Goal: Task Accomplishment & Management: Manage account settings

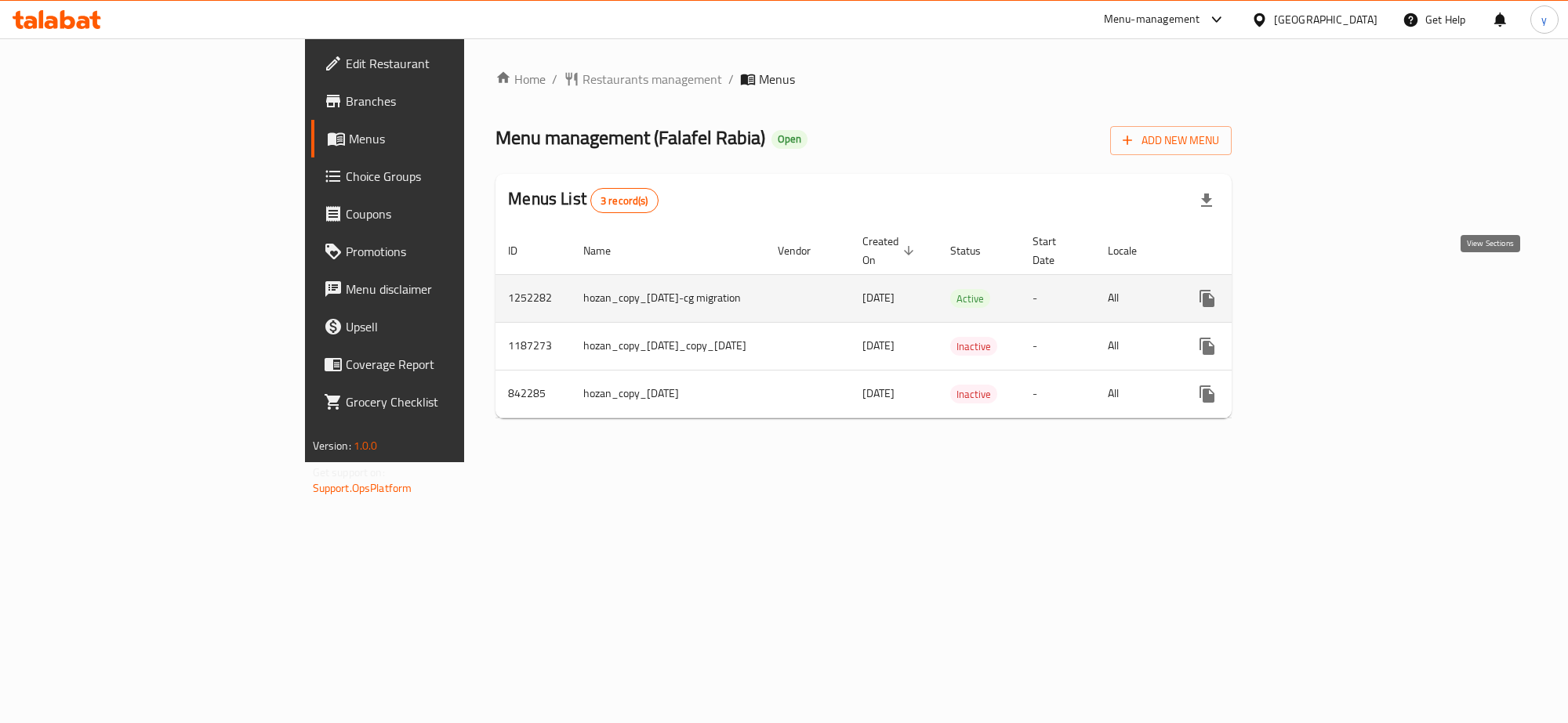
click at [1329, 289] on icon "enhanced table" at bounding box center [1320, 299] width 19 height 19
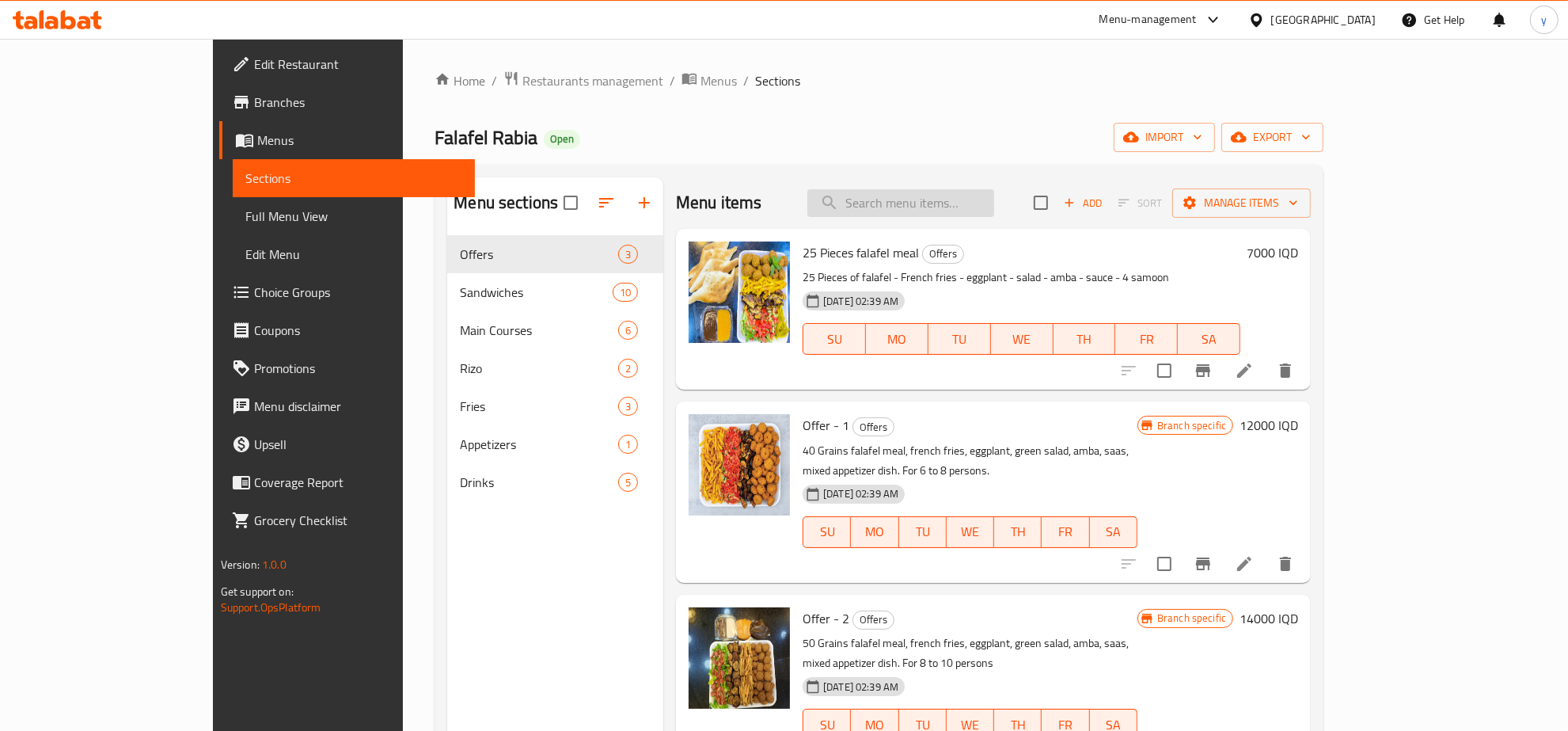
click at [970, 203] on input "search" at bounding box center [901, 203] width 187 height 27
paste input "Electric falafel sandwich"
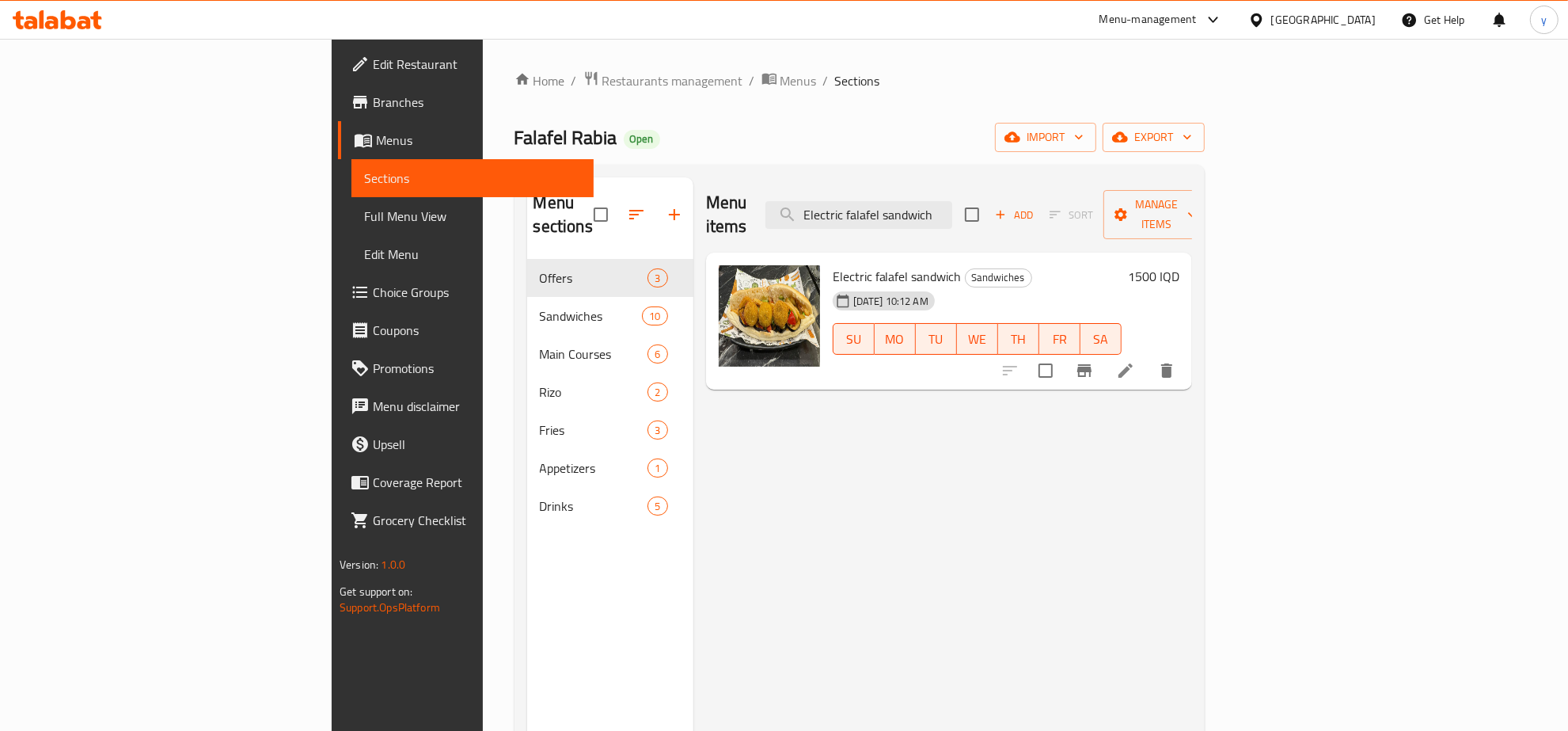
type input "Electric falafel sandwich"
click at [833, 264] on span "Electric falafel sandwich" at bounding box center [897, 276] width 129 height 24
click at [1148, 357] on li at bounding box center [1126, 370] width 44 height 28
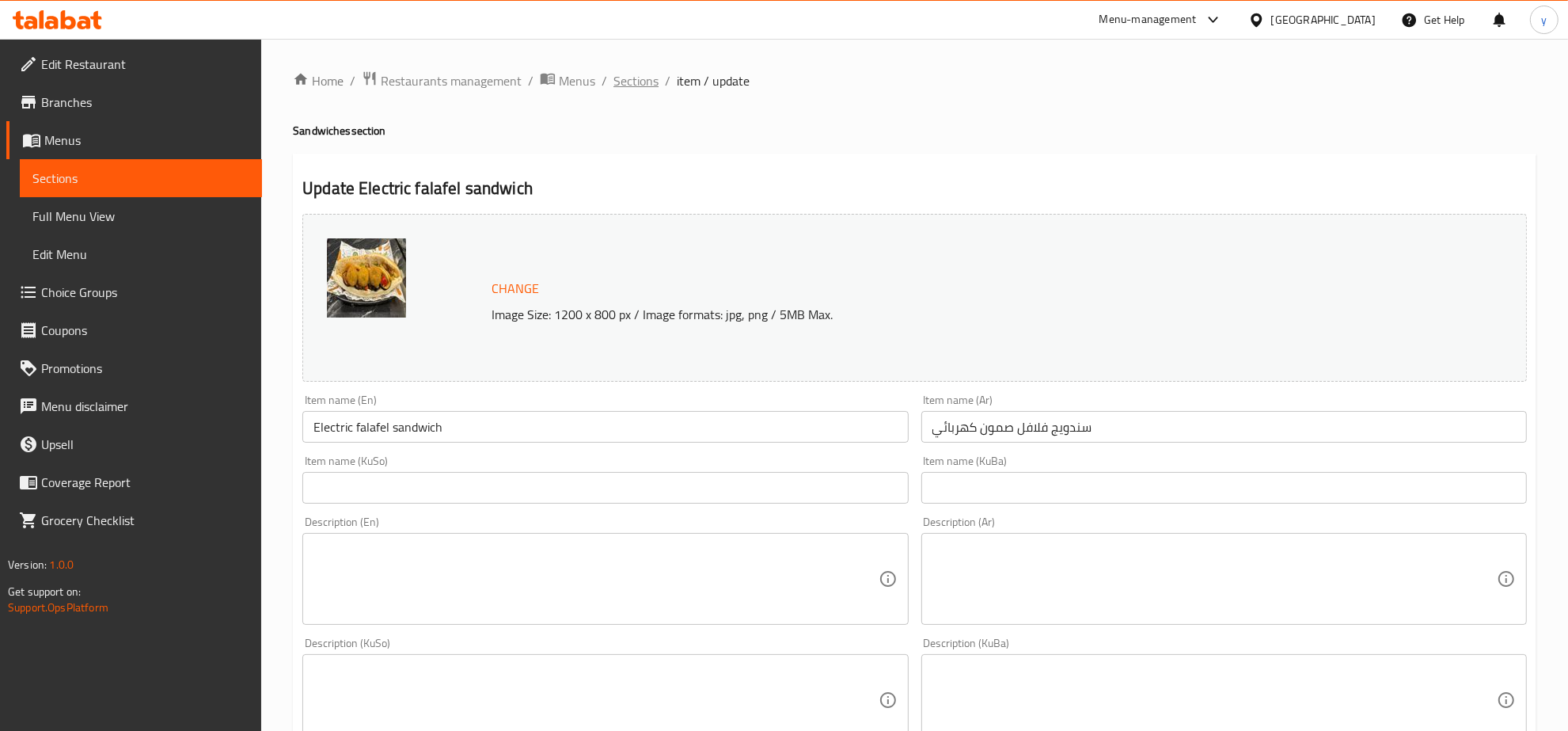
click at [637, 73] on span "Sections" at bounding box center [636, 80] width 45 height 19
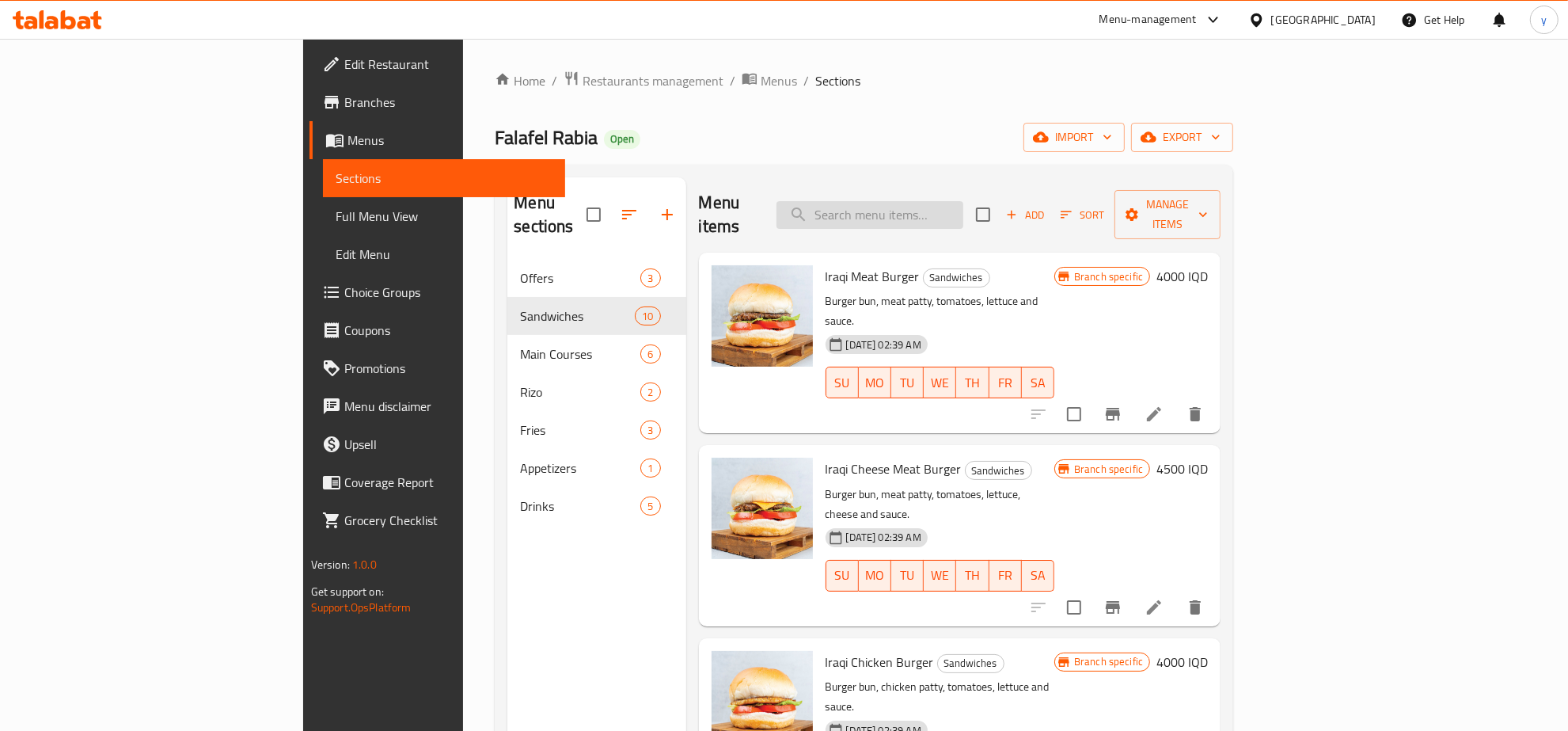
click at [936, 201] on input "search" at bounding box center [870, 215] width 187 height 27
paste input "Saj Falafel Sandwich"
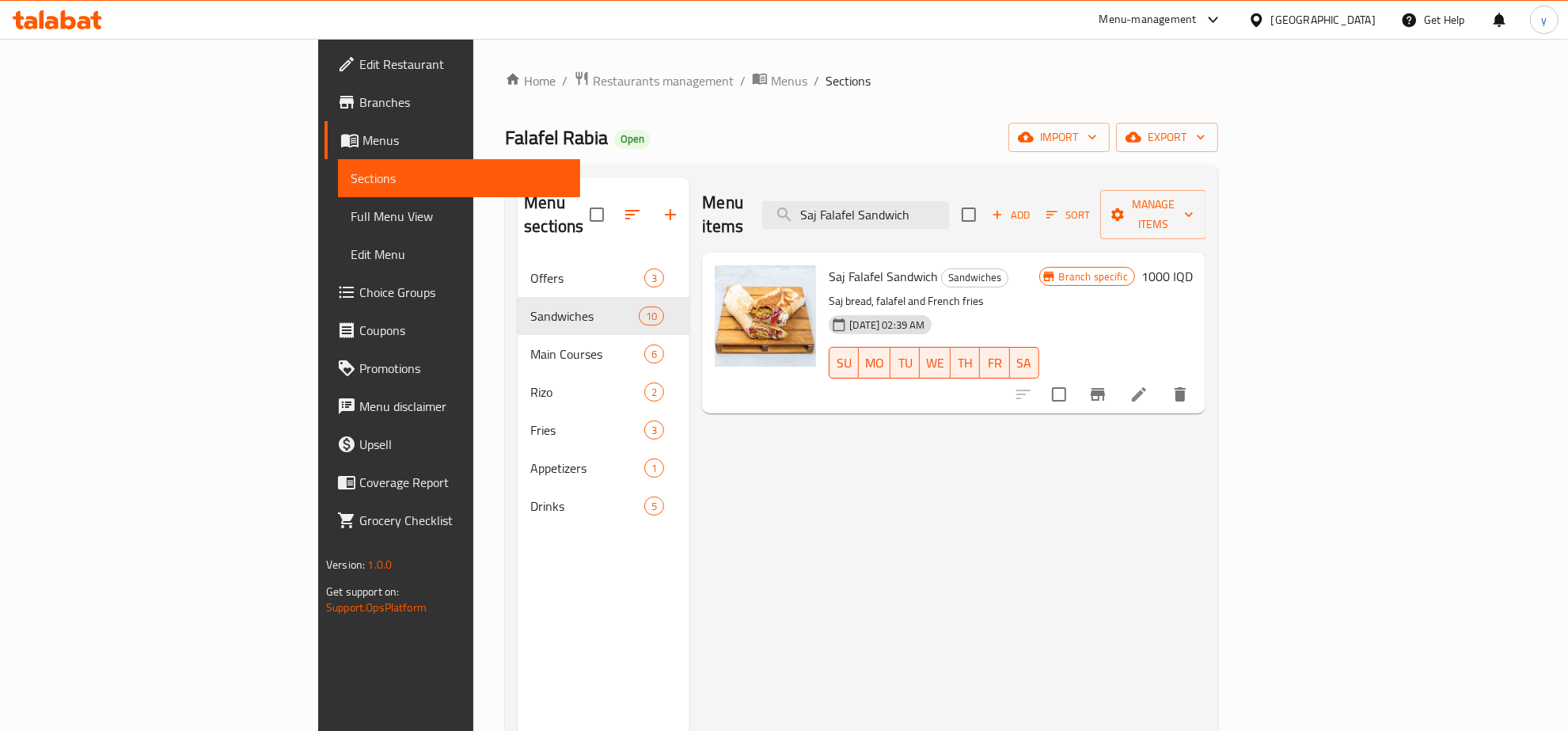
type input "Saj Falafel Sandwich"
click at [1161, 380] on li at bounding box center [1139, 394] width 44 height 28
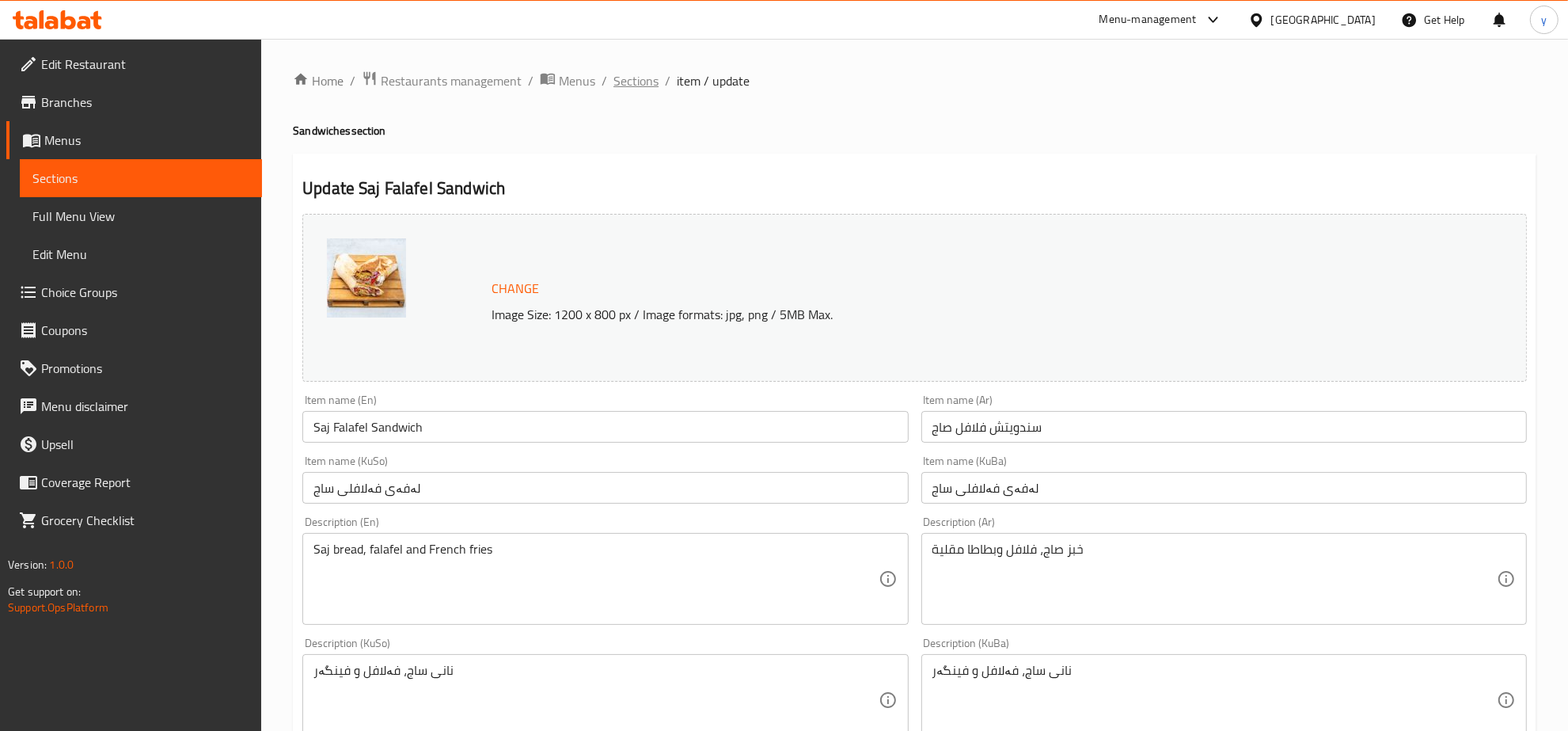
click at [618, 80] on span "Sections" at bounding box center [636, 80] width 45 height 19
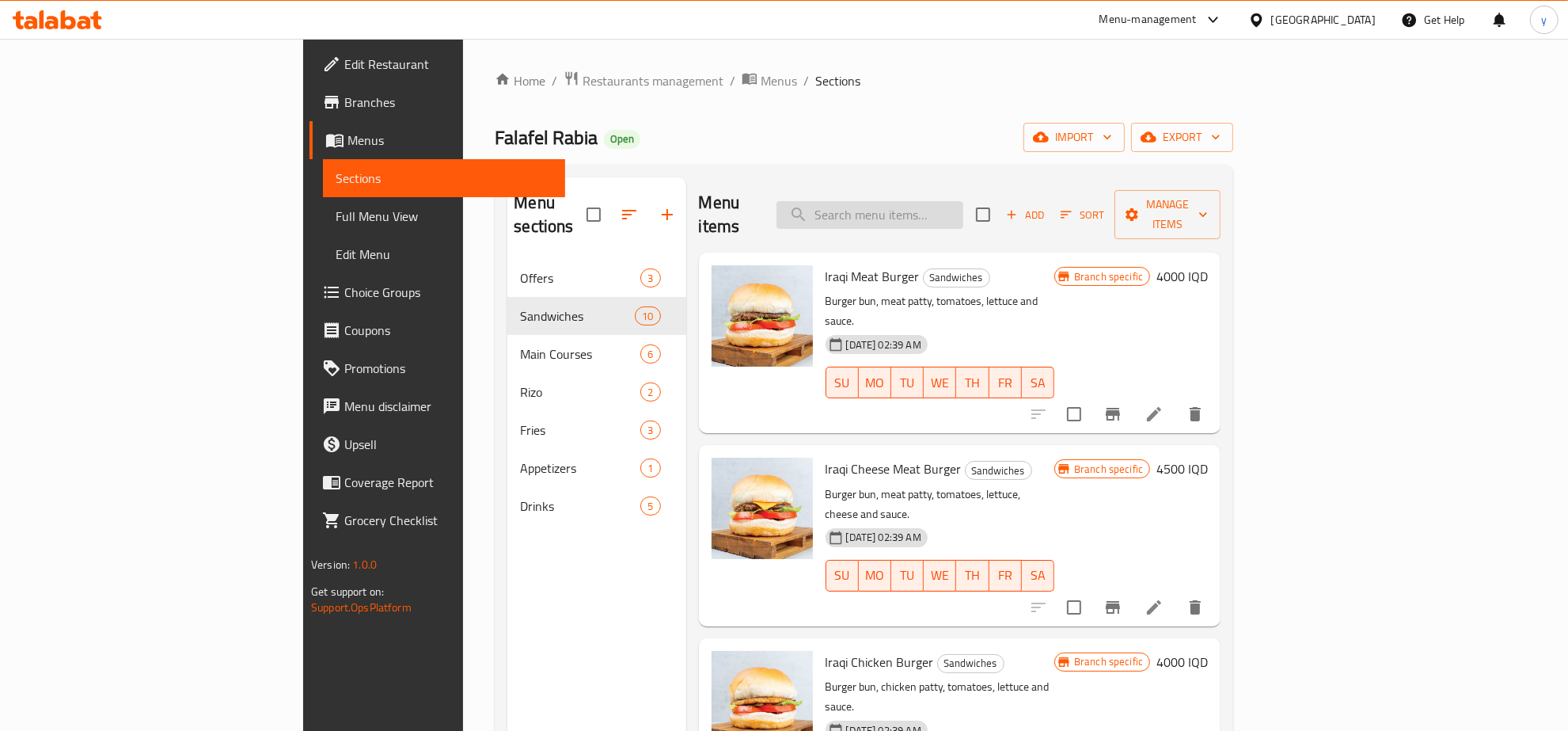
click at [964, 207] on input "search" at bounding box center [870, 215] width 187 height 27
paste input "Electric falafel sandwich"
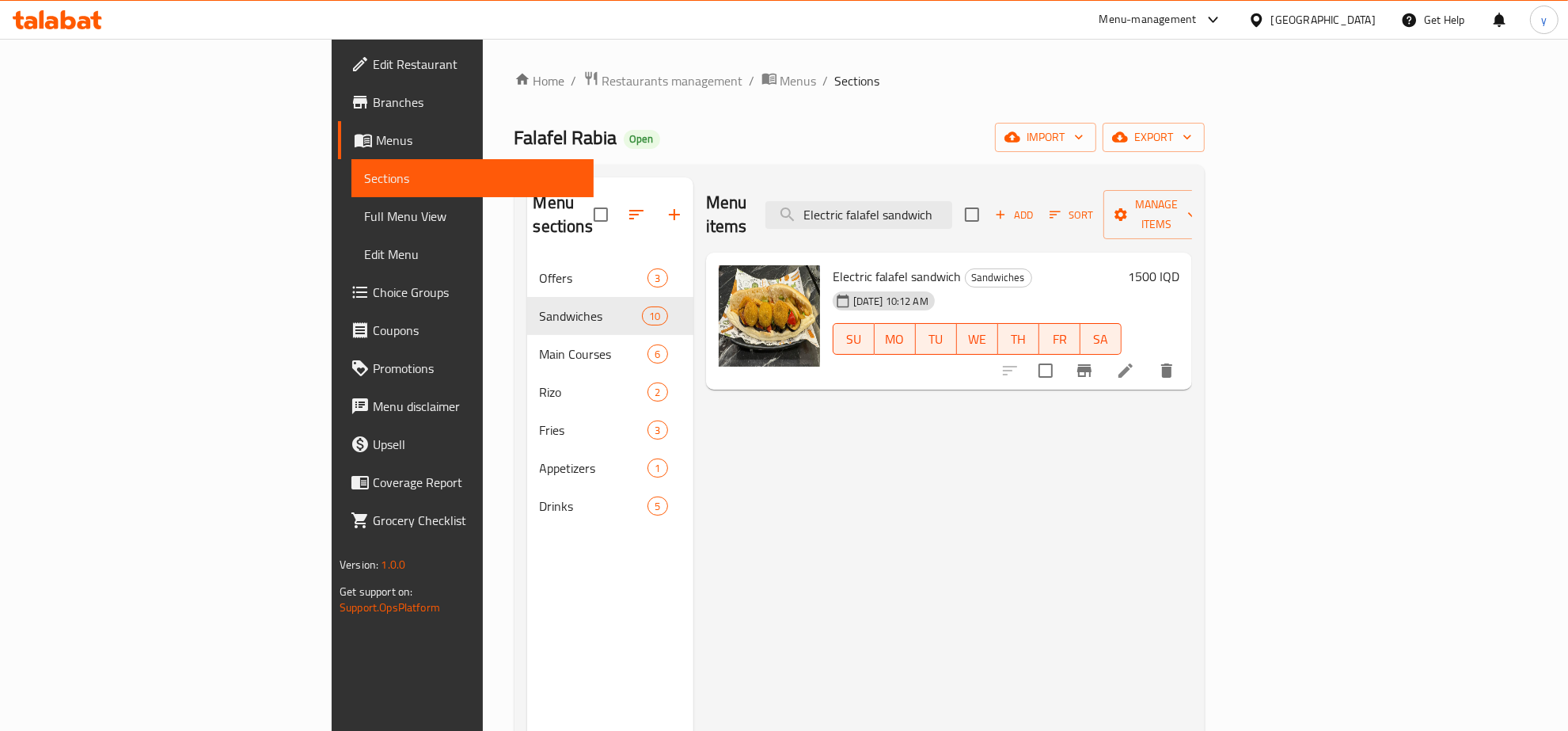
type input "Electric falafel sandwich"
click at [1148, 357] on li at bounding box center [1126, 370] width 44 height 28
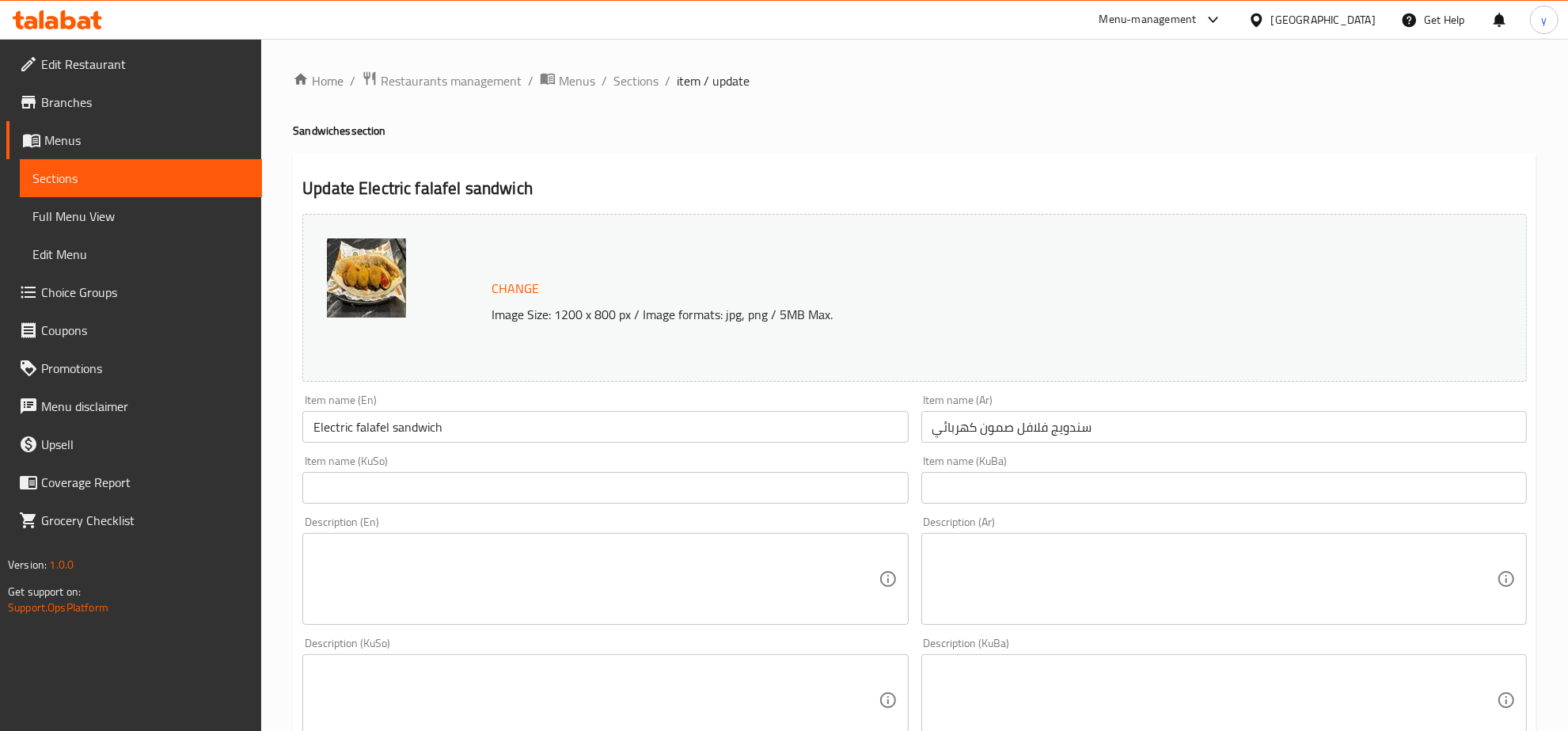
click at [639, 62] on div "Home / Restaurants management / Menus / Sections / item / update Sandwiches sec…" at bounding box center [915, 681] width 1307 height 1286
click at [639, 72] on span "Sections" at bounding box center [636, 80] width 45 height 19
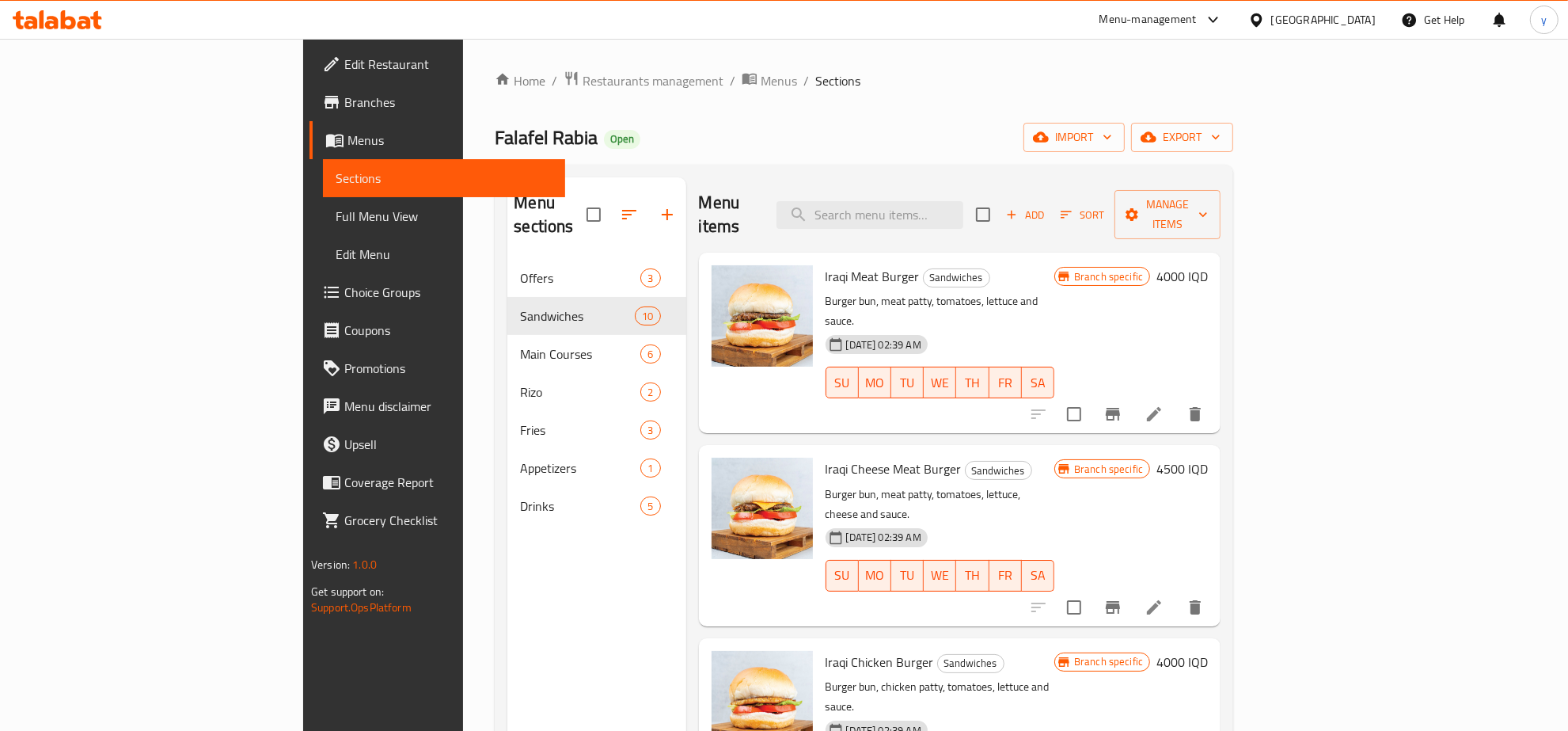
click at [348, 139] on span "Menus" at bounding box center [450, 140] width 205 height 19
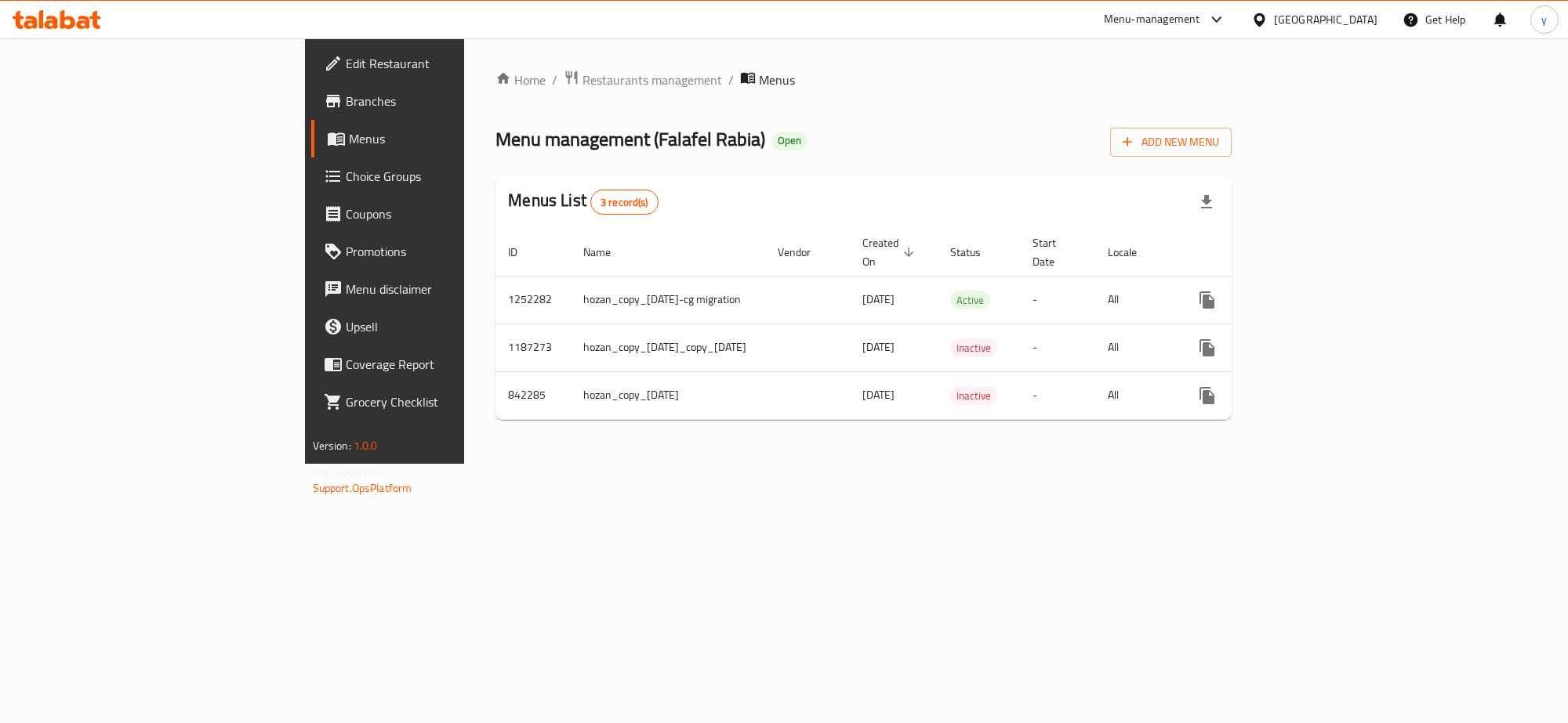
click at [346, 108] on span "Branches" at bounding box center [450, 101] width 208 height 19
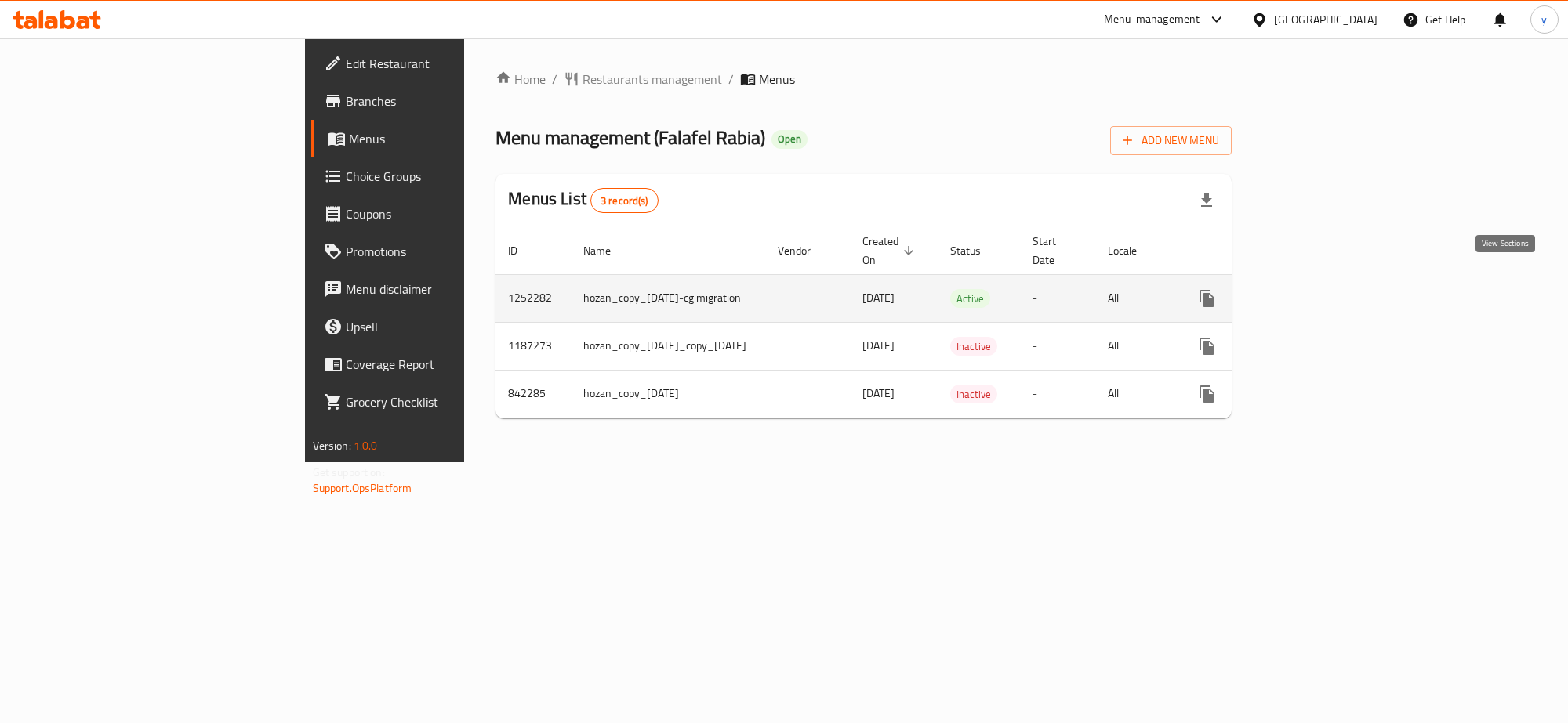
click at [1329, 289] on icon "enhanced table" at bounding box center [1320, 299] width 19 height 19
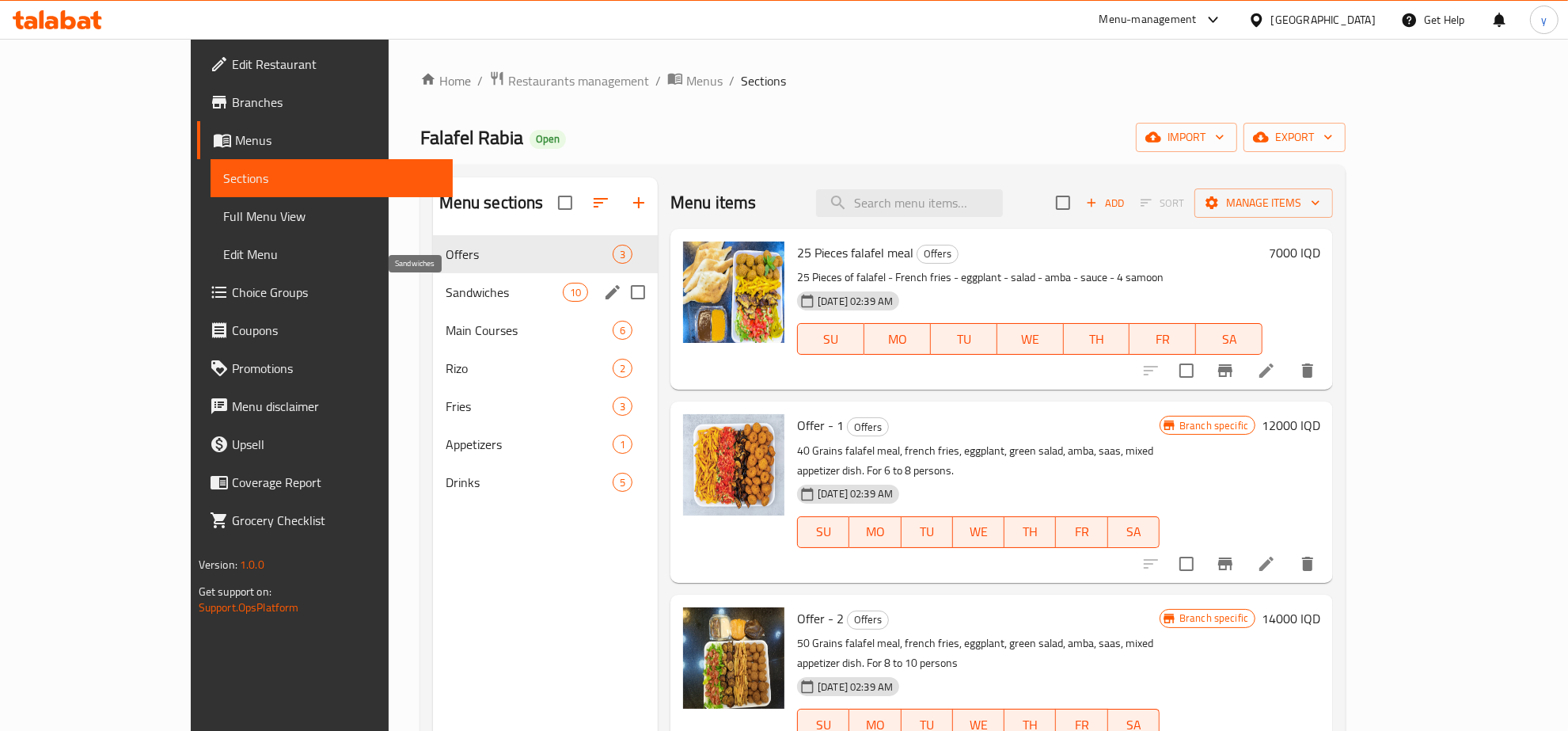
click at [446, 296] on span "Sandwiches" at bounding box center [504, 292] width 117 height 19
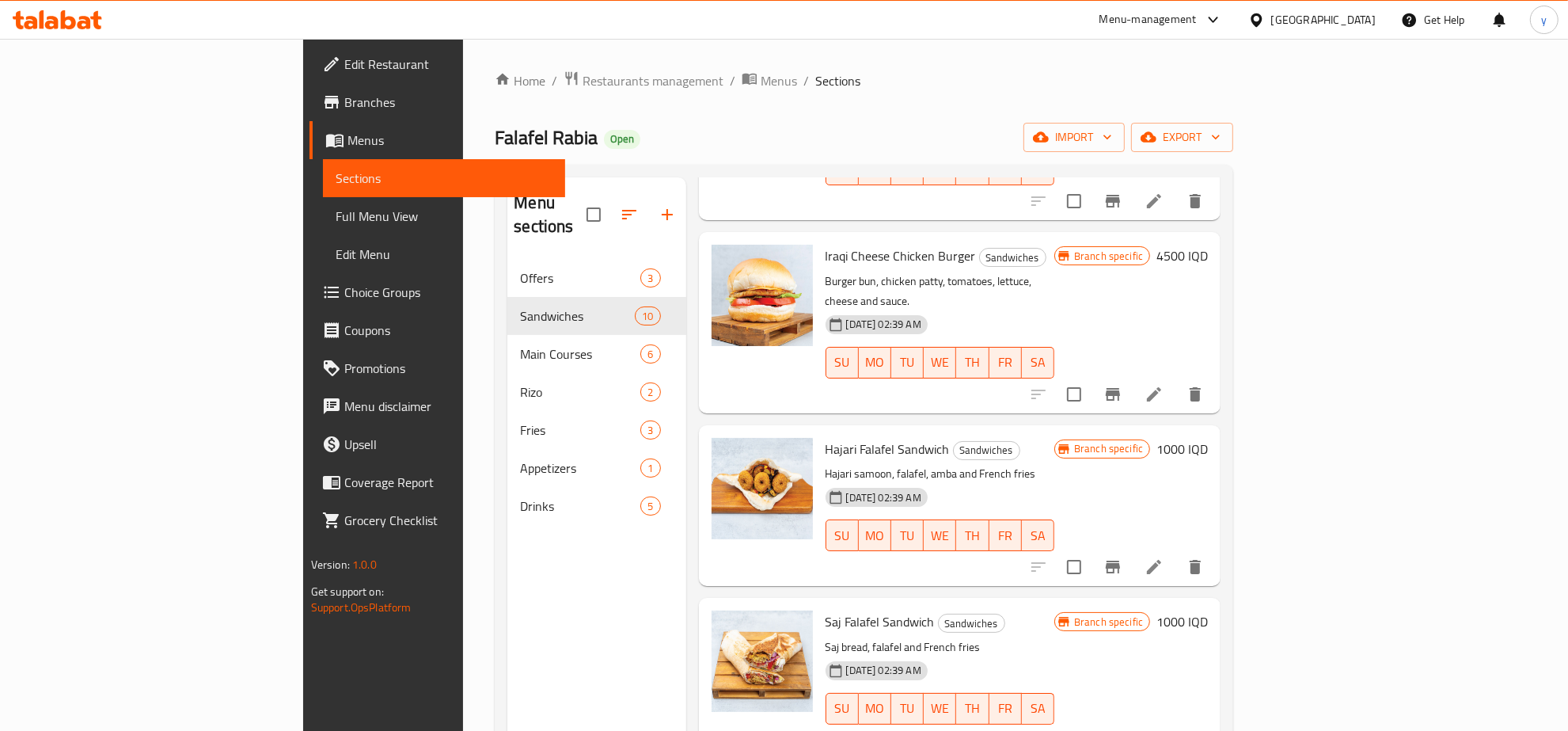
scroll to position [660, 0]
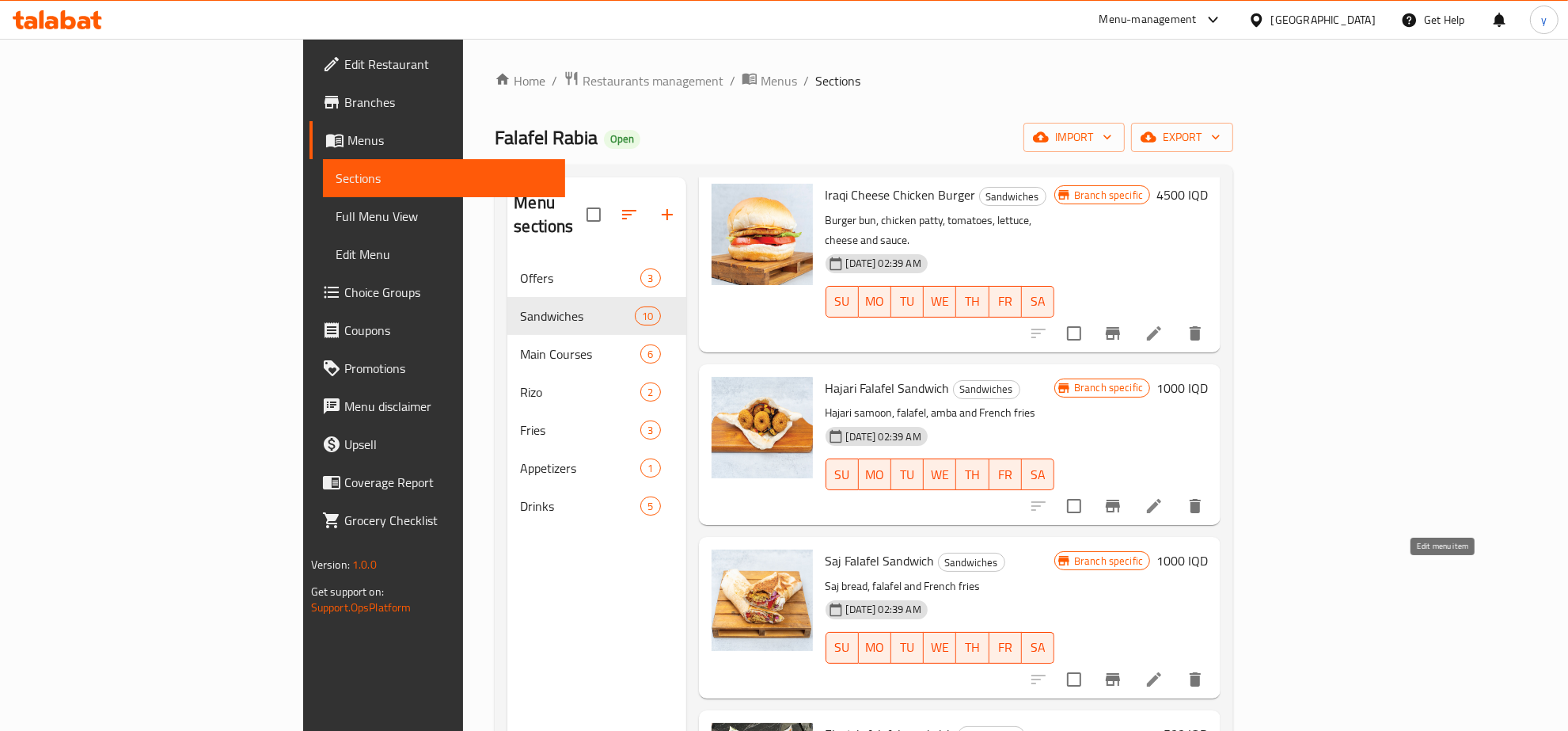
click at [1164, 670] on icon at bounding box center [1154, 680] width 19 height 19
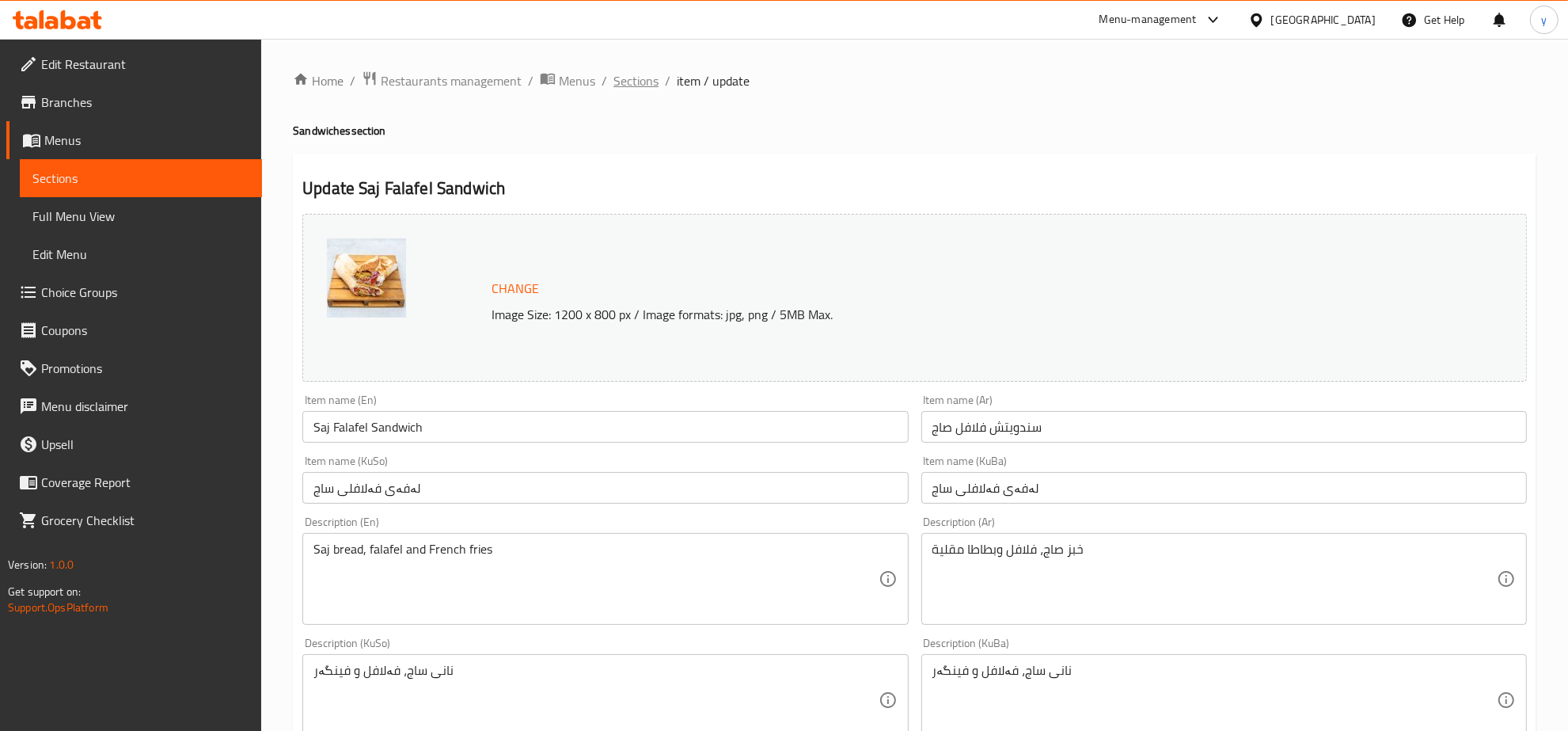
click at [639, 71] on span "Sections" at bounding box center [636, 80] width 45 height 19
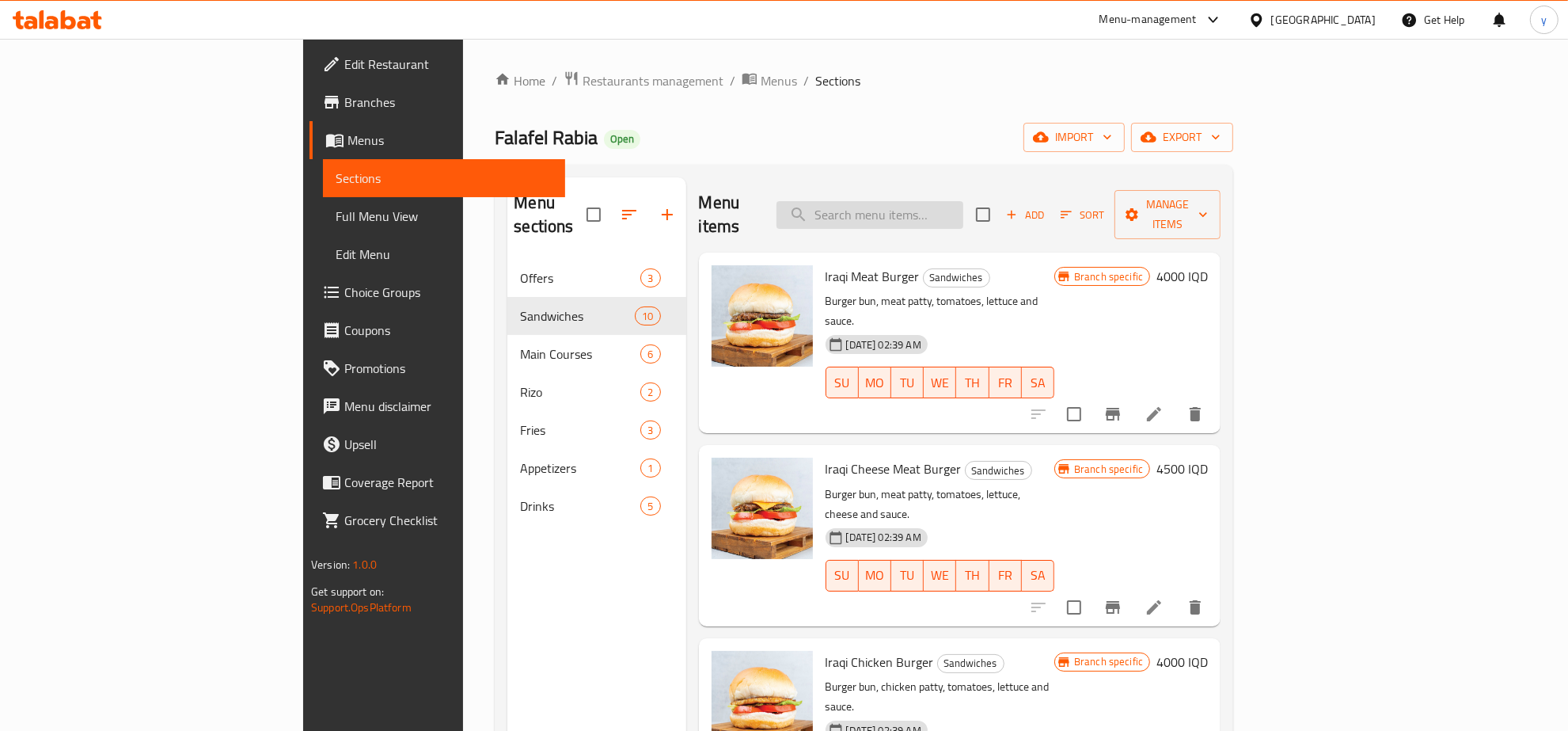
click at [964, 206] on input "search" at bounding box center [870, 215] width 187 height 27
paste input "Saj Falafel Sandwich"
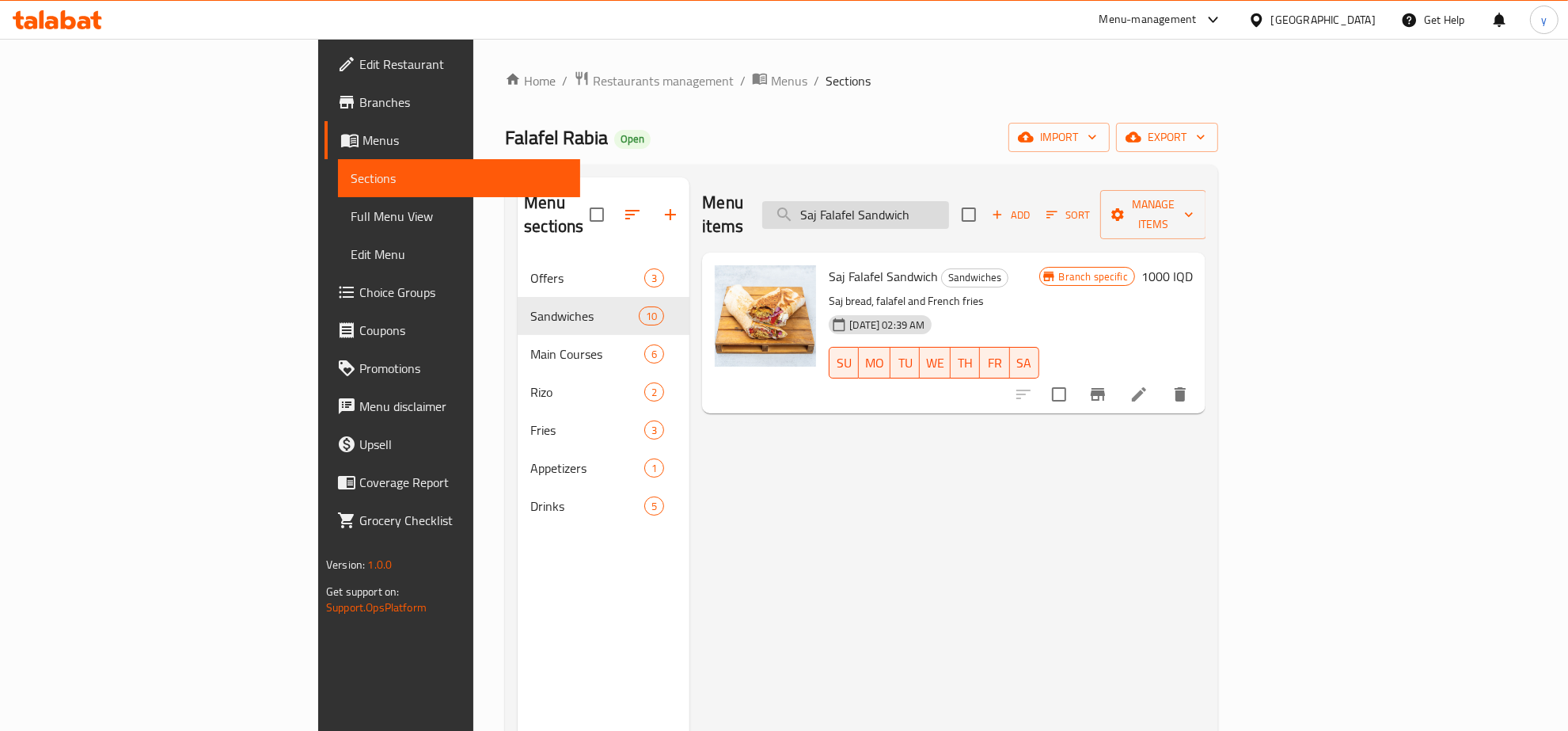
click at [949, 207] on input "Saj Falafel Sandwich" at bounding box center [855, 215] width 187 height 27
paste input "Electric falafel sandwich"
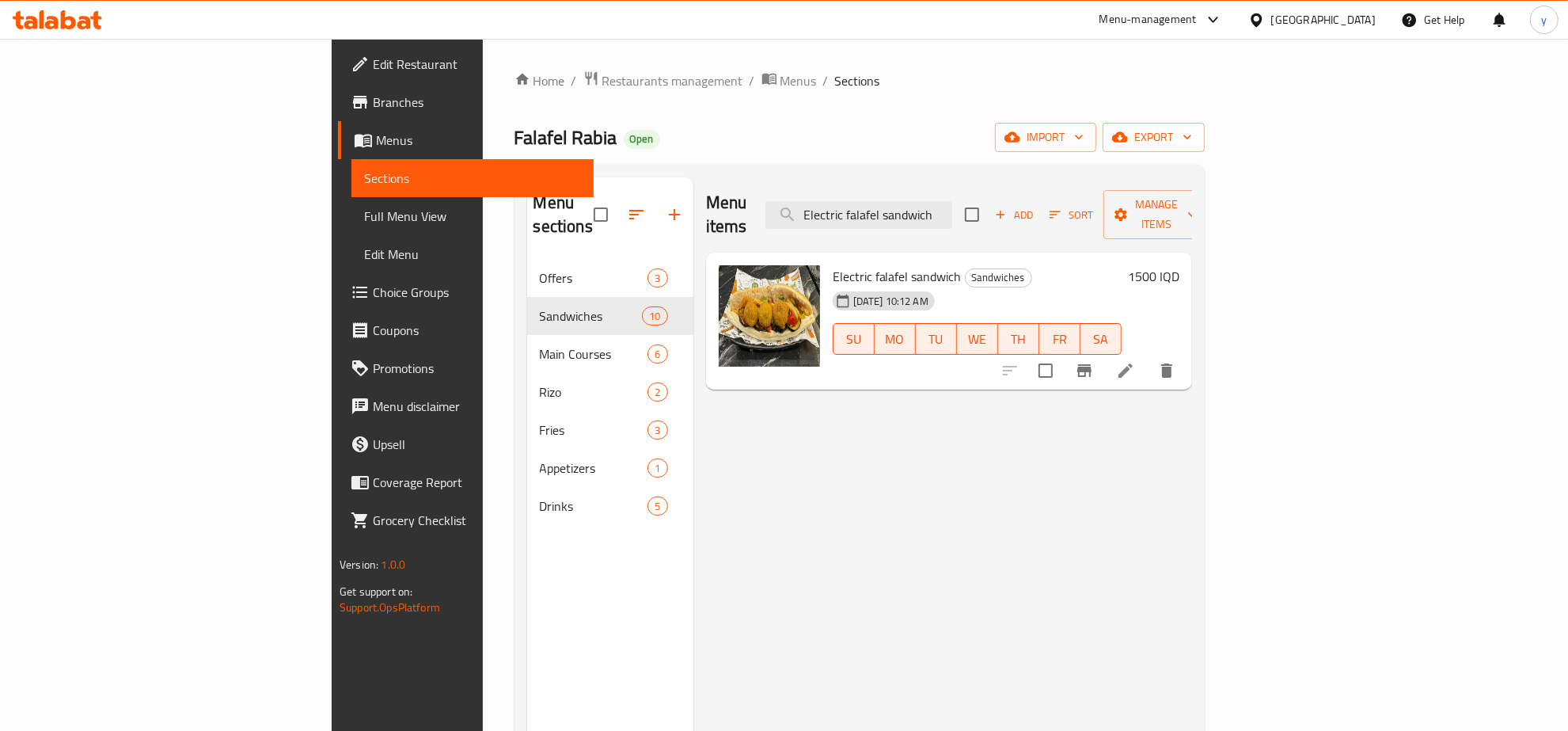
click at [833, 264] on span "Electric falafel sandwich" at bounding box center [897, 276] width 129 height 24
copy h6 "Electric falafel sandwich"
click at [847, 370] on div "Menu items Electric falafel sandwich Add Sort Manage items Electric falafel san…" at bounding box center [943, 543] width 499 height 731
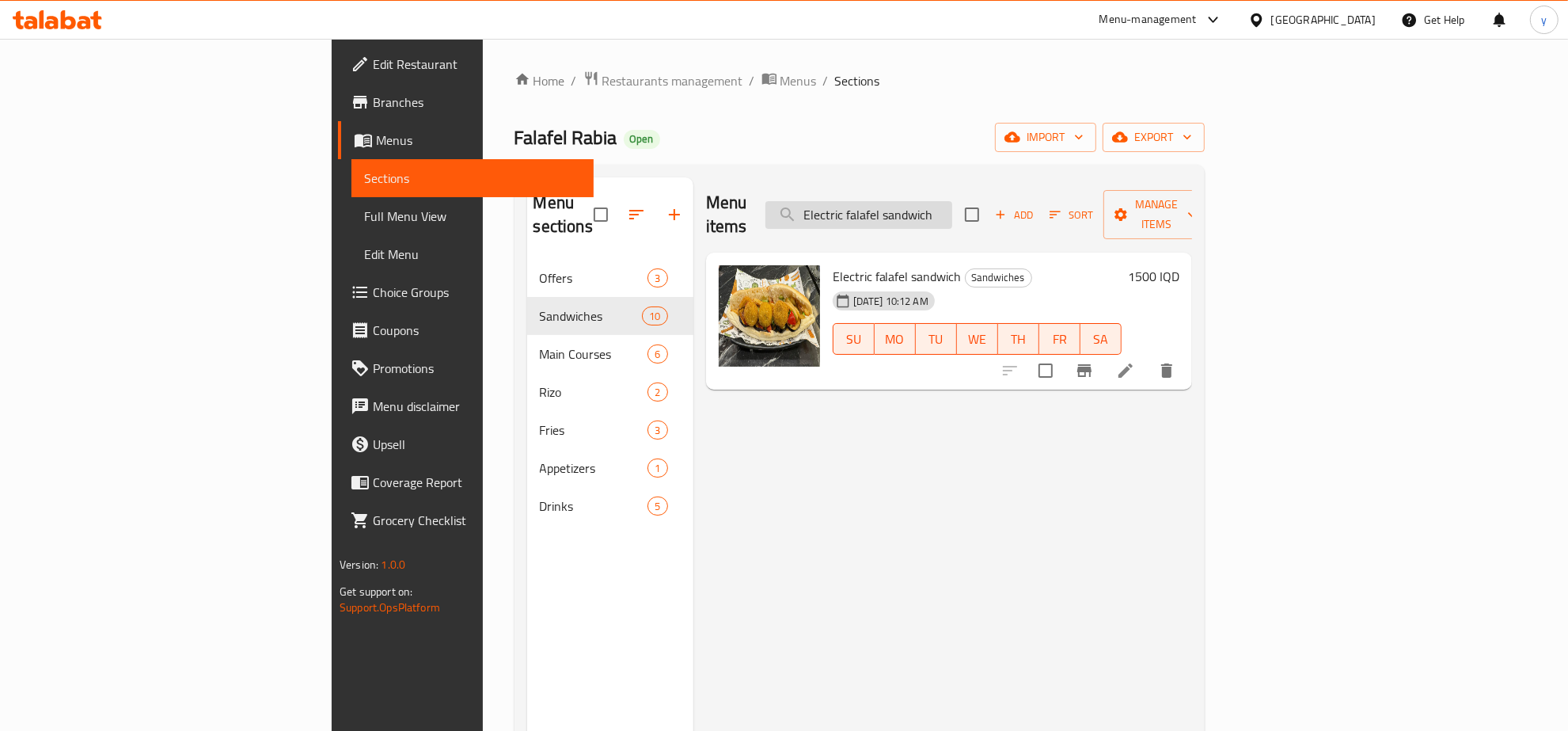
click at [953, 201] on input "Electric falafel sandwich" at bounding box center [859, 215] width 187 height 27
paste input "Saj Falafel S"
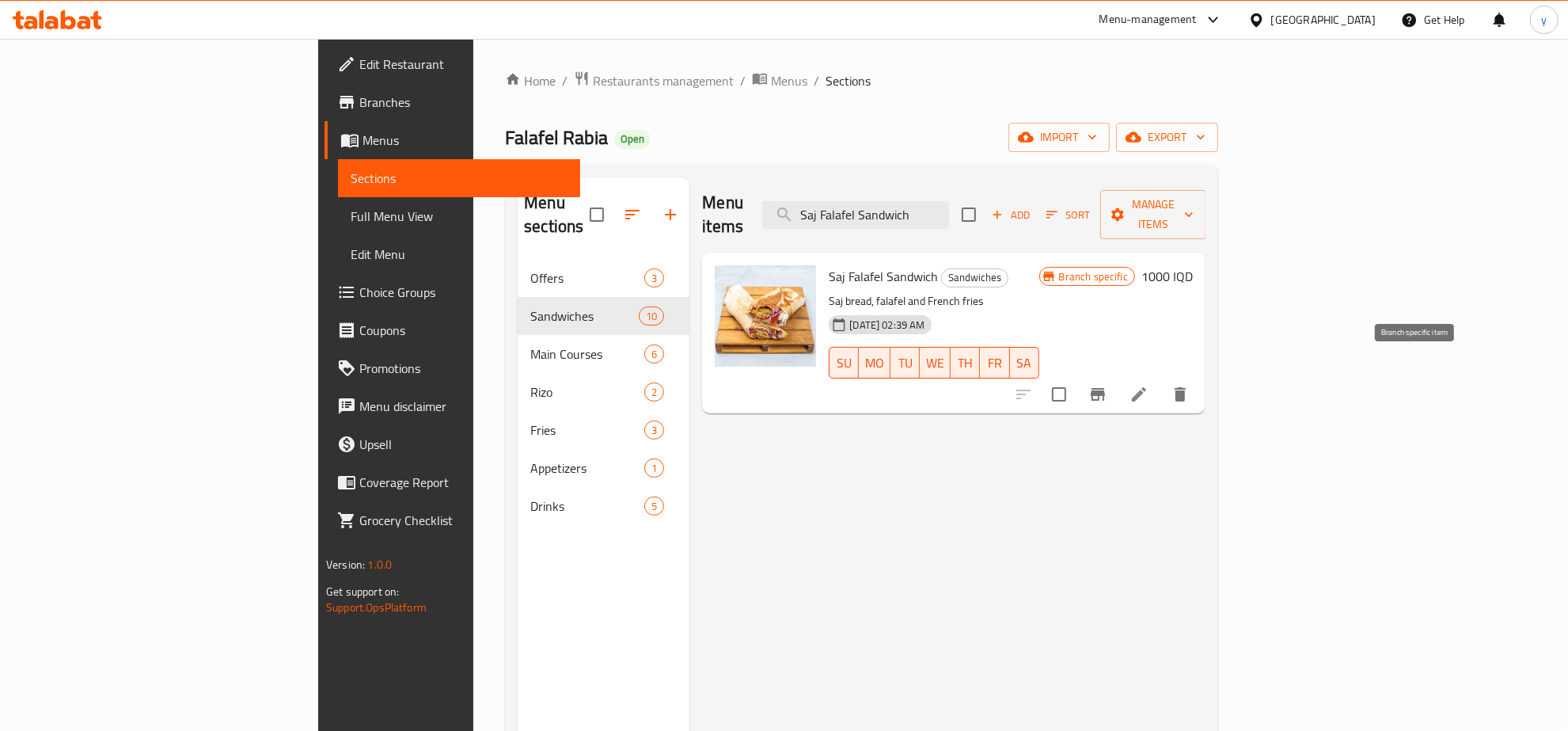
type input "Saj Falafel Sandwich"
click at [1161, 380] on li at bounding box center [1139, 394] width 44 height 28
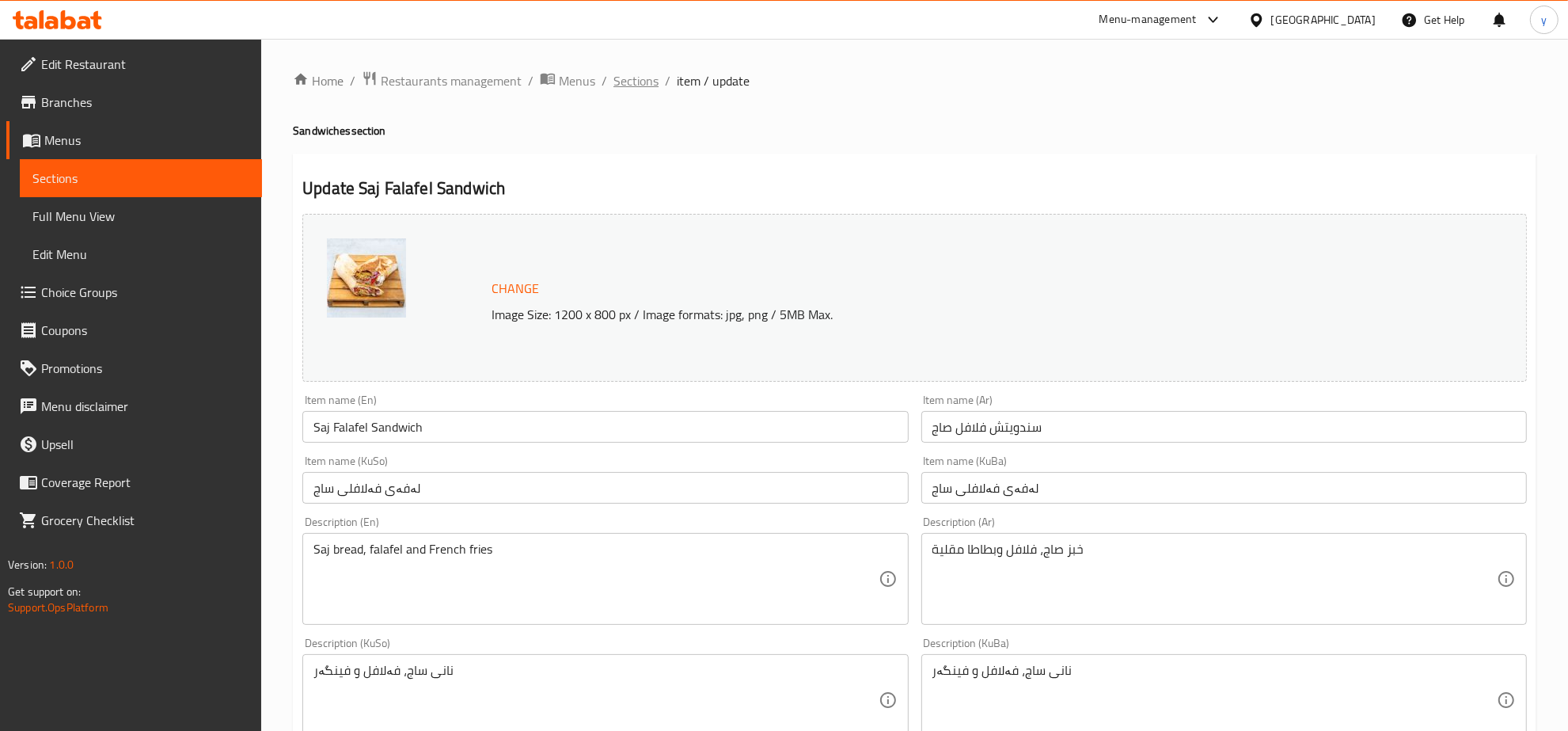
click at [636, 81] on span "Sections" at bounding box center [636, 80] width 45 height 19
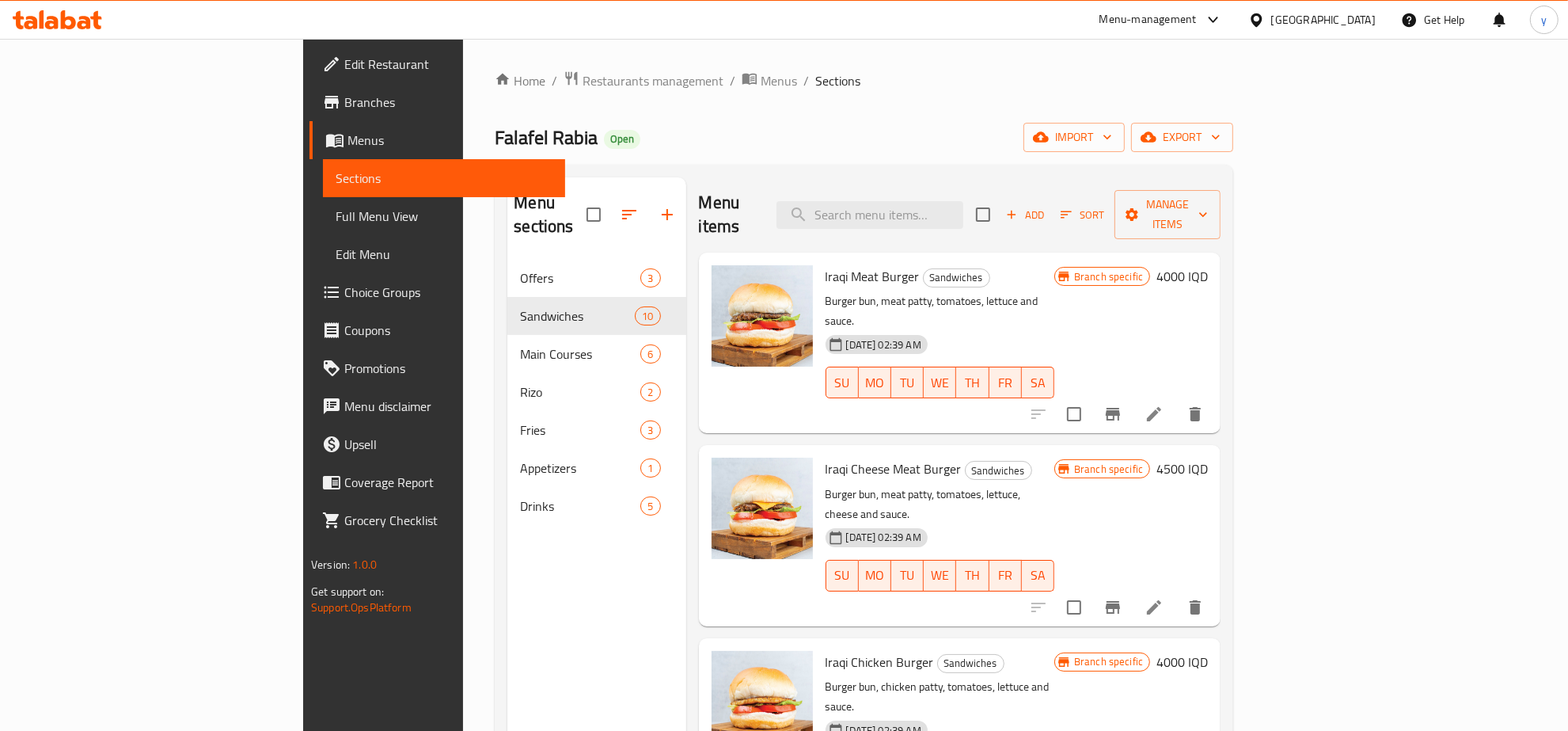
click at [986, 221] on div "Menu items Add Sort Manage items" at bounding box center [960, 215] width 522 height 75
click at [964, 201] on input "search" at bounding box center [870, 215] width 187 height 27
paste input "Saj Falafel Sandwich"
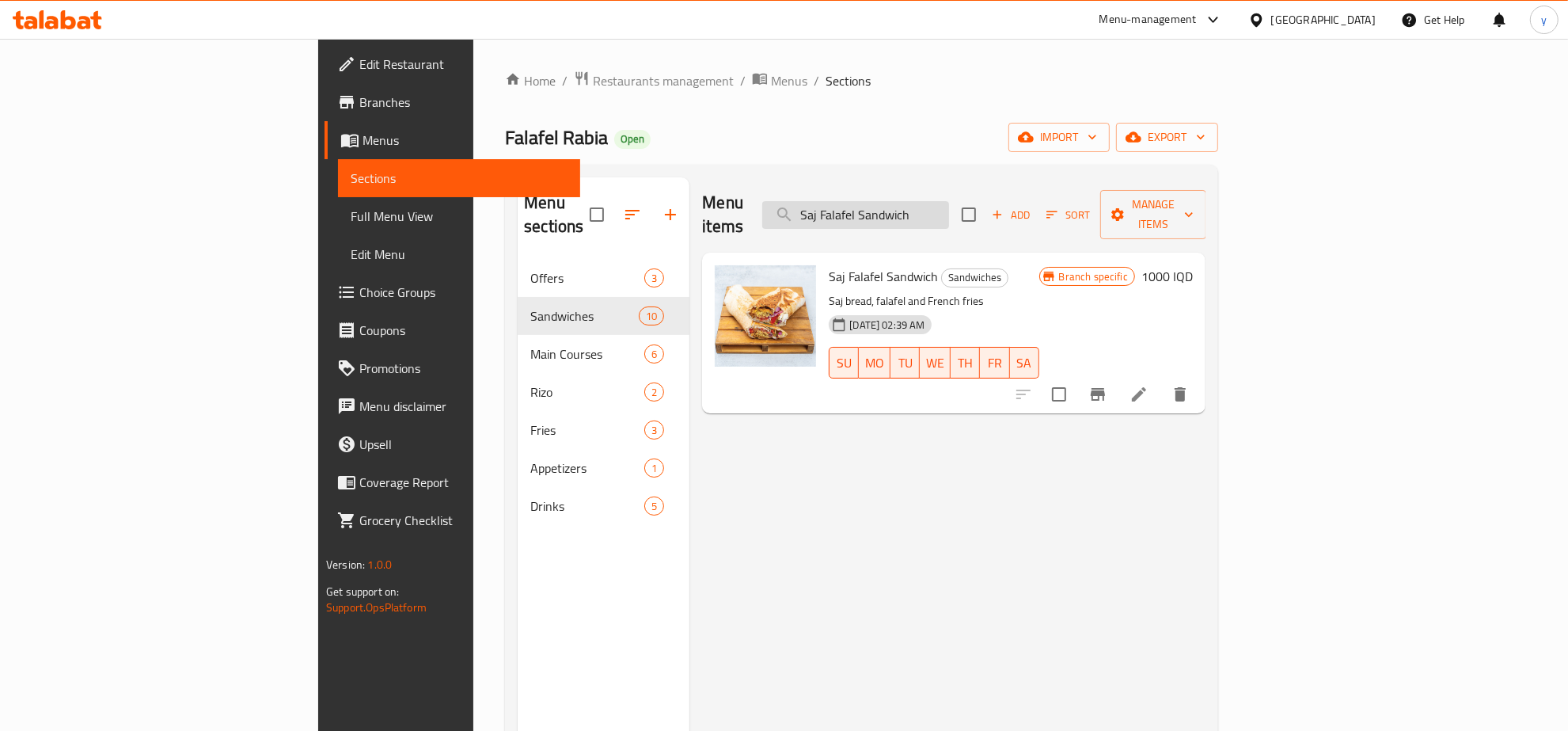
click at [949, 206] on input "Saj Falafel Sandwich" at bounding box center [855, 215] width 187 height 27
paste input "Electric falafel sandwich"
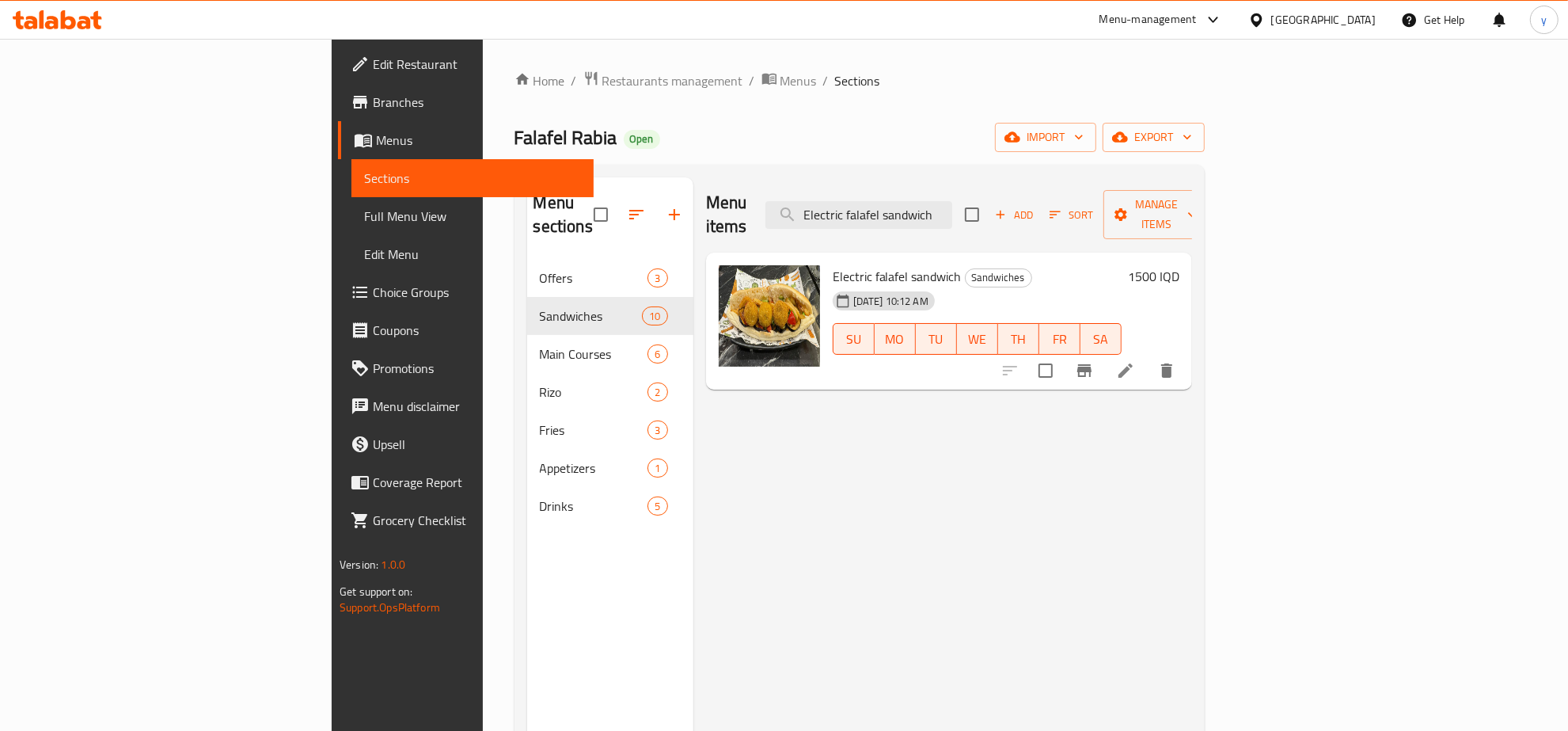
type input "Electric falafel sandwich"
click at [1148, 361] on li at bounding box center [1126, 370] width 44 height 28
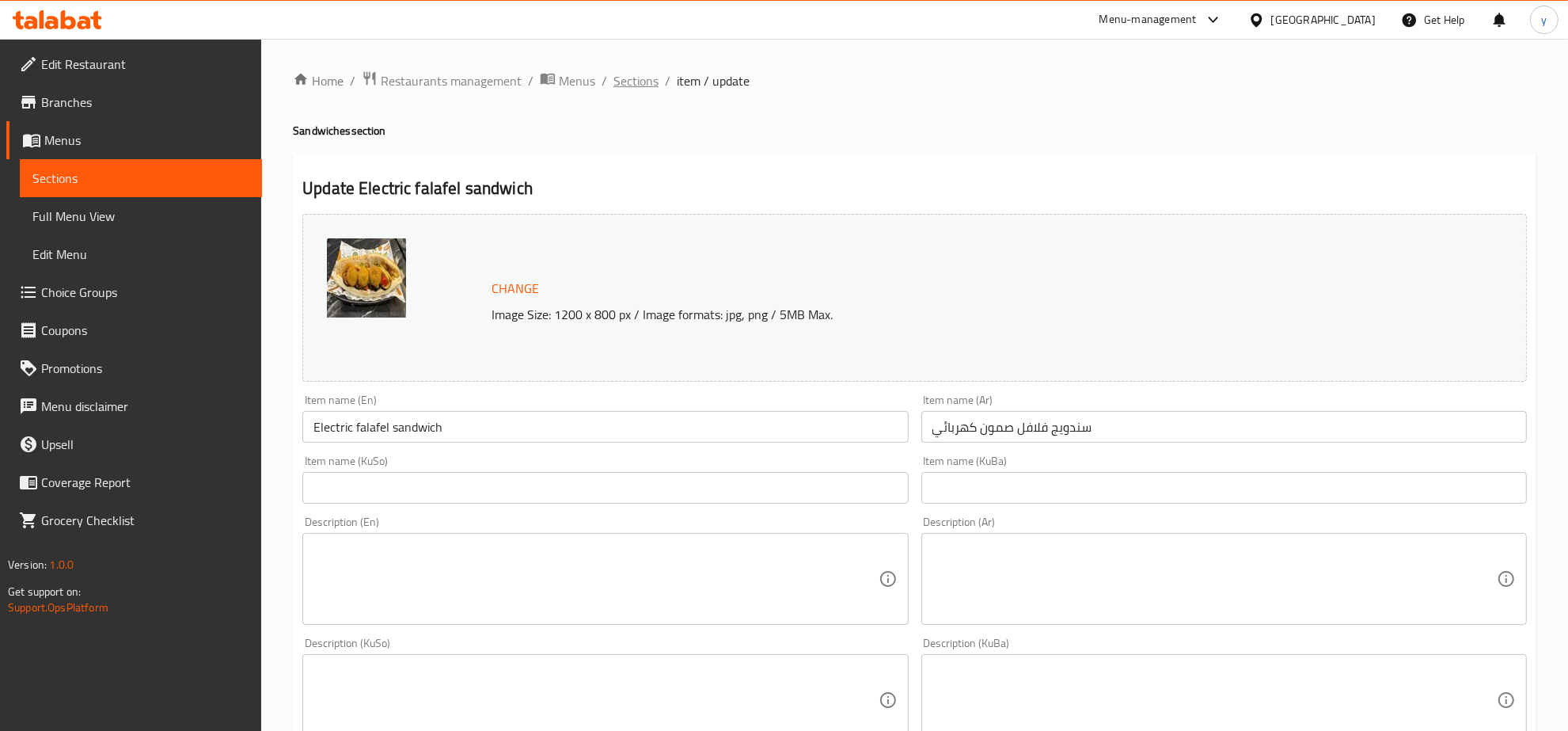
click at [624, 89] on span "Sections" at bounding box center [636, 80] width 45 height 19
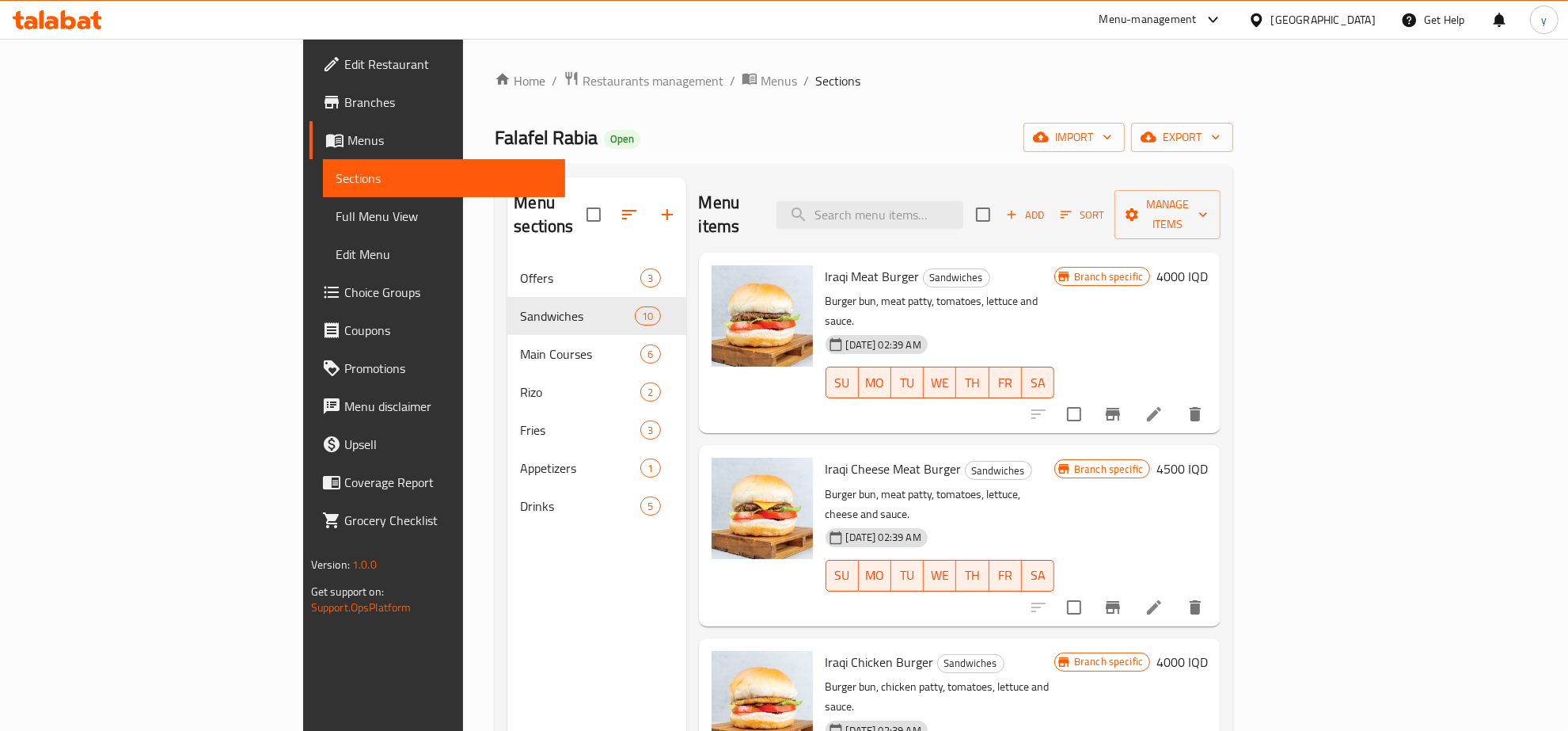
click at [1010, 175] on div "Menu sections Offers 3 Sandwiches 10 Main Courses 6 Rizo 2 Fries 3 Appetizers 1…" at bounding box center [864, 543] width 738 height 757
click at [964, 201] on input "search" at bounding box center [870, 215] width 187 height 27
paste input "Electric falafel sandwich"
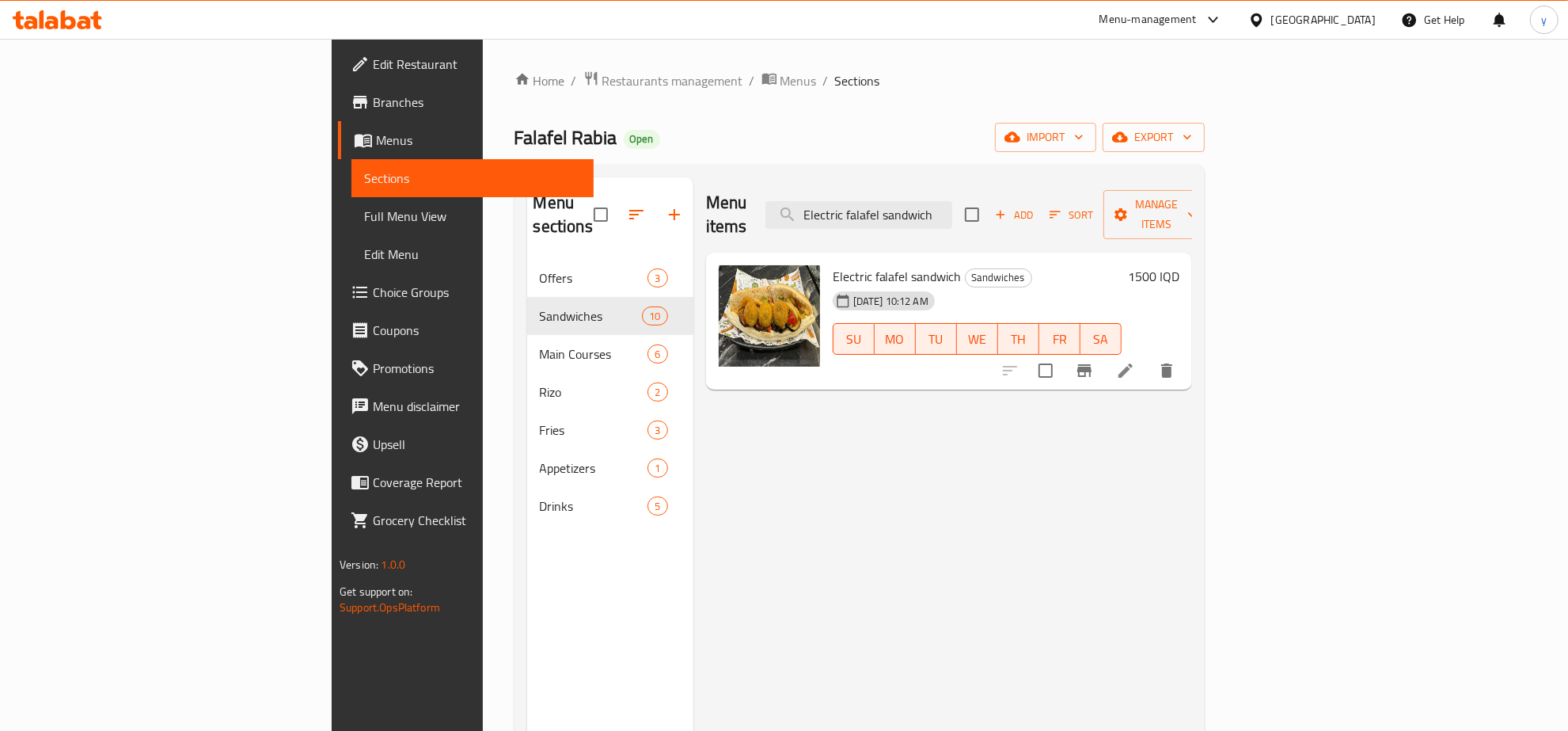
type input "Electric falafel sandwich"
click at [864, 294] on span "13-08-2025 10:12 AM" at bounding box center [890, 302] width 88 height 15
click at [781, 91] on span "Menus" at bounding box center [799, 80] width 37 height 19
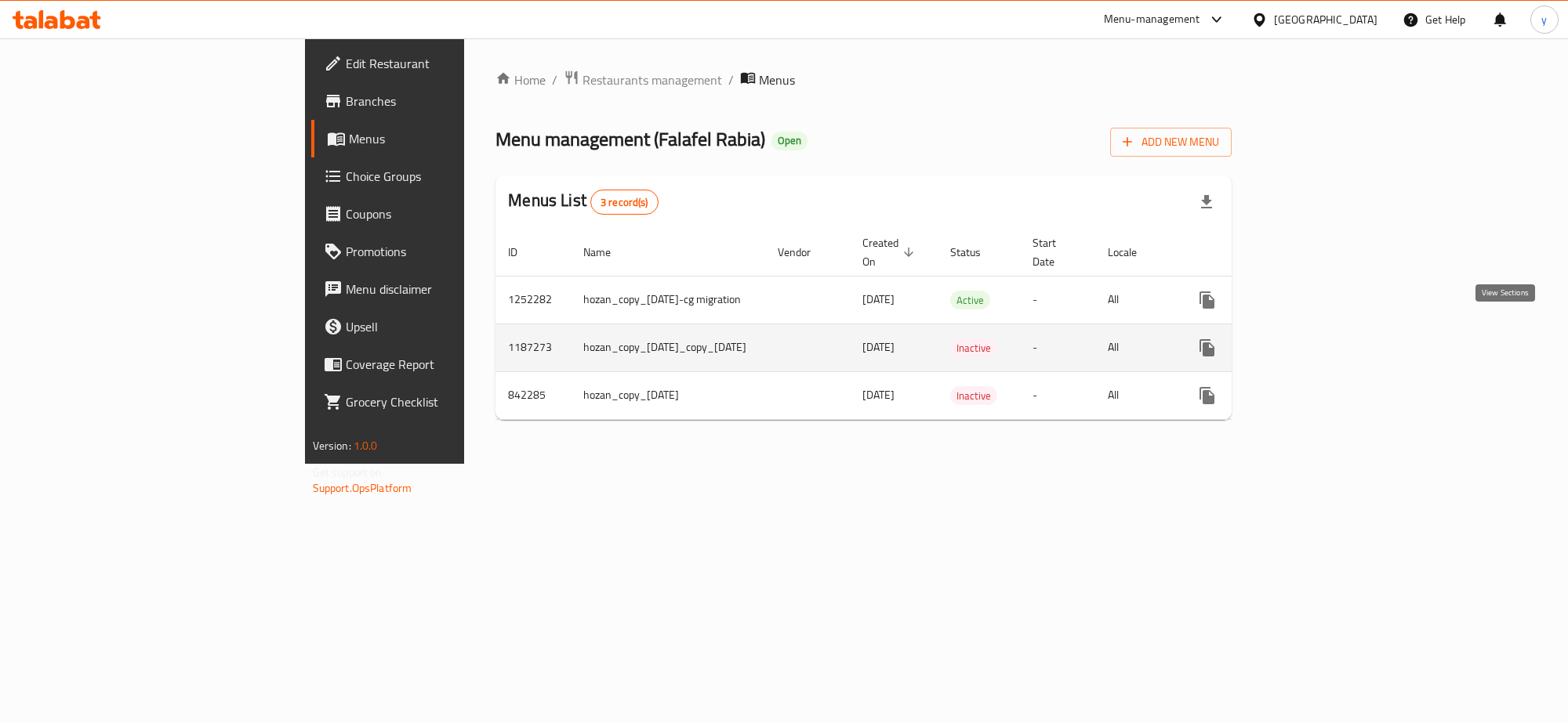
click at [1339, 335] on link "enhanced table" at bounding box center [1320, 348] width 37 height 37
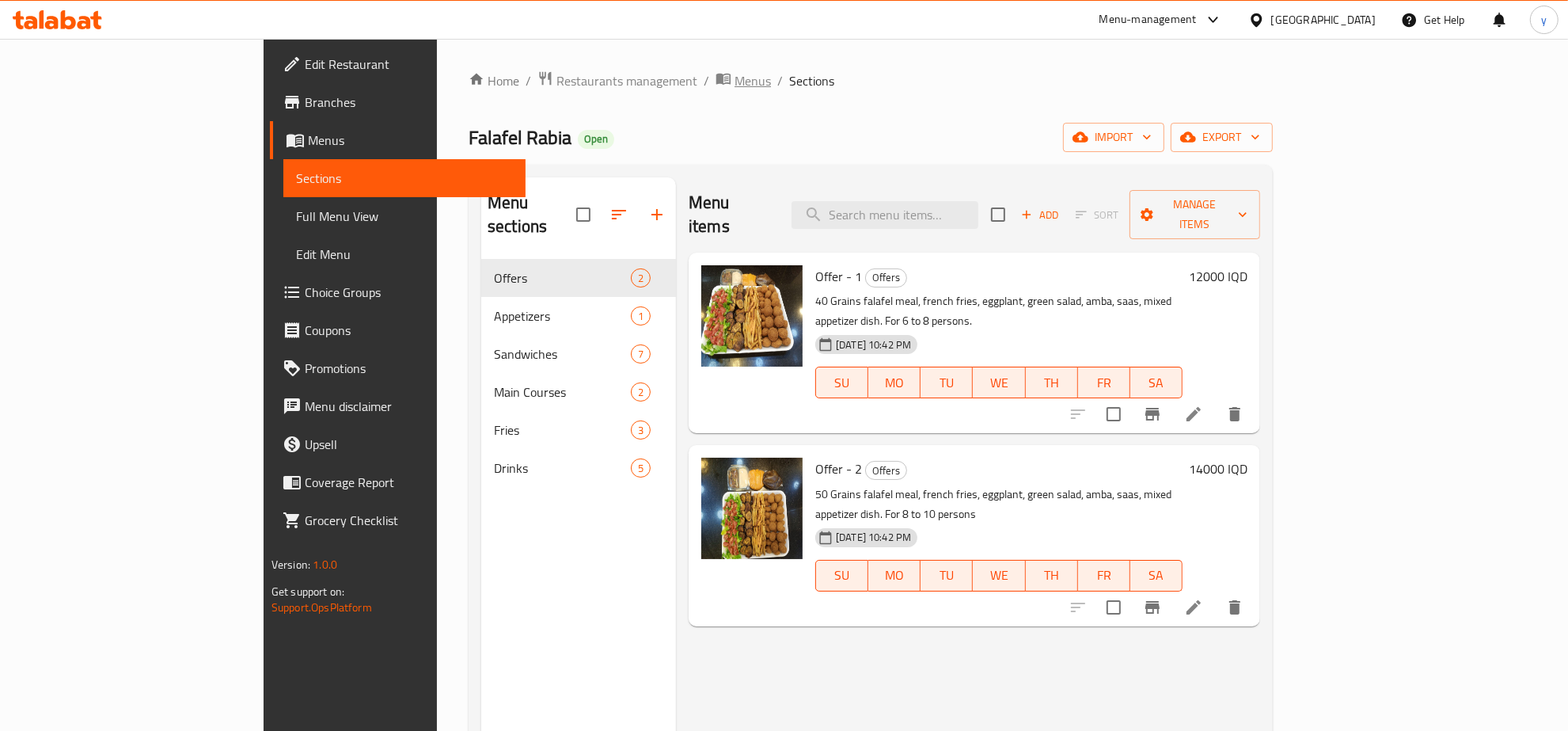
click at [735, 76] on span "Menus" at bounding box center [753, 80] width 37 height 19
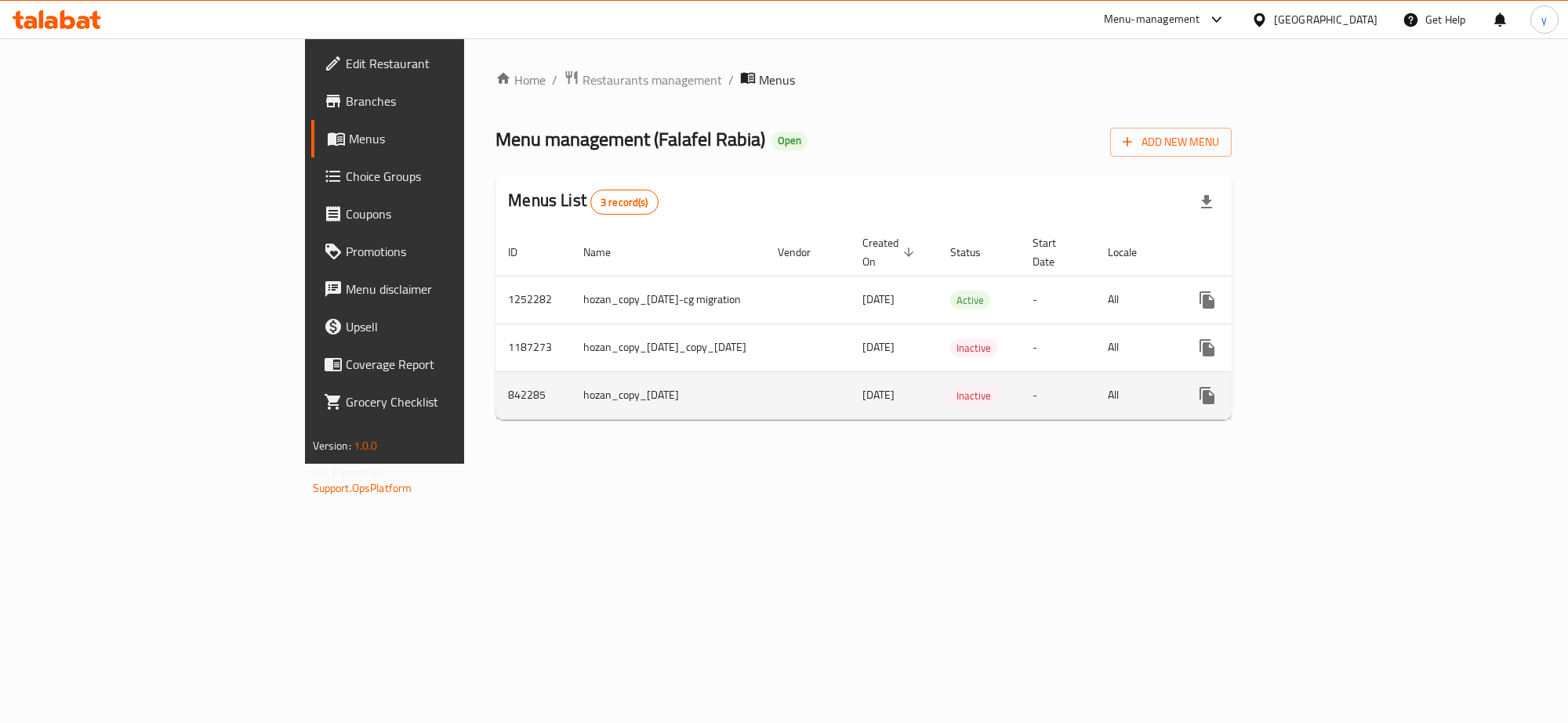
click at [1329, 386] on icon "enhanced table" at bounding box center [1320, 396] width 19 height 19
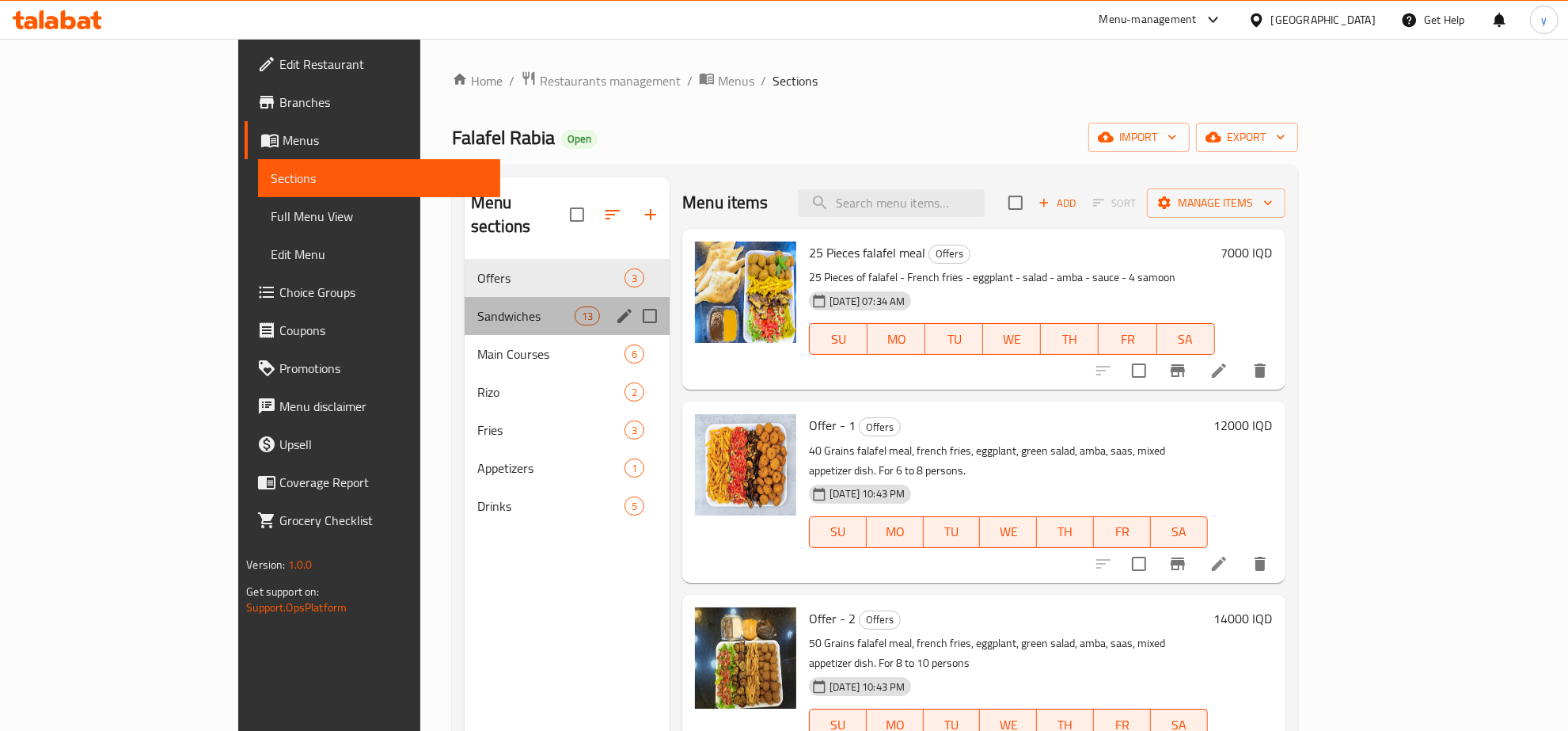
click at [519, 297] on div "Sandwiches 13" at bounding box center [567, 315] width 205 height 38
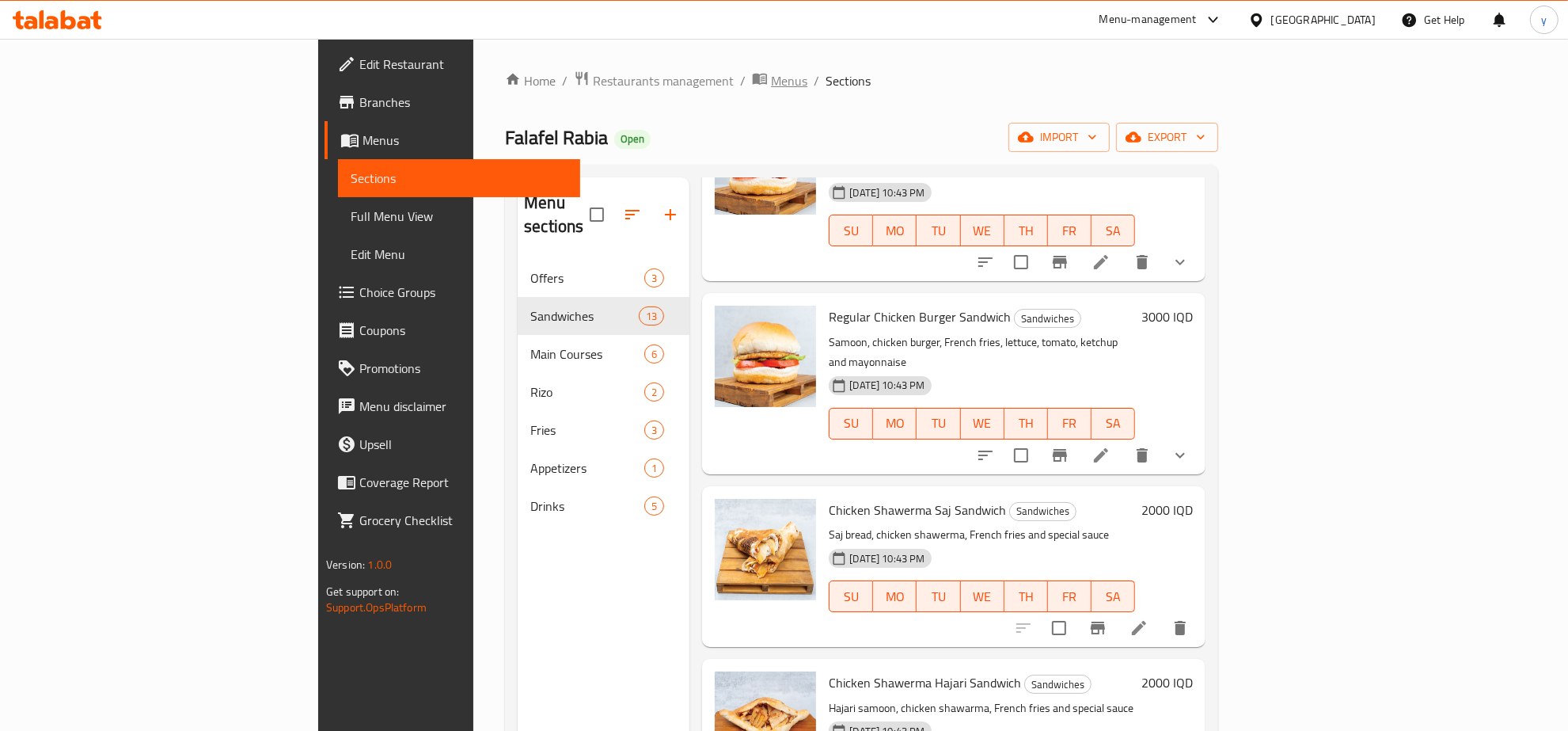
click at [752, 90] on span "breadcrumb" at bounding box center [761, 80] width 19 height 21
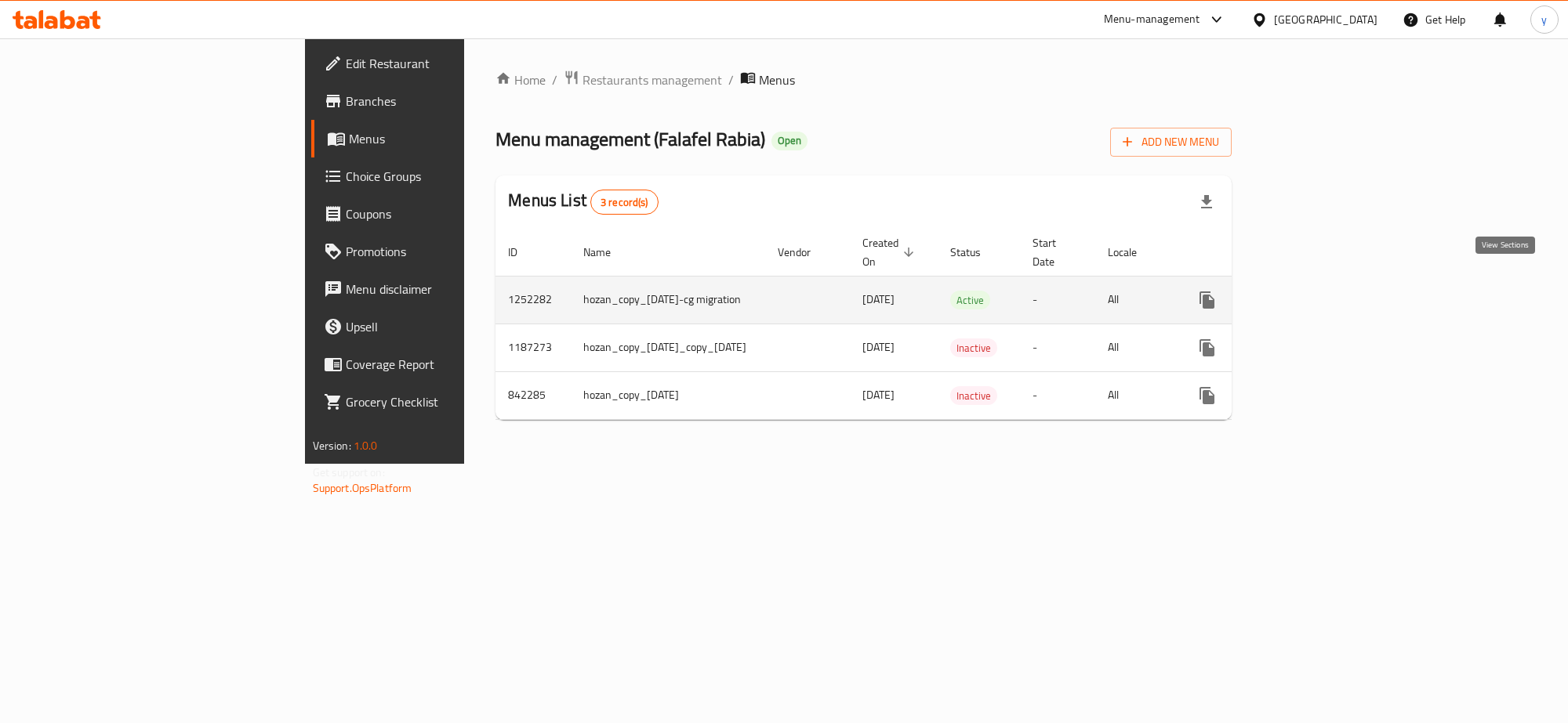
click at [1329, 291] on icon "enhanced table" at bounding box center [1320, 300] width 19 height 19
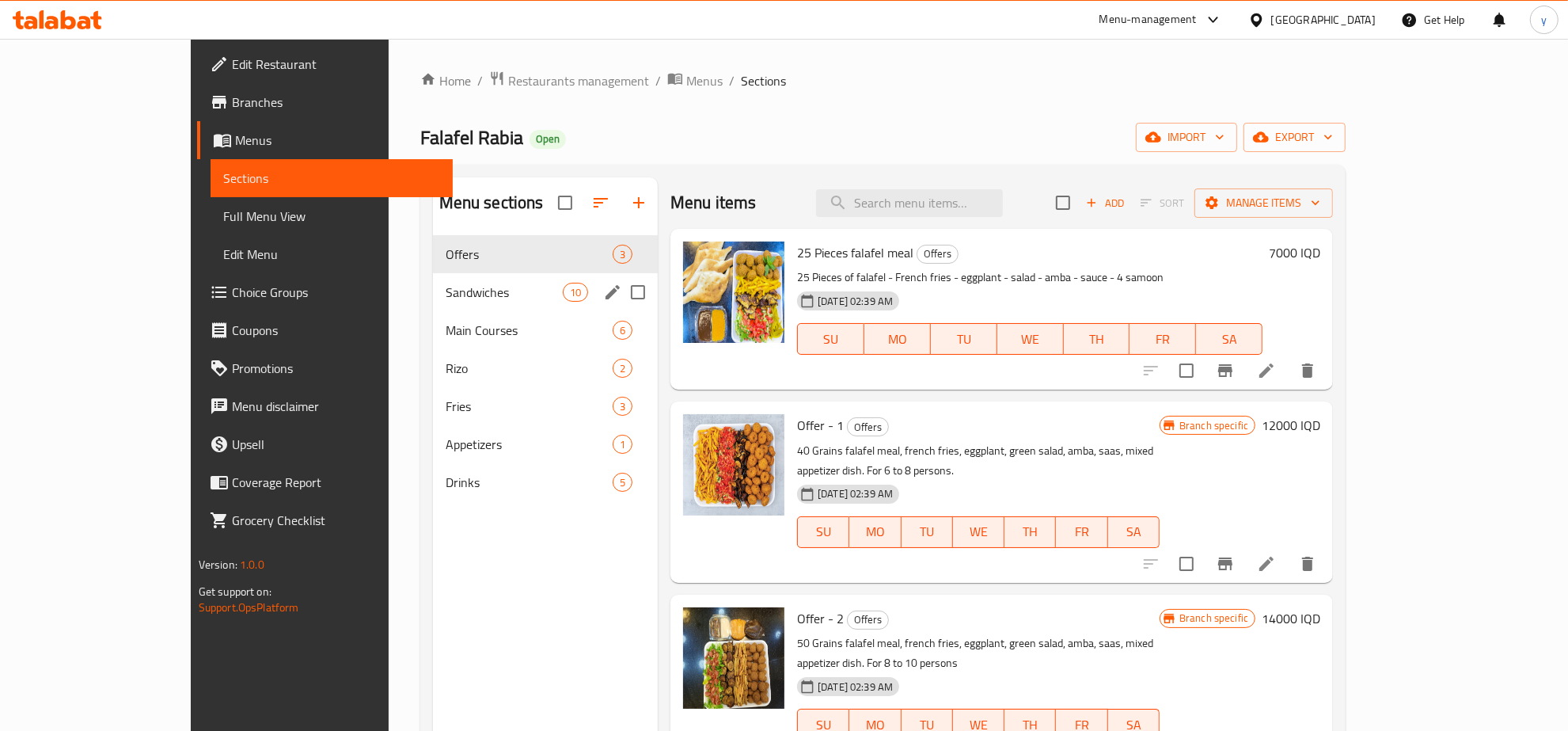
click at [446, 301] on span "Sandwiches" at bounding box center [504, 292] width 117 height 19
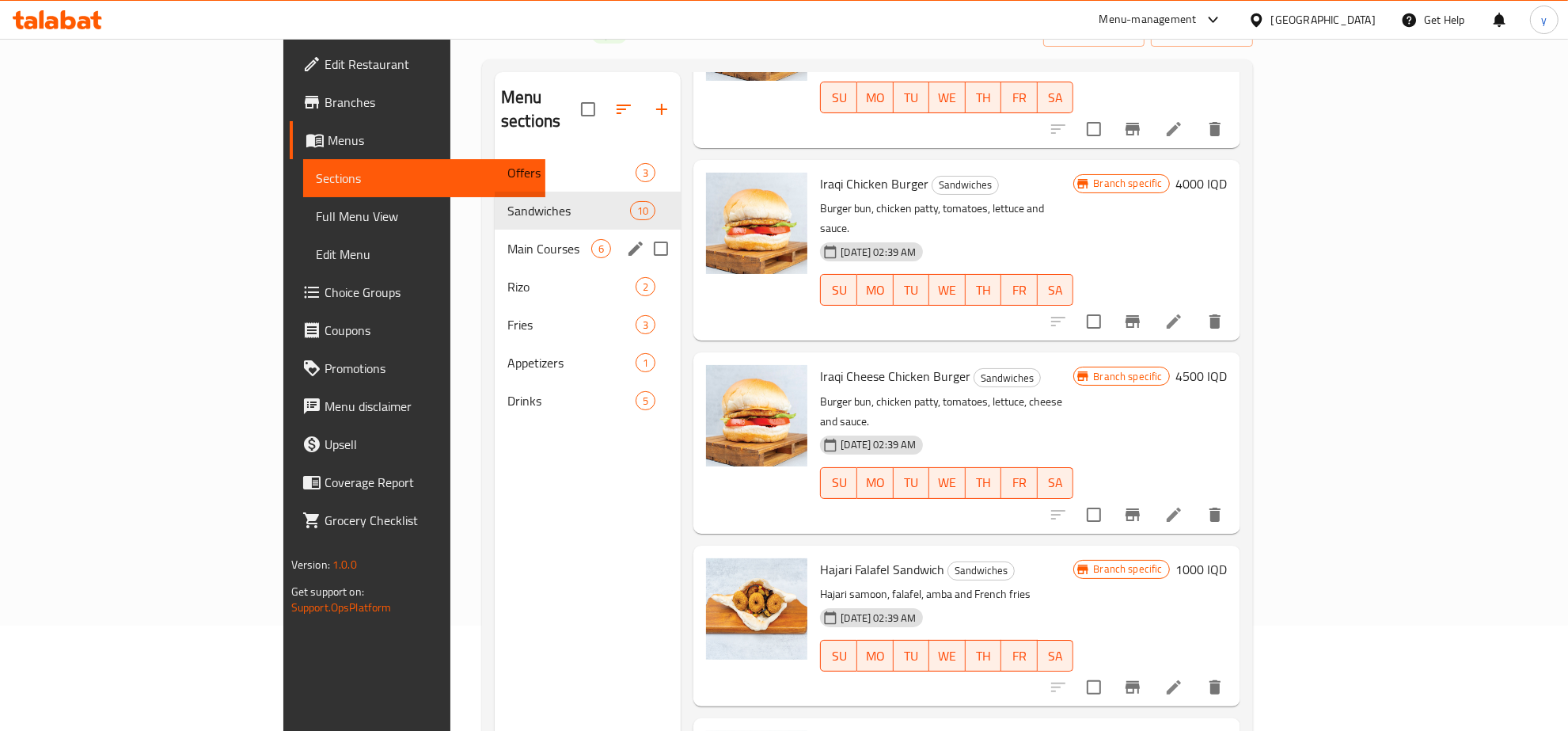
scroll to position [57, 0]
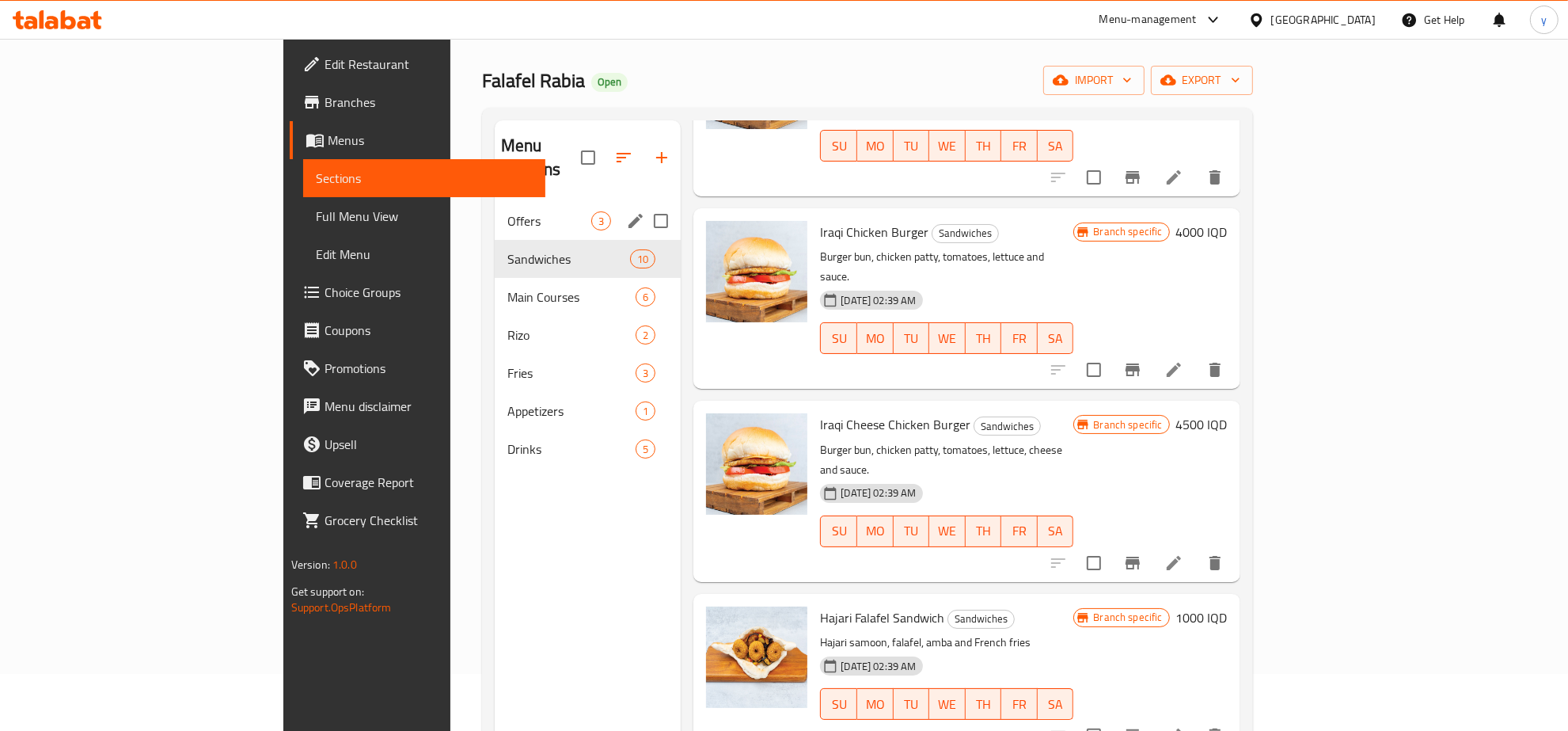
click at [495, 210] on div "Offers 3" at bounding box center [588, 221] width 186 height 38
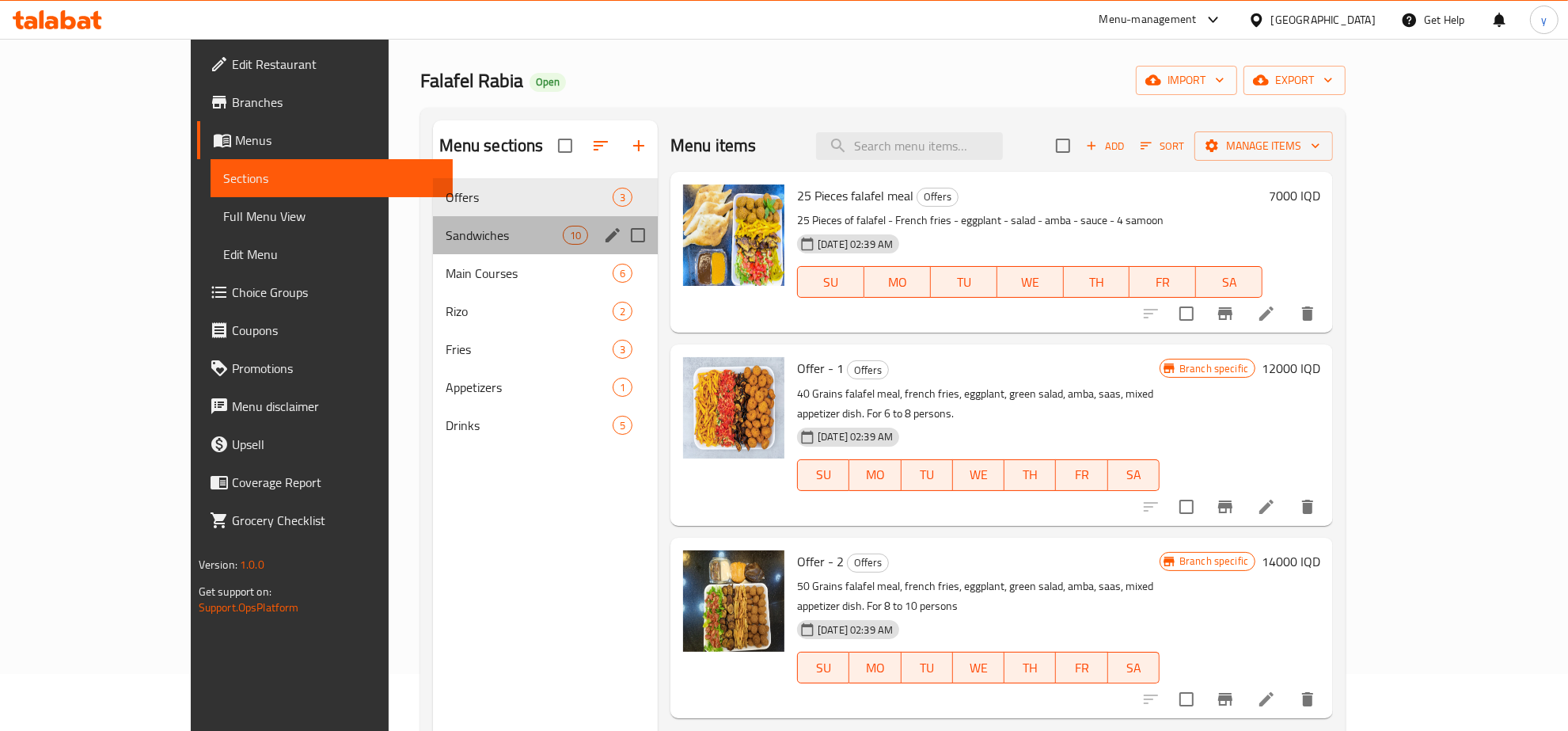
click at [479, 218] on div "Sandwiches 10" at bounding box center [545, 235] width 225 height 38
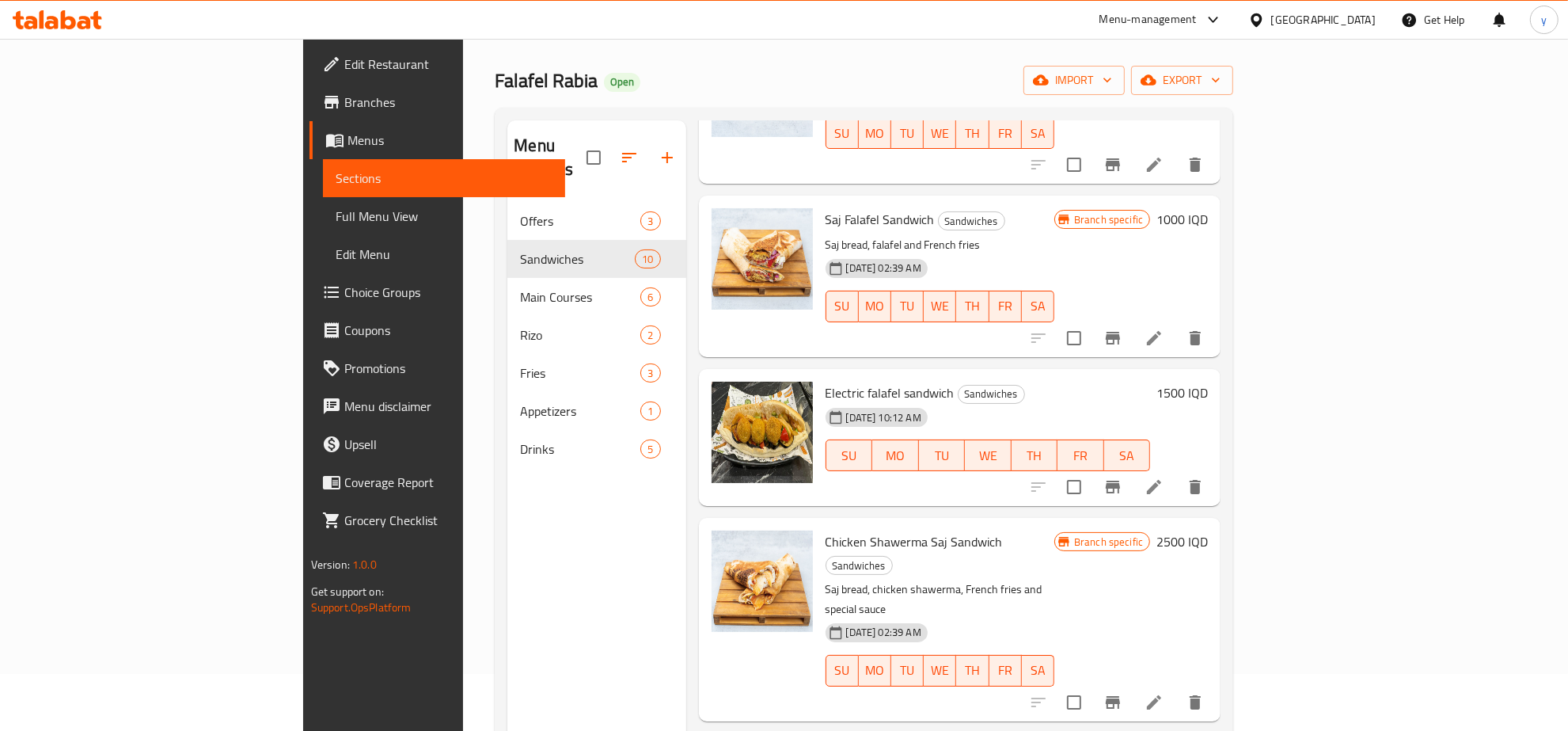
scroll to position [1014, 0]
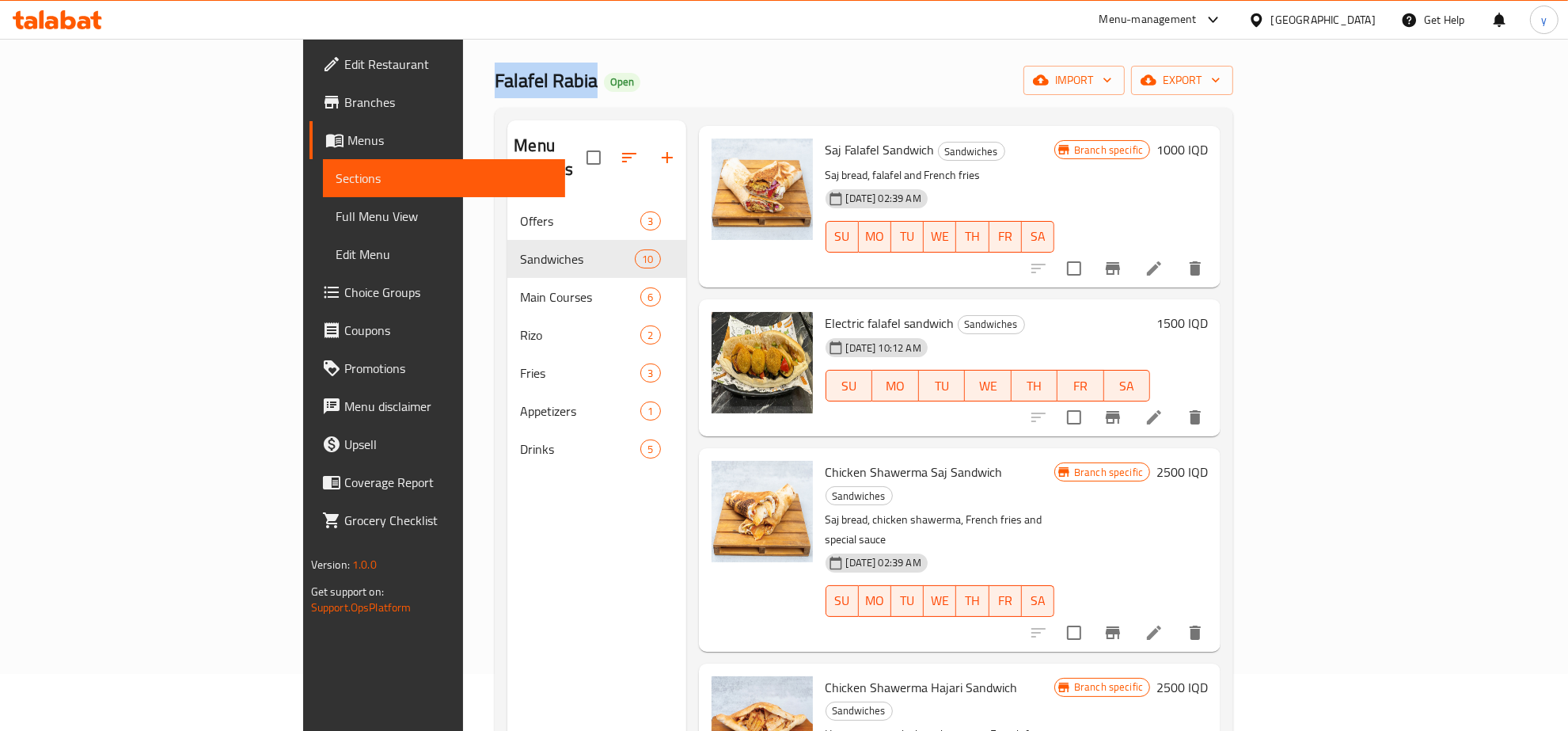
drag, startPoint x: 398, startPoint y: 77, endPoint x: 291, endPoint y: 89, distance: 107.7
click at [463, 89] on div "Home / Restaurants management / Menus / Sections Falafel Rabia Open import expo…" at bounding box center [864, 439] width 802 height 914
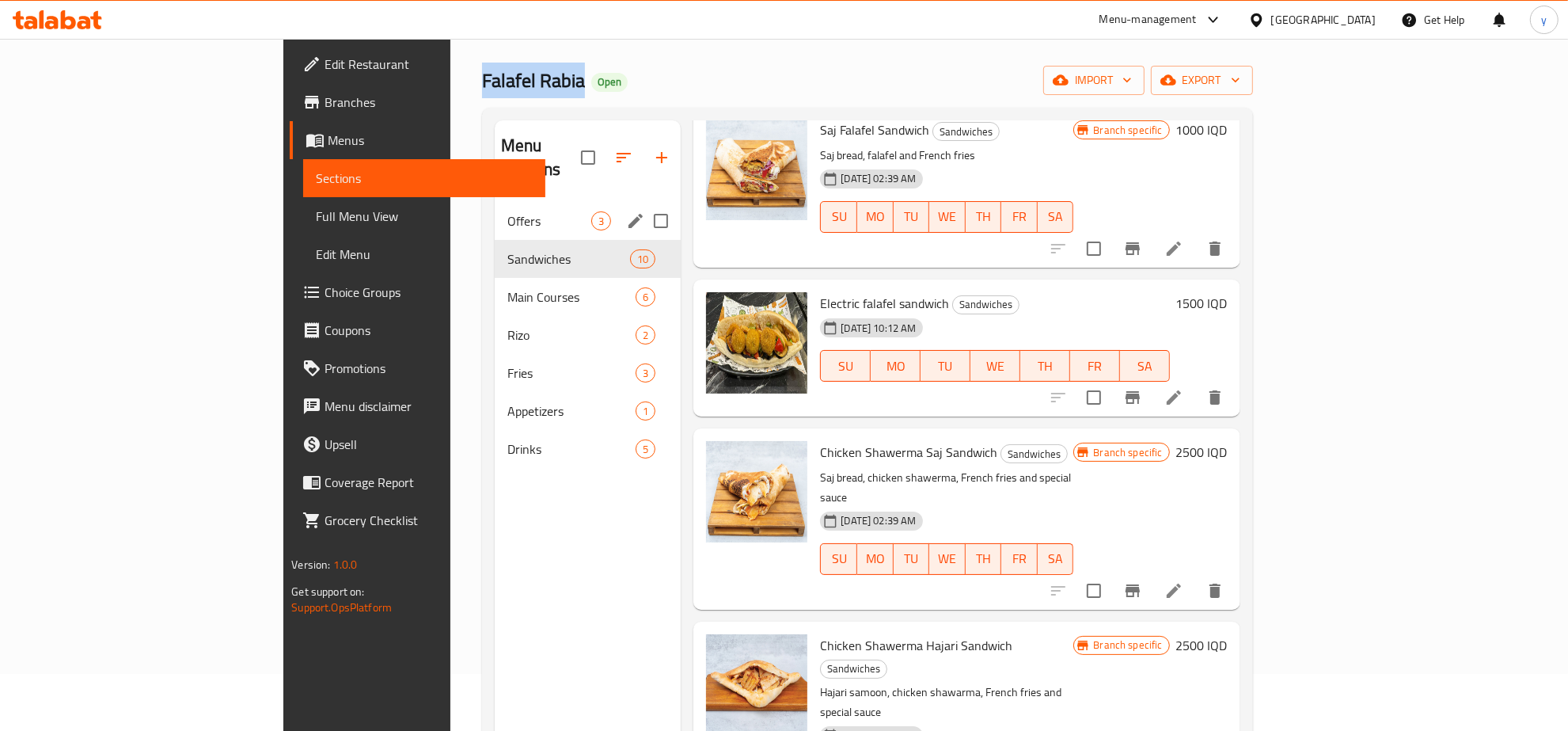
click at [495, 208] on div "Offers 3" at bounding box center [588, 221] width 186 height 38
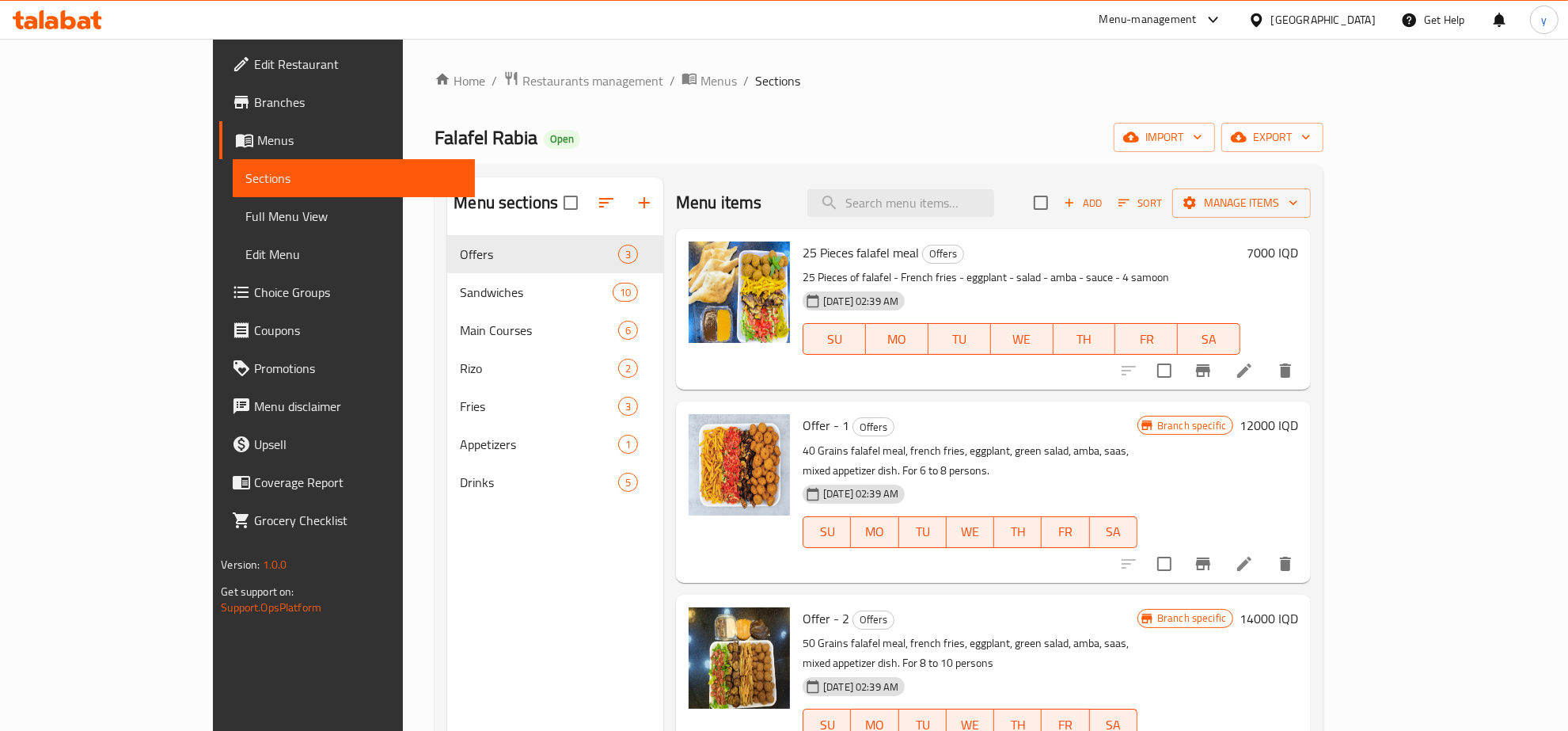
click at [1241, 274] on p "25 Pieces of falafel - French fries - eggplant - salad - amba - sauce - 4 samoon" at bounding box center [1021, 277] width 438 height 20
click at [1266, 376] on li at bounding box center [1245, 370] width 44 height 28
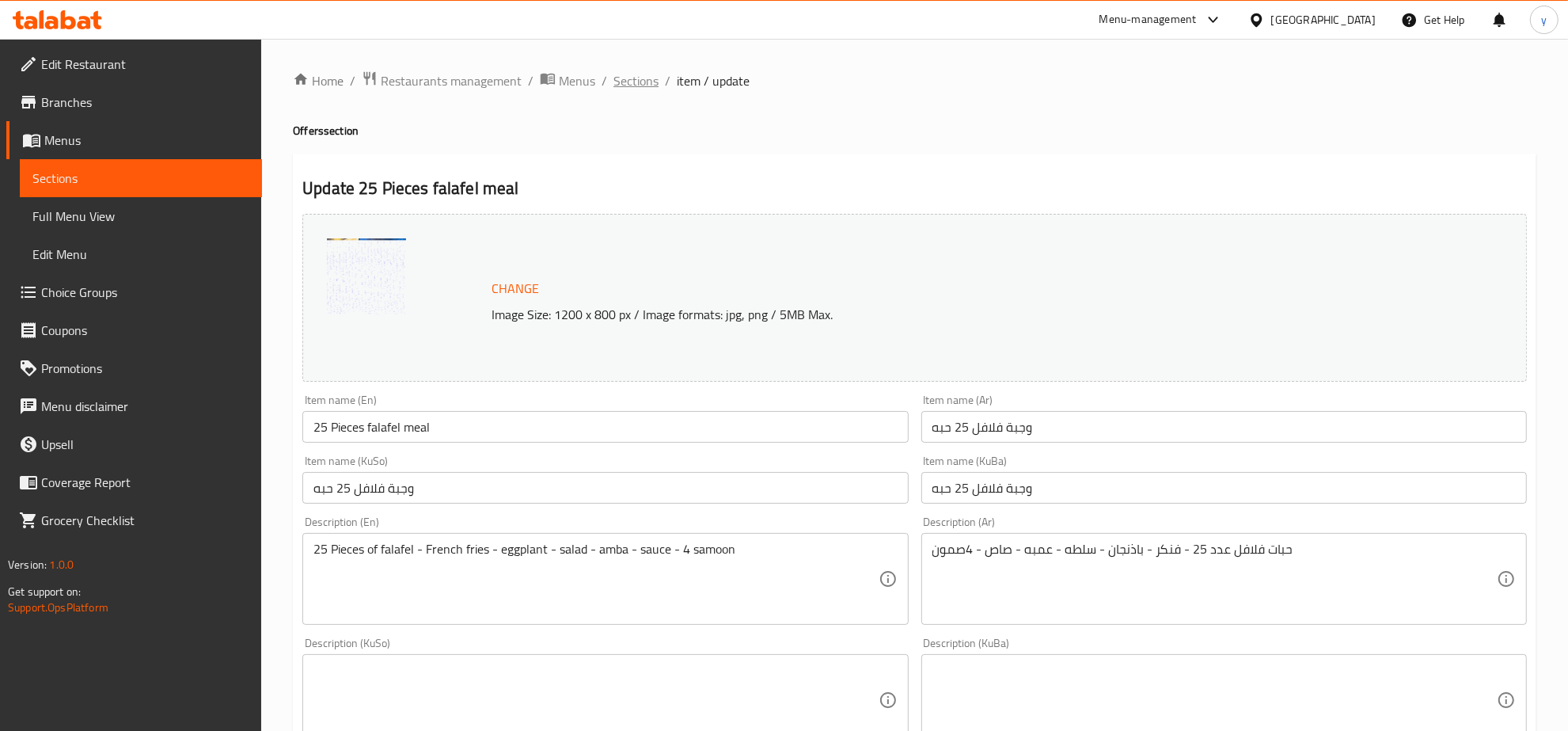
click at [642, 80] on span "Sections" at bounding box center [636, 80] width 45 height 19
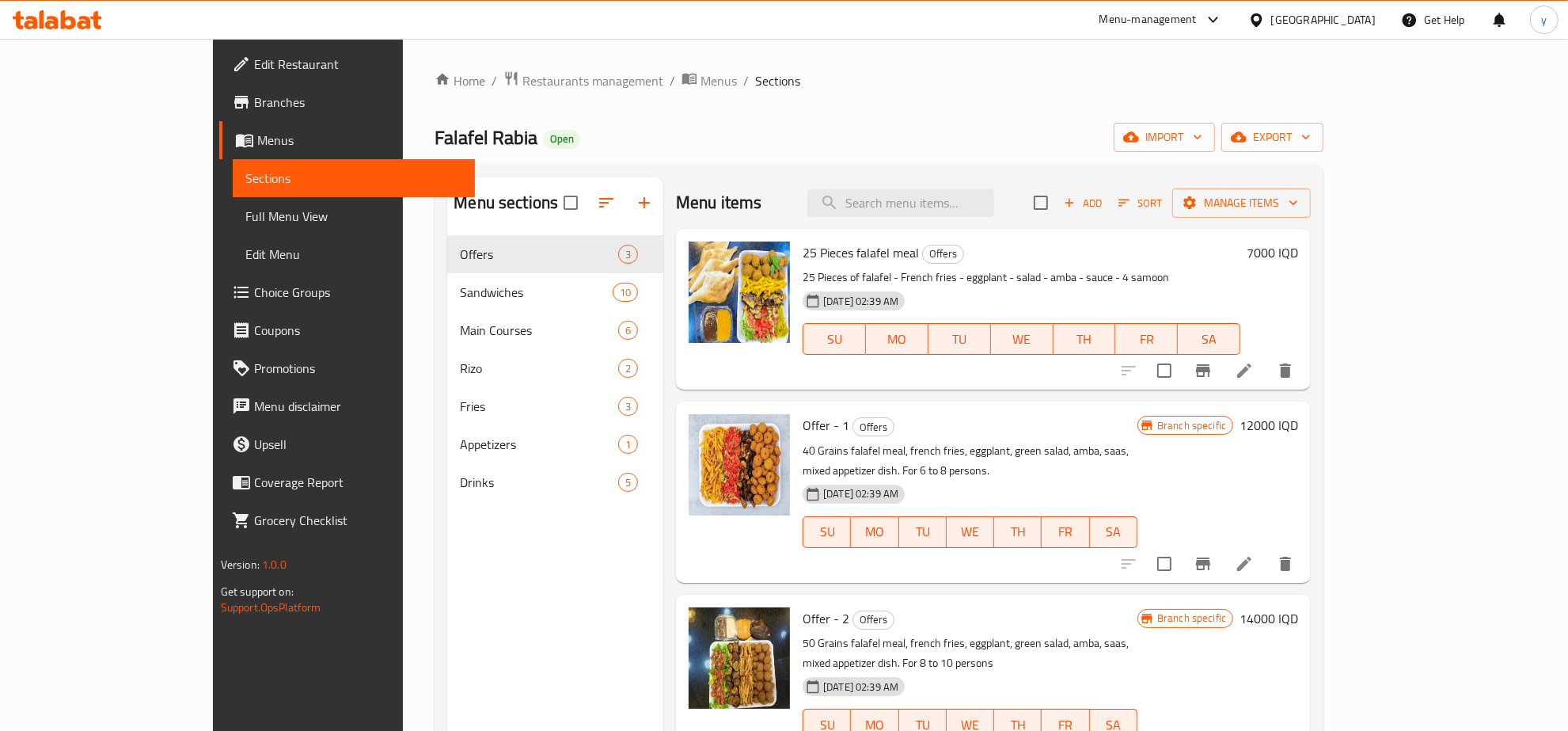
click at [1254, 555] on icon at bounding box center [1244, 564] width 19 height 19
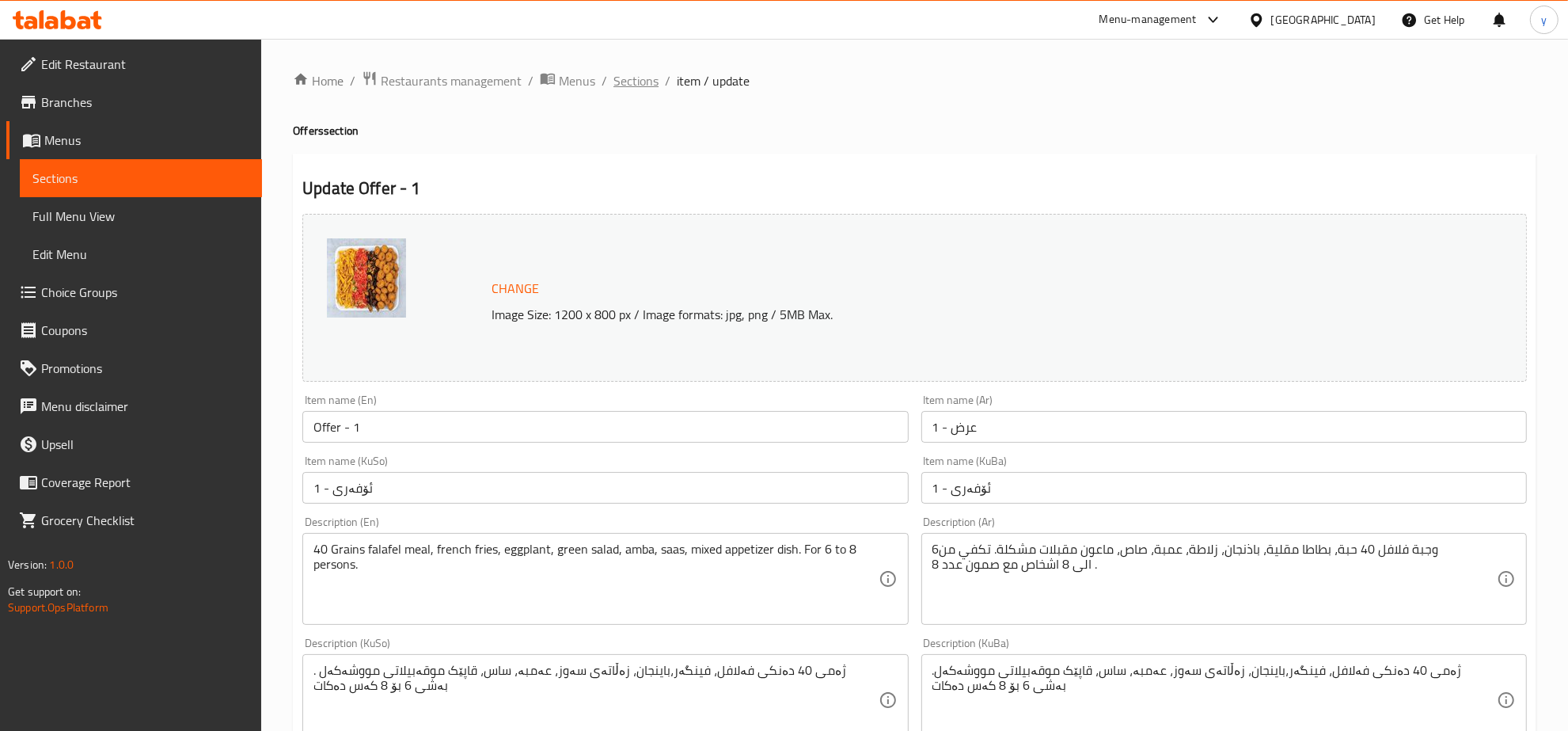
click at [652, 71] on span "Sections" at bounding box center [636, 80] width 45 height 19
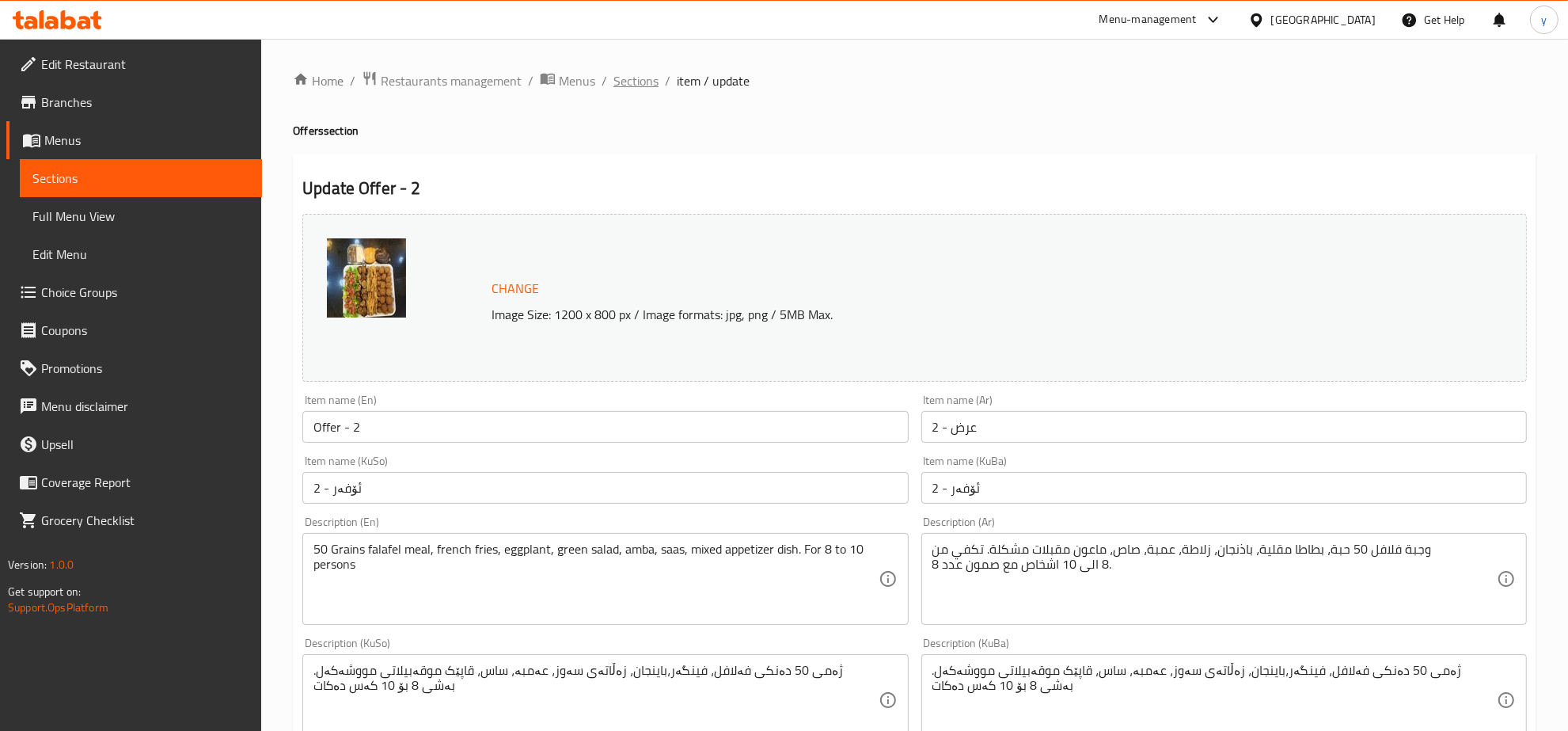
click at [623, 81] on span "Sections" at bounding box center [636, 80] width 45 height 19
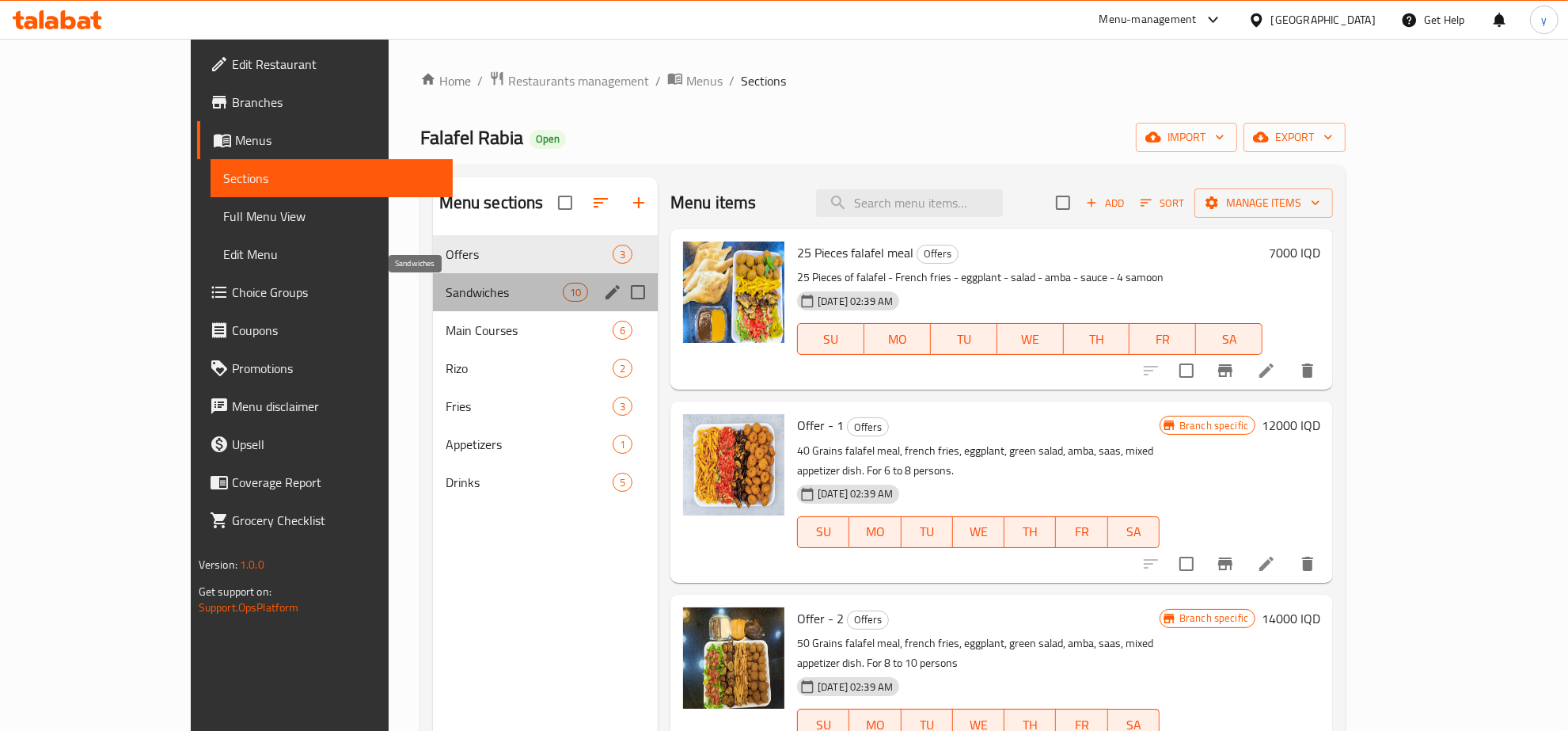
click at [475, 290] on span "Sandwiches" at bounding box center [504, 292] width 117 height 19
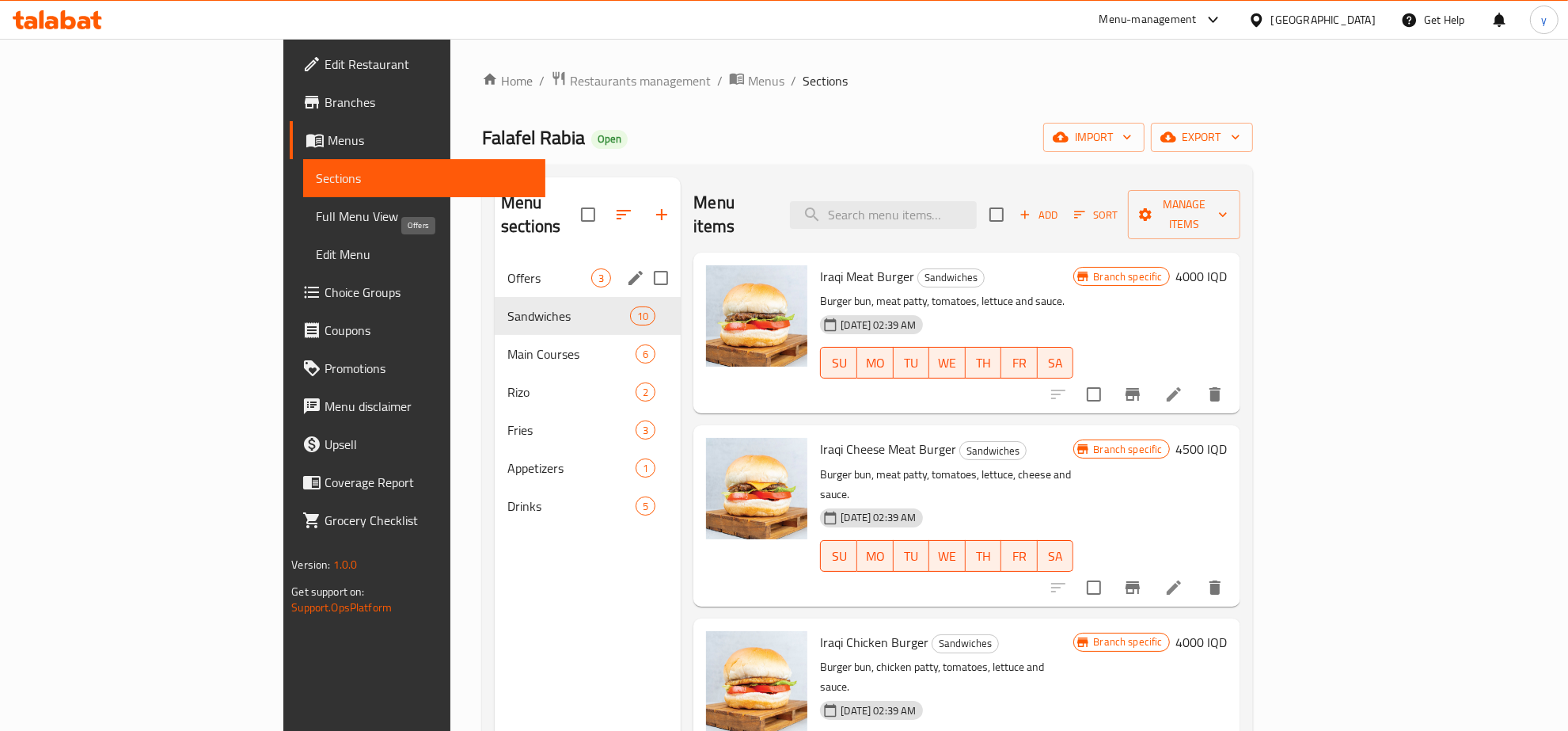
click at [508, 268] on span "Offers" at bounding box center [549, 278] width 84 height 19
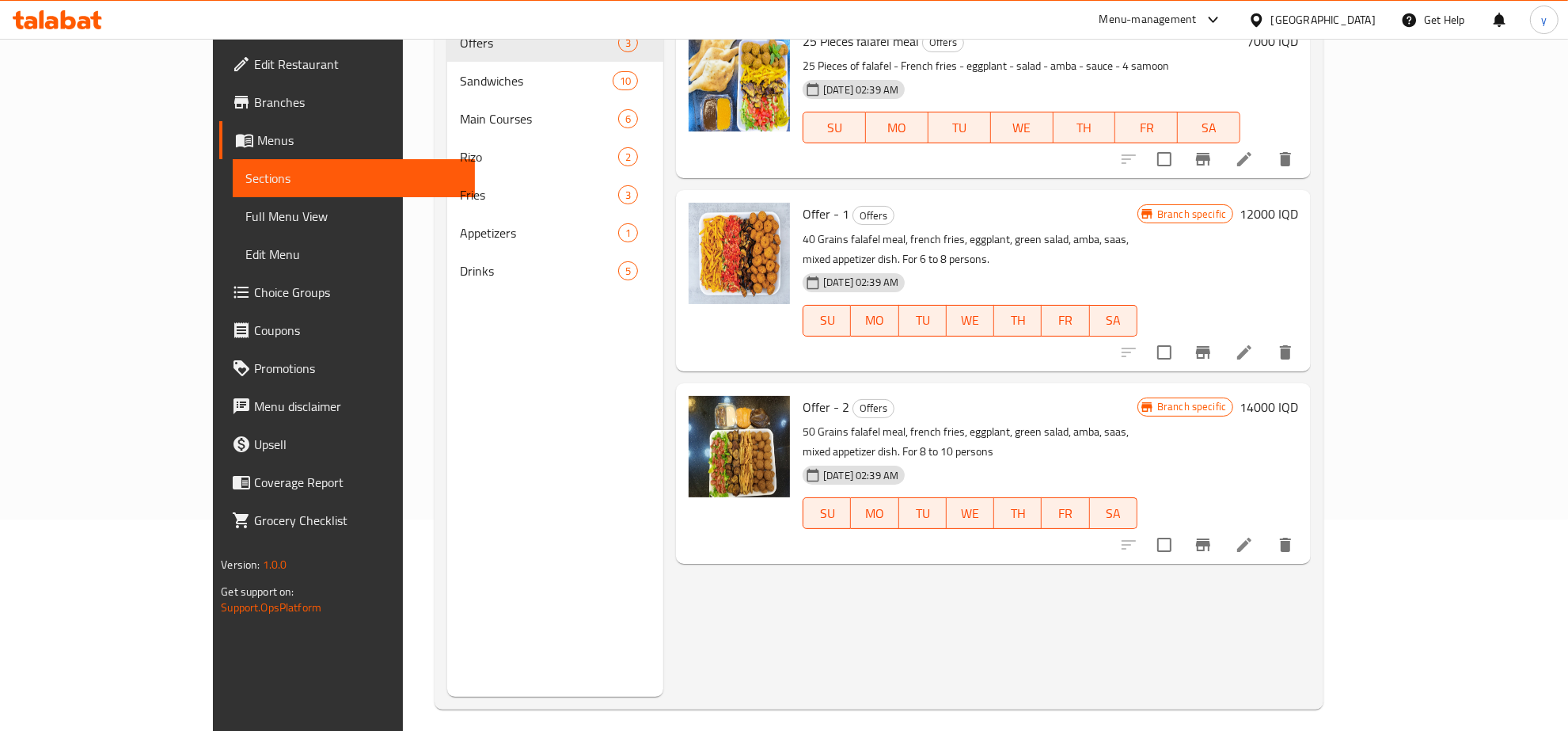
scroll to position [222, 0]
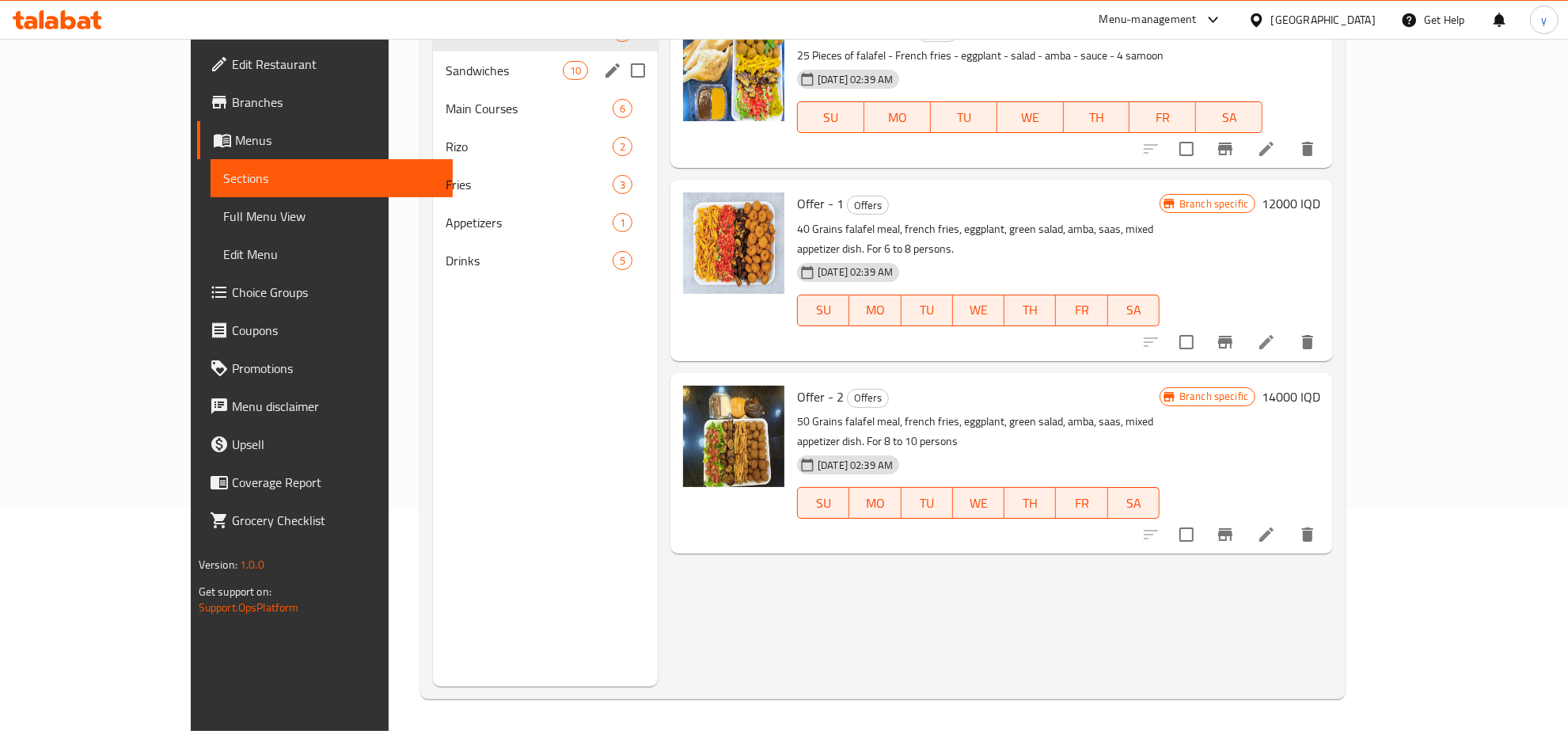
click at [433, 53] on div "Sandwiches 10" at bounding box center [545, 70] width 225 height 38
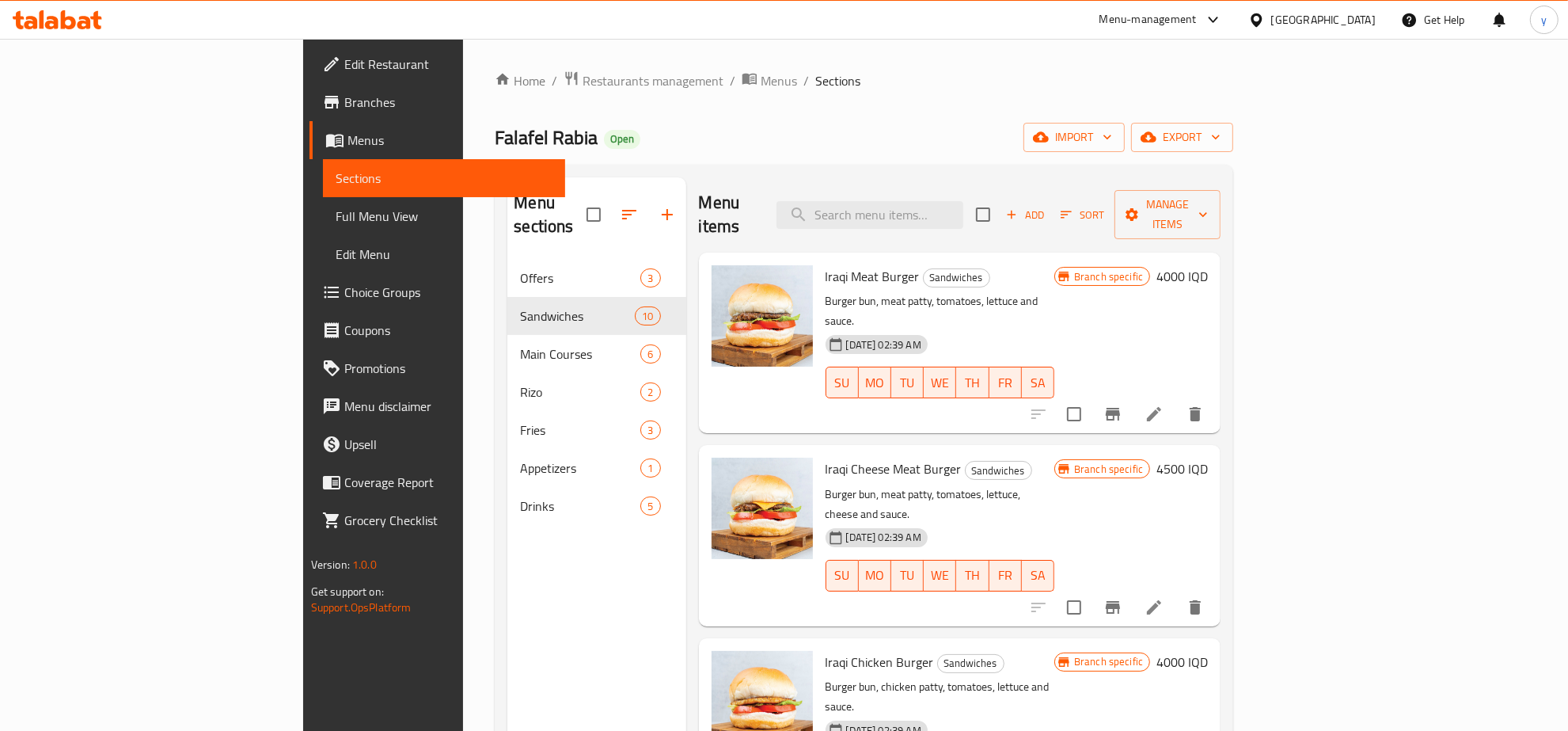
click at [1164, 404] on icon at bounding box center [1154, 414] width 19 height 19
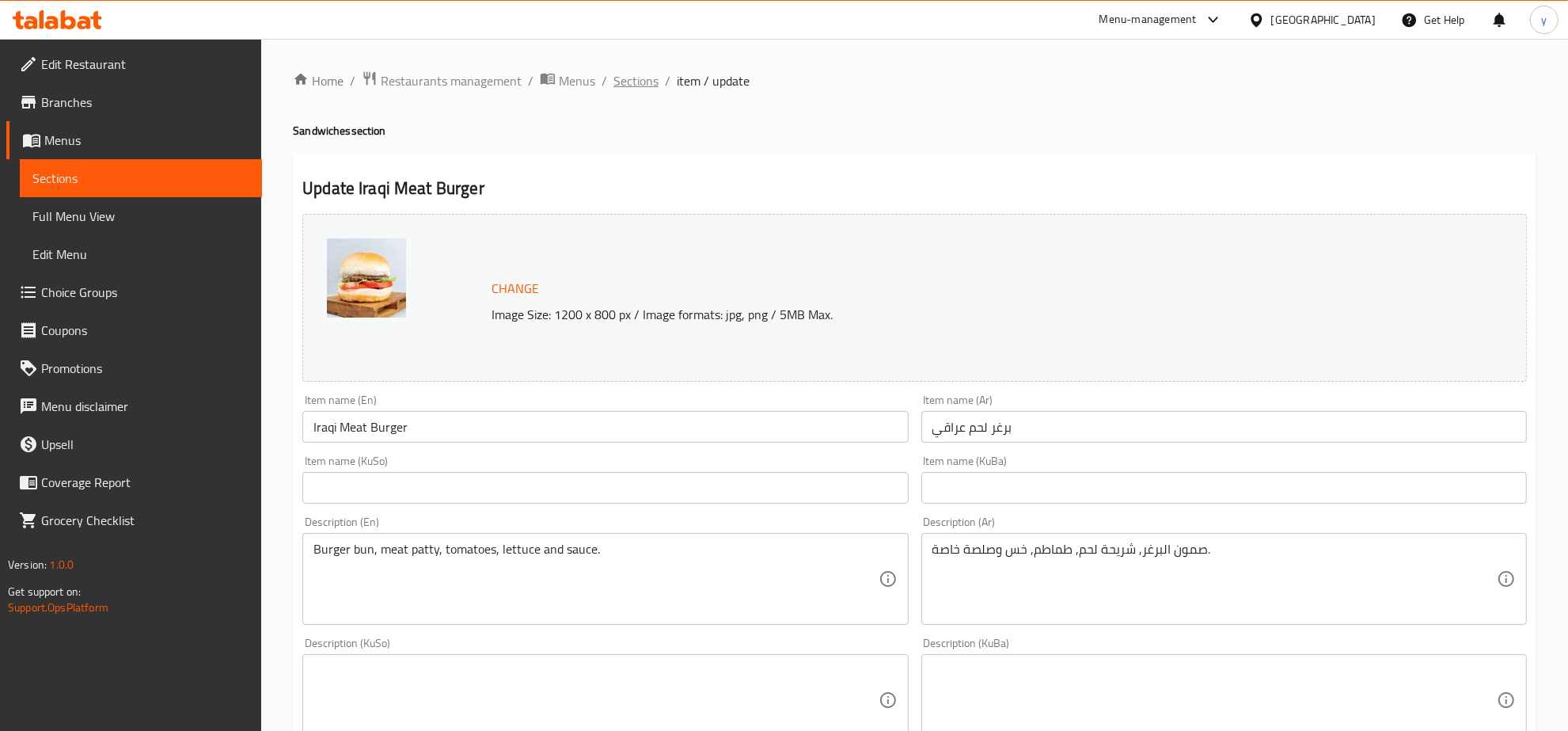
click at [620, 84] on span "Sections" at bounding box center [636, 80] width 45 height 19
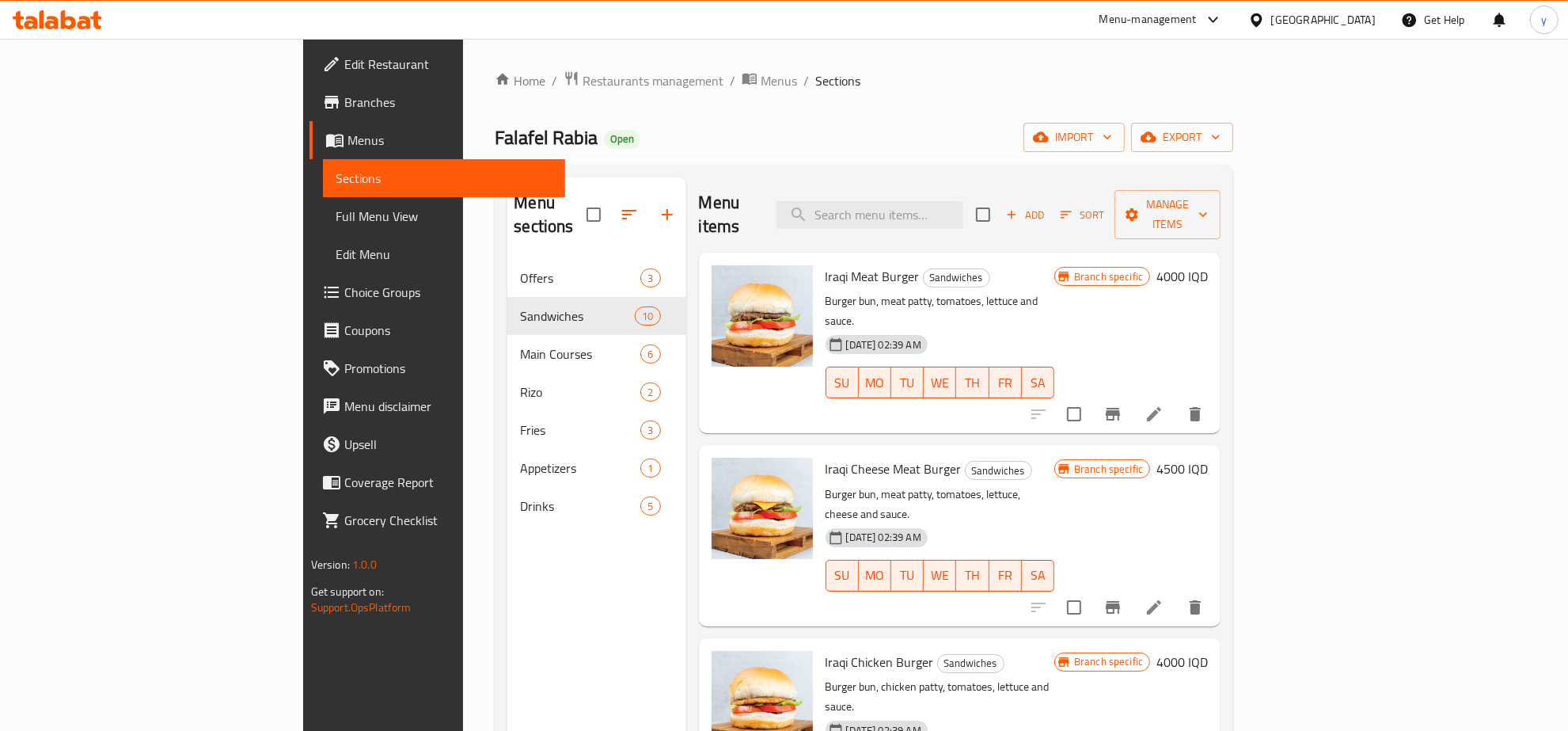
click at [1177, 593] on li at bounding box center [1154, 607] width 44 height 28
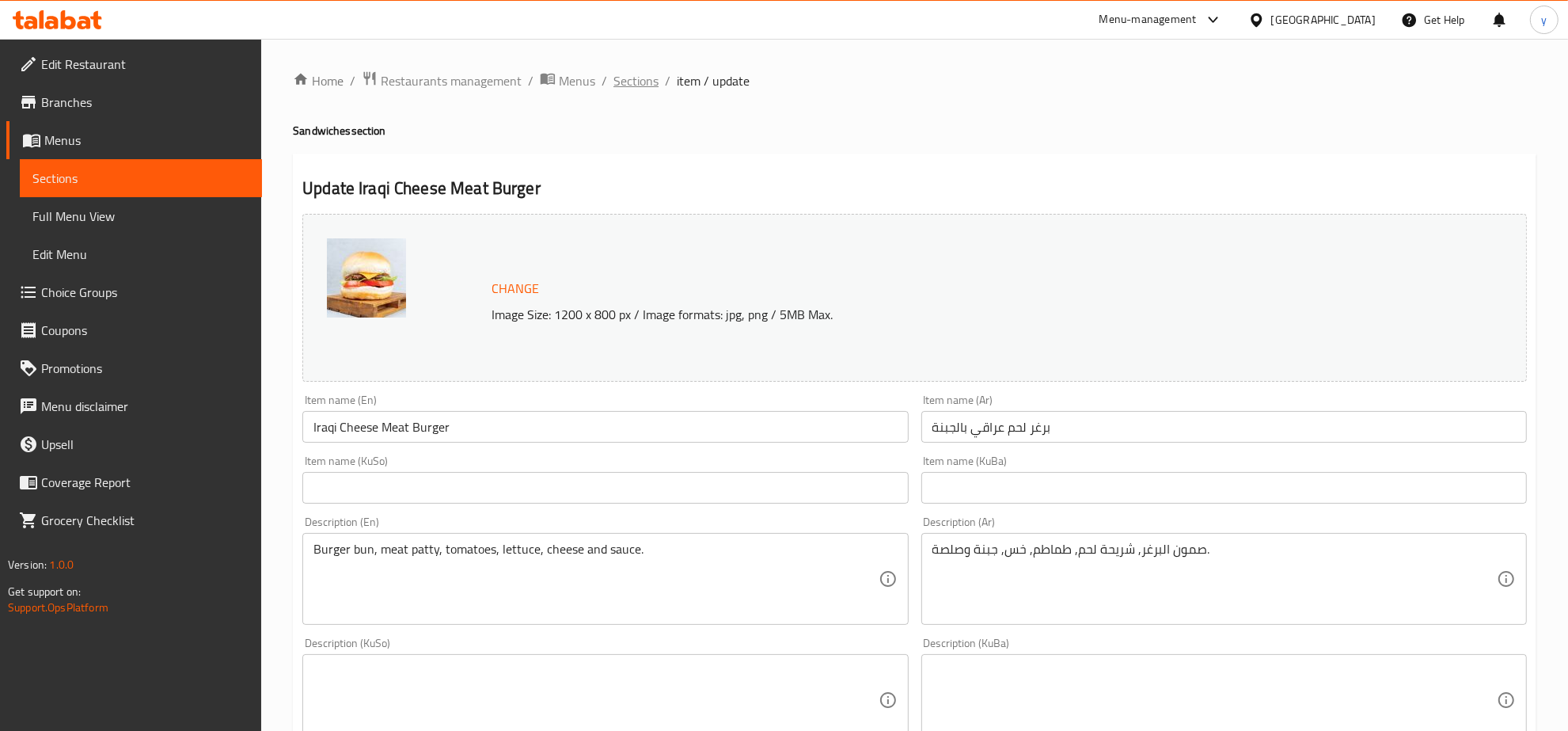
click at [623, 76] on span "Sections" at bounding box center [636, 80] width 45 height 19
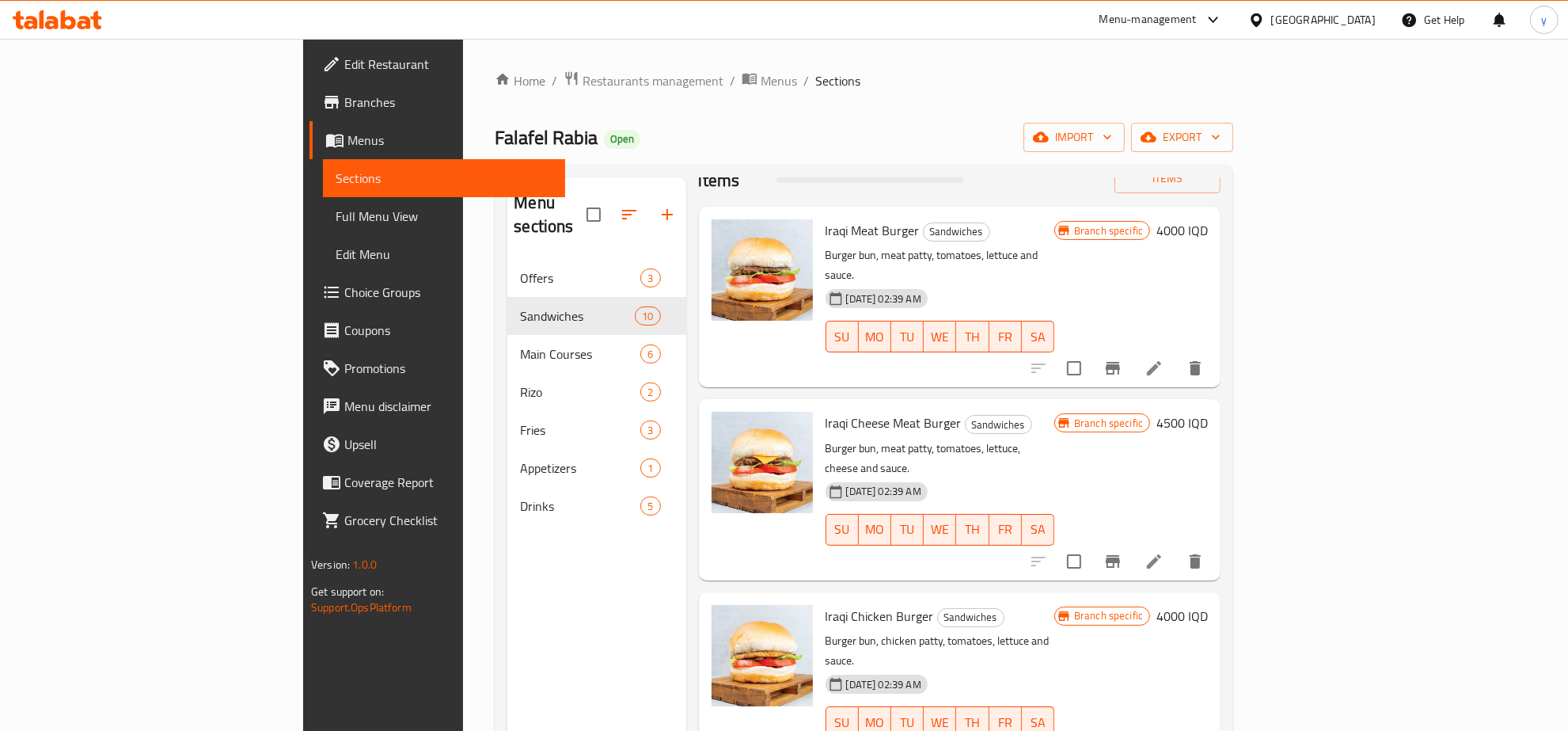
scroll to position [165, 0]
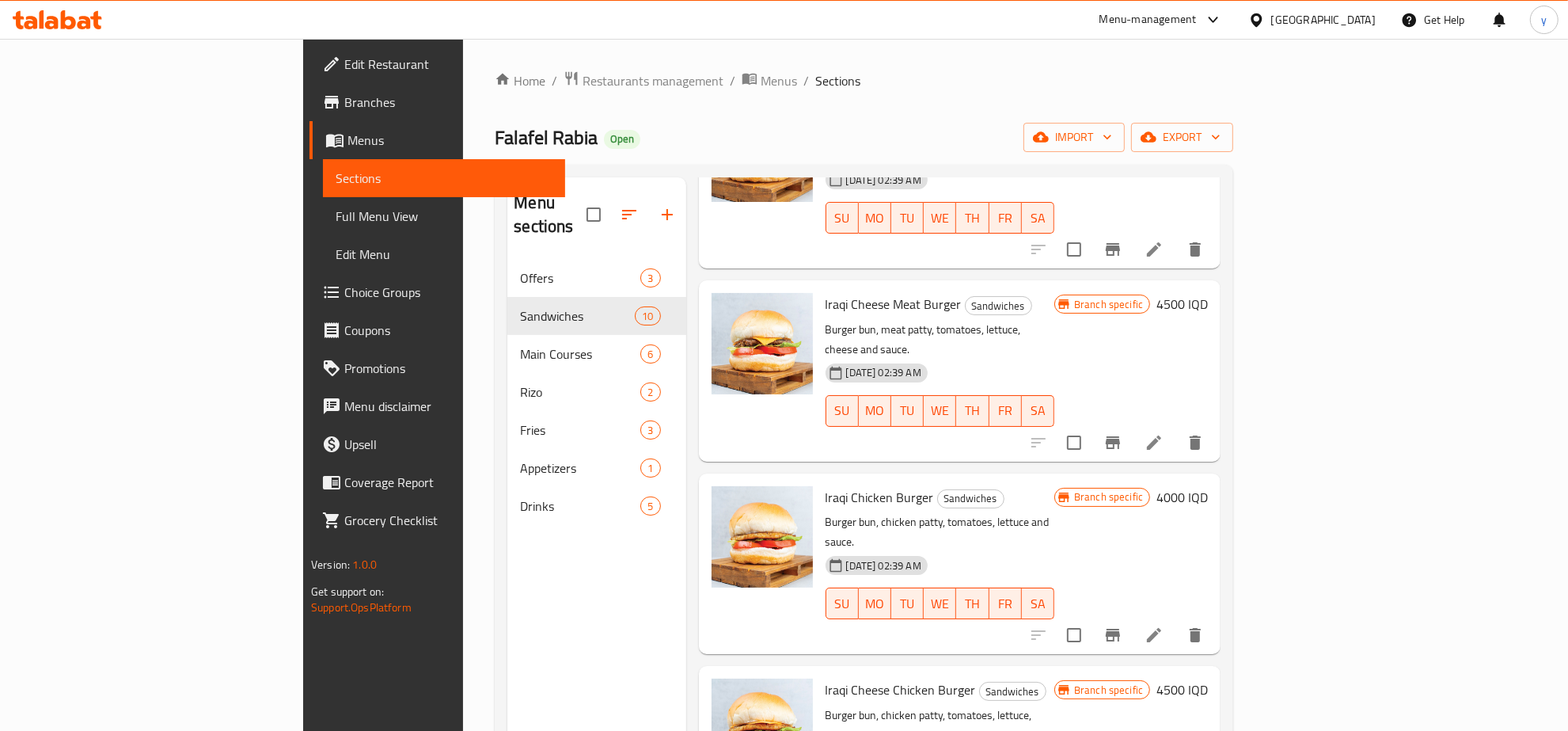
click at [1177, 621] on li at bounding box center [1154, 634] width 44 height 28
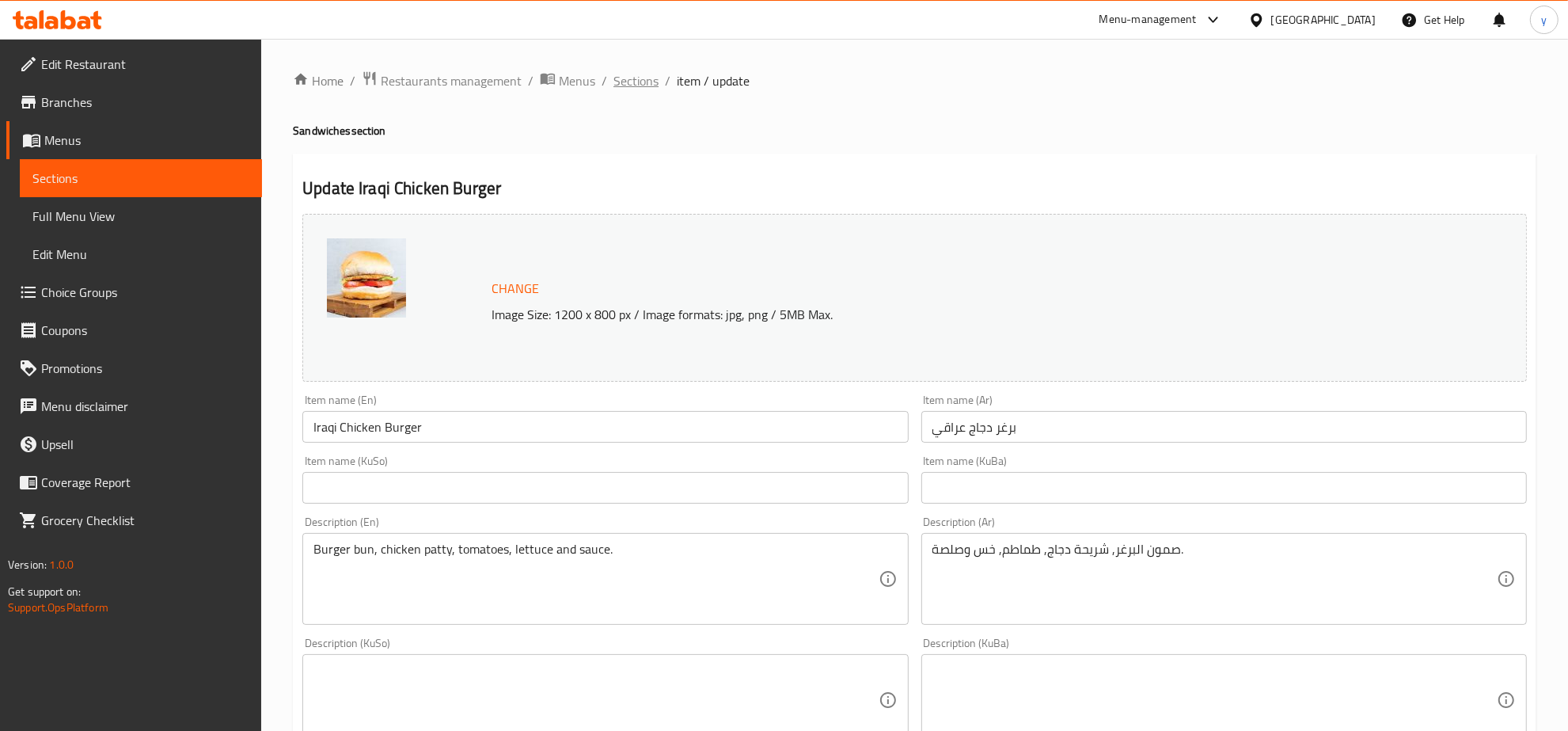
click at [639, 75] on span "Sections" at bounding box center [636, 80] width 45 height 19
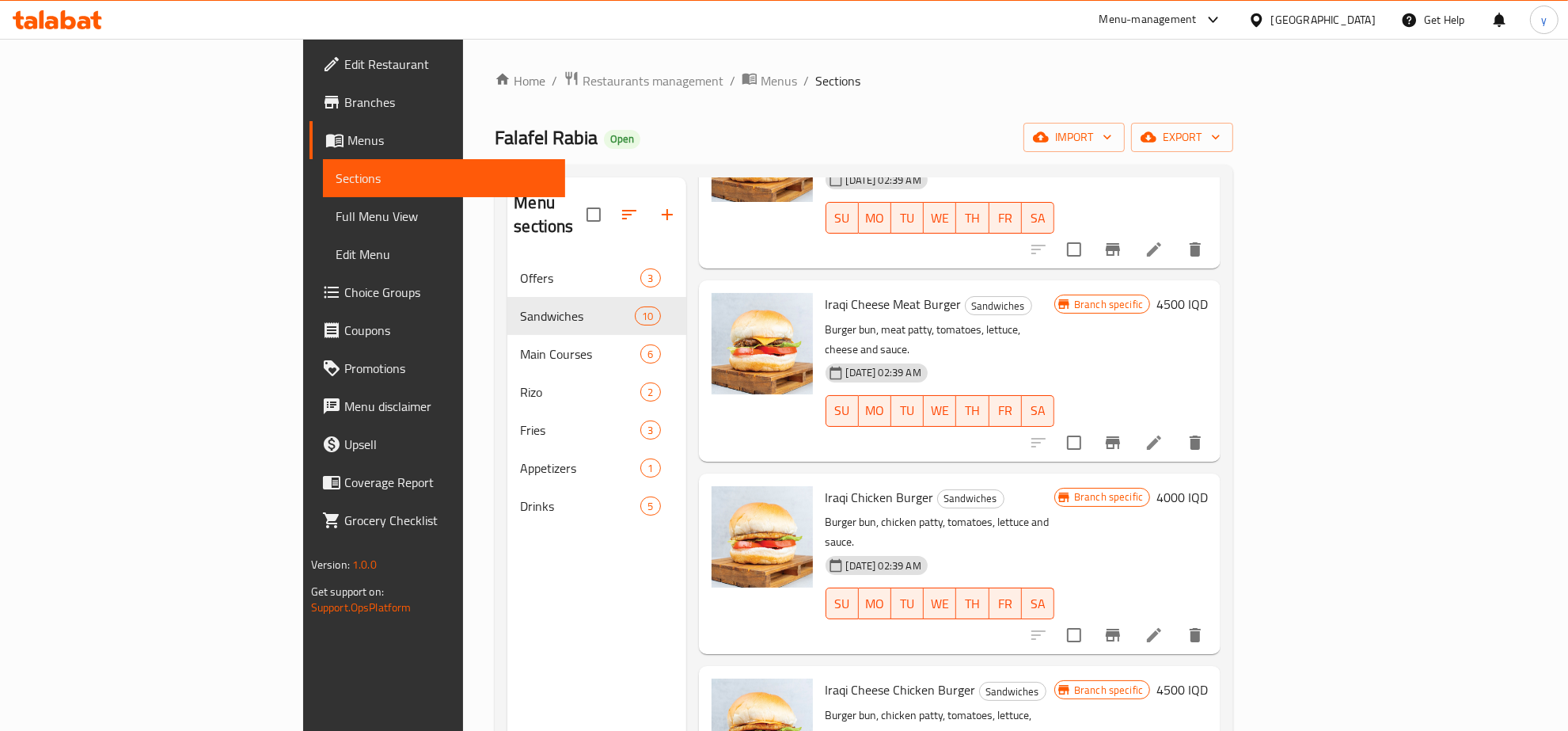
scroll to position [329, 0]
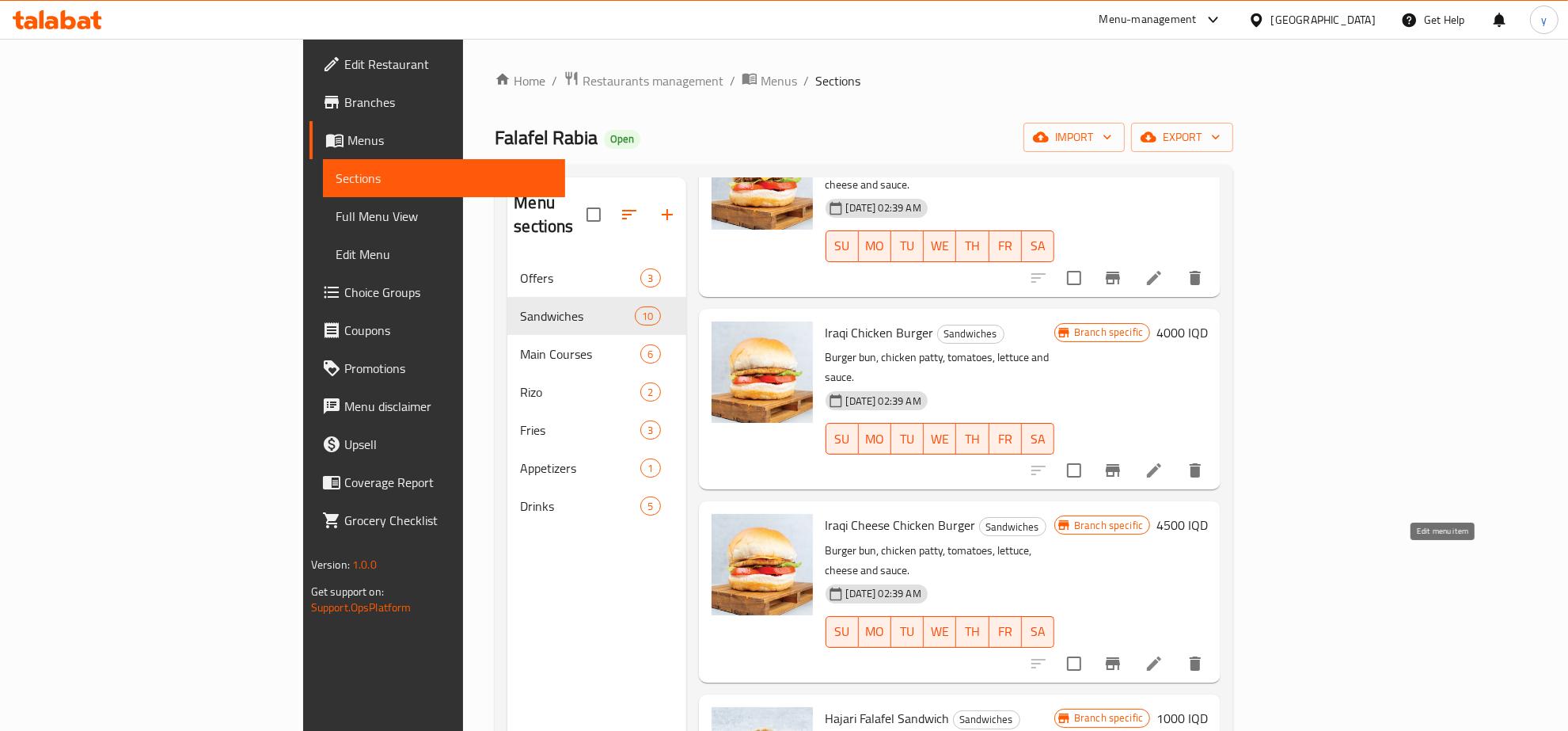
click at [1164, 654] on icon at bounding box center [1154, 663] width 19 height 19
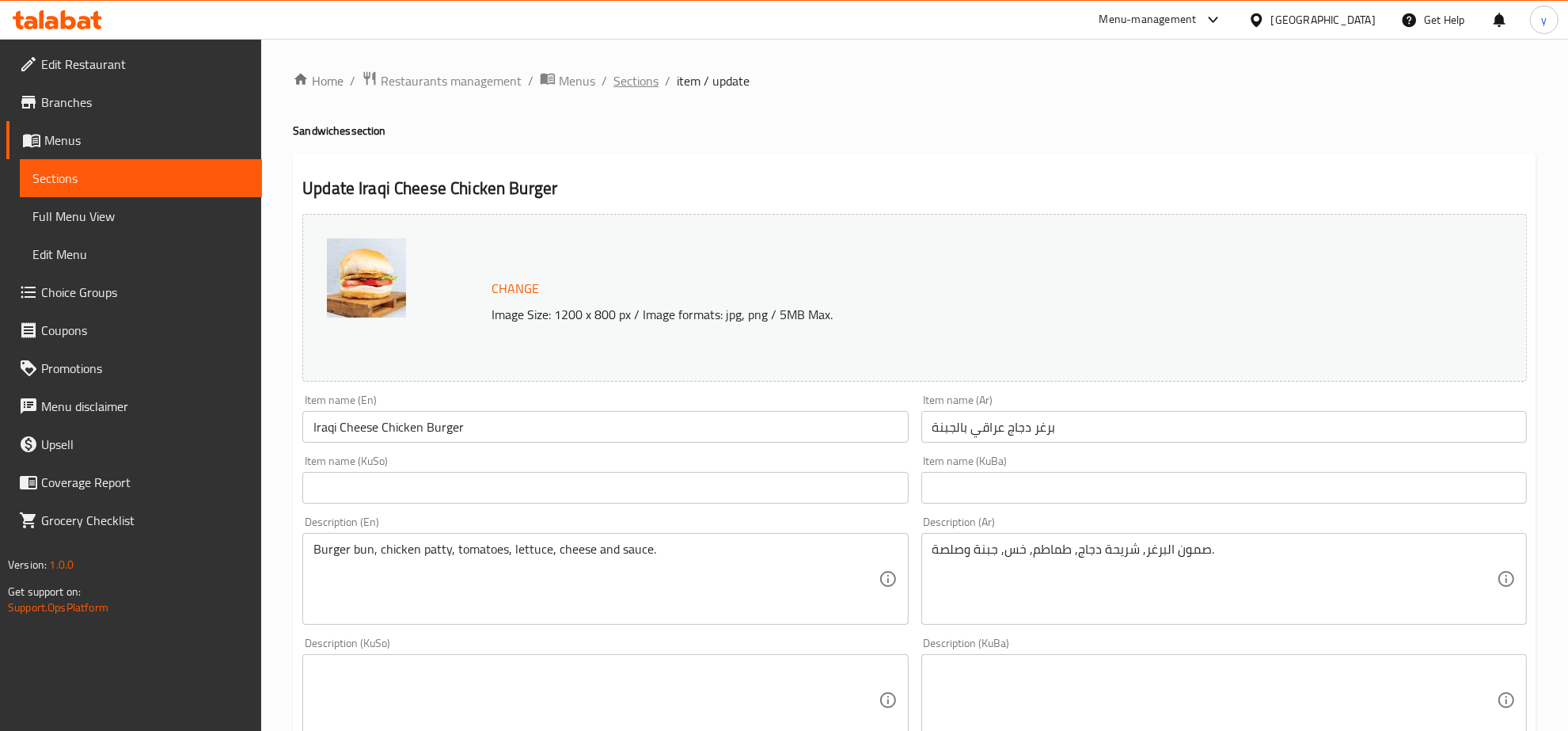
click at [635, 75] on span "Sections" at bounding box center [636, 80] width 45 height 19
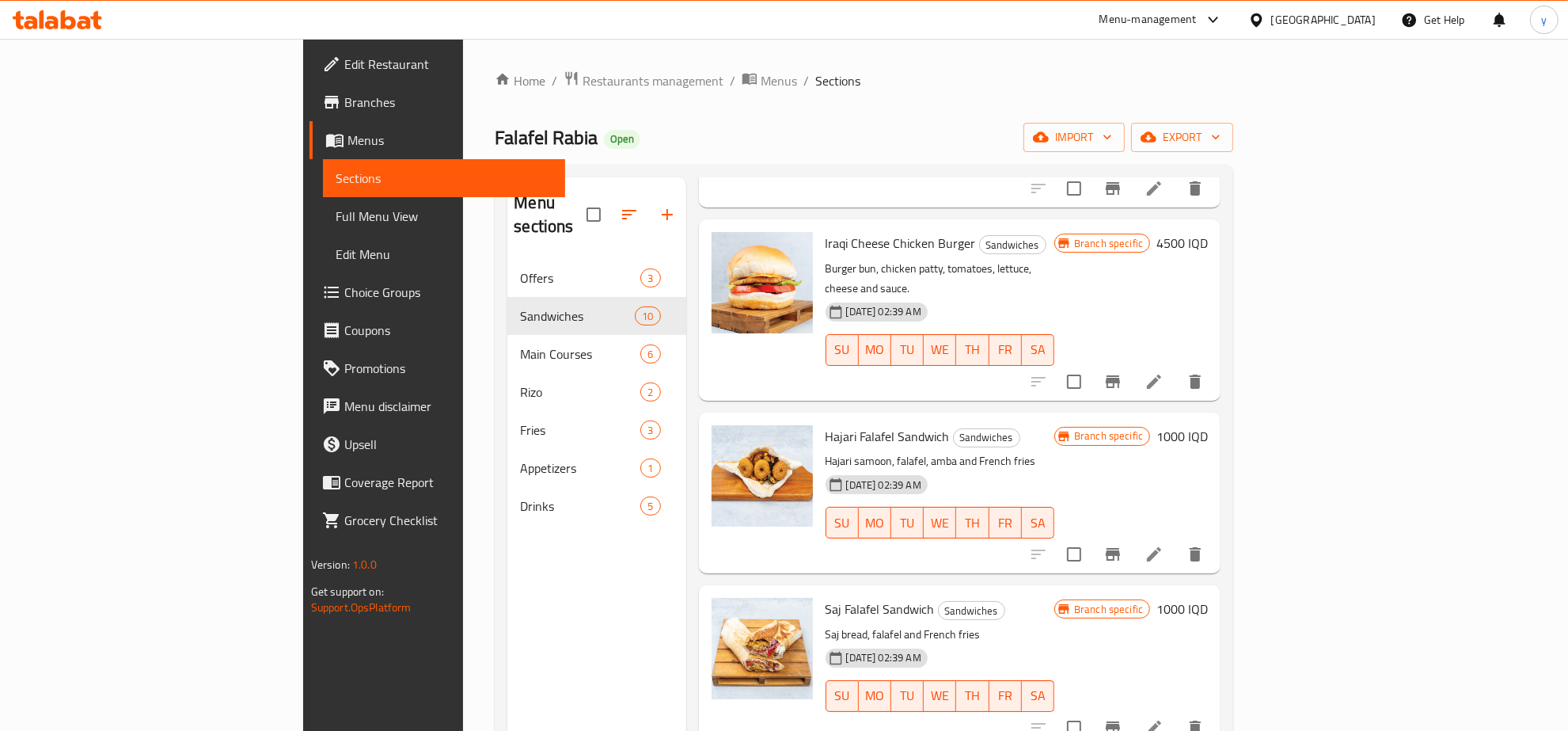
scroll to position [660, 0]
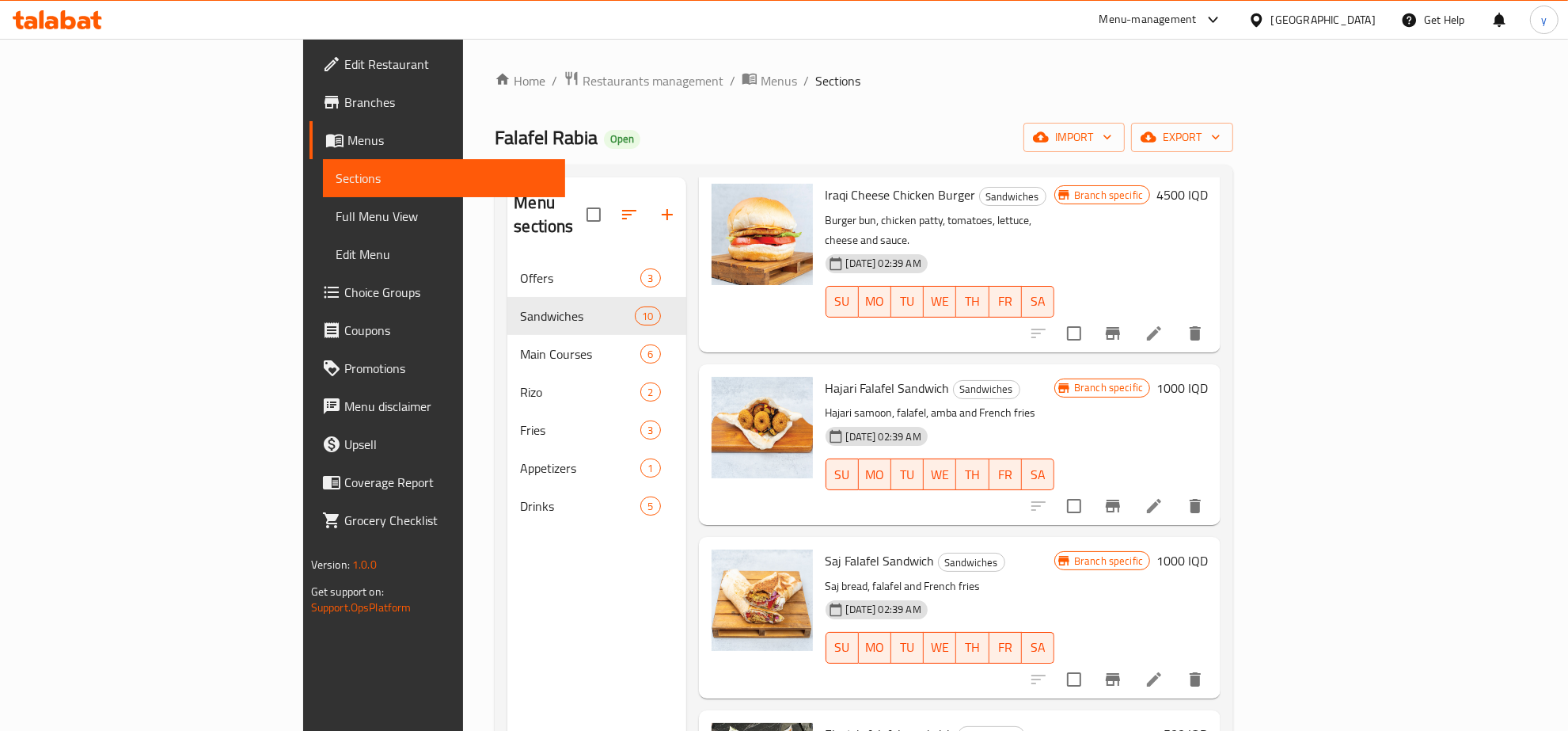
click at [1177, 665] on li at bounding box center [1154, 679] width 44 height 28
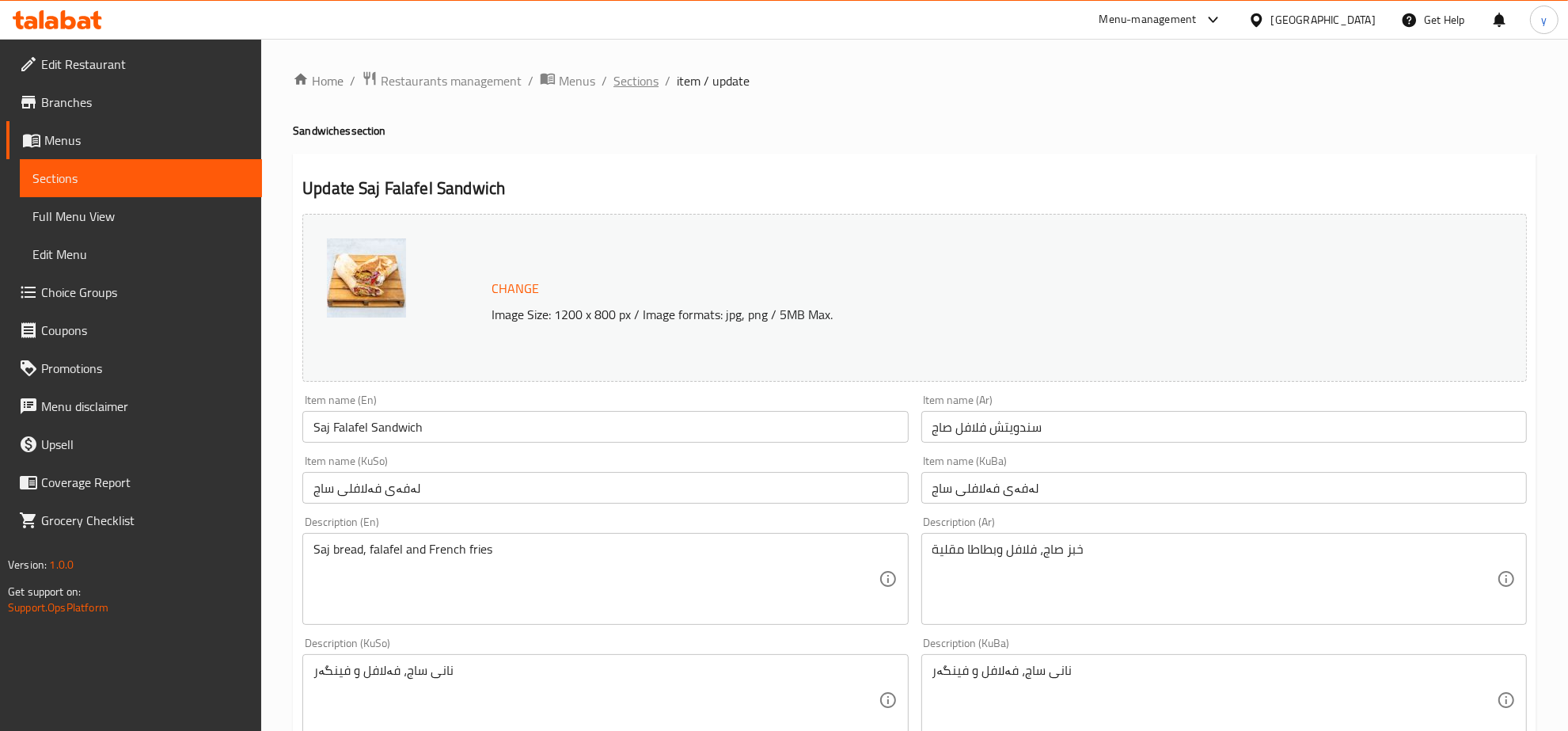
click at [653, 87] on span "Sections" at bounding box center [636, 80] width 45 height 19
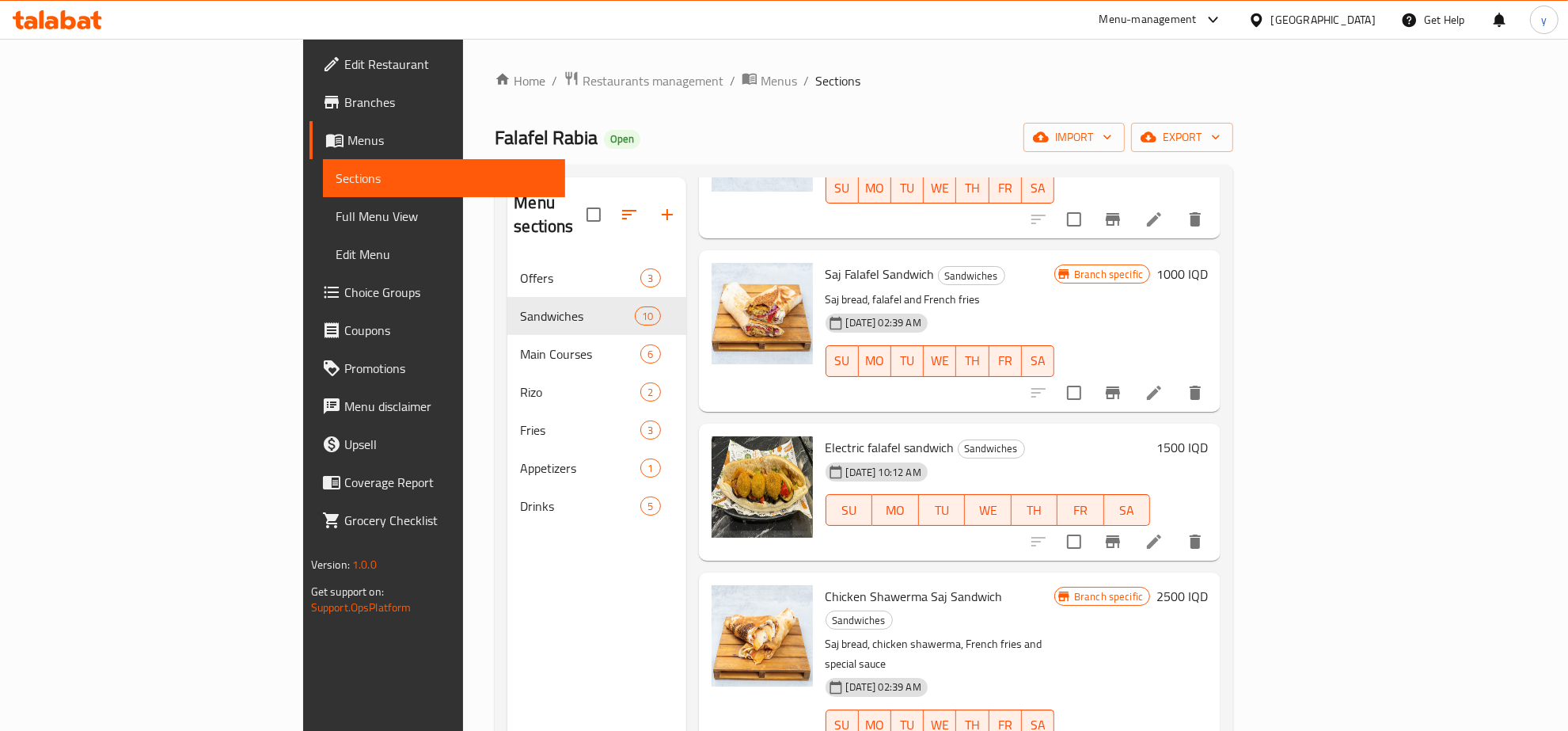
scroll to position [990, 0]
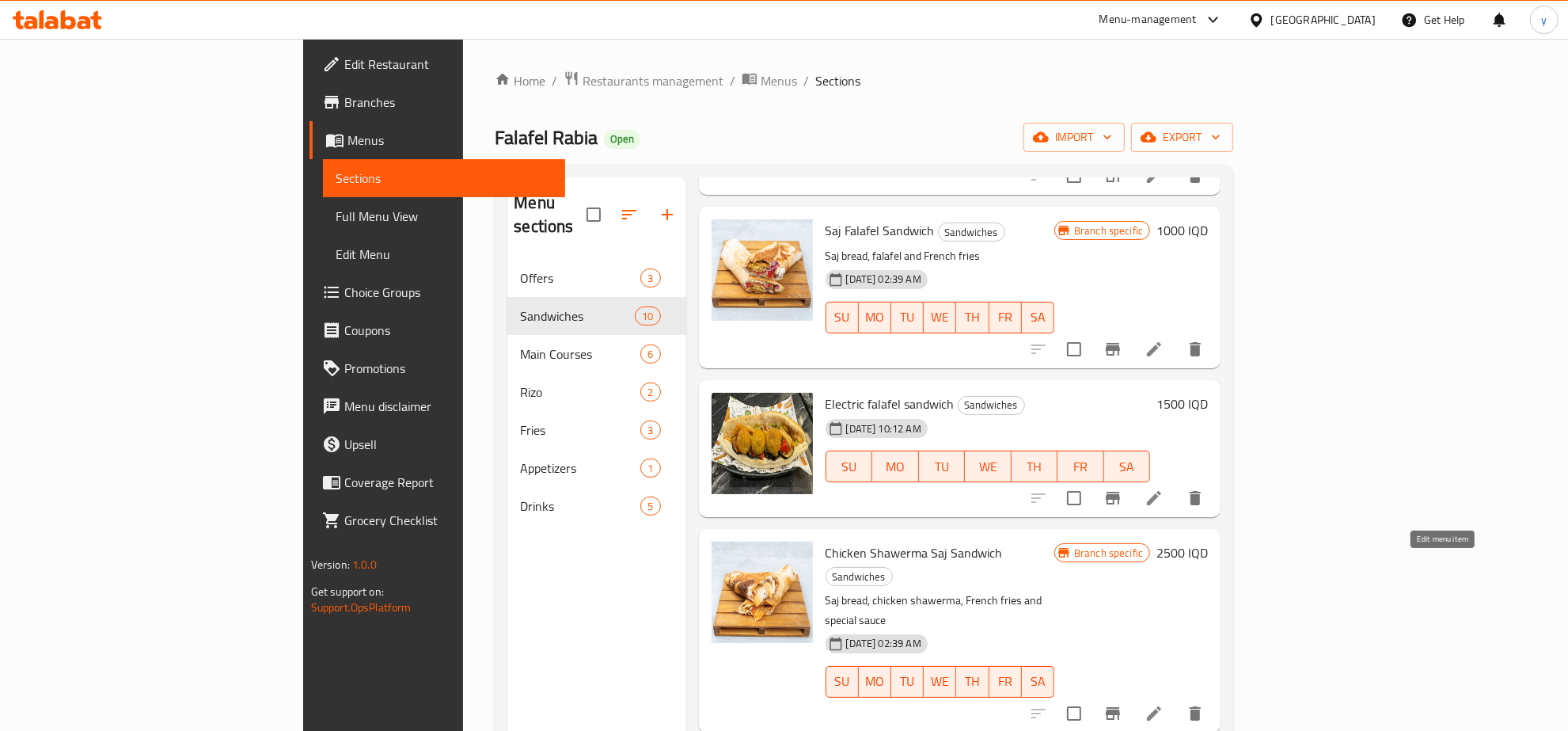
click at [1164, 704] on icon at bounding box center [1154, 714] width 19 height 19
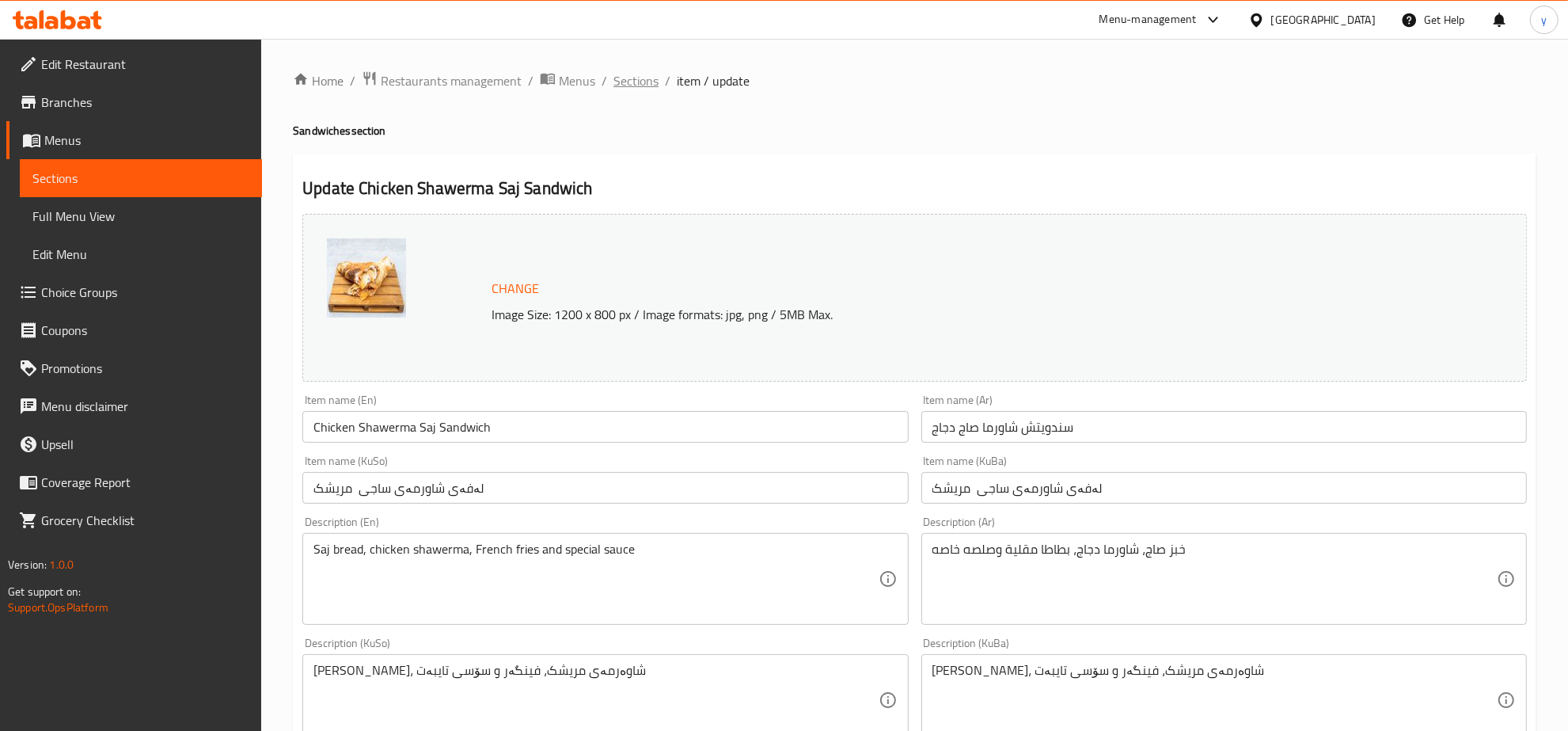
click at [614, 73] on span "Sections" at bounding box center [636, 80] width 45 height 19
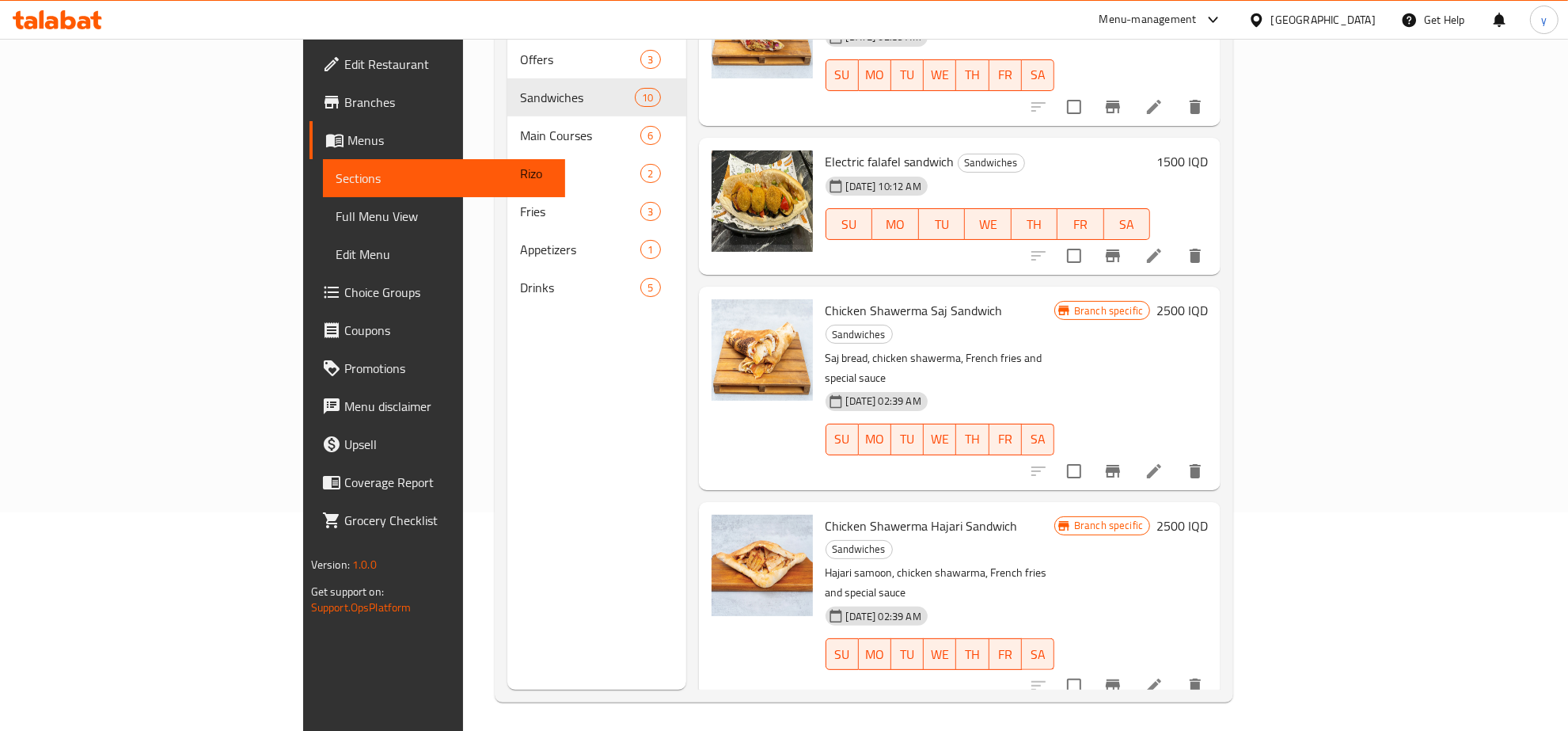
scroll to position [222, 0]
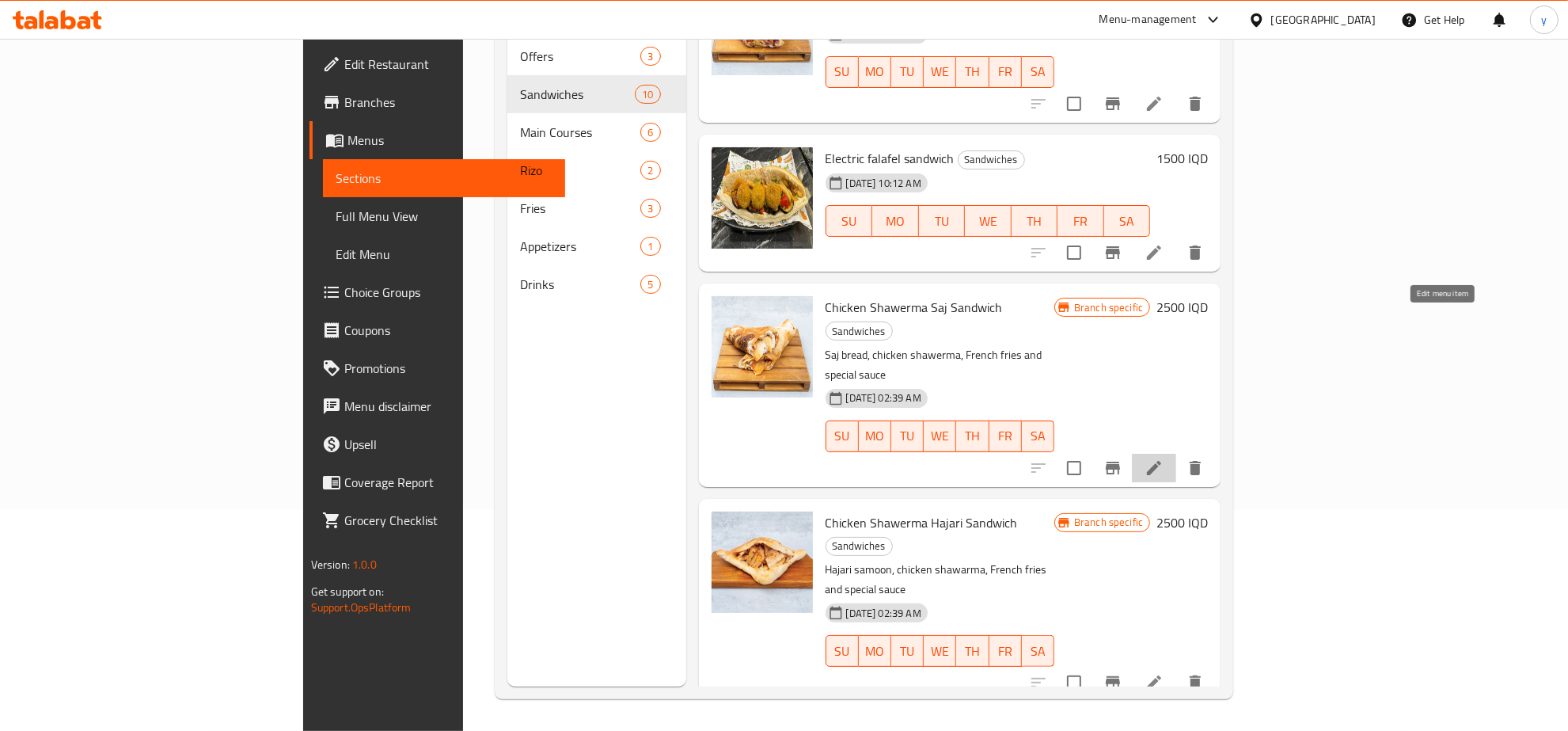
click at [1164, 458] on icon at bounding box center [1154, 468] width 19 height 19
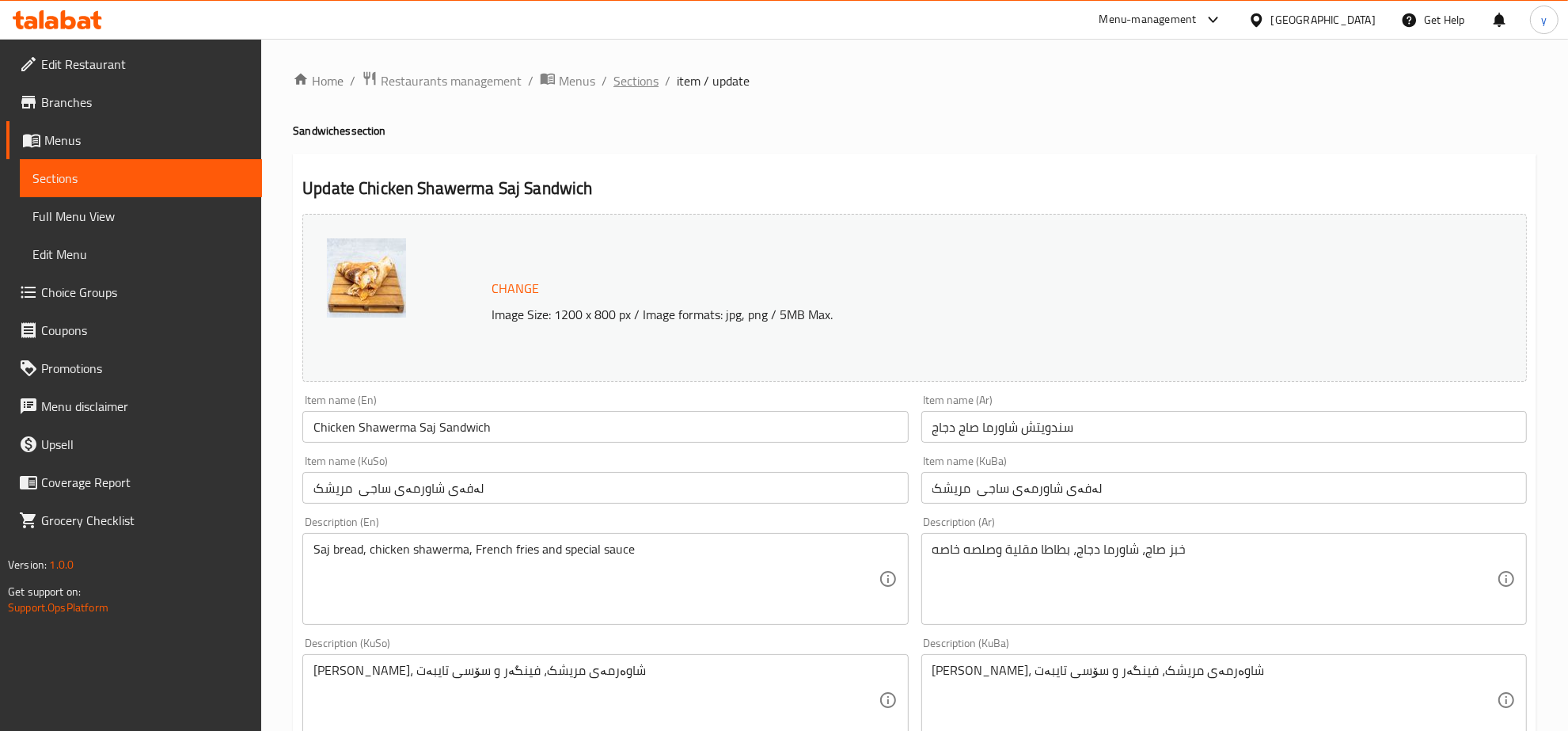
click at [630, 78] on span "Sections" at bounding box center [636, 80] width 45 height 19
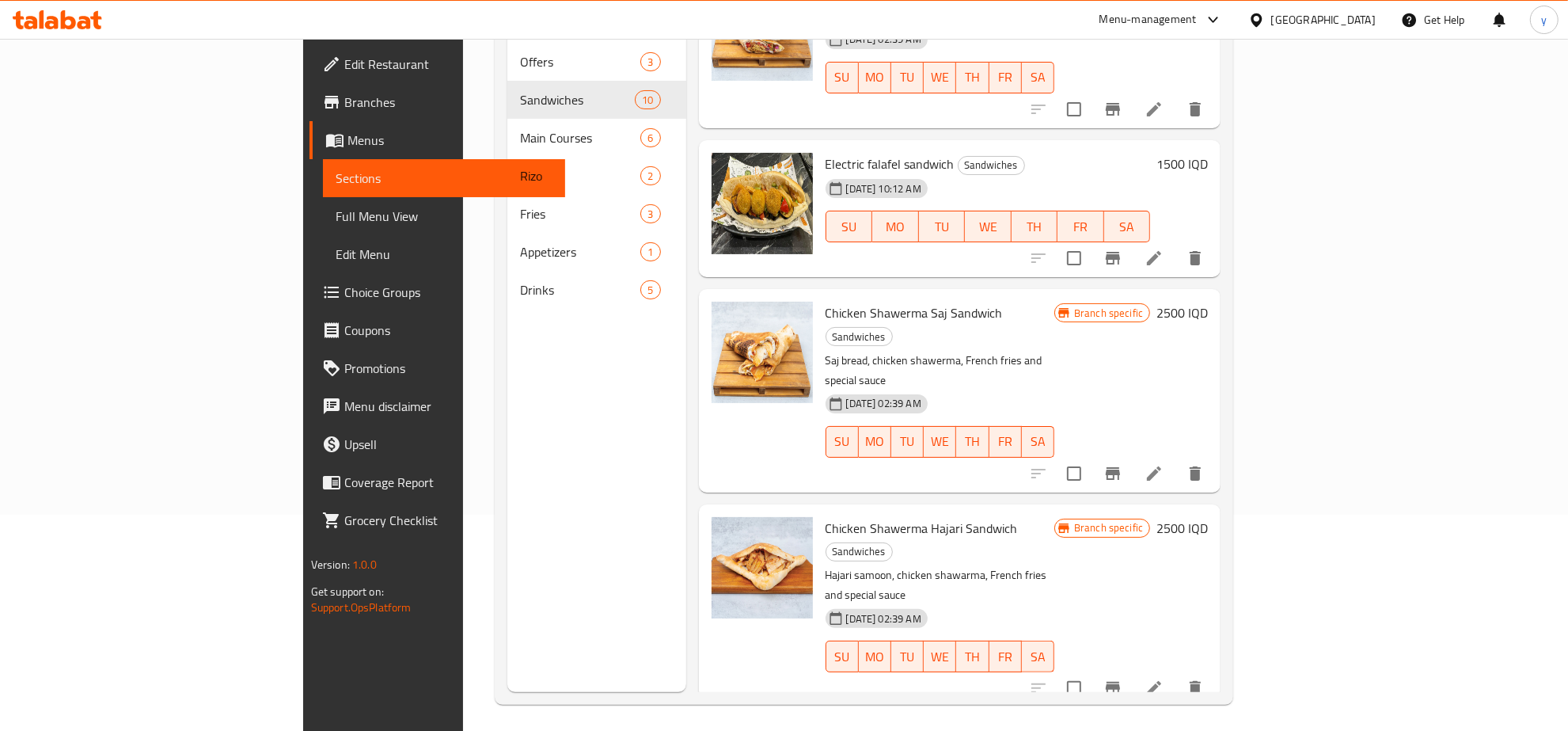
scroll to position [222, 0]
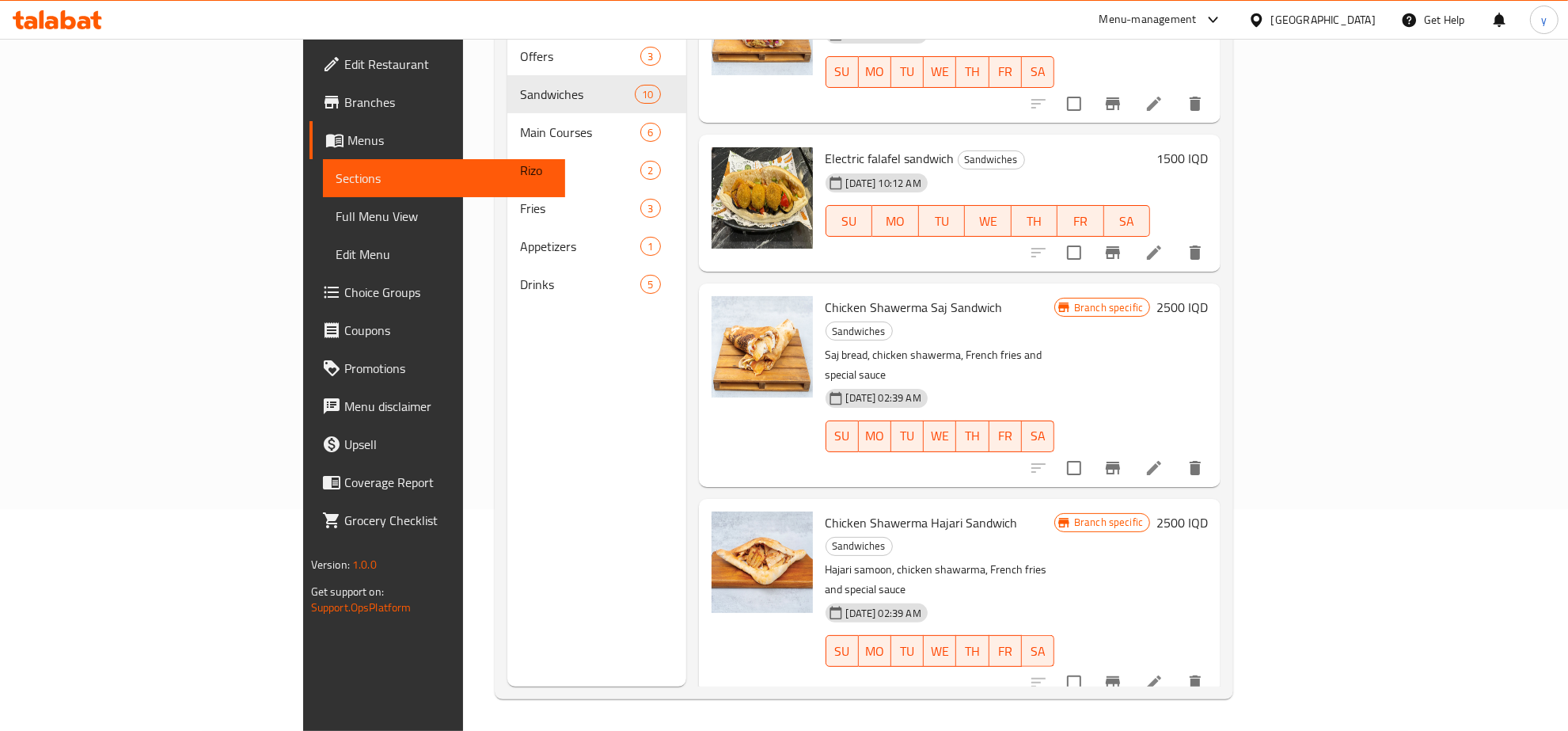
click at [1214, 663] on div at bounding box center [1117, 682] width 195 height 38
click at [1164, 674] on icon at bounding box center [1154, 683] width 19 height 19
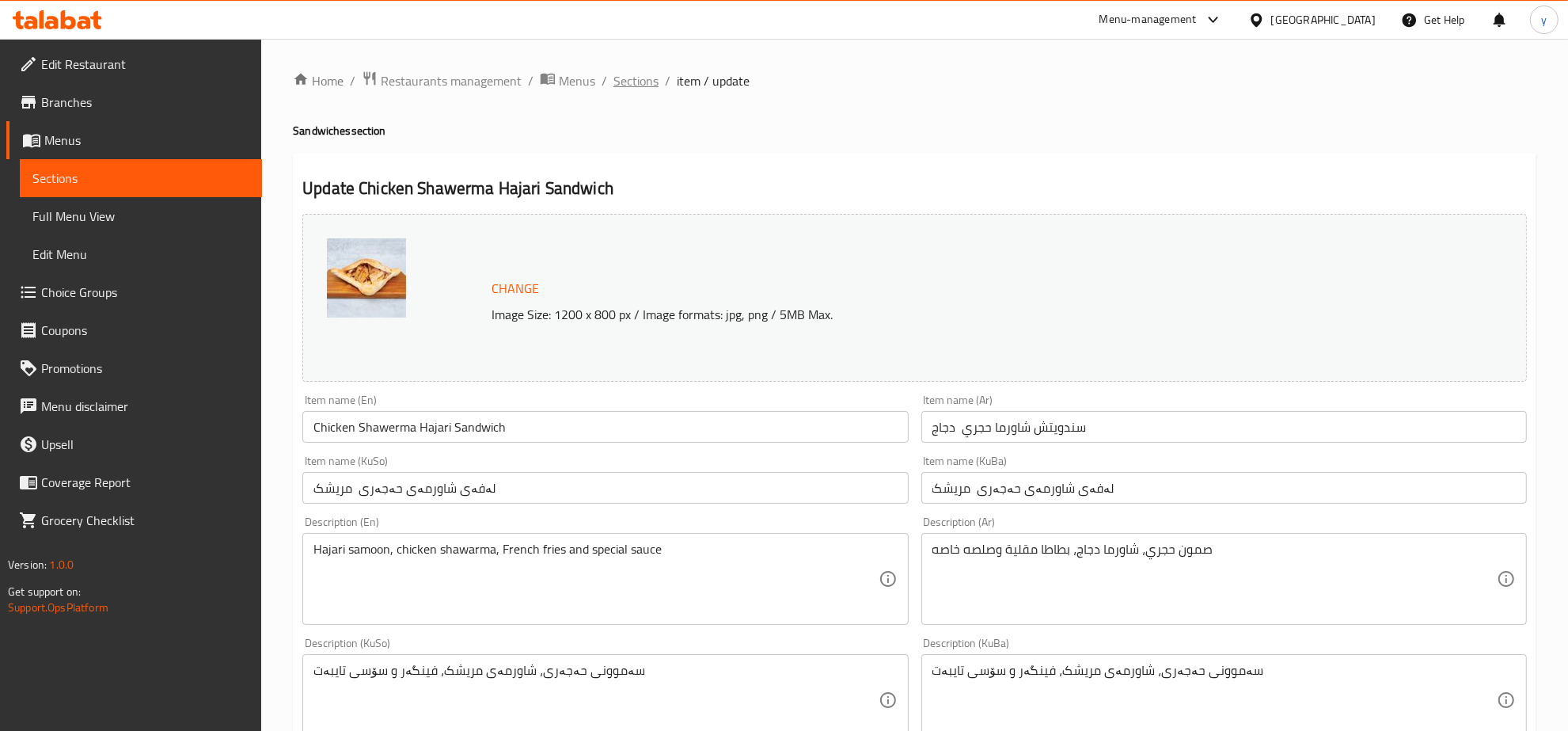
click at [614, 80] on span "Sections" at bounding box center [636, 80] width 45 height 19
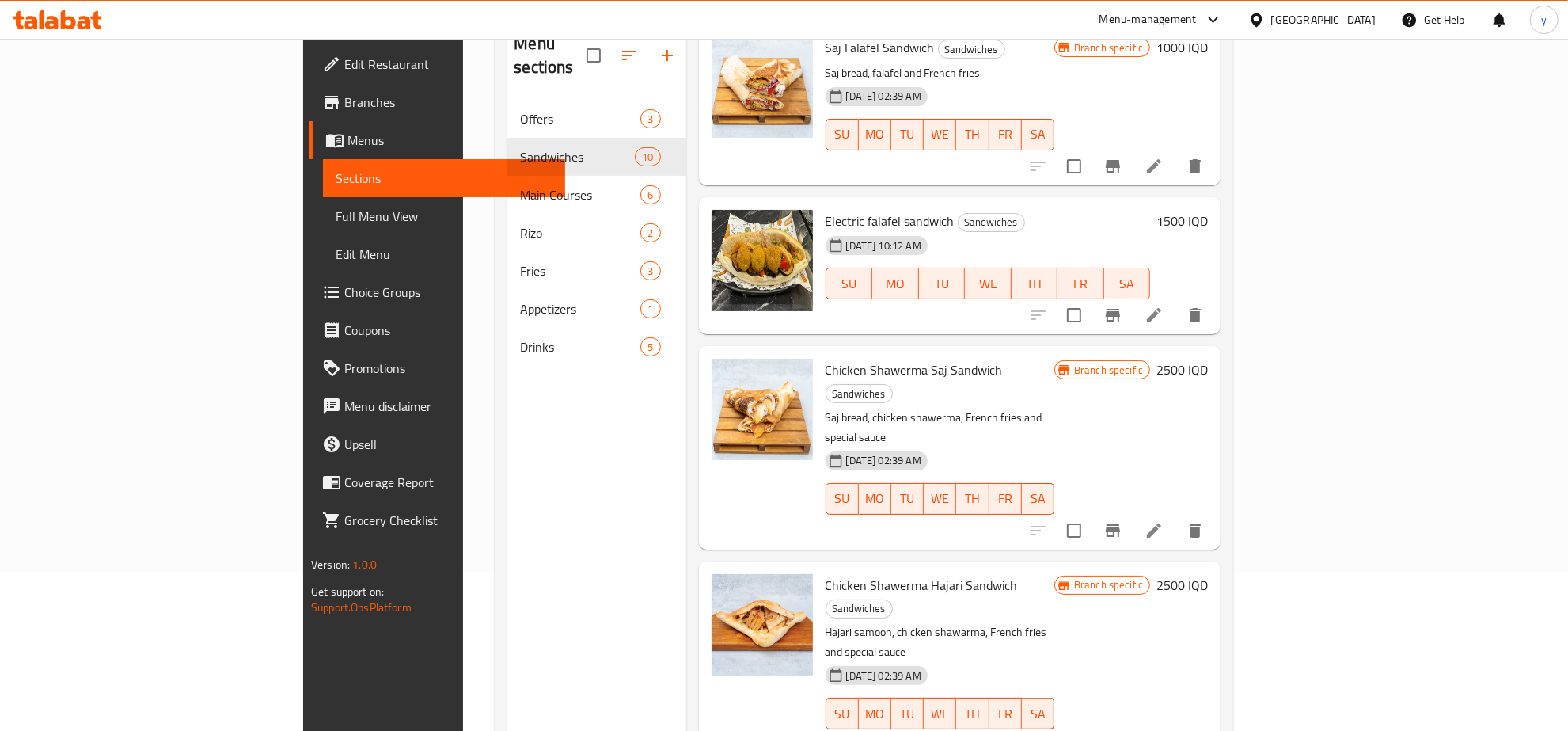
scroll to position [222, 0]
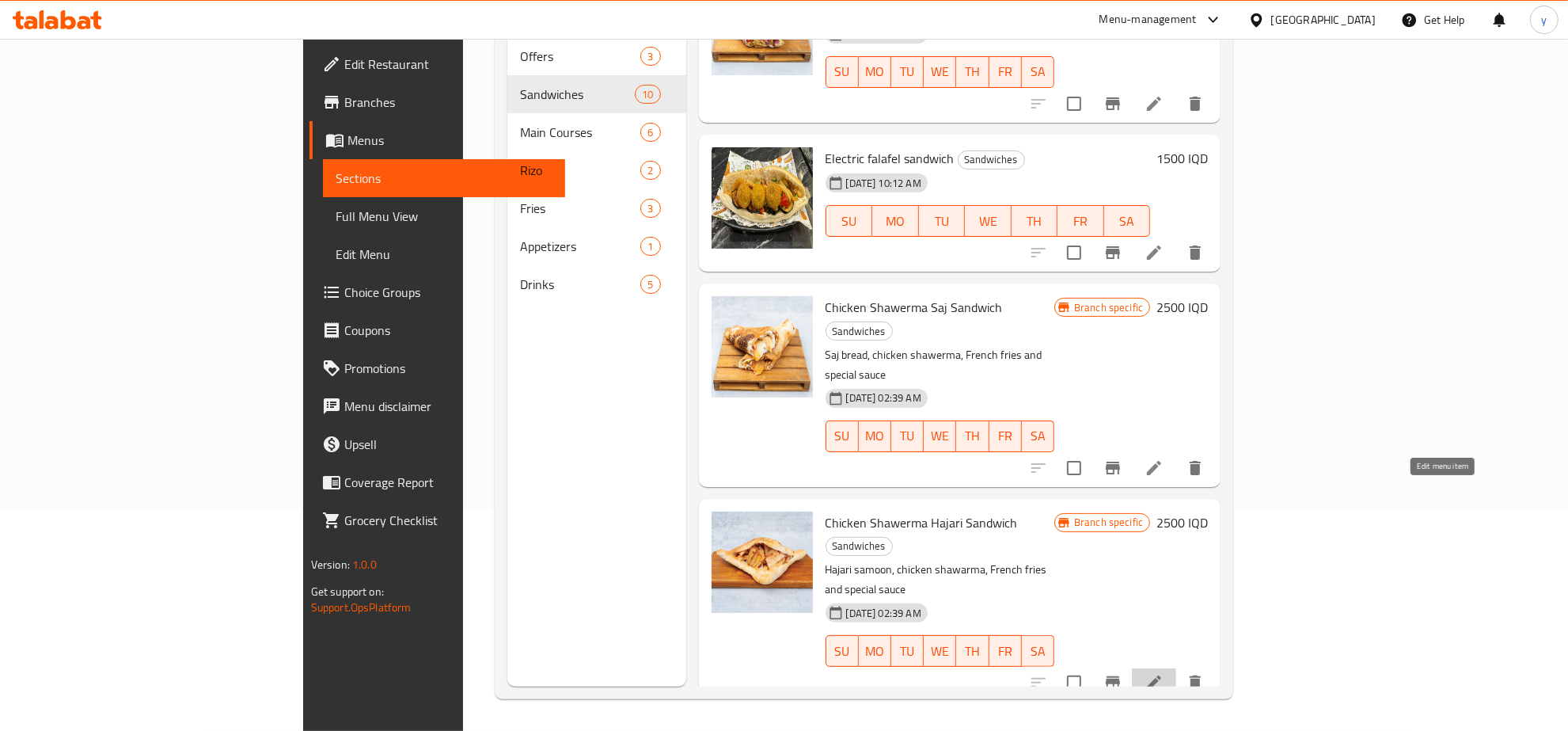
click at [1164, 674] on icon at bounding box center [1154, 683] width 19 height 19
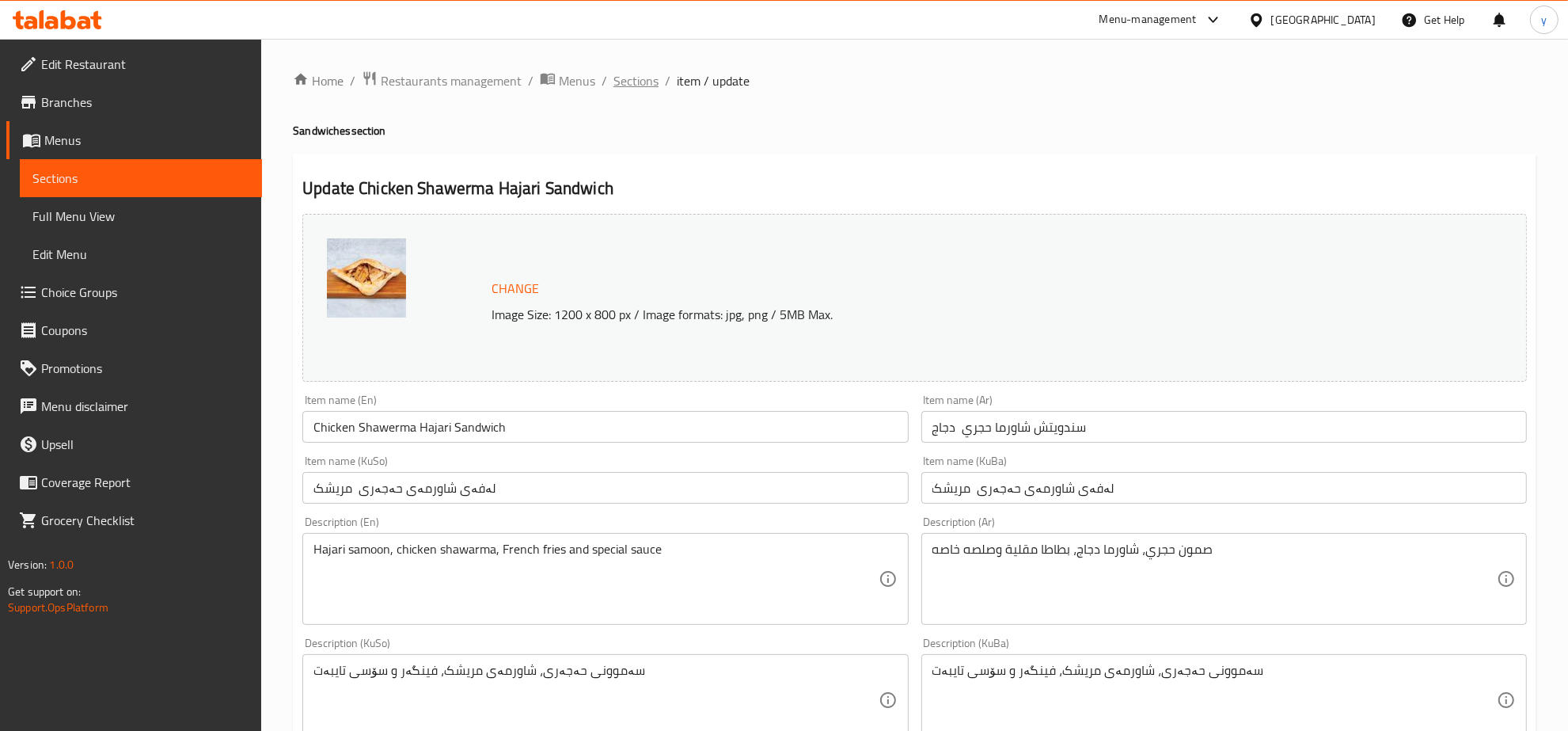
click at [626, 88] on span "Sections" at bounding box center [636, 80] width 45 height 19
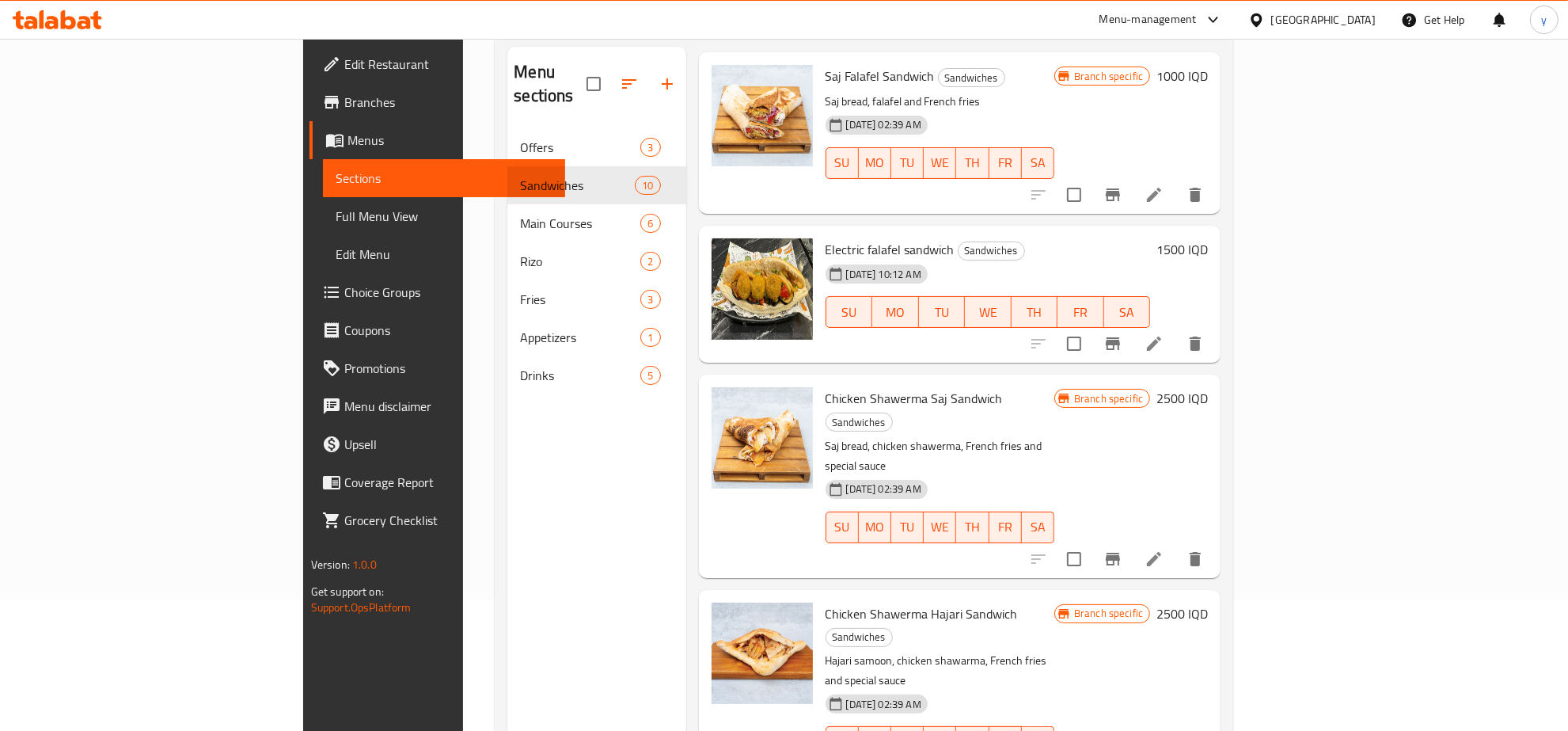
scroll to position [222, 0]
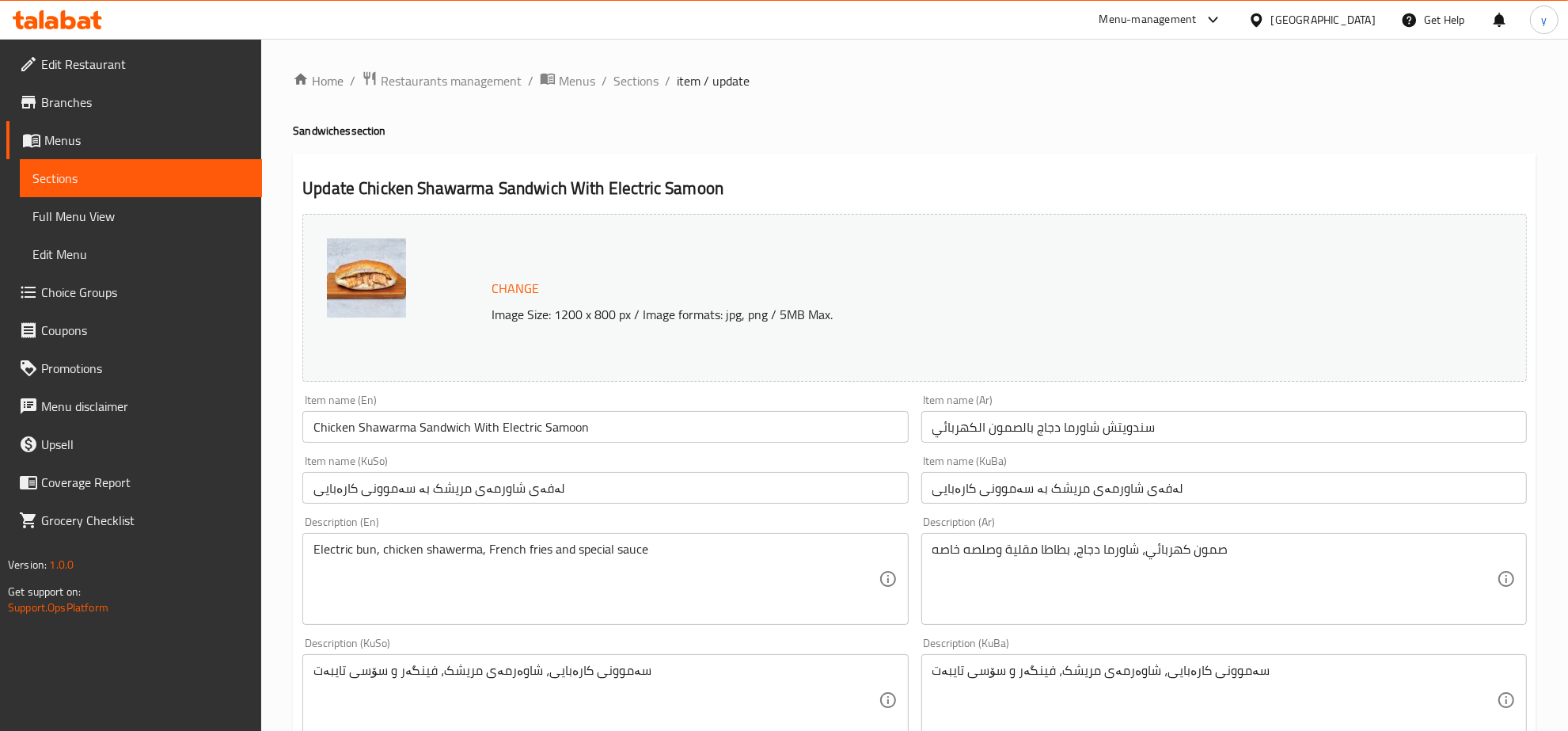
click at [643, 85] on span "Sections" at bounding box center [636, 80] width 45 height 19
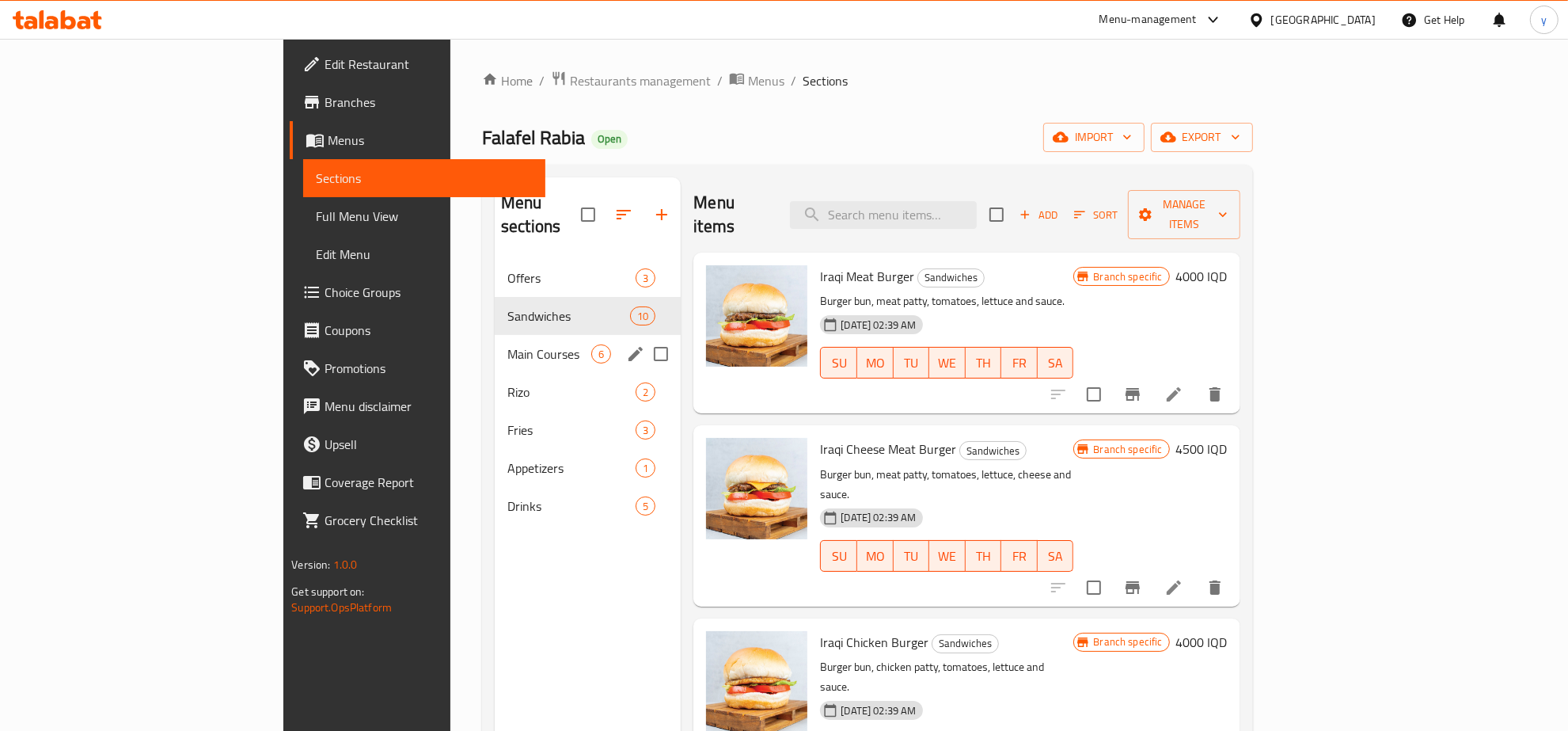
click at [508, 345] on span "Main Courses" at bounding box center [549, 354] width 84 height 19
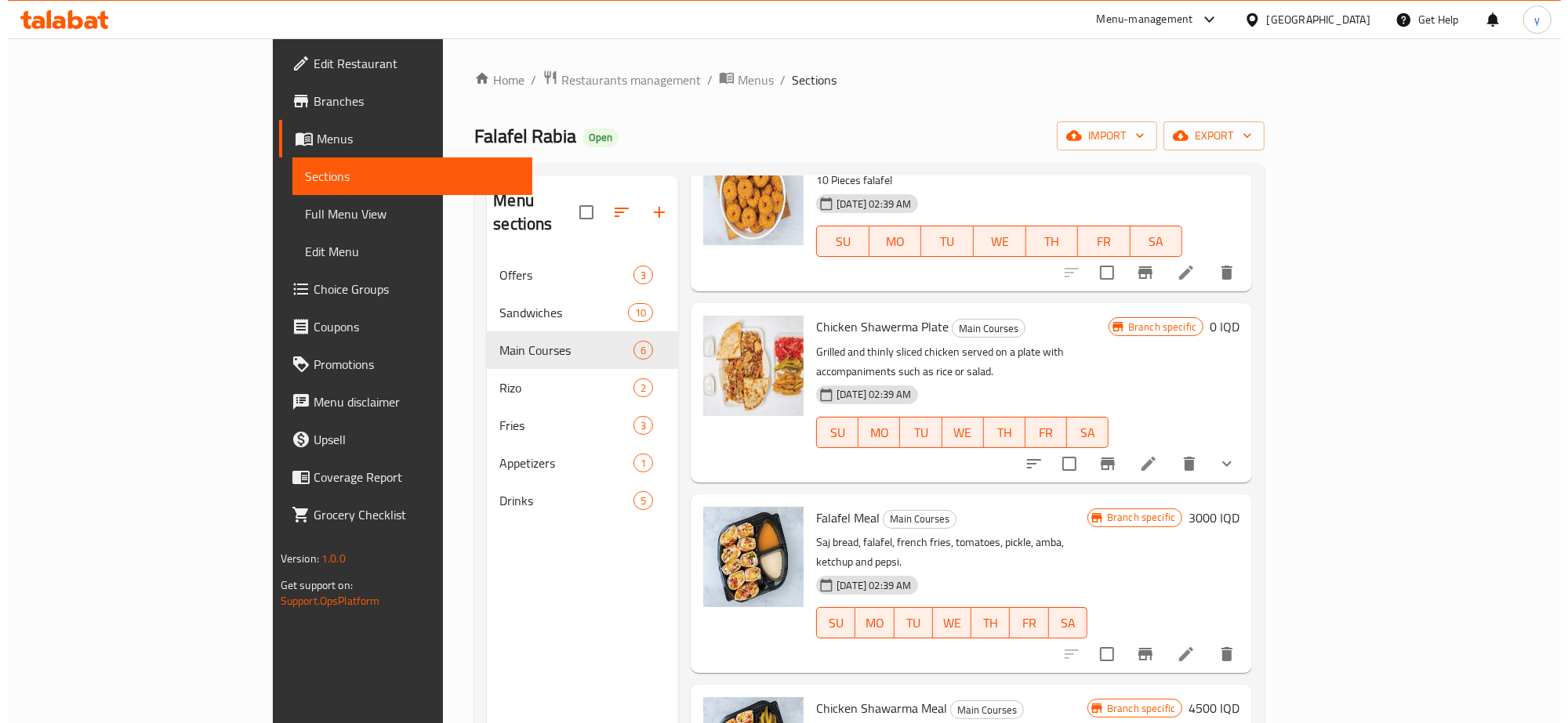
scroll to position [163, 0]
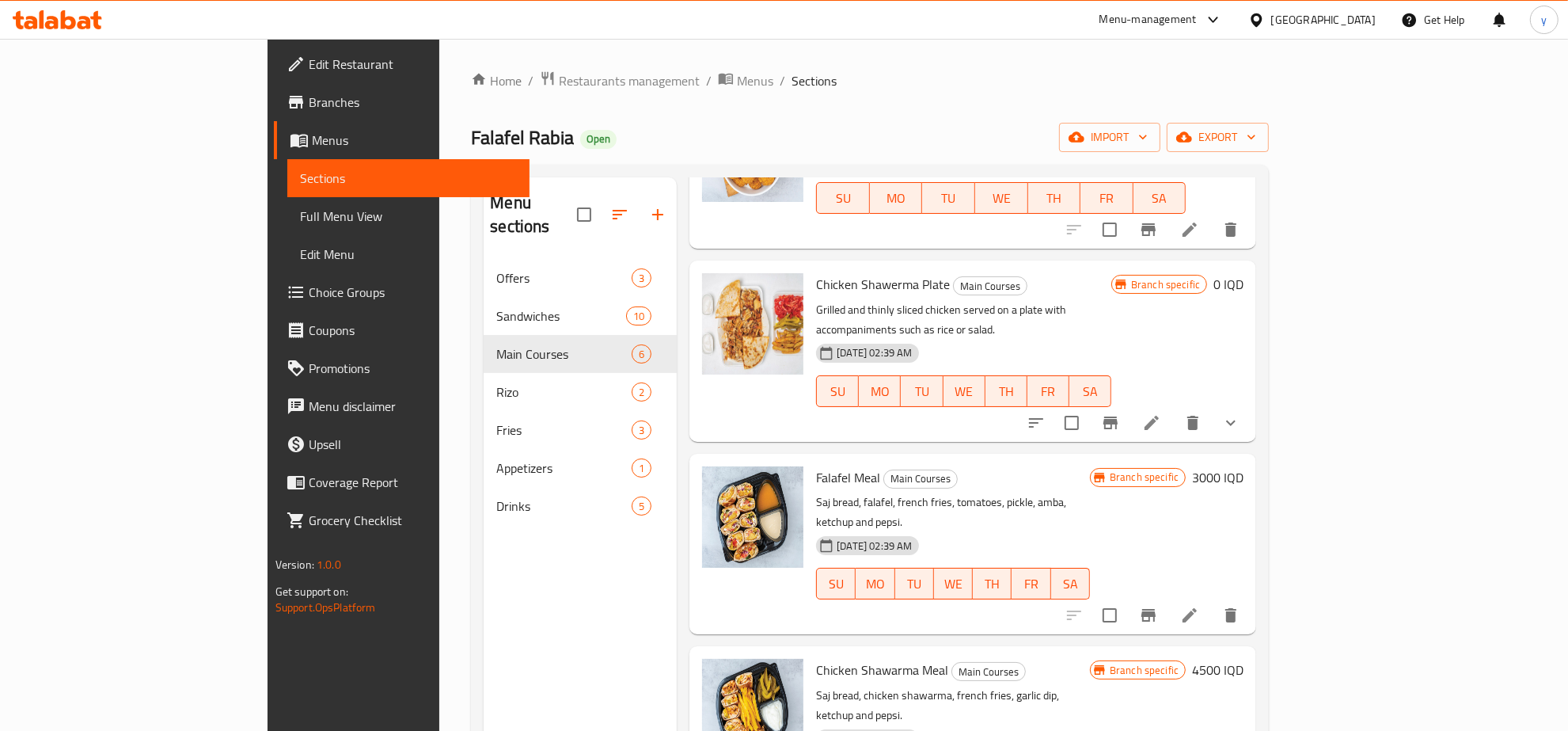
click at [1174, 409] on li at bounding box center [1152, 422] width 44 height 28
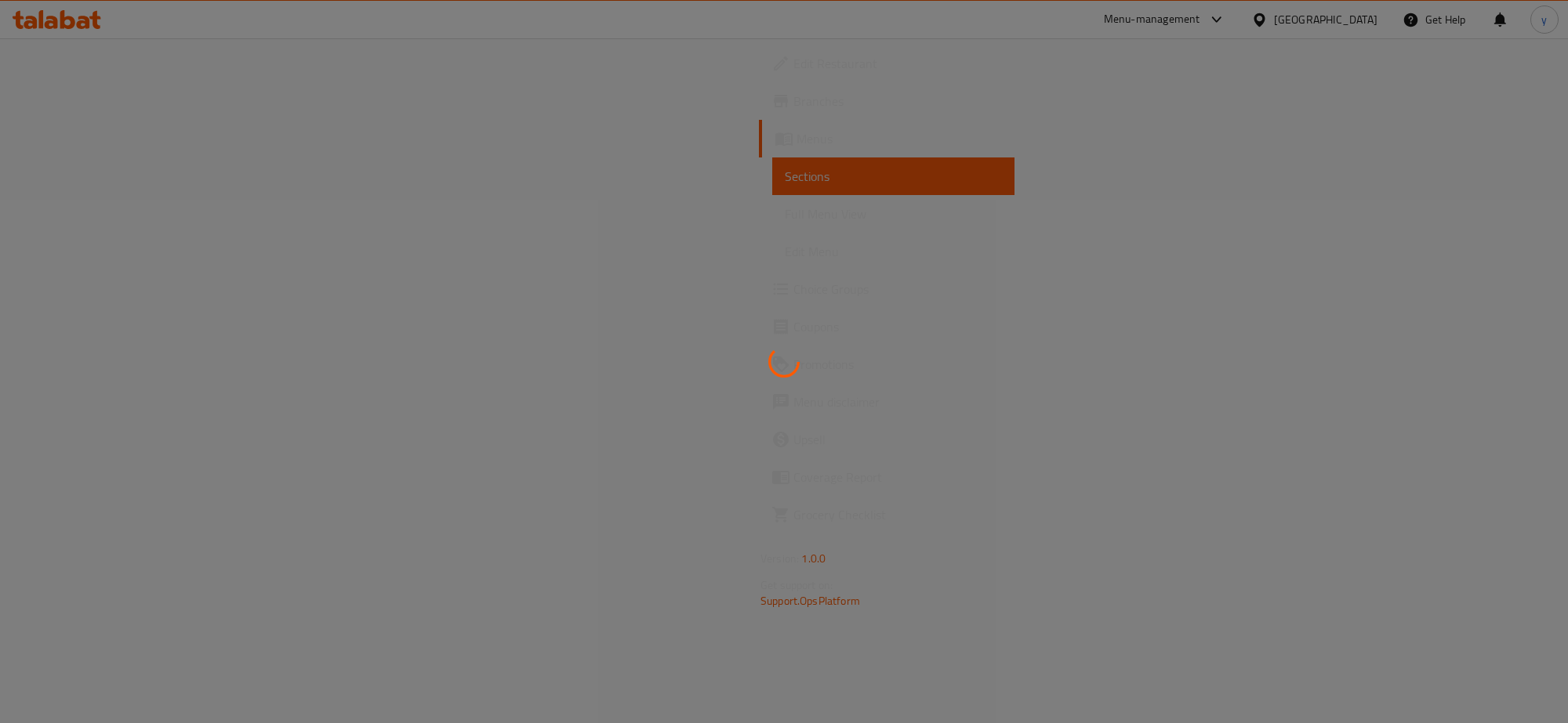
click at [646, 238] on div at bounding box center [784, 361] width 1568 height 723
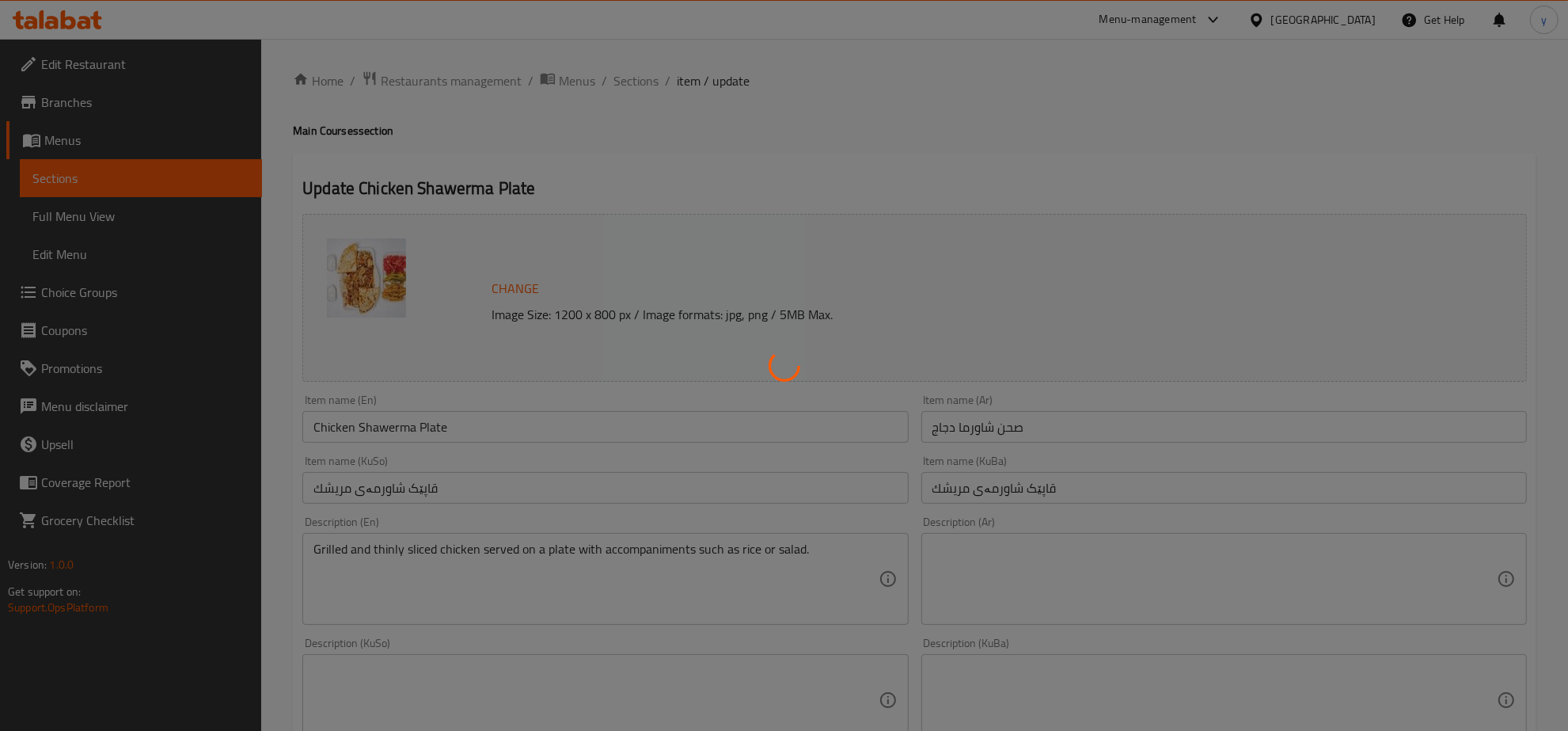
click at [646, 81] on div at bounding box center [784, 365] width 1568 height 731
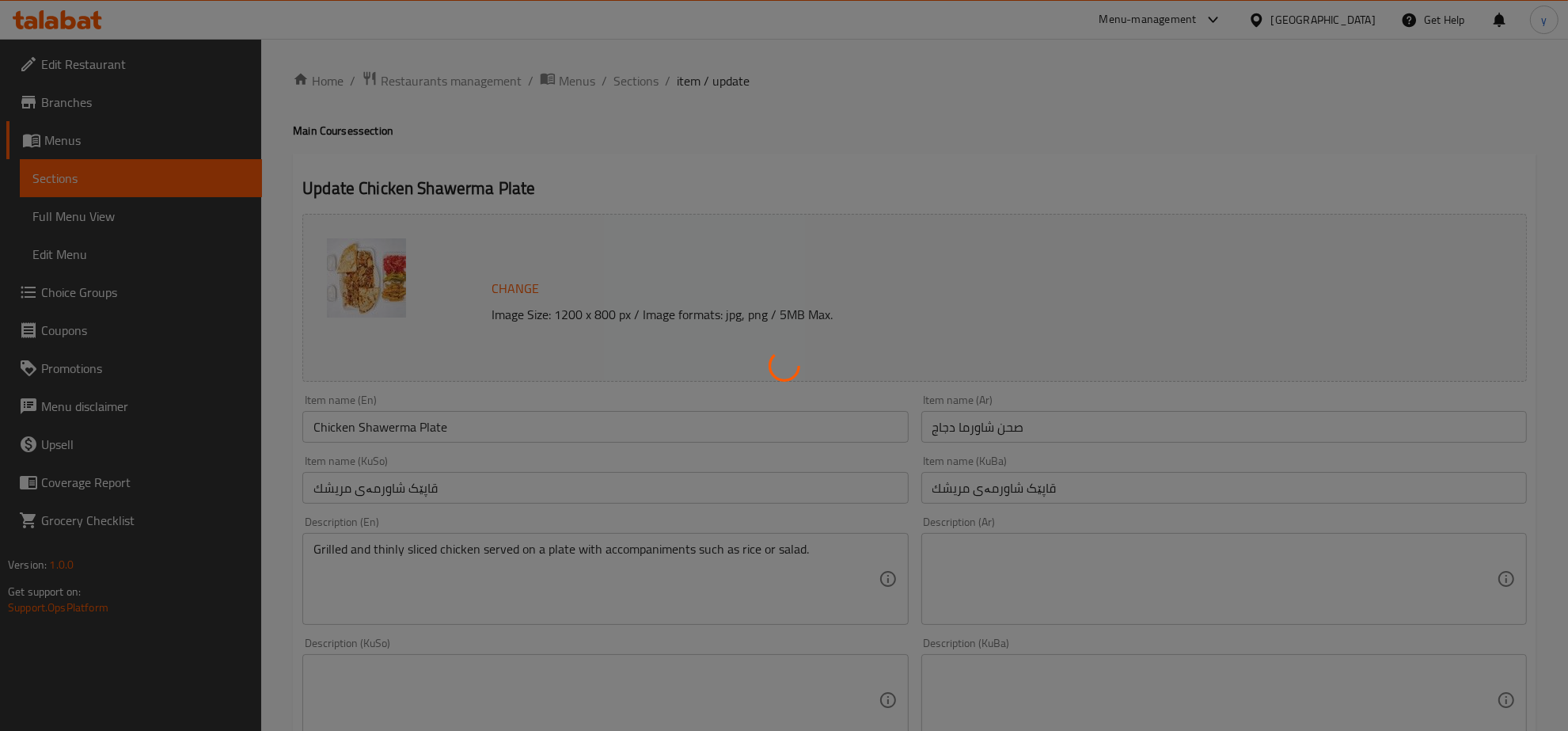
click at [646, 81] on div at bounding box center [784, 365] width 1568 height 731
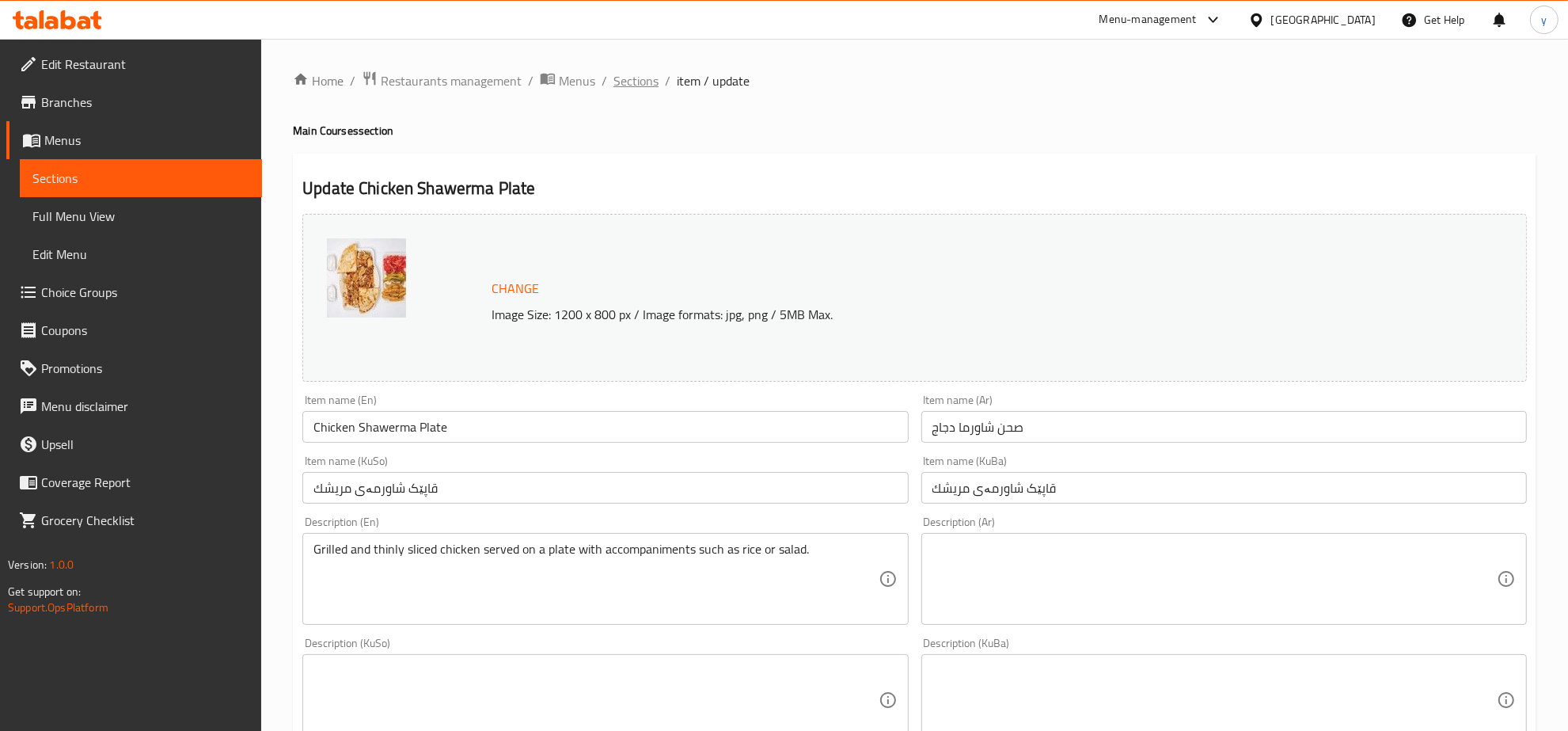
click at [647, 76] on span "Sections" at bounding box center [636, 80] width 45 height 19
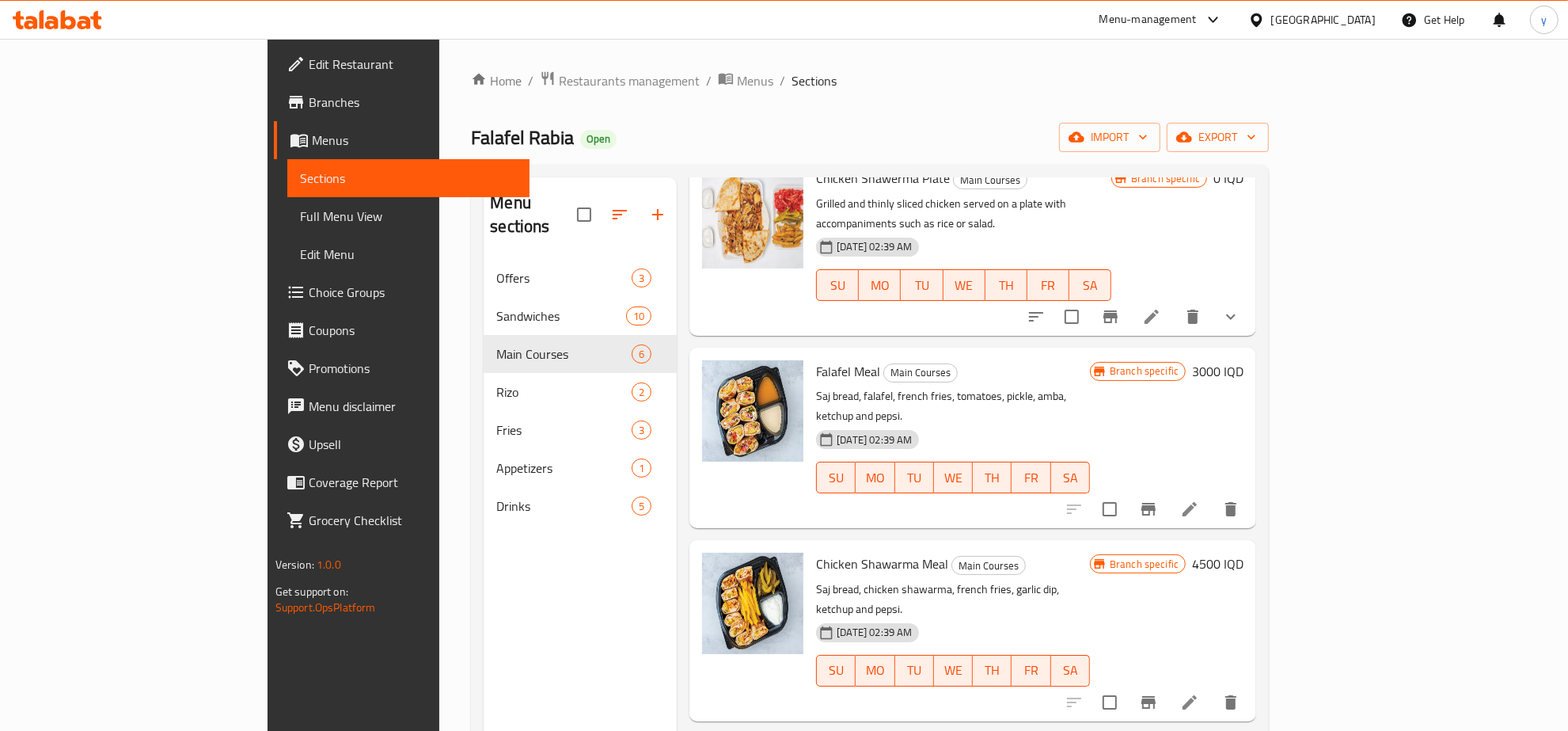
scroll to position [345, 0]
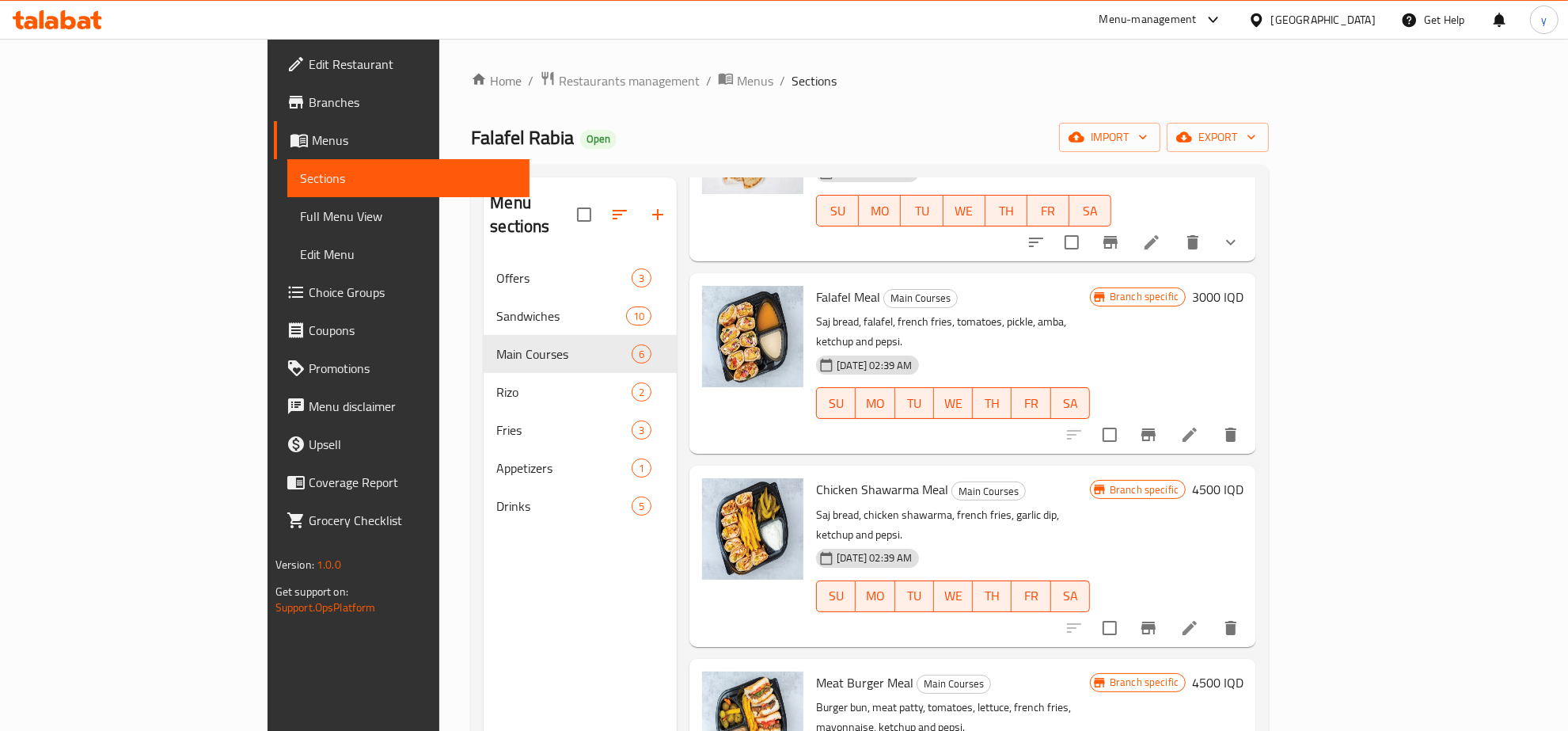
click at [1212, 614] on li at bounding box center [1190, 628] width 44 height 28
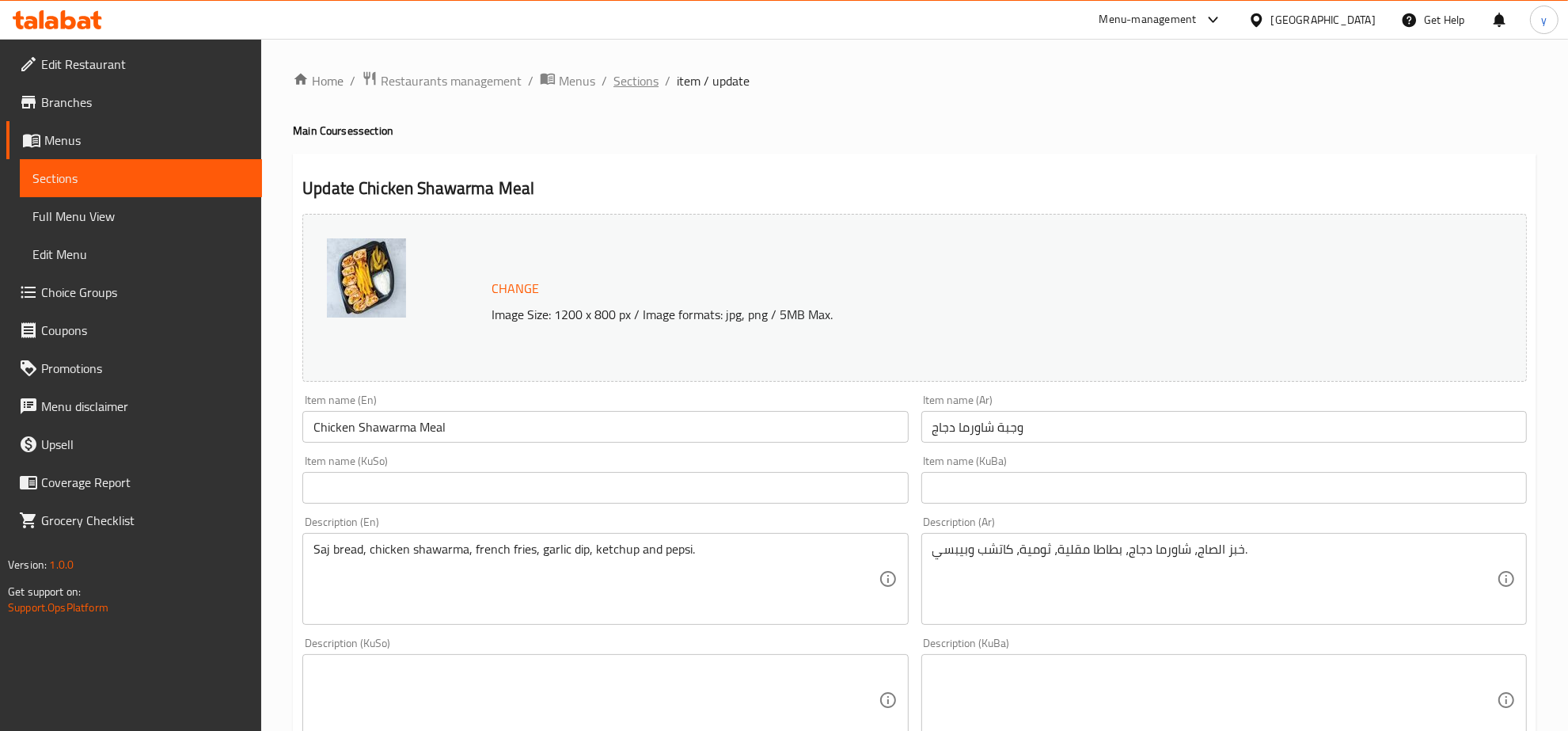
click at [637, 90] on span "Sections" at bounding box center [636, 80] width 45 height 19
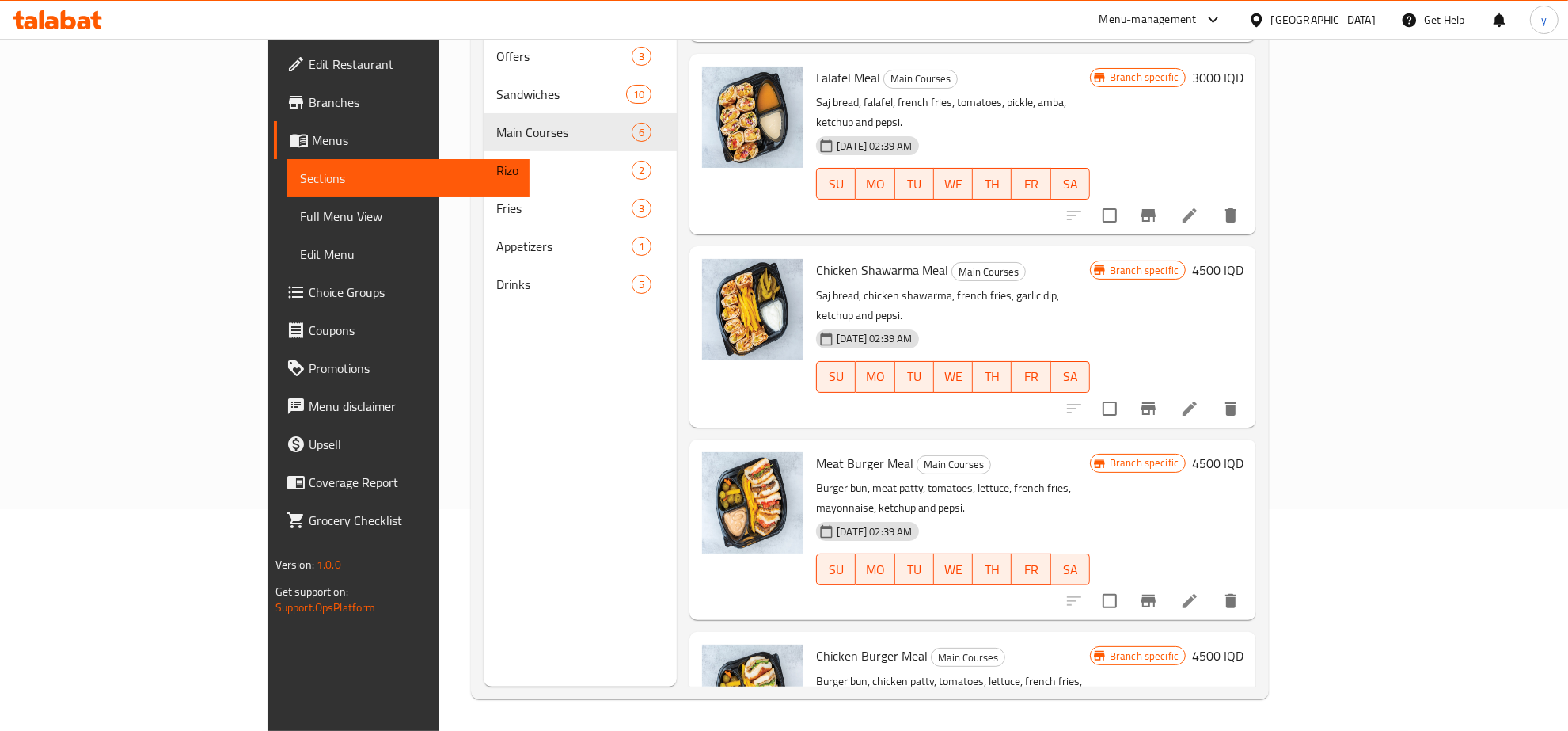
scroll to position [345, 0]
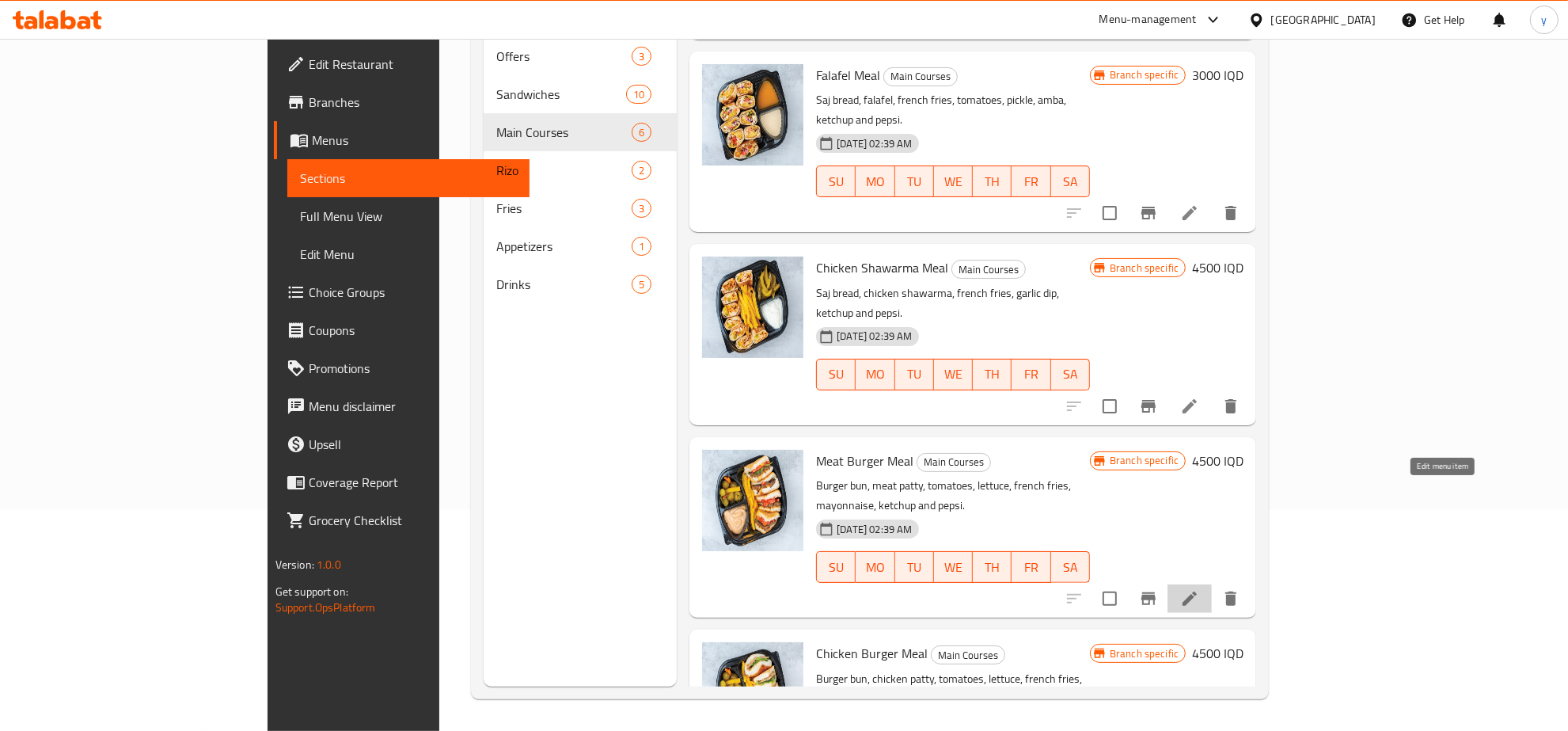
click at [1197, 592] on icon at bounding box center [1189, 598] width 15 height 15
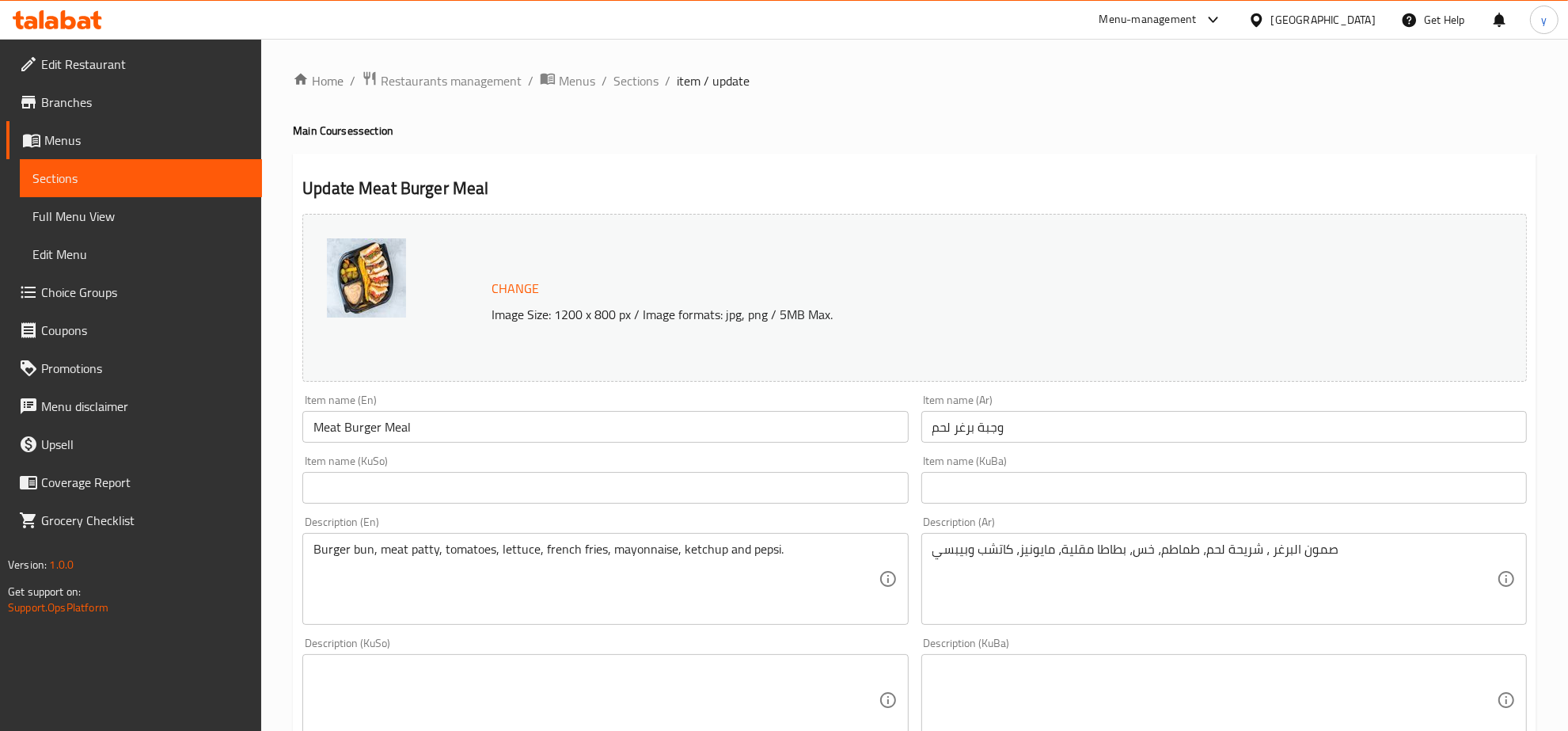
click at [623, 85] on span "Sections" at bounding box center [636, 80] width 45 height 19
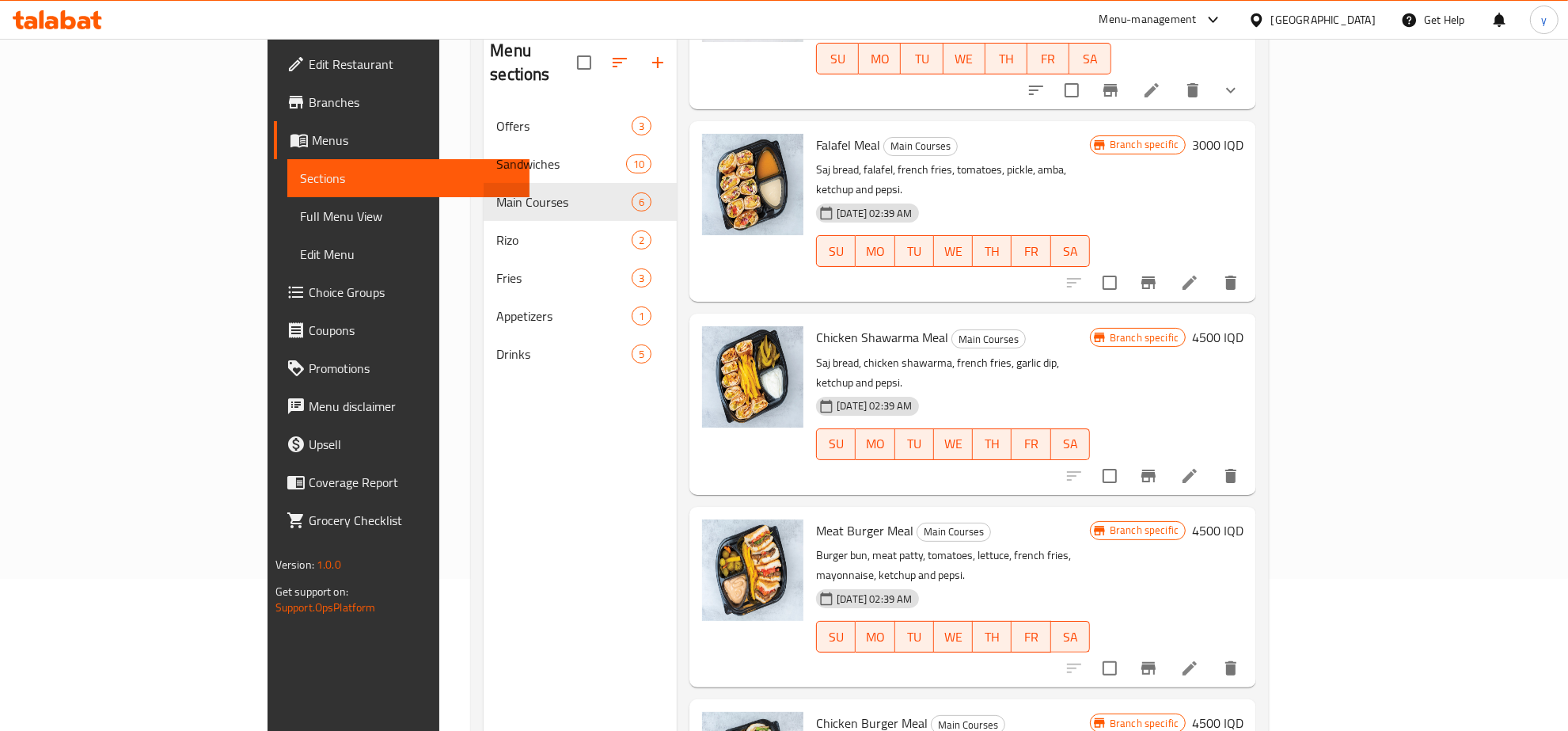
scroll to position [222, 0]
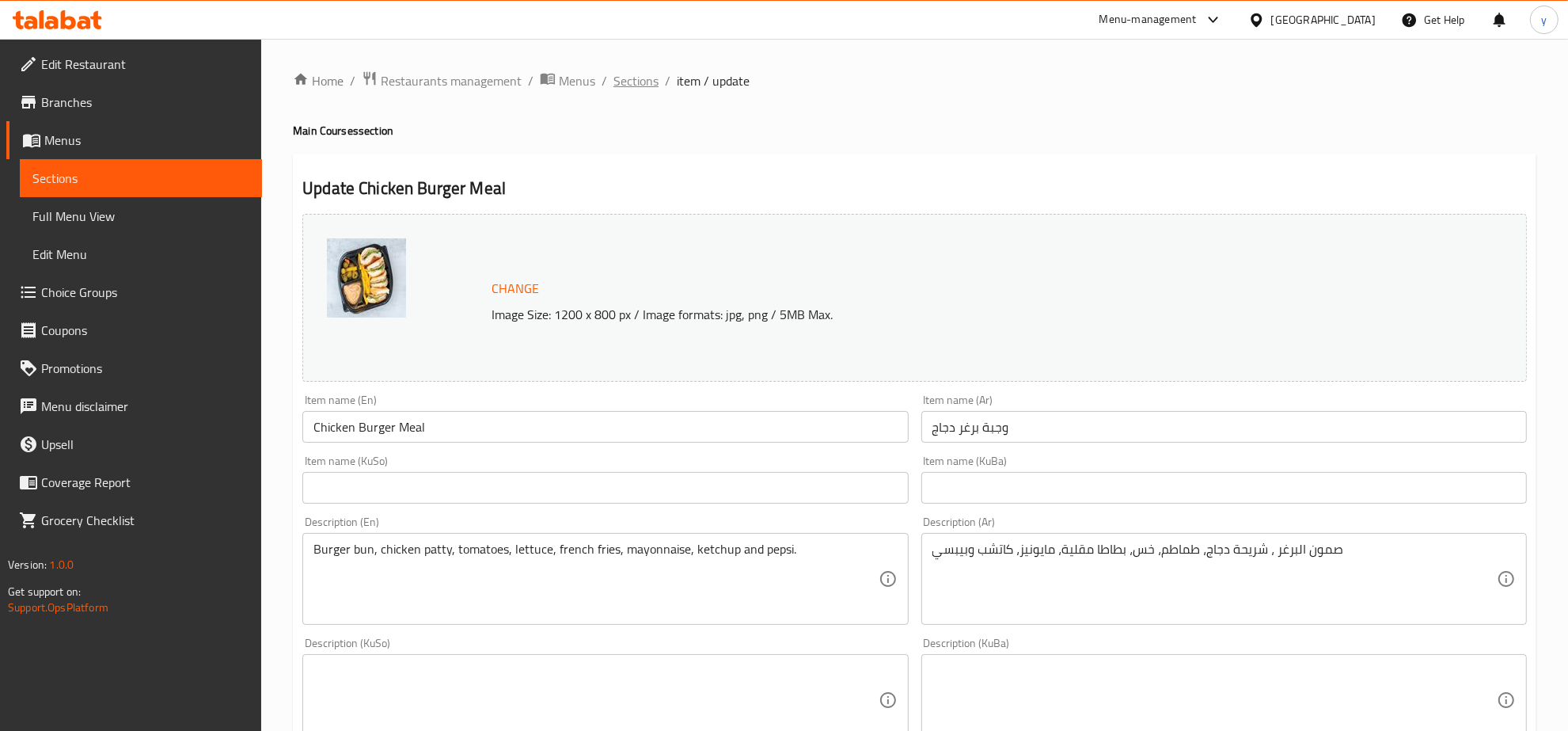
click at [614, 80] on span "Sections" at bounding box center [636, 80] width 45 height 19
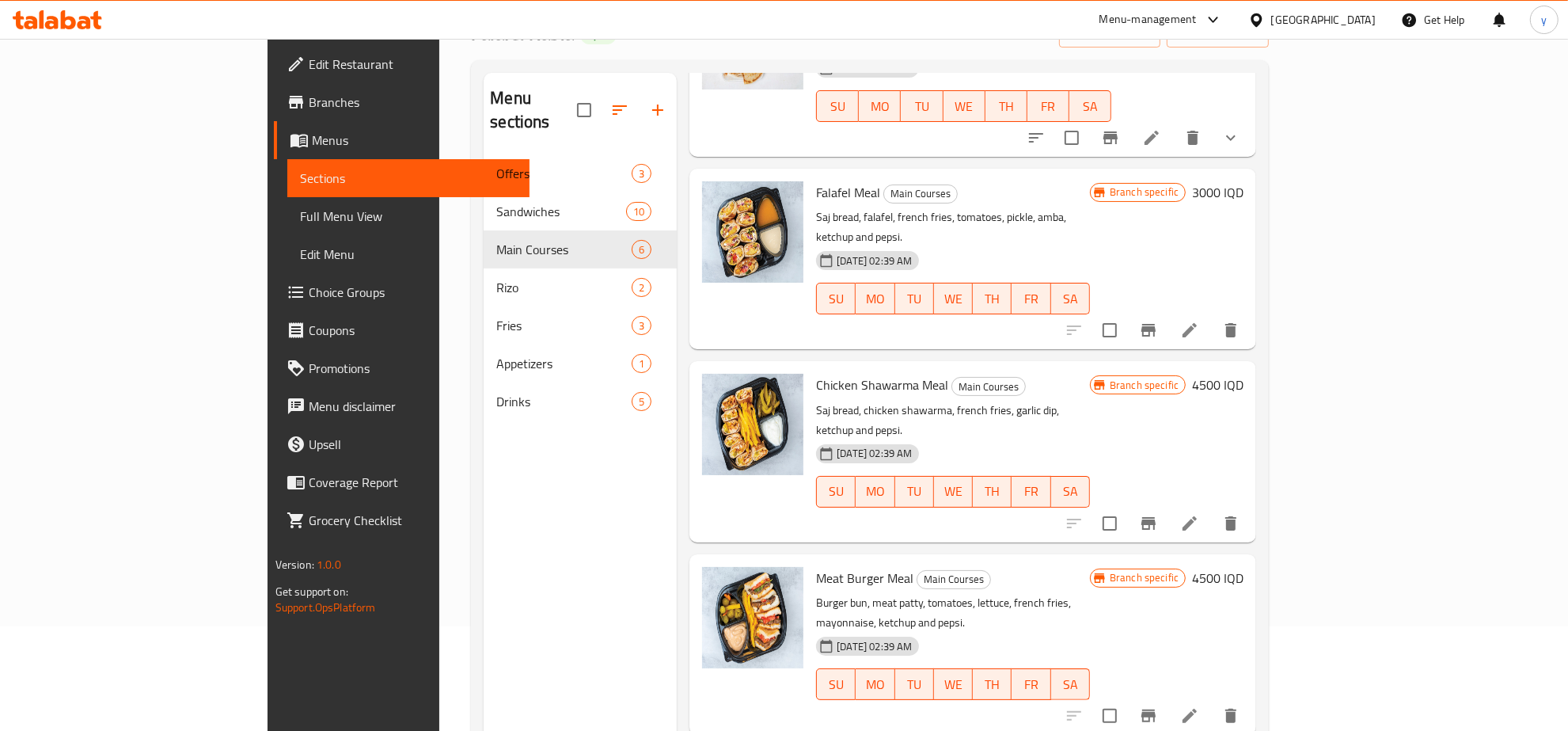
scroll to position [57, 0]
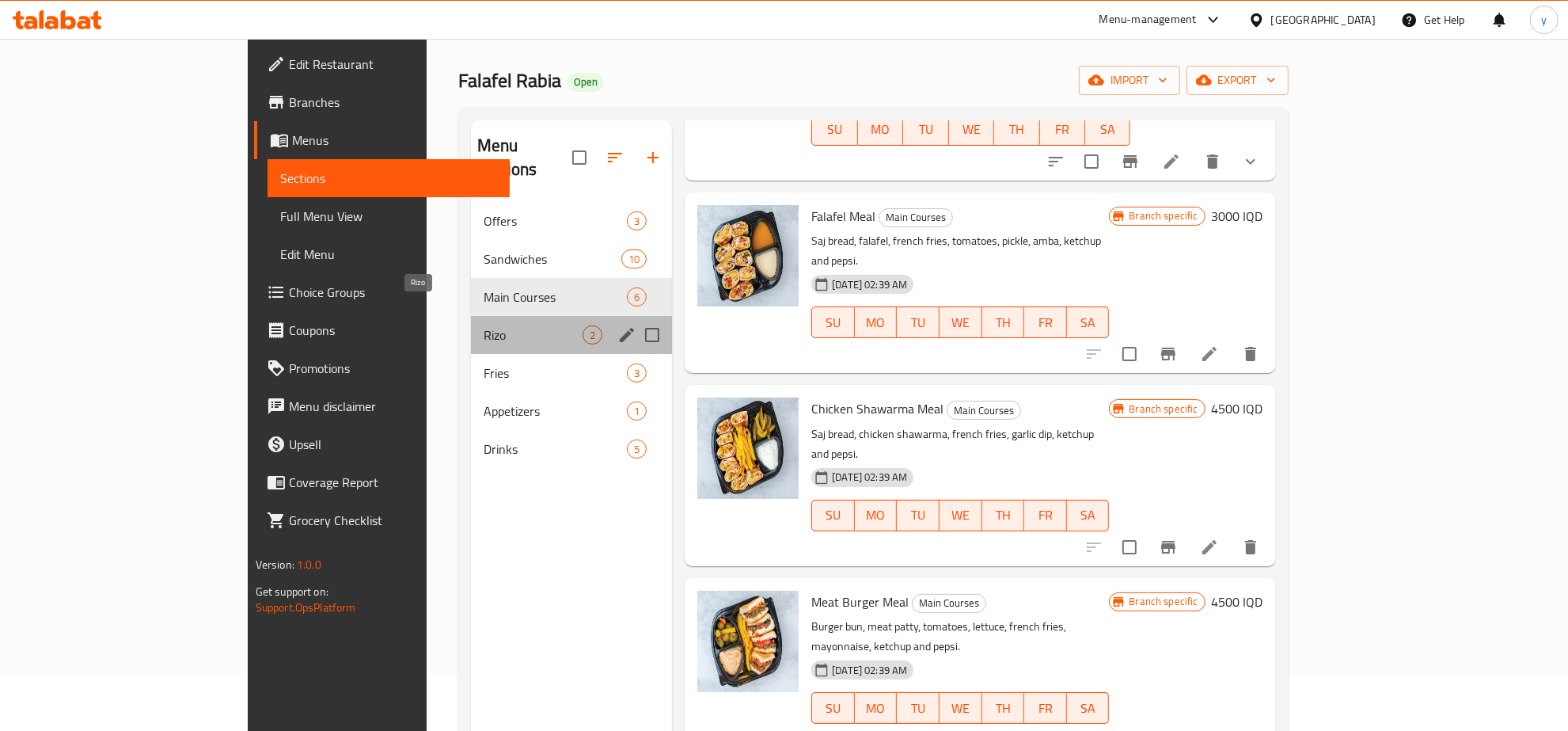
click at [484, 326] on span "Rizo" at bounding box center [533, 335] width 99 height 19
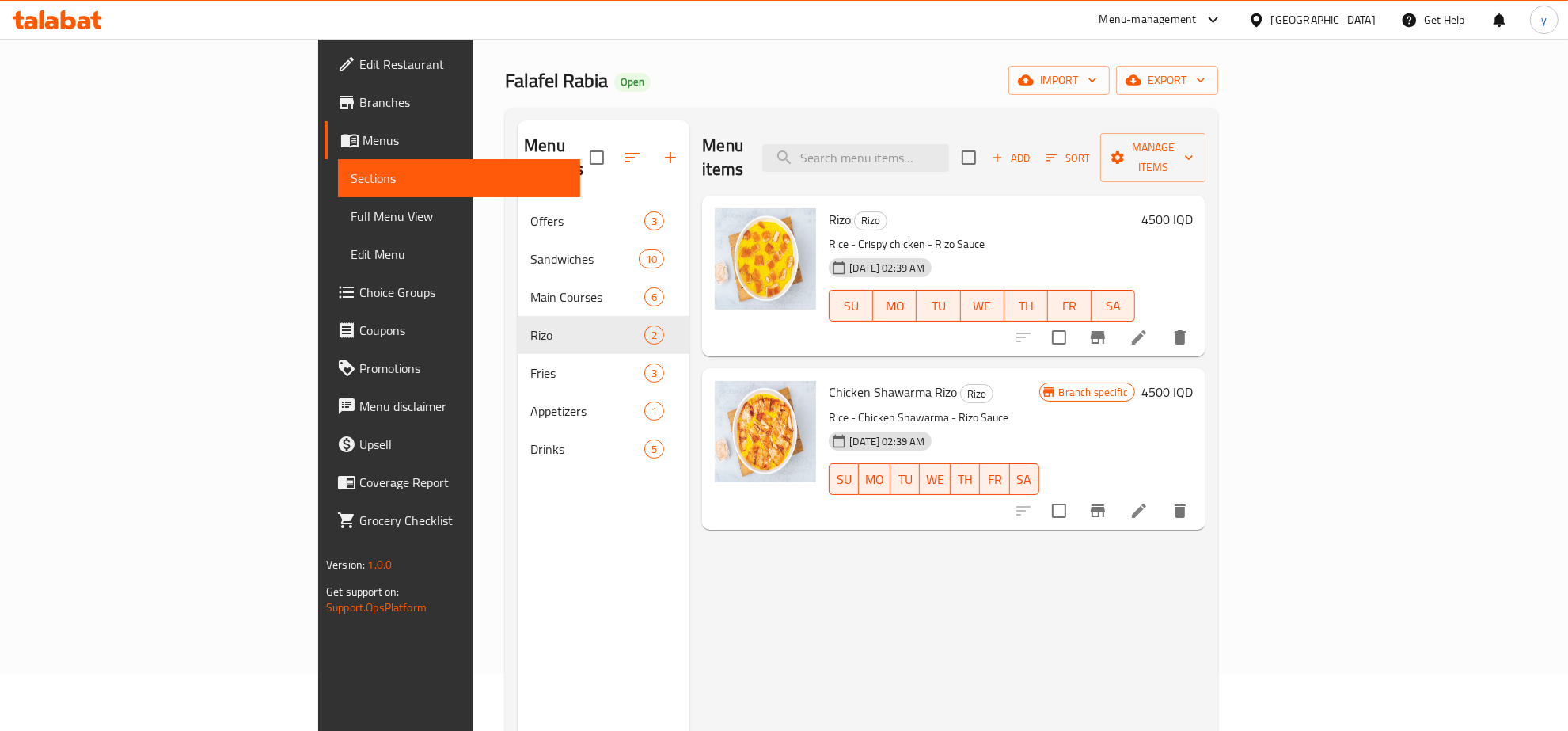
click at [1161, 323] on li at bounding box center [1139, 337] width 44 height 28
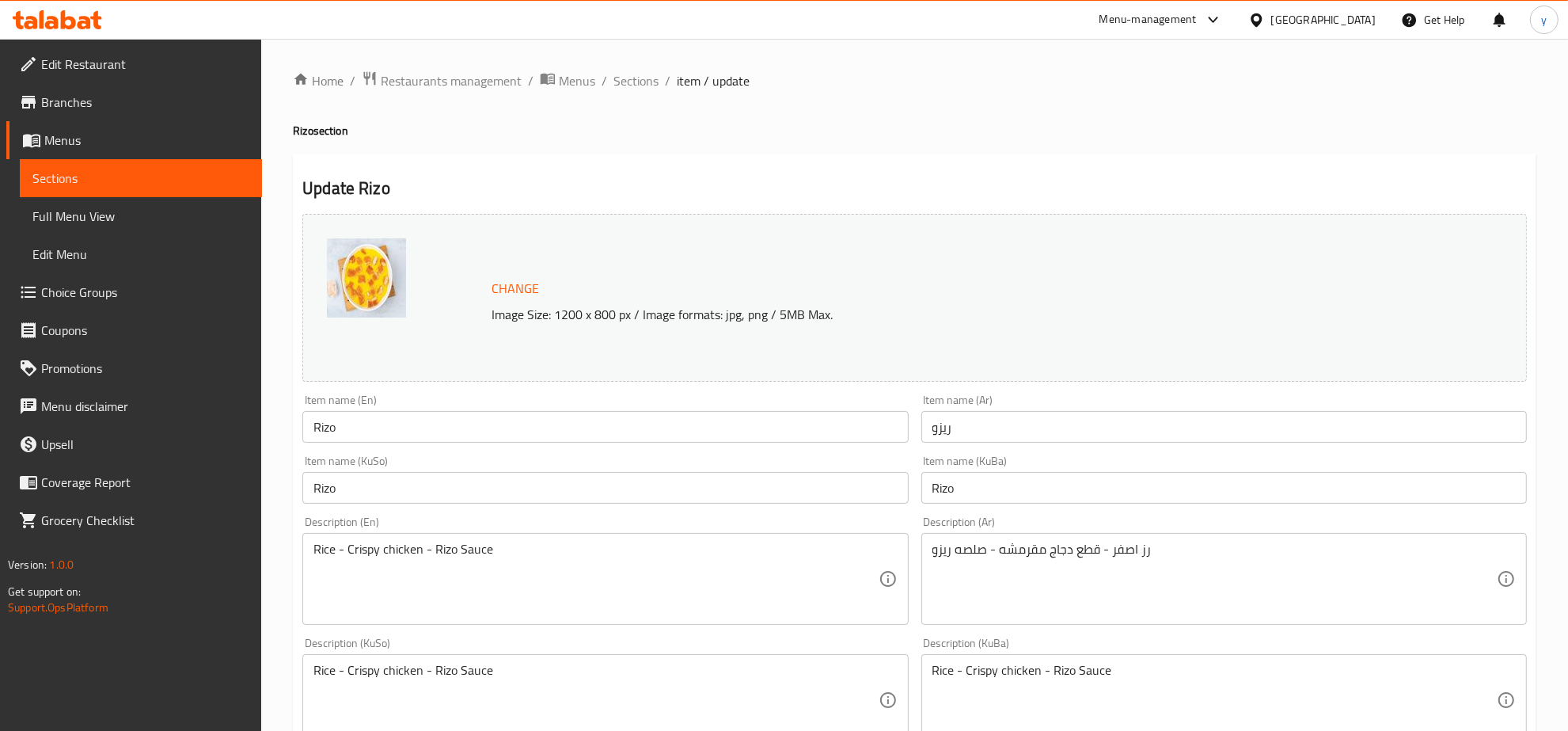
click at [884, 156] on div "Update Rizo Change Image Size: 1200 x 800 px / Image formats: jpg, png / 5MB Ma…" at bounding box center [915, 717] width 1244 height 1127
click at [620, 71] on span "Sections" at bounding box center [636, 80] width 45 height 19
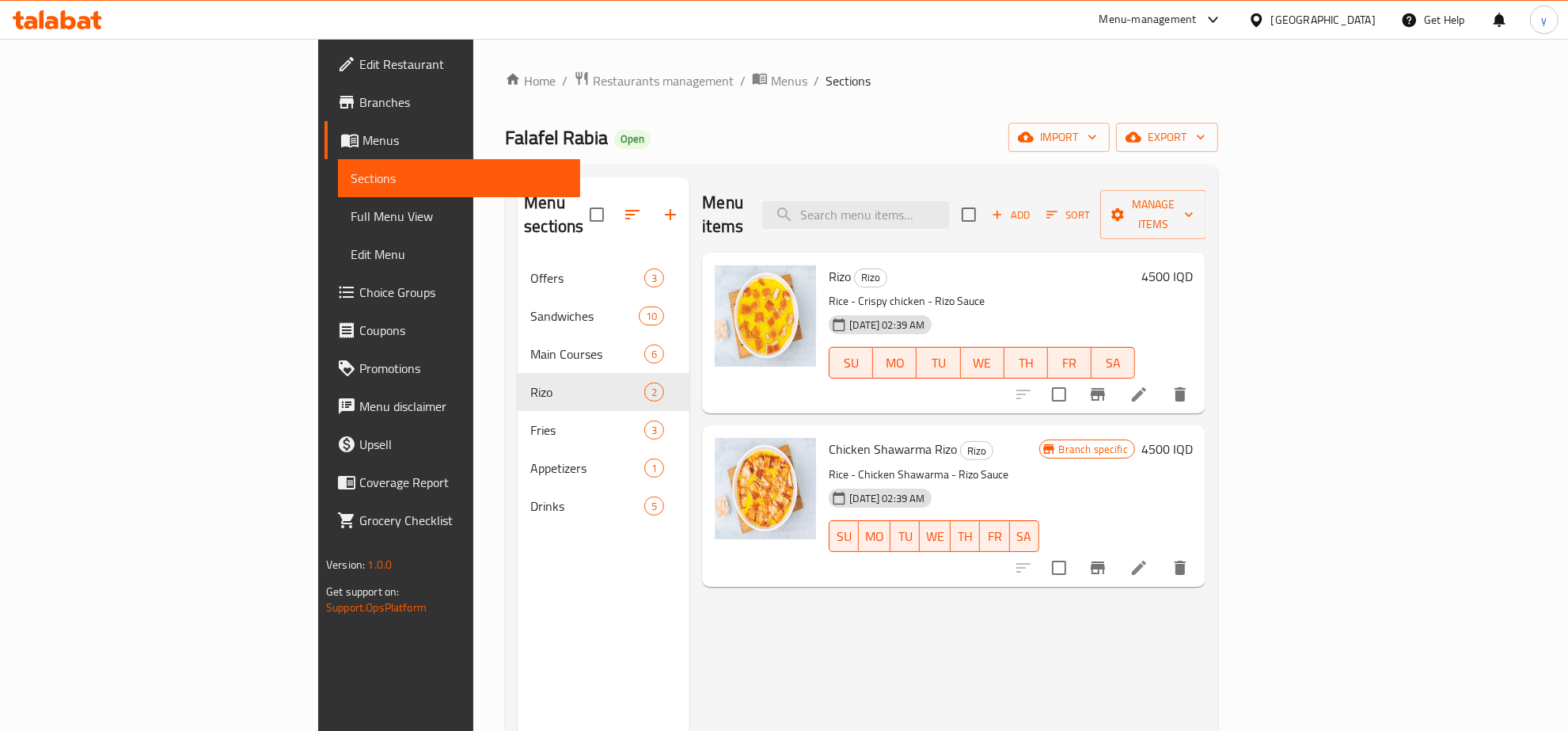
click at [1161, 554] on li at bounding box center [1139, 568] width 44 height 28
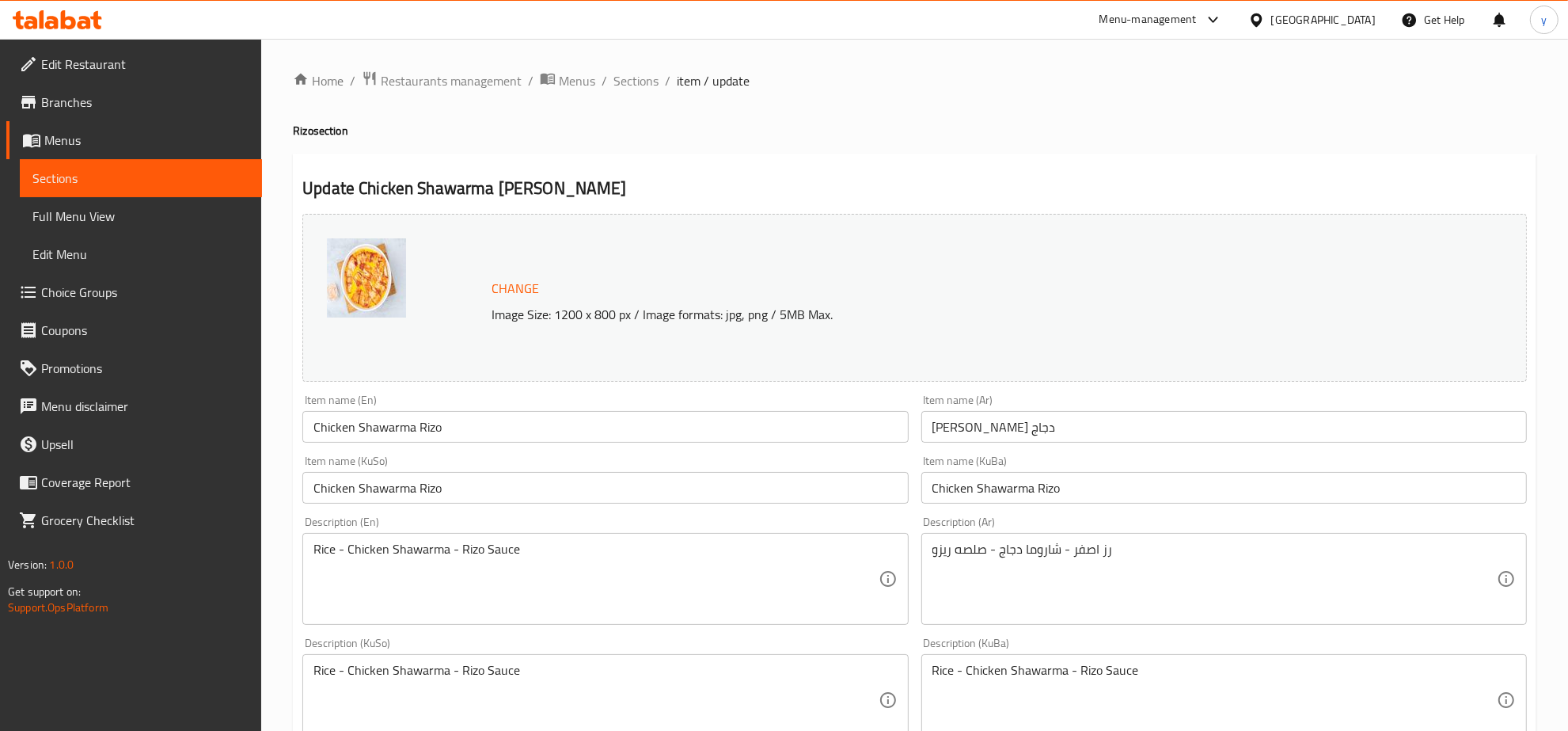
click at [781, 112] on div "Home / Restaurants management / Menus / Sections / item / update Rizo section U…" at bounding box center [915, 681] width 1244 height 1223
click at [631, 76] on span "Sections" at bounding box center [636, 80] width 45 height 19
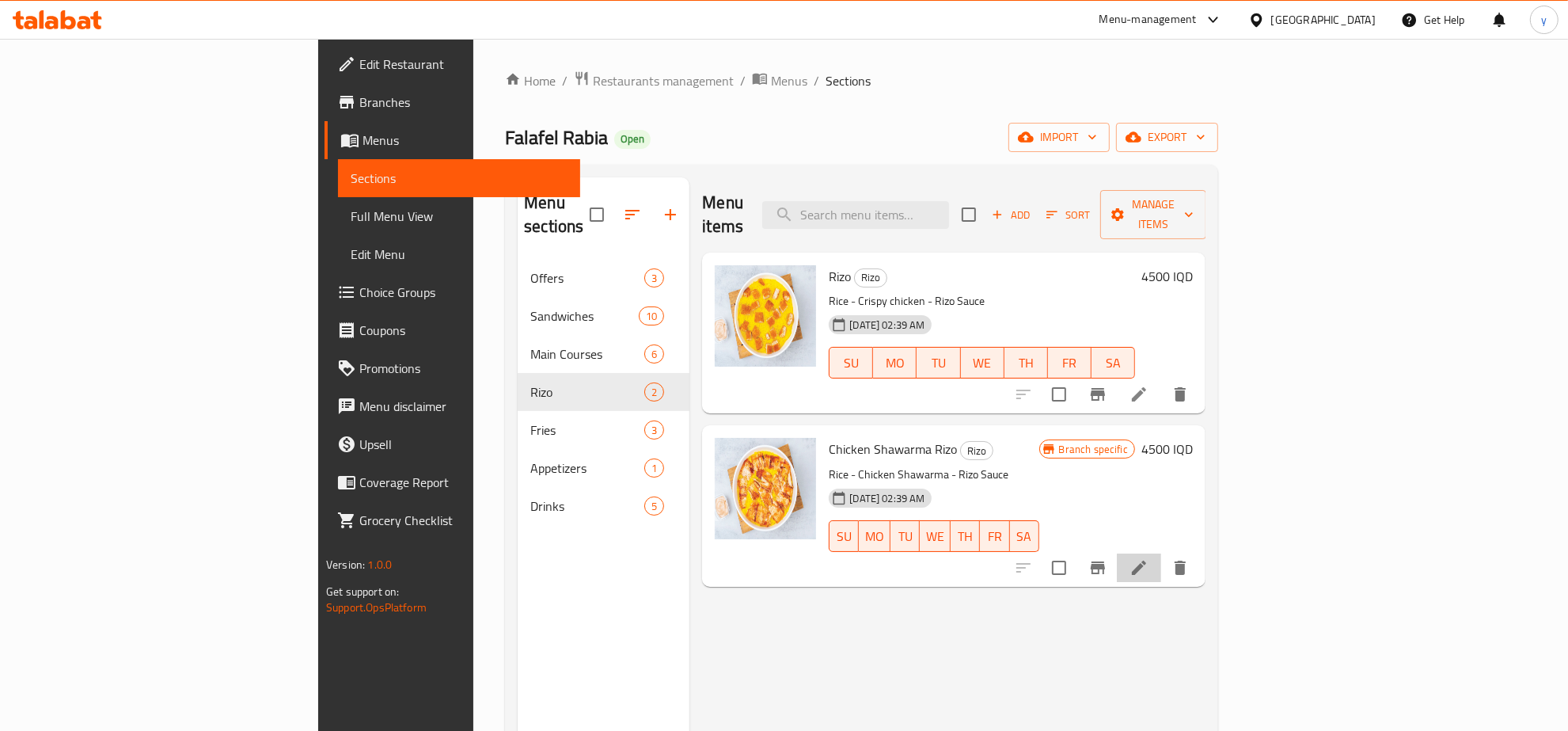
click at [1161, 554] on li at bounding box center [1139, 568] width 44 height 28
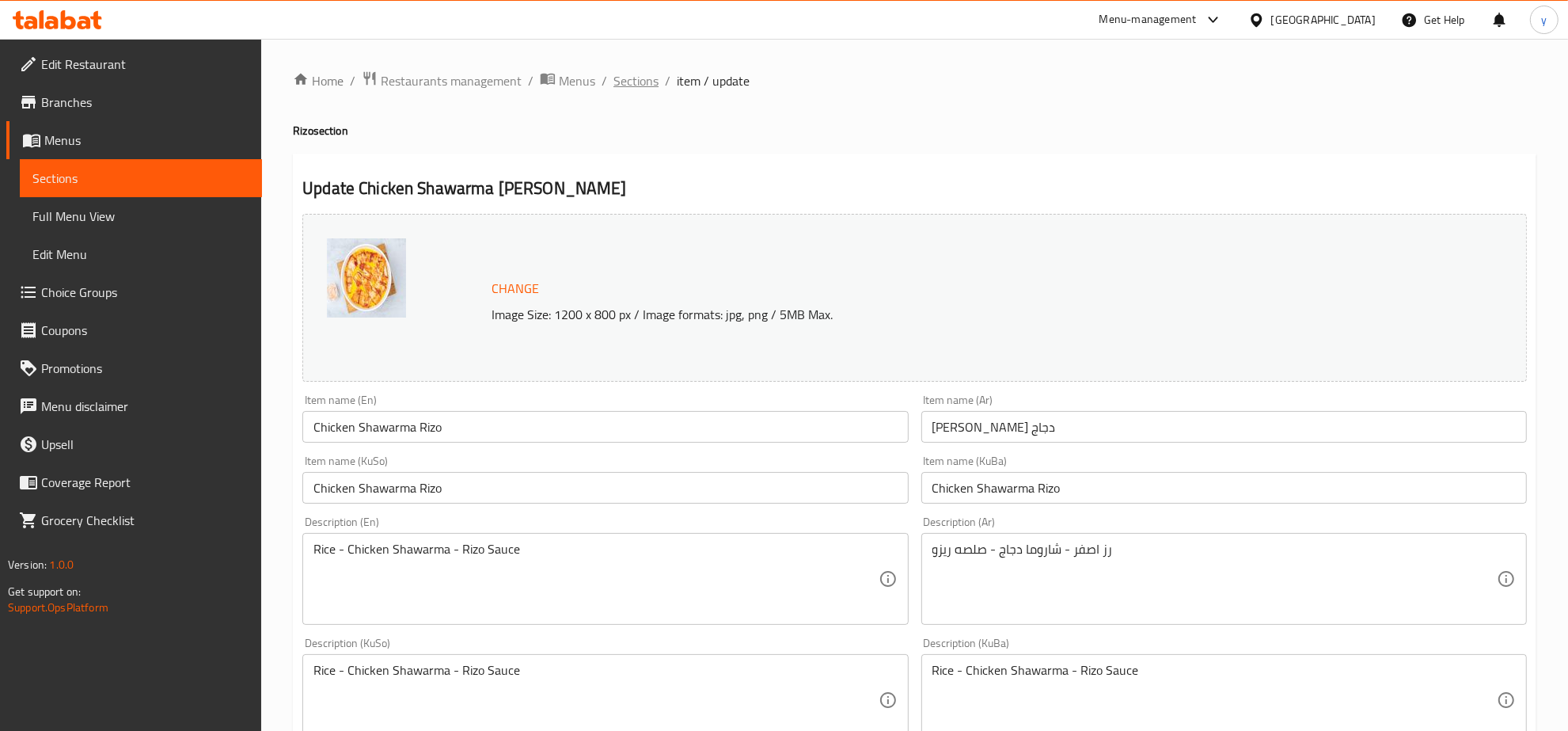
click at [648, 84] on span "Sections" at bounding box center [636, 80] width 45 height 19
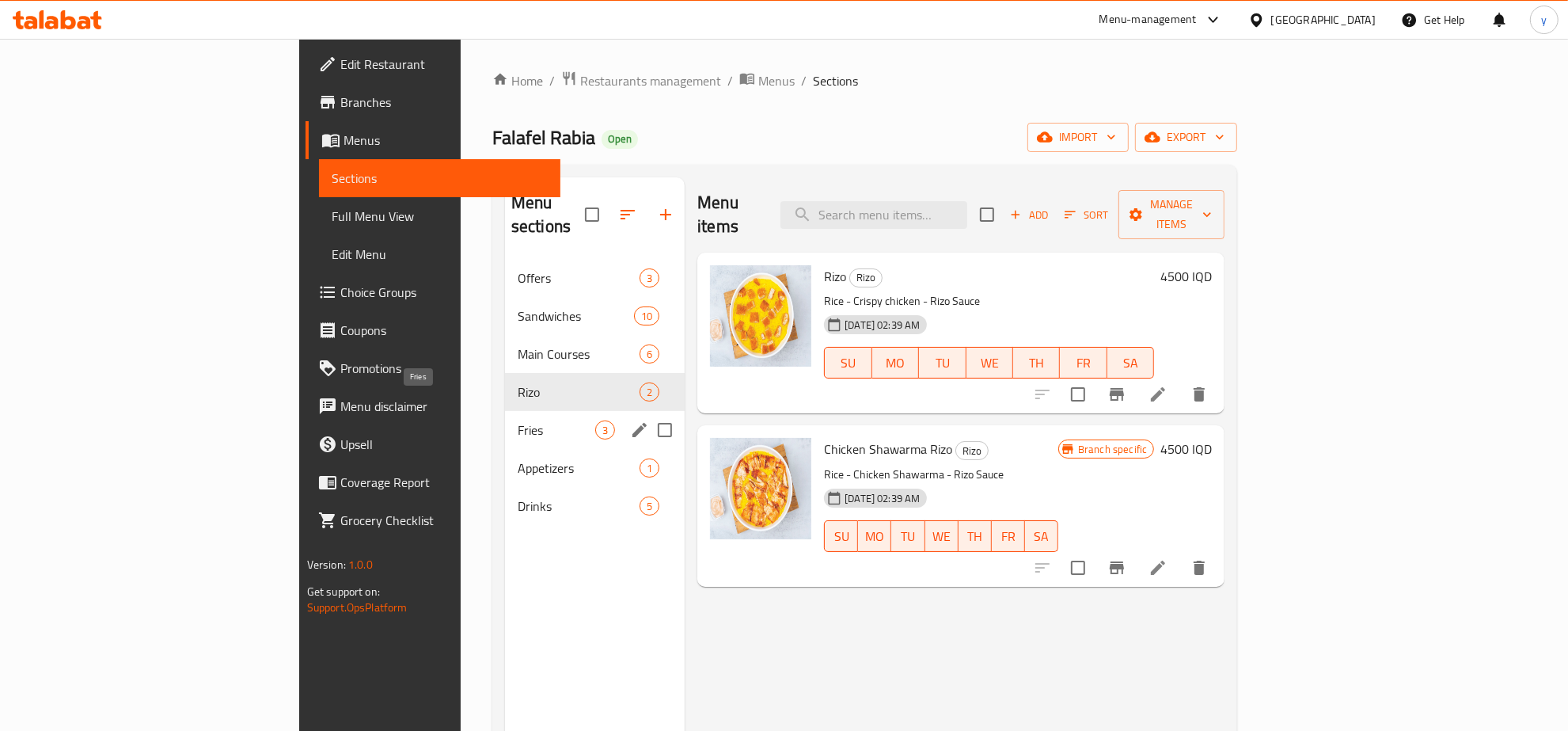
click at [518, 421] on span "Fries" at bounding box center [556, 430] width 78 height 19
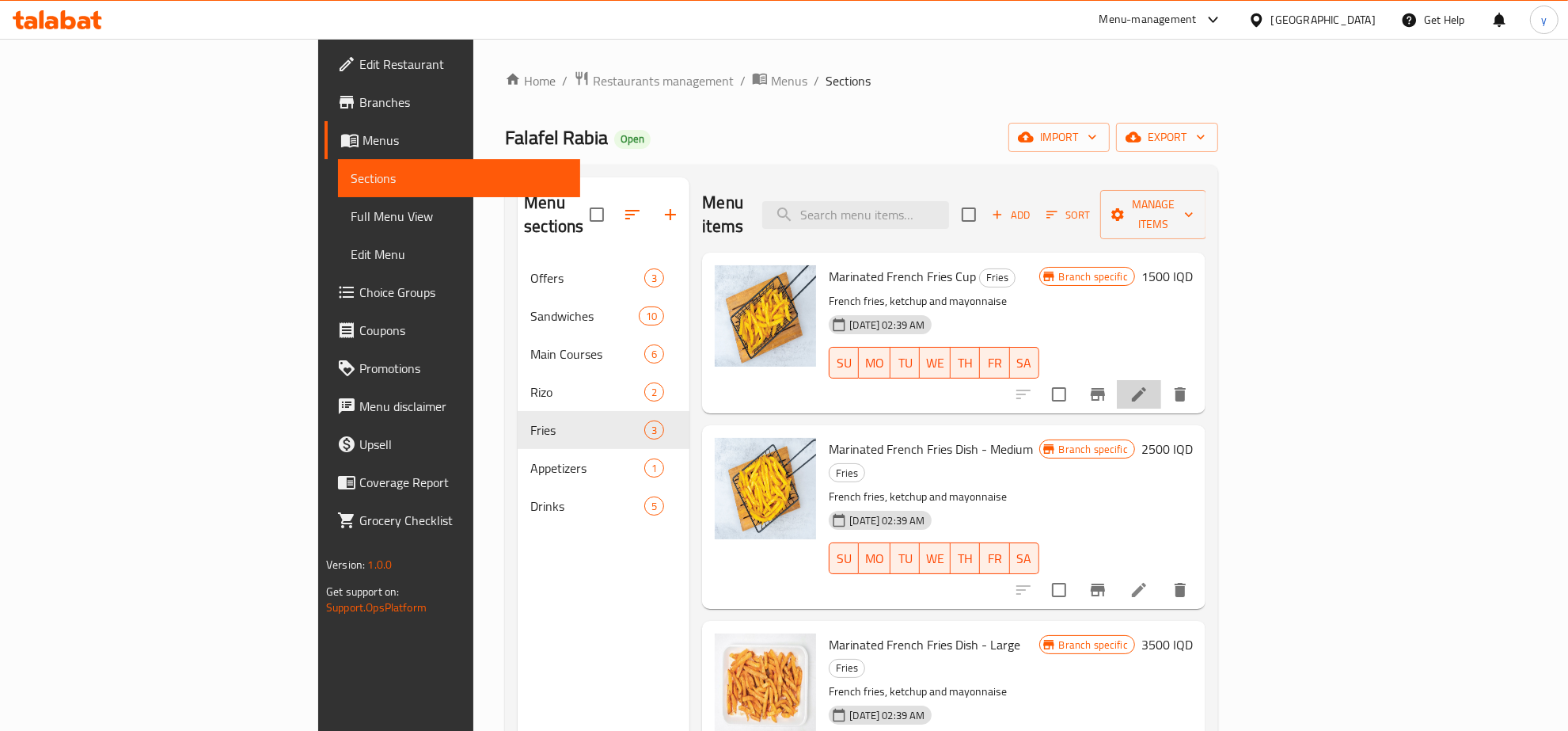
click at [1147, 387] on icon at bounding box center [1139, 394] width 15 height 15
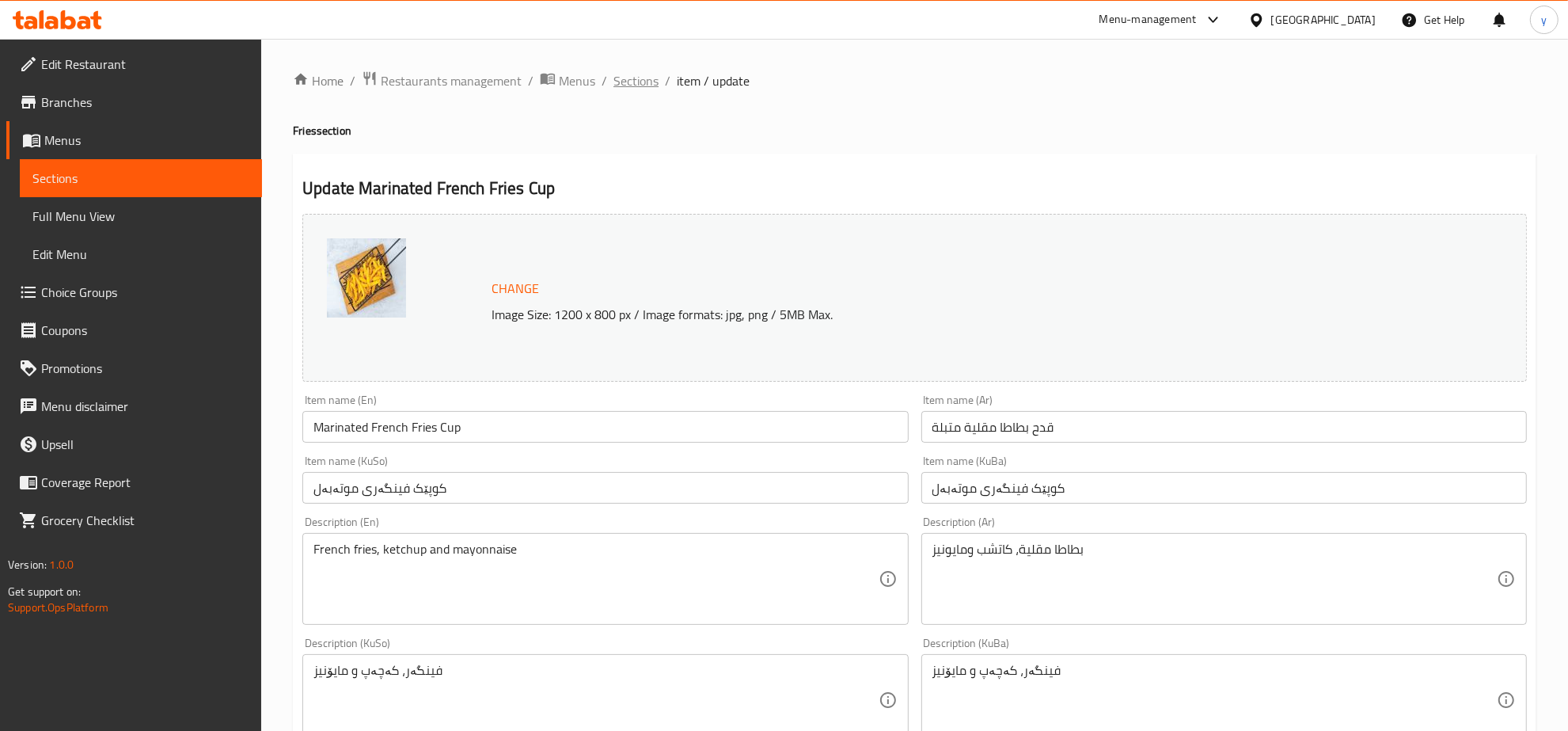
click at [626, 81] on span "Sections" at bounding box center [636, 80] width 45 height 19
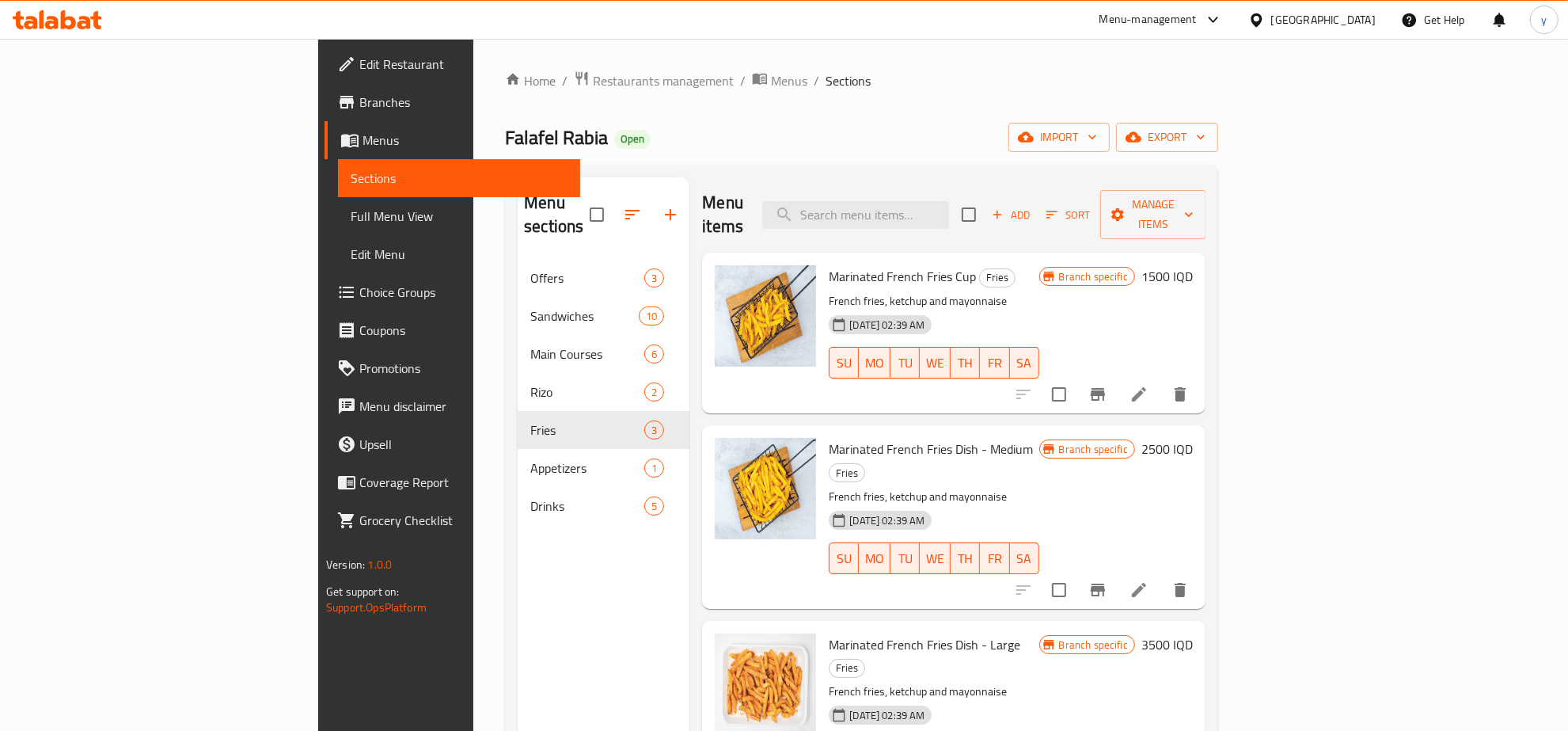
click at [1193, 522] on div "Branch specific 2500 IQD" at bounding box center [1117, 516] width 154 height 157
click at [1148, 581] on icon at bounding box center [1139, 590] width 19 height 19
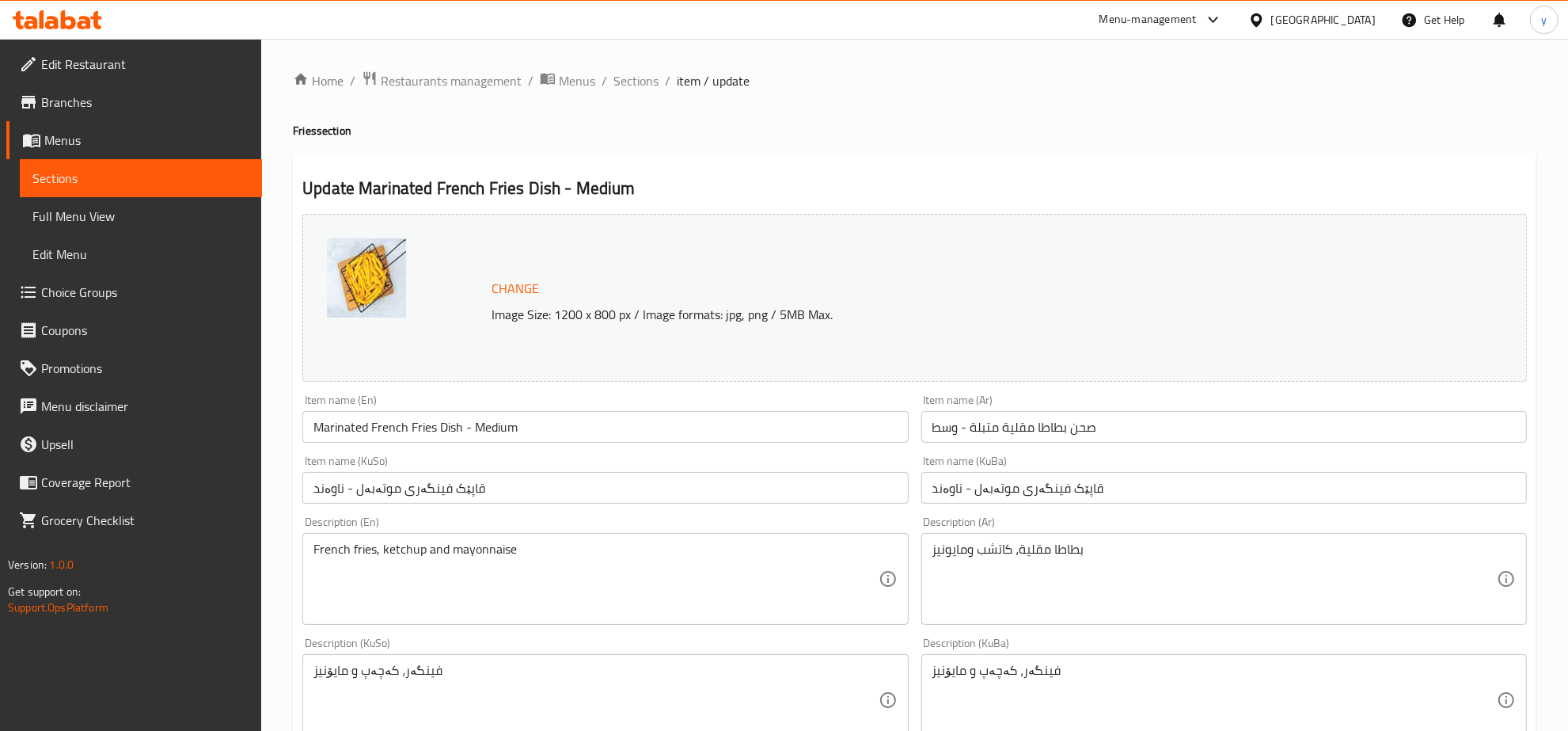
click at [660, 87] on ol "Home / Restaurants management / Menus / Sections / item / update" at bounding box center [915, 80] width 1244 height 21
click at [655, 87] on span "Sections" at bounding box center [636, 80] width 45 height 19
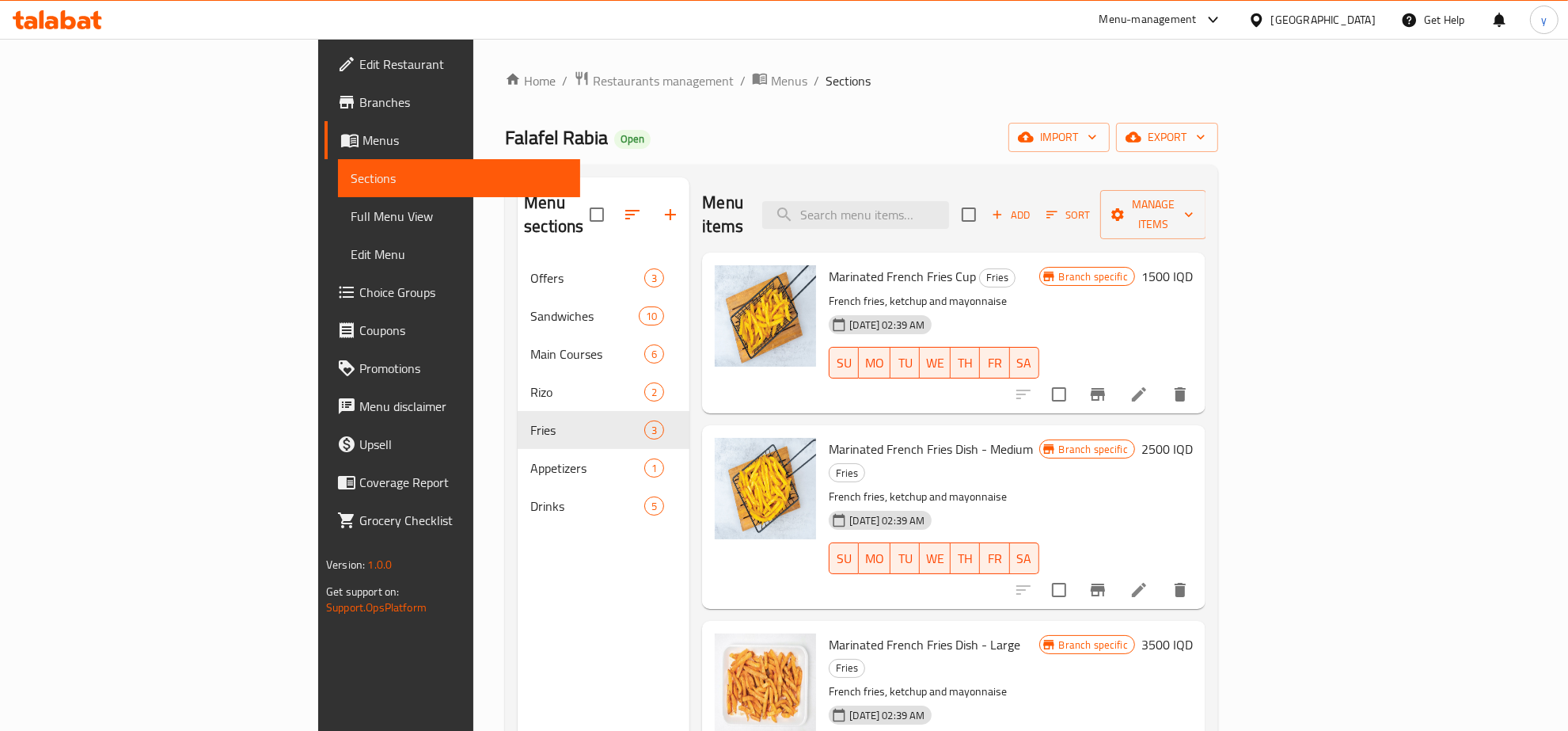
click at [1200, 571] on div at bounding box center [1102, 590] width 195 height 38
click at [1147, 583] on icon at bounding box center [1139, 590] width 15 height 15
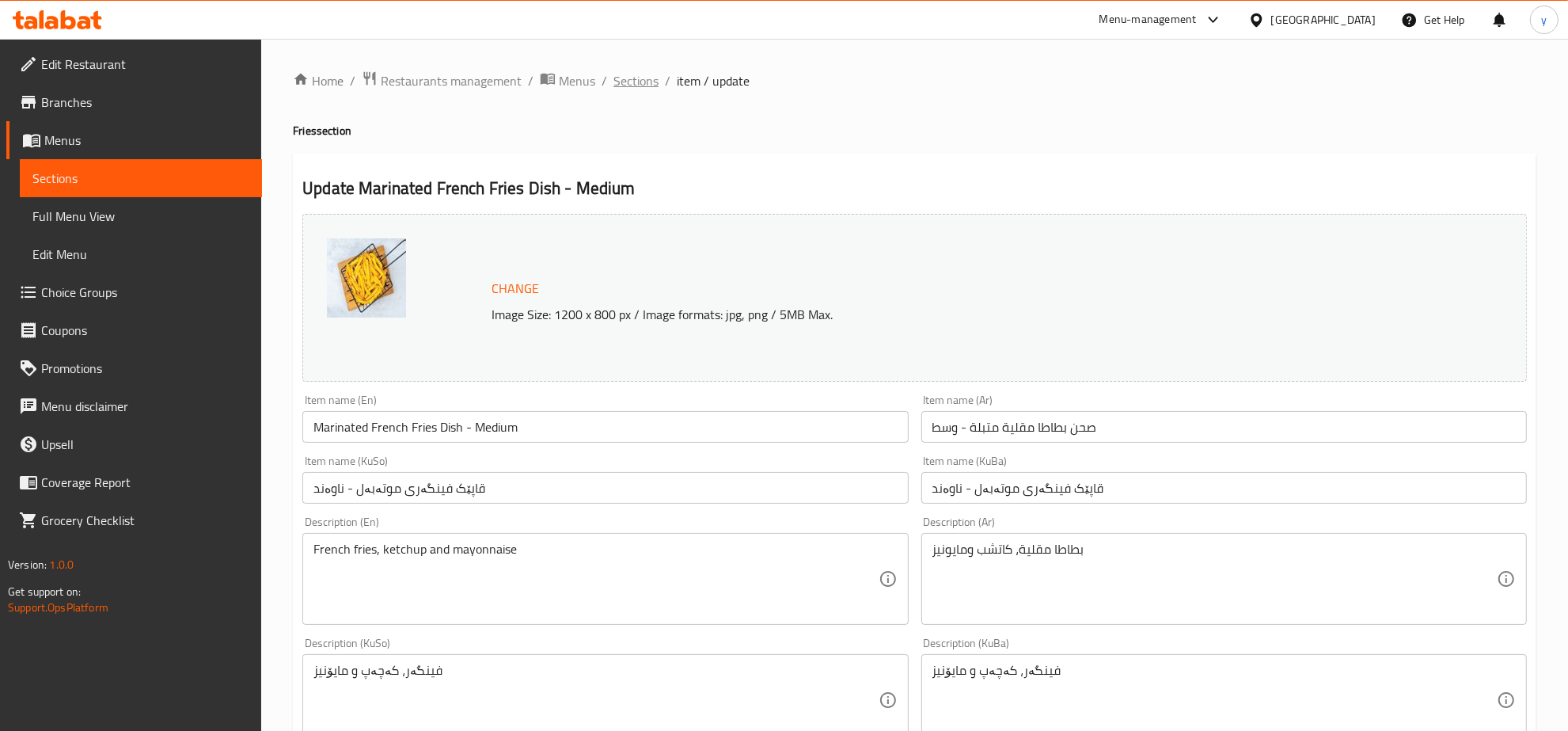
click at [631, 77] on span "Sections" at bounding box center [636, 80] width 45 height 19
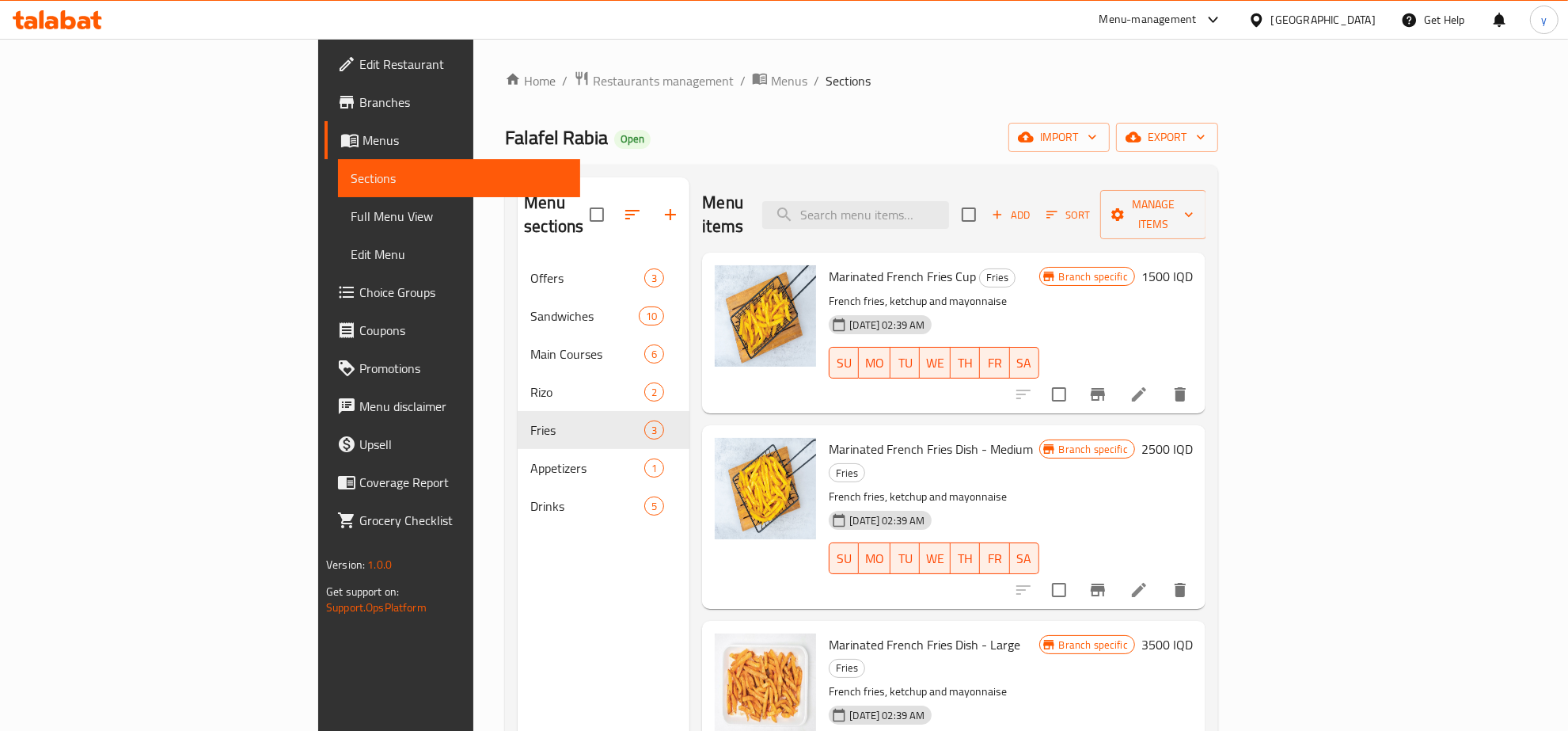
click at [1161, 380] on li at bounding box center [1139, 394] width 44 height 28
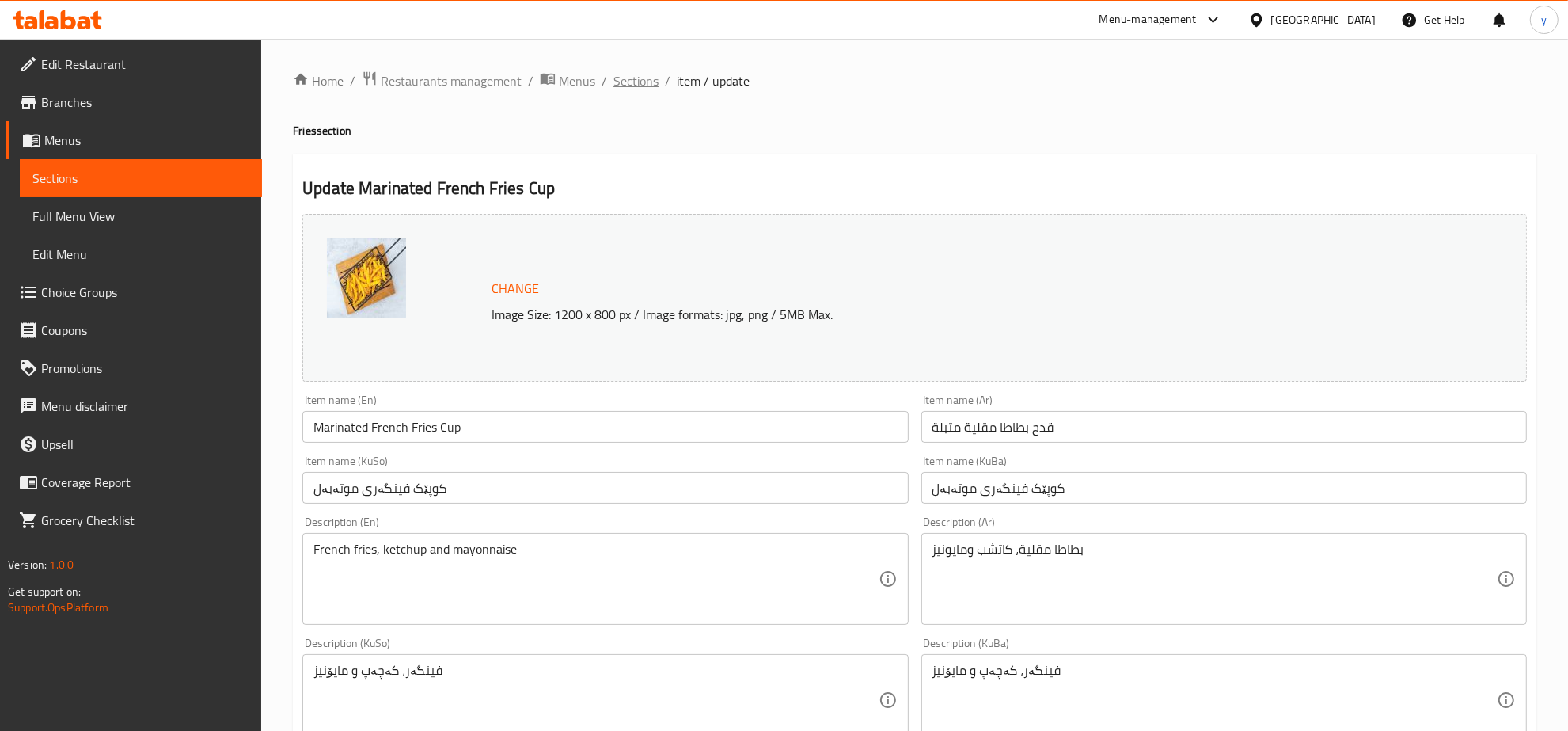
click at [637, 72] on span "Sections" at bounding box center [636, 80] width 45 height 19
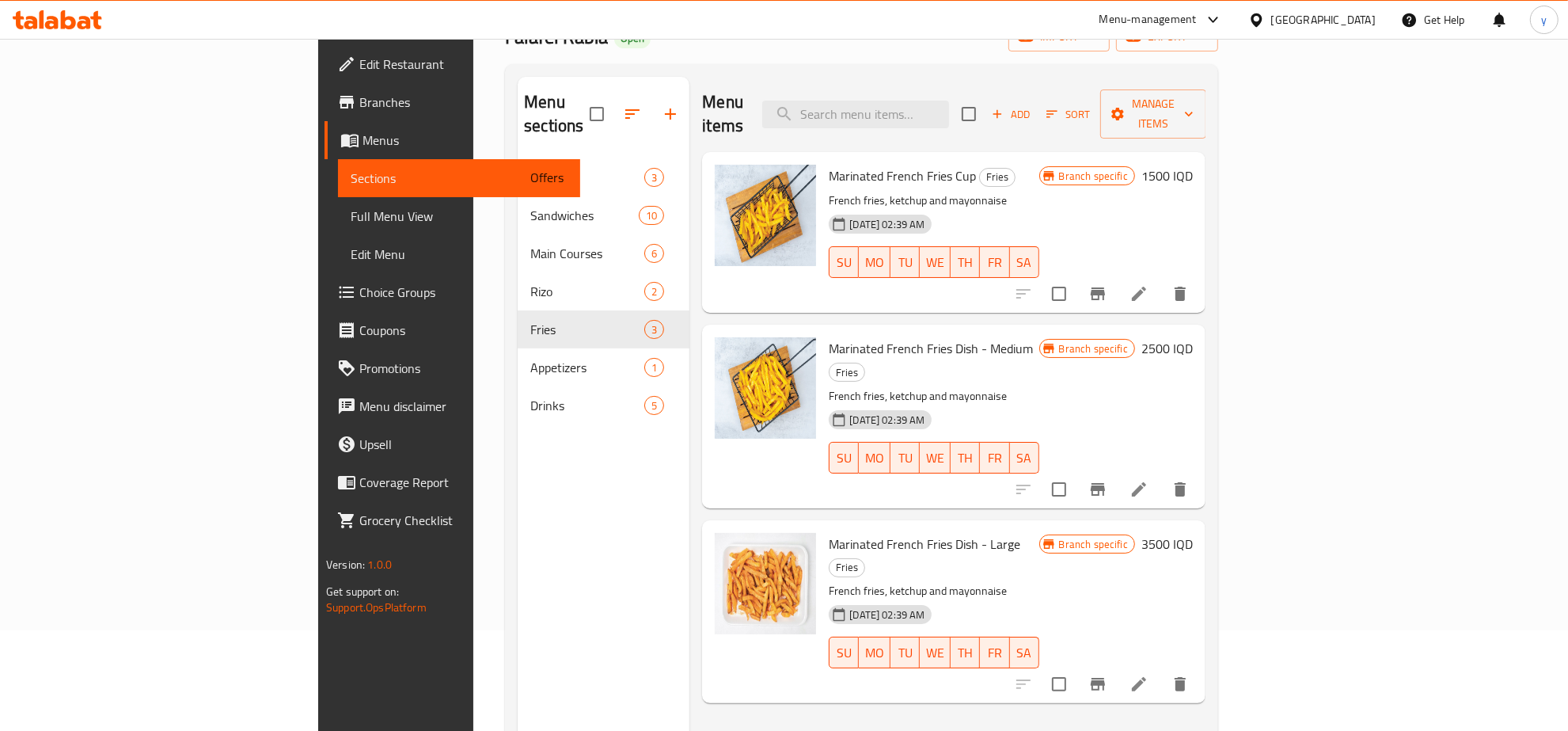
scroll to position [222, 0]
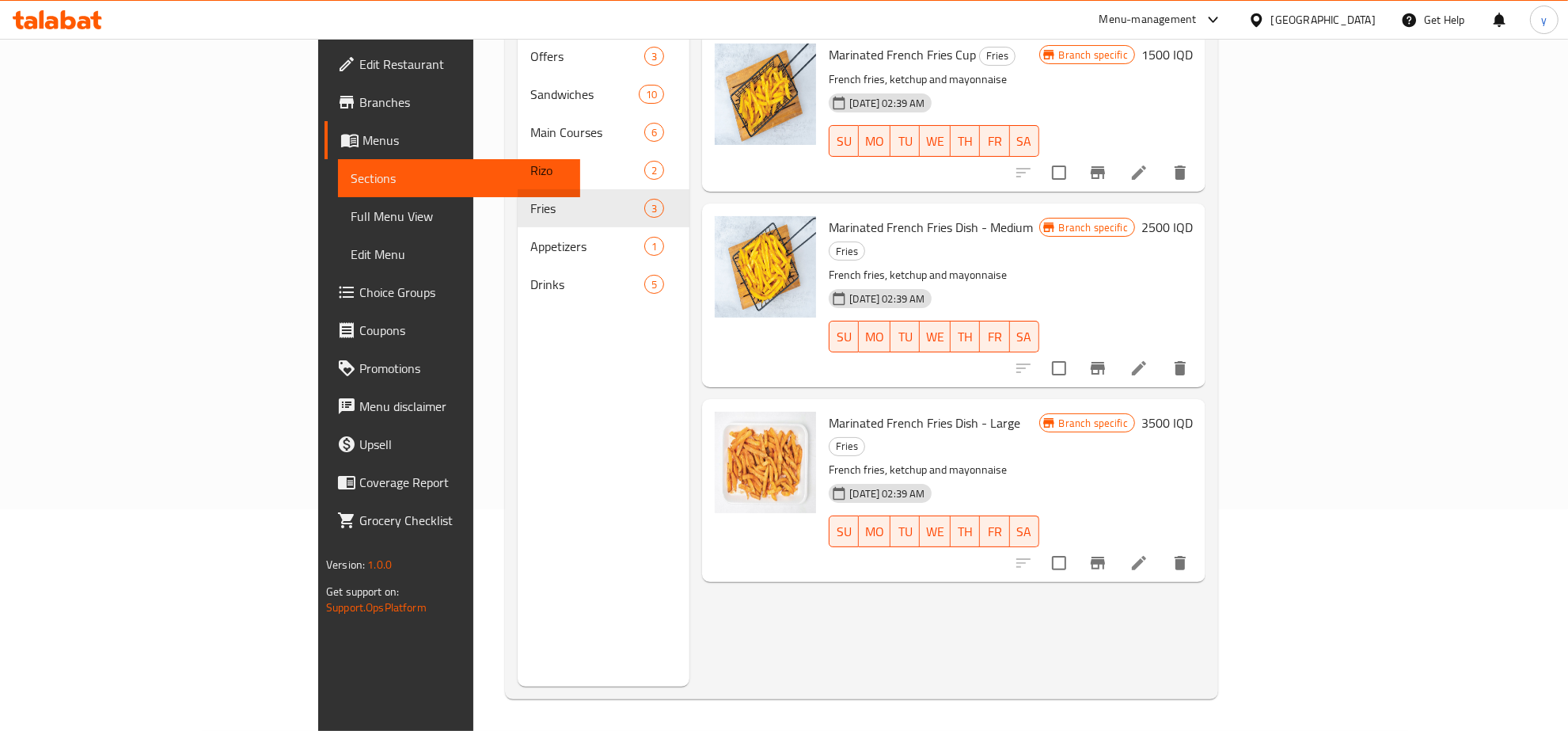
click at [1206, 513] on div "Menu items Add Sort Manage items Marinated French Fries Cup Fries French fries,…" at bounding box center [948, 321] width 516 height 731
click at [1161, 549] on li at bounding box center [1139, 563] width 44 height 28
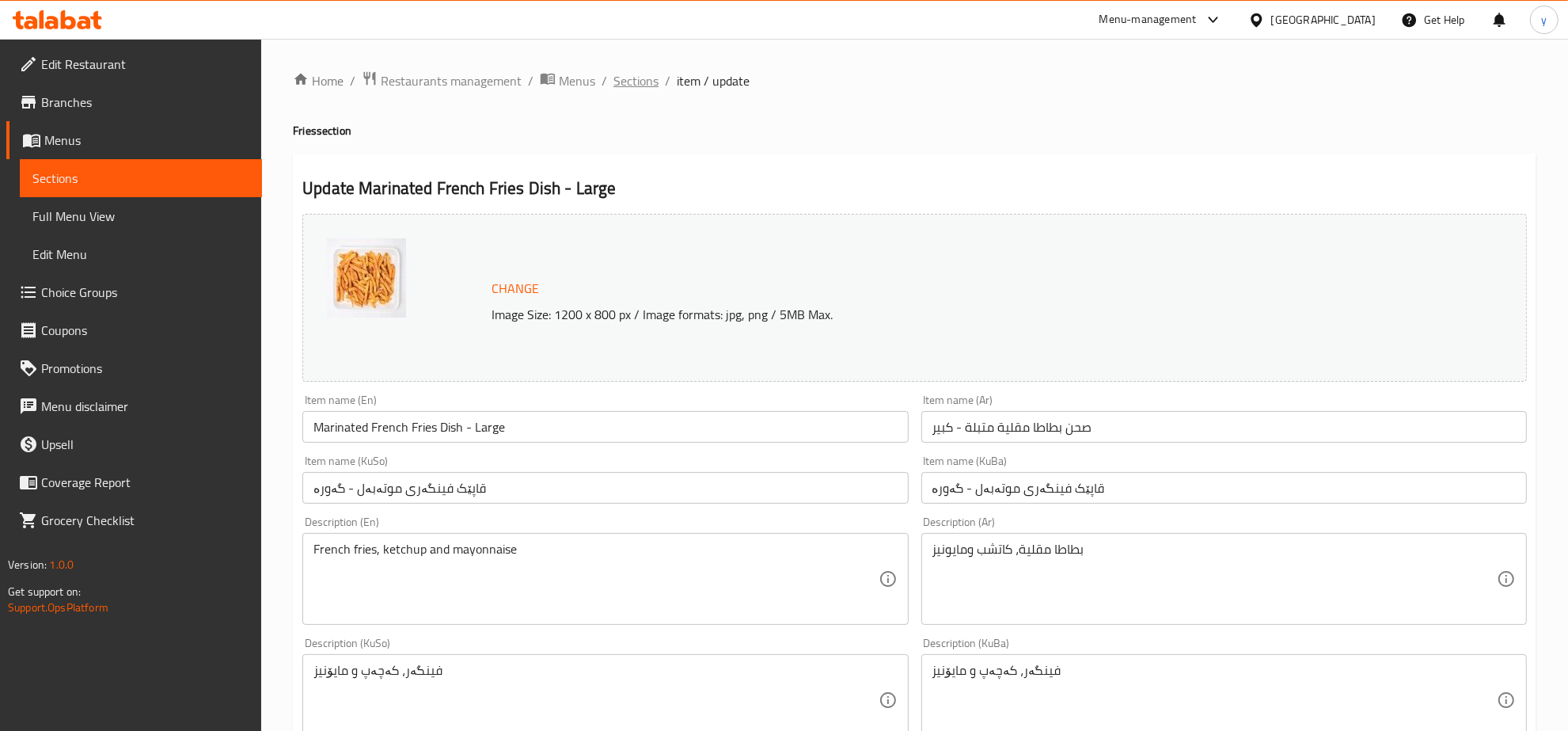
click at [633, 80] on span "Sections" at bounding box center [636, 80] width 45 height 19
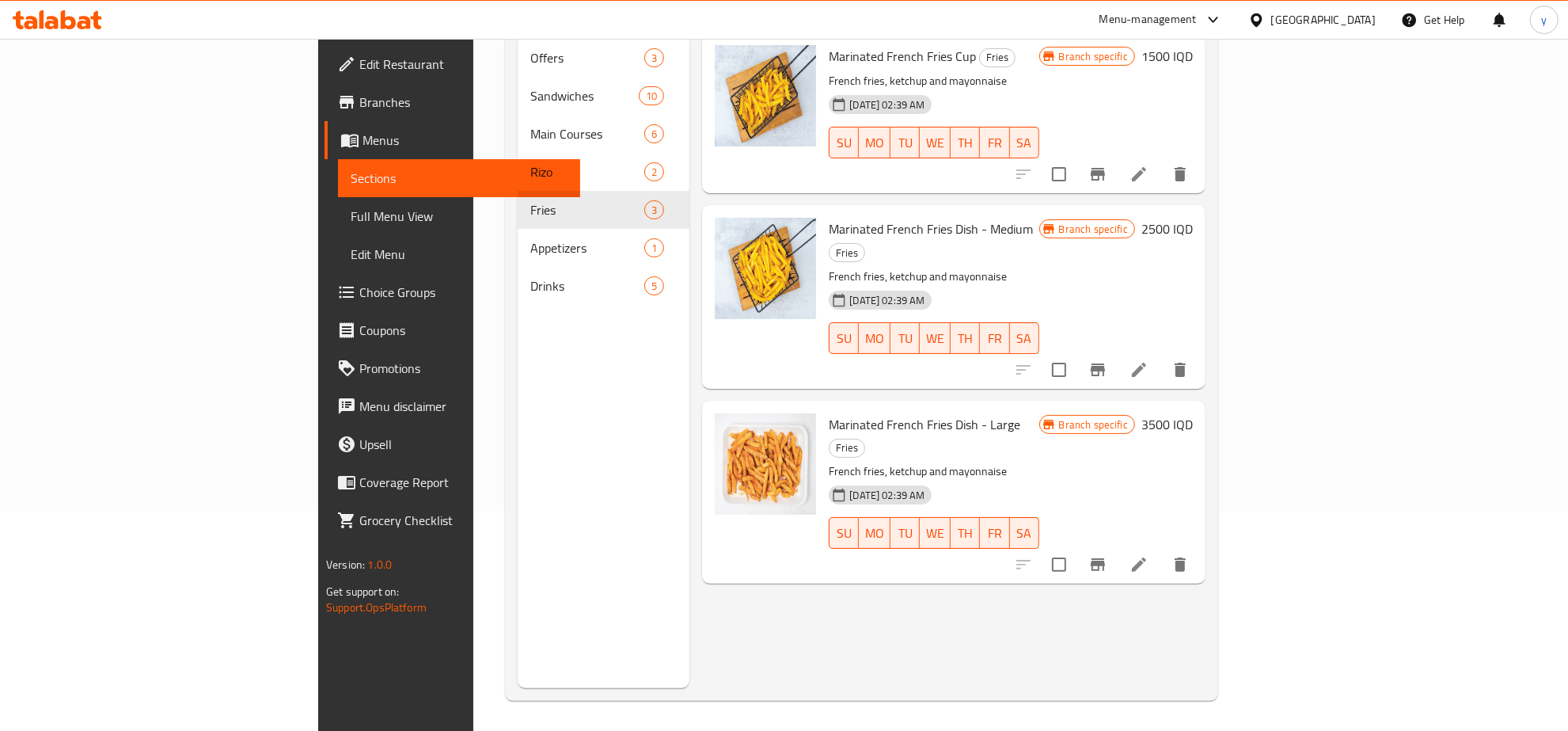
scroll to position [222, 0]
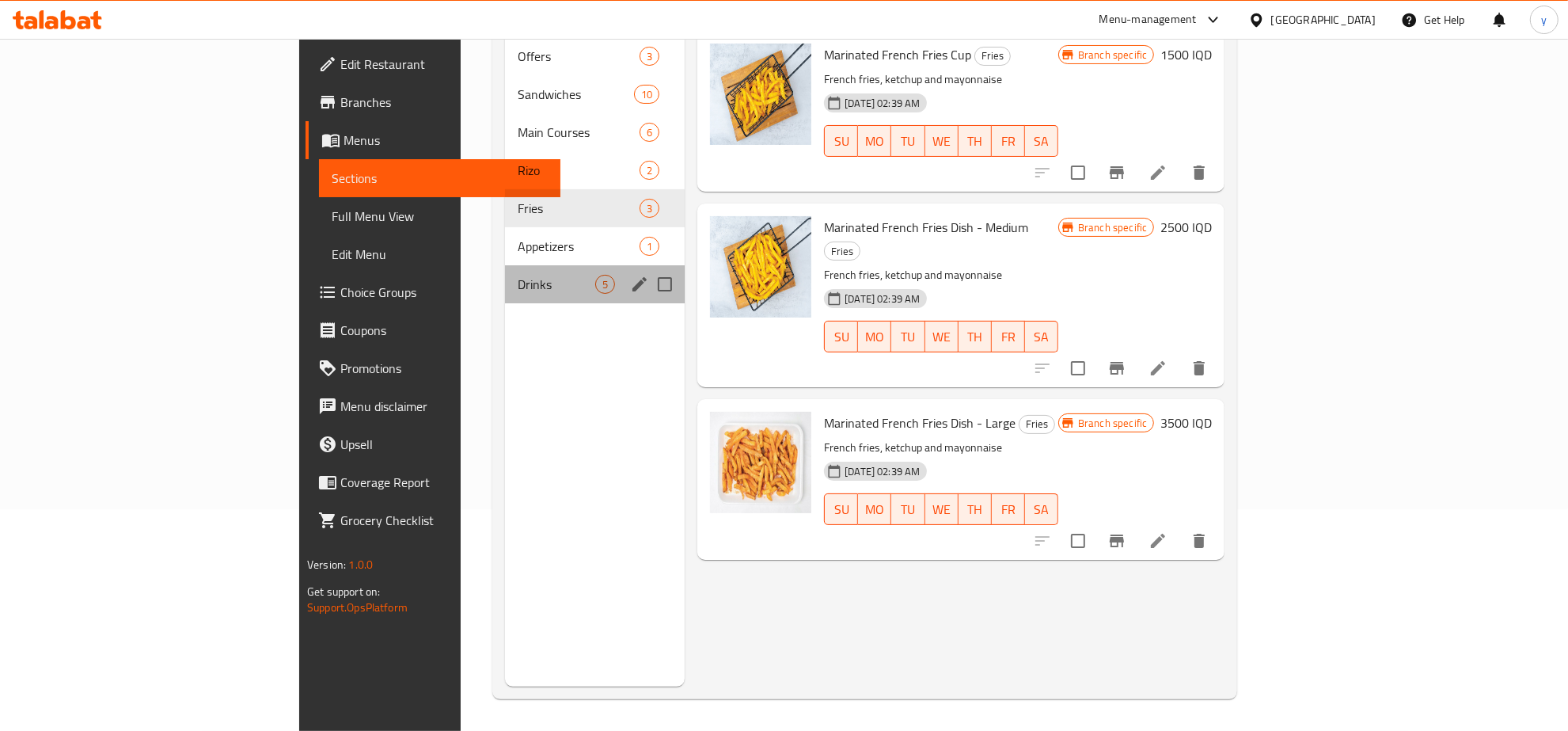
click at [505, 265] on div "Drinks 5" at bounding box center [595, 284] width 179 height 38
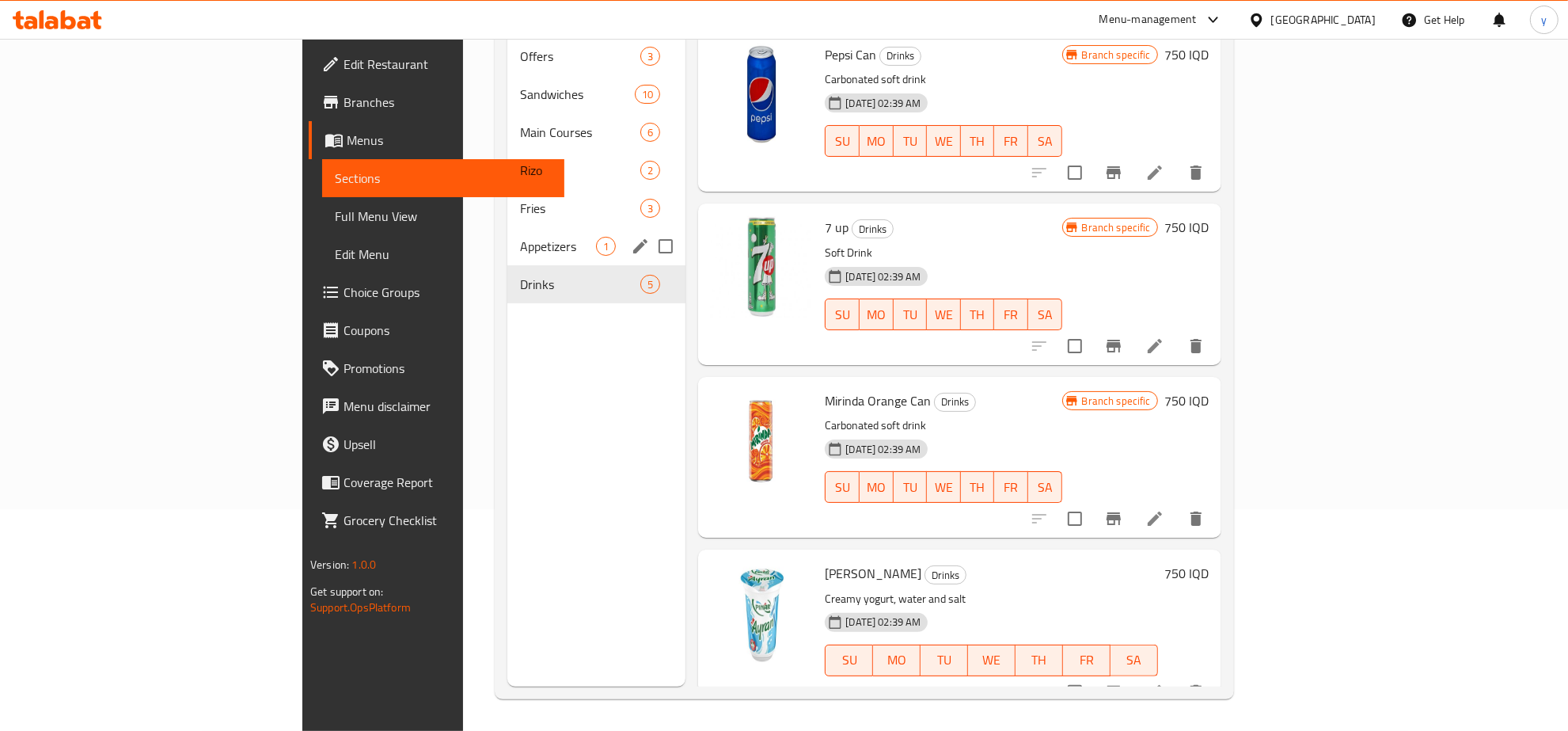
click at [508, 232] on div "Appetizers 1" at bounding box center [596, 246] width 178 height 38
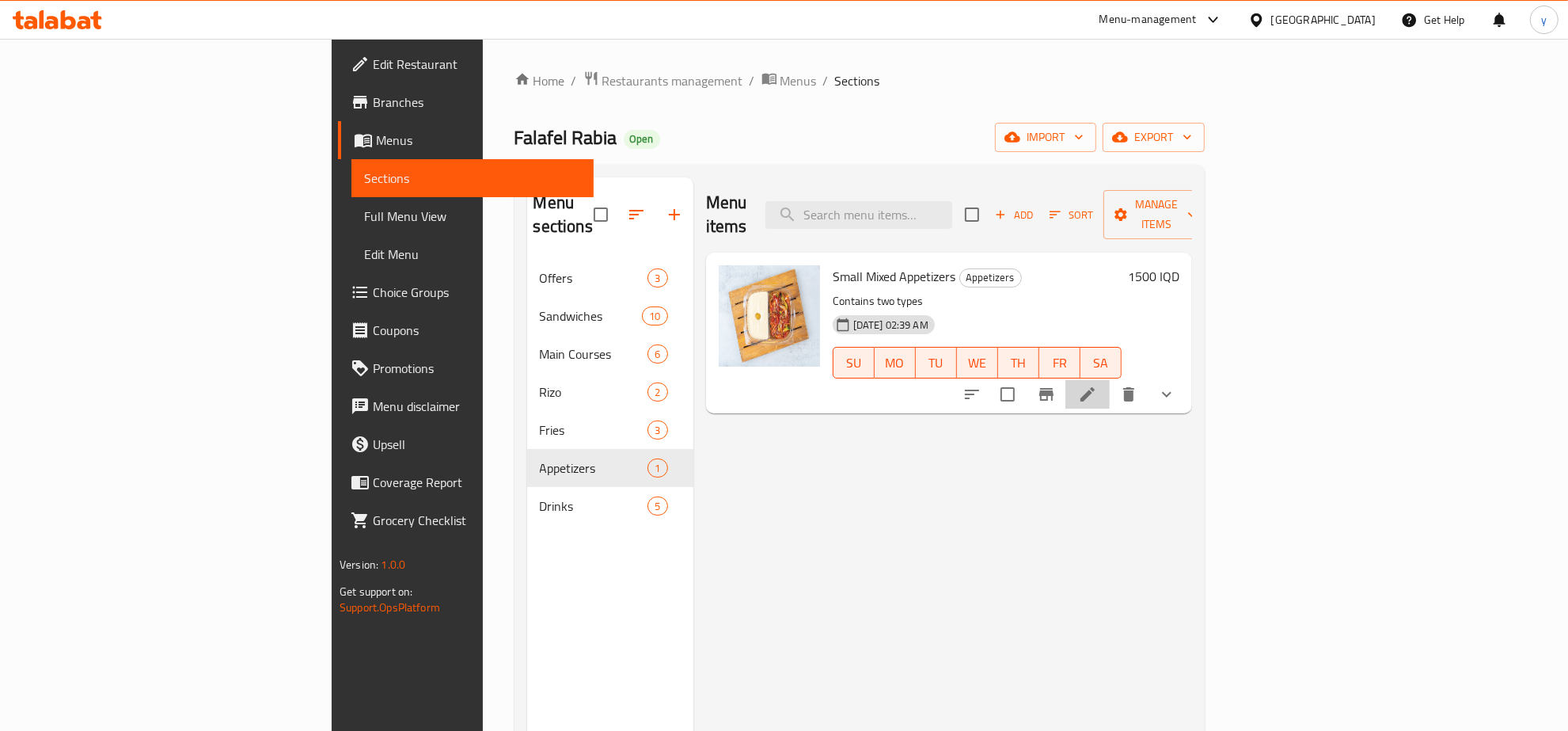
click at [1110, 383] on li at bounding box center [1088, 394] width 44 height 28
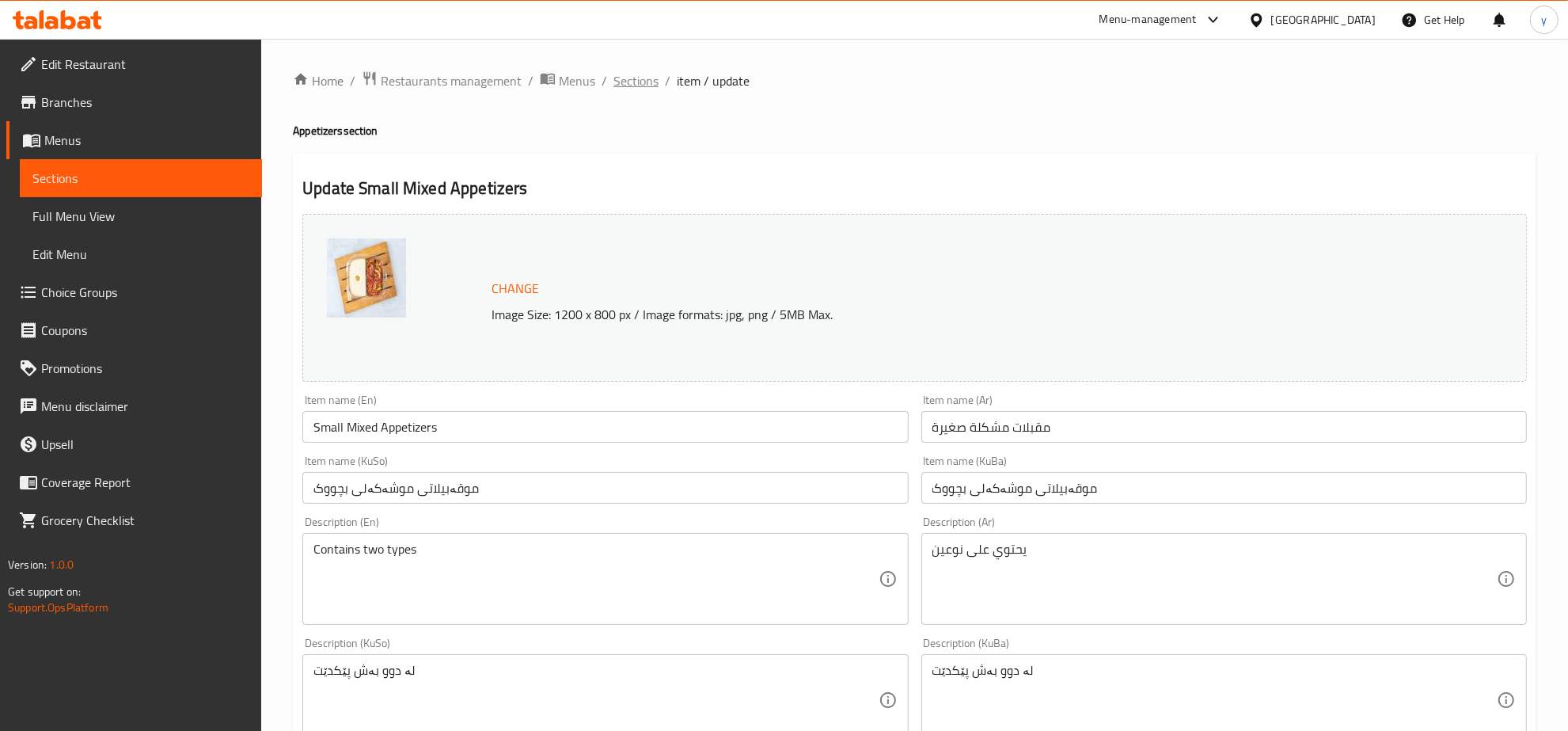
click at [645, 80] on span "Sections" at bounding box center [636, 80] width 45 height 19
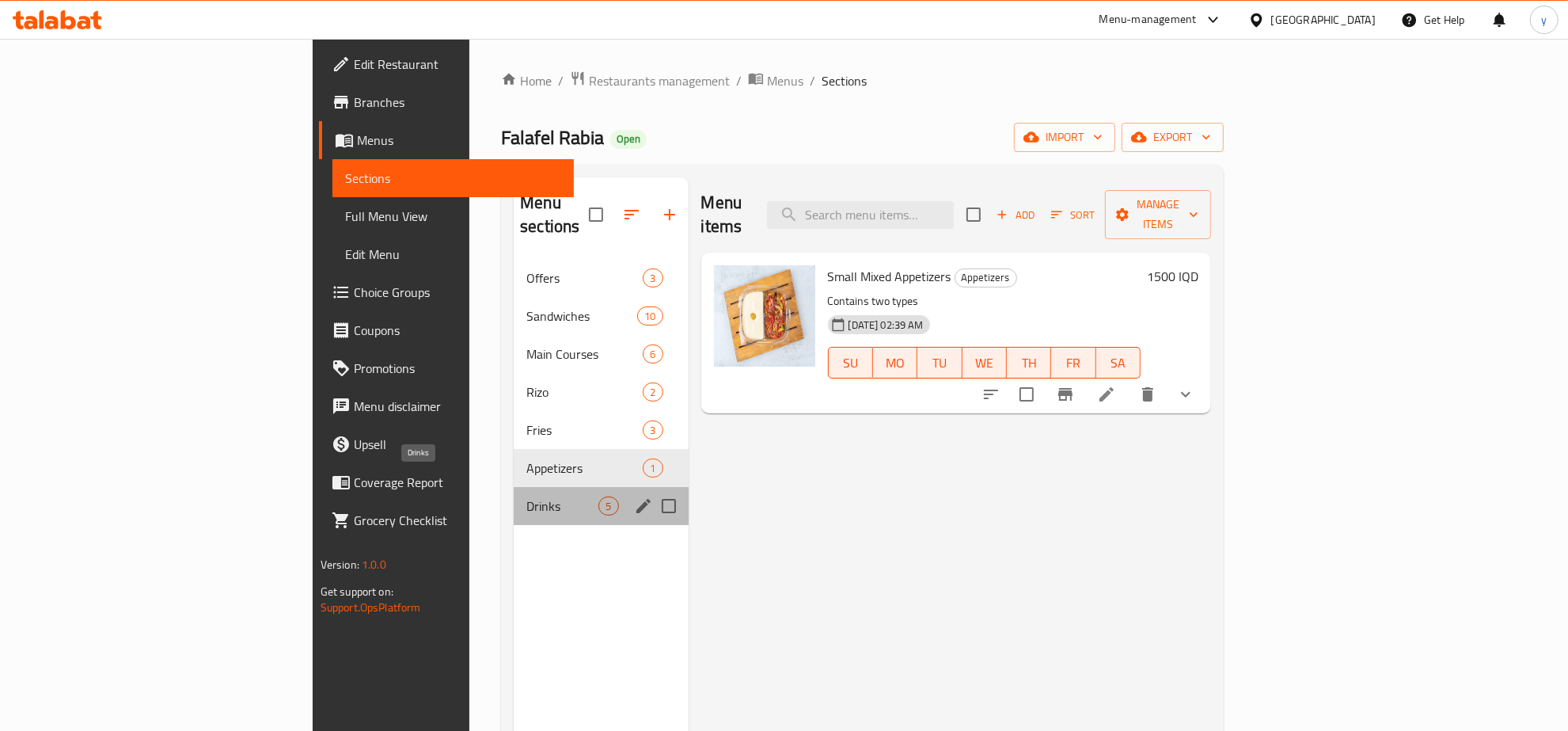
click at [526, 497] on span "Drinks" at bounding box center [562, 506] width 72 height 19
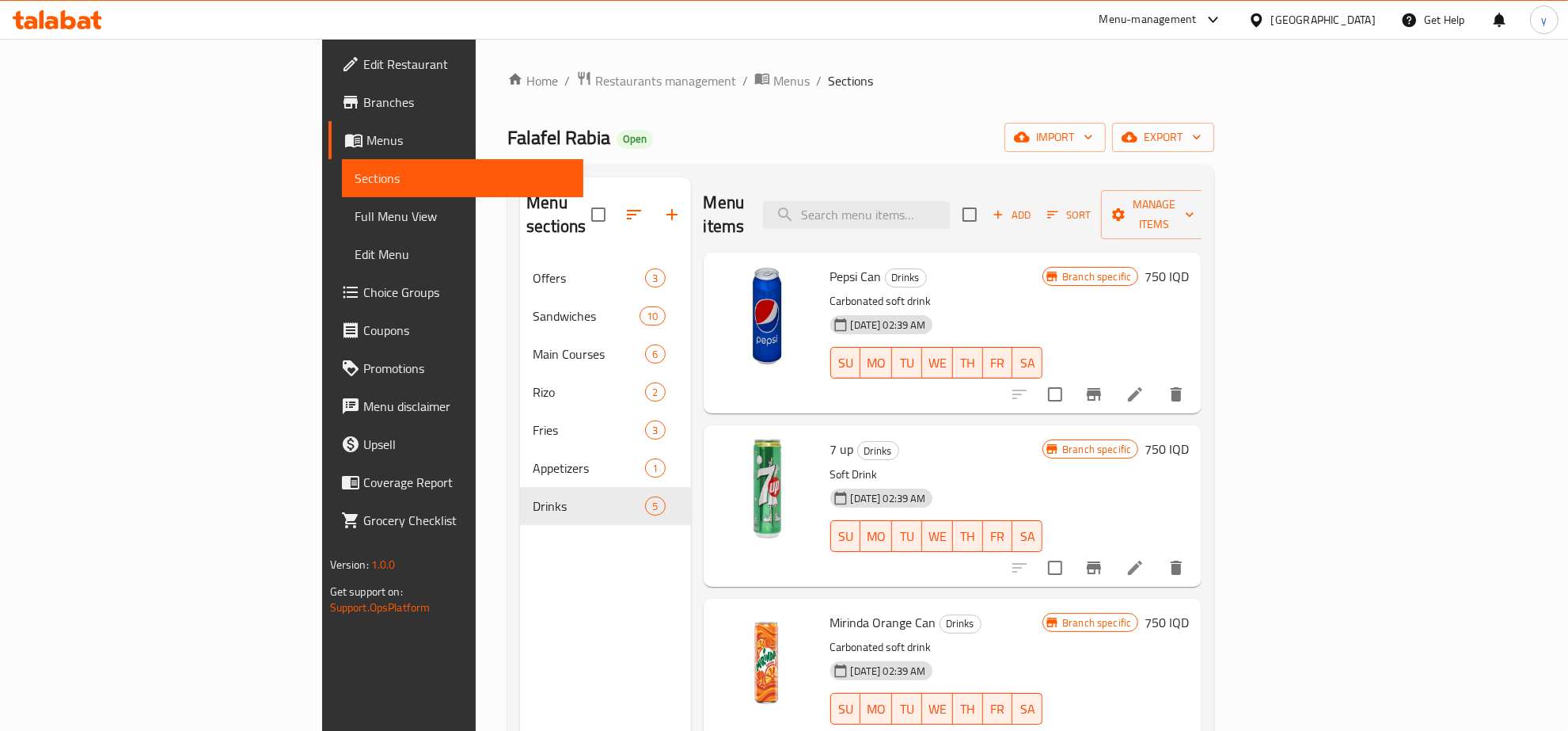
click at [1195, 386] on div at bounding box center [1098, 394] width 195 height 38
click at [1142, 387] on icon at bounding box center [1135, 394] width 15 height 15
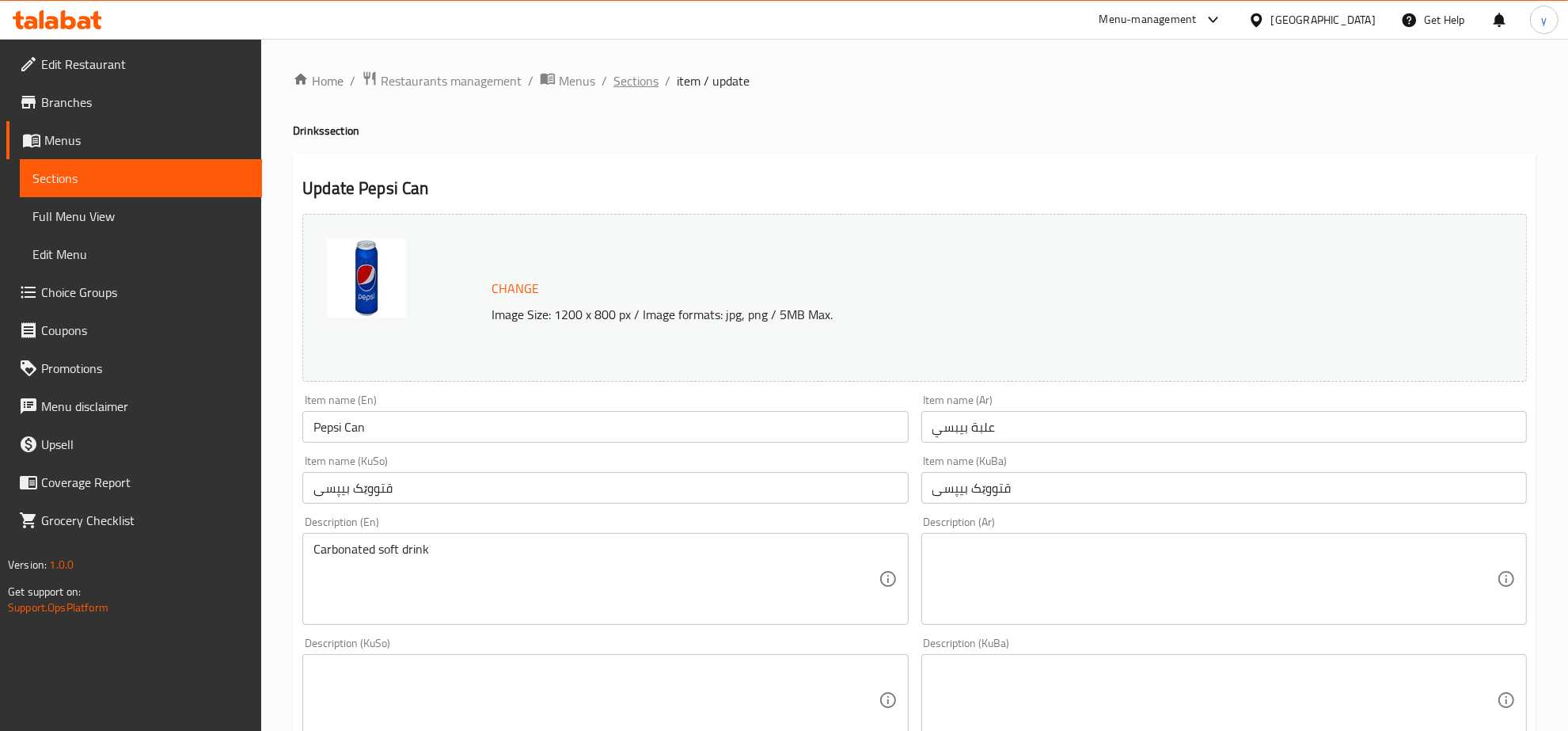
click at [655, 88] on span "Sections" at bounding box center [636, 80] width 45 height 19
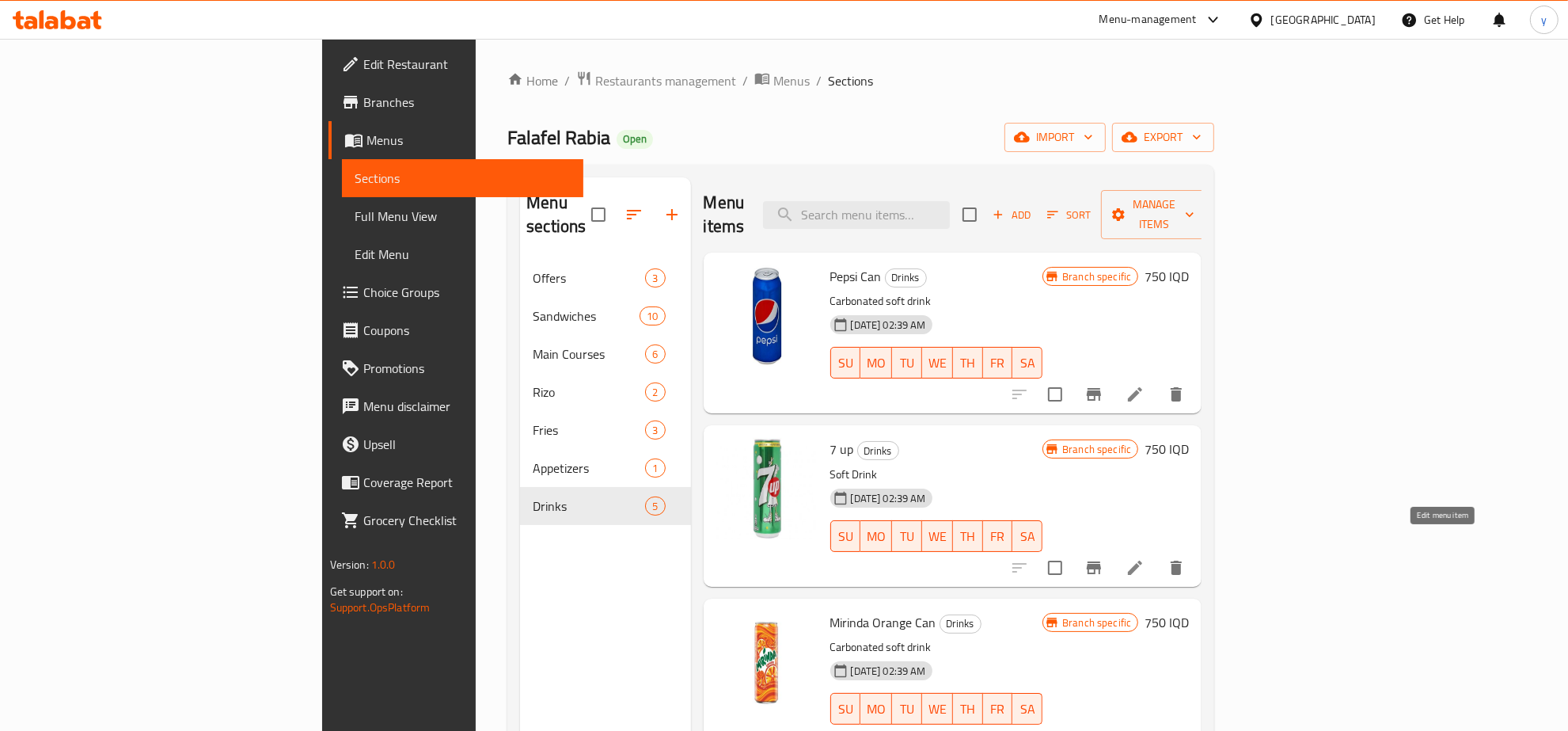
click at [1145, 558] on icon at bounding box center [1135, 568] width 19 height 19
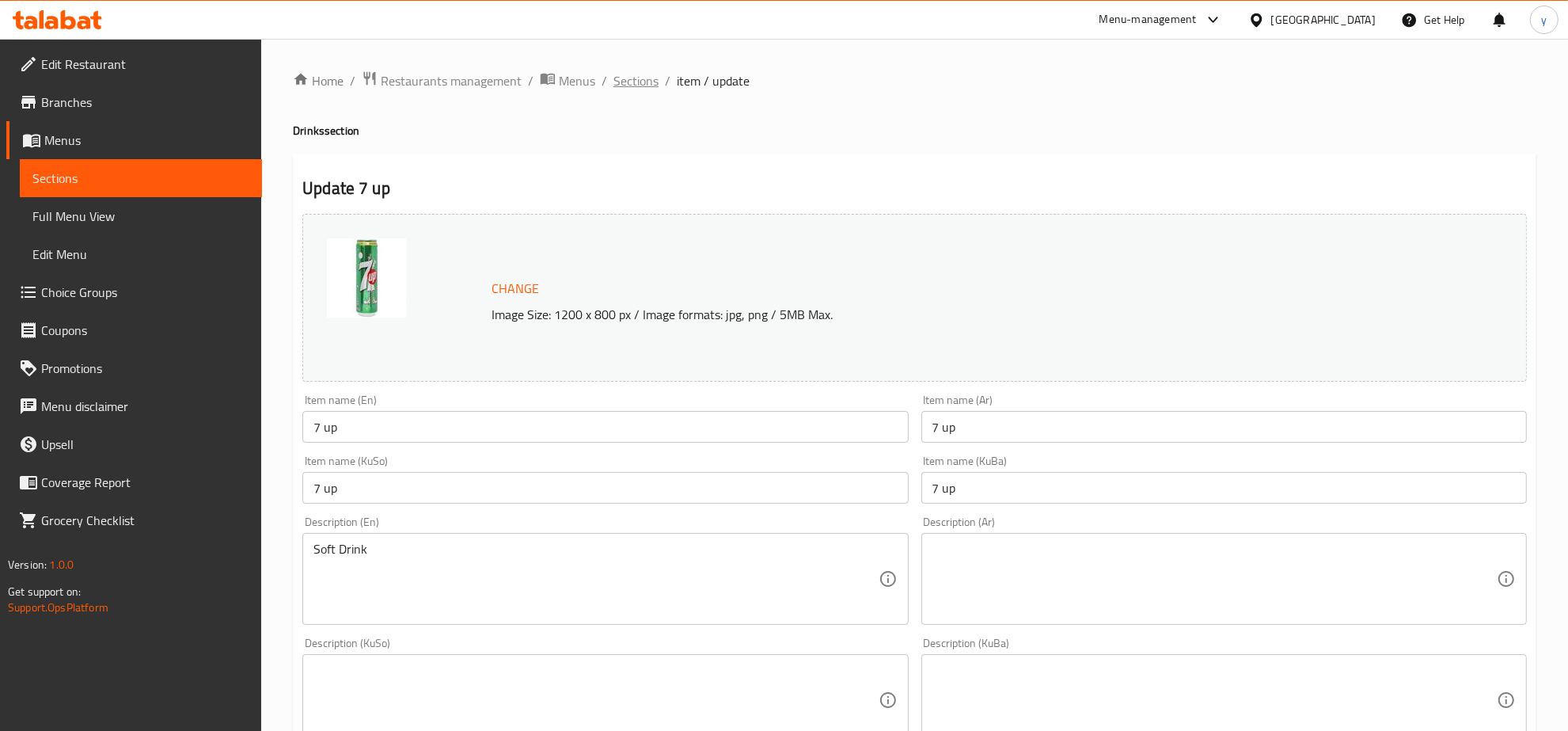
click at [614, 85] on span "Sections" at bounding box center [636, 80] width 45 height 19
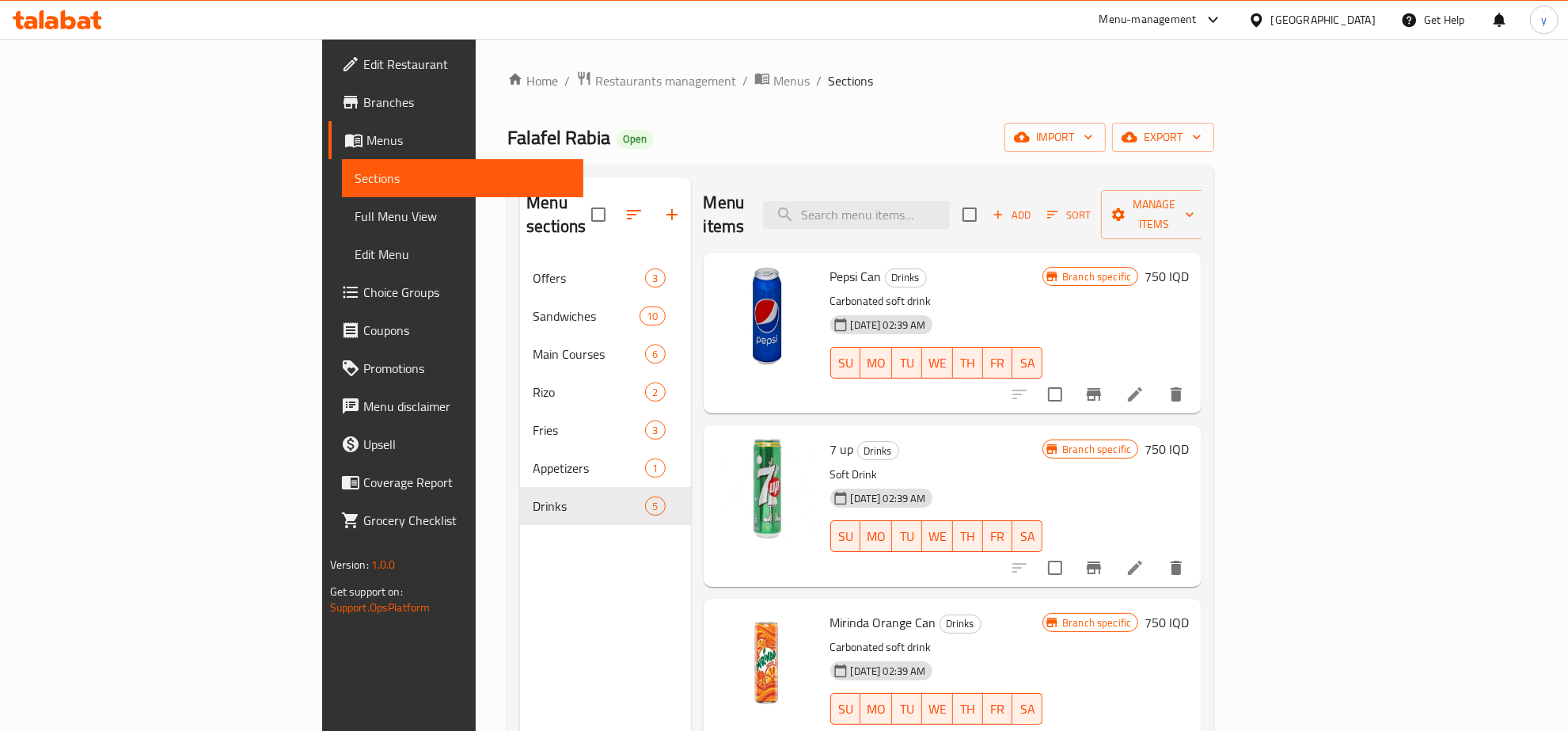
click at [1158, 554] on li at bounding box center [1136, 568] width 44 height 28
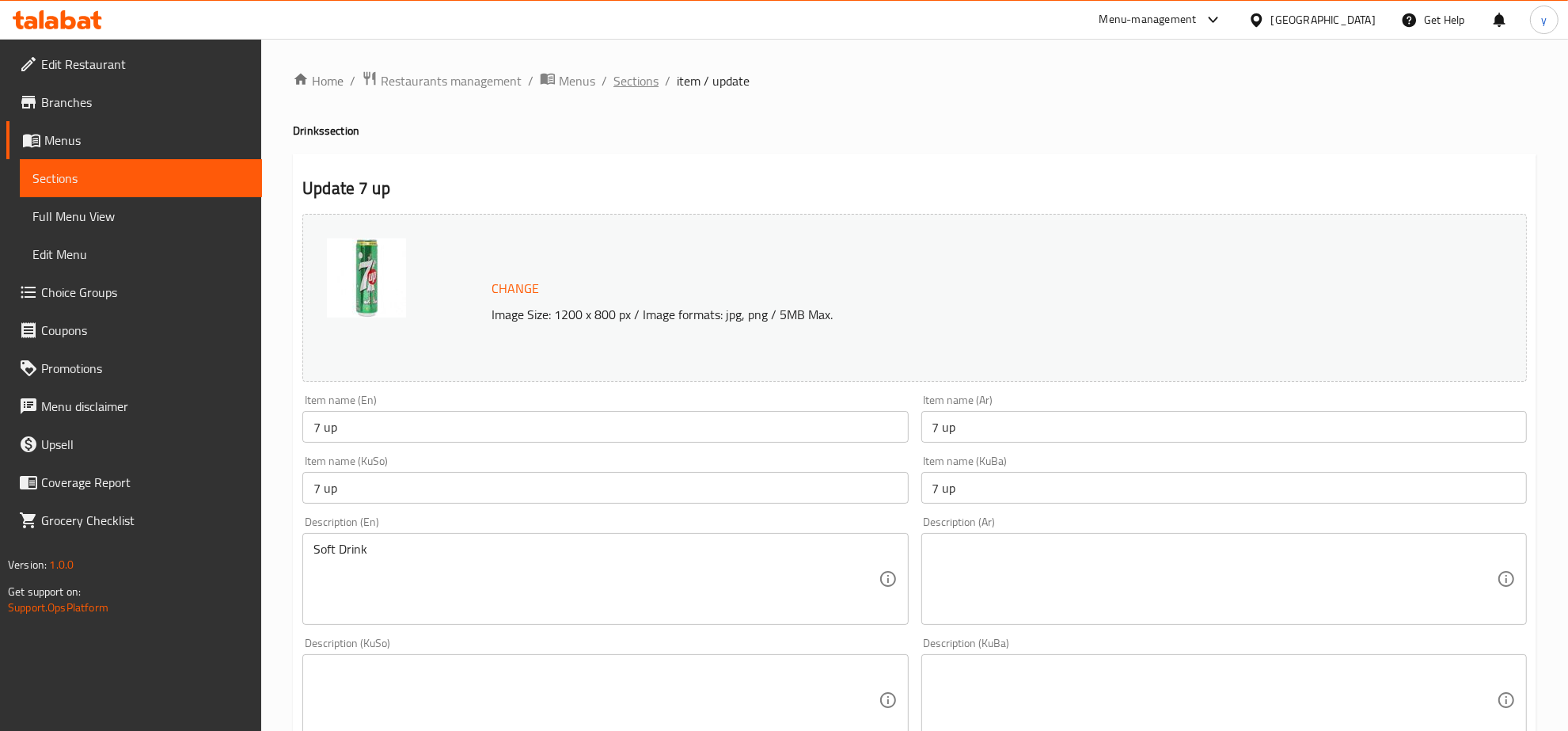
click at [643, 76] on span "Sections" at bounding box center [636, 80] width 45 height 19
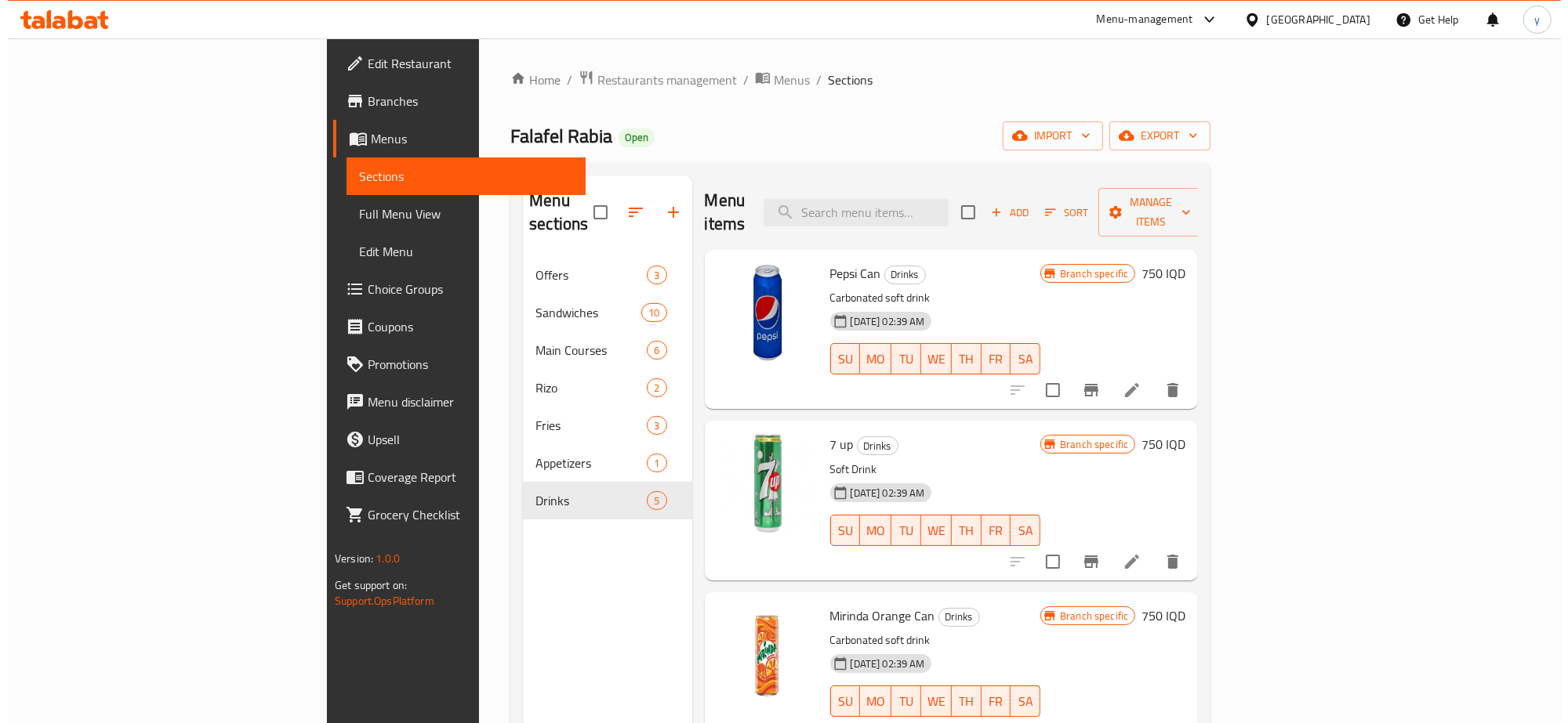
scroll to position [170, 0]
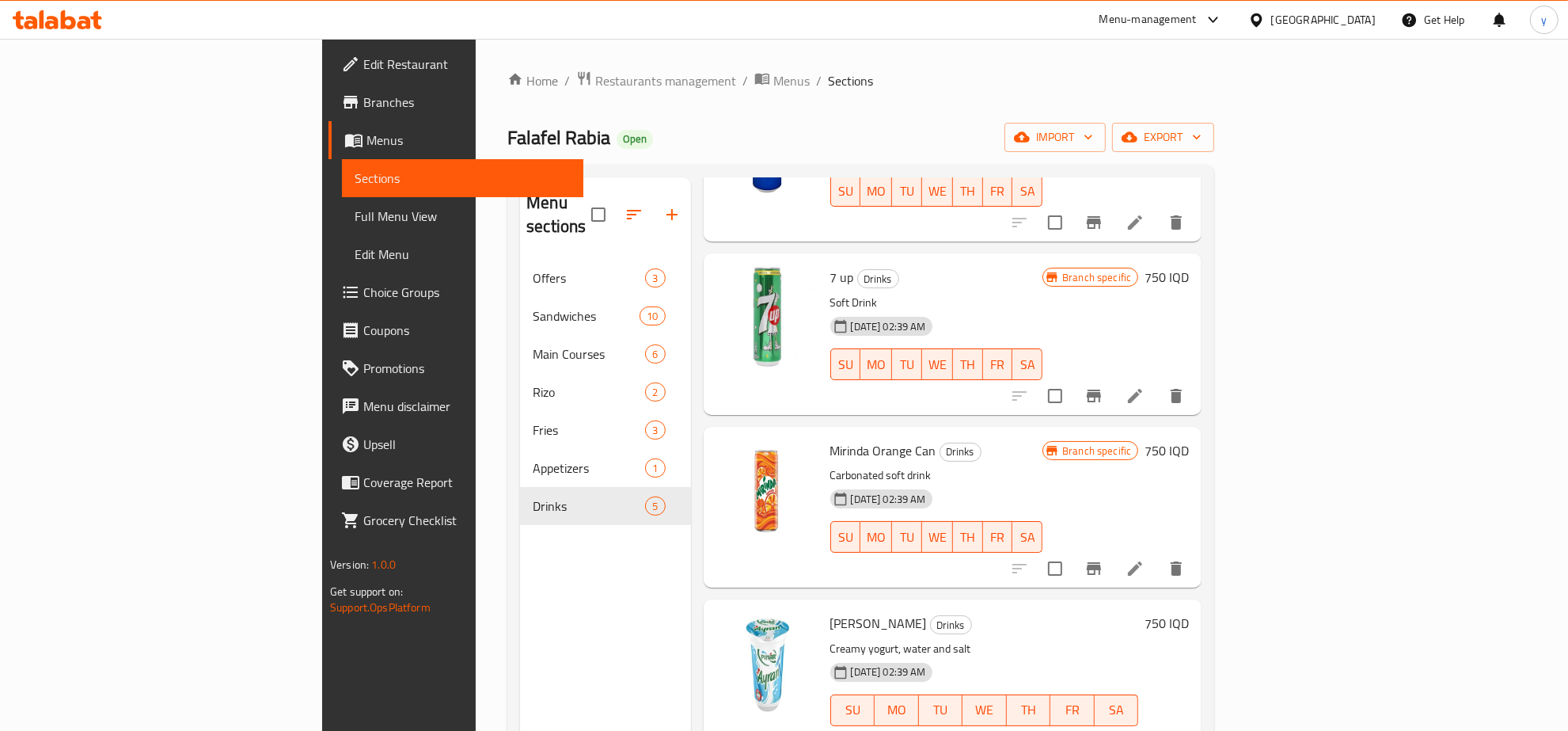
click at [1195, 550] on div at bounding box center [1098, 569] width 195 height 38
click at [1158, 555] on li at bounding box center [1136, 569] width 44 height 28
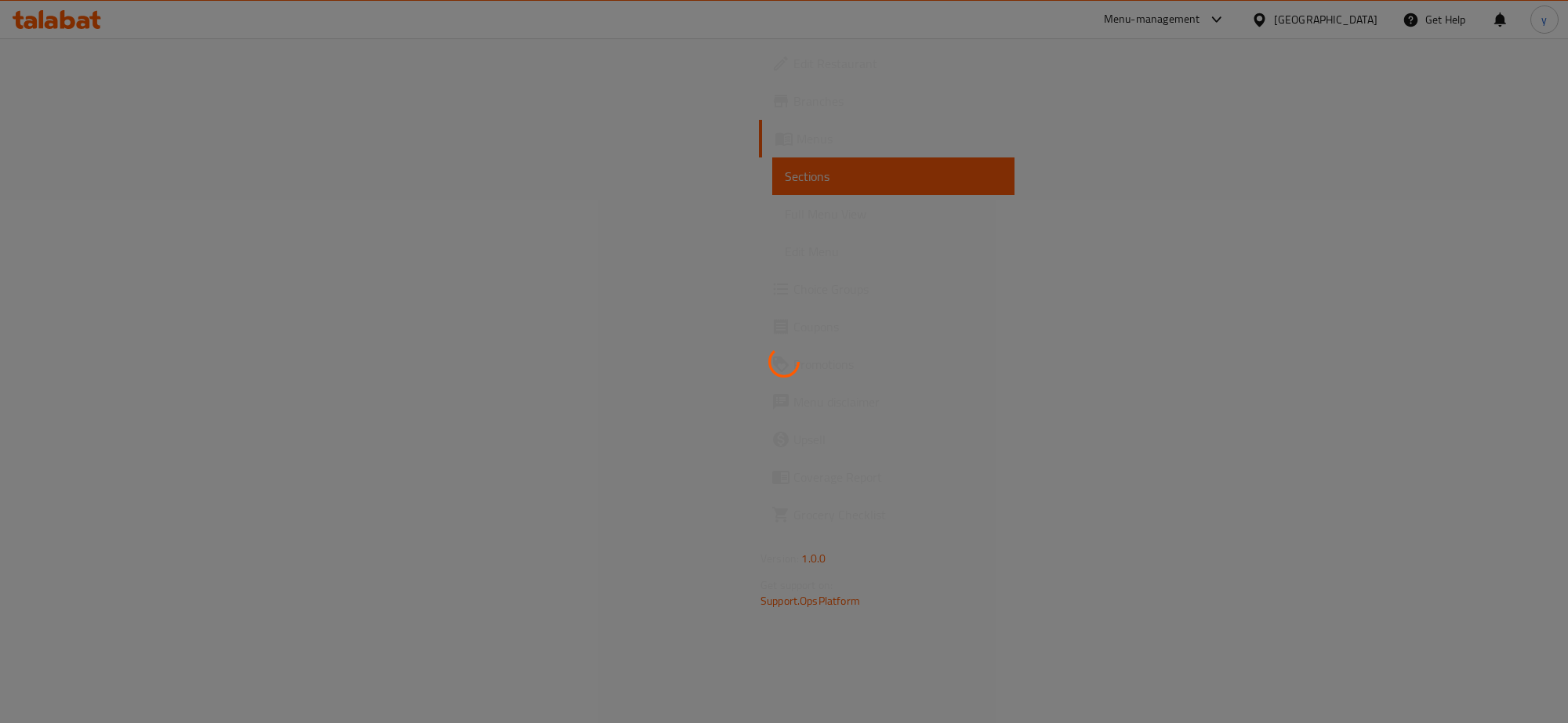
click at [597, 267] on div at bounding box center [784, 361] width 1568 height 723
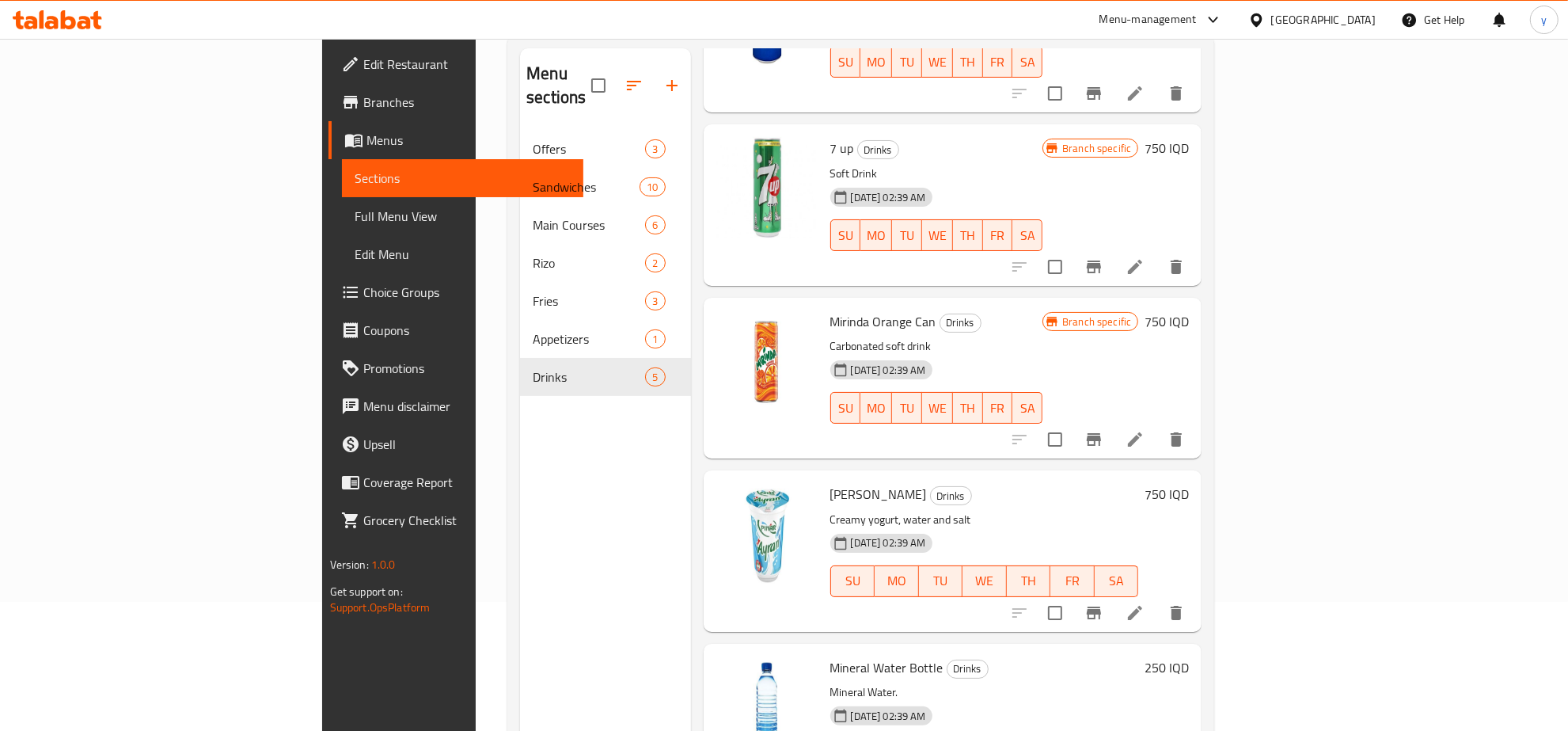
scroll to position [222, 0]
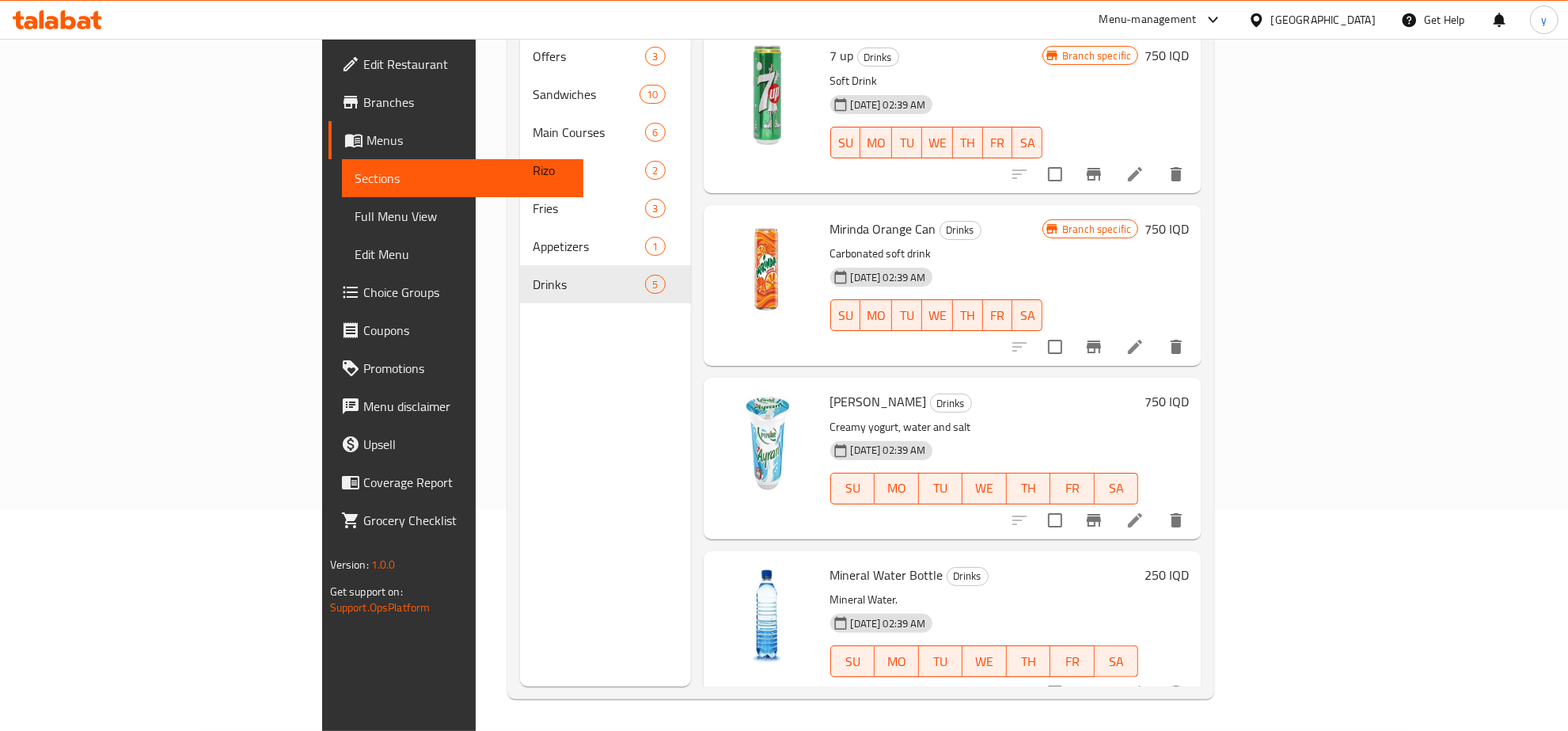
click at [1145, 511] on icon at bounding box center [1135, 521] width 19 height 19
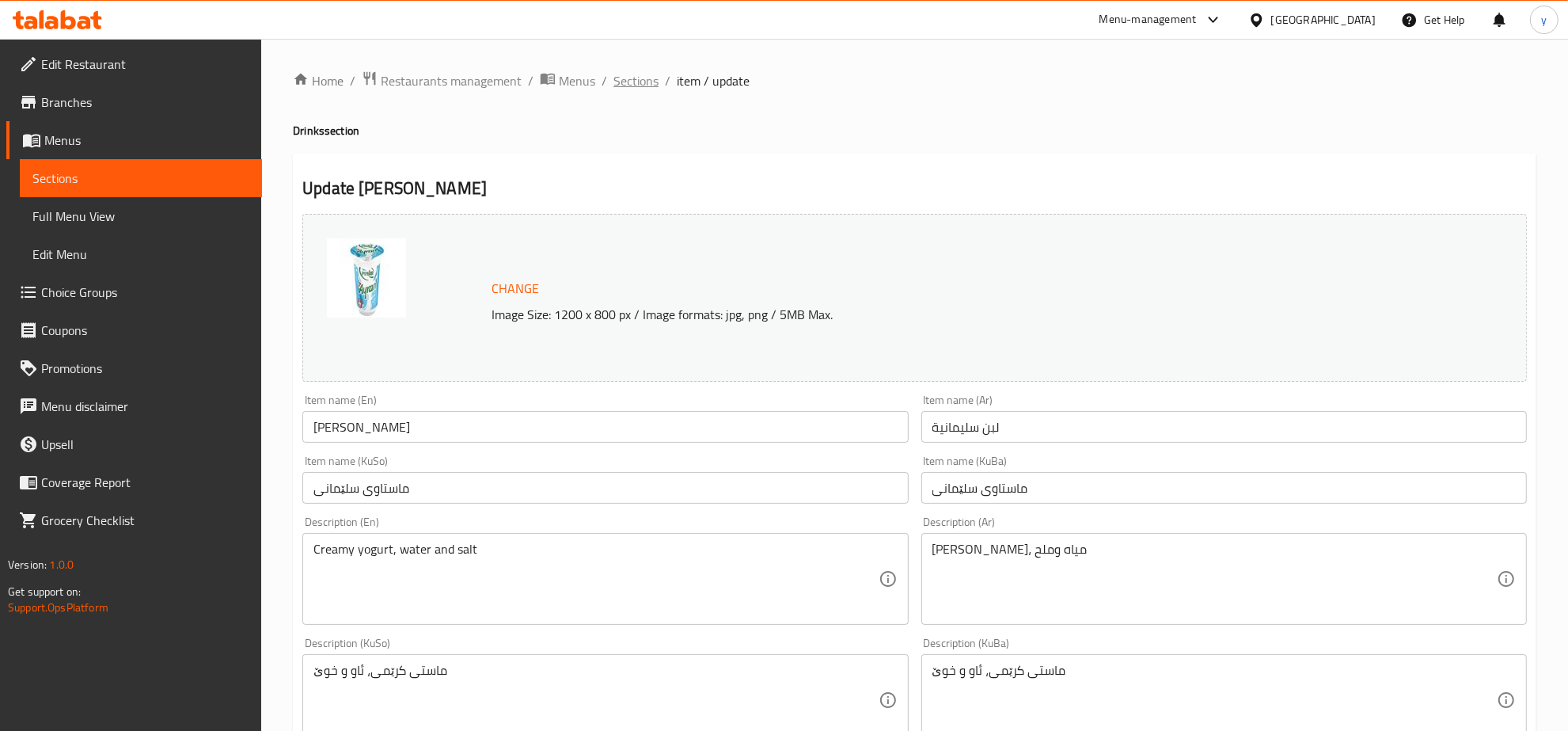
click at [614, 78] on span "Sections" at bounding box center [636, 80] width 45 height 19
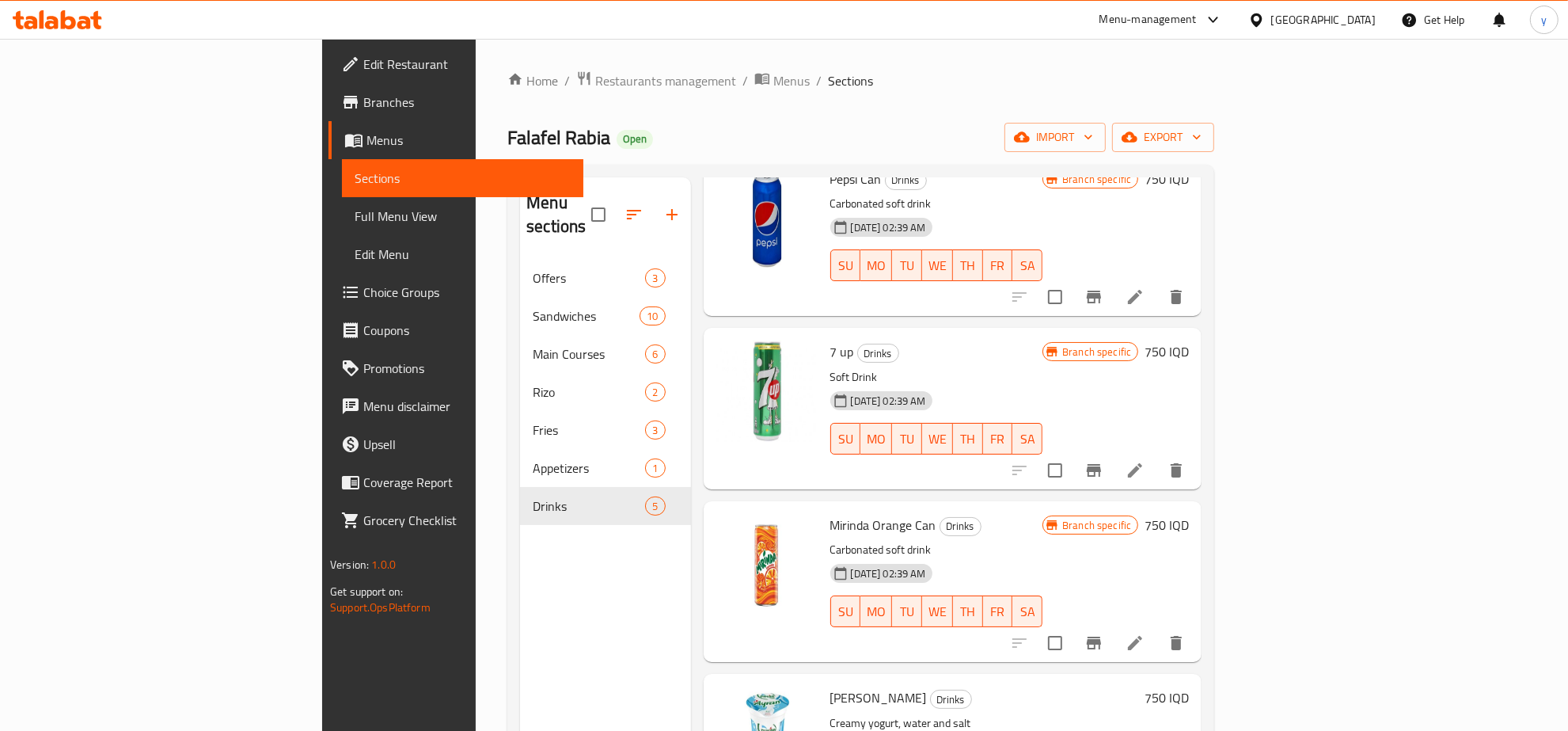
scroll to position [172, 0]
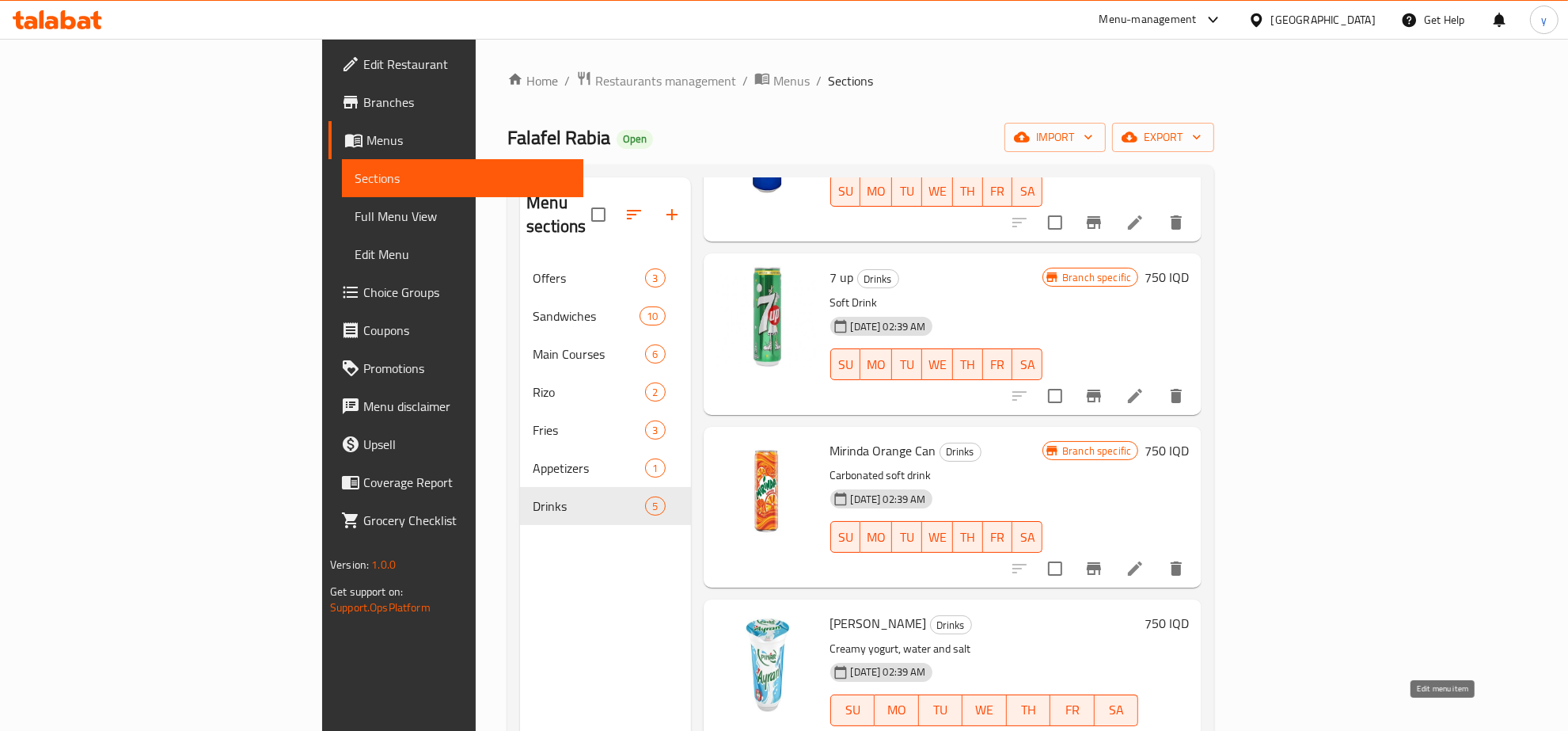
click at [1145, 730] on icon at bounding box center [1135, 742] width 19 height 19
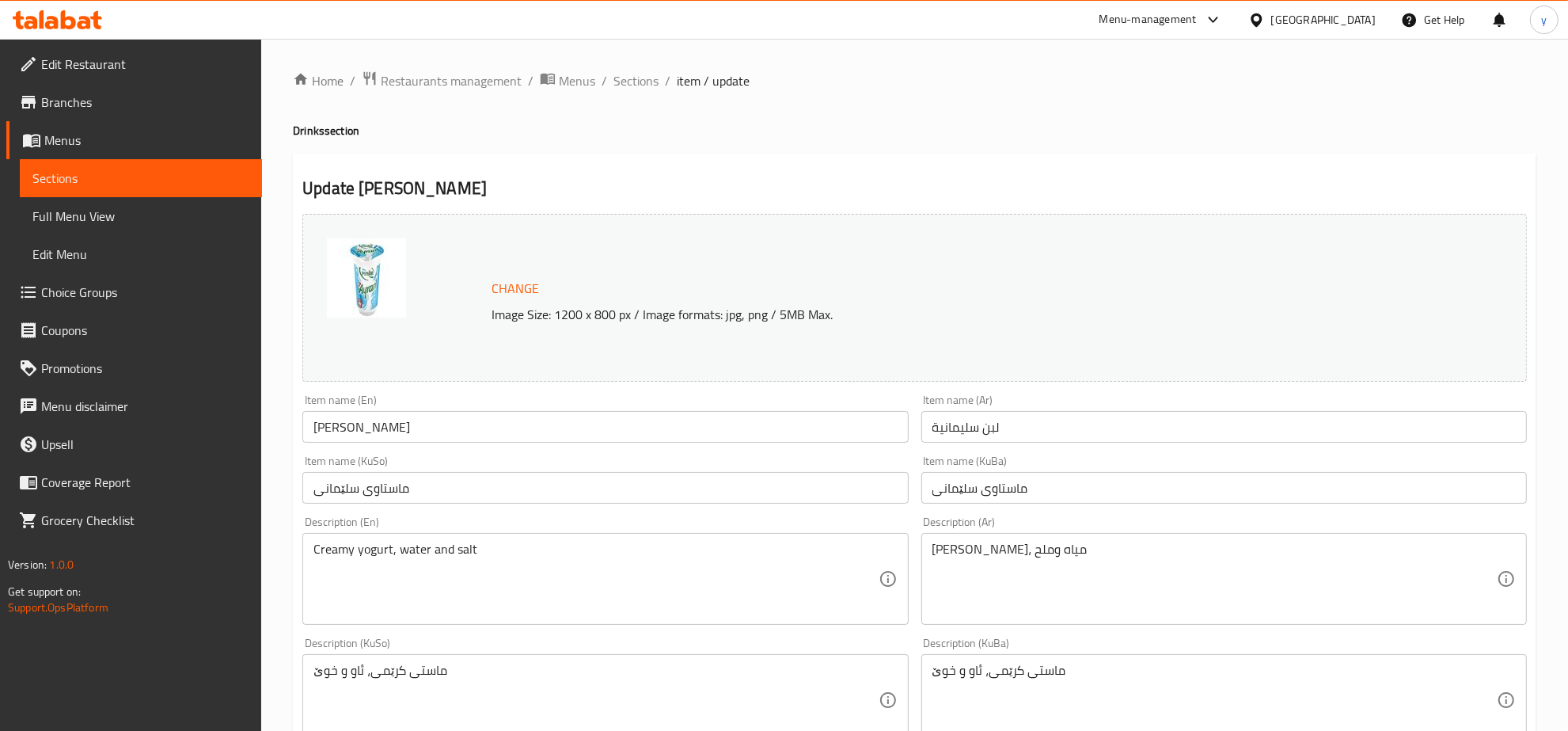
click at [707, 99] on div "Home / Restaurants management / Menus / Sections / item / update Drinks section…" at bounding box center [915, 681] width 1244 height 1223
click at [646, 83] on span "Sections" at bounding box center [636, 80] width 45 height 19
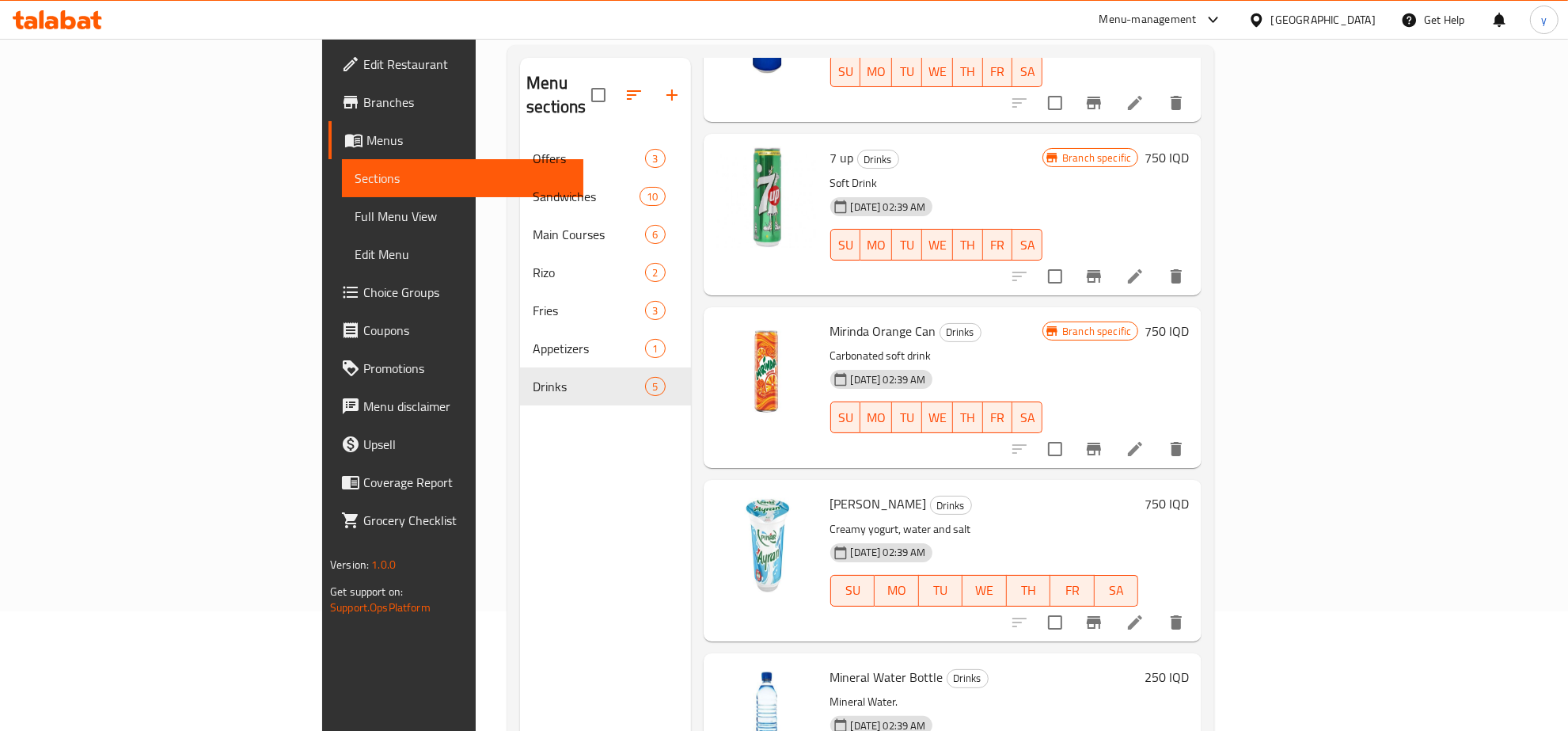
scroll to position [222, 0]
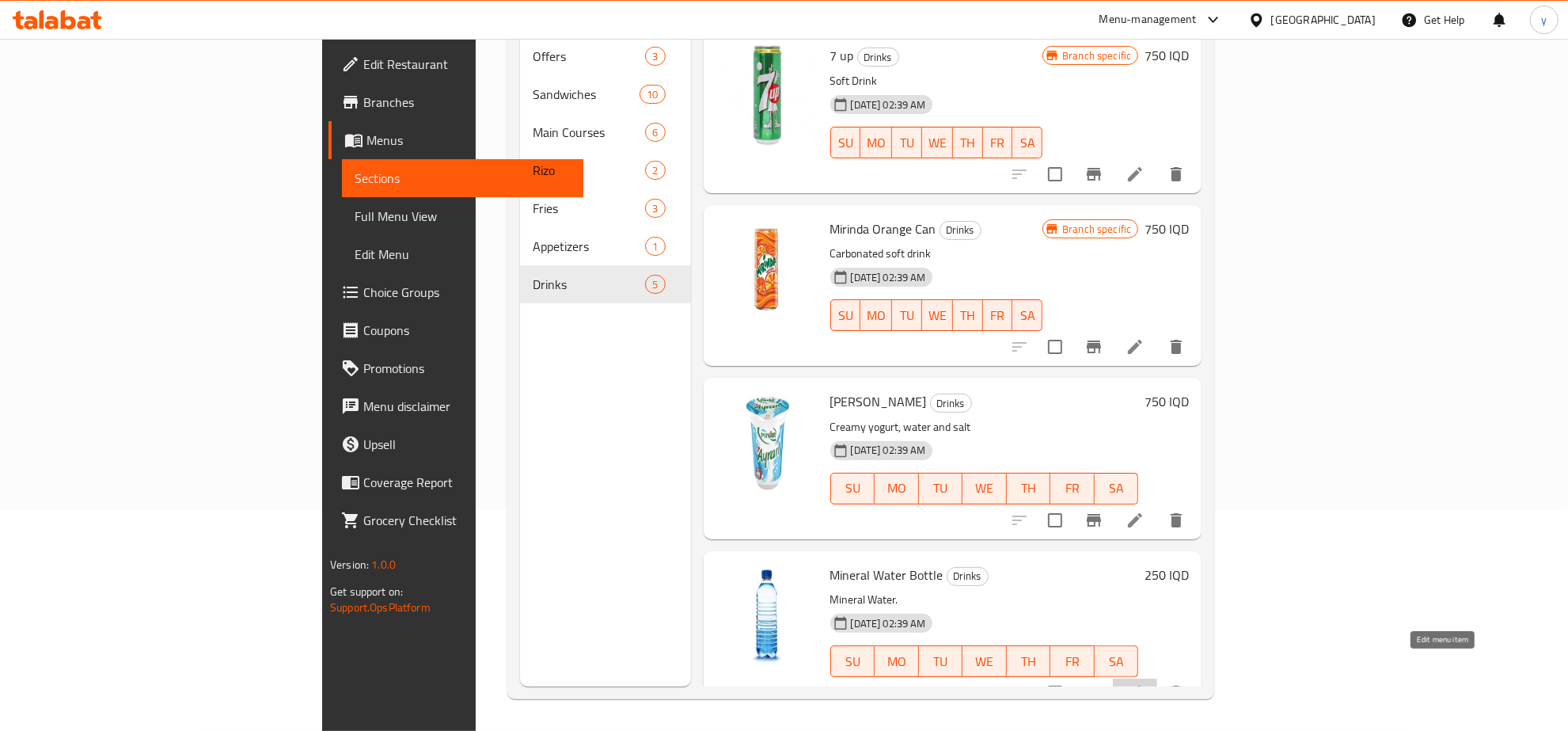
click at [1145, 684] on icon at bounding box center [1135, 693] width 19 height 19
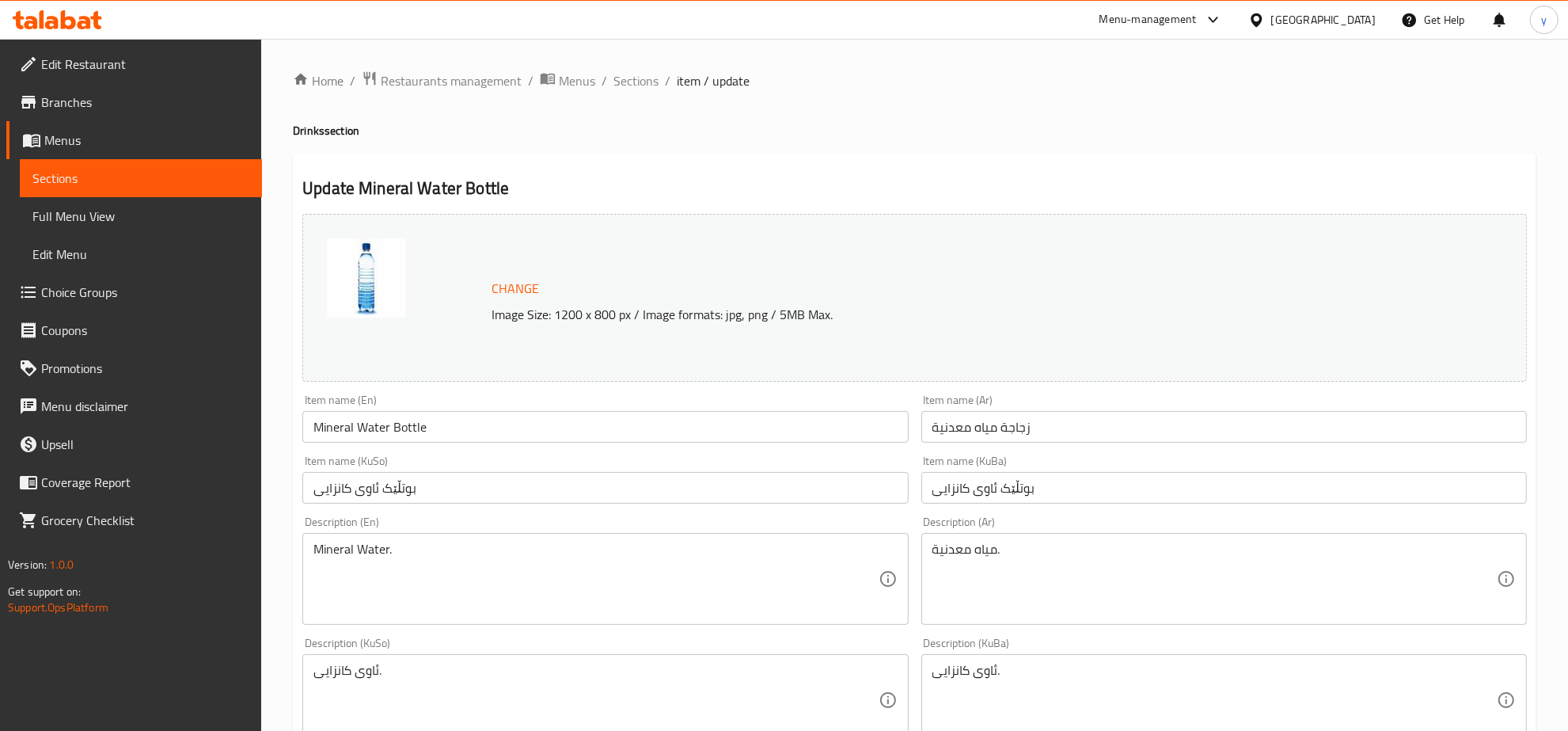
click at [625, 80] on span "Sections" at bounding box center [636, 80] width 45 height 19
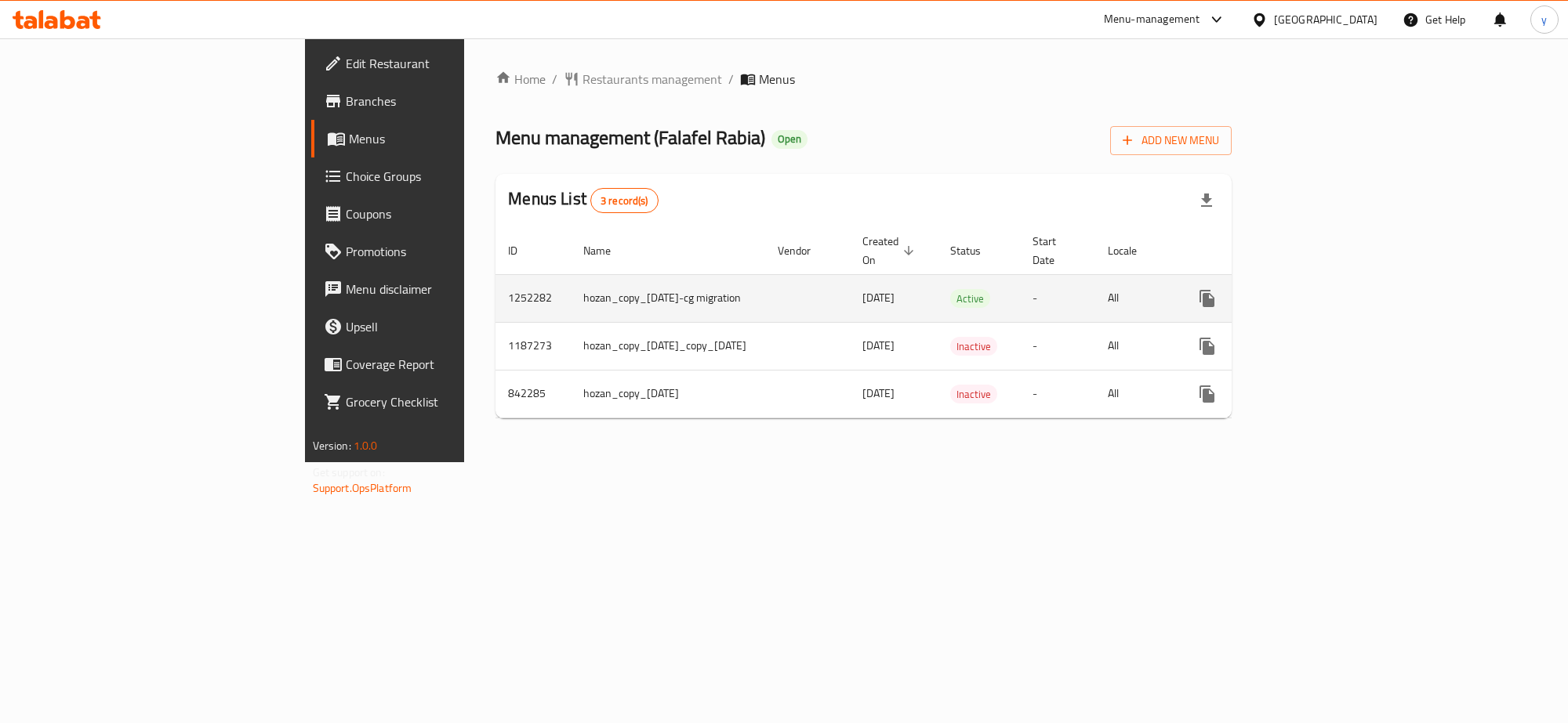
click at [1339, 281] on link "enhanced table" at bounding box center [1320, 299] width 37 height 37
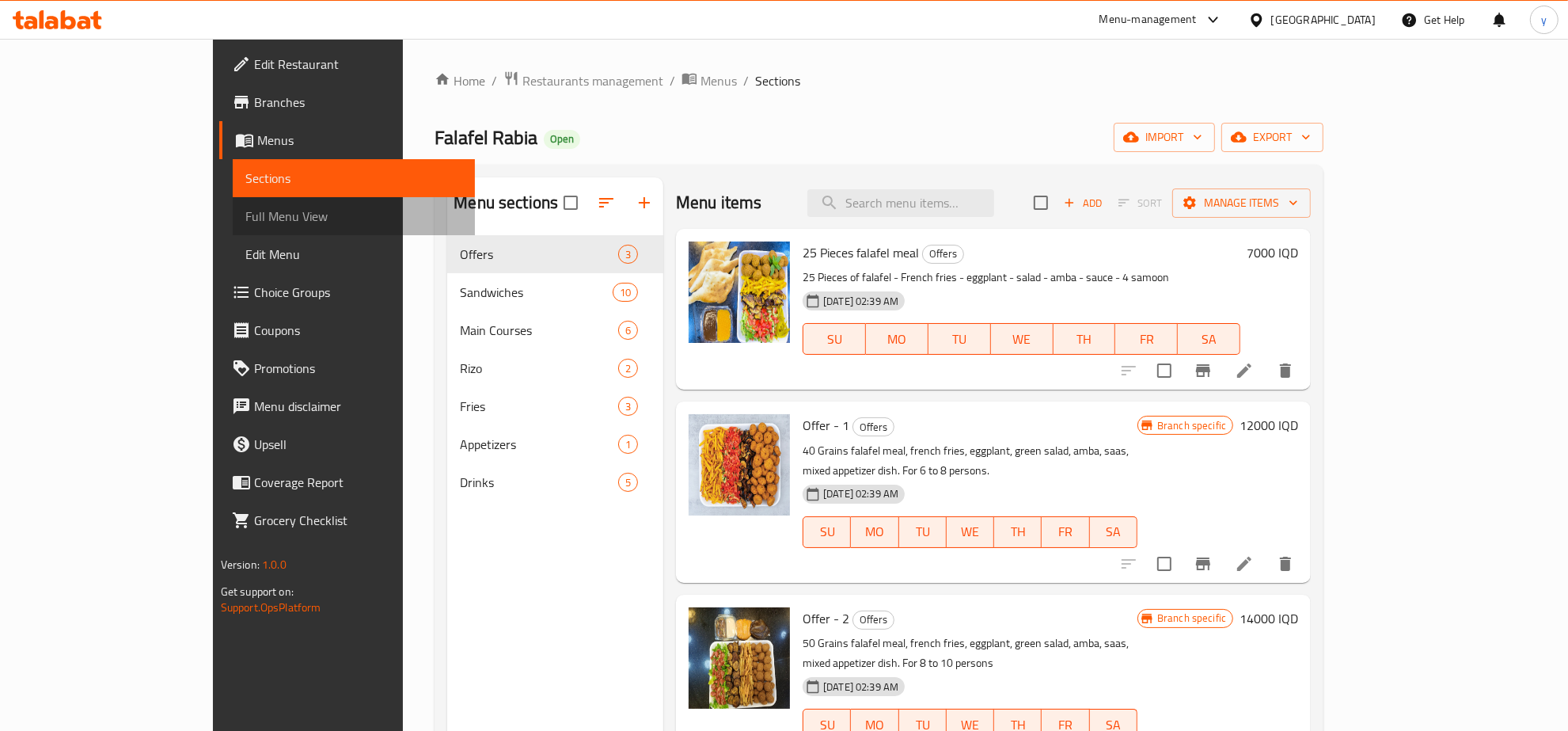
click at [245, 209] on span "Full Menu View" at bounding box center [354, 216] width 217 height 19
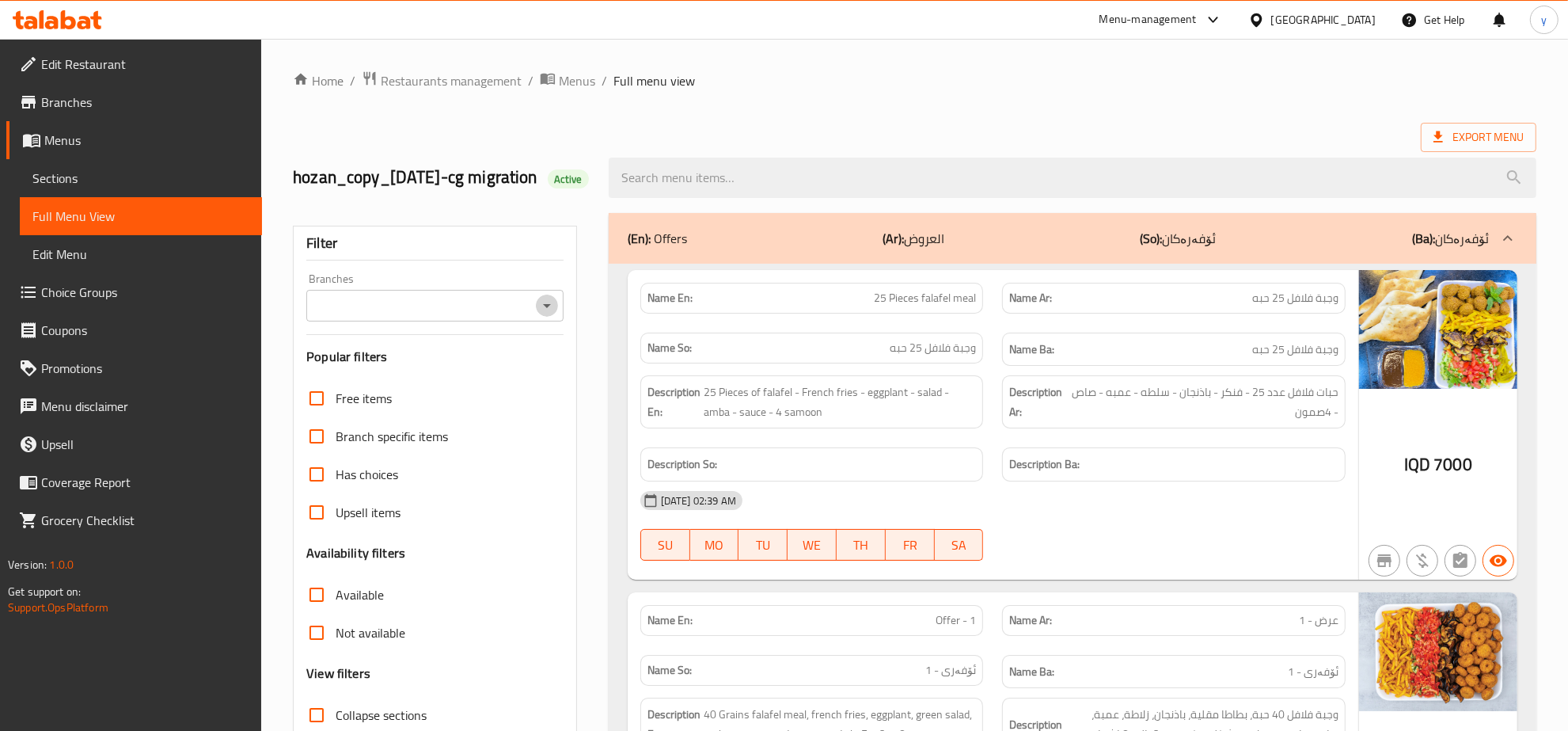
click at [555, 315] on icon "Open" at bounding box center [547, 306] width 19 height 19
click at [555, 315] on icon "Close" at bounding box center [547, 306] width 19 height 19
click at [559, 321] on div "Branches" at bounding box center [435, 305] width 257 height 32
click at [548, 308] on icon "Open" at bounding box center [547, 306] width 8 height 4
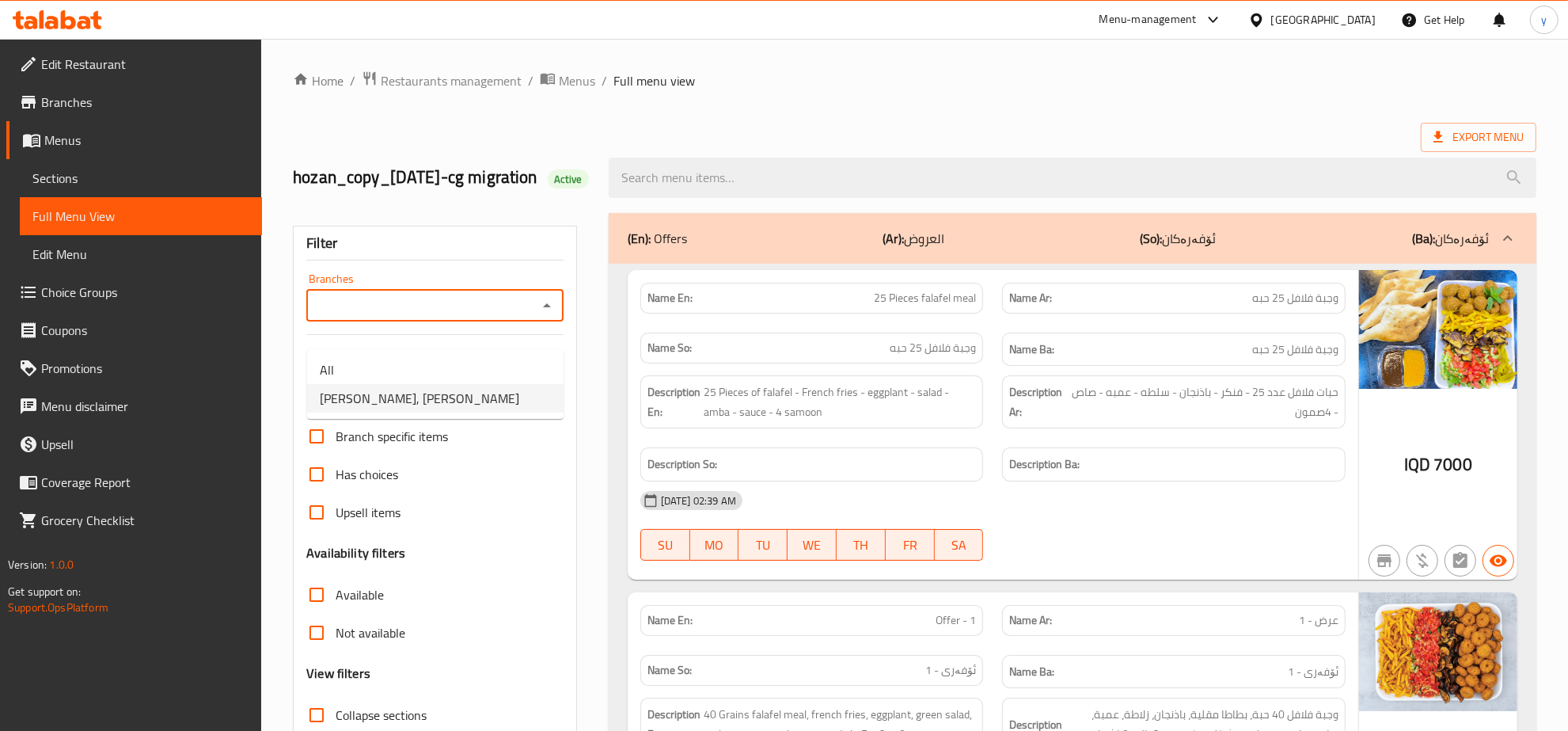
click at [484, 388] on li "Falafel Rabia, Hay Aleadl" at bounding box center [435, 398] width 256 height 28
type input "Falafel Rabia, Hay Aleadl"
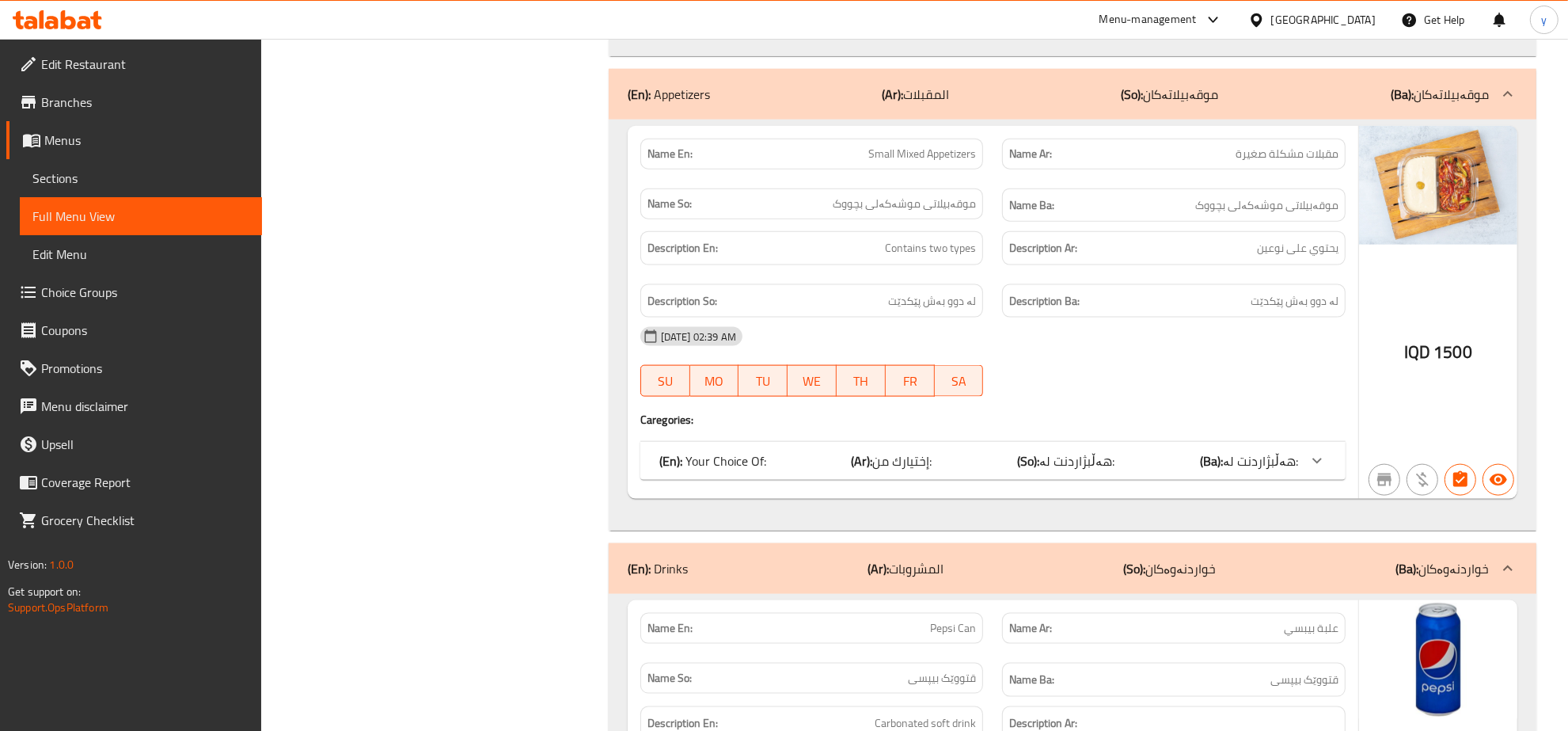
scroll to position [8386, 0]
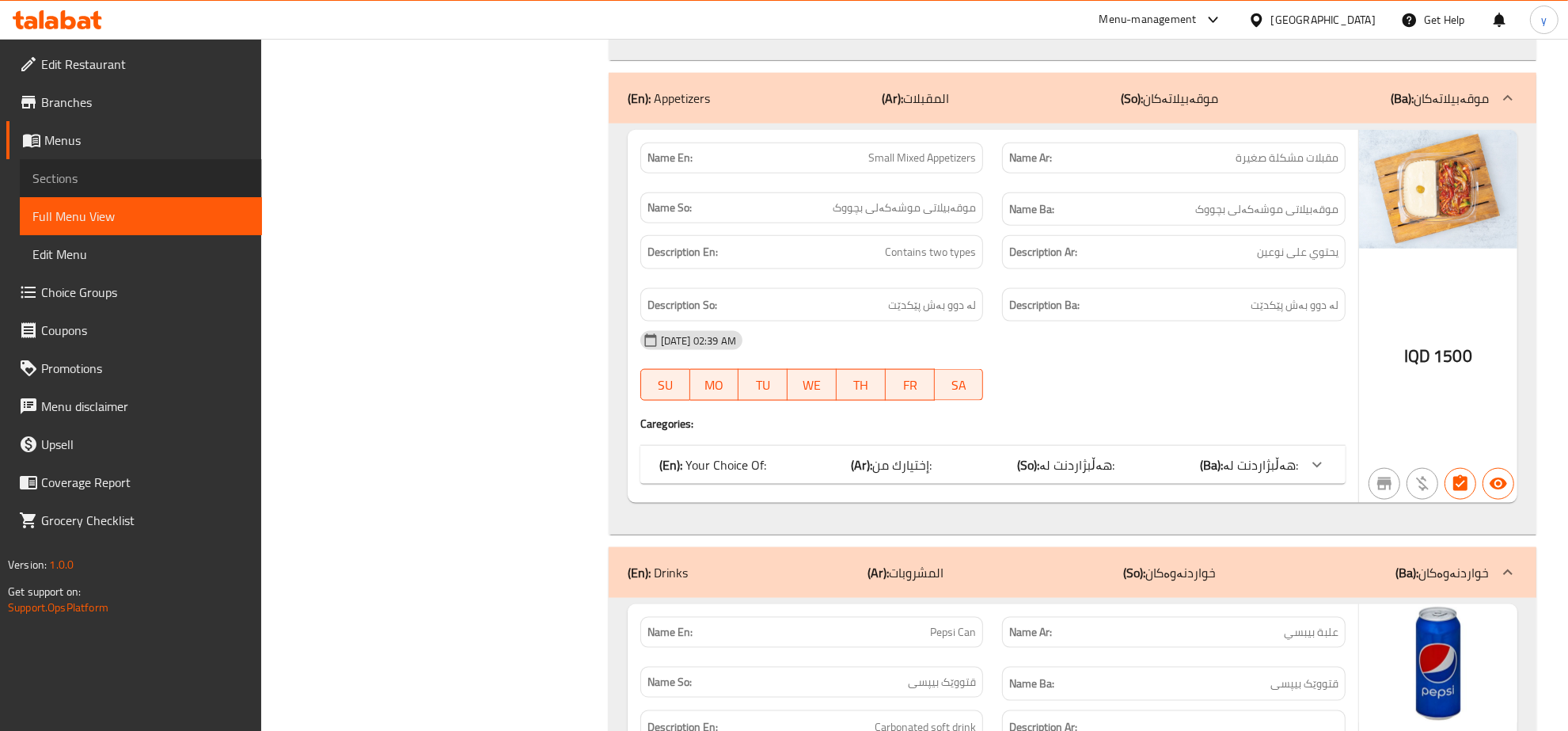
click at [125, 167] on link "Sections" at bounding box center [141, 178] width 243 height 38
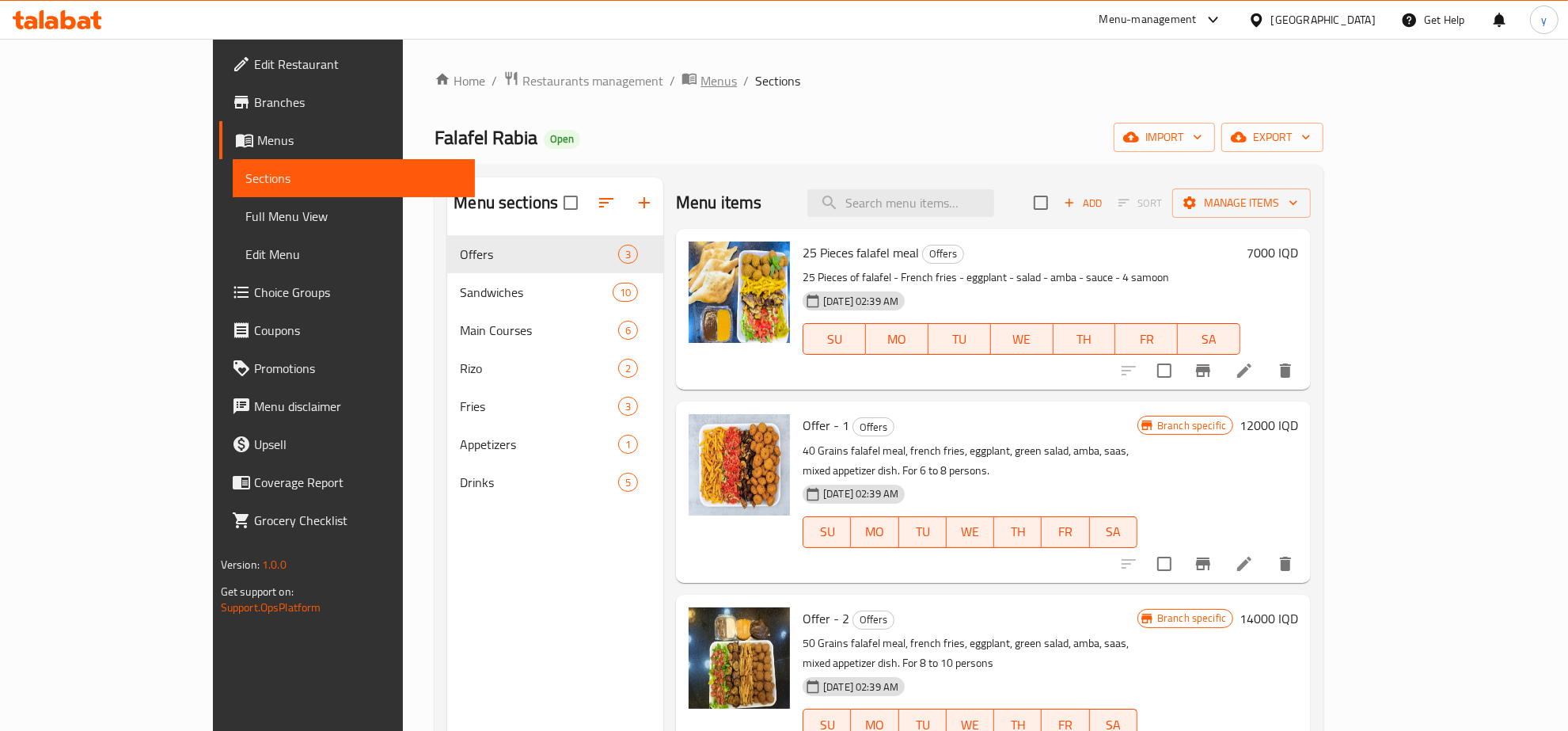
click at [701, 77] on span "Menus" at bounding box center [719, 80] width 37 height 19
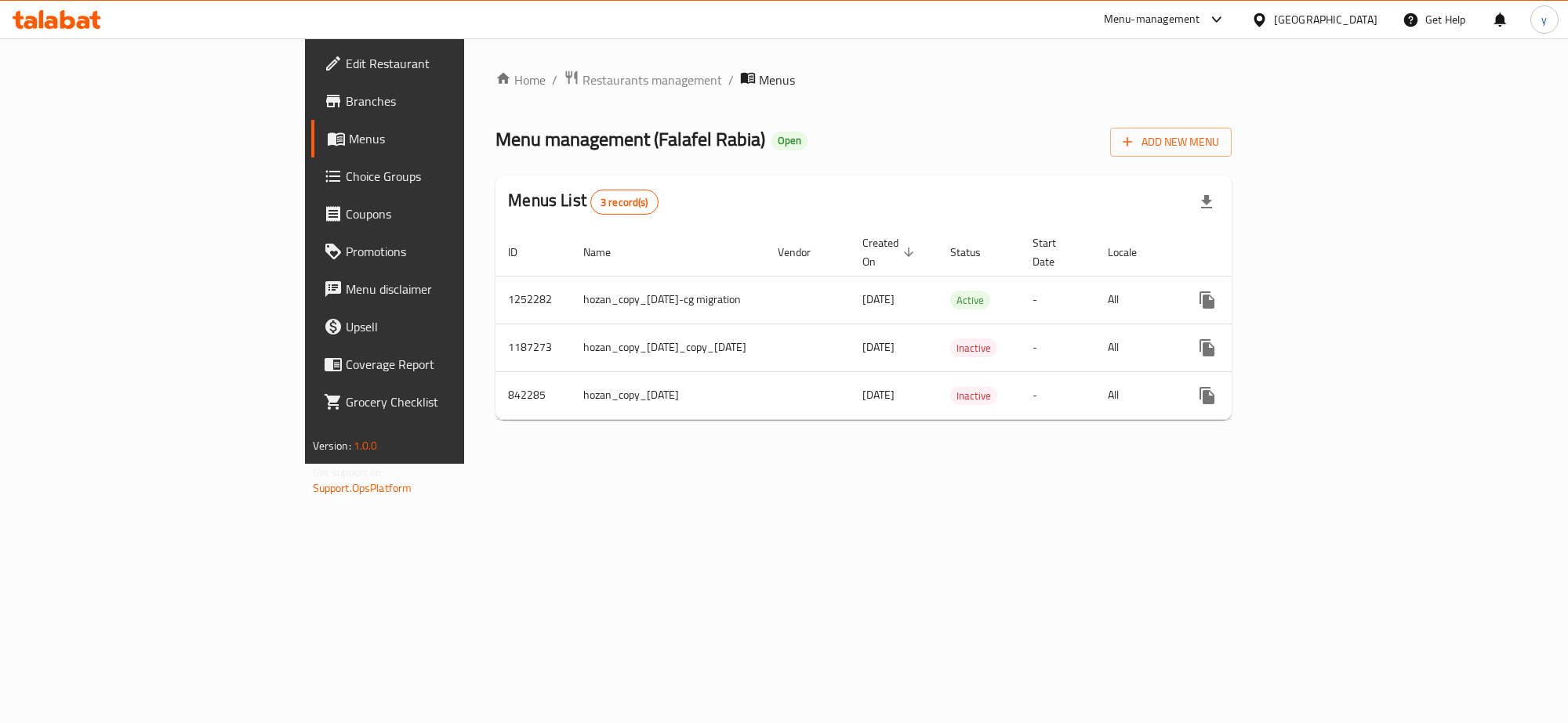
click at [311, 120] on link "Menus" at bounding box center [439, 139] width 256 height 37
click at [311, 111] on link "Branches" at bounding box center [439, 101] width 256 height 37
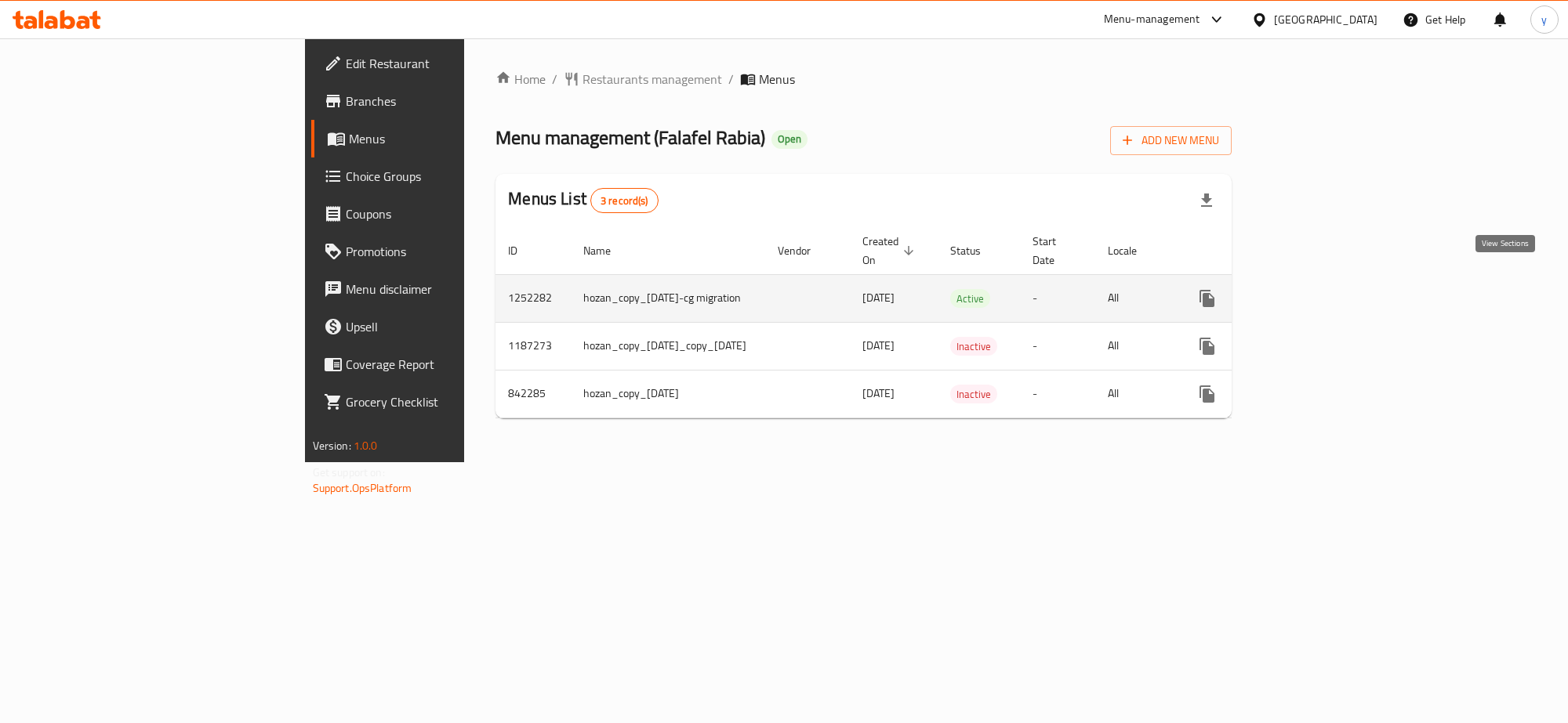
click at [1339, 280] on link "enhanced table" at bounding box center [1320, 299] width 37 height 37
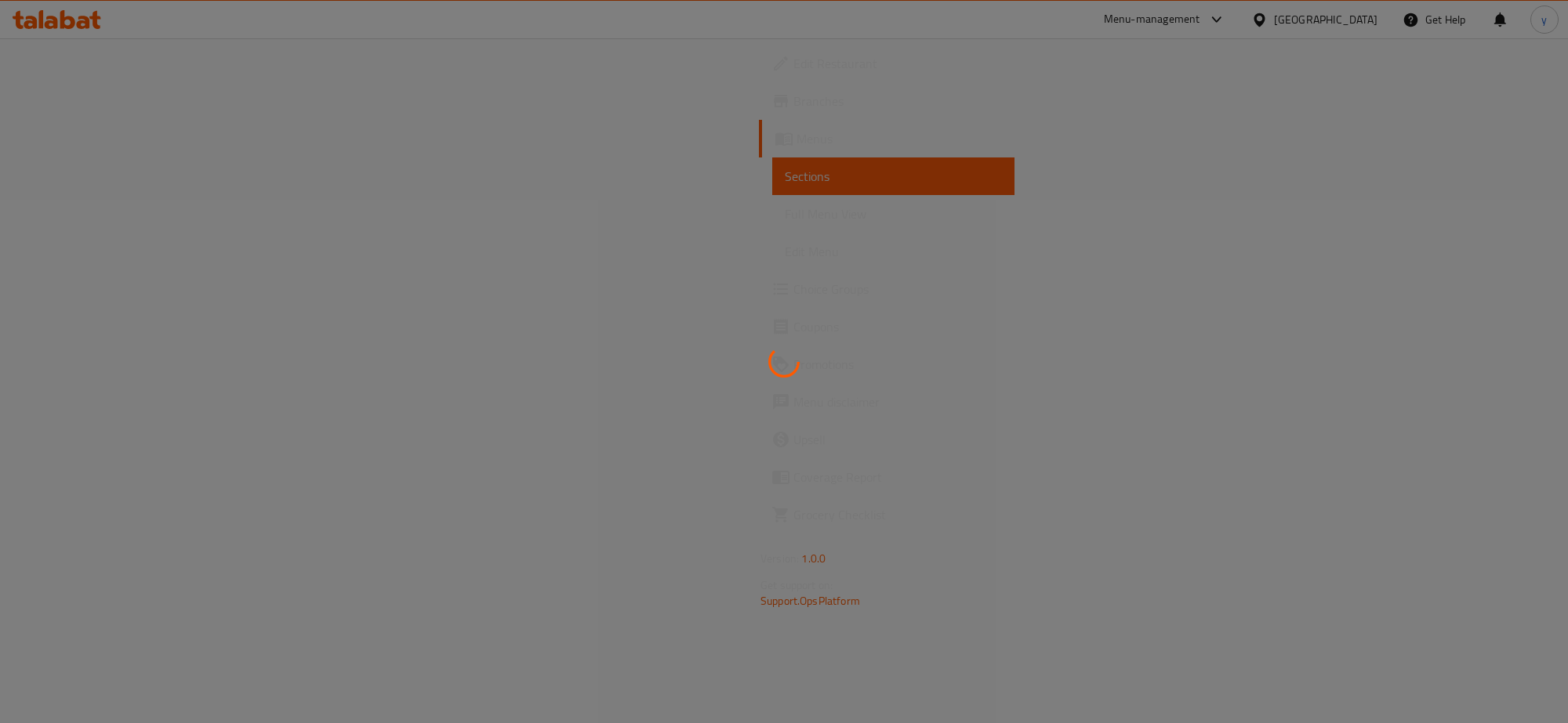
click at [120, 115] on div at bounding box center [784, 361] width 1568 height 723
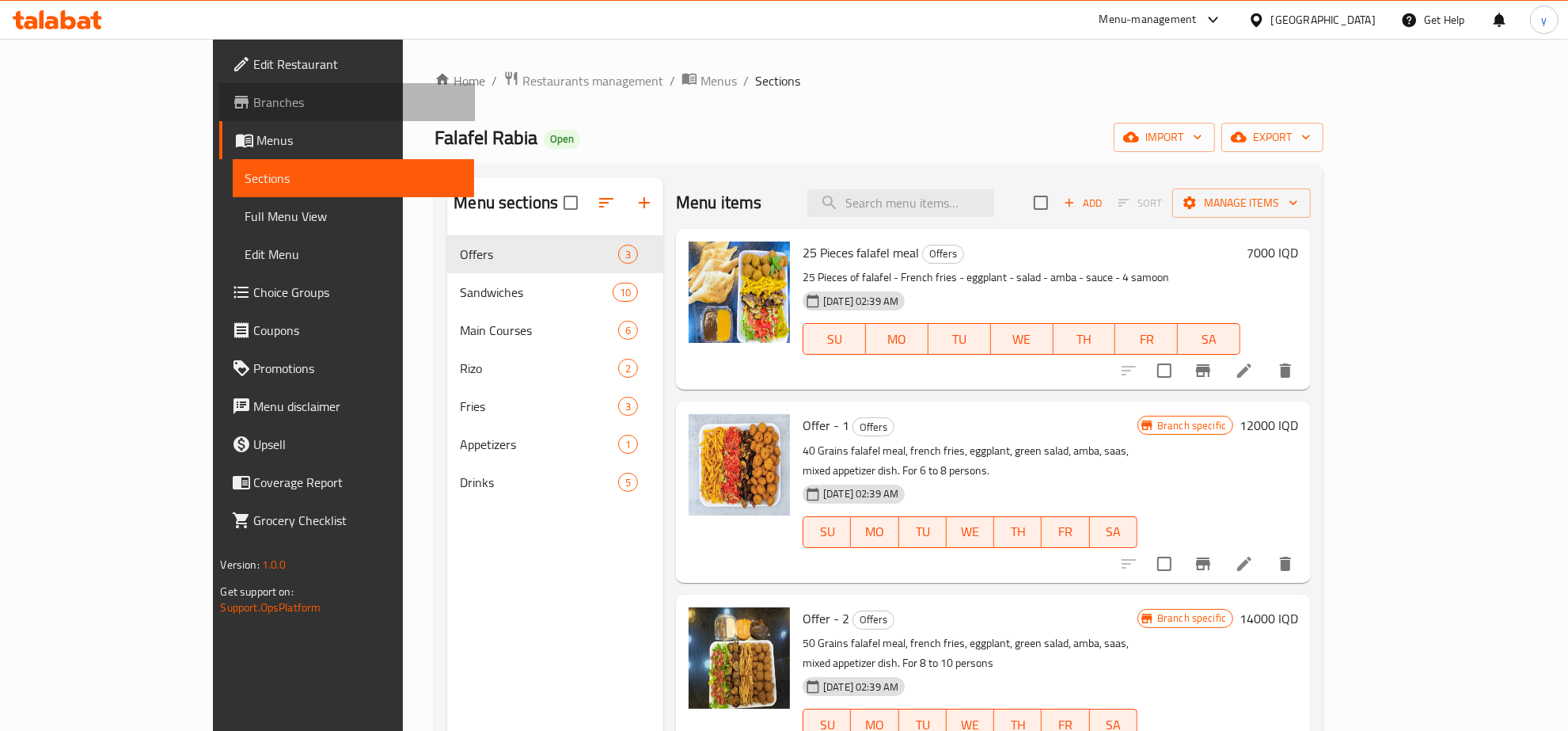
click at [254, 103] on span "Branches" at bounding box center [358, 102] width 208 height 19
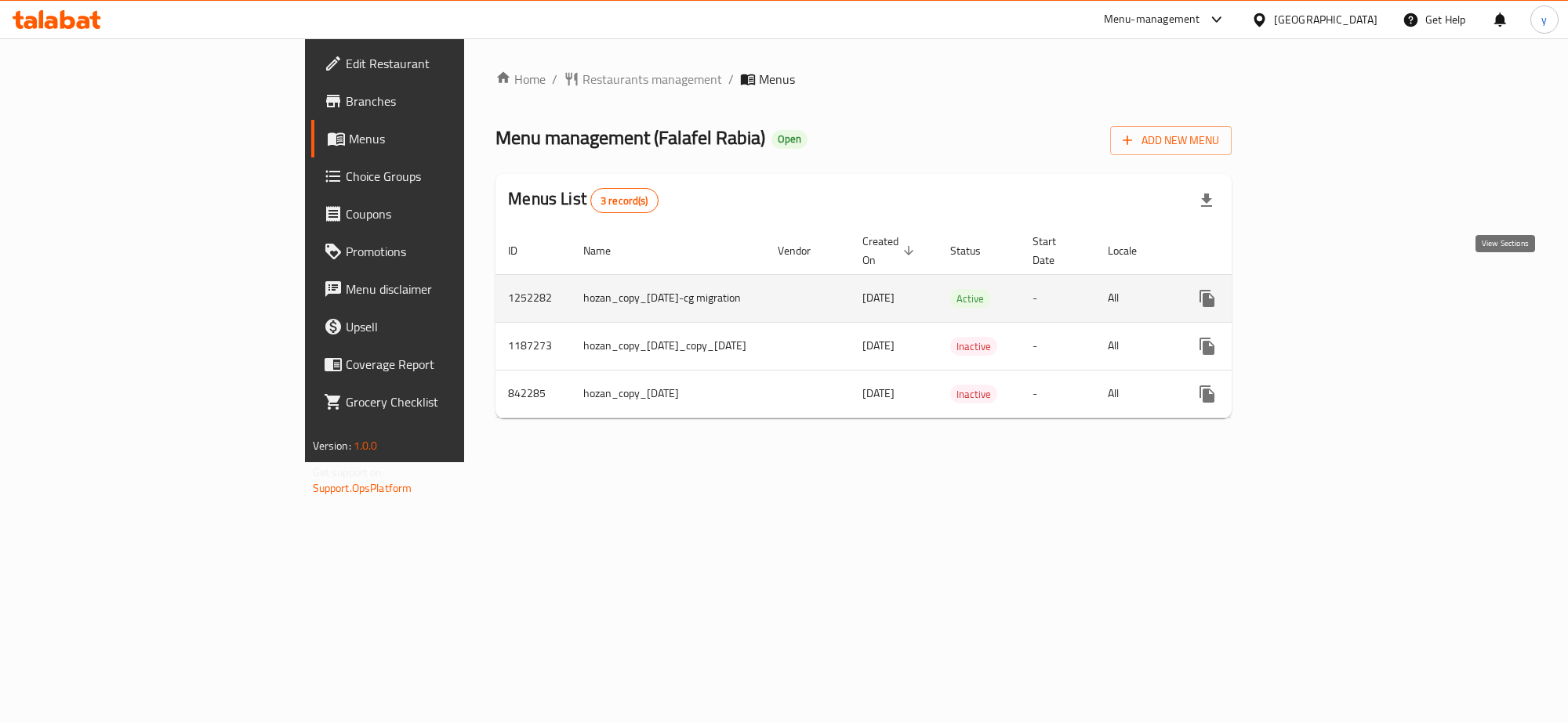
click at [1328, 292] on icon "enhanced table" at bounding box center [1320, 299] width 14 height 14
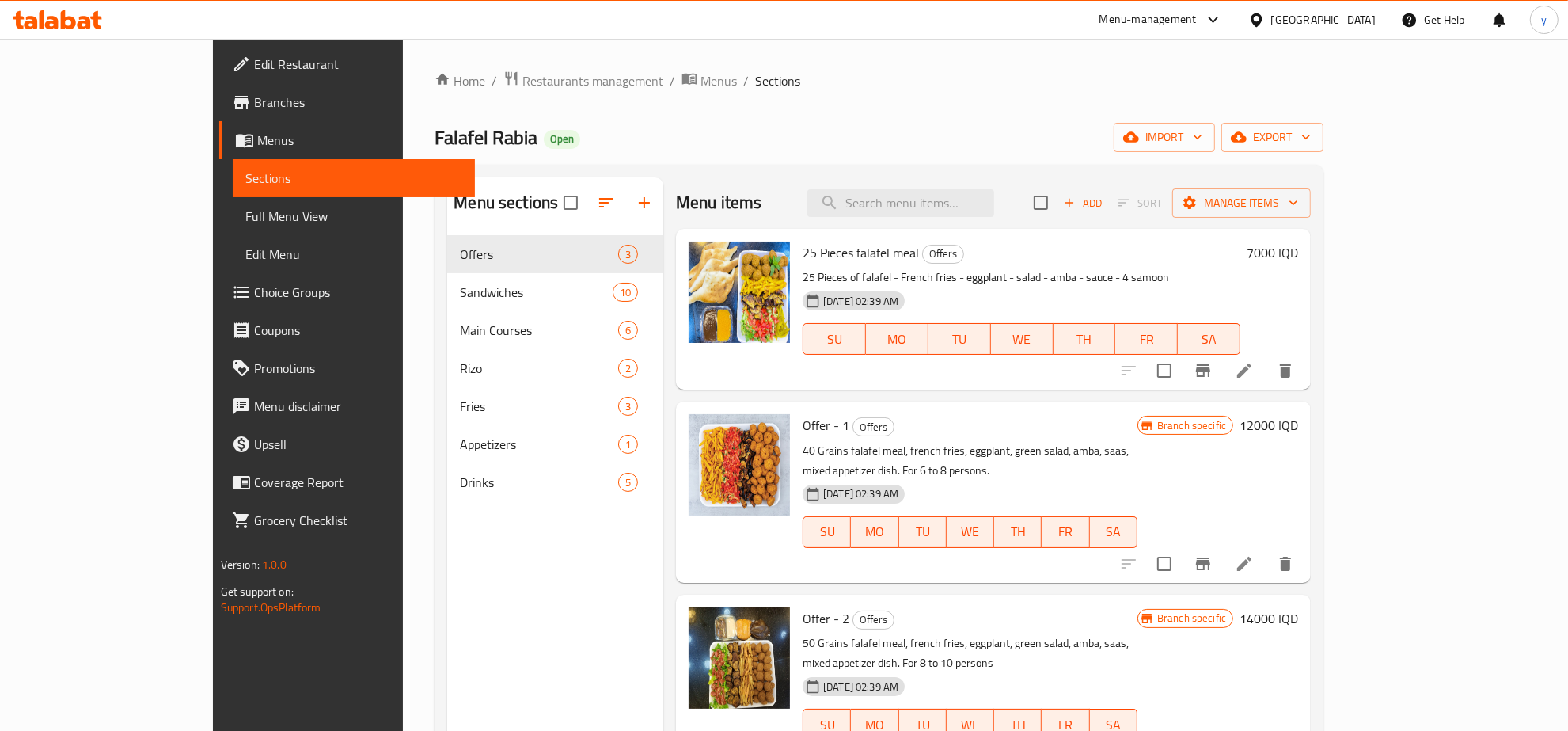
click at [1266, 369] on li at bounding box center [1245, 370] width 44 height 28
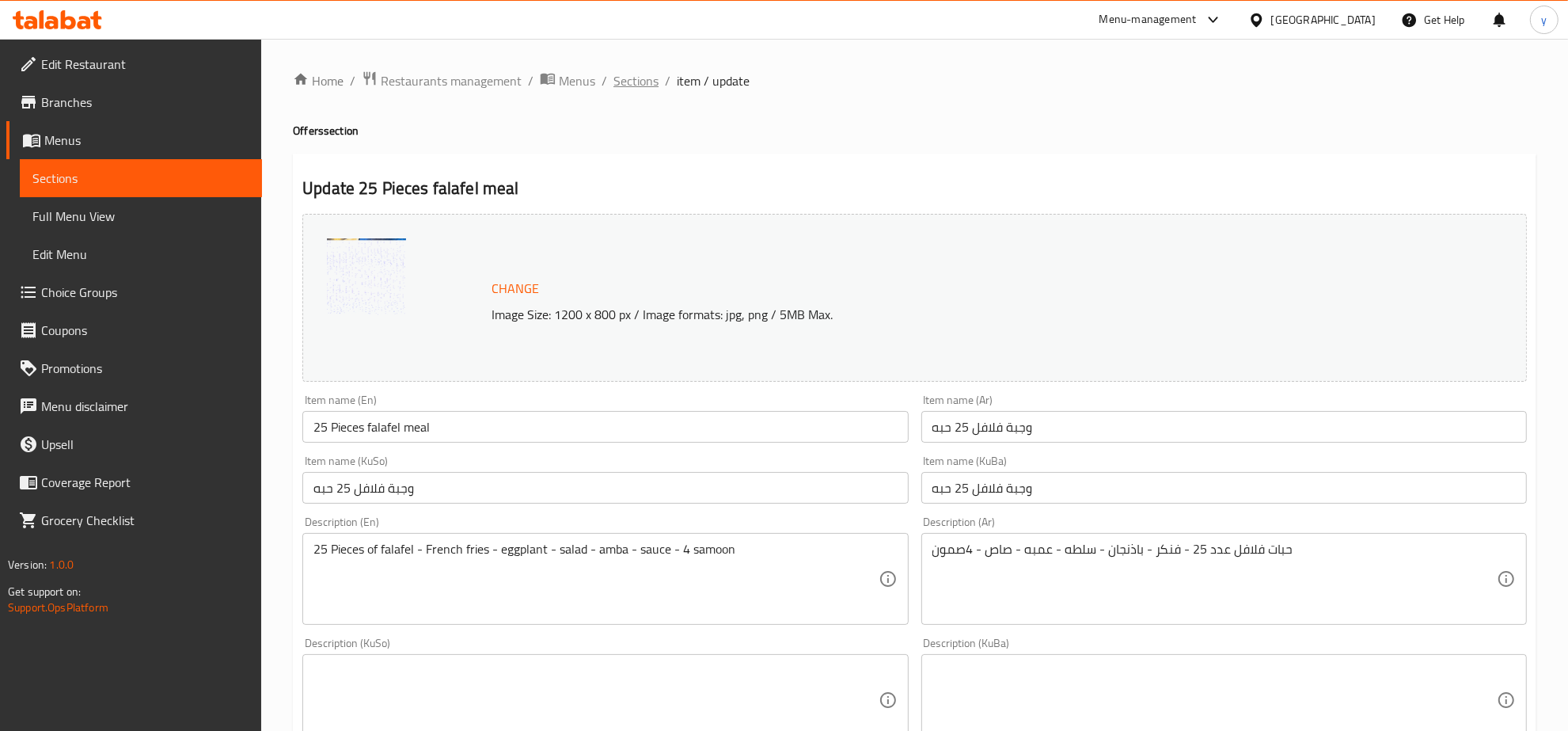
click at [641, 87] on span "Sections" at bounding box center [636, 80] width 45 height 19
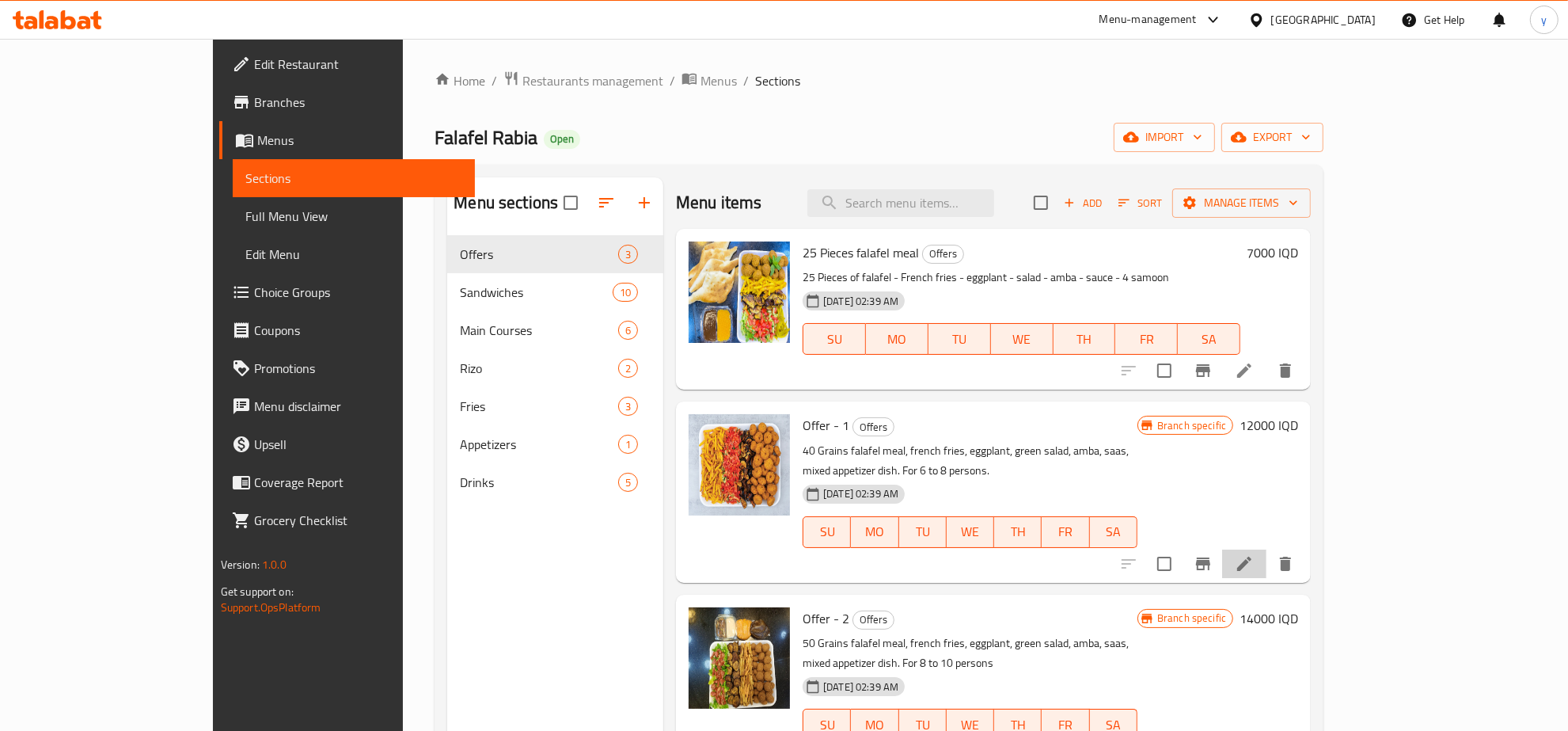
click at [1266, 550] on li at bounding box center [1245, 563] width 44 height 28
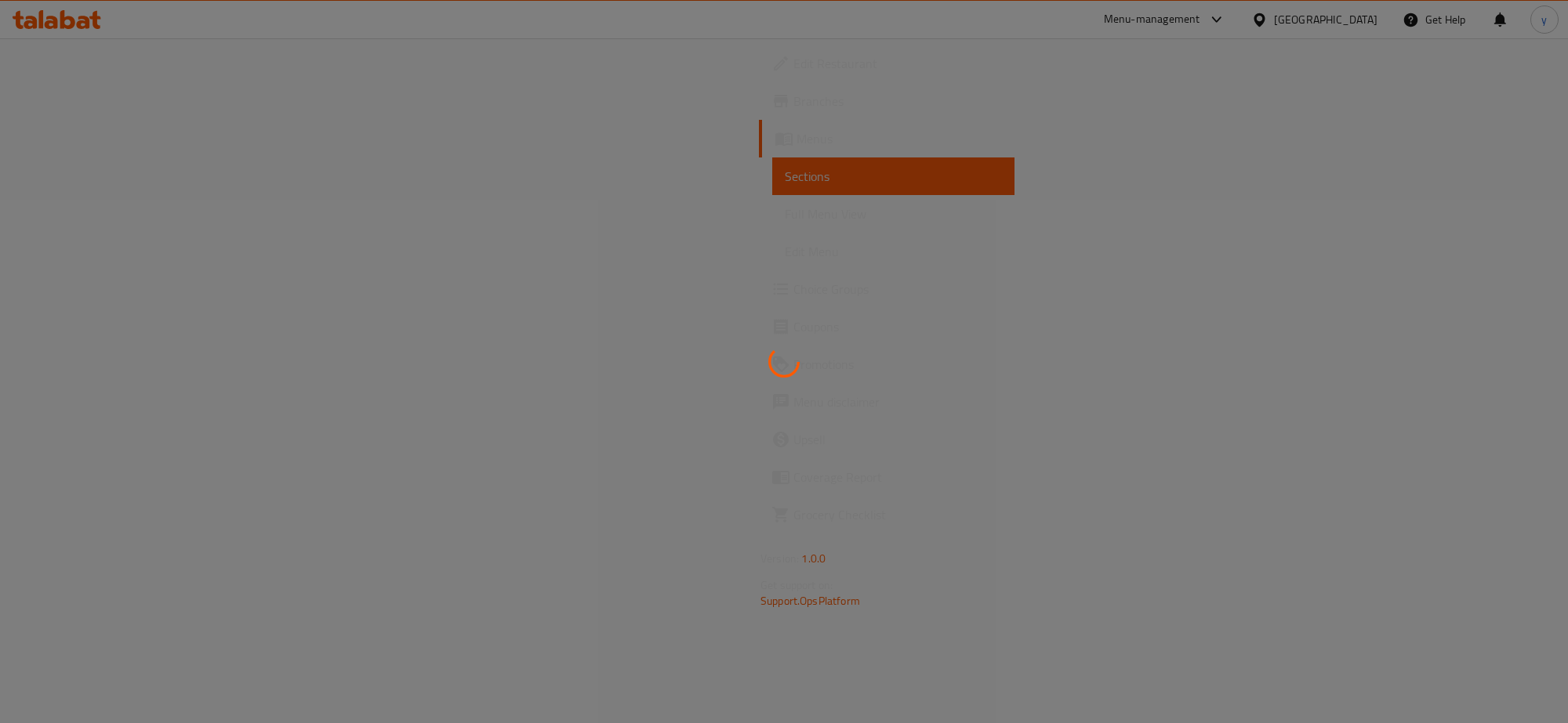
click at [734, 101] on div at bounding box center [784, 361] width 1568 height 723
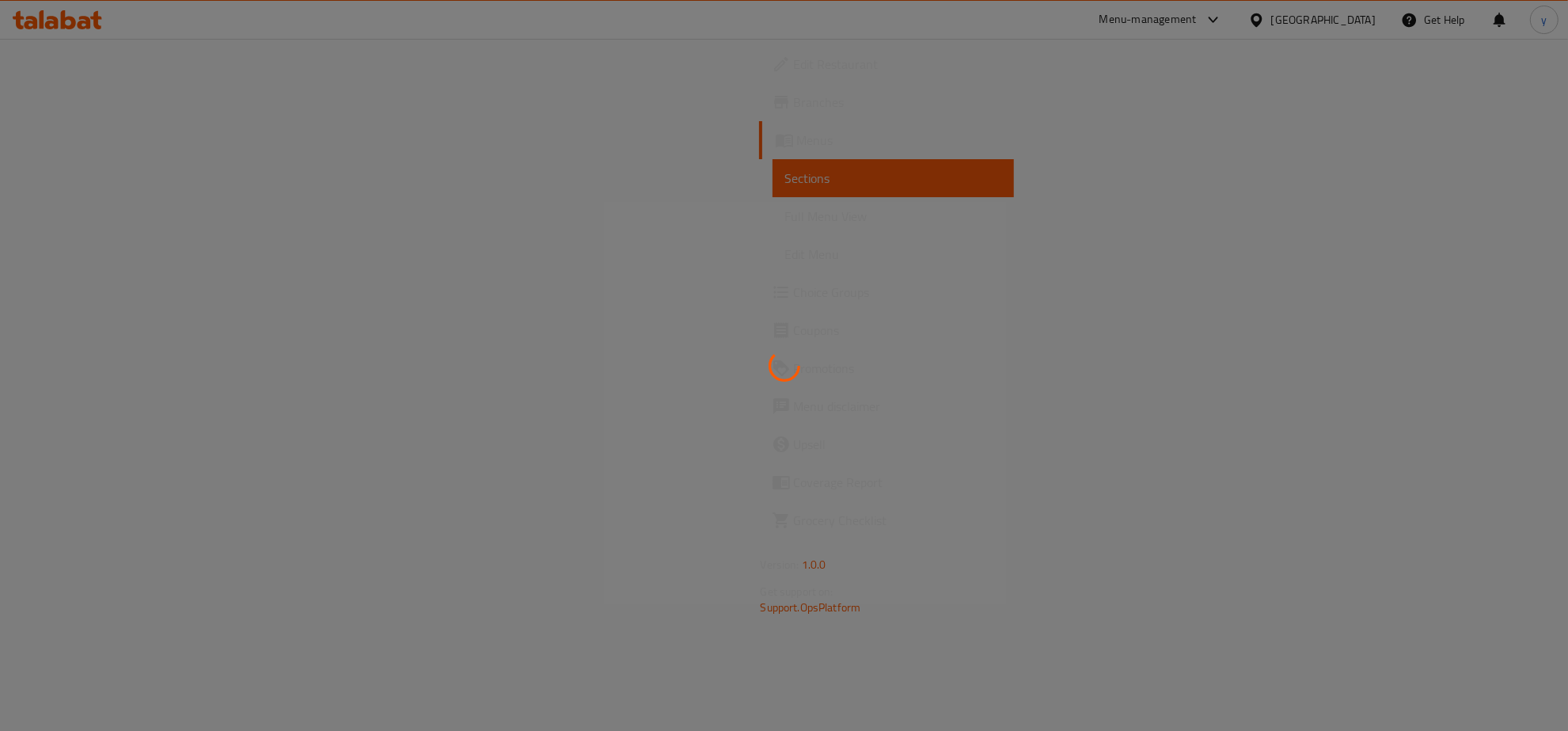
click at [845, 211] on div at bounding box center [784, 365] width 1568 height 731
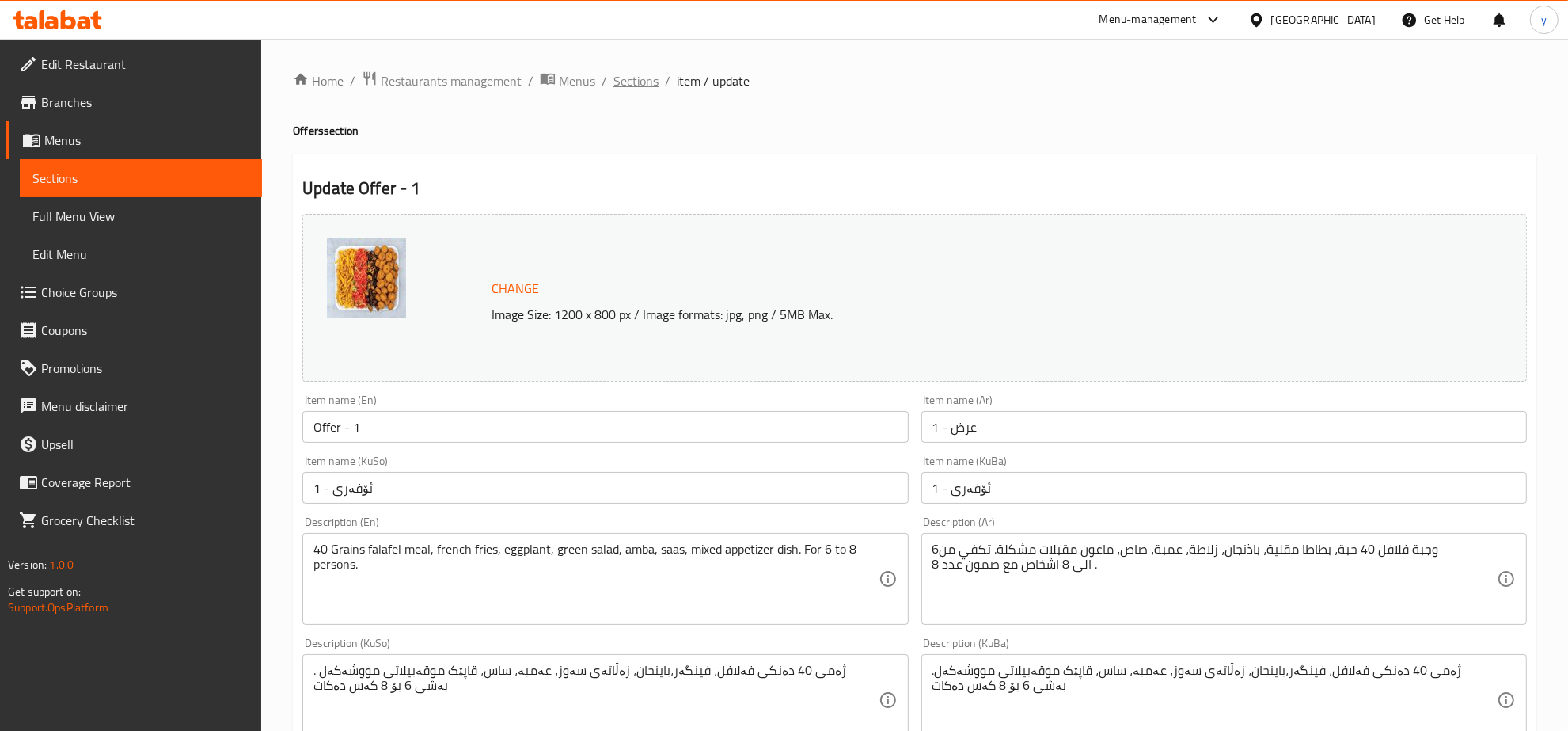
click at [642, 75] on span "Sections" at bounding box center [636, 80] width 45 height 19
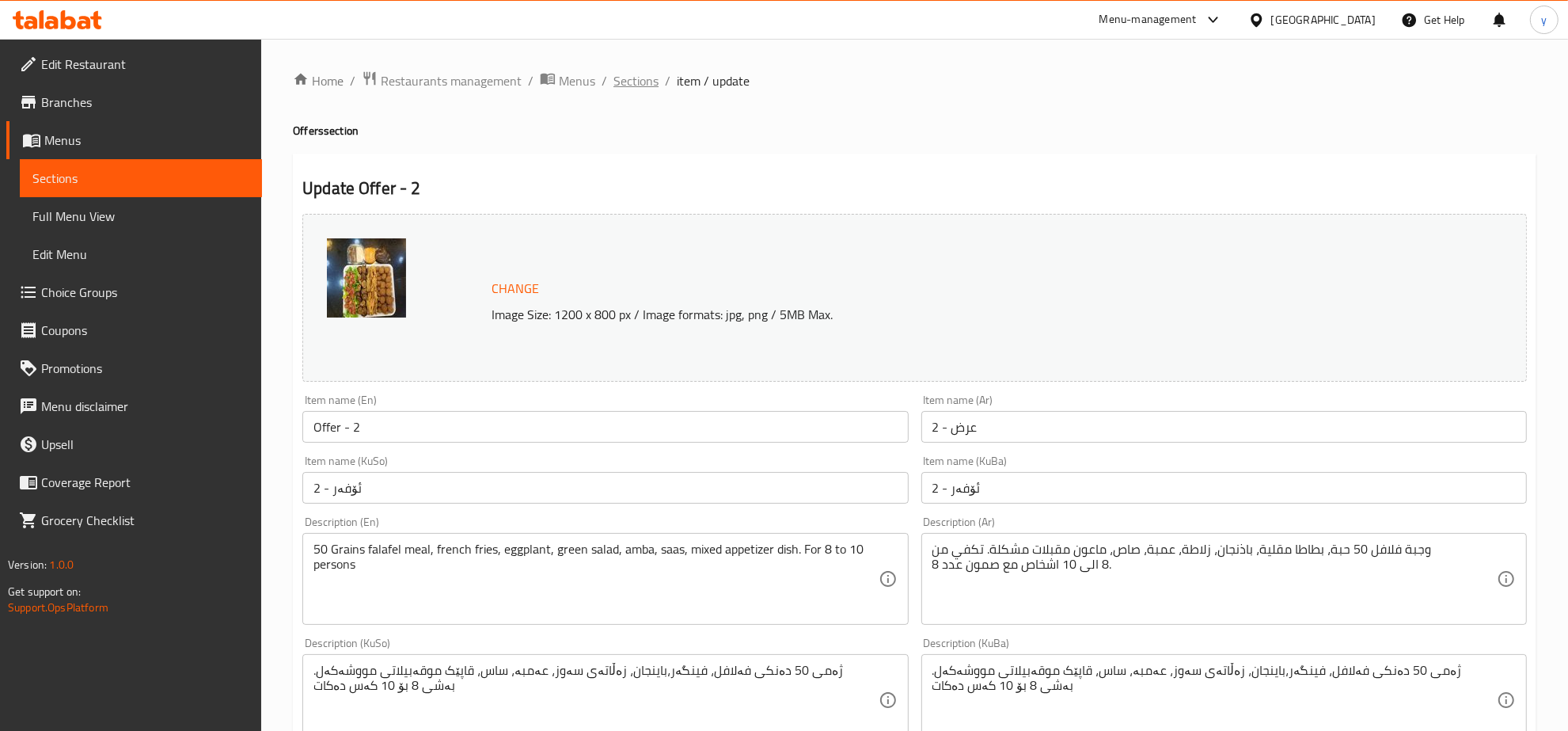
click at [640, 81] on span "Sections" at bounding box center [636, 80] width 45 height 19
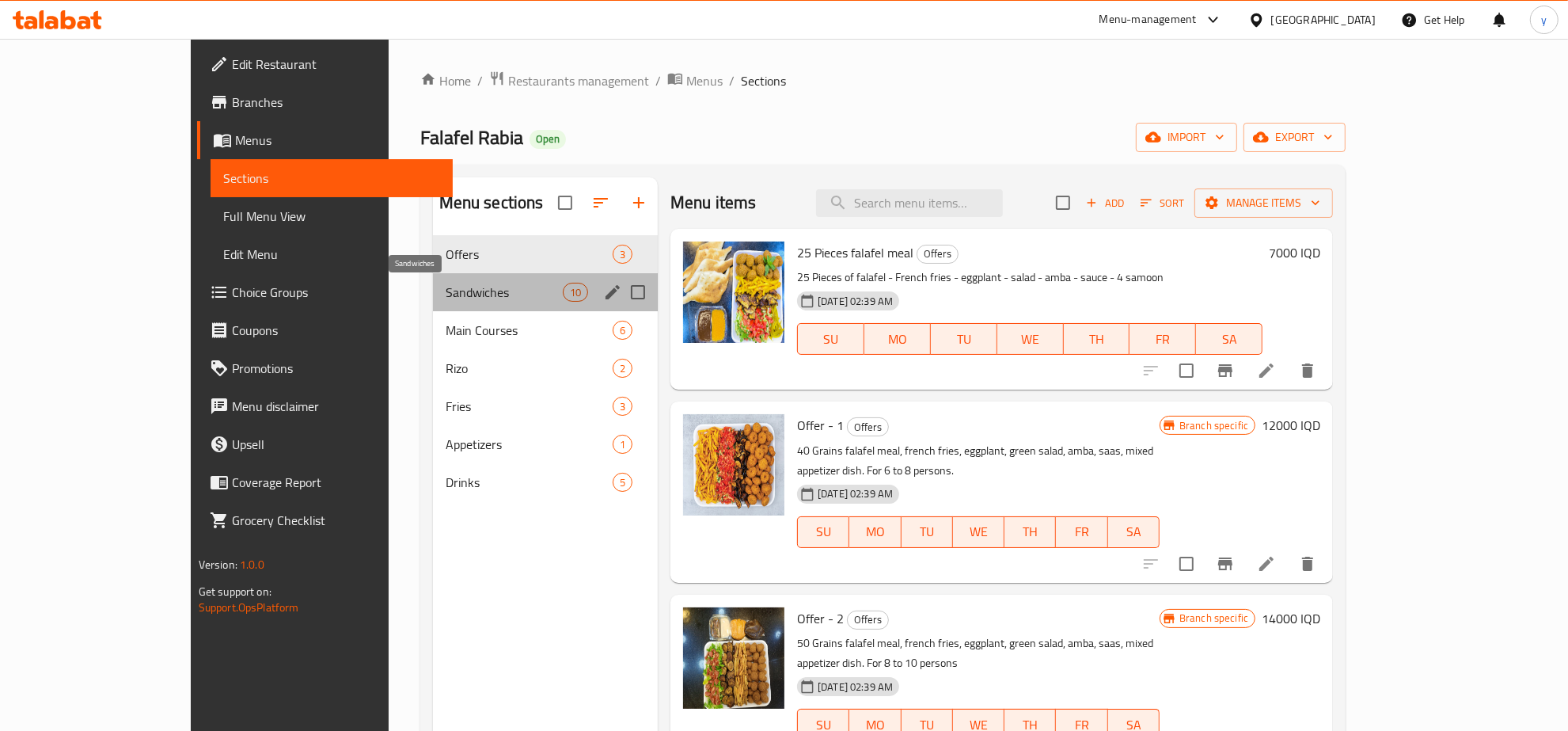
click at [463, 293] on span "Sandwiches" at bounding box center [504, 292] width 117 height 19
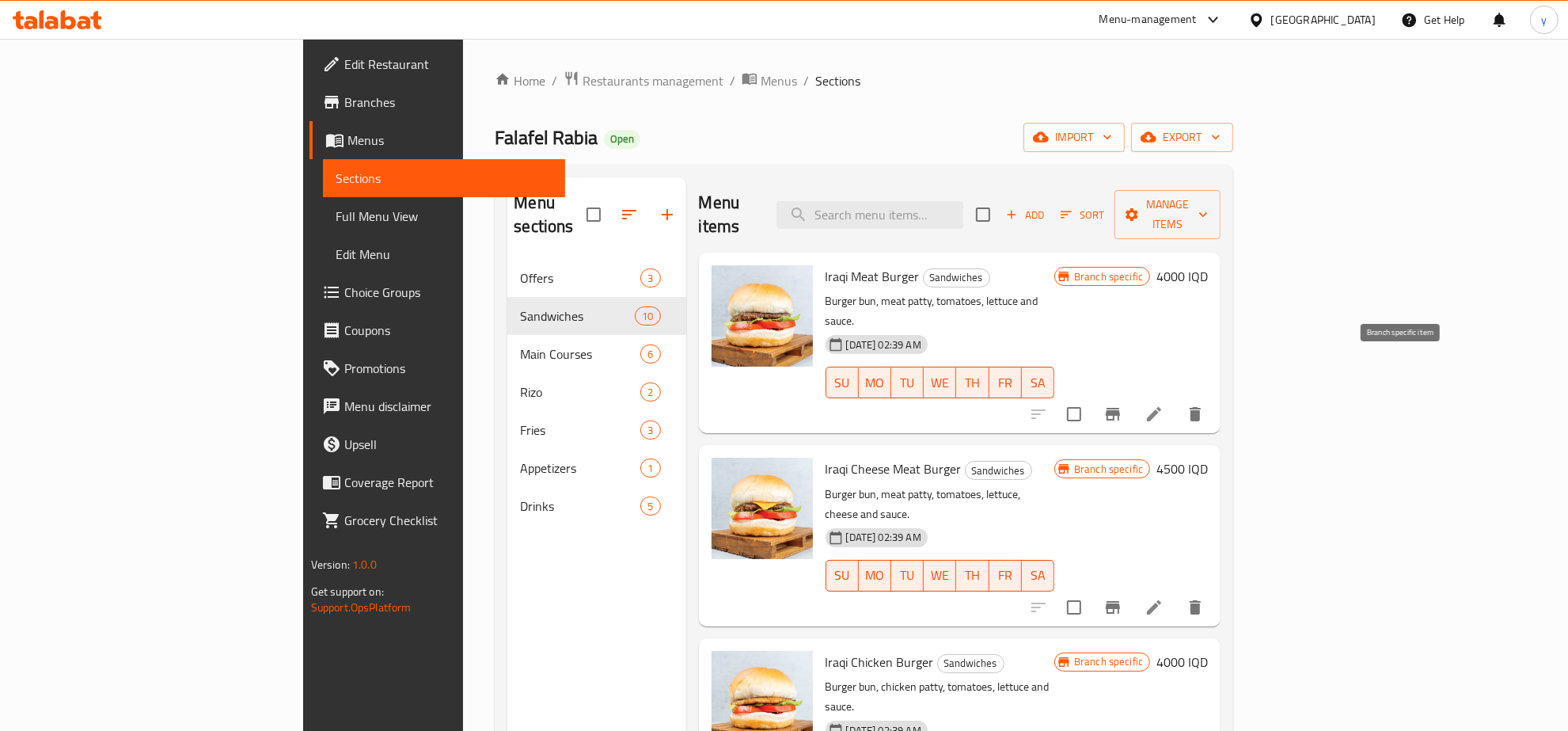
click at [1177, 400] on li at bounding box center [1154, 414] width 44 height 28
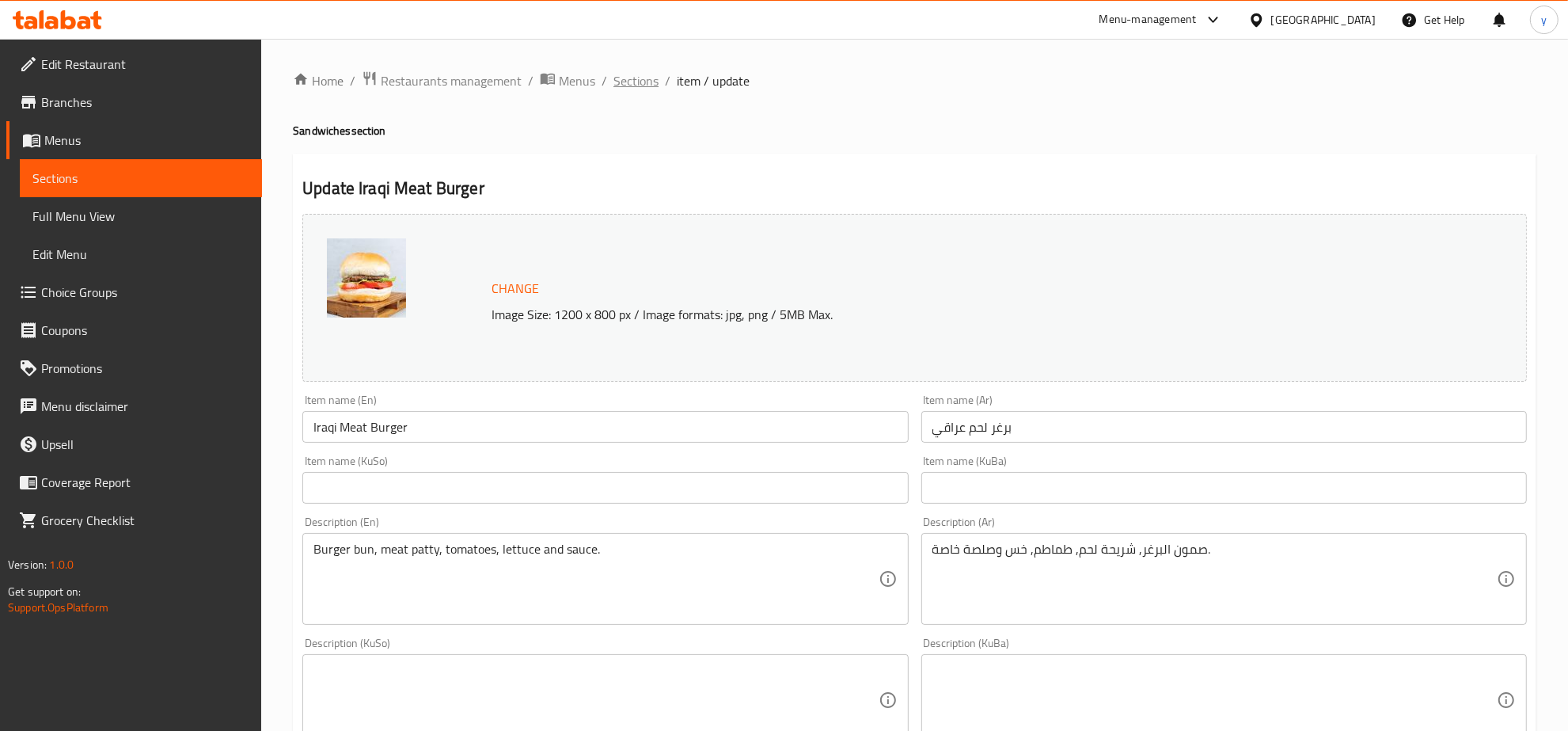
click at [634, 71] on span "Sections" at bounding box center [636, 80] width 45 height 19
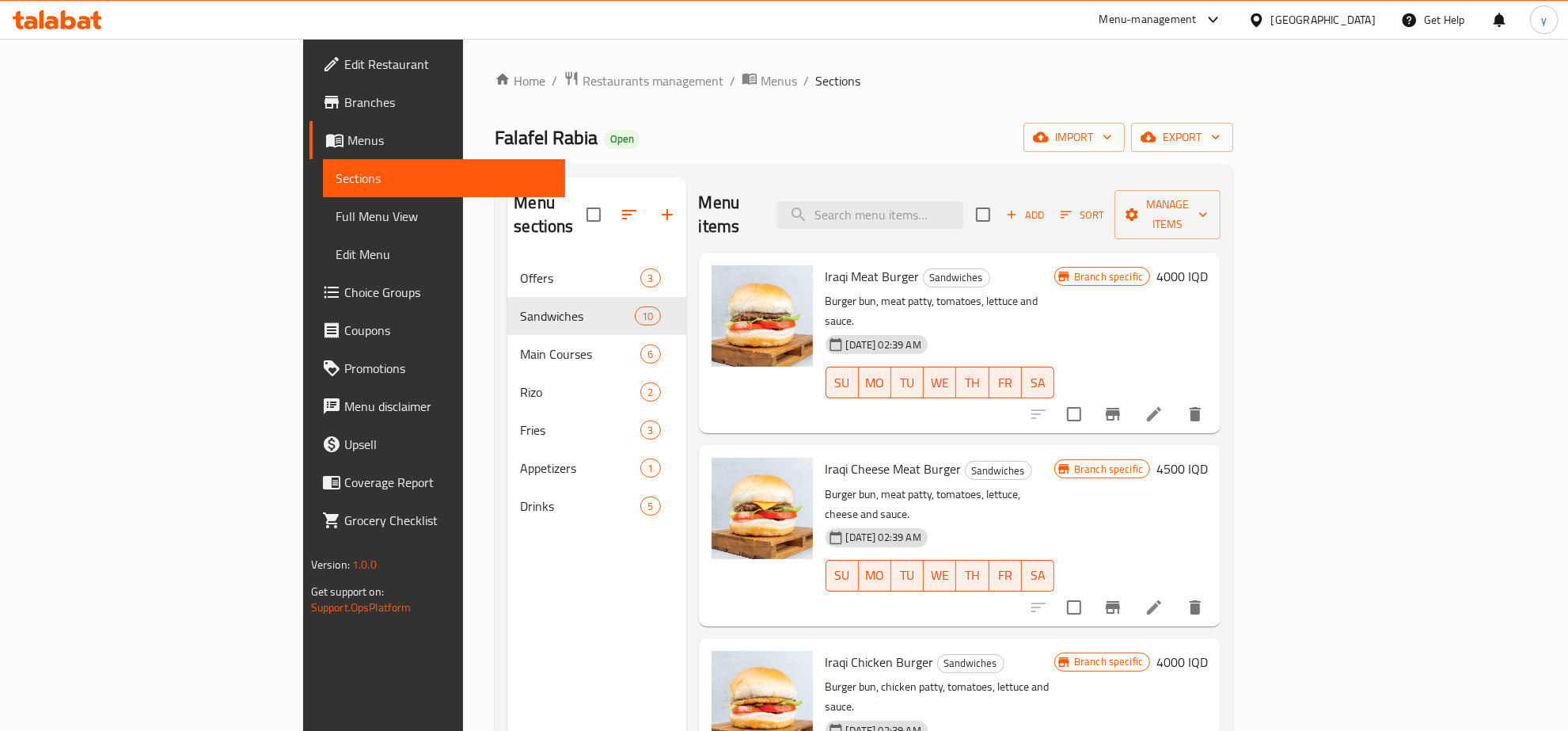
click at [1164, 598] on icon at bounding box center [1154, 608] width 19 height 19
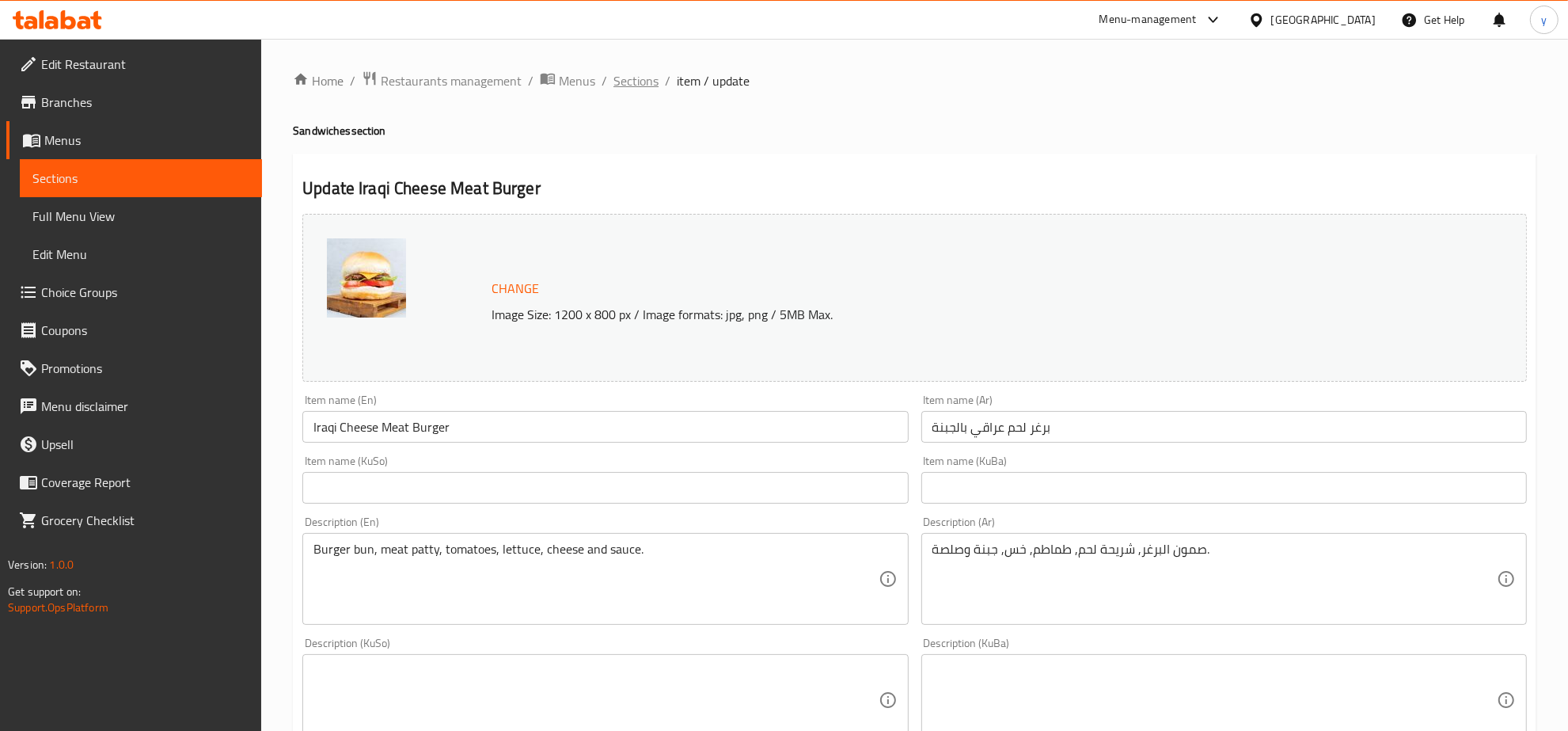
click at [636, 71] on span "Sections" at bounding box center [636, 80] width 45 height 19
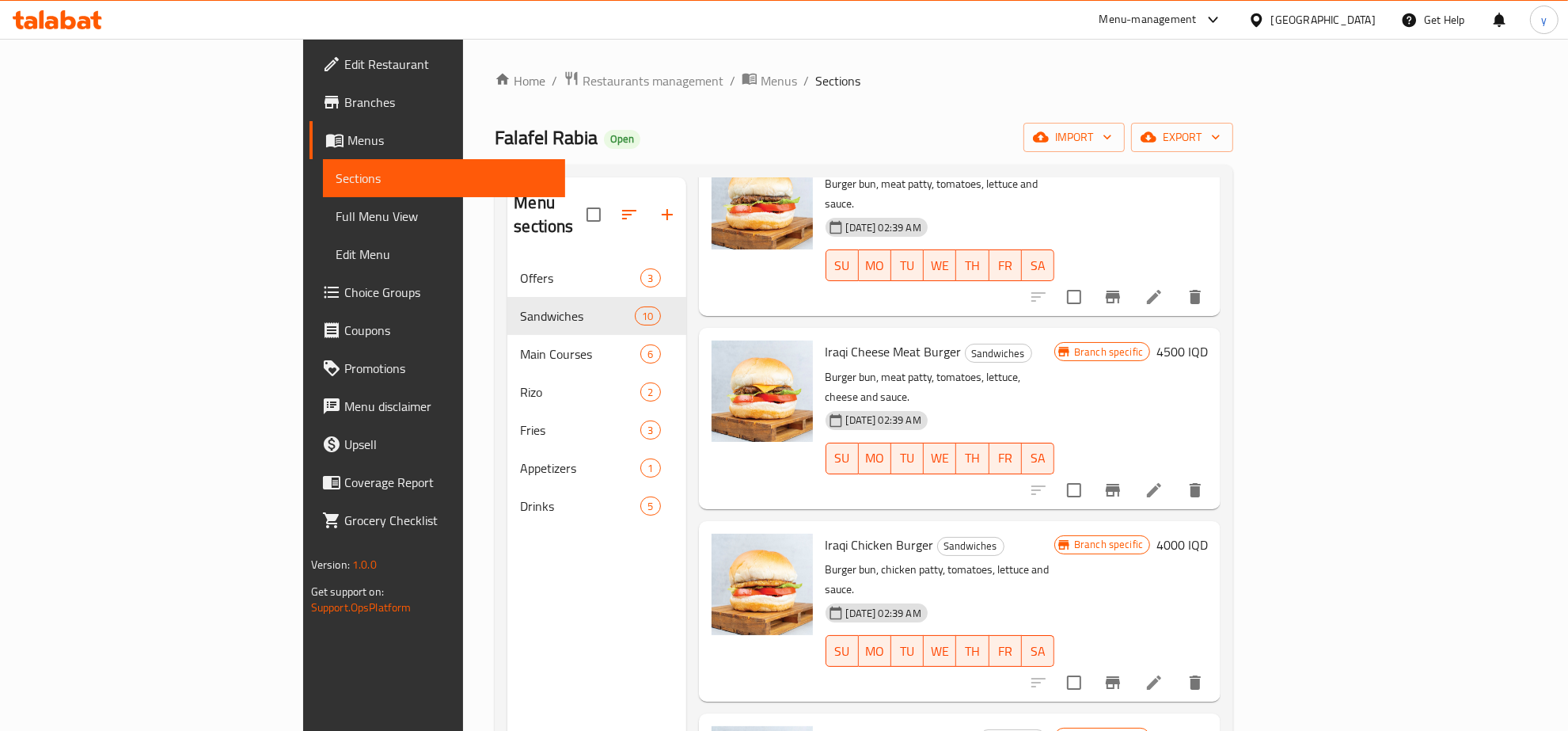
scroll to position [165, 0]
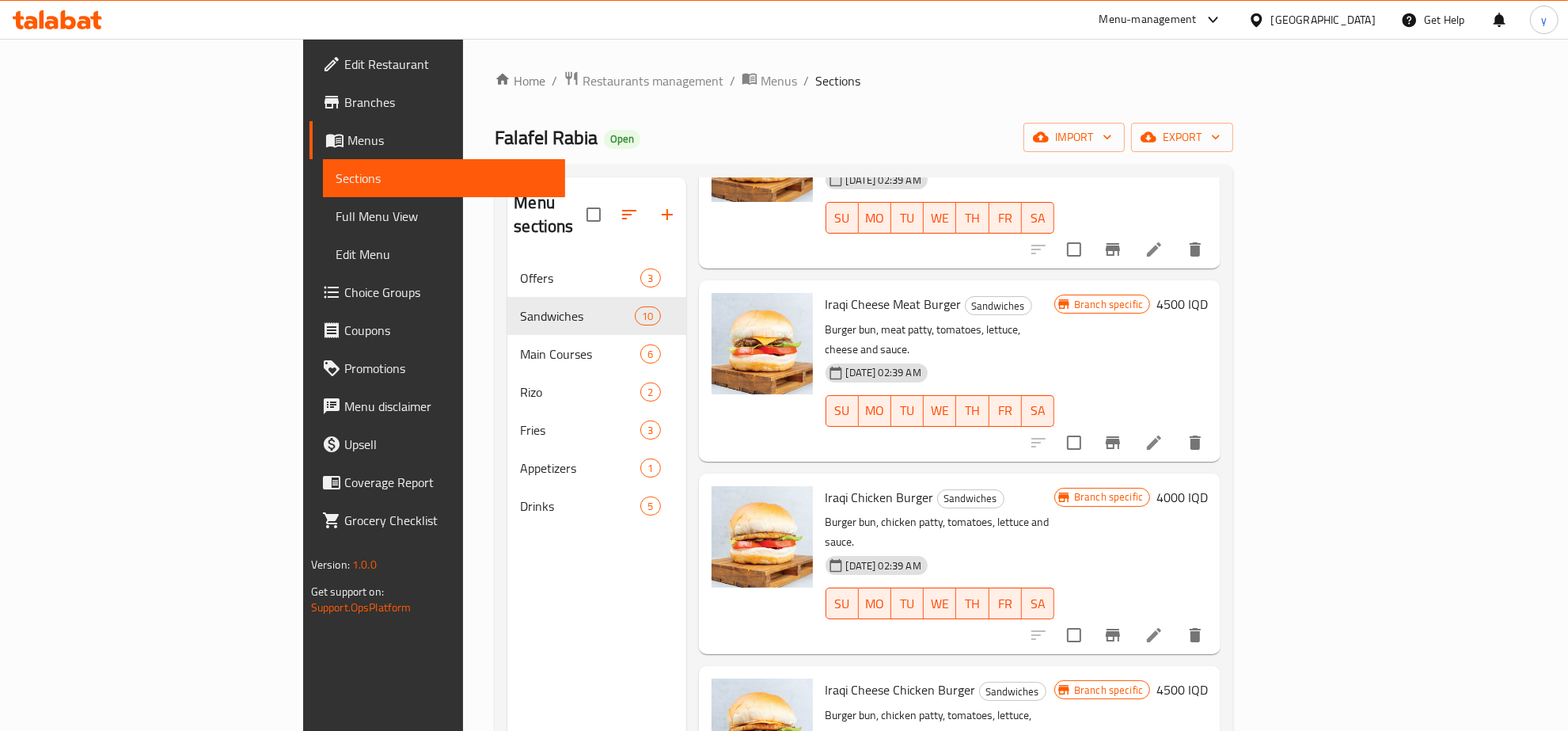
click at [1177, 621] on li at bounding box center [1154, 634] width 44 height 28
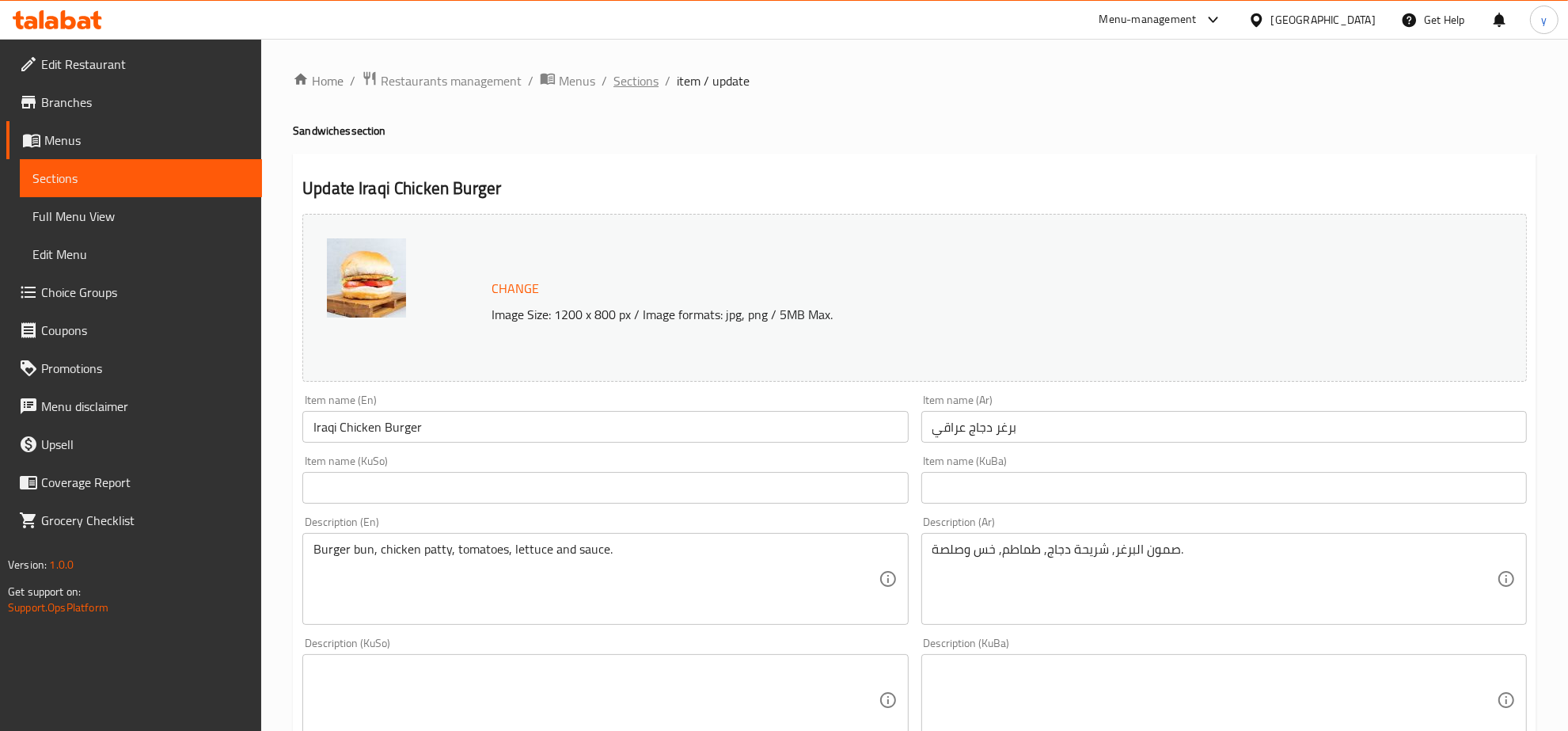
click at [640, 80] on span "Sections" at bounding box center [636, 80] width 45 height 19
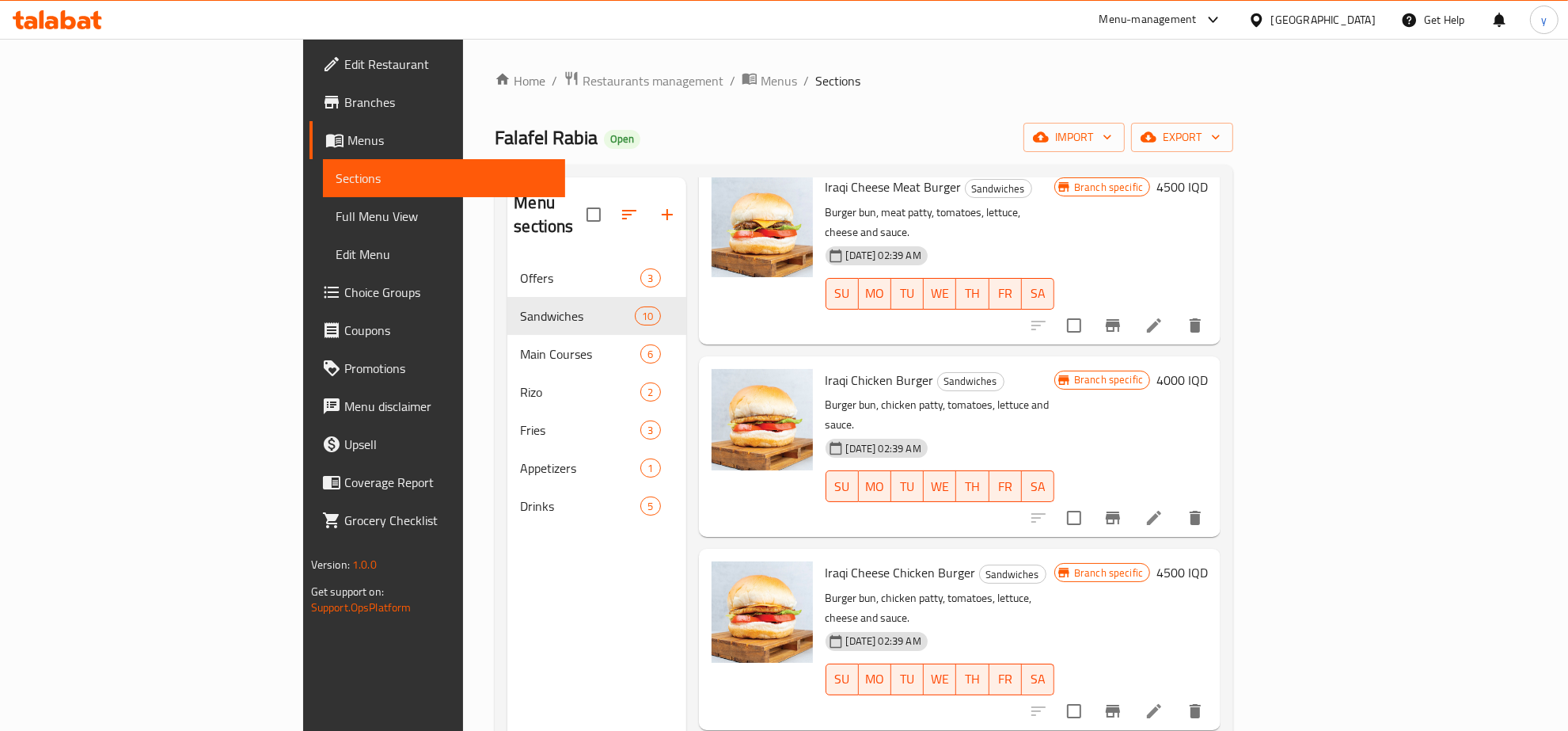
scroll to position [329, 0]
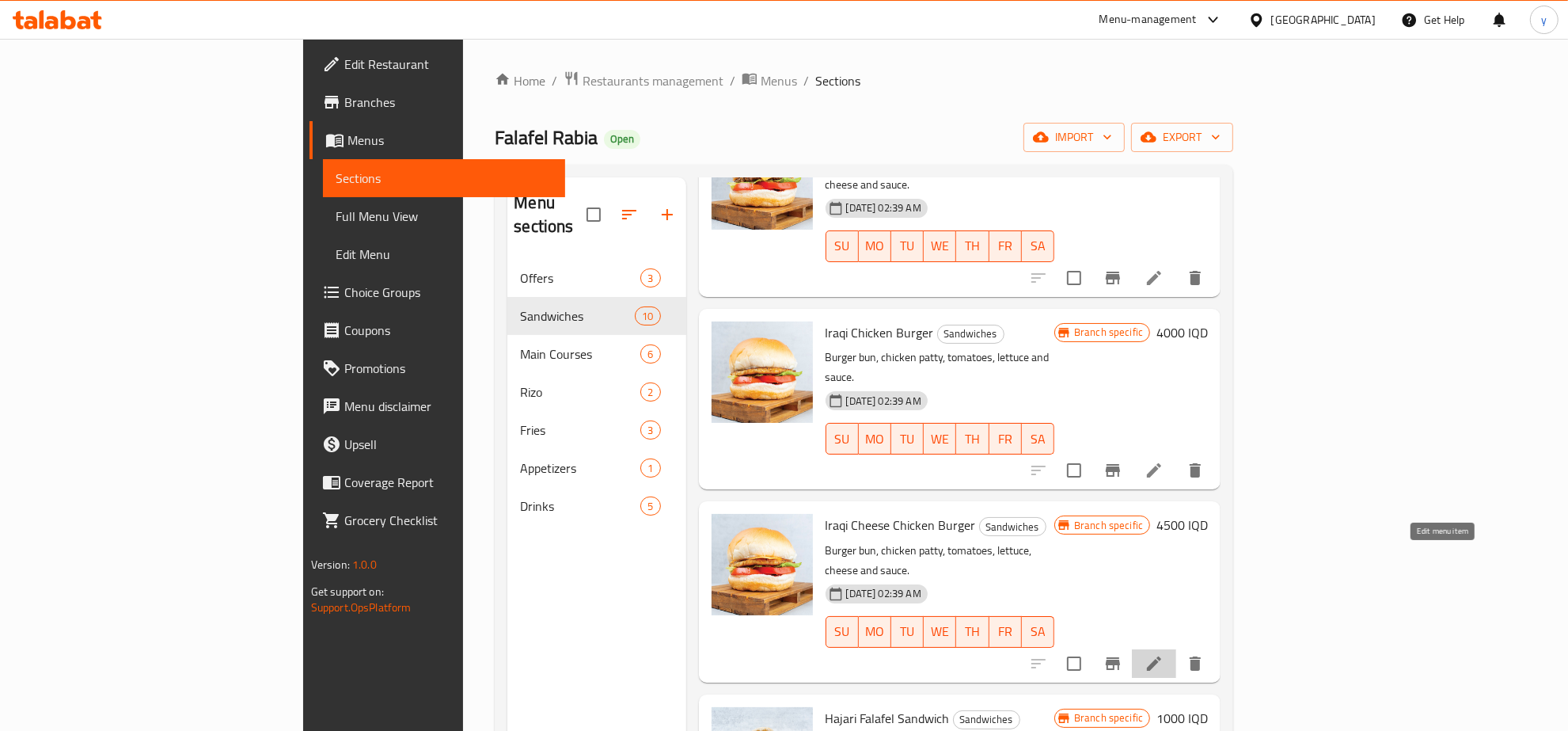
click at [1164, 654] on icon at bounding box center [1154, 663] width 19 height 19
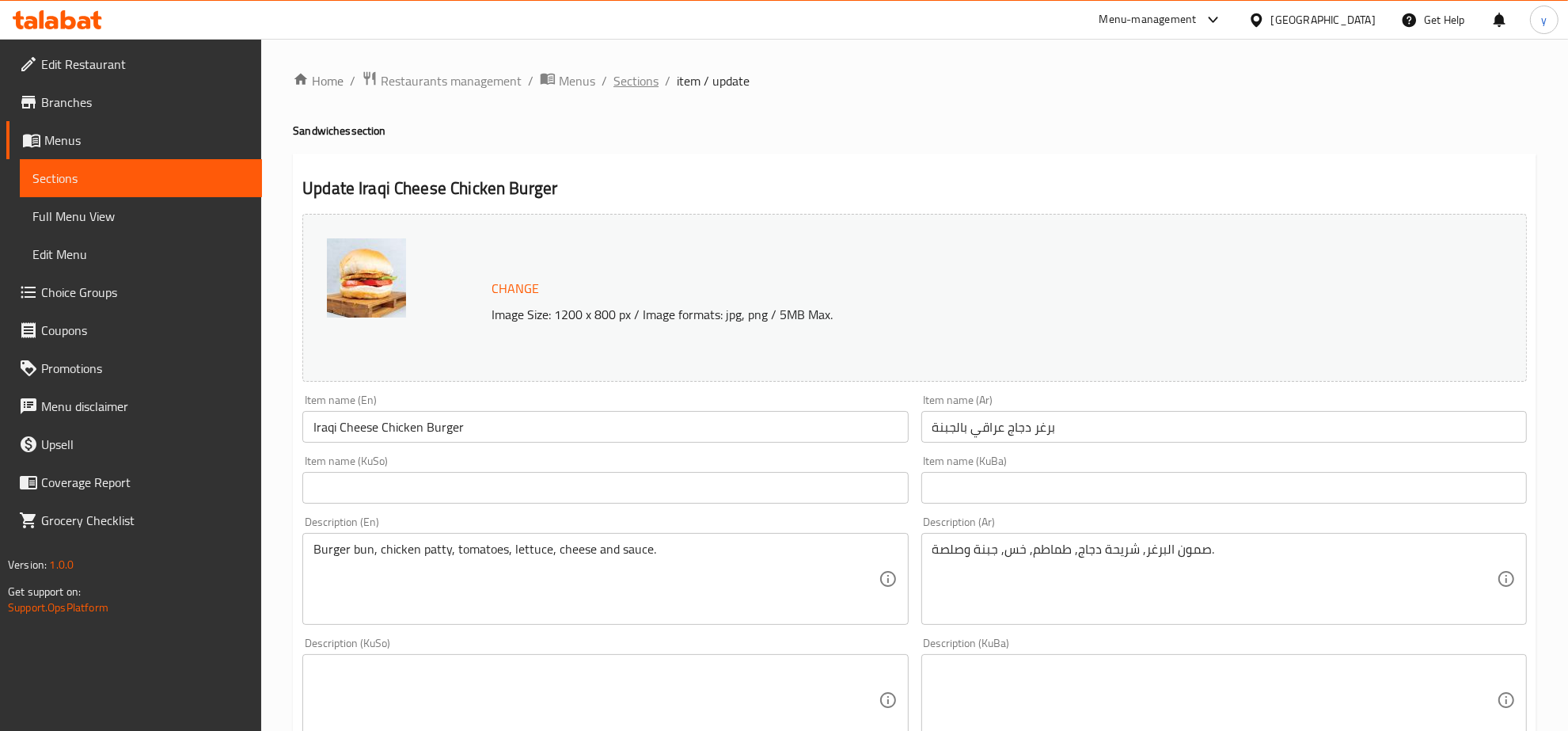
click at [650, 81] on span "Sections" at bounding box center [636, 80] width 45 height 19
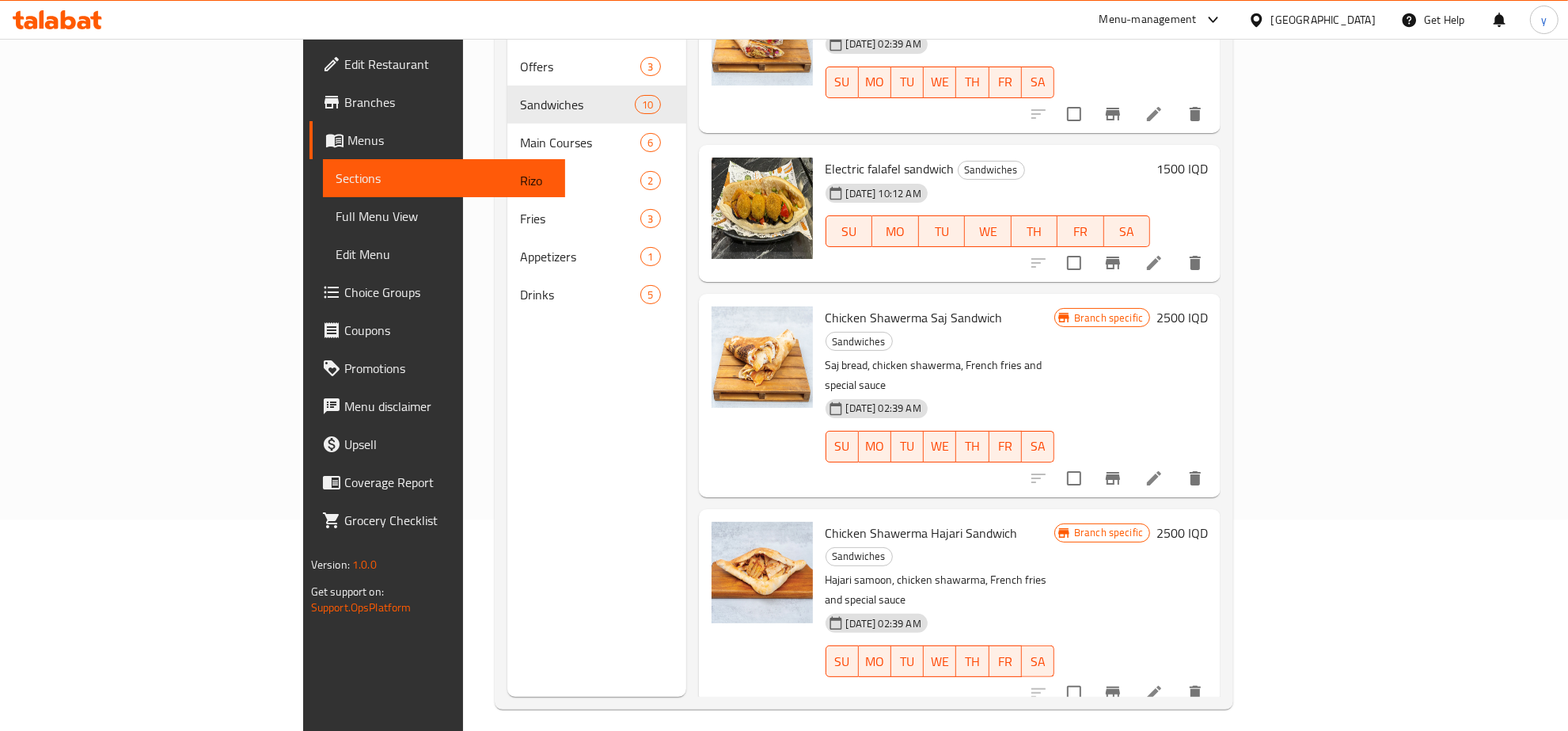
scroll to position [222, 0]
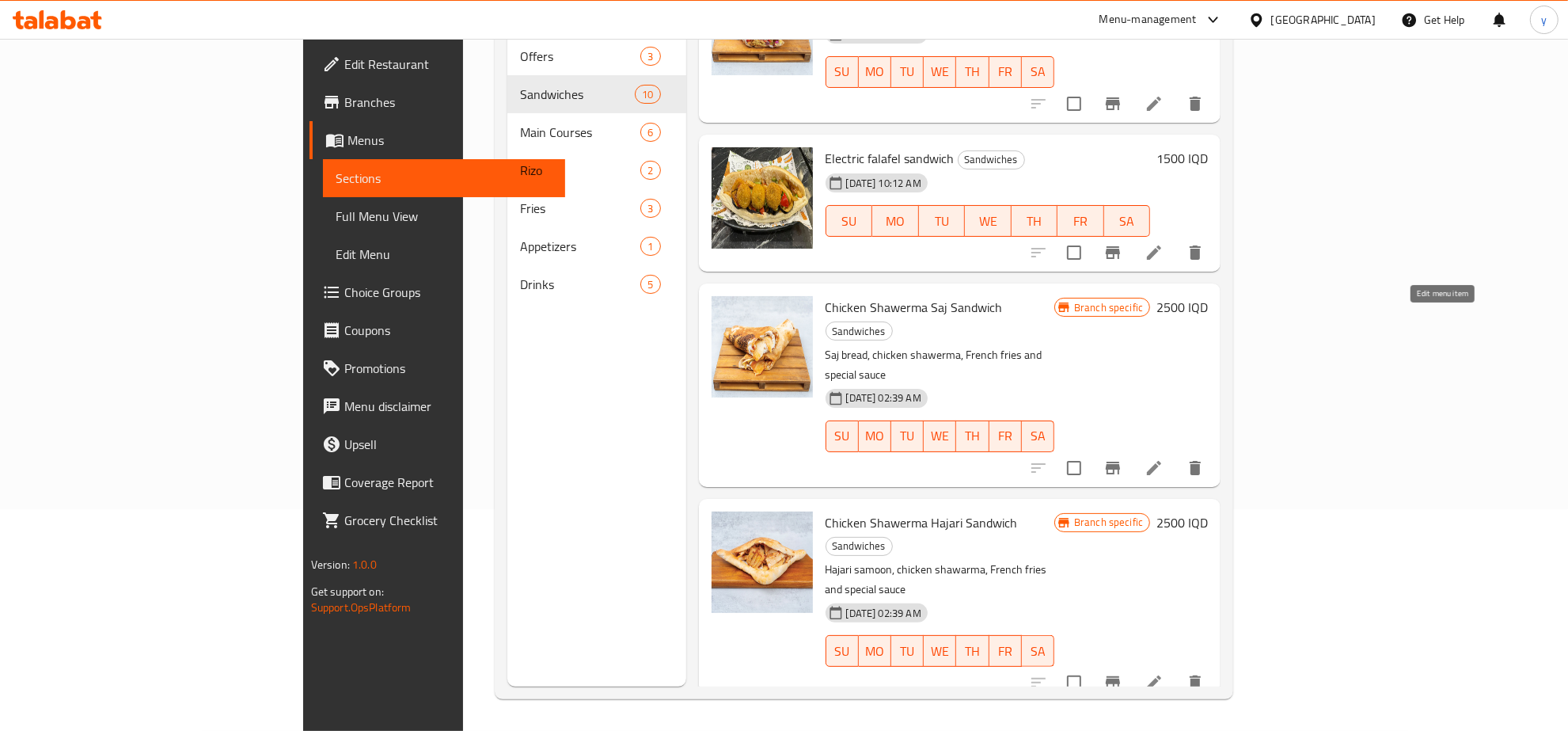
click at [1164, 458] on icon at bounding box center [1154, 468] width 19 height 19
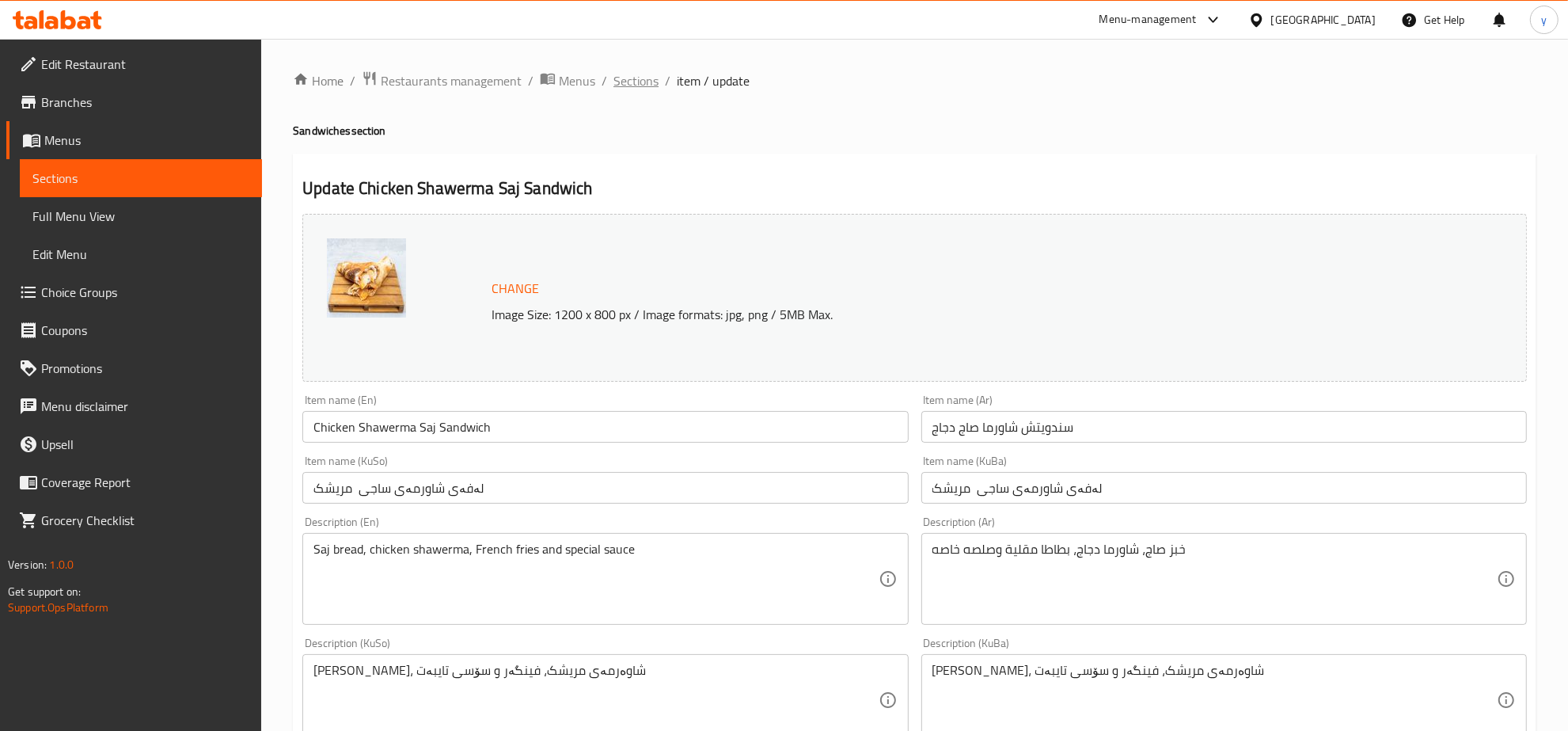
click at [637, 80] on span "Sections" at bounding box center [636, 80] width 45 height 19
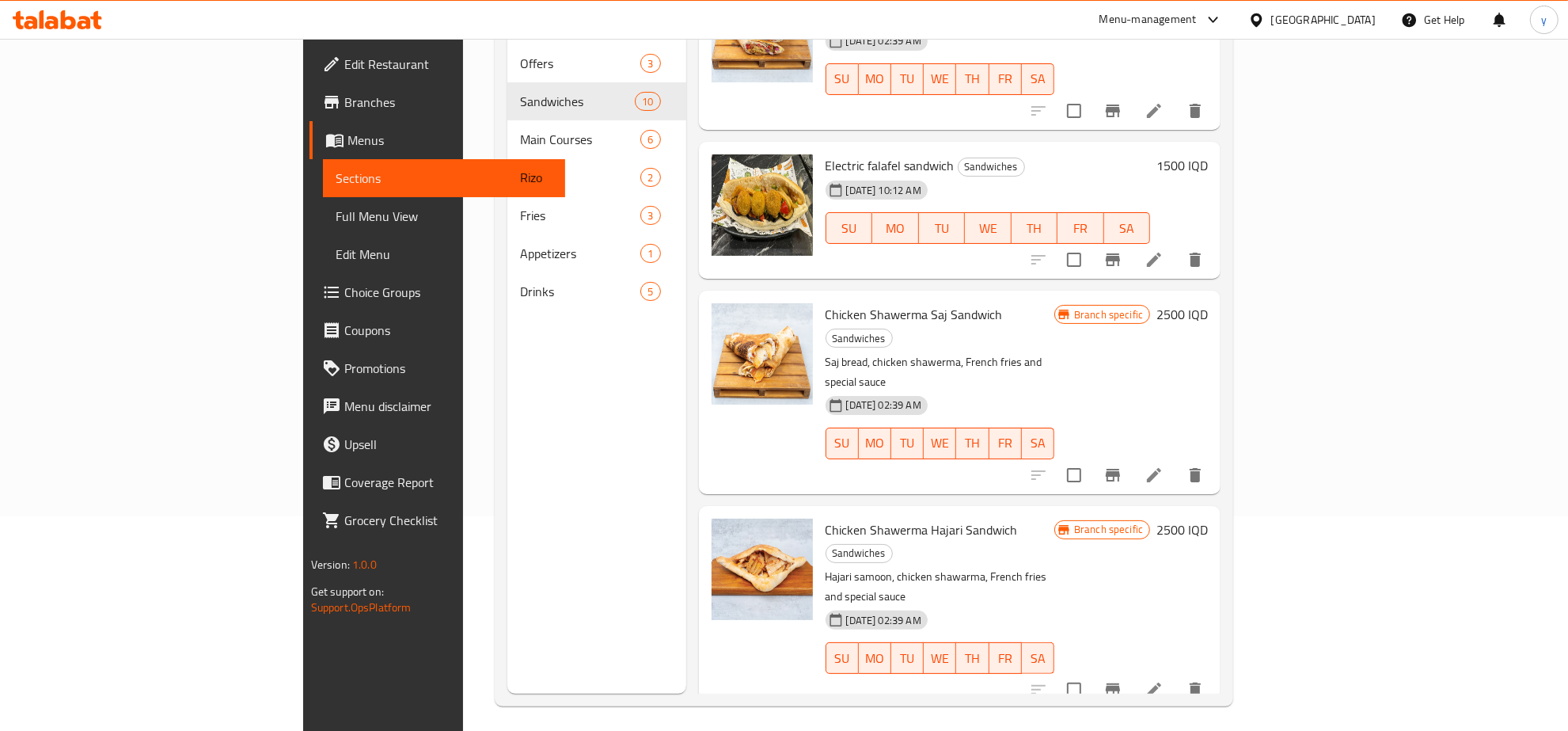
scroll to position [222, 0]
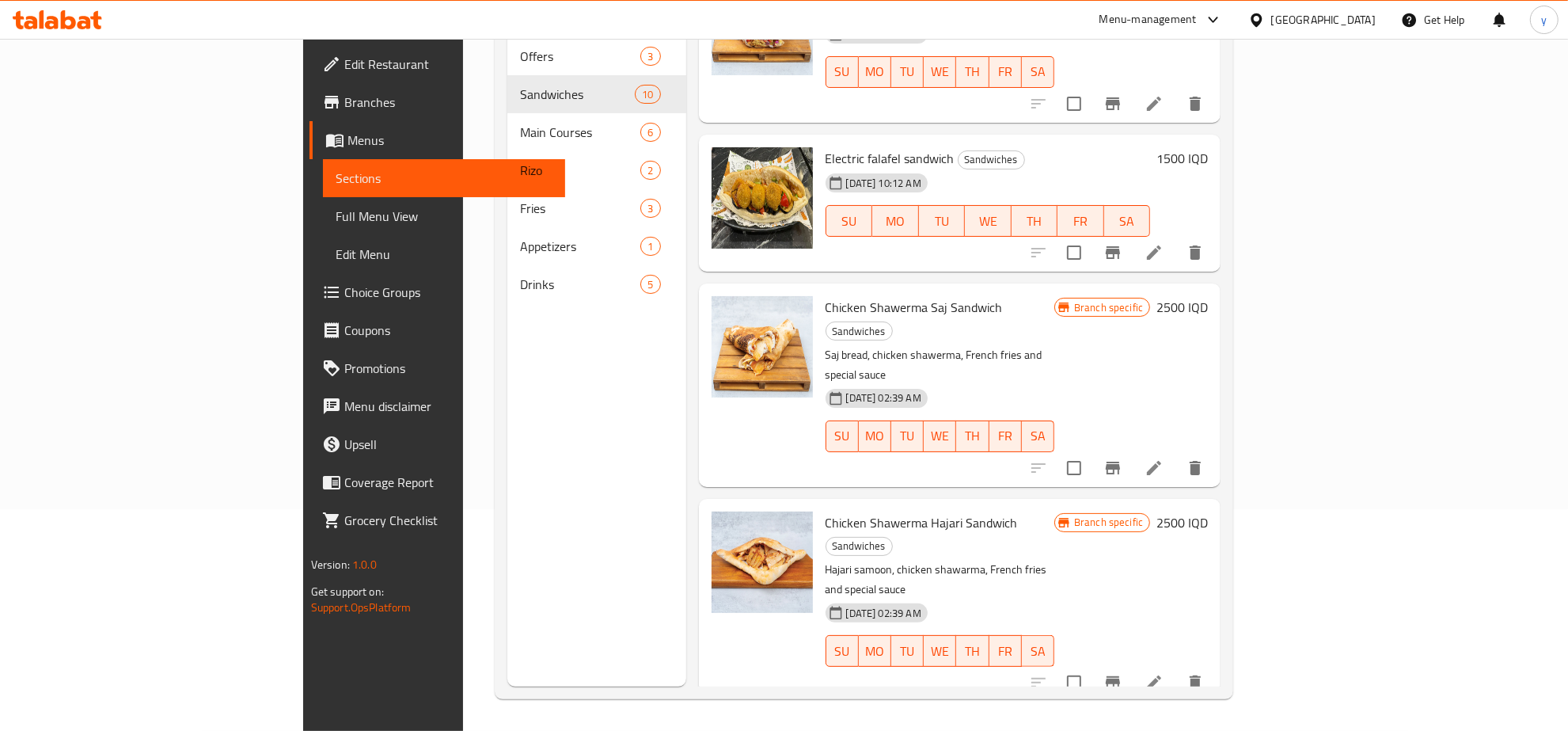
click at [1177, 669] on li at bounding box center [1154, 682] width 44 height 28
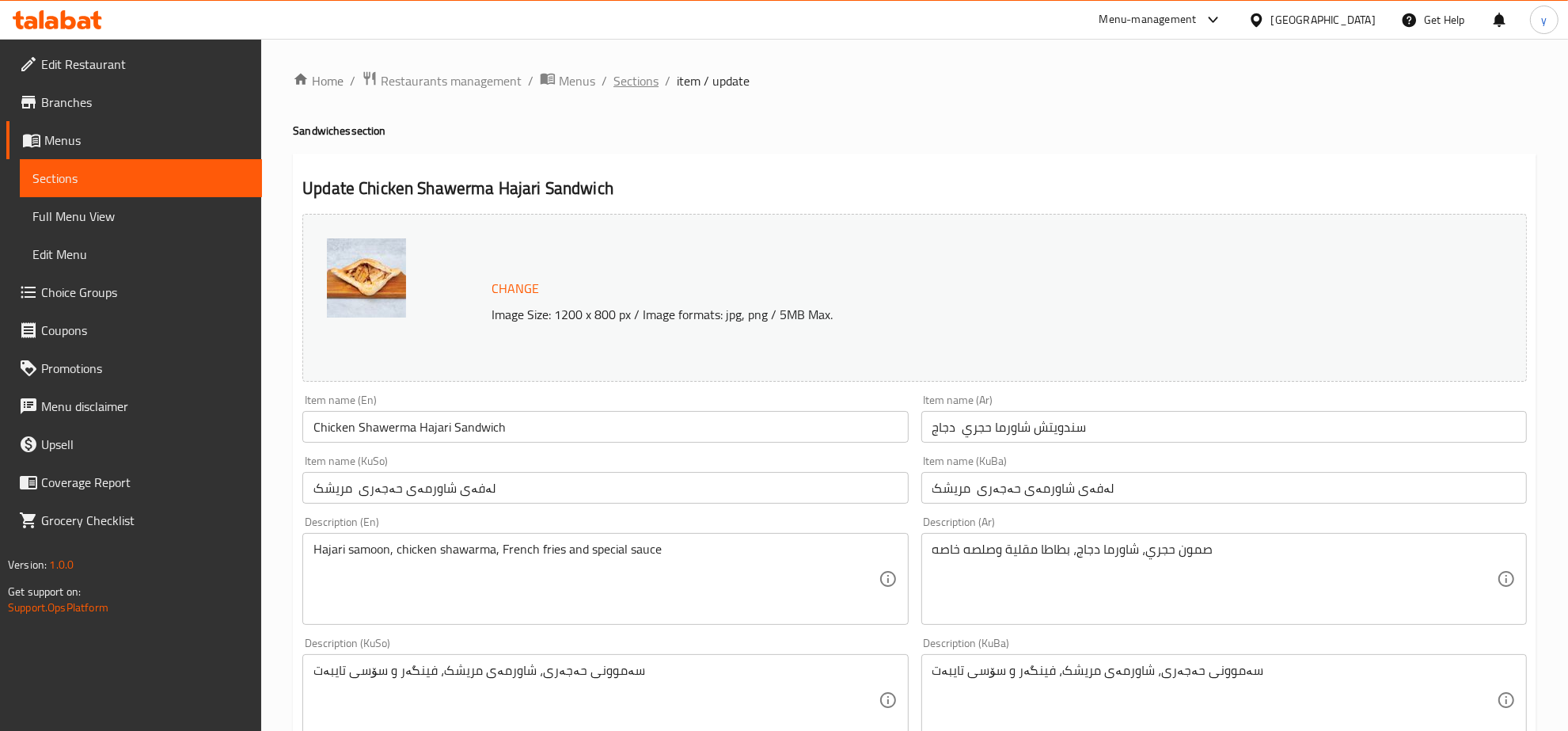
click at [638, 78] on span "Sections" at bounding box center [636, 80] width 45 height 19
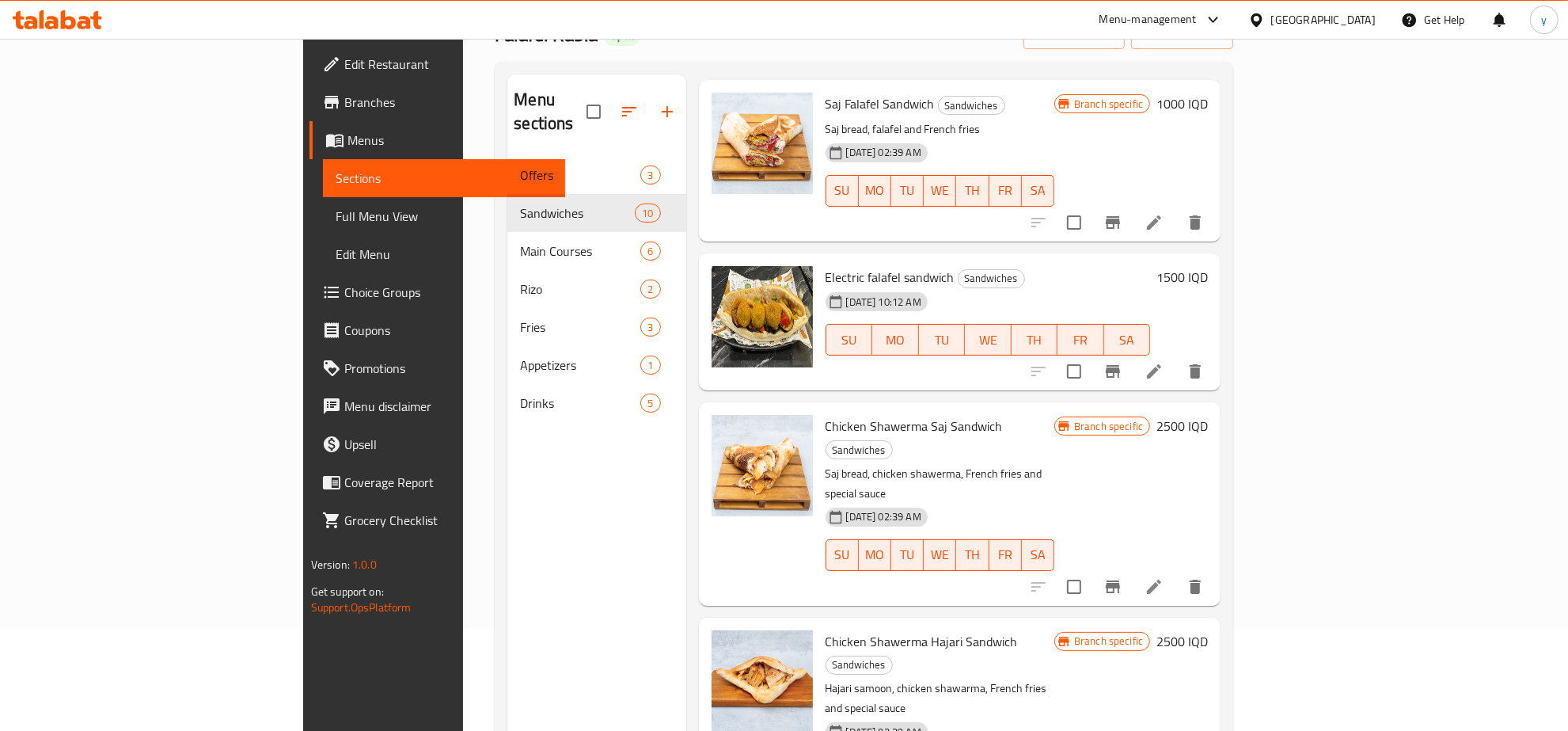
scroll to position [222, 0]
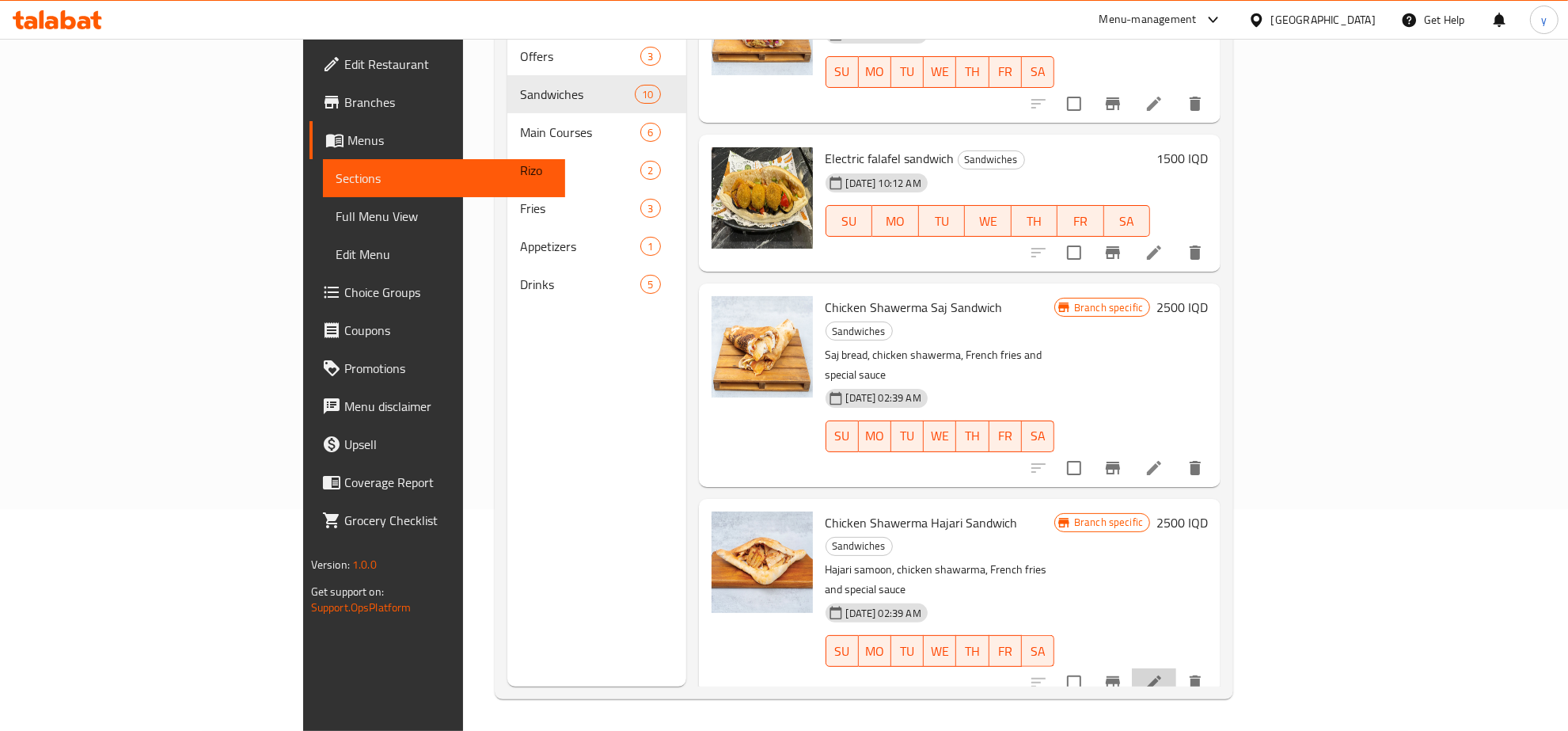
click at [1177, 669] on li at bounding box center [1154, 682] width 44 height 28
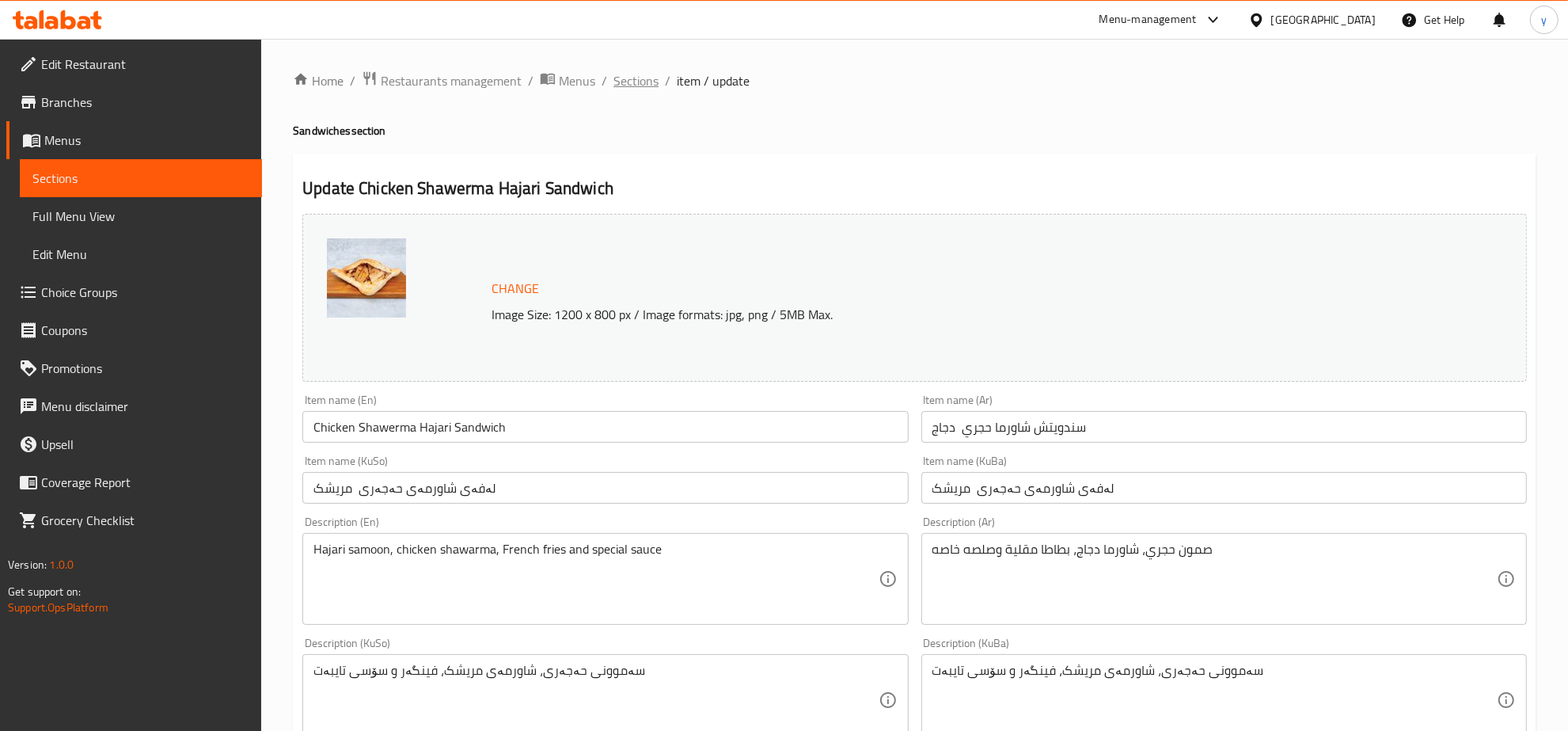
click at [633, 83] on span "Sections" at bounding box center [636, 80] width 45 height 19
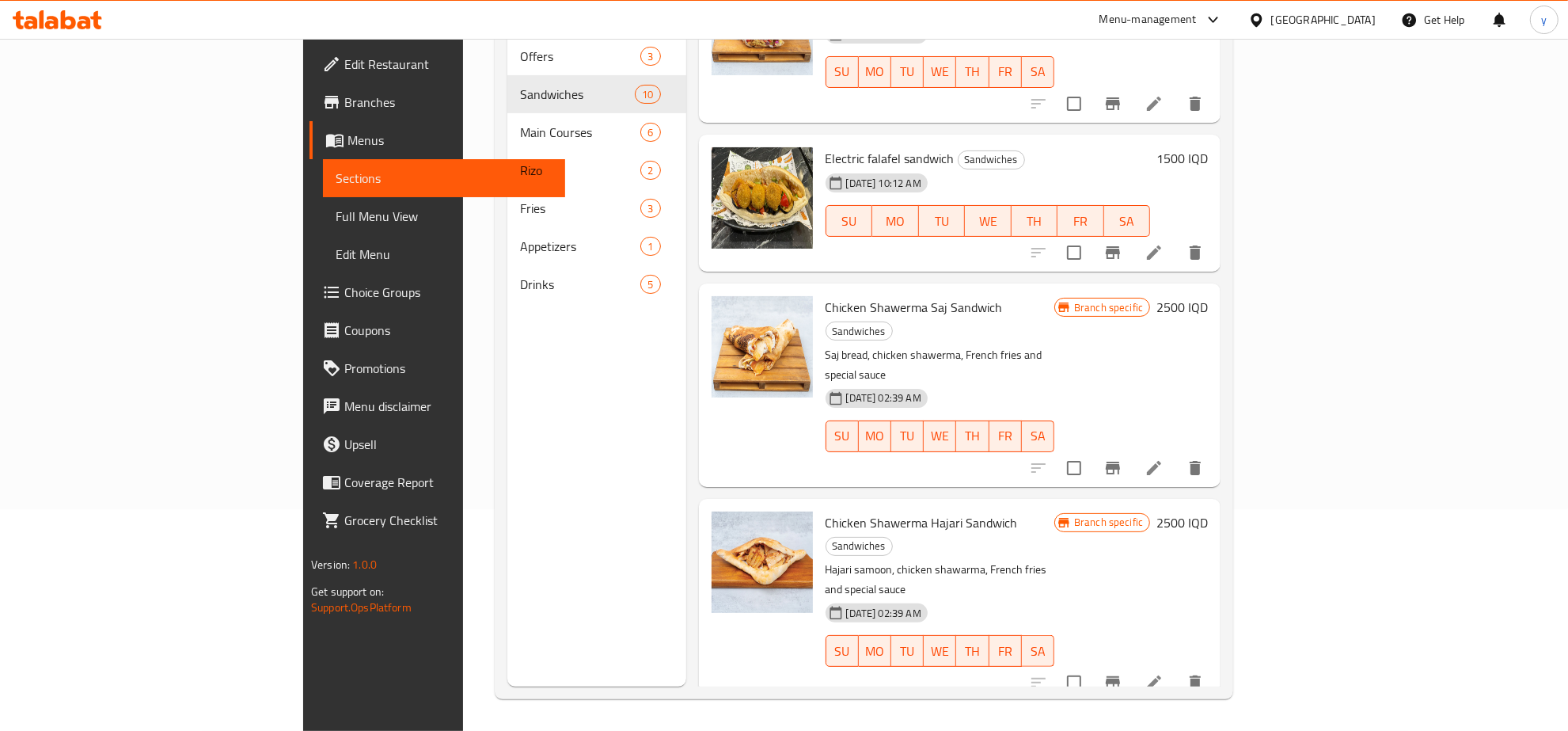
scroll to position [222, 0]
click at [1177, 454] on li at bounding box center [1154, 468] width 44 height 28
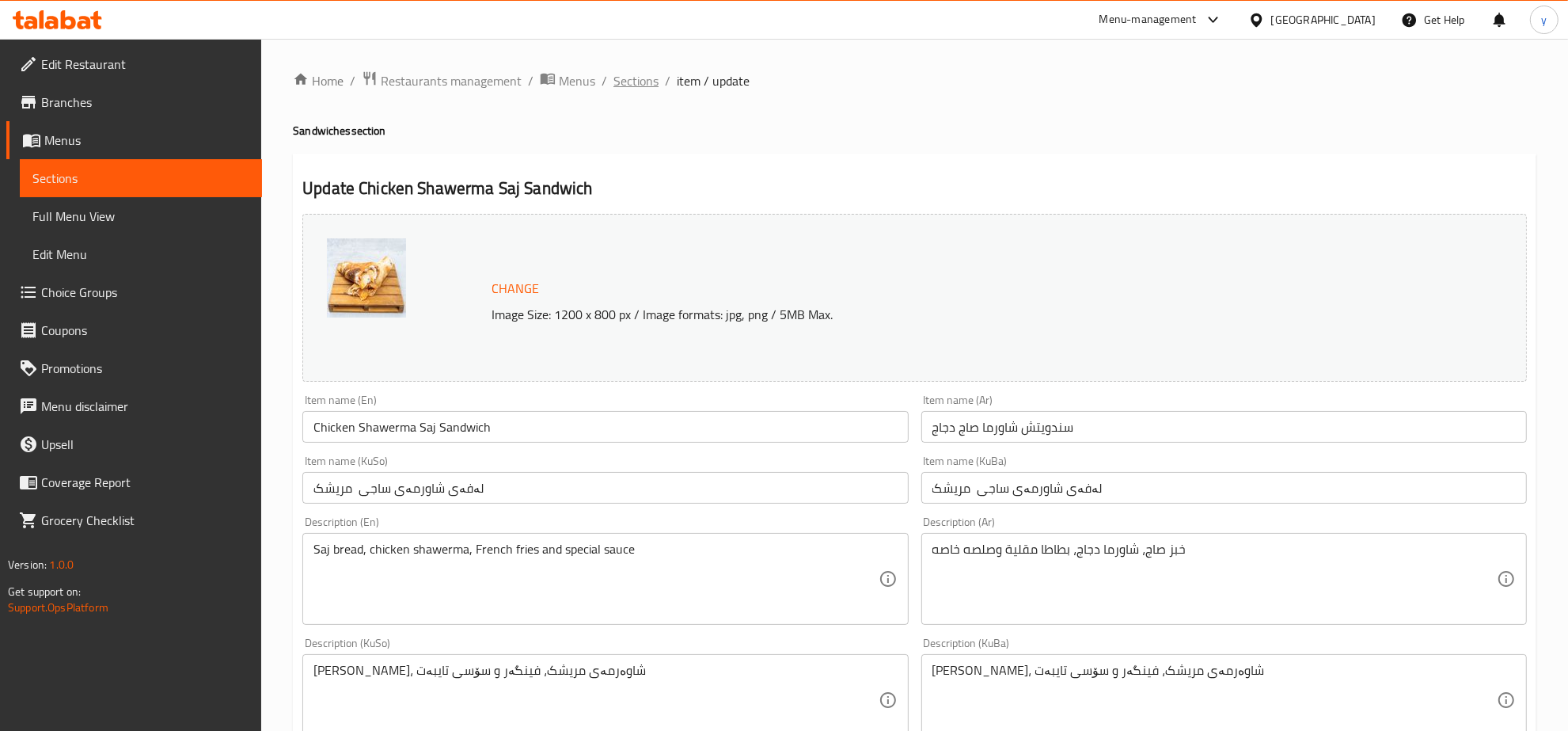
click at [641, 73] on span "Sections" at bounding box center [636, 80] width 45 height 19
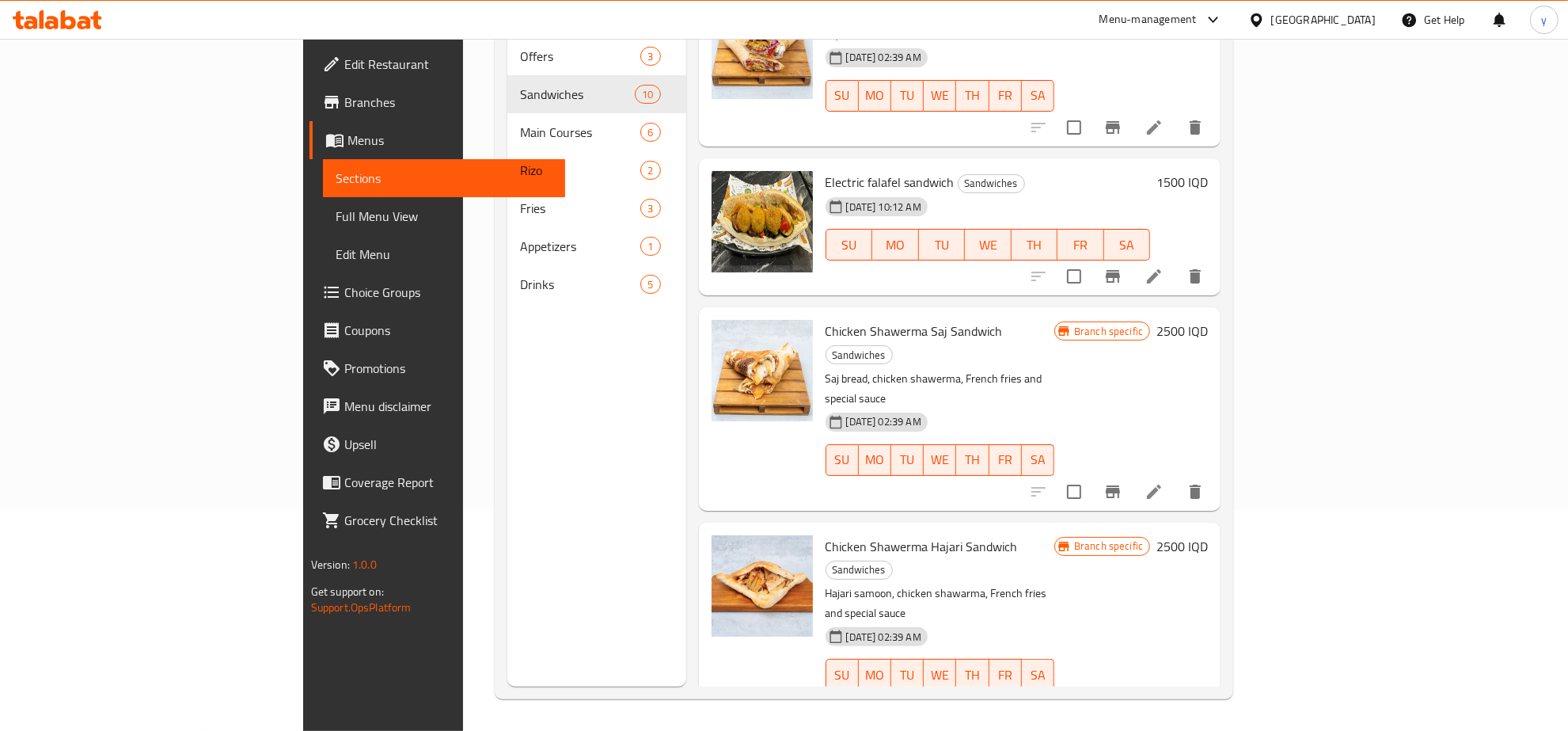
scroll to position [1014, 0]
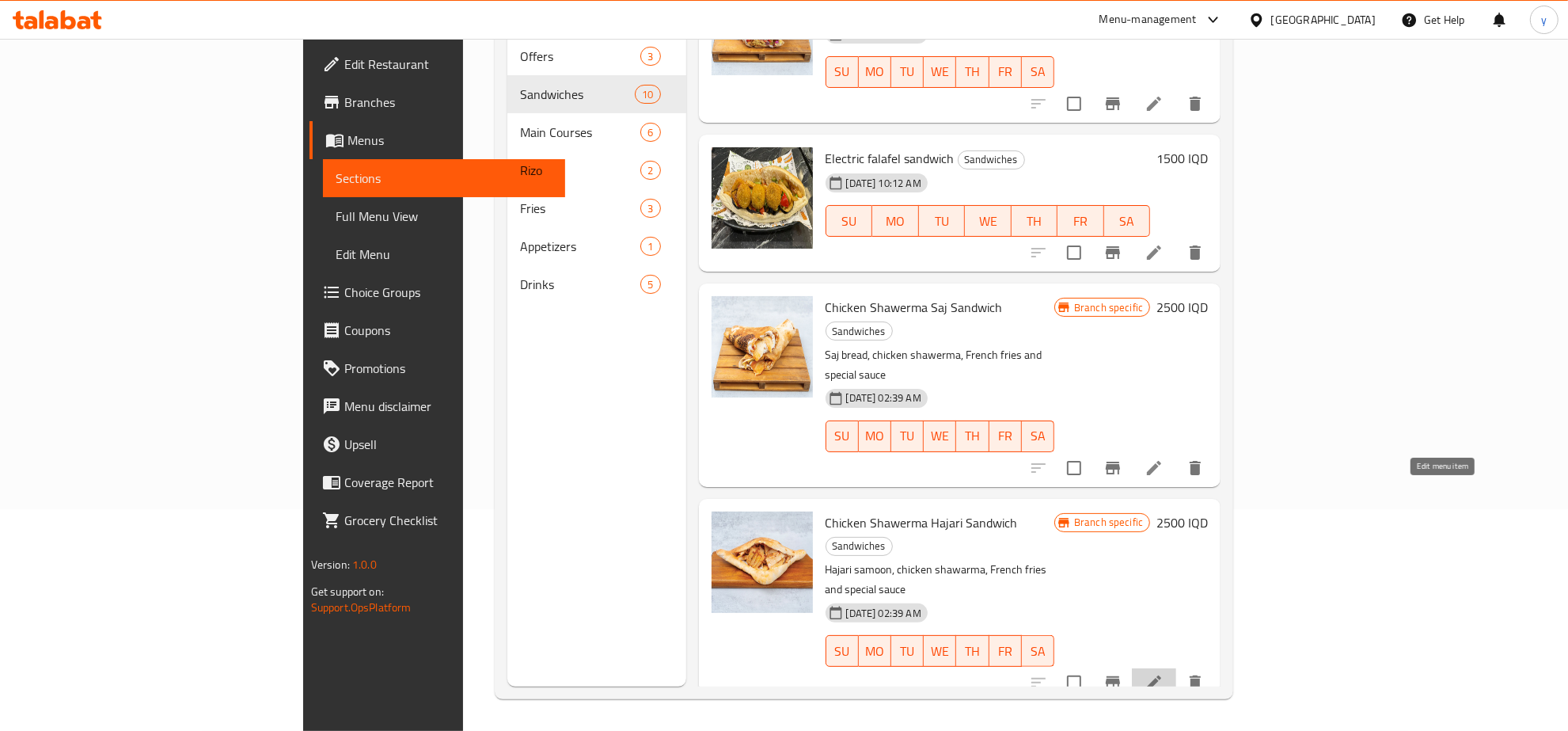
click at [1164, 674] on icon at bounding box center [1154, 683] width 19 height 19
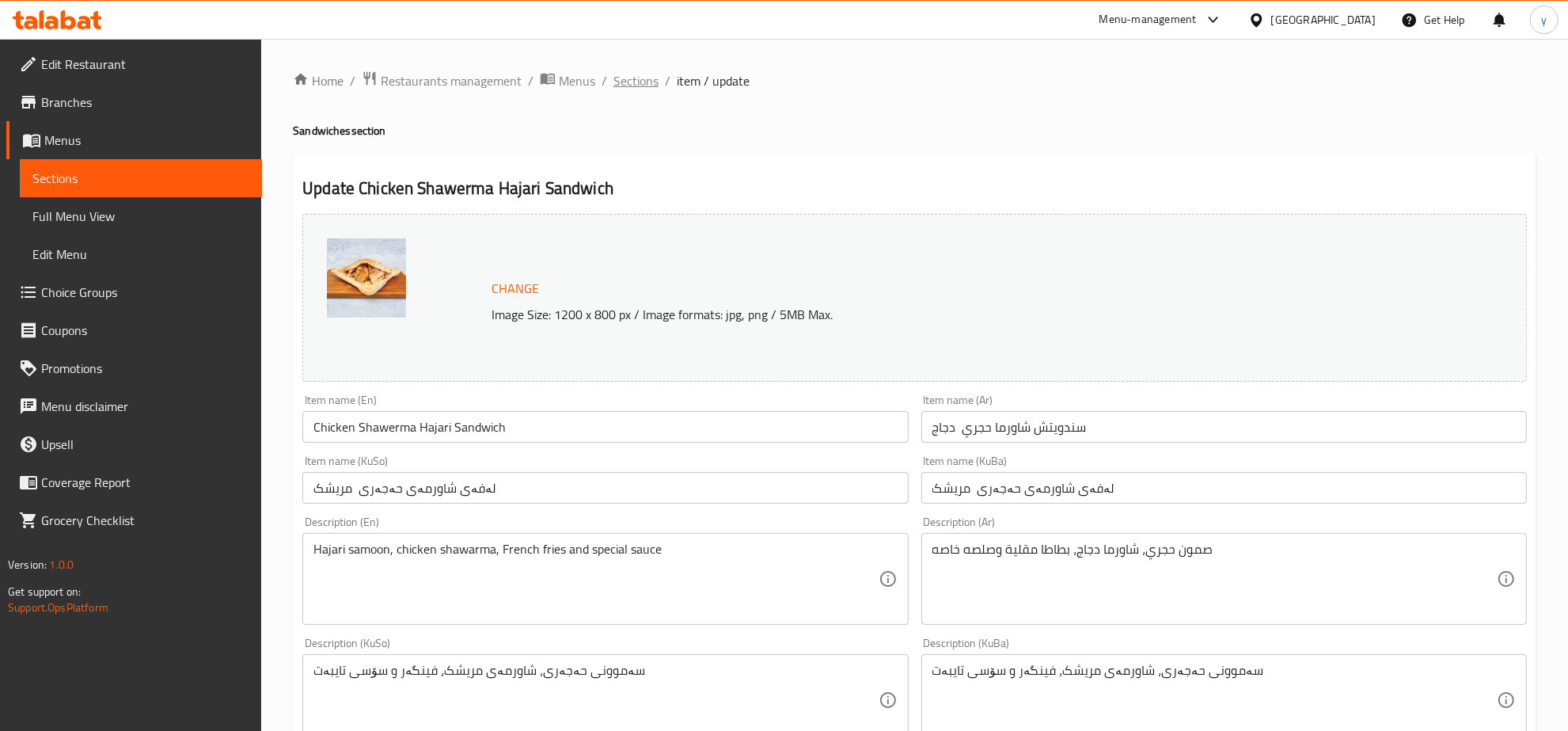
click at [631, 83] on span "Sections" at bounding box center [636, 80] width 45 height 19
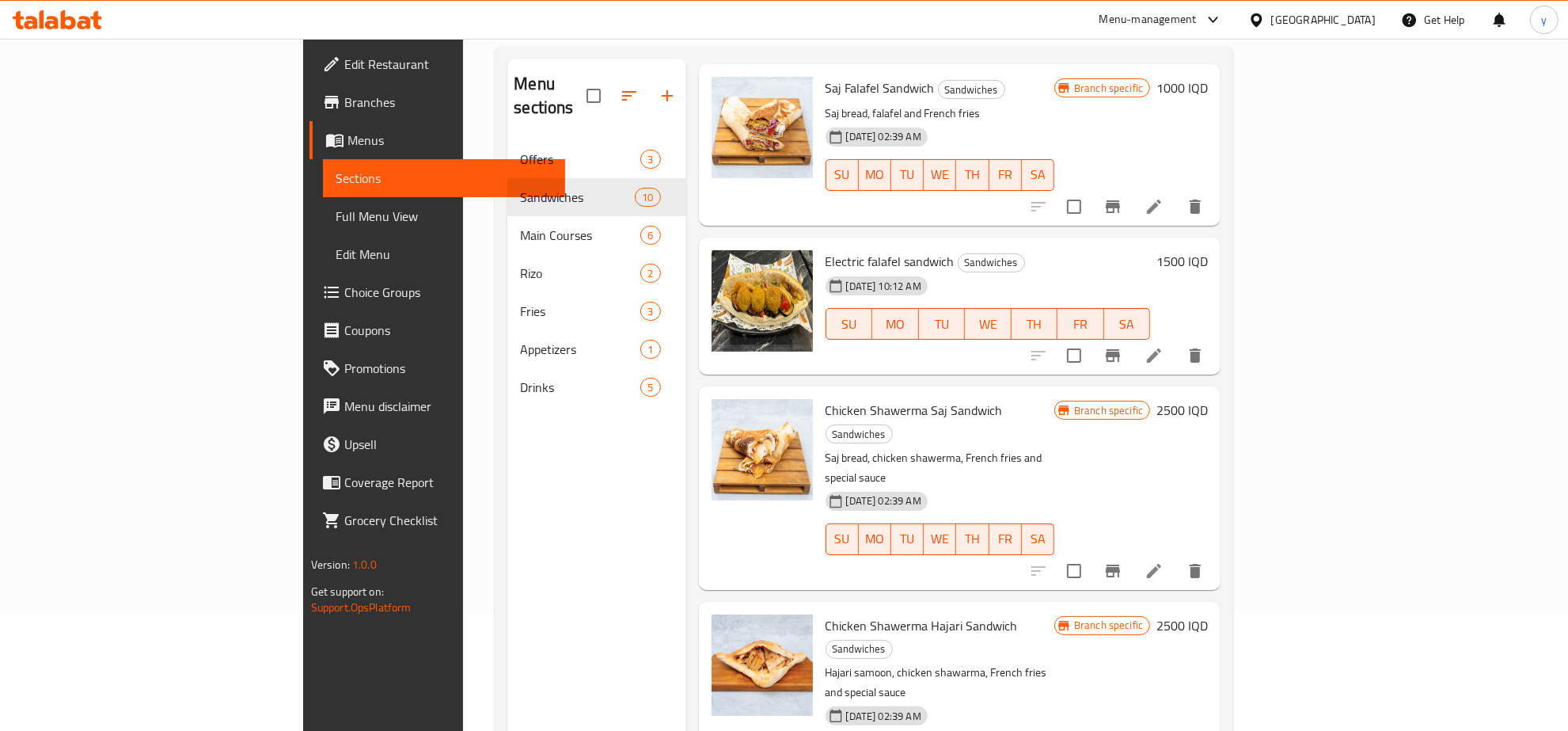
scroll to position [222, 0]
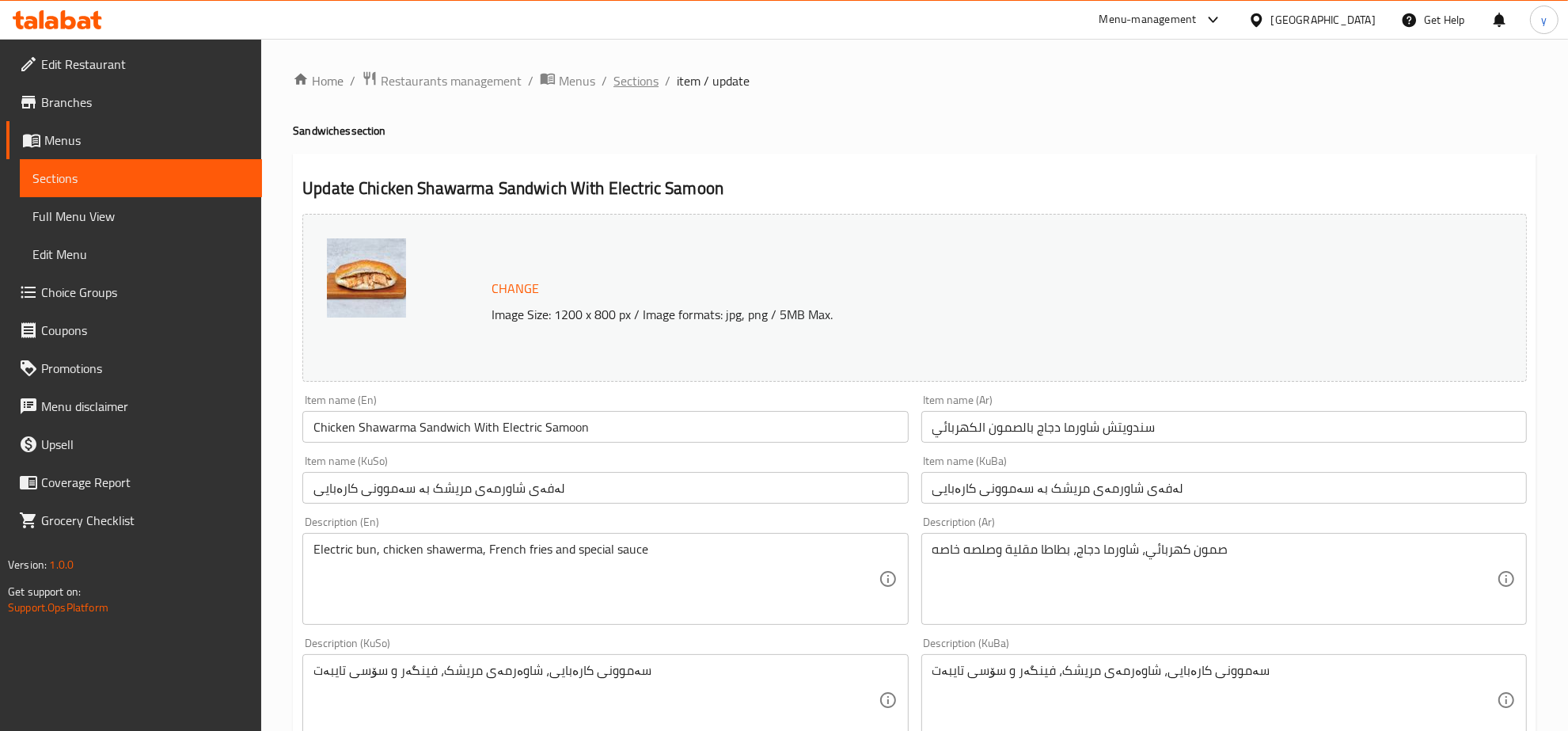
click at [635, 81] on span "Sections" at bounding box center [636, 80] width 45 height 19
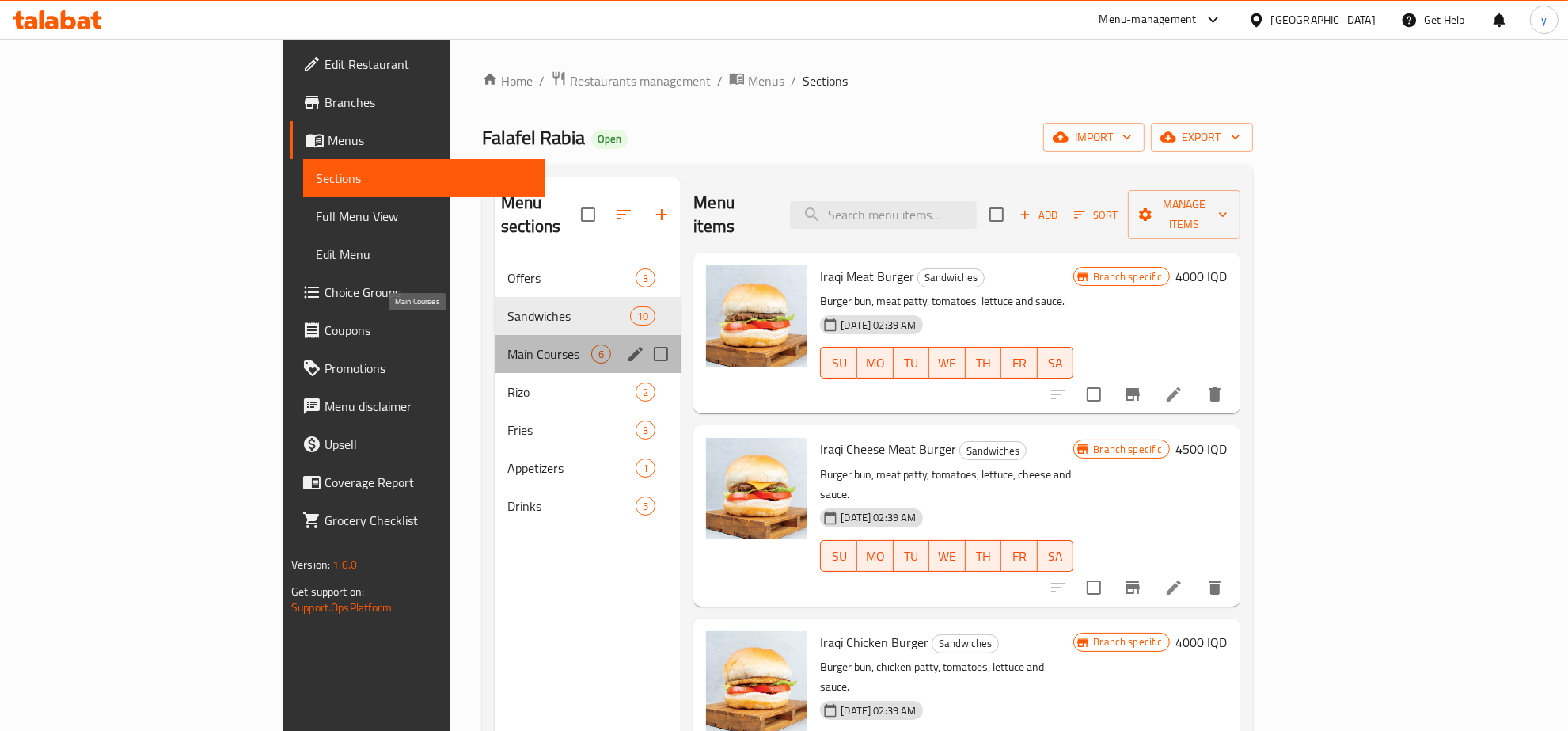
click at [508, 345] on span "Main Courses" at bounding box center [549, 354] width 84 height 19
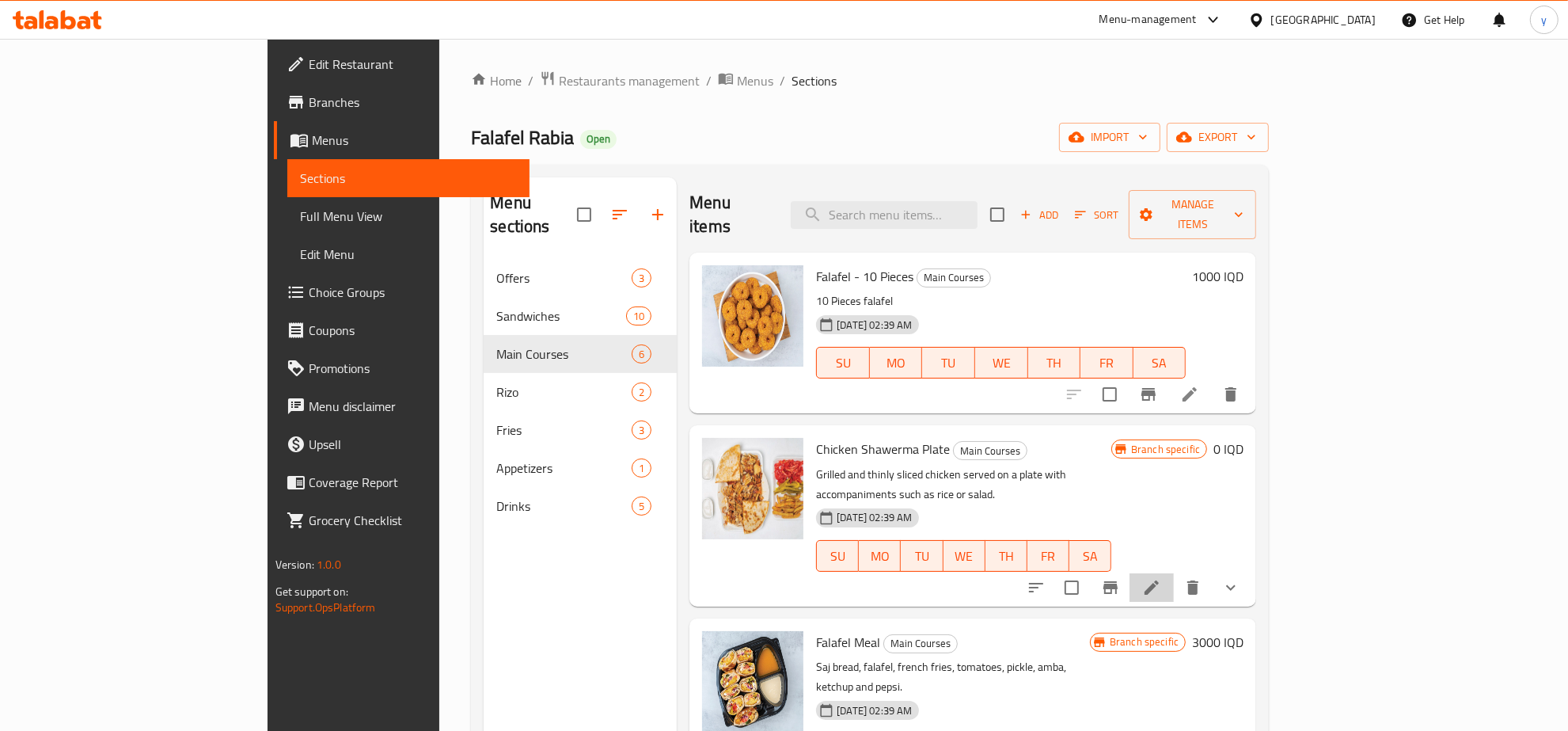
click at [1174, 574] on li at bounding box center [1152, 587] width 44 height 28
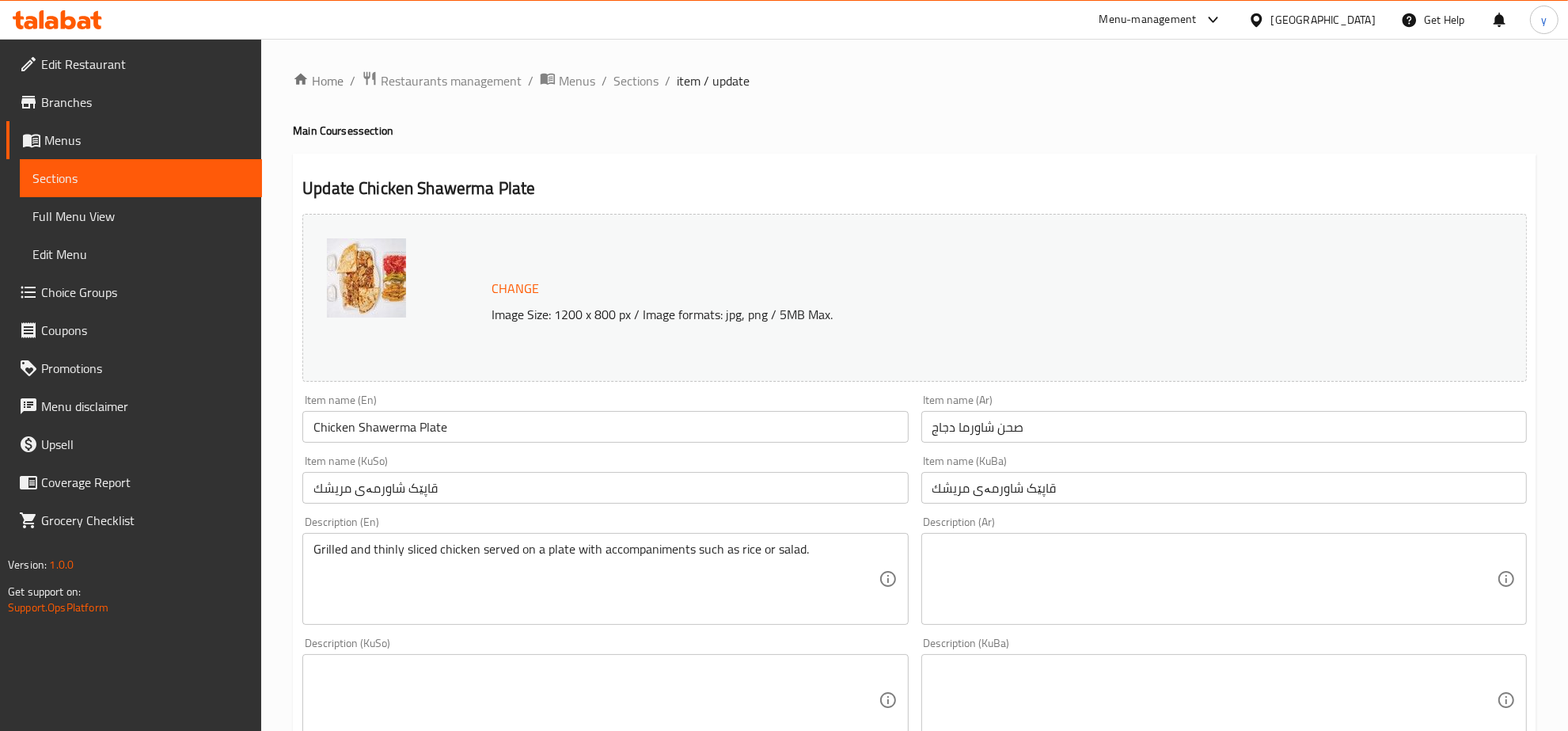
click at [630, 95] on div "Home / Restaurants management / Menus / Sections / item / update Main Courses s…" at bounding box center [915, 699] width 1244 height 1258
click at [636, 84] on span "Sections" at bounding box center [636, 80] width 45 height 19
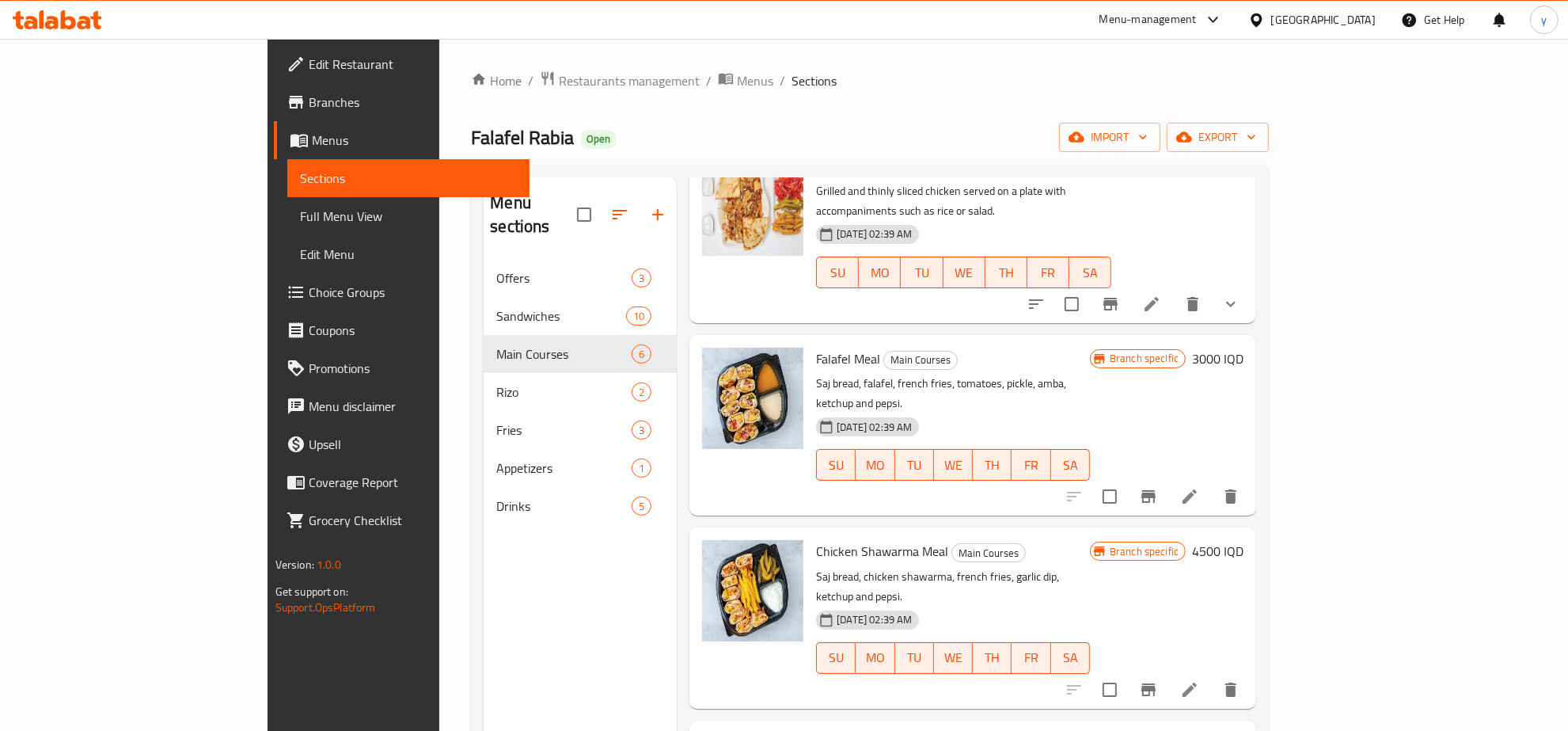
scroll to position [329, 0]
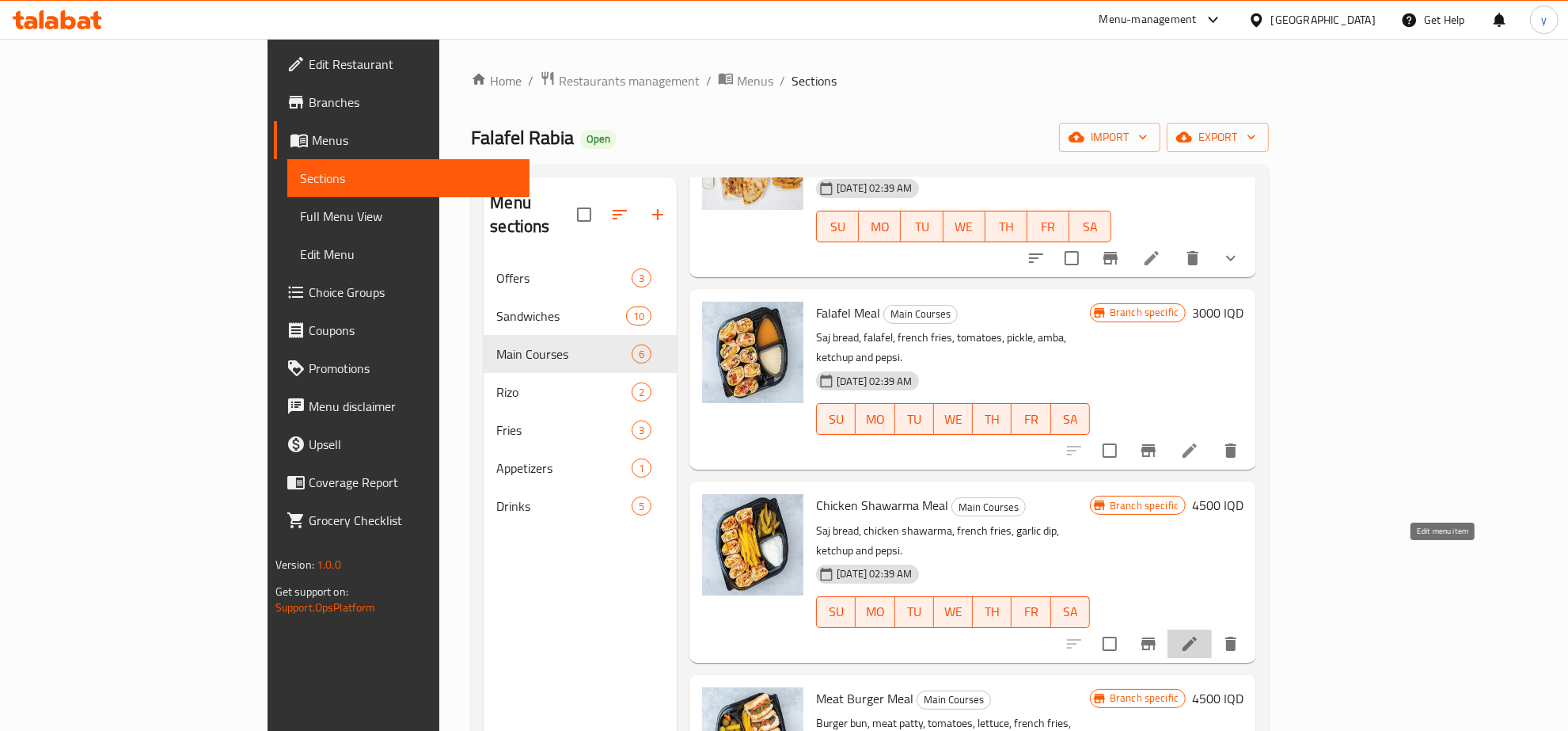
click at [1200, 634] on icon at bounding box center [1189, 644] width 19 height 19
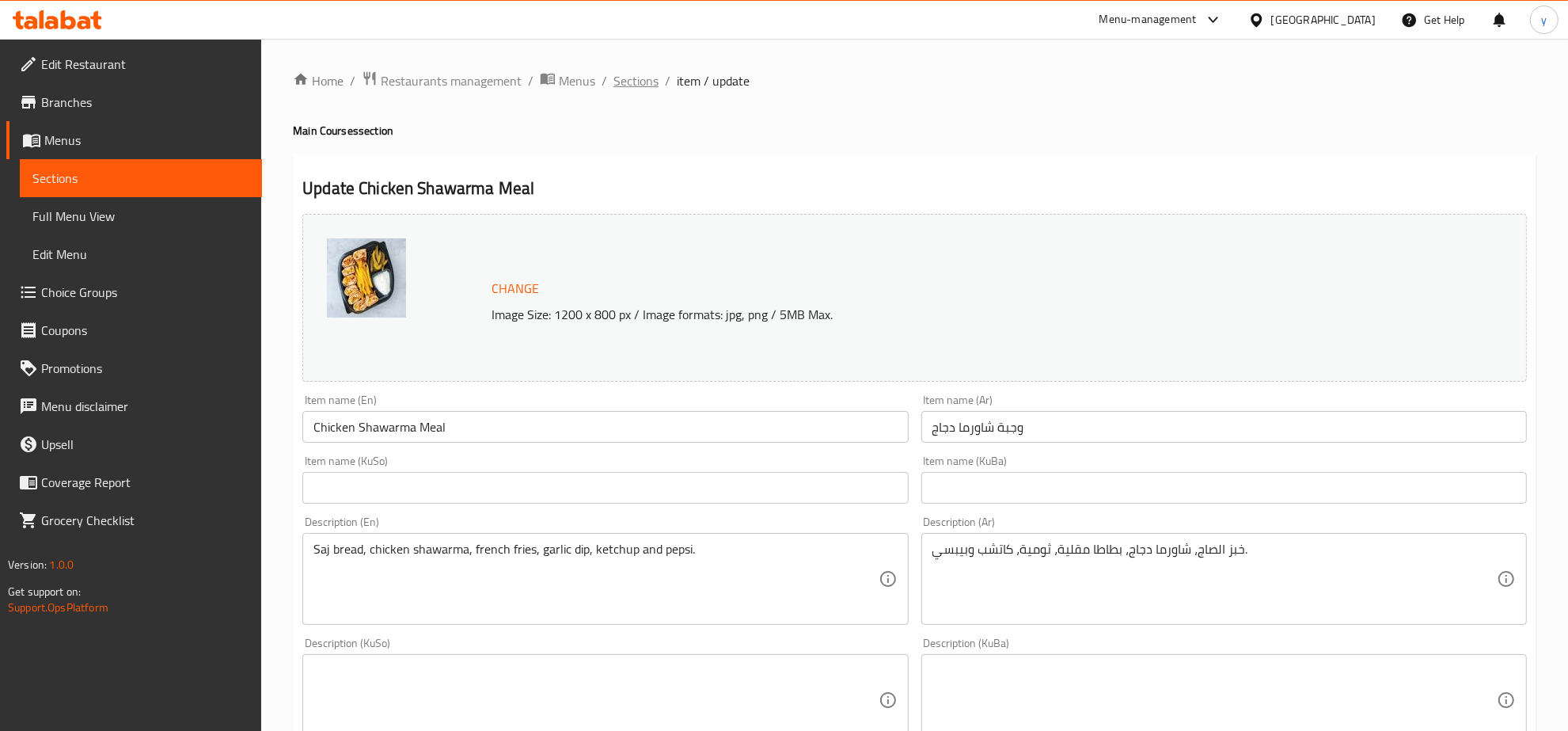
click at [620, 73] on span "Sections" at bounding box center [636, 80] width 45 height 19
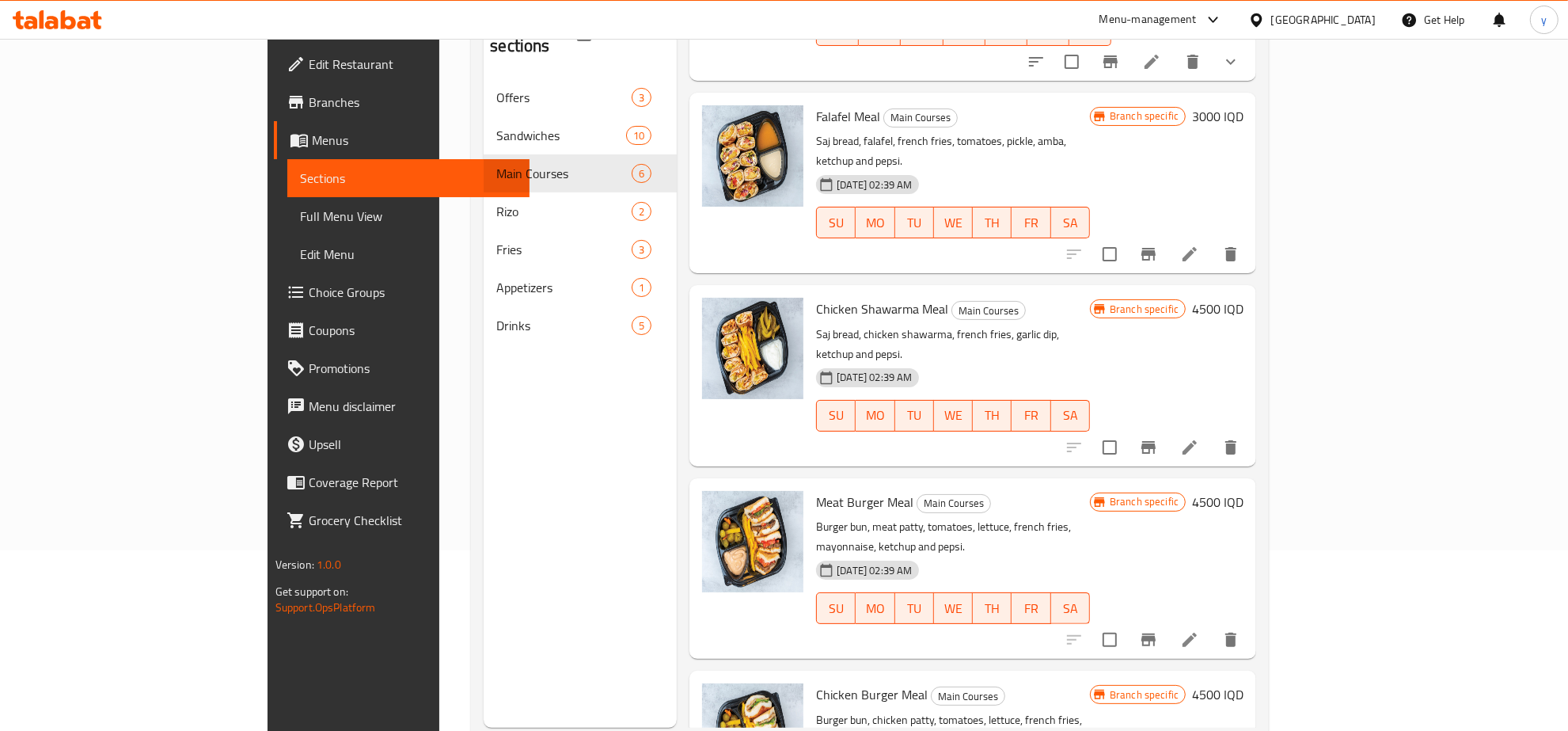
scroll to position [222, 0]
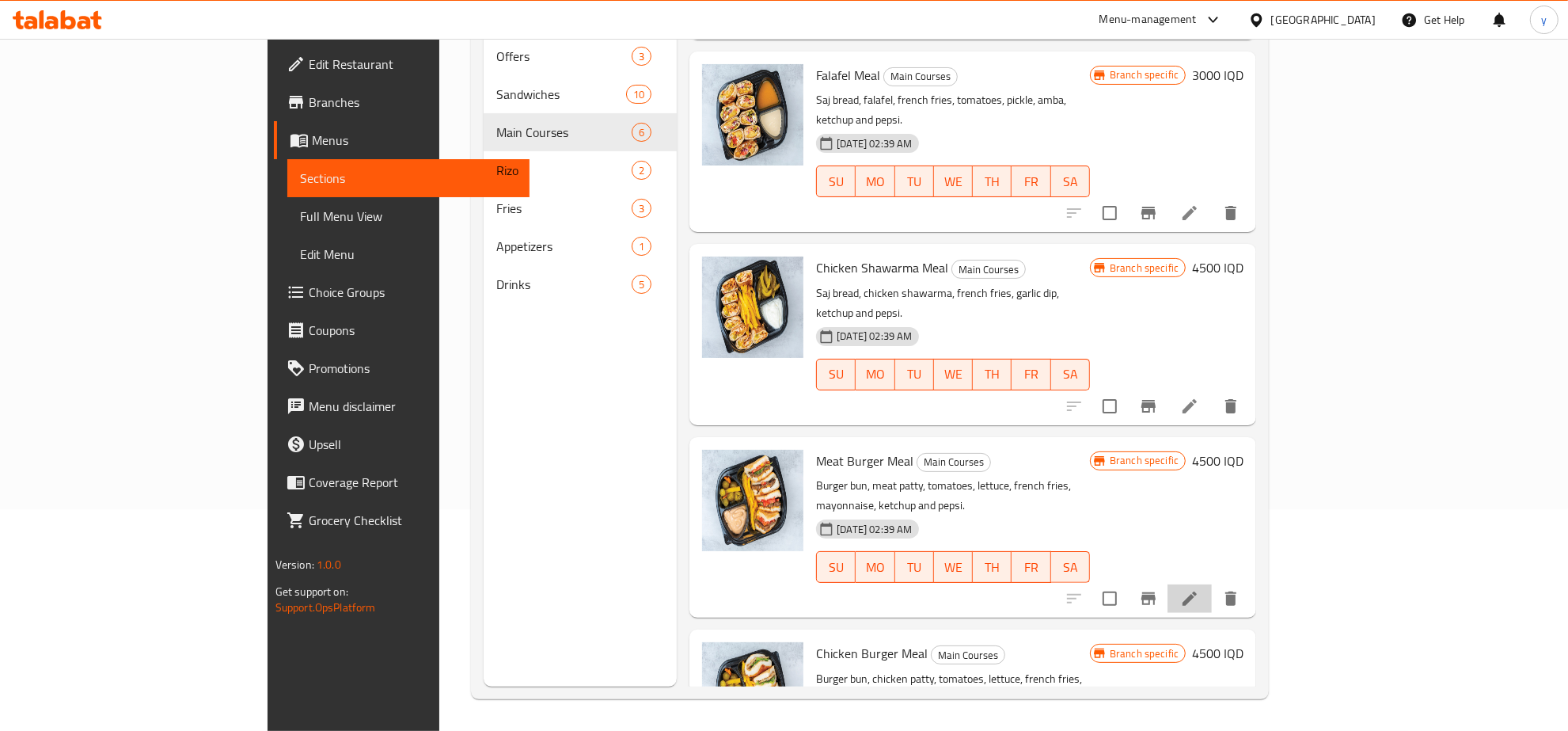
click at [1212, 585] on li at bounding box center [1190, 598] width 44 height 28
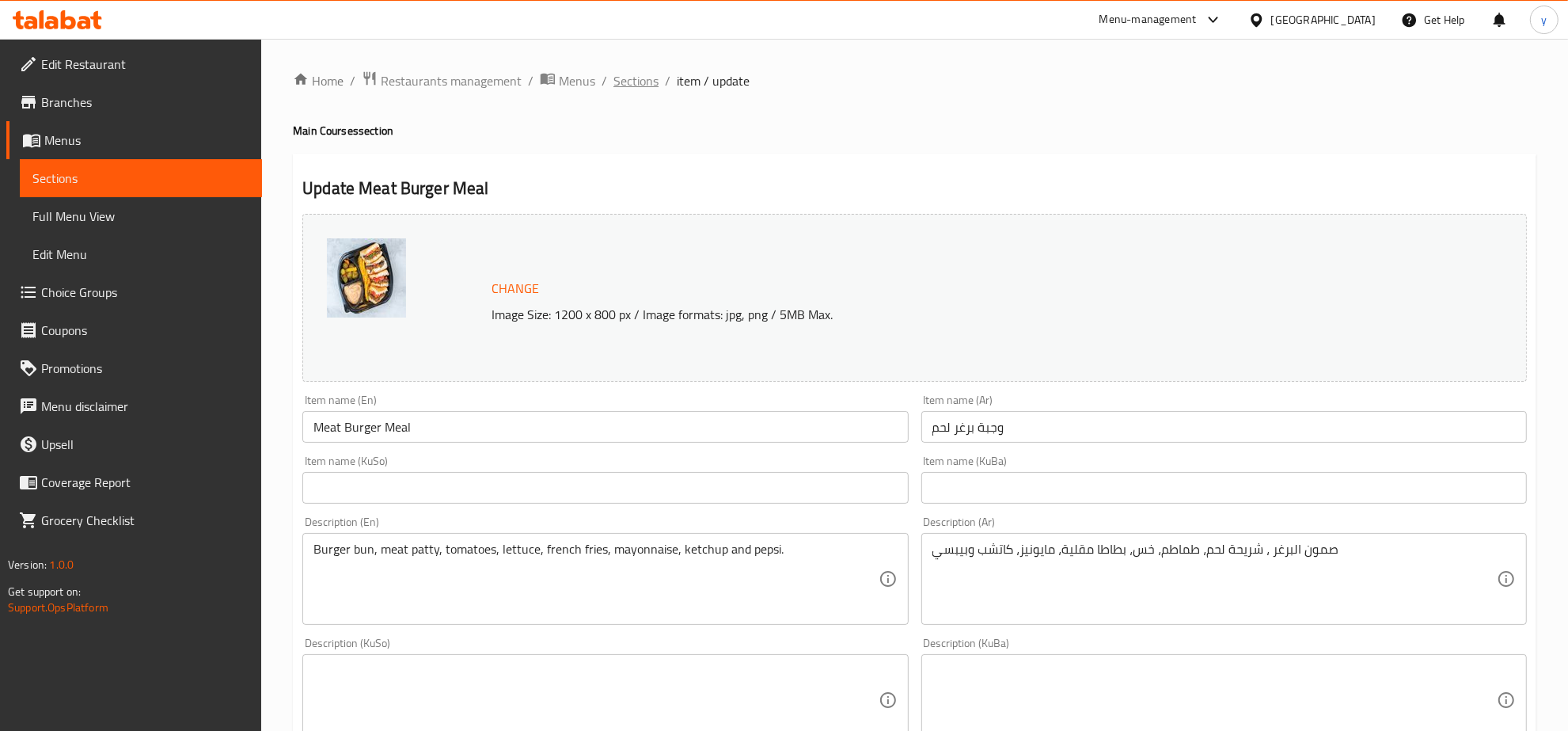
click at [631, 72] on span "Sections" at bounding box center [636, 80] width 45 height 19
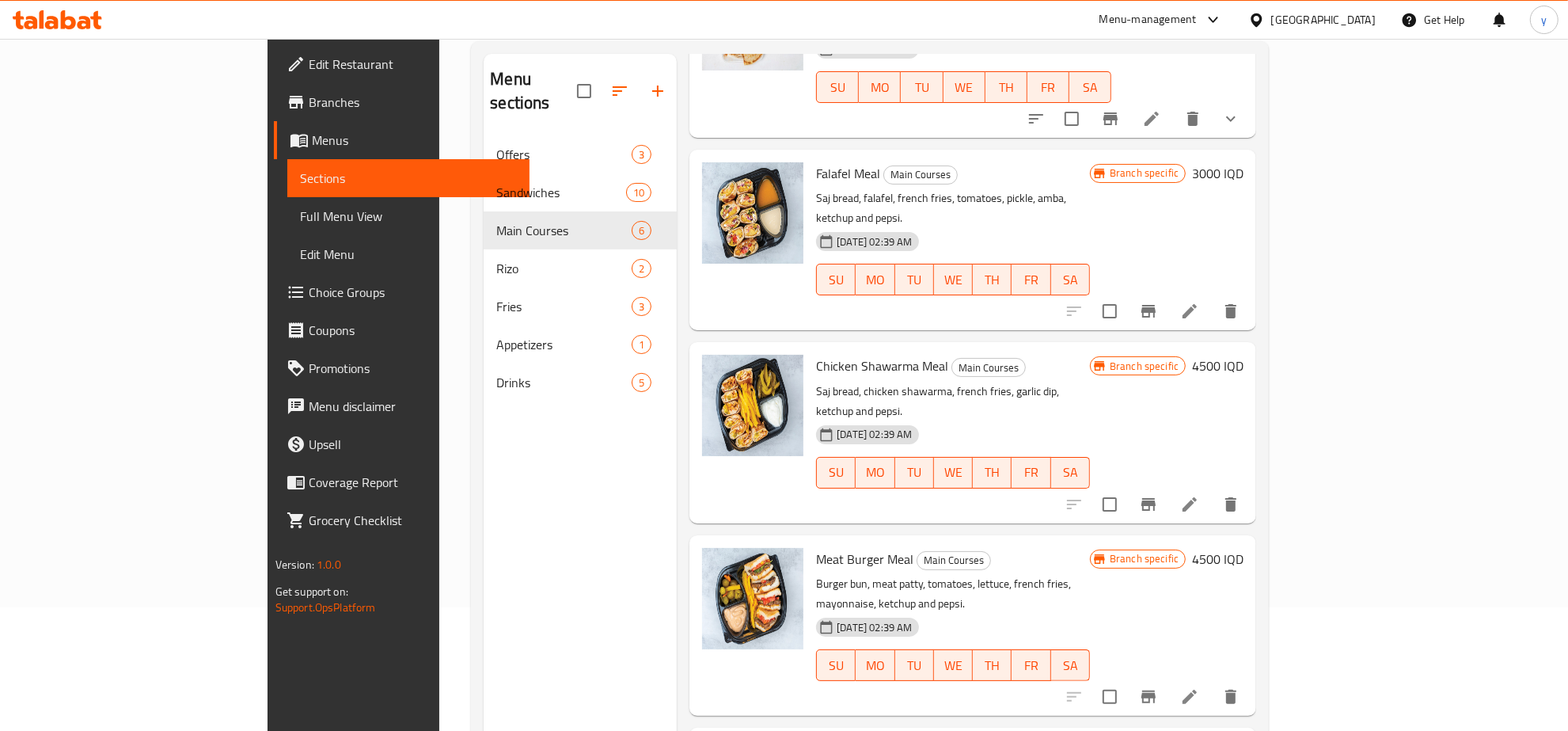
scroll to position [222, 0]
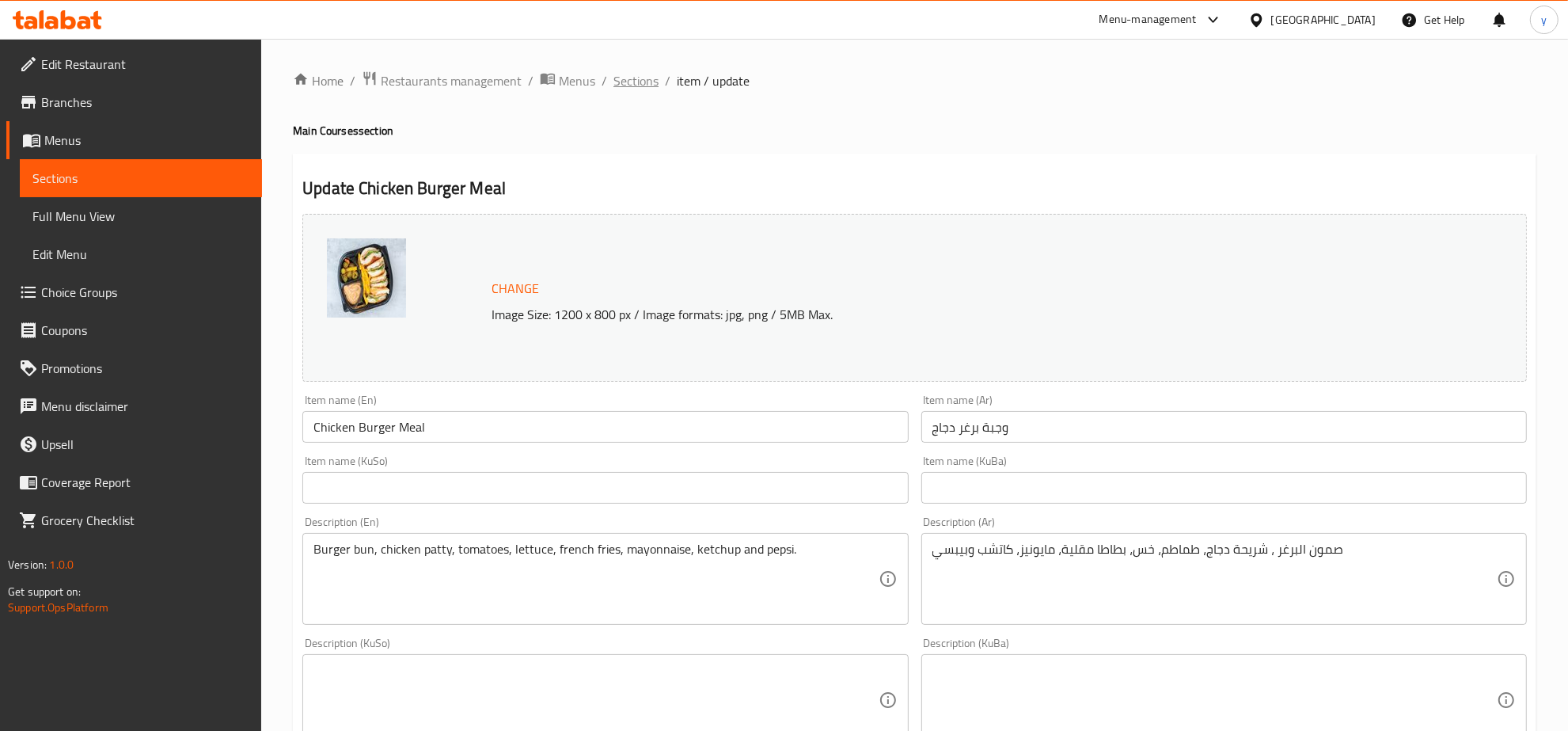
click at [638, 80] on span "Sections" at bounding box center [636, 80] width 45 height 19
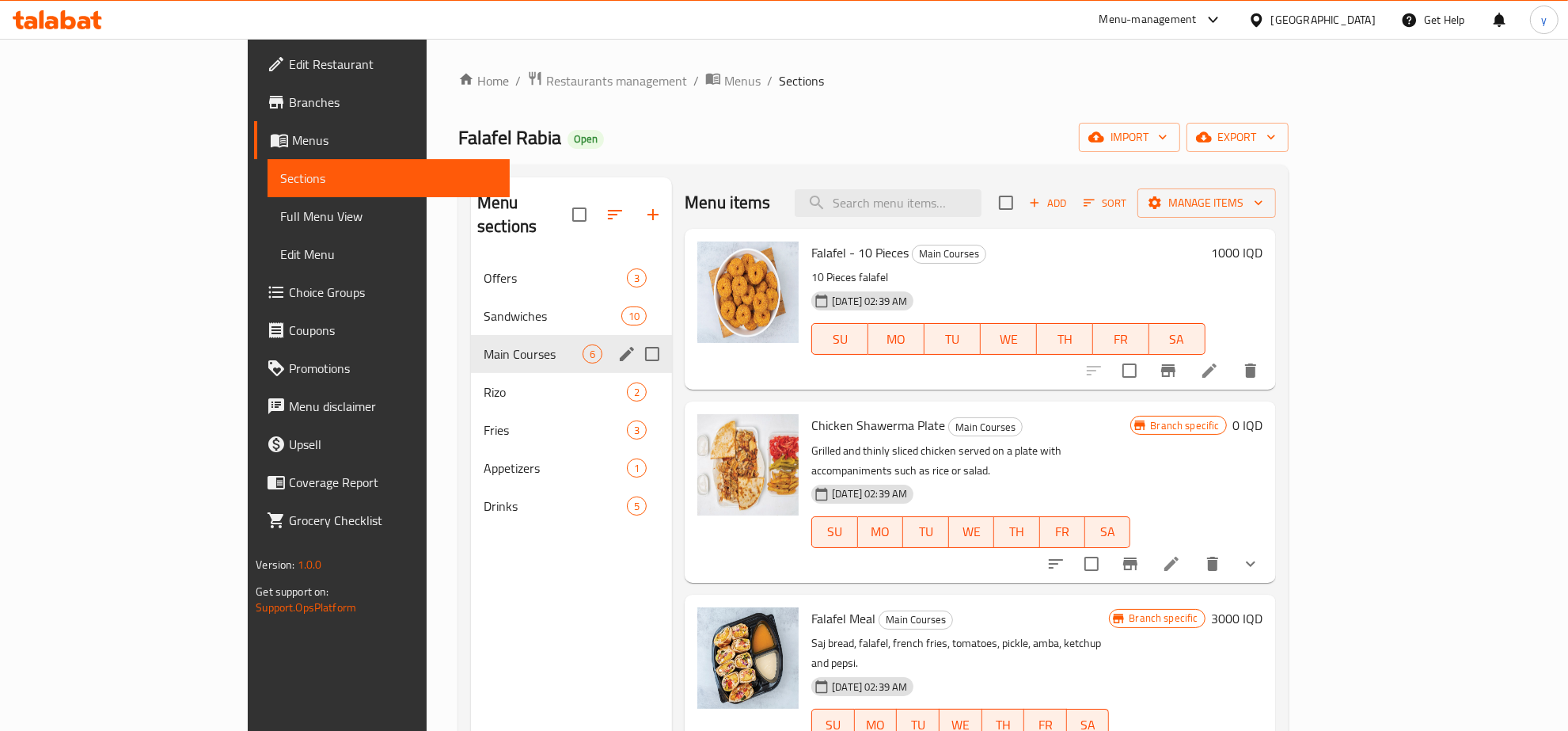
click at [471, 373] on div "Rizo 2" at bounding box center [571, 392] width 201 height 38
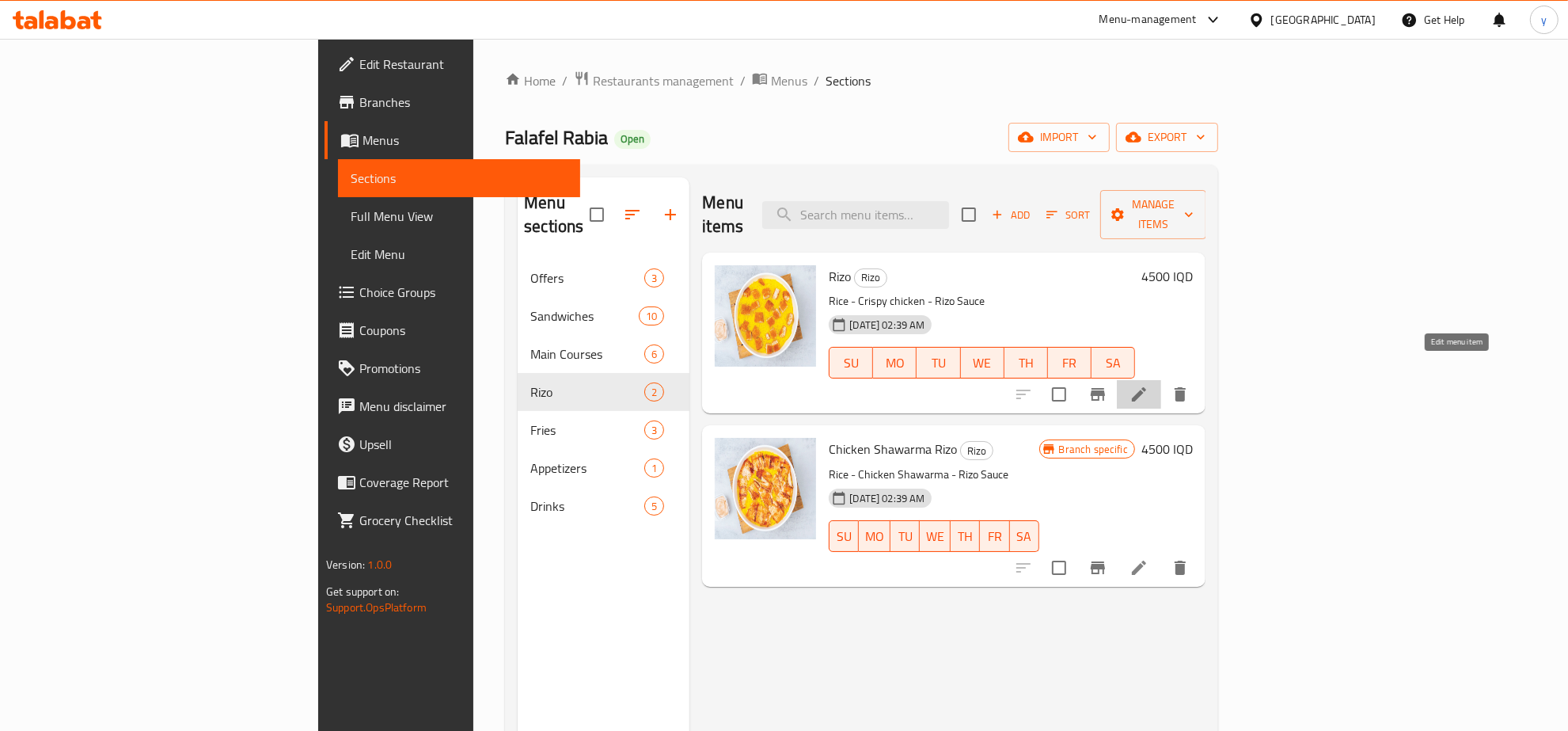
click at [1148, 385] on icon at bounding box center [1139, 394] width 19 height 19
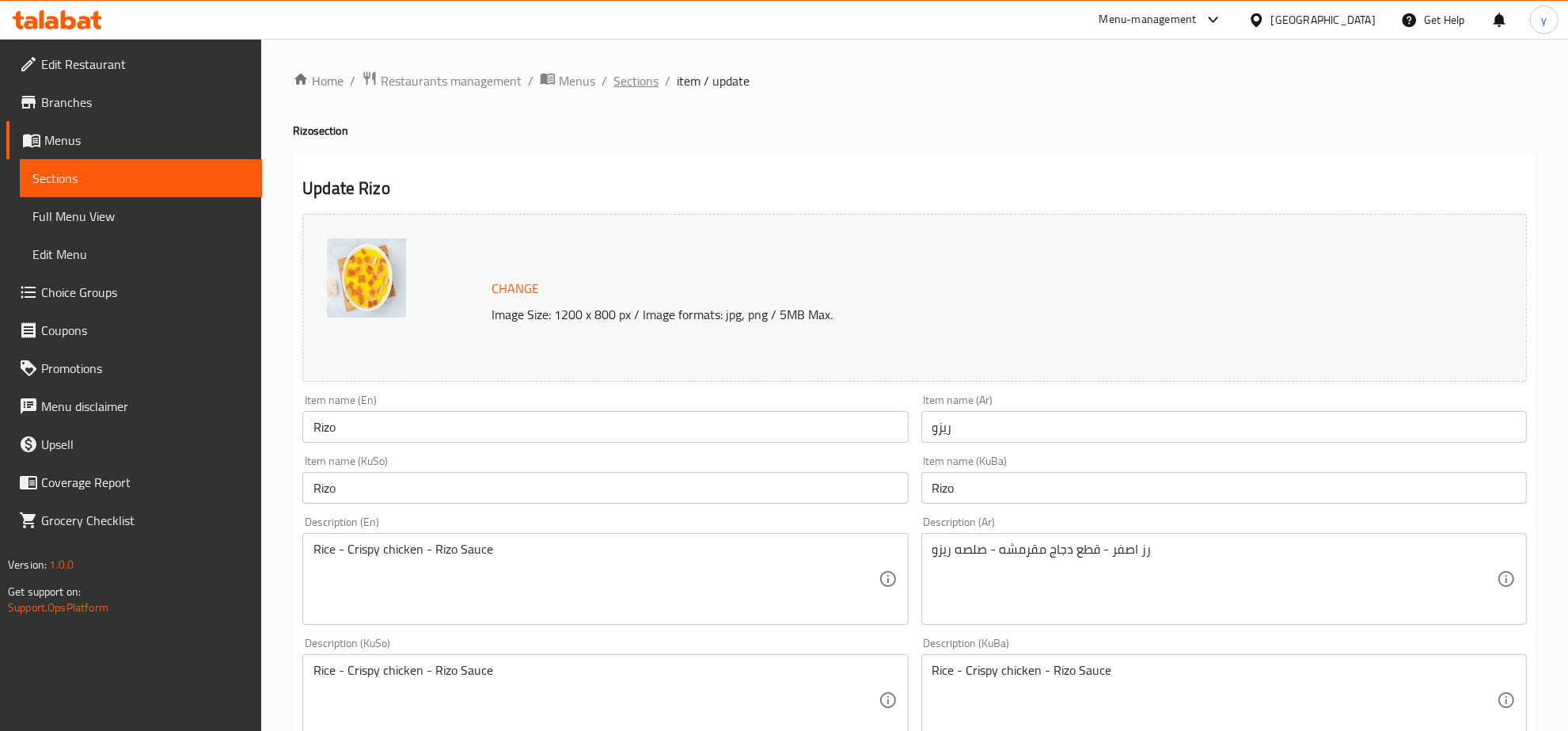
click at [641, 84] on span "Sections" at bounding box center [636, 80] width 45 height 19
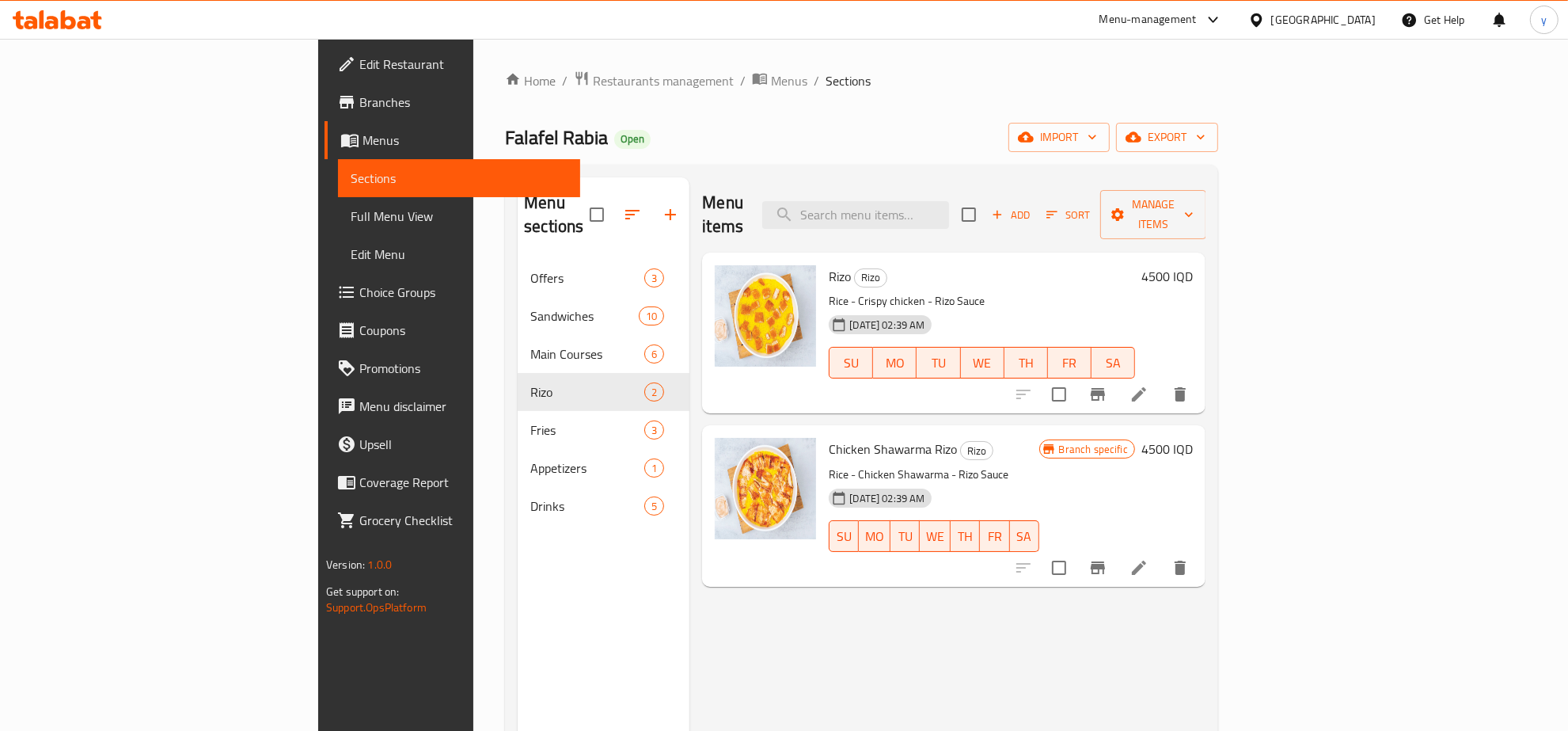
click at [1200, 549] on div at bounding box center [1102, 568] width 195 height 38
click at [1148, 558] on icon at bounding box center [1139, 568] width 19 height 19
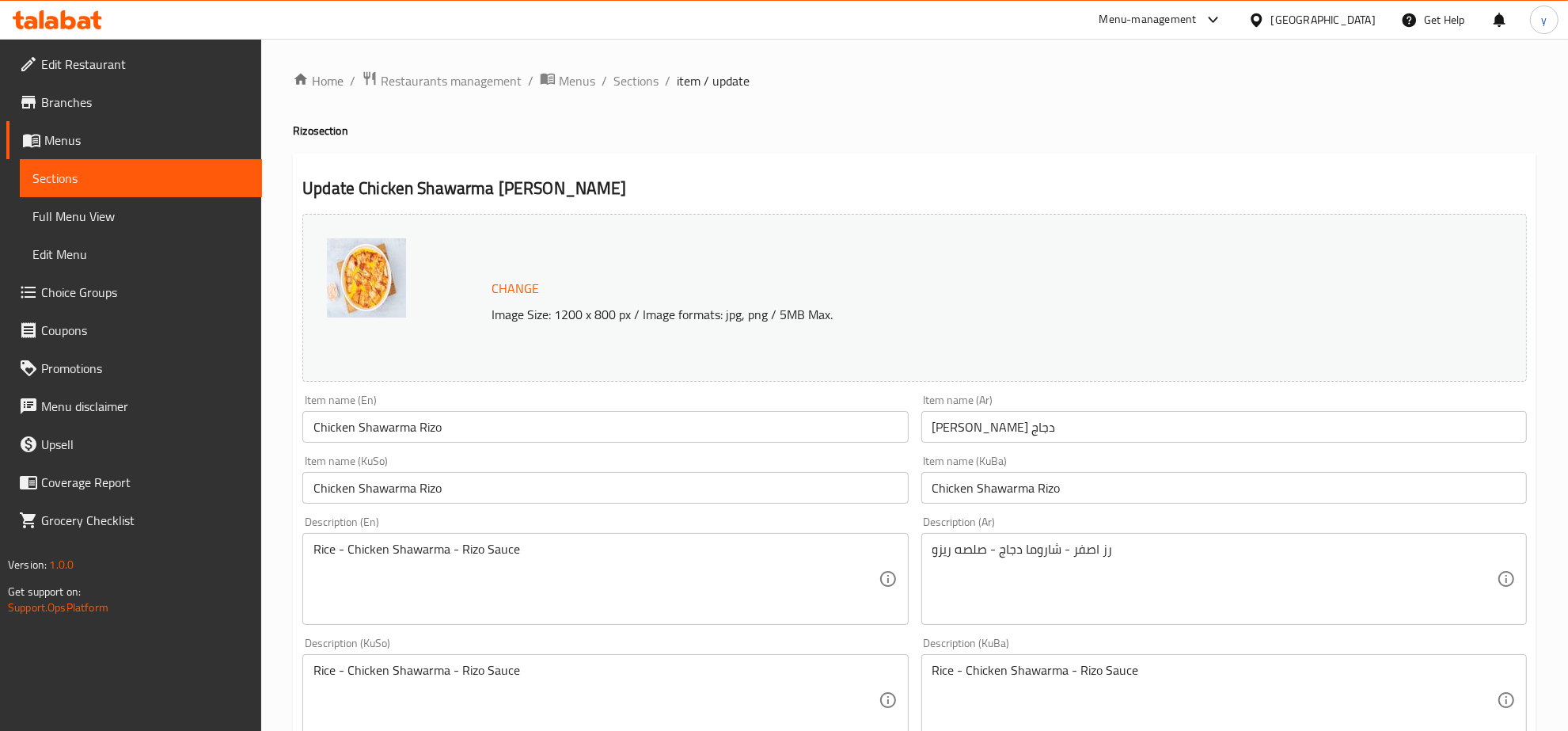
click at [622, 93] on div "Home / Restaurants management / Menus / Sections / item / update Rizo section U…" at bounding box center [915, 681] width 1244 height 1223
click at [637, 74] on span "Sections" at bounding box center [636, 80] width 45 height 19
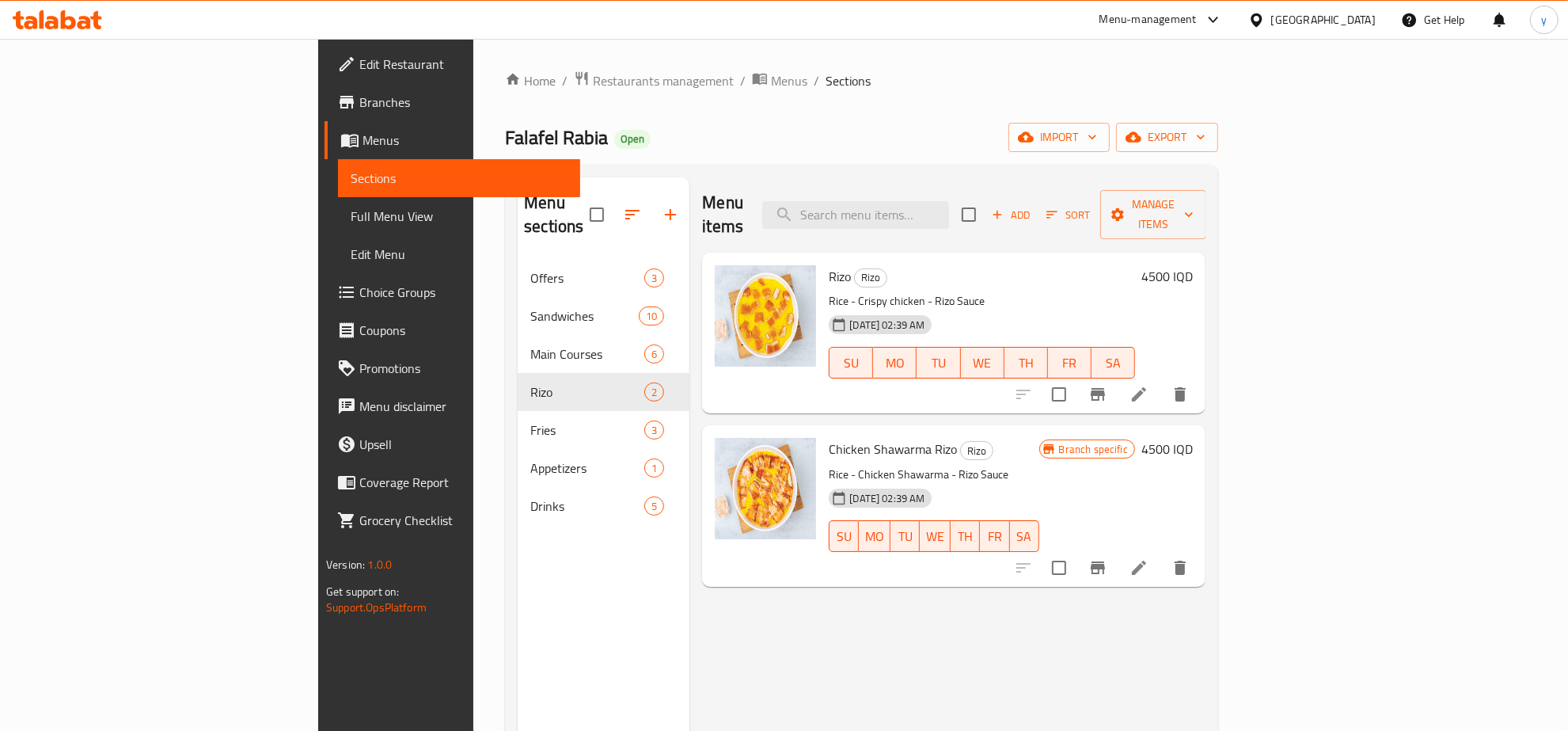
click at [1161, 554] on li at bounding box center [1139, 568] width 44 height 28
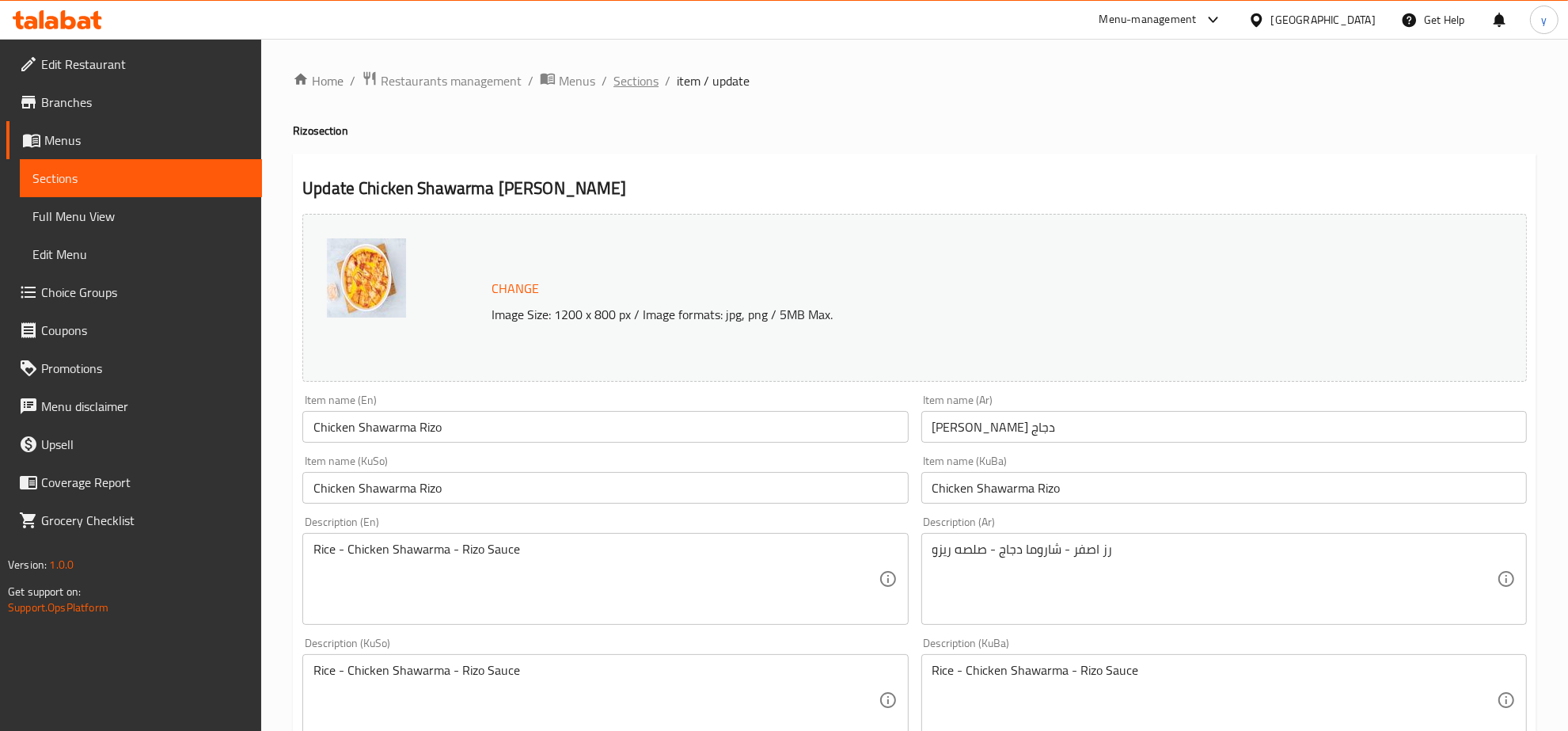
click at [633, 80] on span "Sections" at bounding box center [636, 80] width 45 height 19
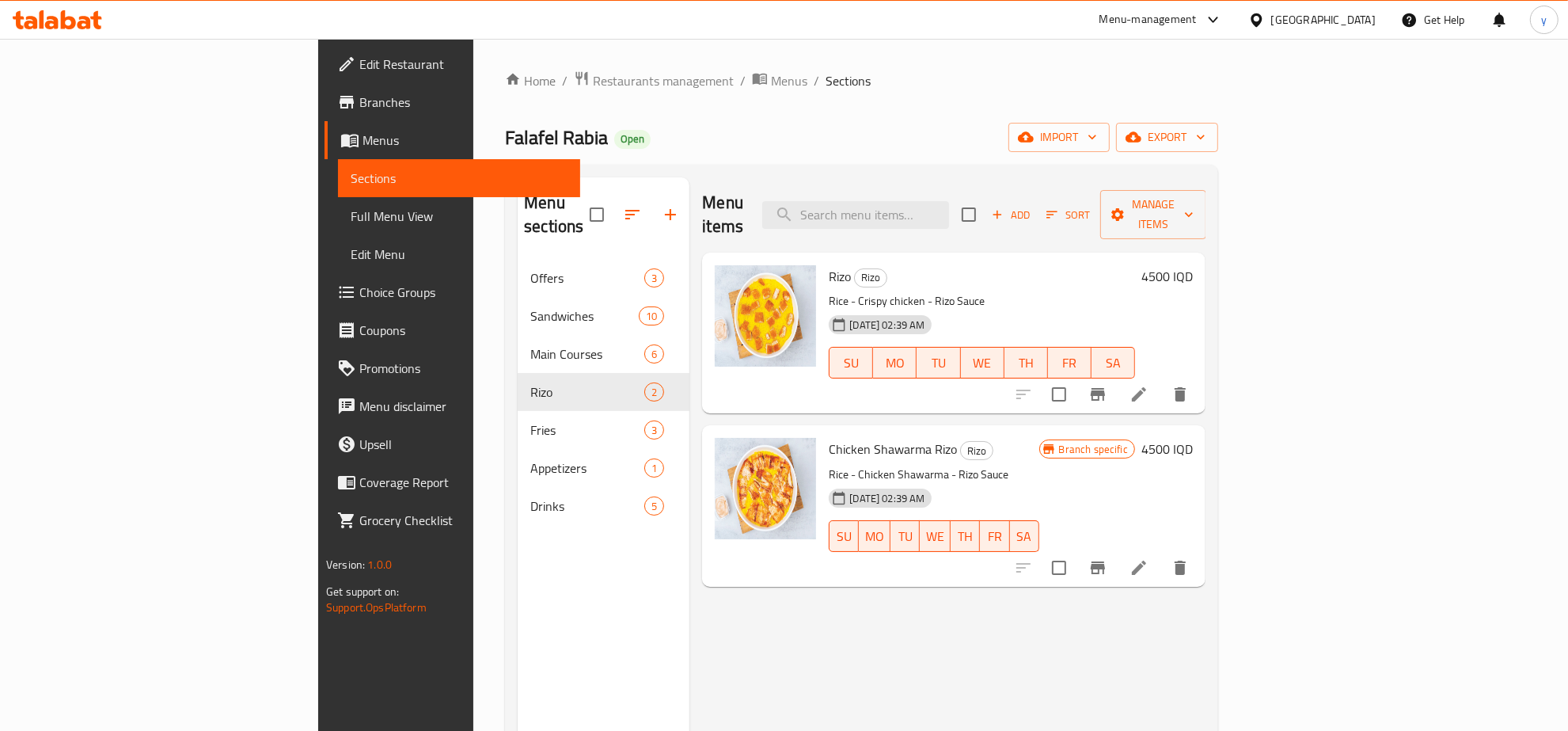
click at [1206, 393] on div "Menu items Add Sort Manage items Rizo Rizo Rice - Crispy chicken - Rizo Sauce 3…" at bounding box center [948, 543] width 516 height 731
click at [1161, 383] on li at bounding box center [1139, 394] width 44 height 28
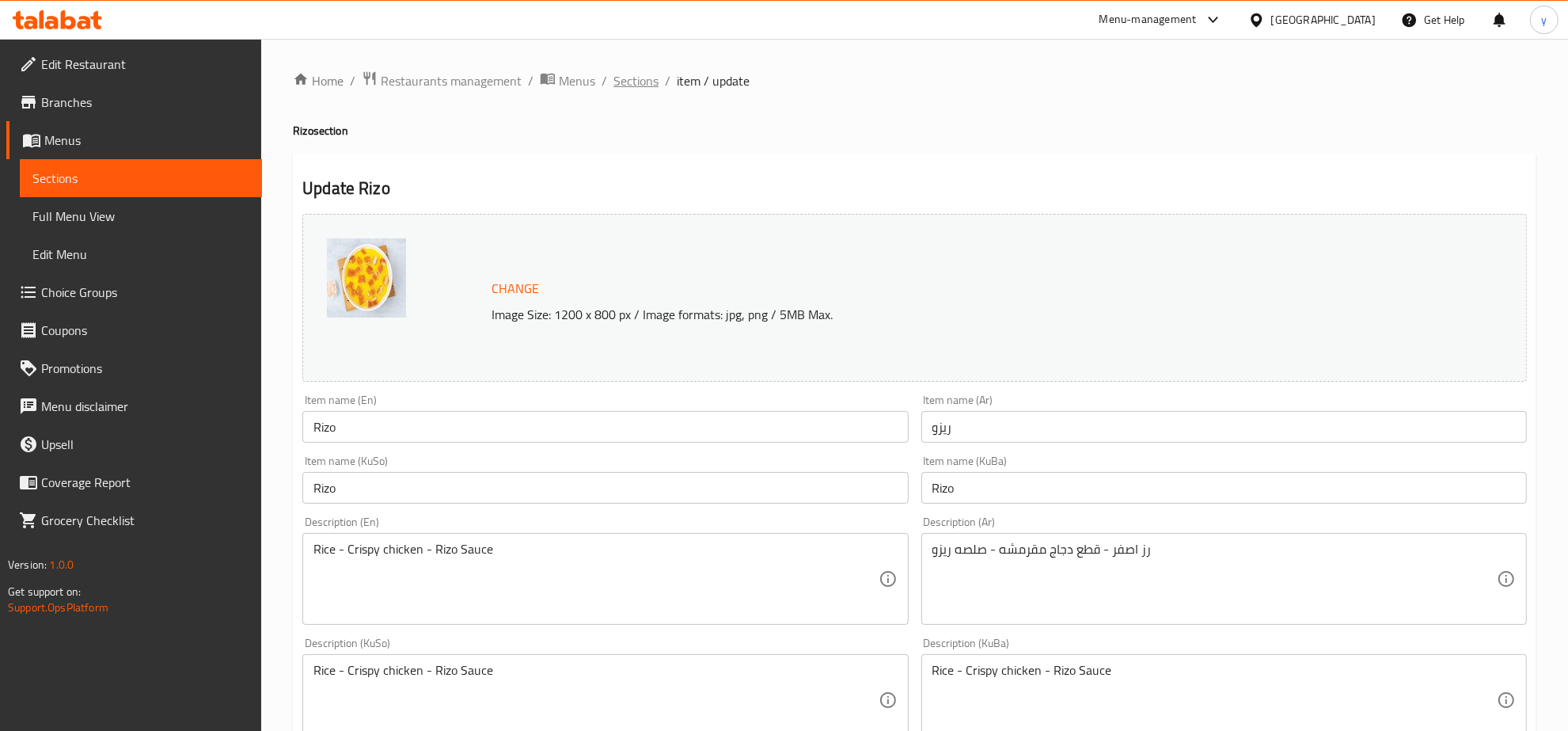
click at [653, 76] on span "Sections" at bounding box center [636, 80] width 45 height 19
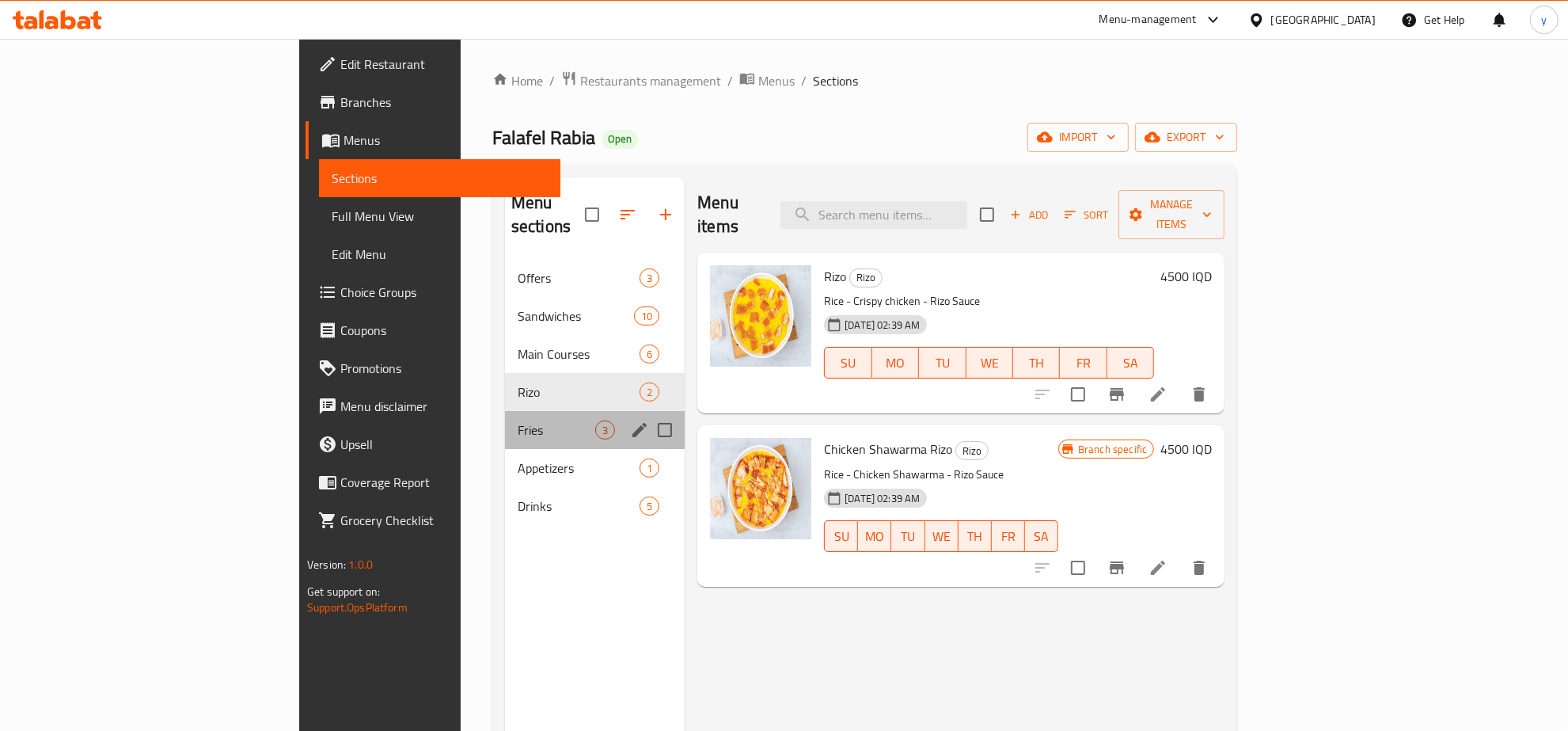
click at [505, 417] on div "Fries 3" at bounding box center [595, 430] width 179 height 38
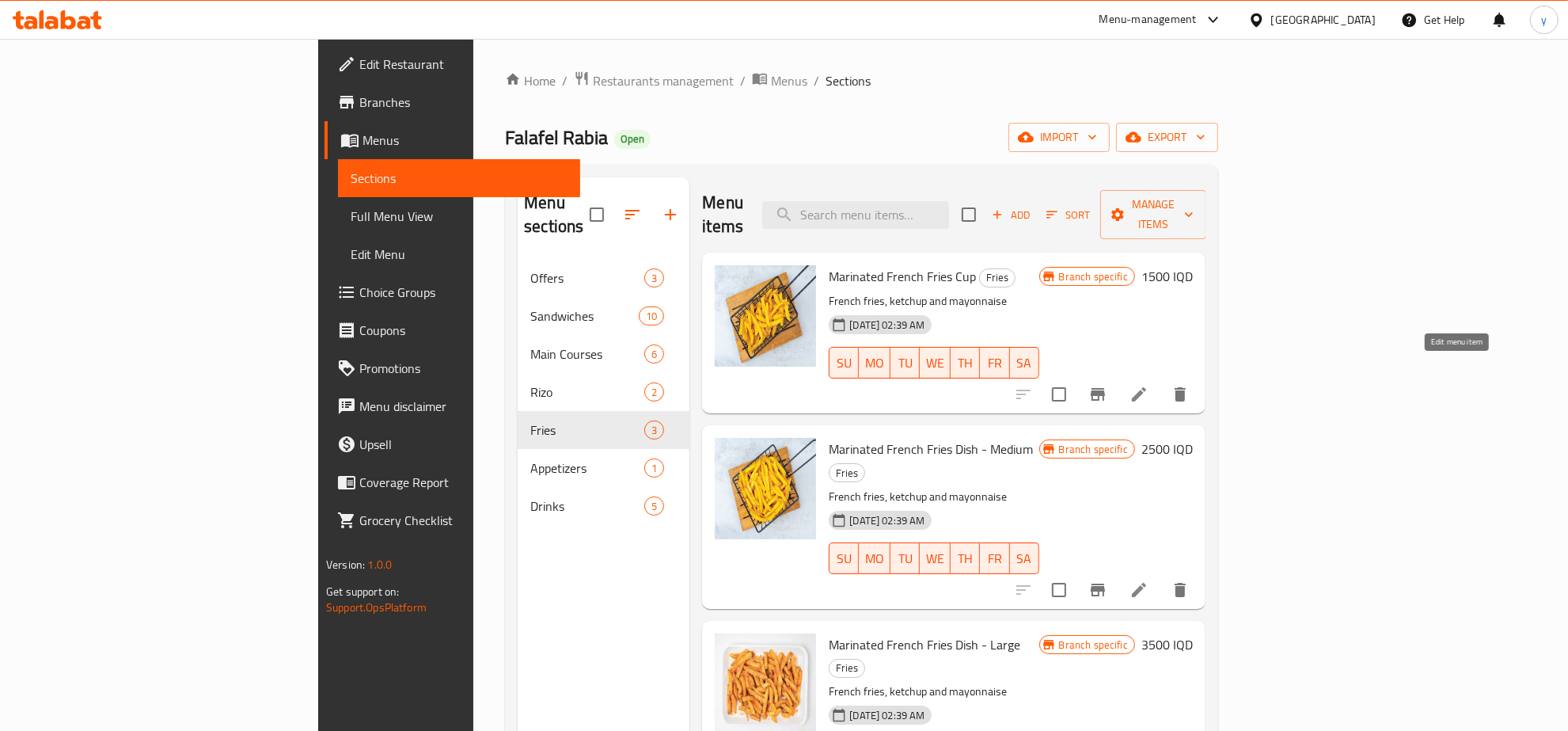
click at [1148, 385] on icon at bounding box center [1139, 394] width 19 height 19
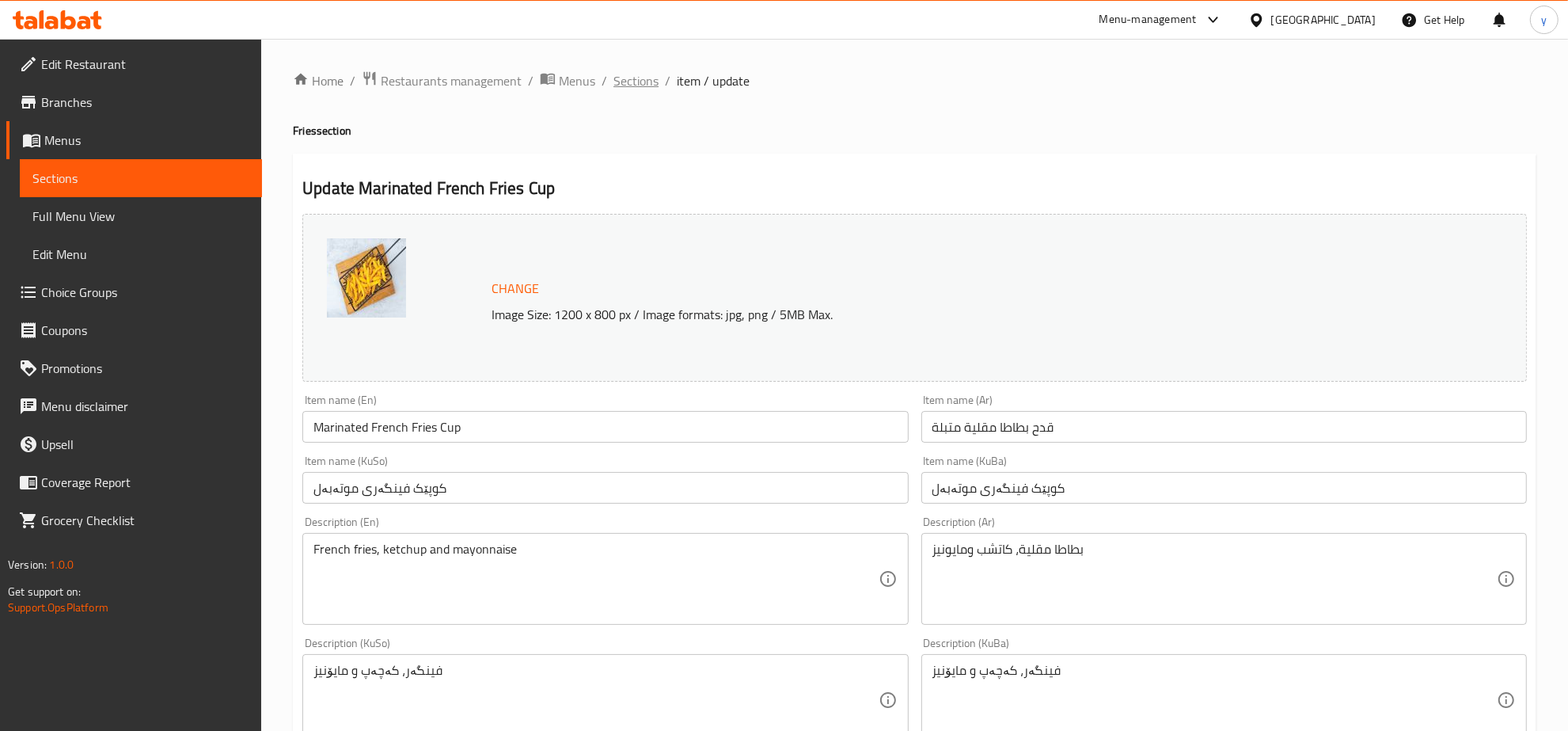
click at [651, 87] on span "Sections" at bounding box center [636, 80] width 45 height 19
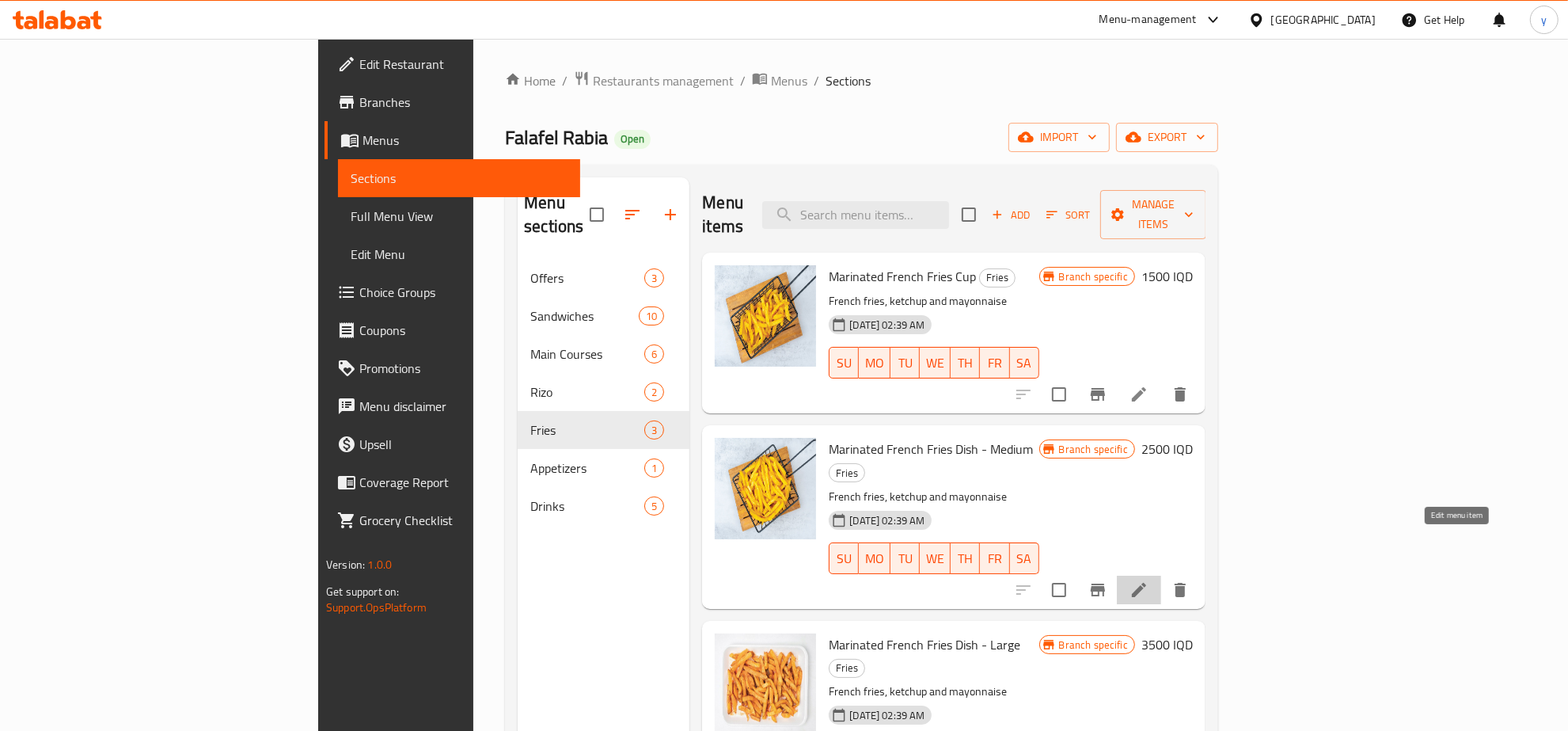
click at [1148, 581] on icon at bounding box center [1139, 590] width 19 height 19
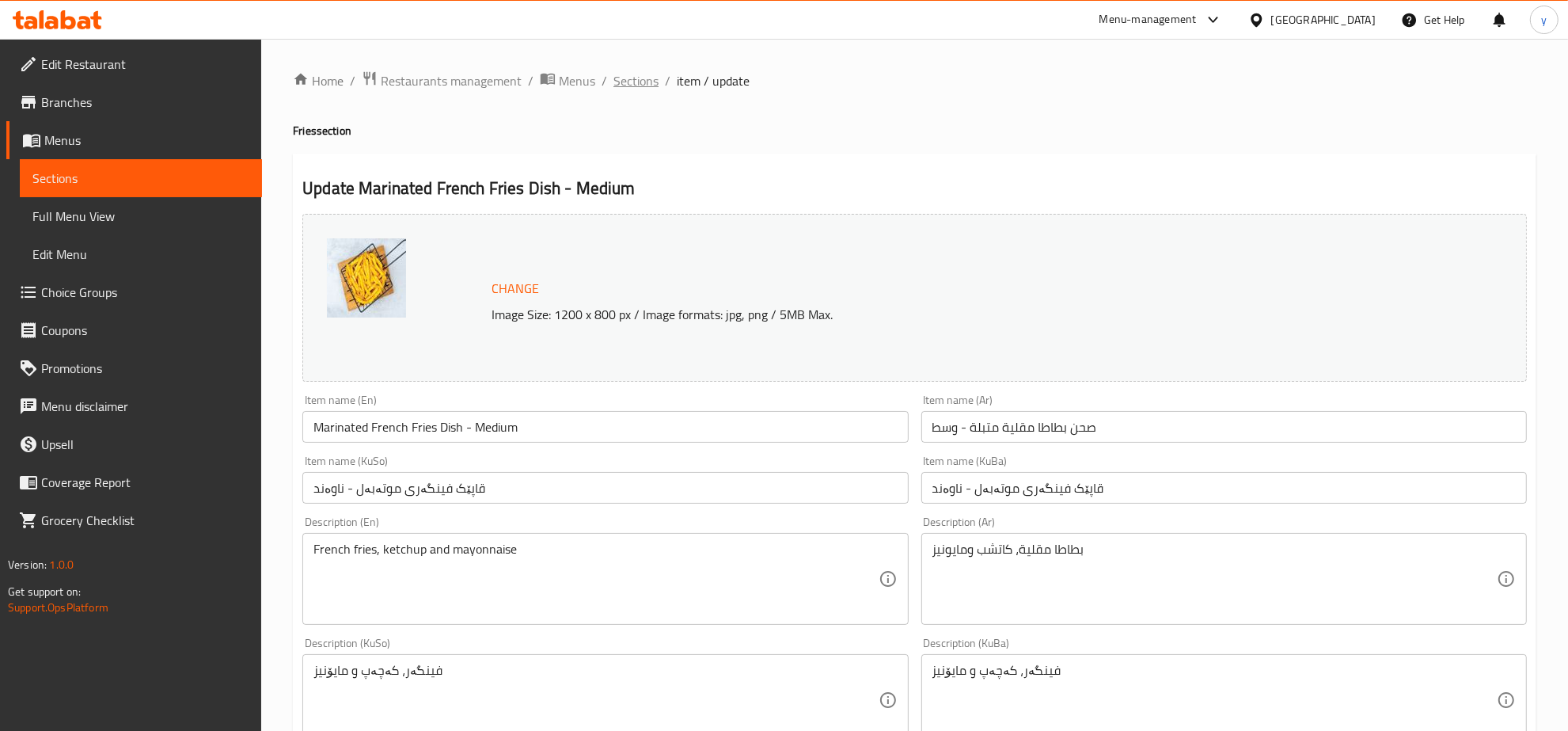
click at [631, 83] on span "Sections" at bounding box center [636, 80] width 45 height 19
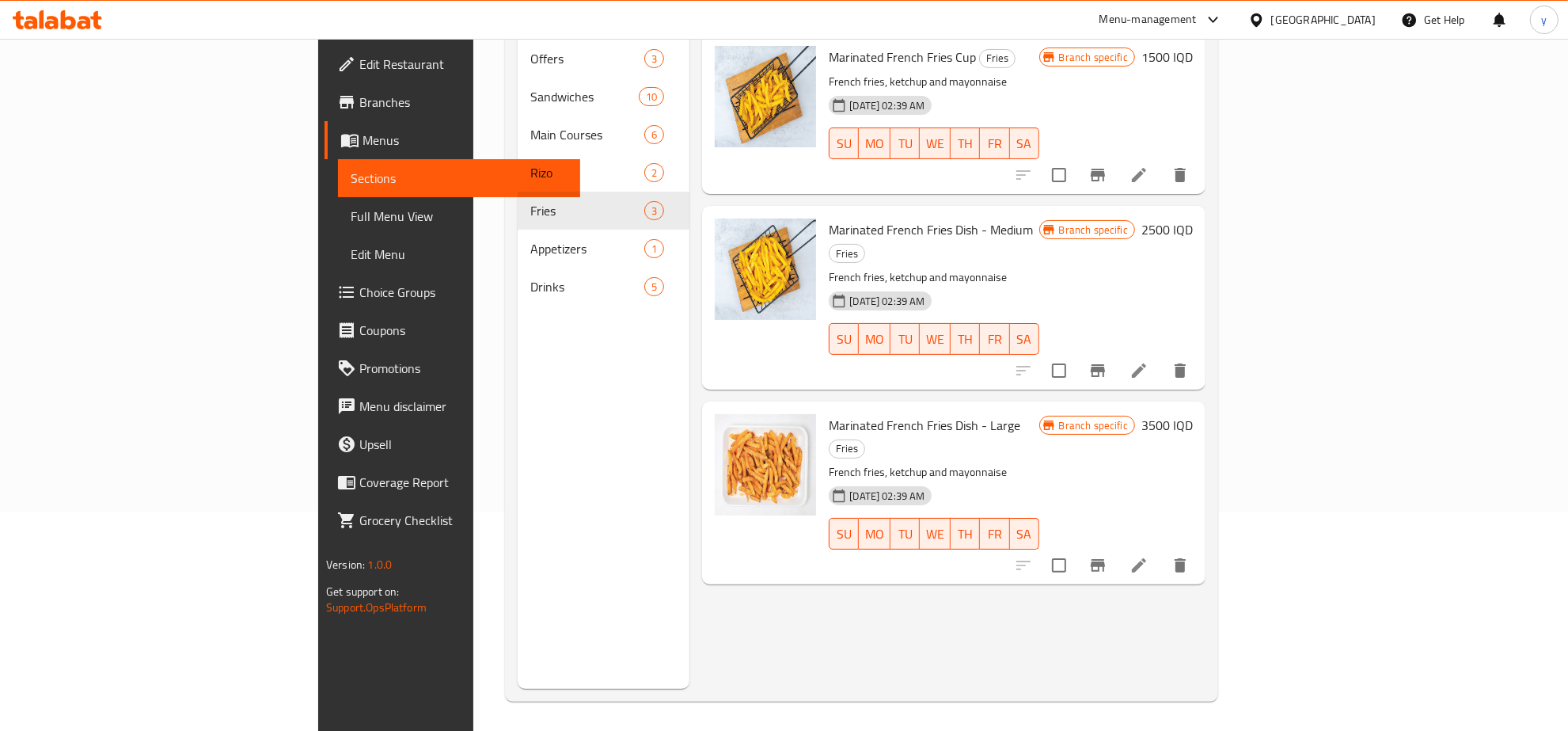
scroll to position [222, 0]
click at [1193, 469] on div "Branch specific 3500 IQD" at bounding box center [1117, 491] width 154 height 157
click at [1147, 556] on icon at bounding box center [1139, 563] width 15 height 15
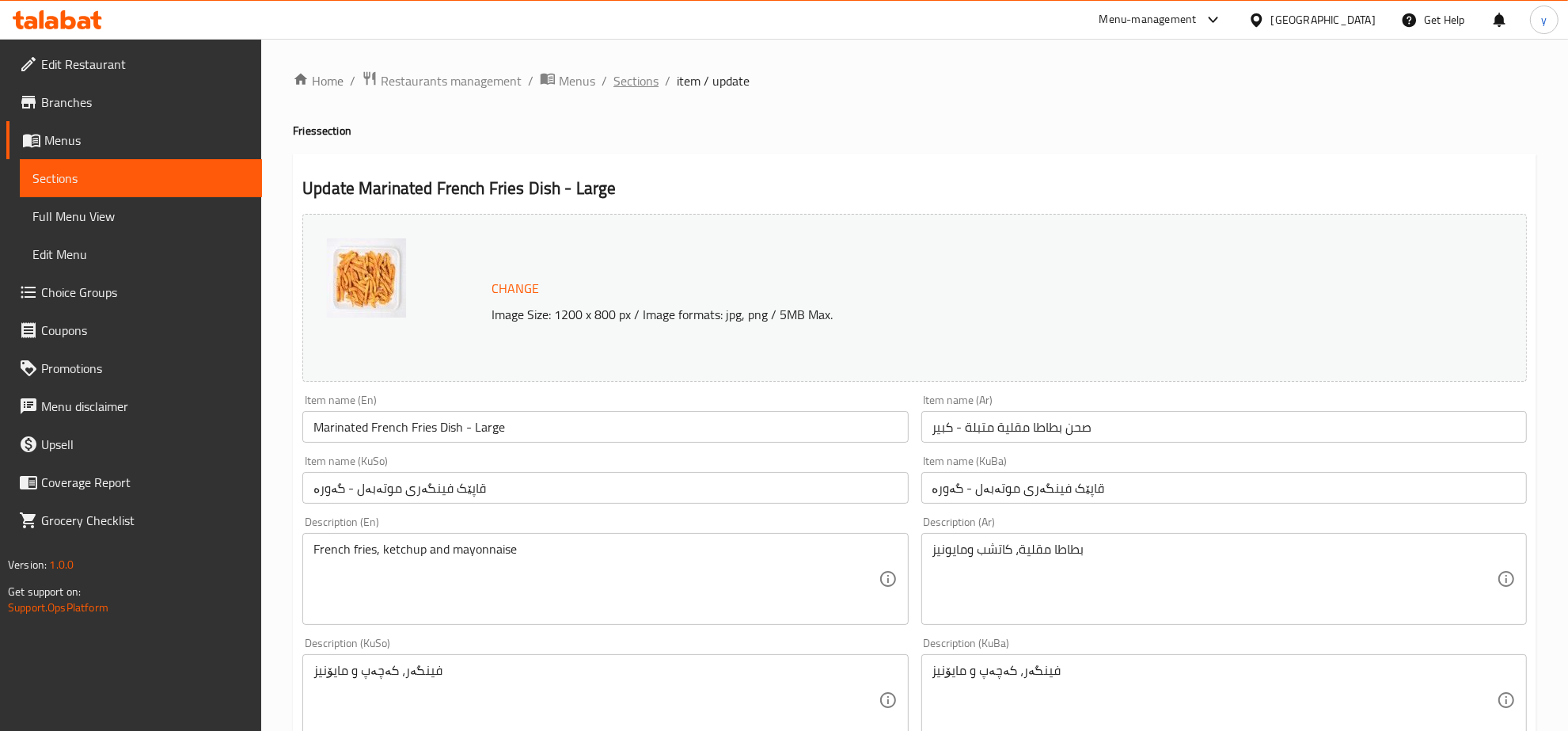
click at [647, 89] on span "Sections" at bounding box center [636, 80] width 45 height 19
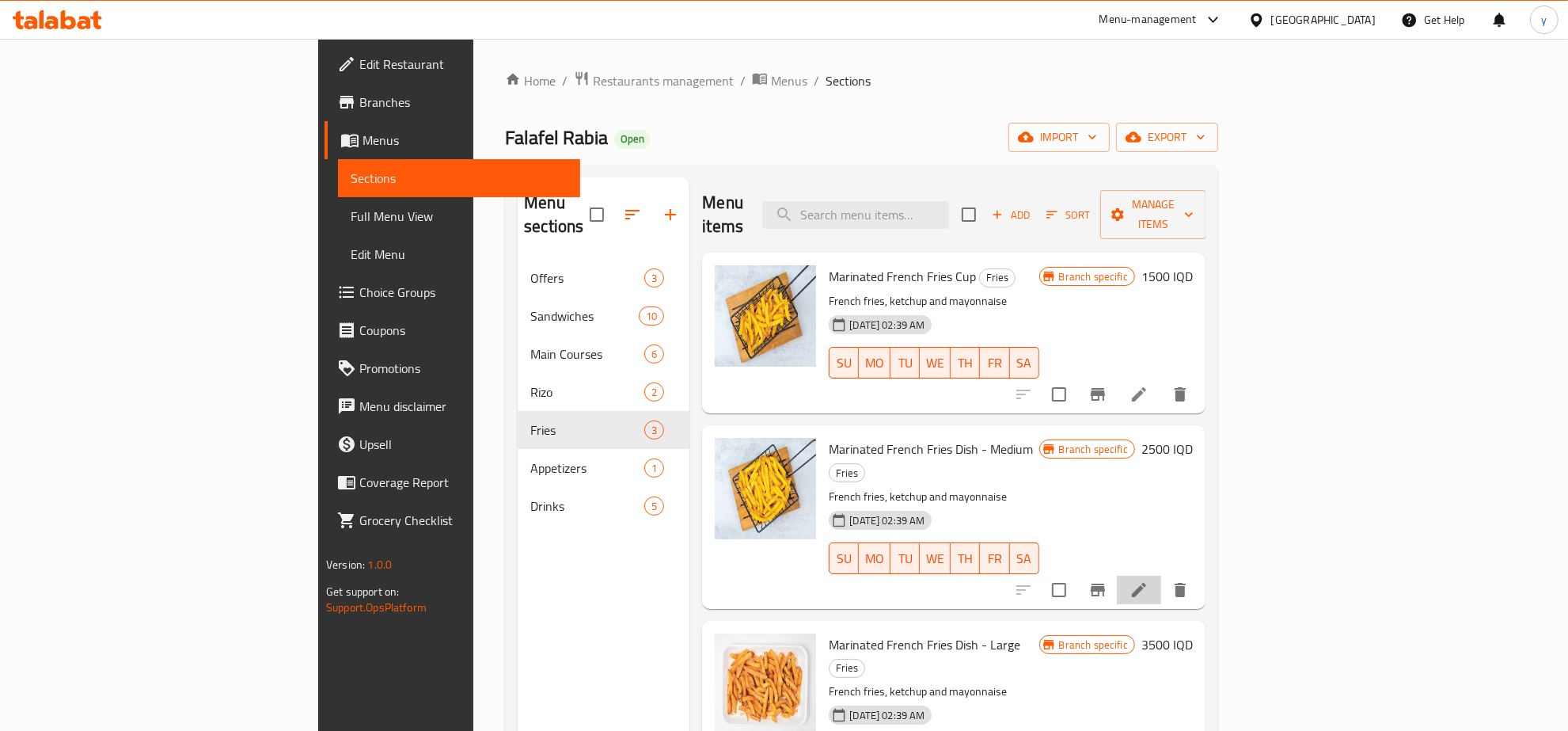
click at [1161, 576] on li at bounding box center [1139, 590] width 44 height 28
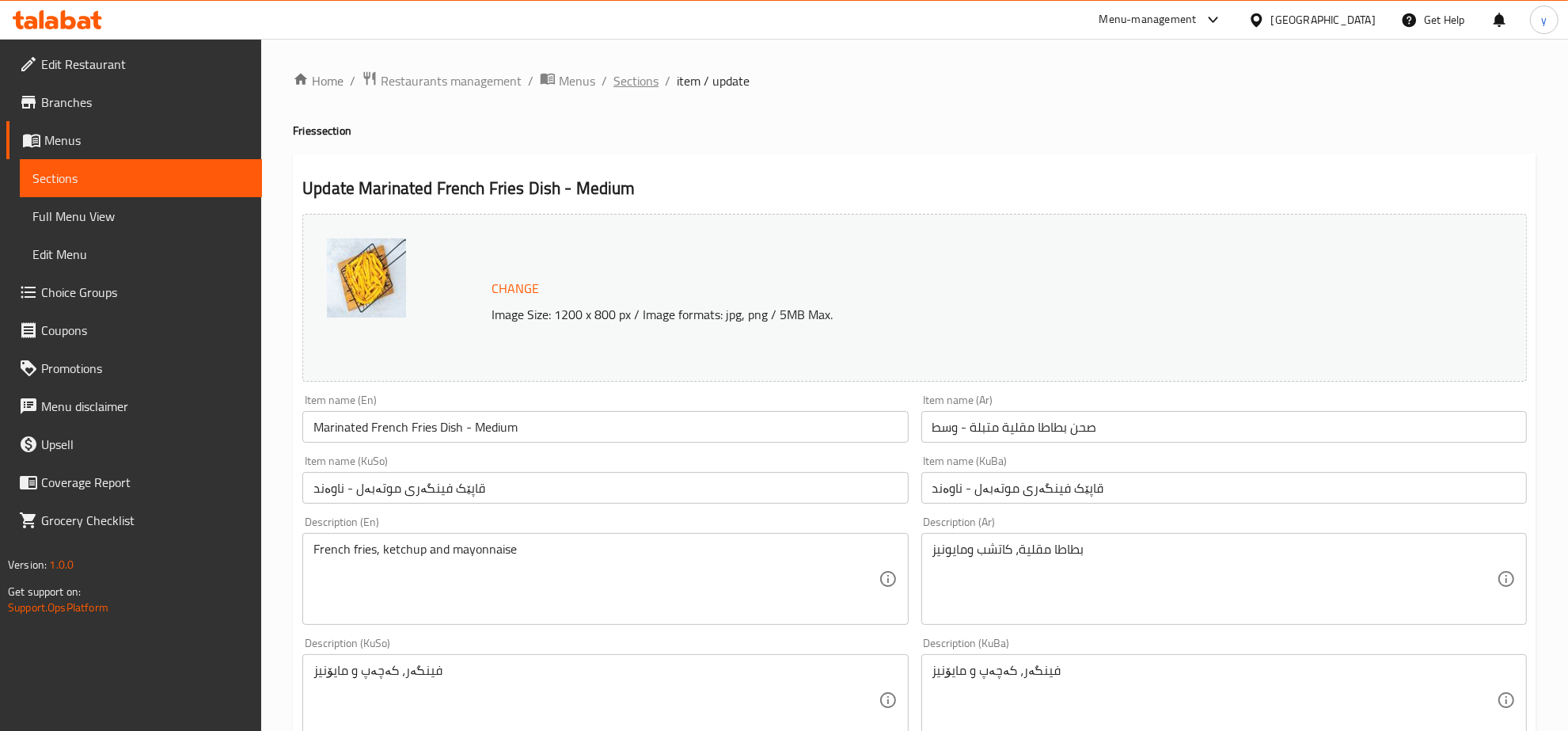
click at [651, 81] on span "Sections" at bounding box center [636, 80] width 45 height 19
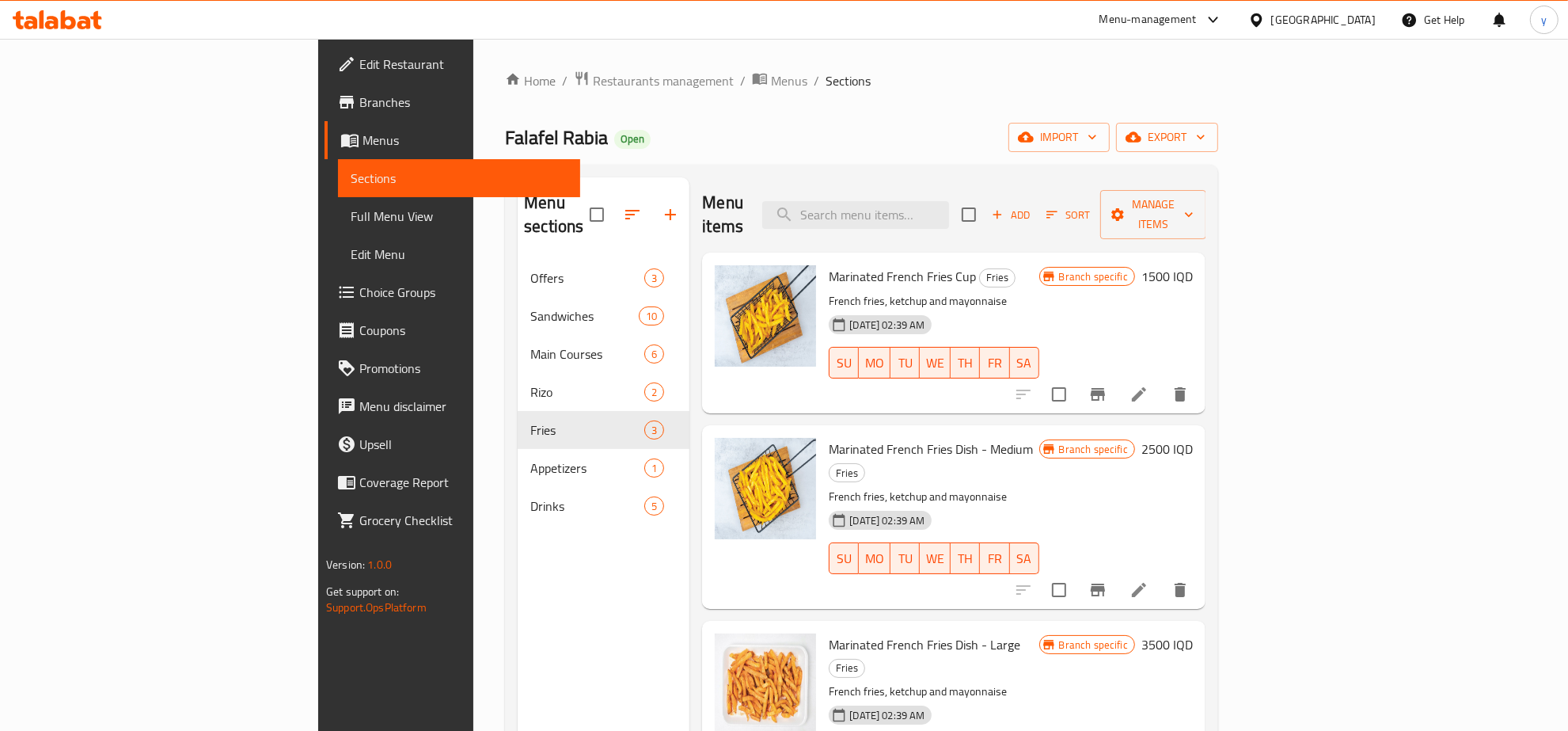
click at [1148, 385] on icon at bounding box center [1139, 394] width 19 height 19
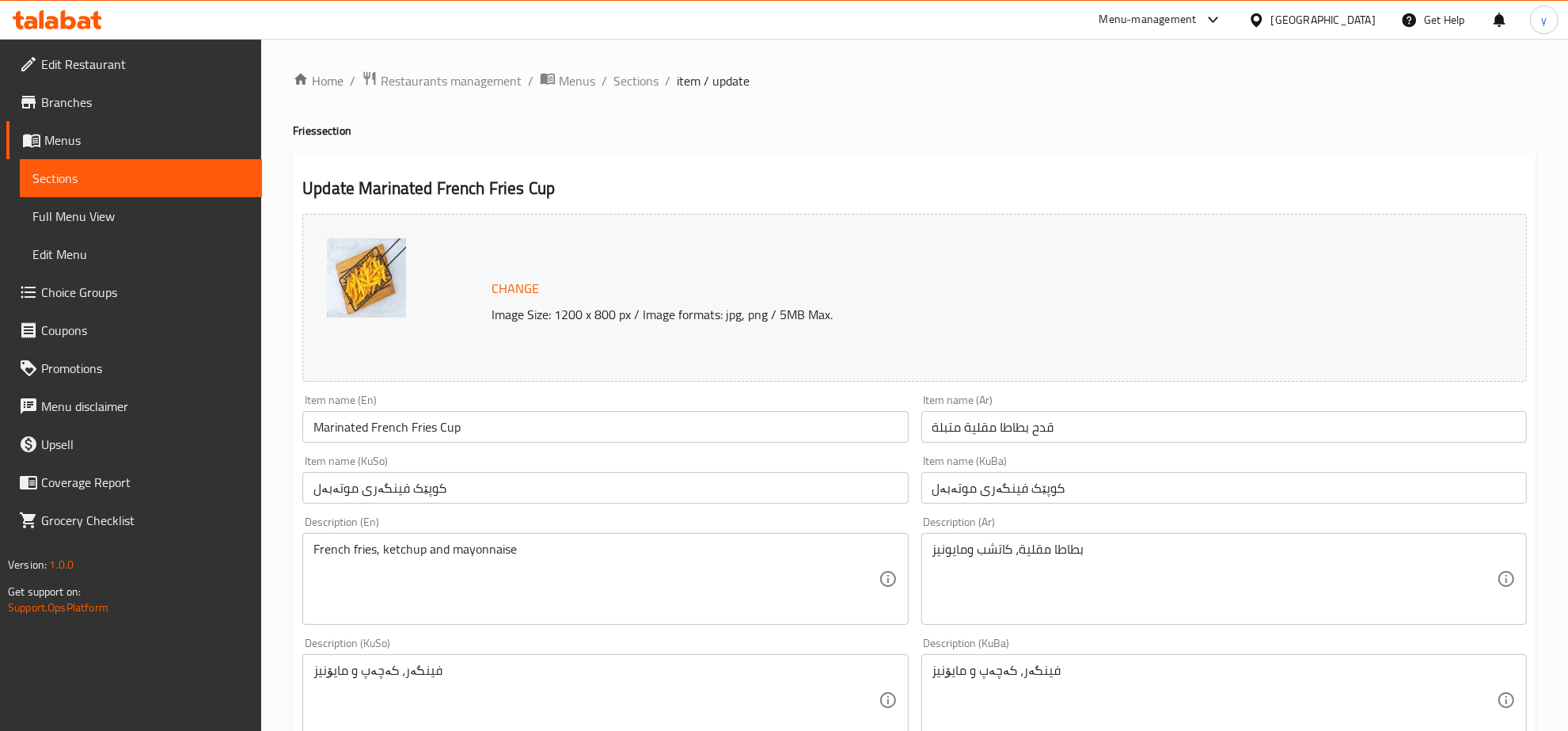
click at [635, 66] on div "Home / Restaurants management / Menus / Sections / item / update Fries section …" at bounding box center [915, 681] width 1307 height 1286
click at [625, 85] on span "Sections" at bounding box center [636, 80] width 45 height 19
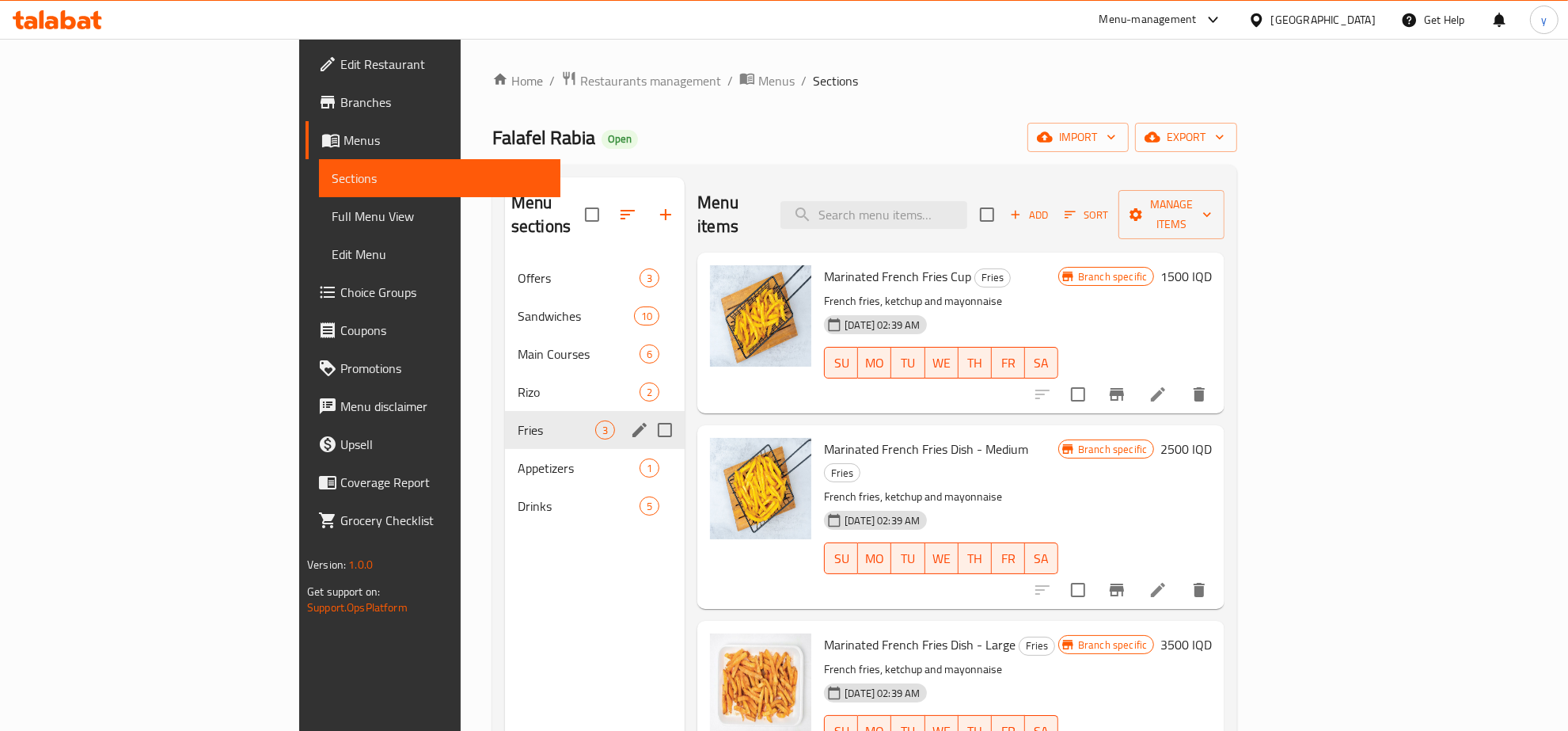
click at [505, 449] on div "Appetizers 1" at bounding box center [595, 468] width 179 height 38
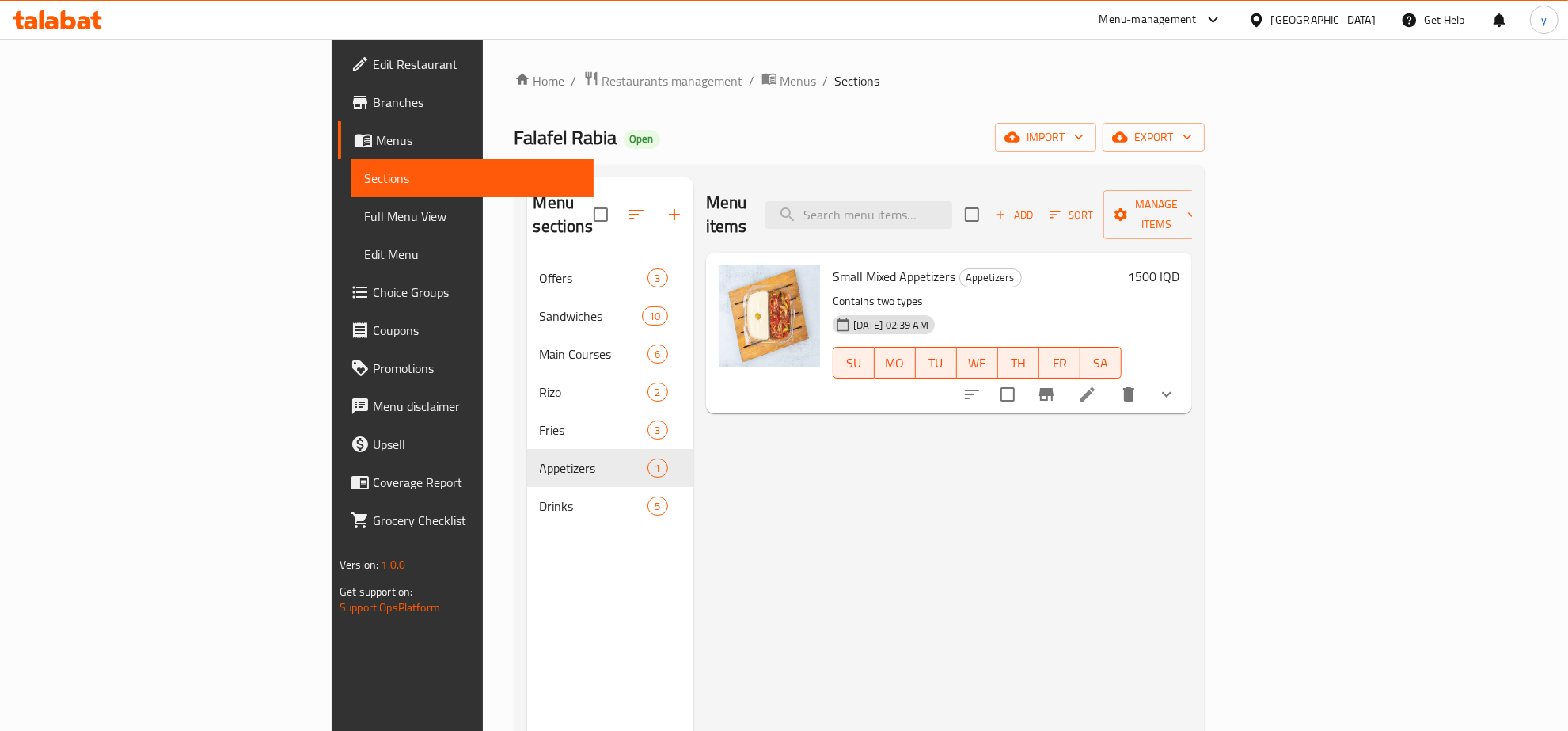
click at [1097, 385] on icon at bounding box center [1088, 394] width 19 height 19
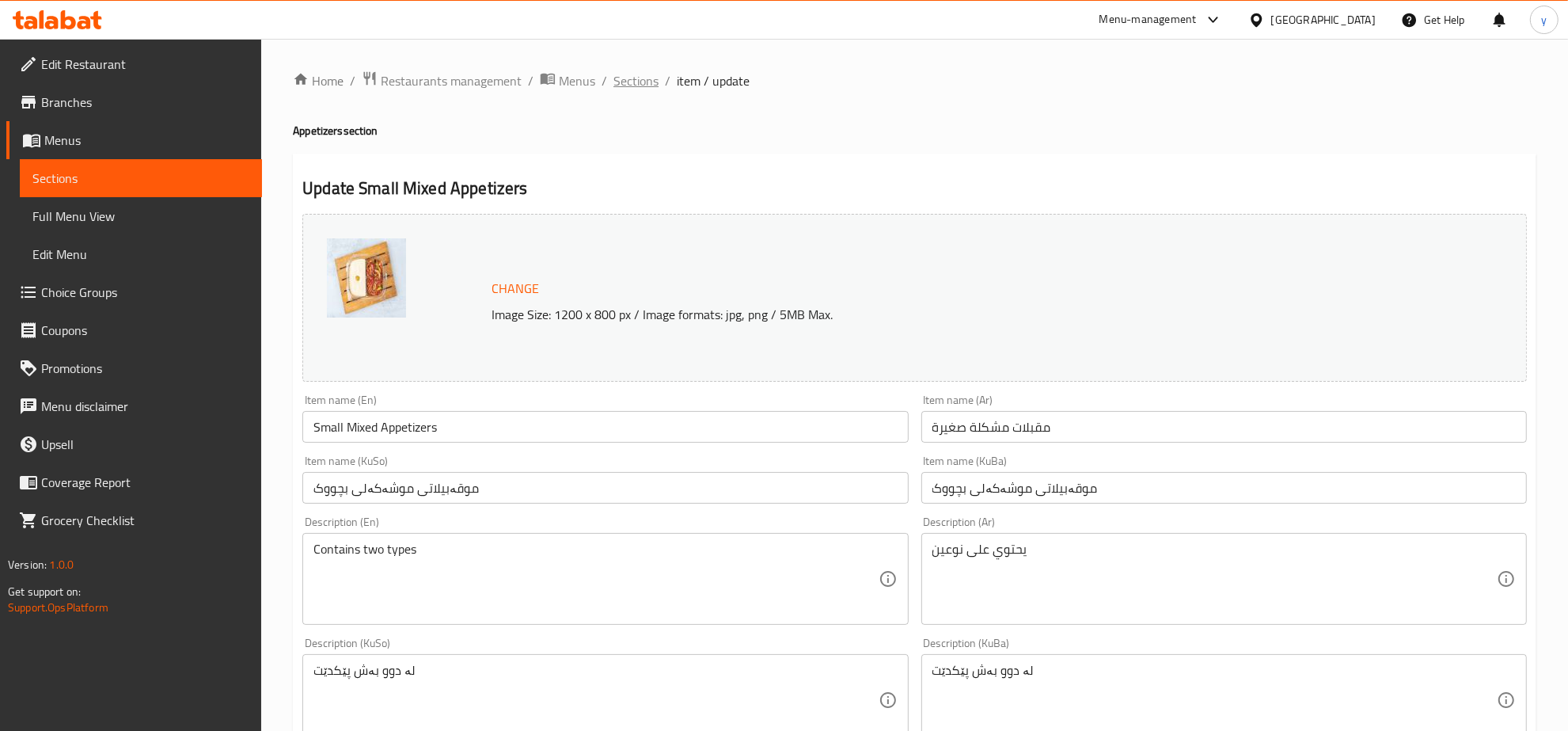
click at [637, 80] on span "Sections" at bounding box center [636, 80] width 45 height 19
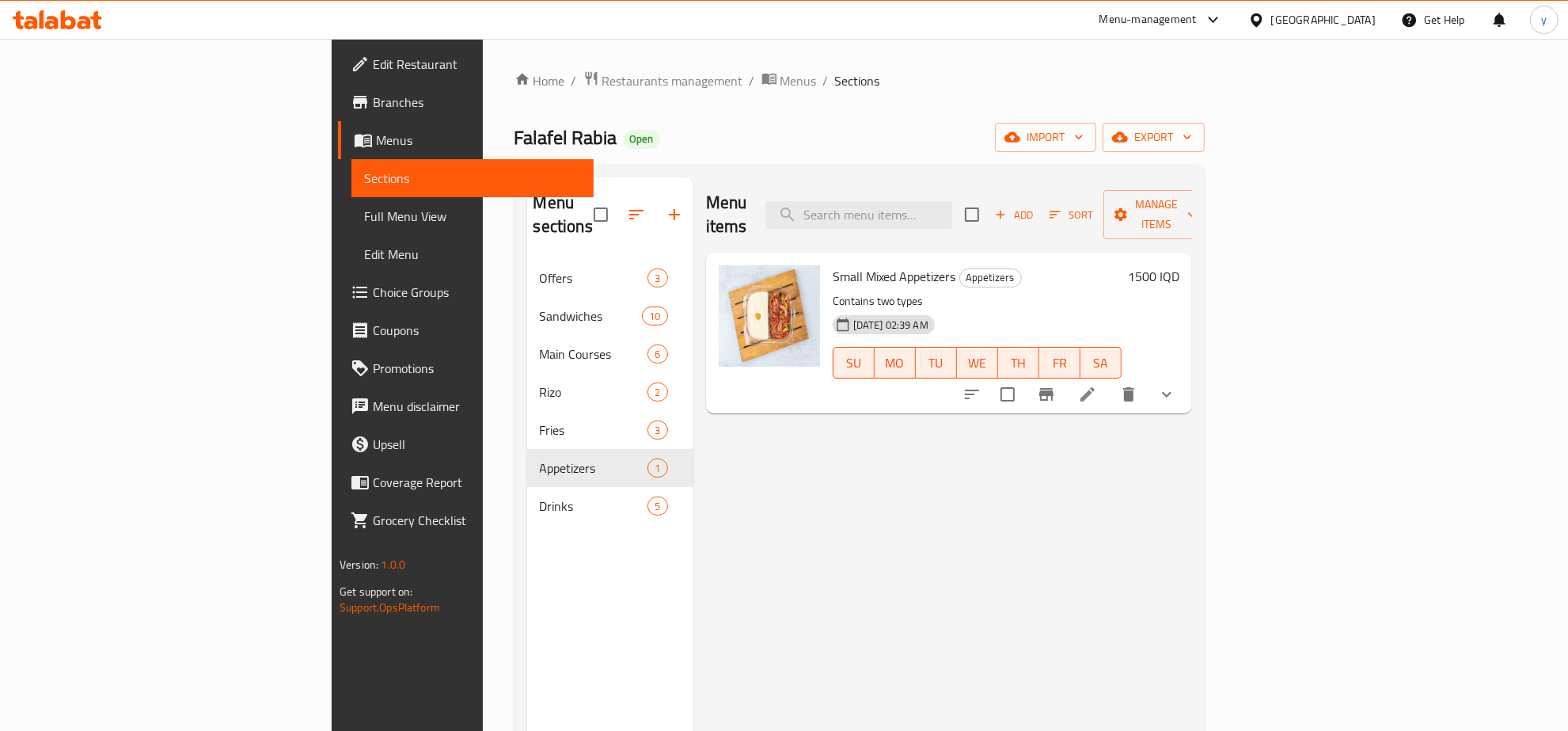
click at [88, 730] on html "​ Menu-management Iraq Get Help y Edit Restaurant Branches Menus Sections Full …" at bounding box center [784, 365] width 1568 height 731
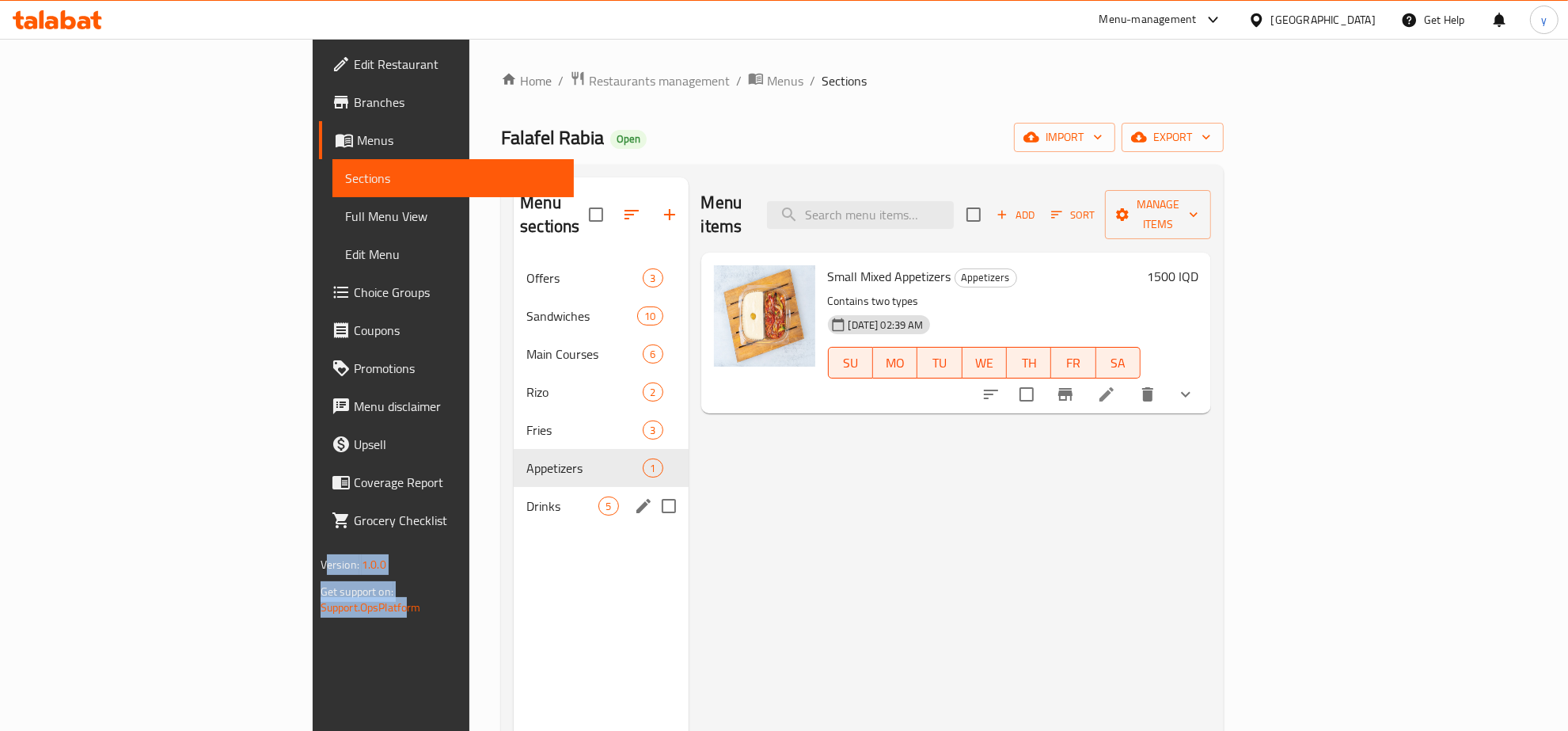
click at [526, 497] on span "Drinks" at bounding box center [562, 506] width 72 height 19
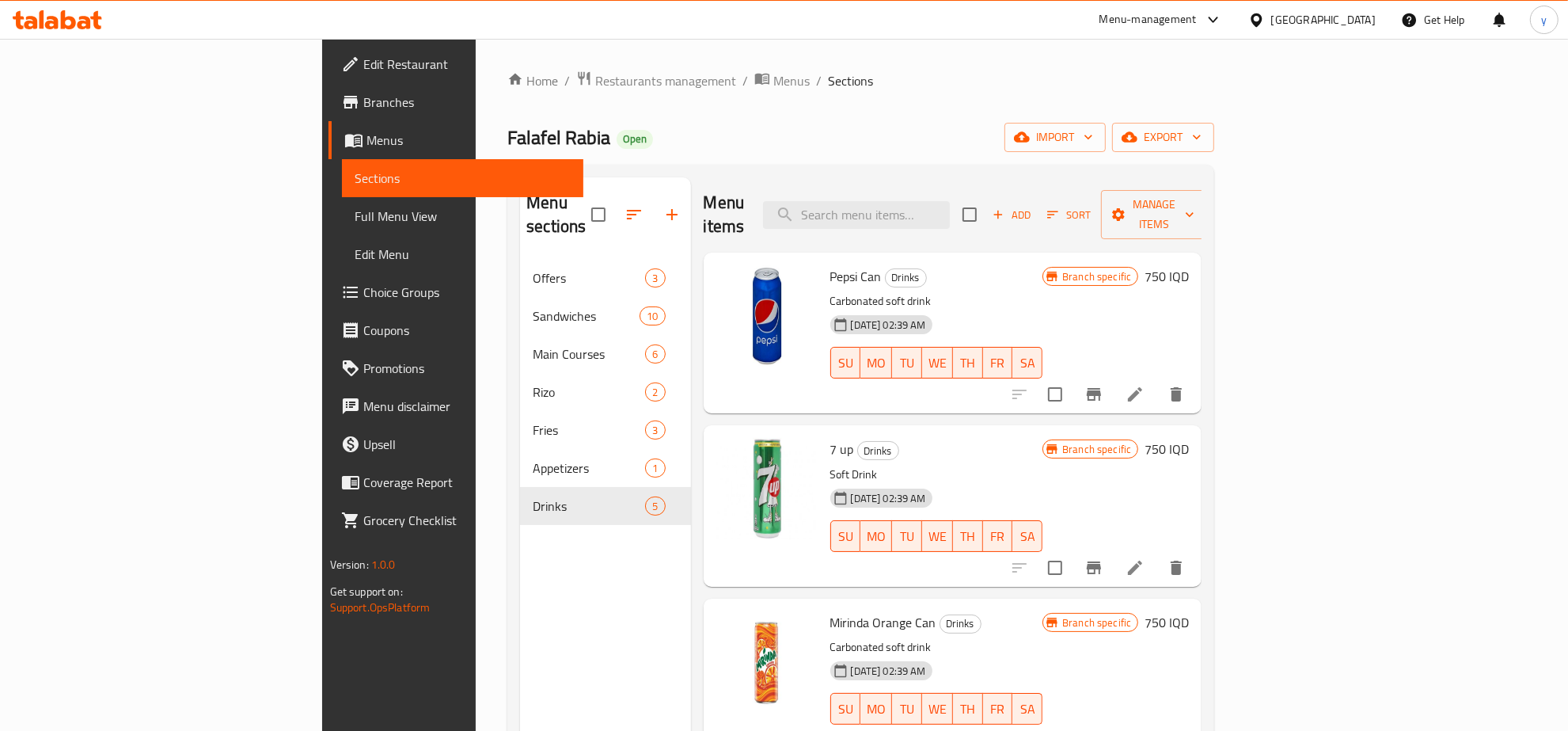
click at [1195, 386] on div at bounding box center [1098, 394] width 195 height 38
click at [1142, 387] on icon at bounding box center [1135, 394] width 15 height 15
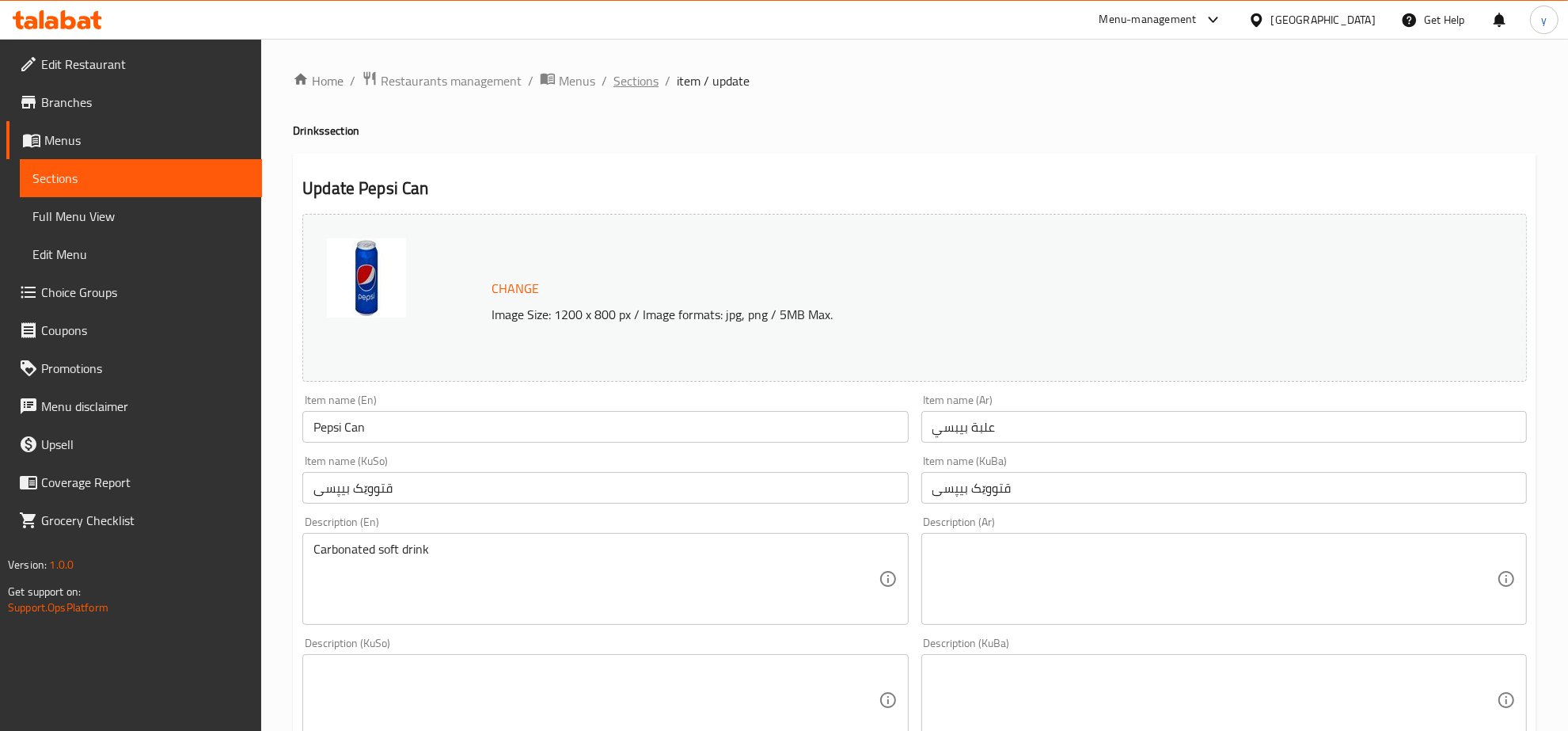
click at [633, 77] on span "Sections" at bounding box center [636, 80] width 45 height 19
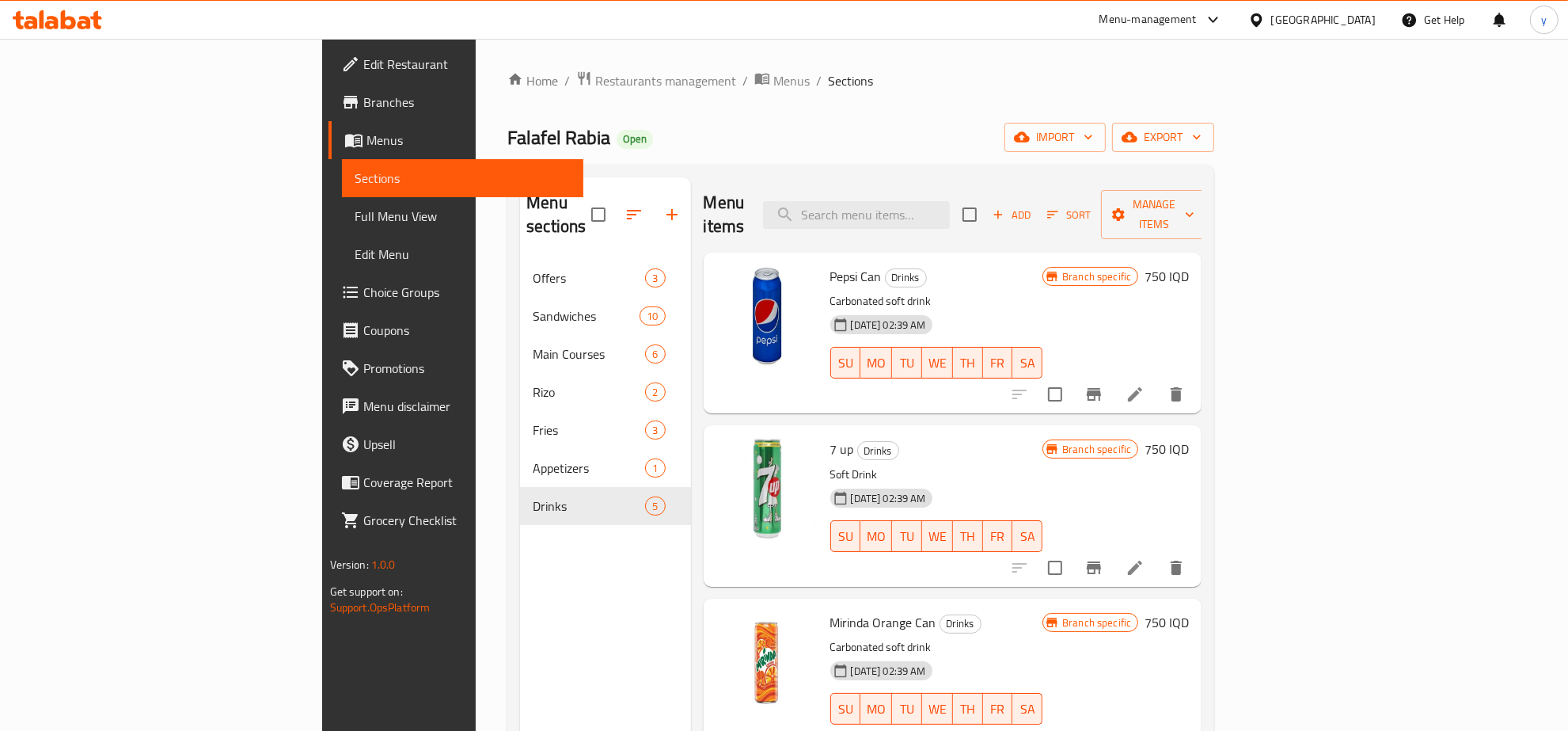
click at [1158, 554] on li at bounding box center [1136, 568] width 44 height 28
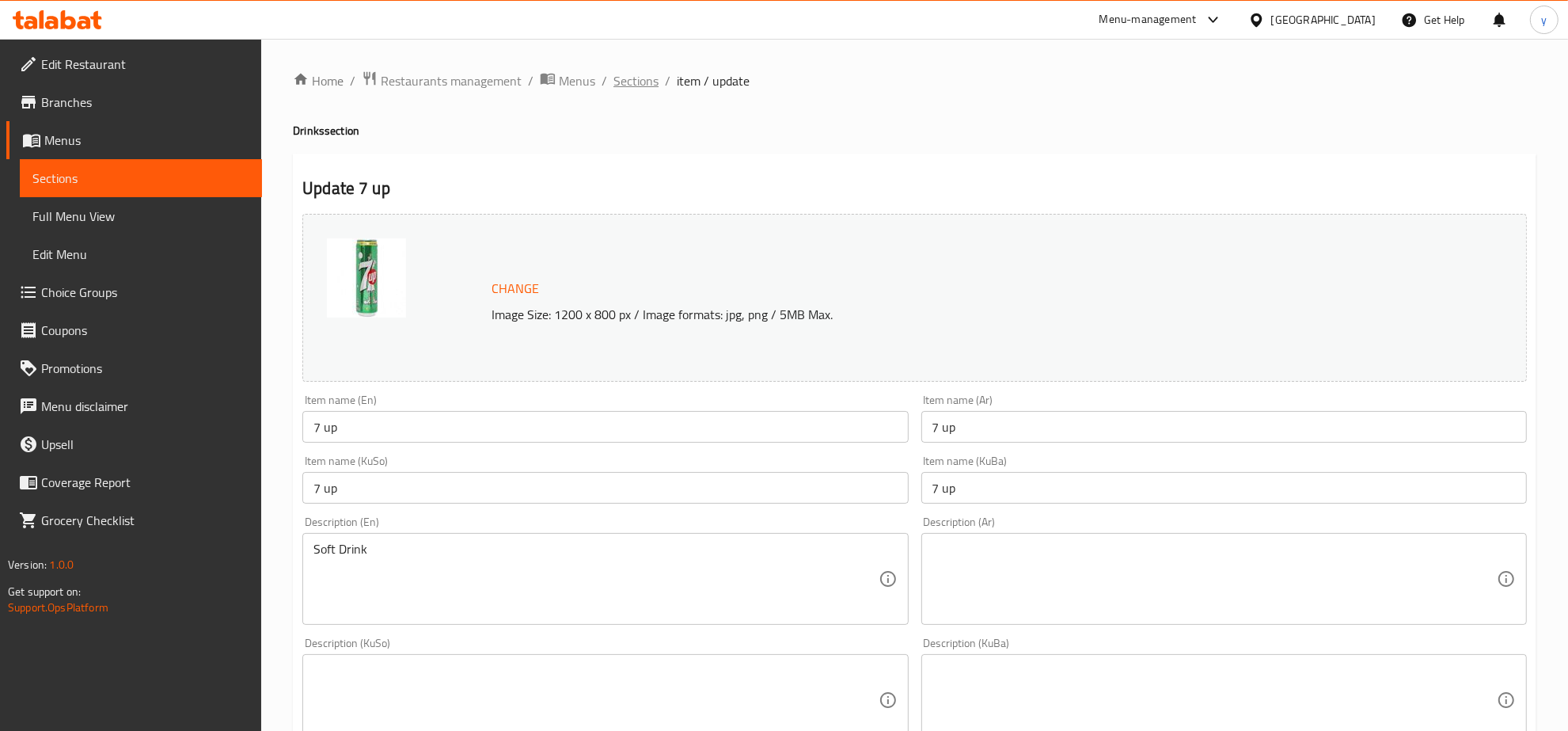
click at [615, 80] on span "Sections" at bounding box center [636, 80] width 45 height 19
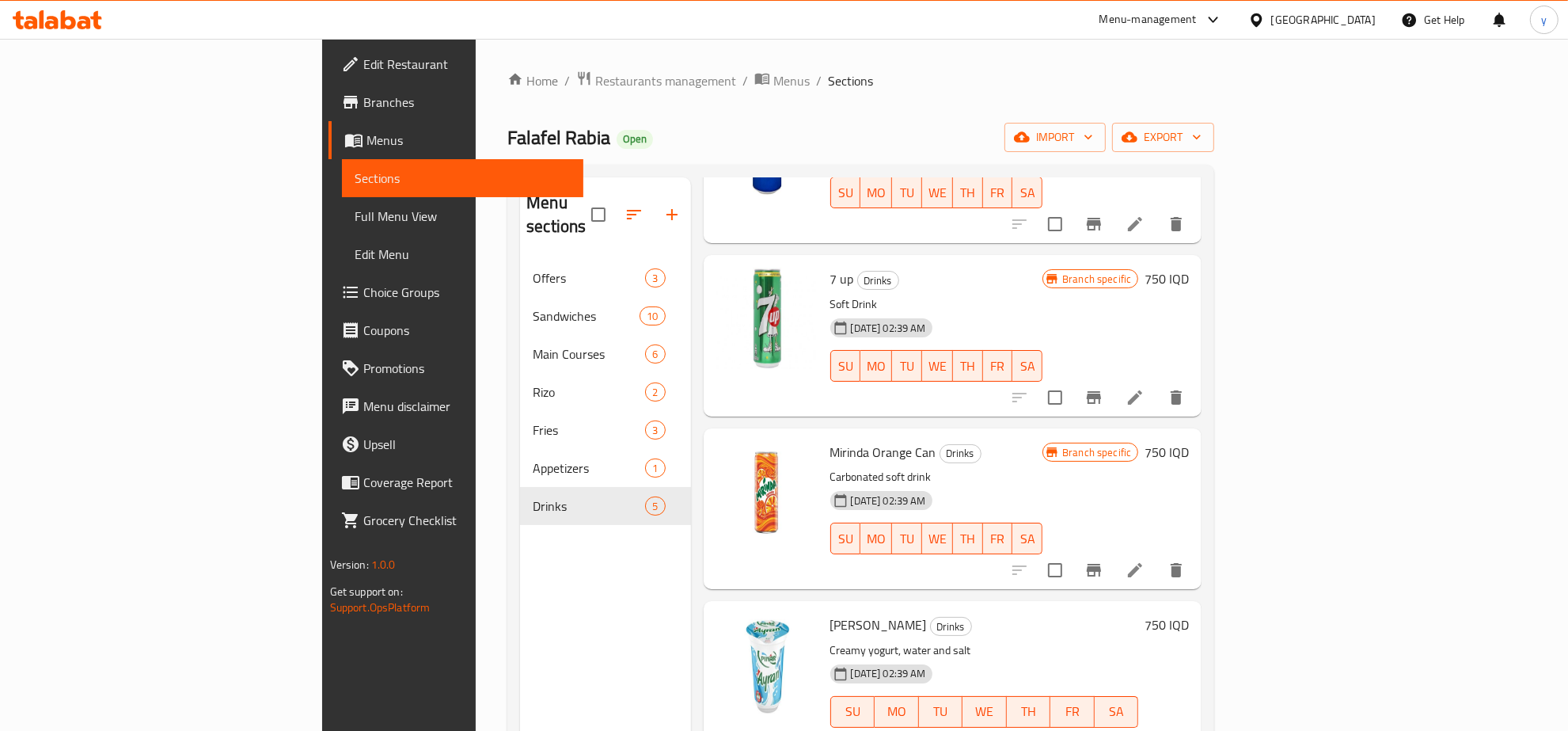
scroll to position [172, 0]
click at [1158, 555] on li at bounding box center [1136, 569] width 44 height 28
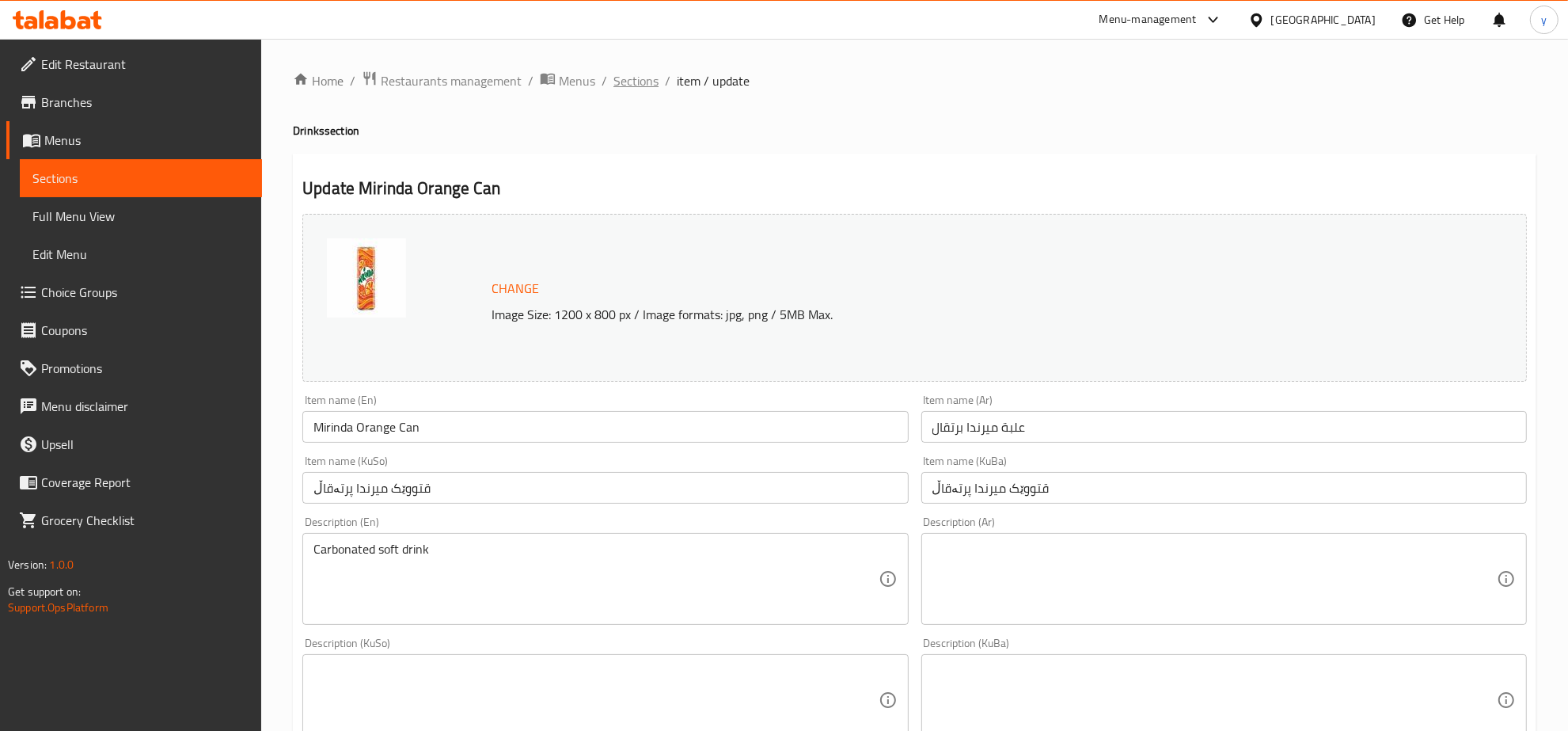
click at [648, 83] on span "Sections" at bounding box center [636, 80] width 45 height 19
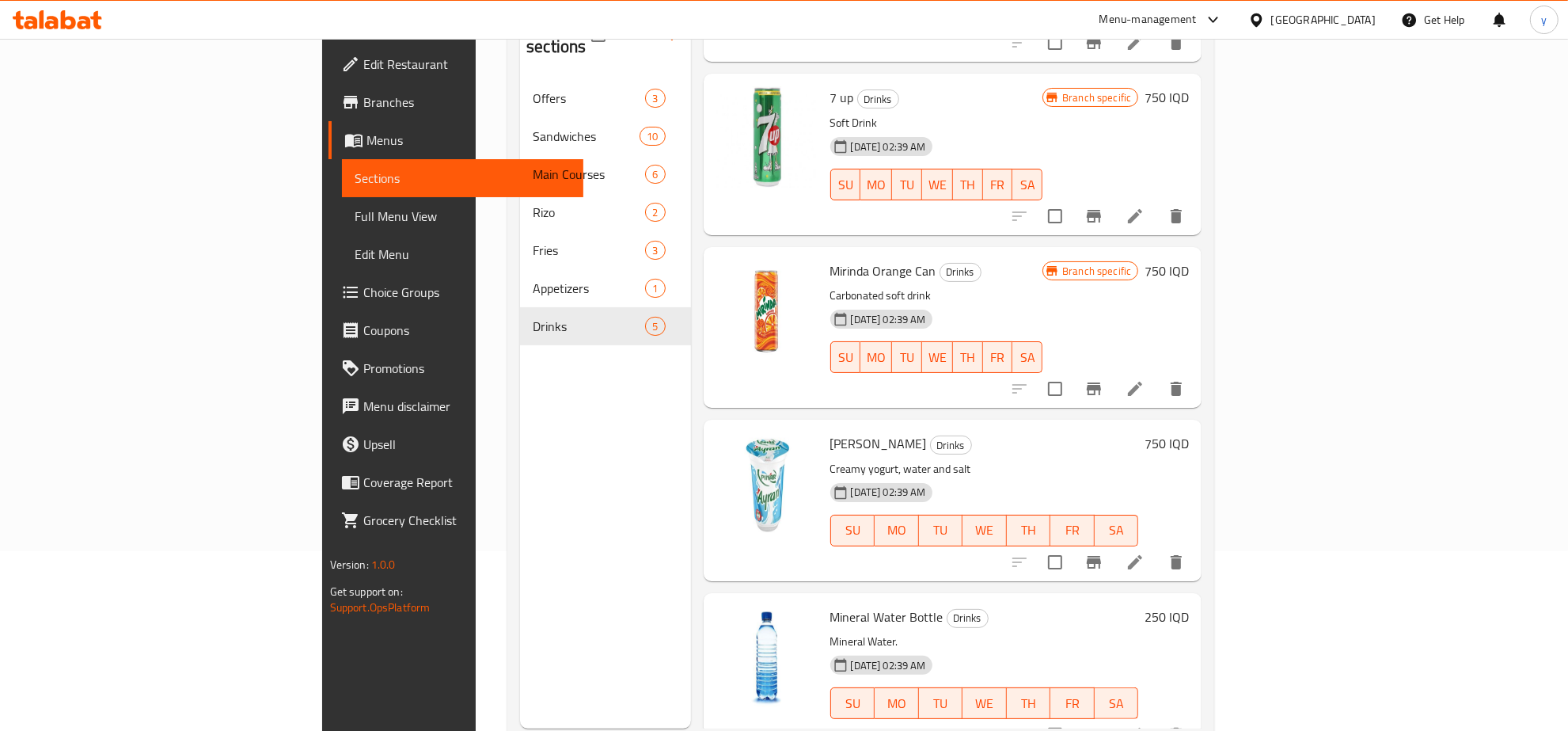
scroll to position [222, 0]
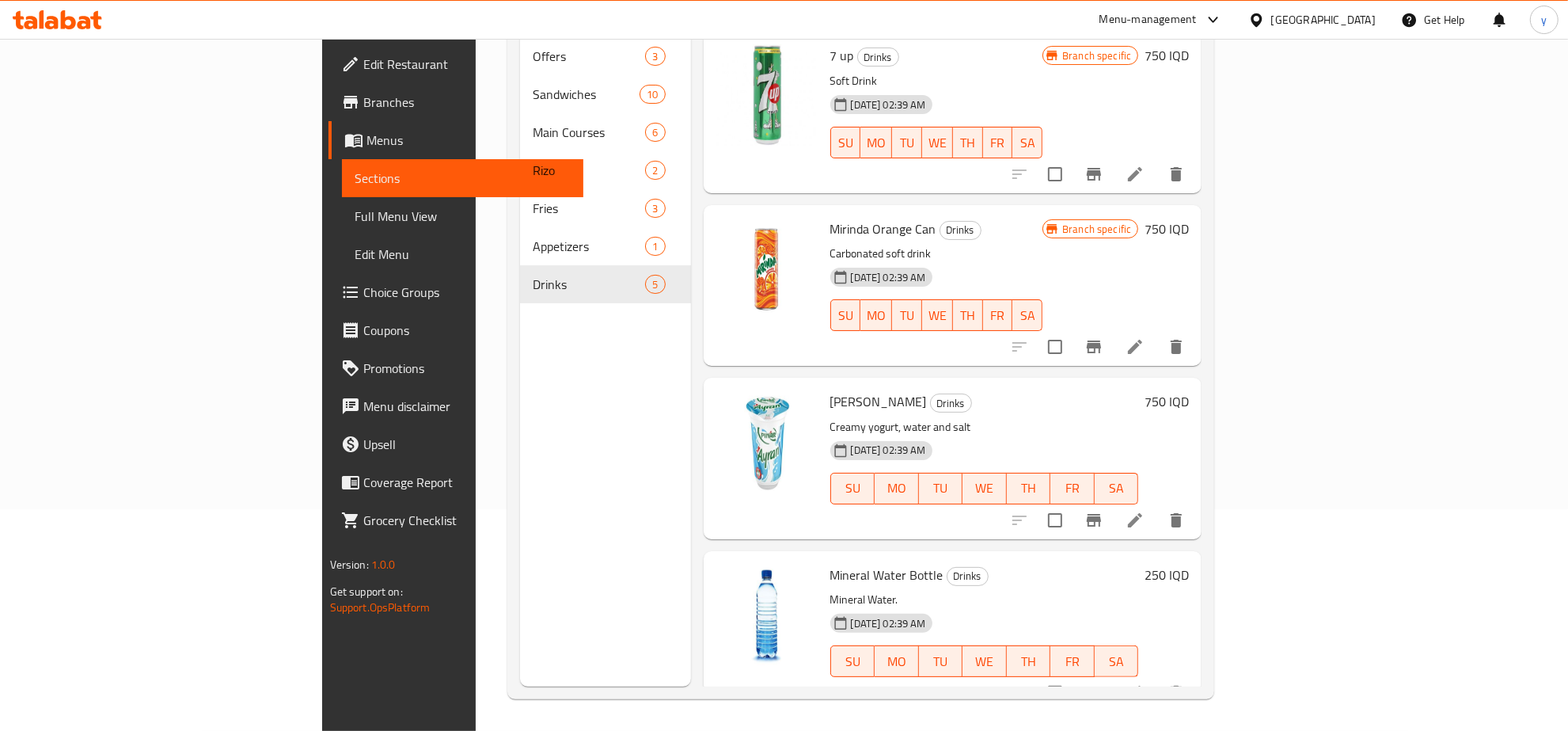
click at [1142, 339] on icon at bounding box center [1135, 346] width 15 height 15
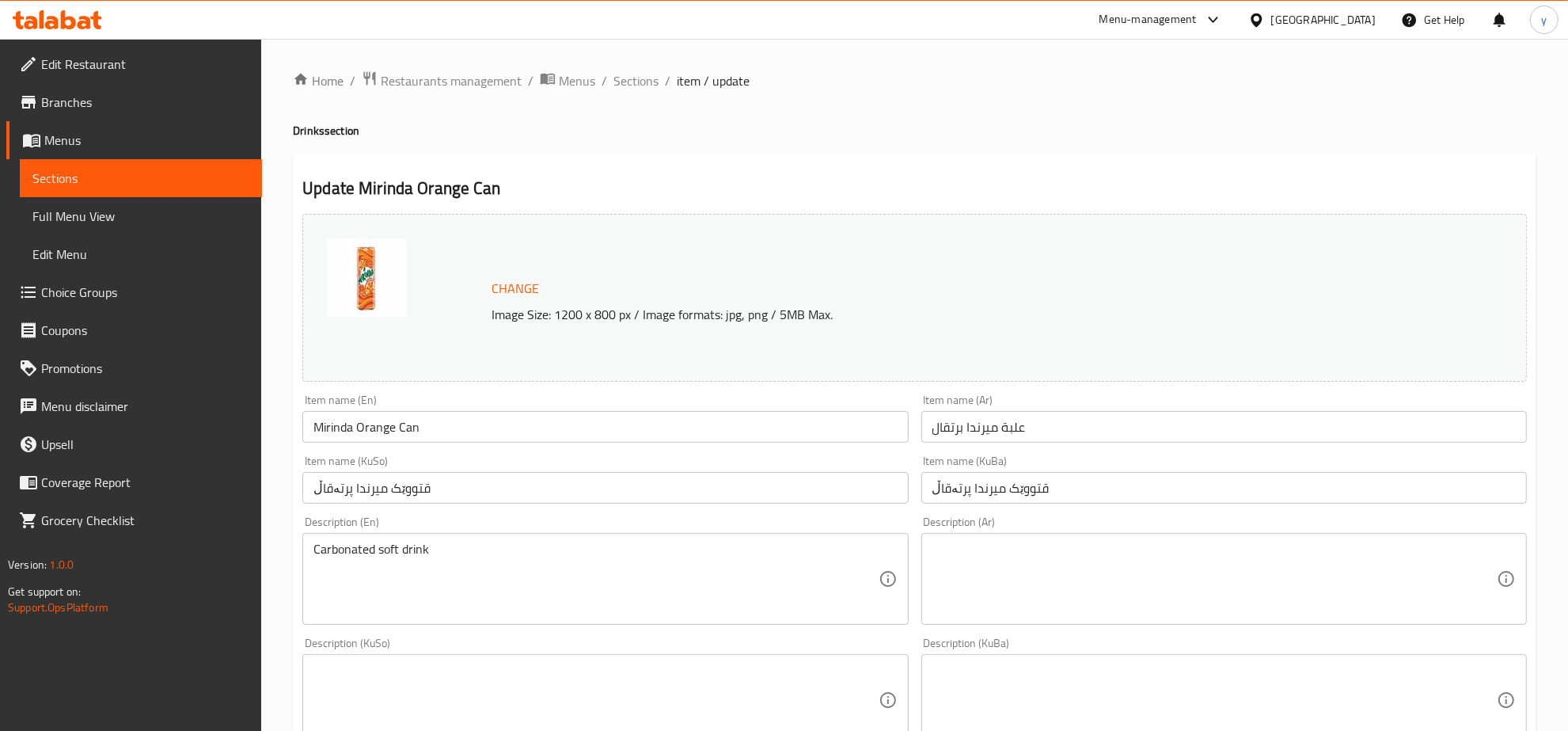
click at [602, 68] on div "Home / Restaurants management / Menus / Sections / item / update Drinks section…" at bounding box center [915, 681] width 1307 height 1286
drag, startPoint x: 604, startPoint y: 68, endPoint x: 631, endPoint y: 81, distance: 30.0
click at [607, 68] on div "Home / Restaurants management / Menus / Sections / item / update Drinks section…" at bounding box center [915, 681] width 1307 height 1286
click at [631, 81] on span "Sections" at bounding box center [636, 80] width 45 height 19
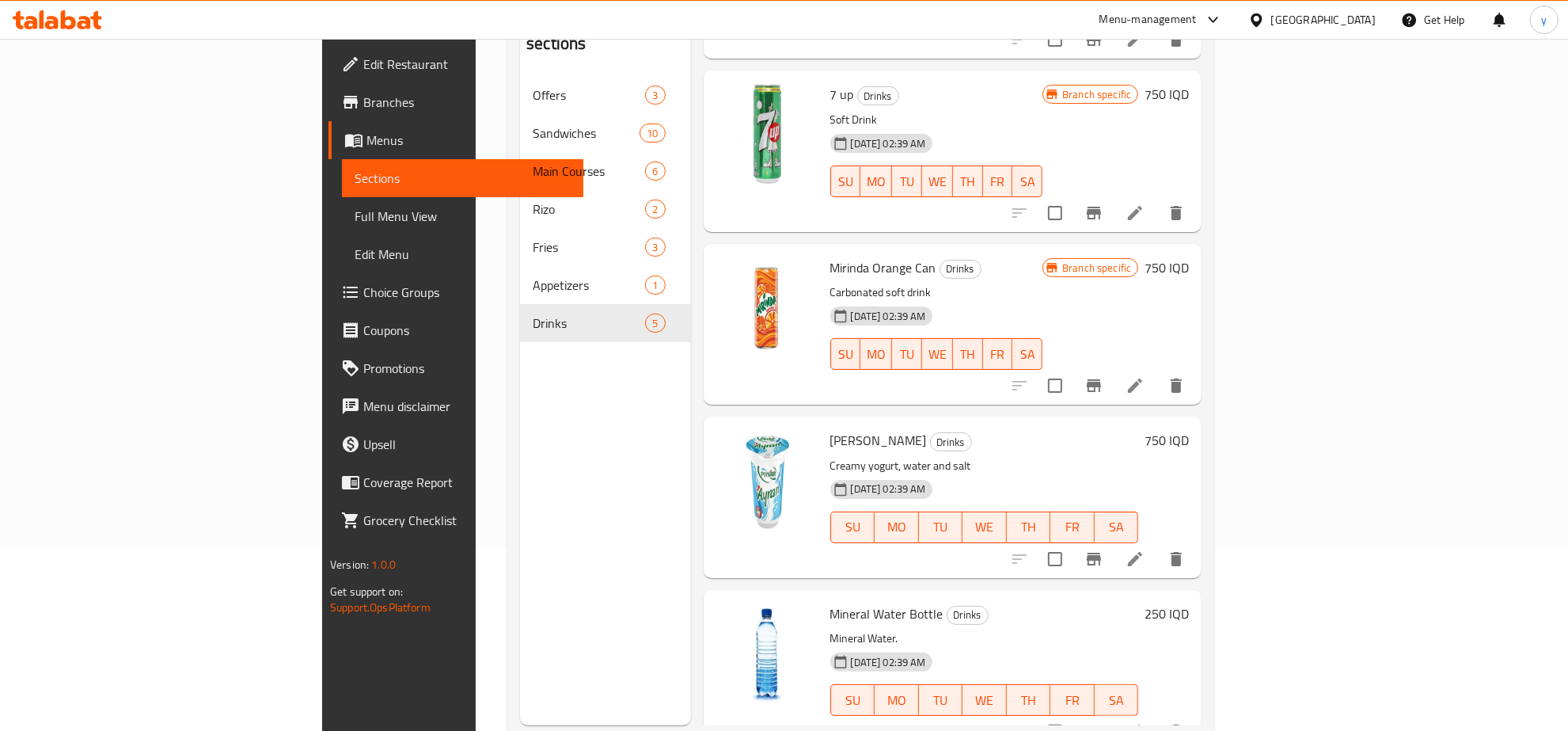
scroll to position [222, 0]
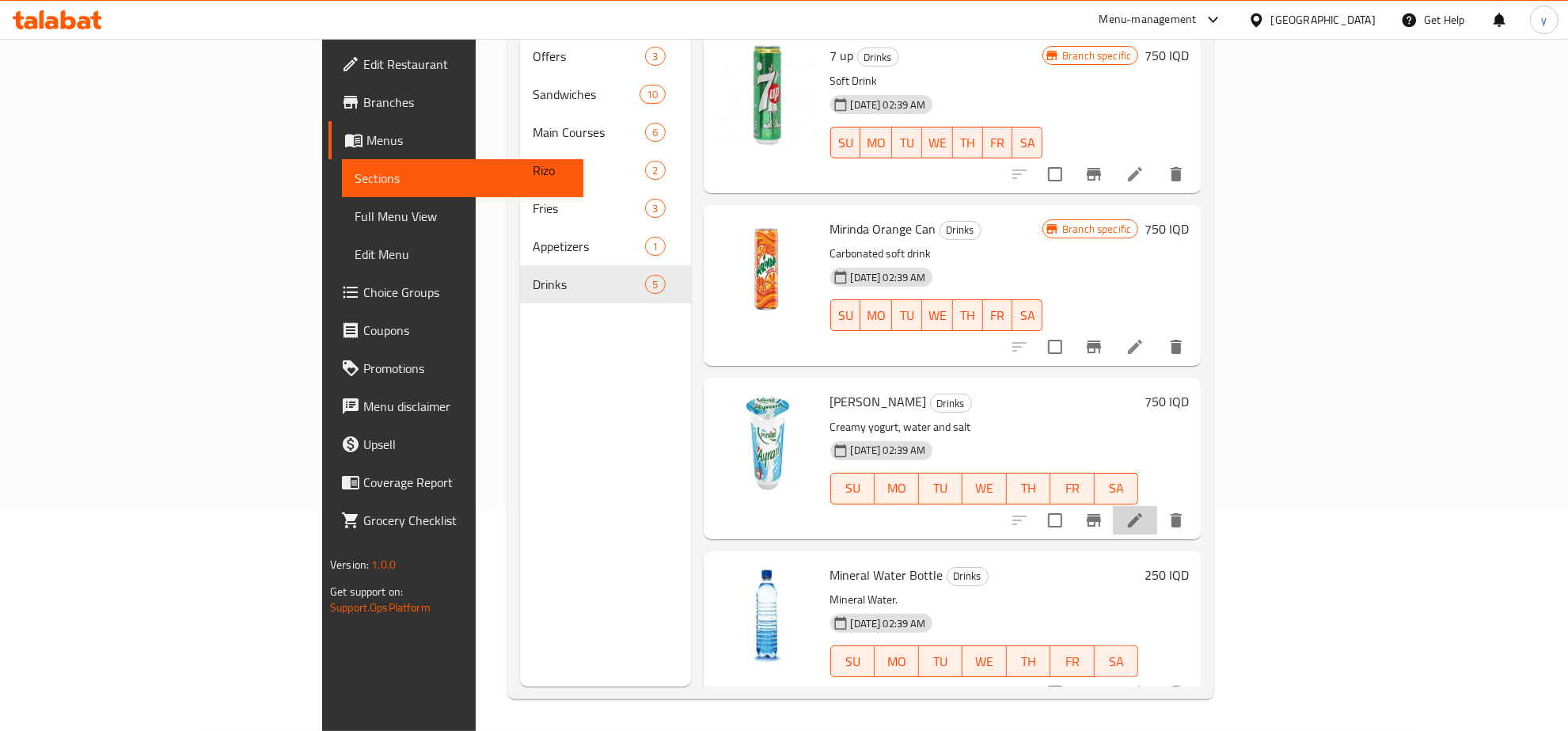
click at [1158, 506] on li at bounding box center [1136, 520] width 44 height 28
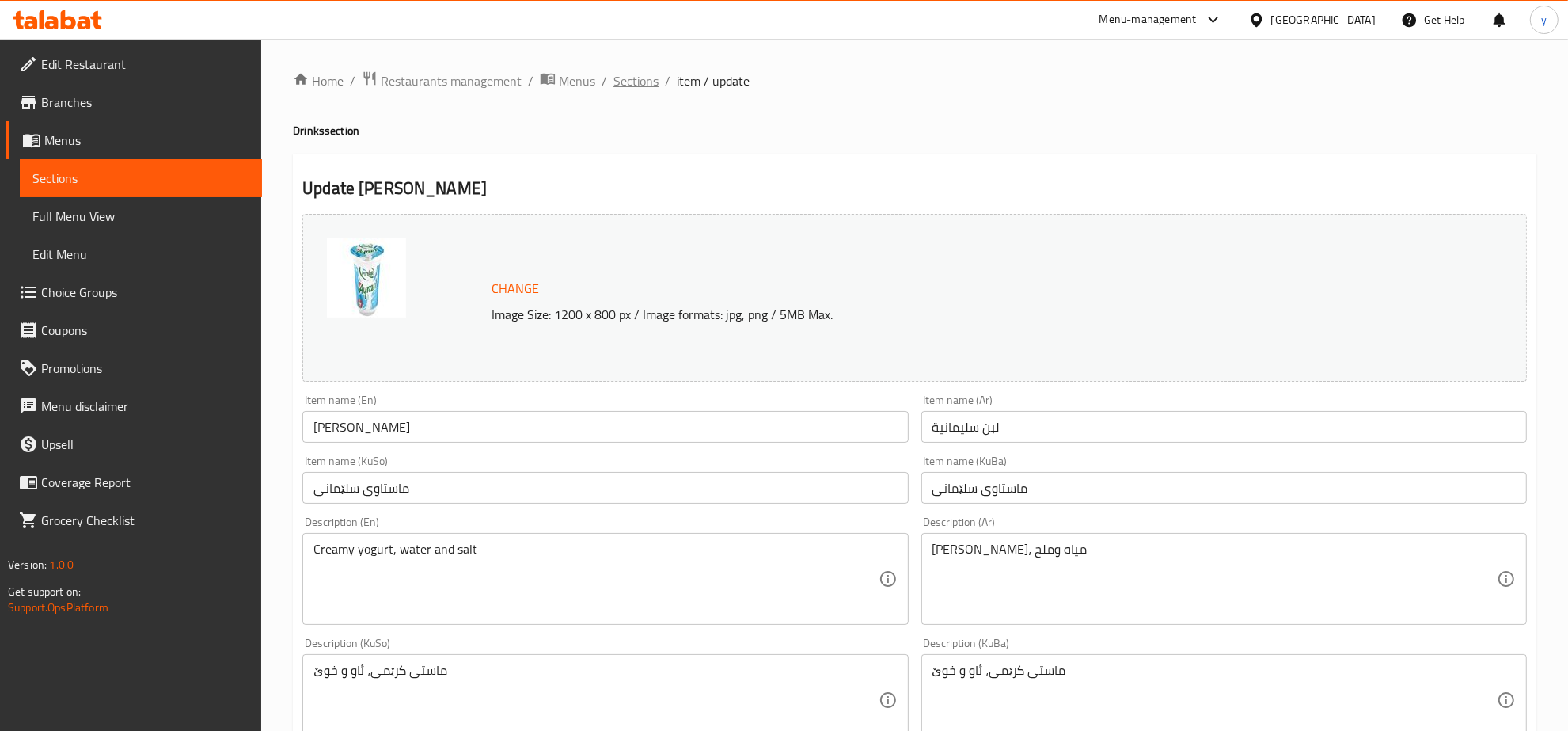
click at [655, 74] on span "Sections" at bounding box center [636, 80] width 45 height 19
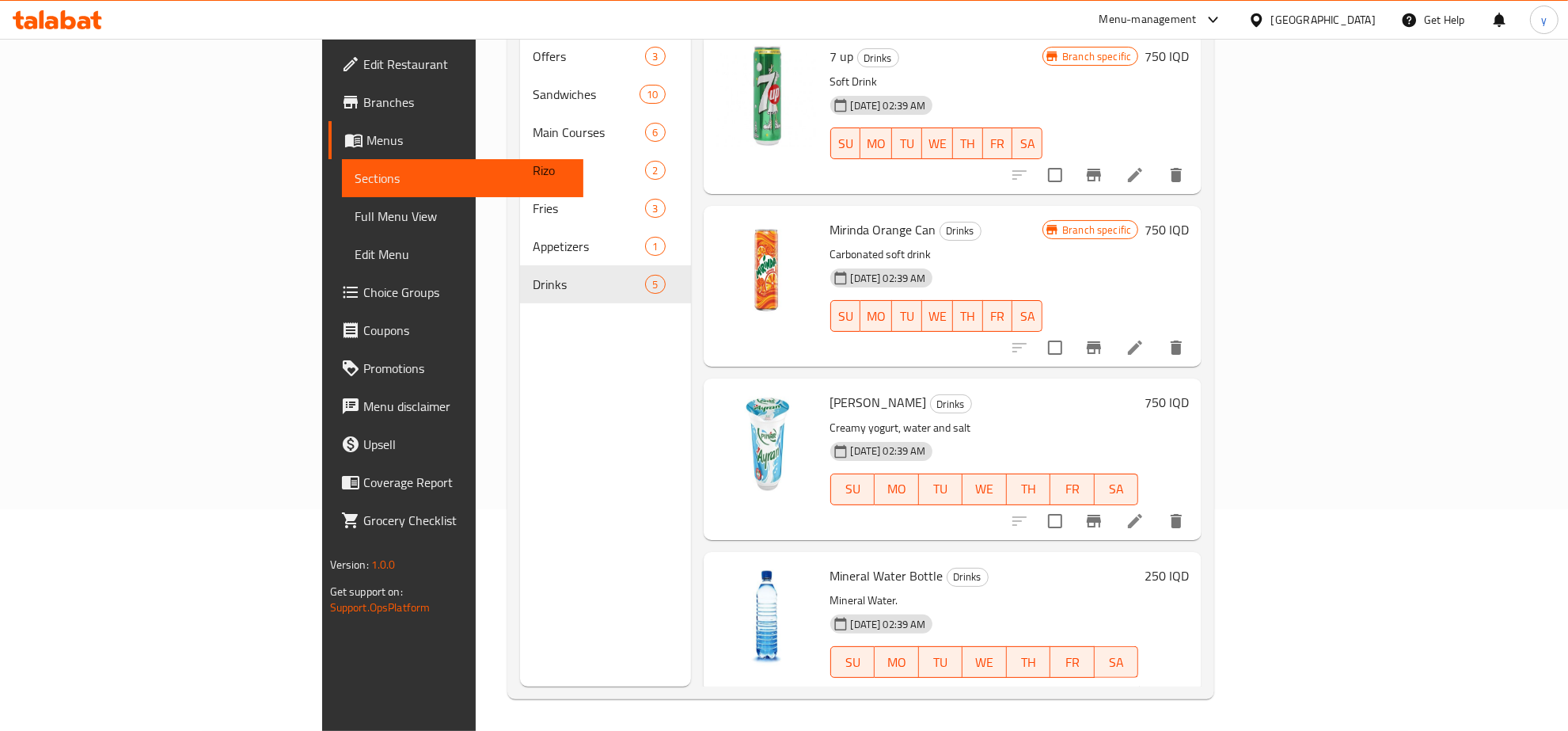
scroll to position [172, 0]
click at [1145, 684] on icon at bounding box center [1135, 693] width 19 height 19
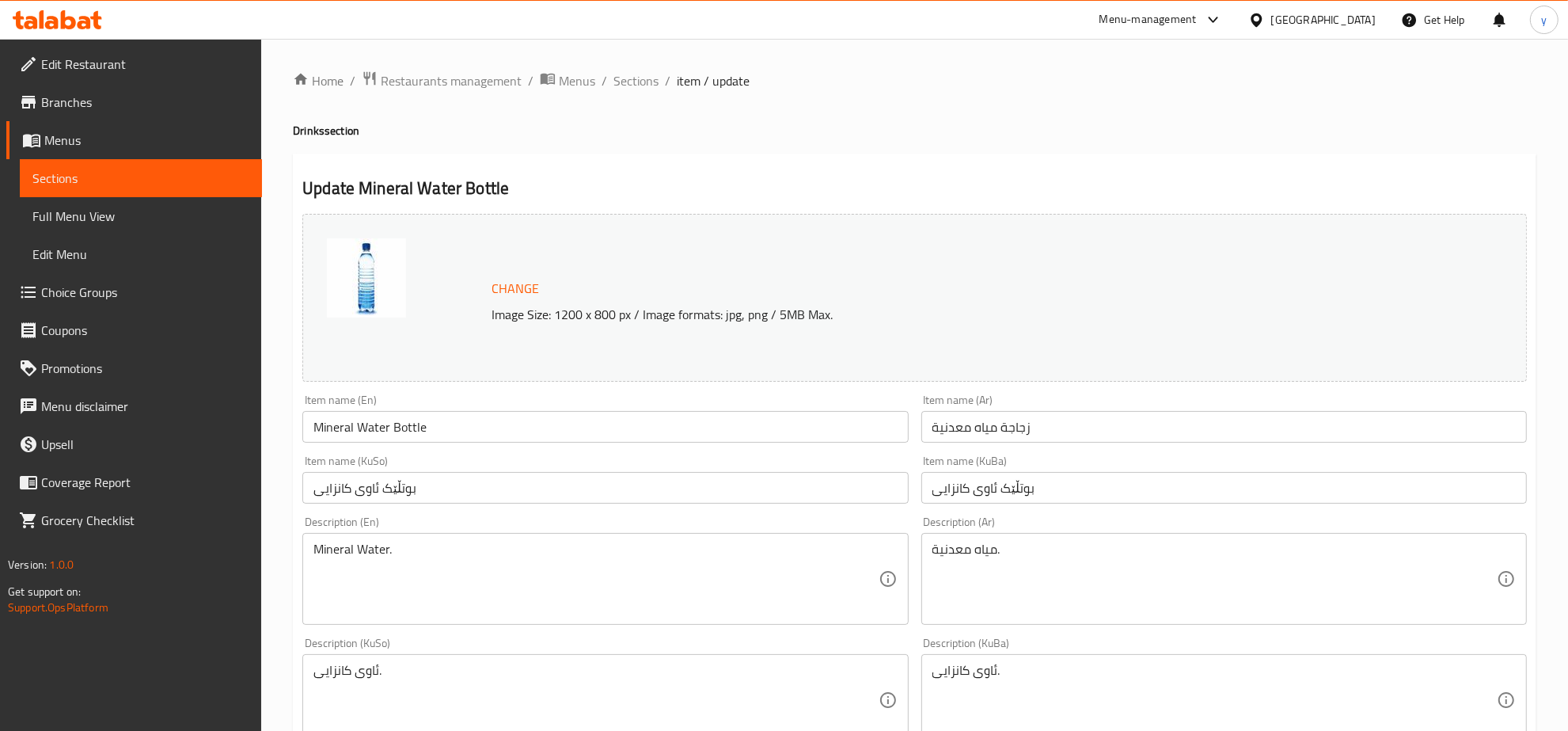
click at [686, 128] on h4 "Drinks section" at bounding box center [915, 131] width 1244 height 16
click at [121, 101] on span "Branches" at bounding box center [145, 102] width 208 height 19
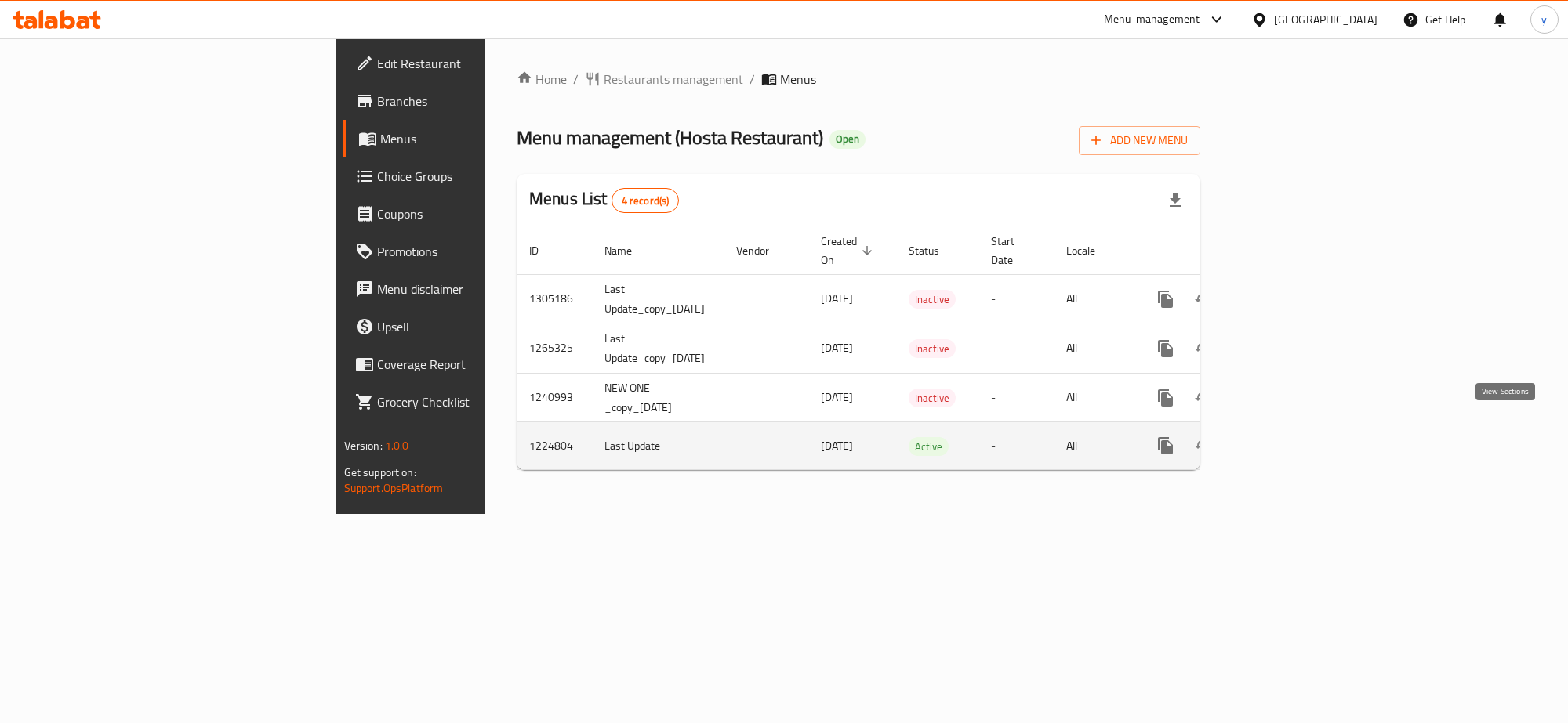
click at [1285, 439] on icon "enhanced table" at bounding box center [1279, 446] width 14 height 14
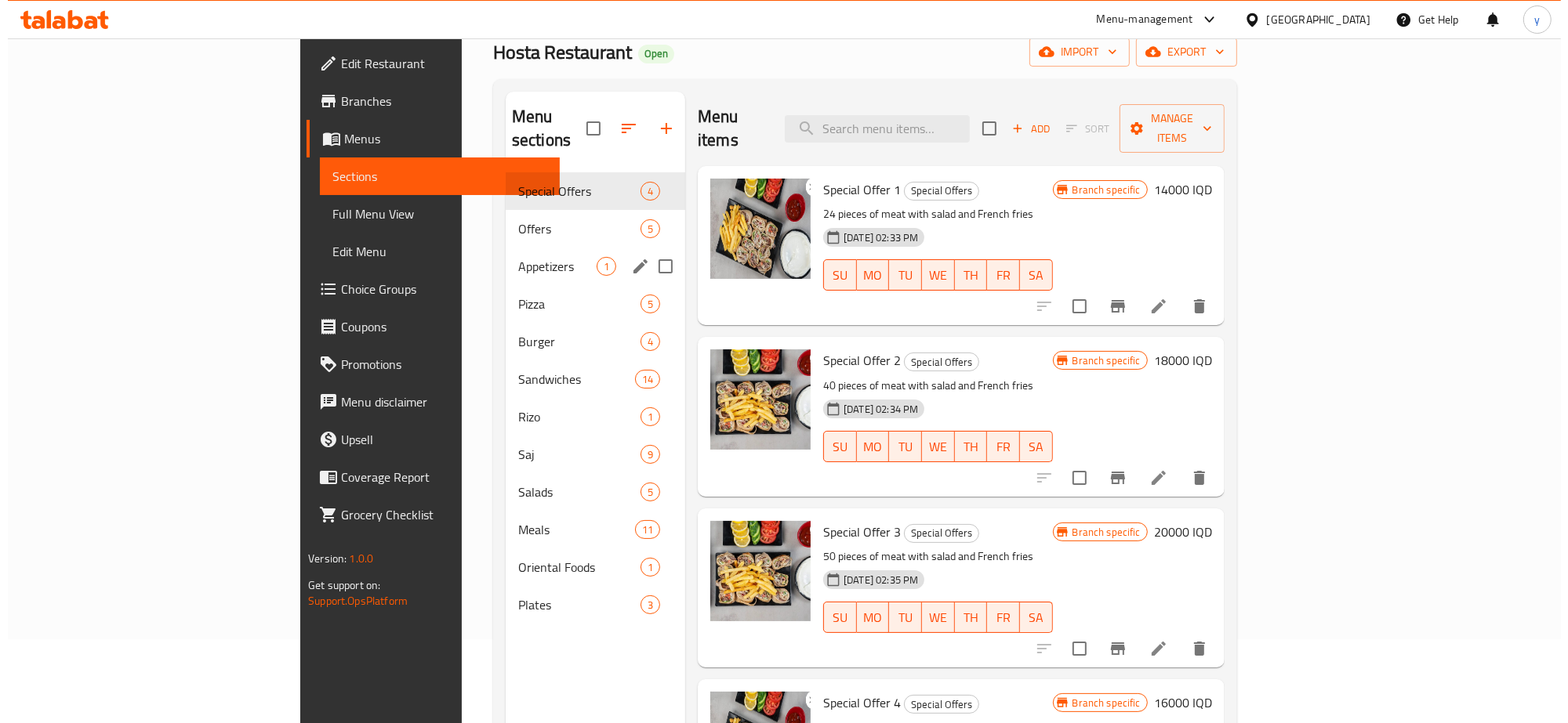
scroll to position [57, 0]
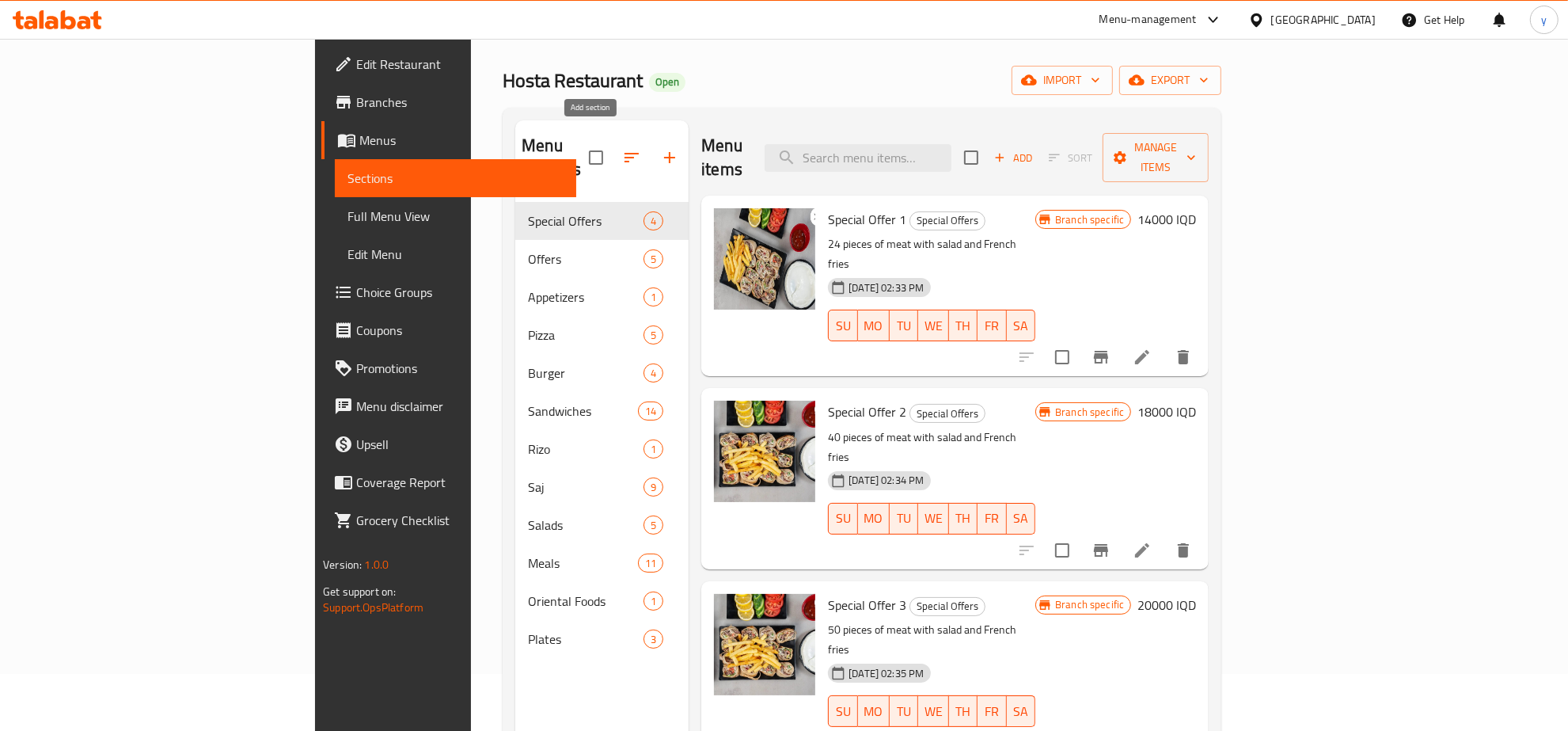
click at [651, 141] on button "button" at bounding box center [670, 157] width 38 height 38
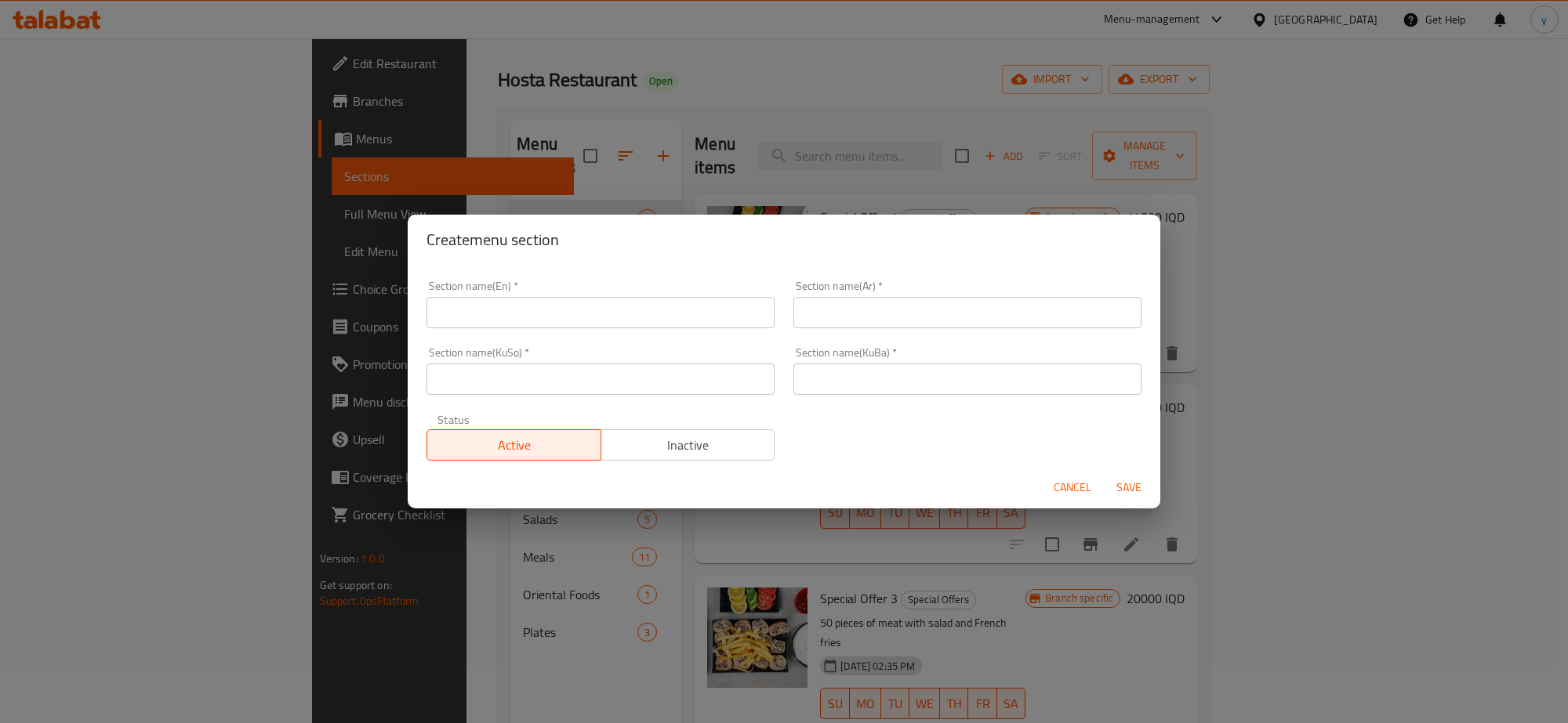
click at [584, 322] on input "text" at bounding box center [600, 312] width 348 height 31
type input "Drinks"
click at [836, 317] on input "text" at bounding box center [967, 312] width 348 height 31
type input "المشروبات"
click at [707, 370] on input "text" at bounding box center [600, 379] width 348 height 31
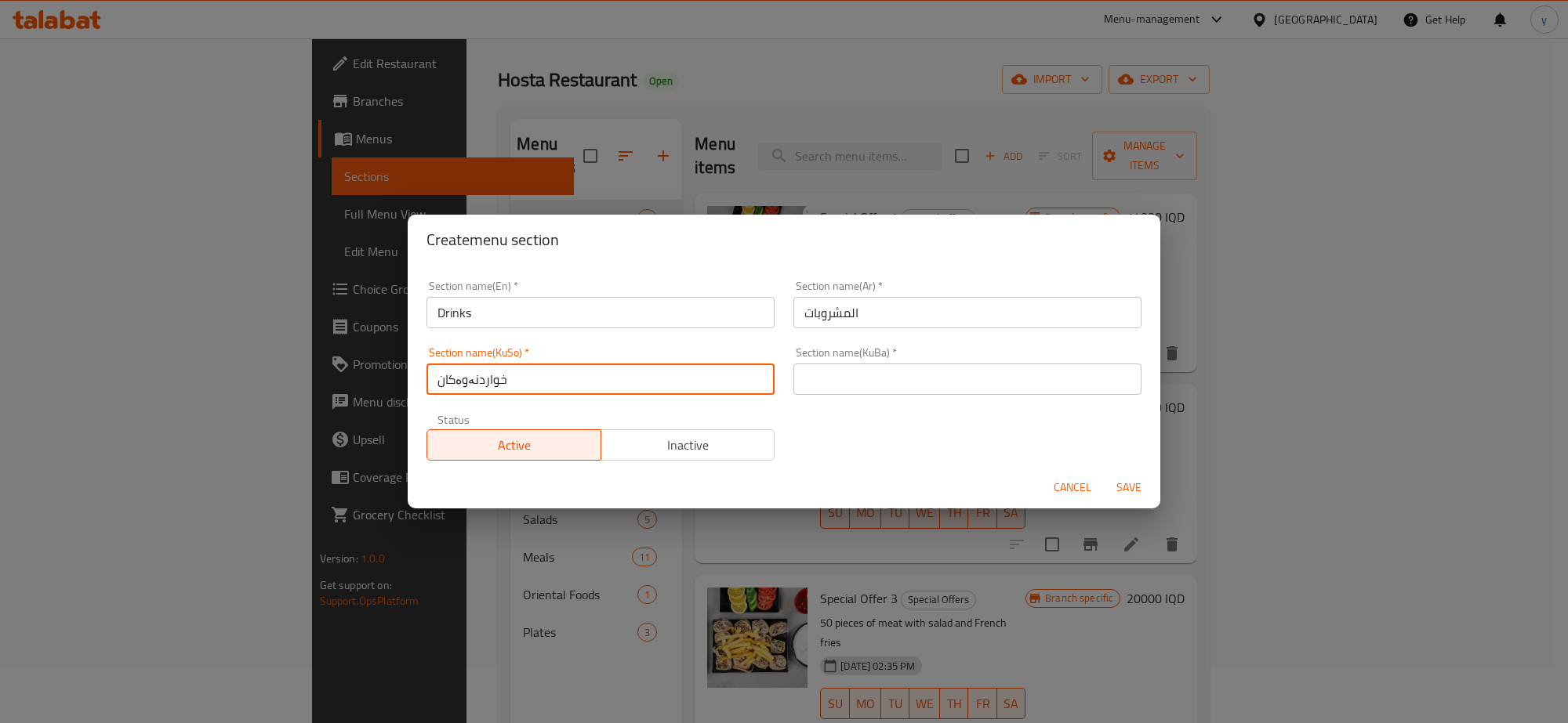
type input "خواردنەوەکان"
click at [847, 389] on input "text" at bounding box center [967, 379] width 348 height 31
paste input "خواردنەوەکان"
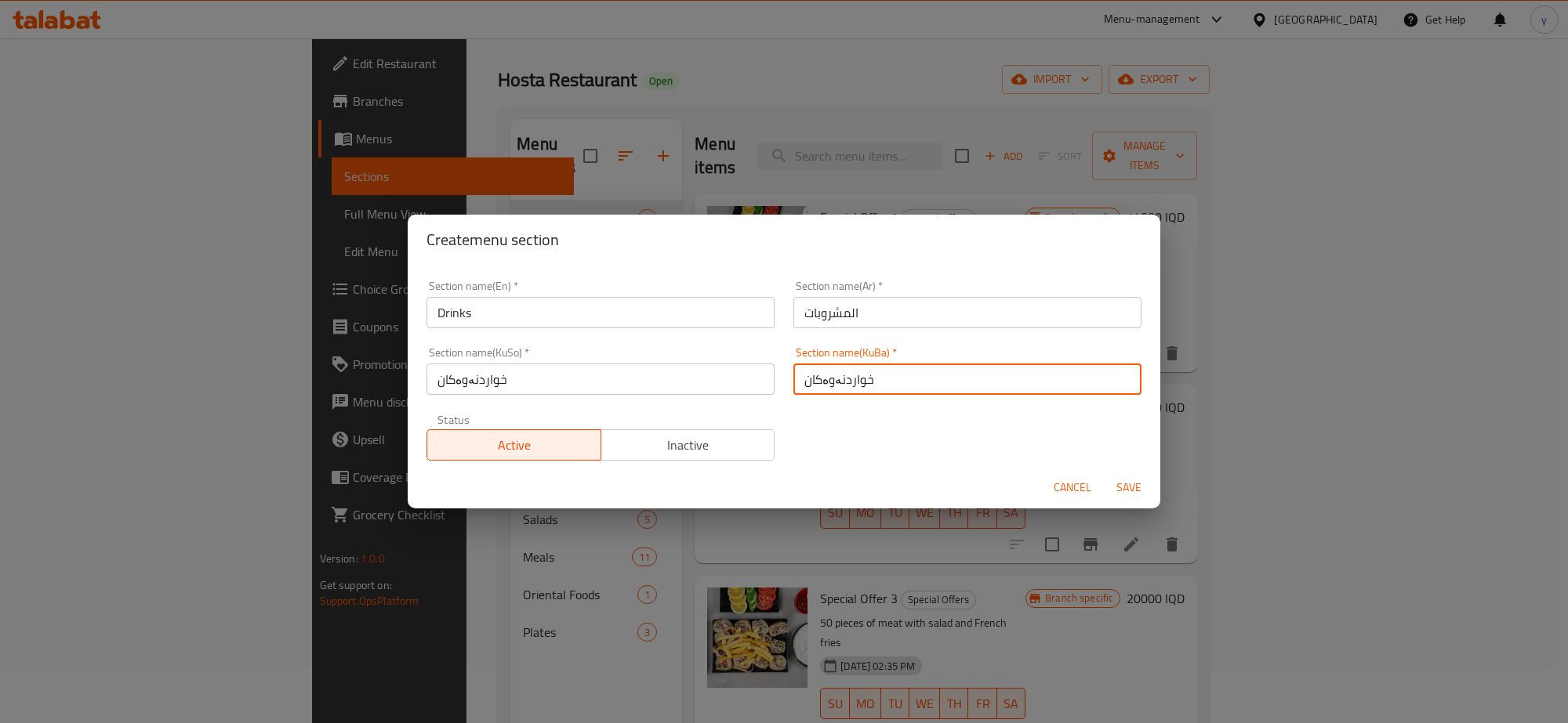
type input "خواردنەوەکان"
click at [831, 405] on div "Section name(En)   * Drinks Section name(En) * Section name(Ar)   * المشروبات S…" at bounding box center [784, 370] width 734 height 199
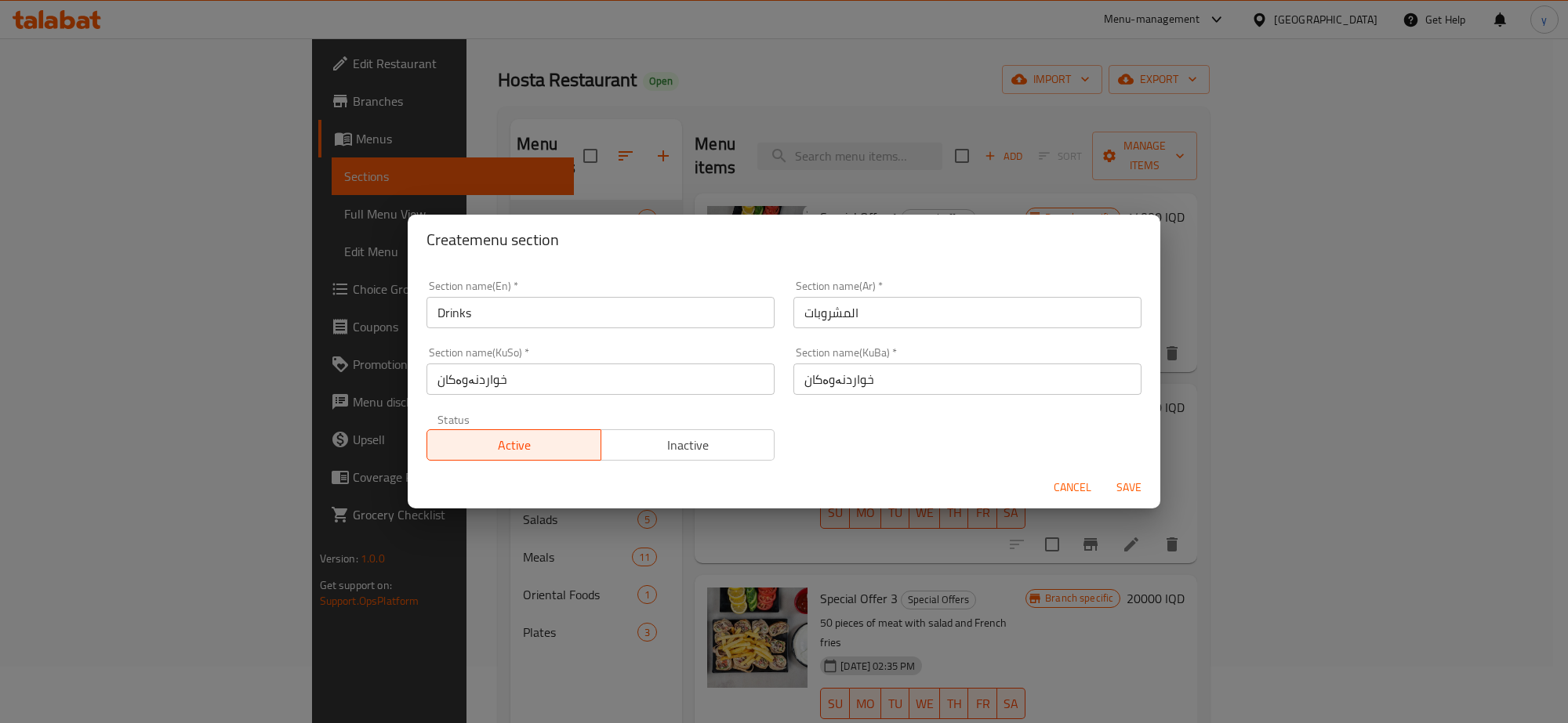
click at [1125, 497] on span "Save" at bounding box center [1129, 487] width 37 height 19
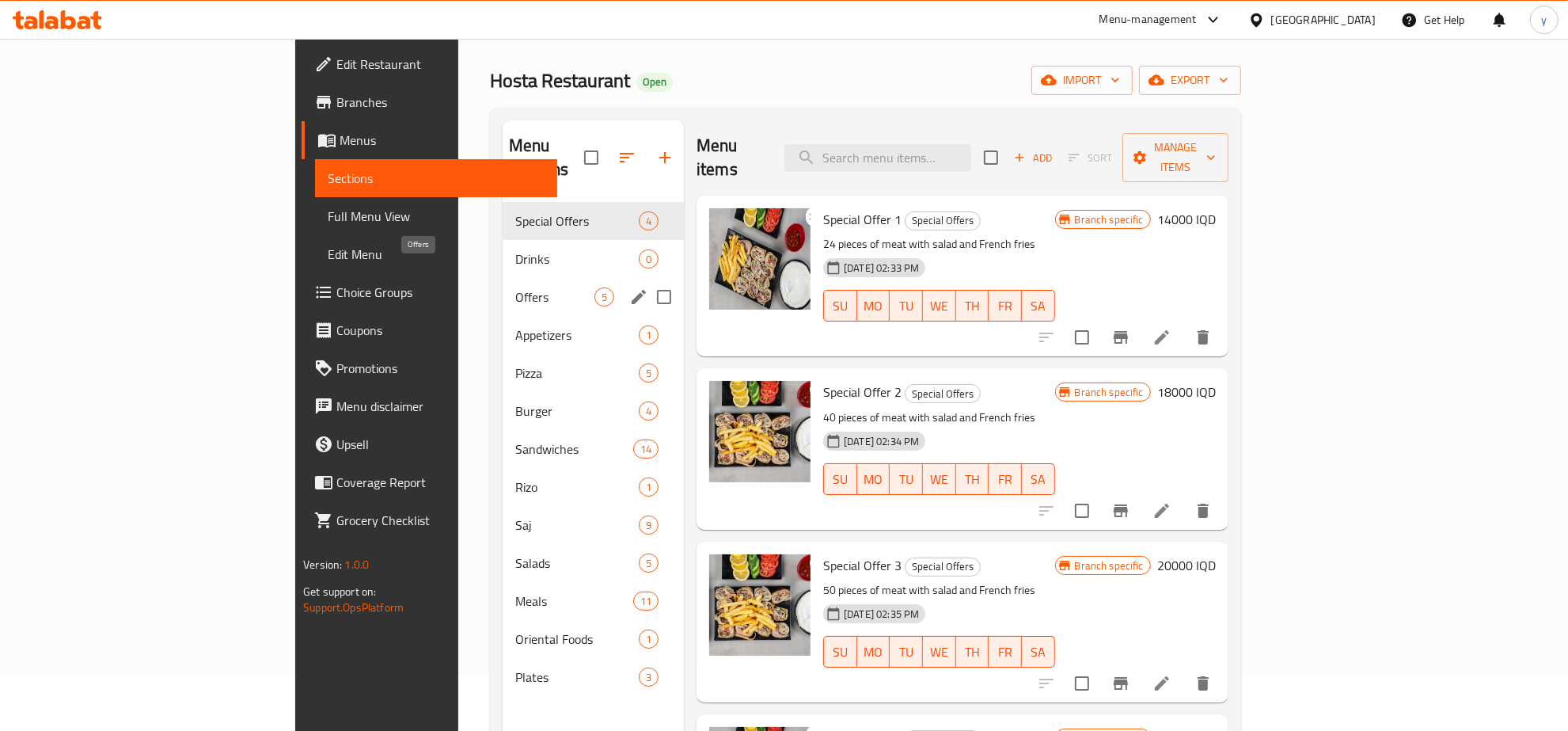
click at [502, 278] on div "Offers 5" at bounding box center [593, 297] width 181 height 38
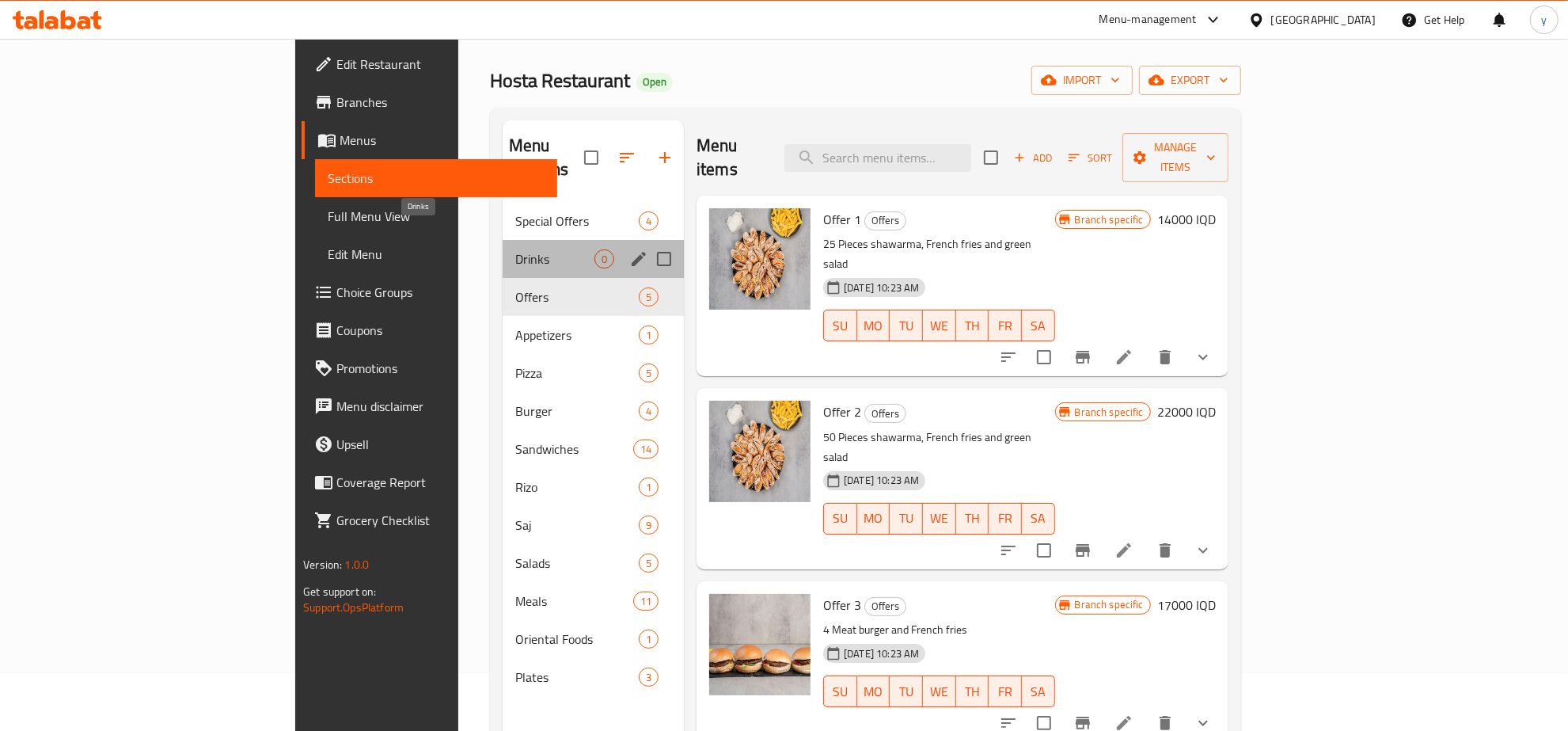
click at [515, 250] on span "Drinks" at bounding box center [555, 259] width 79 height 19
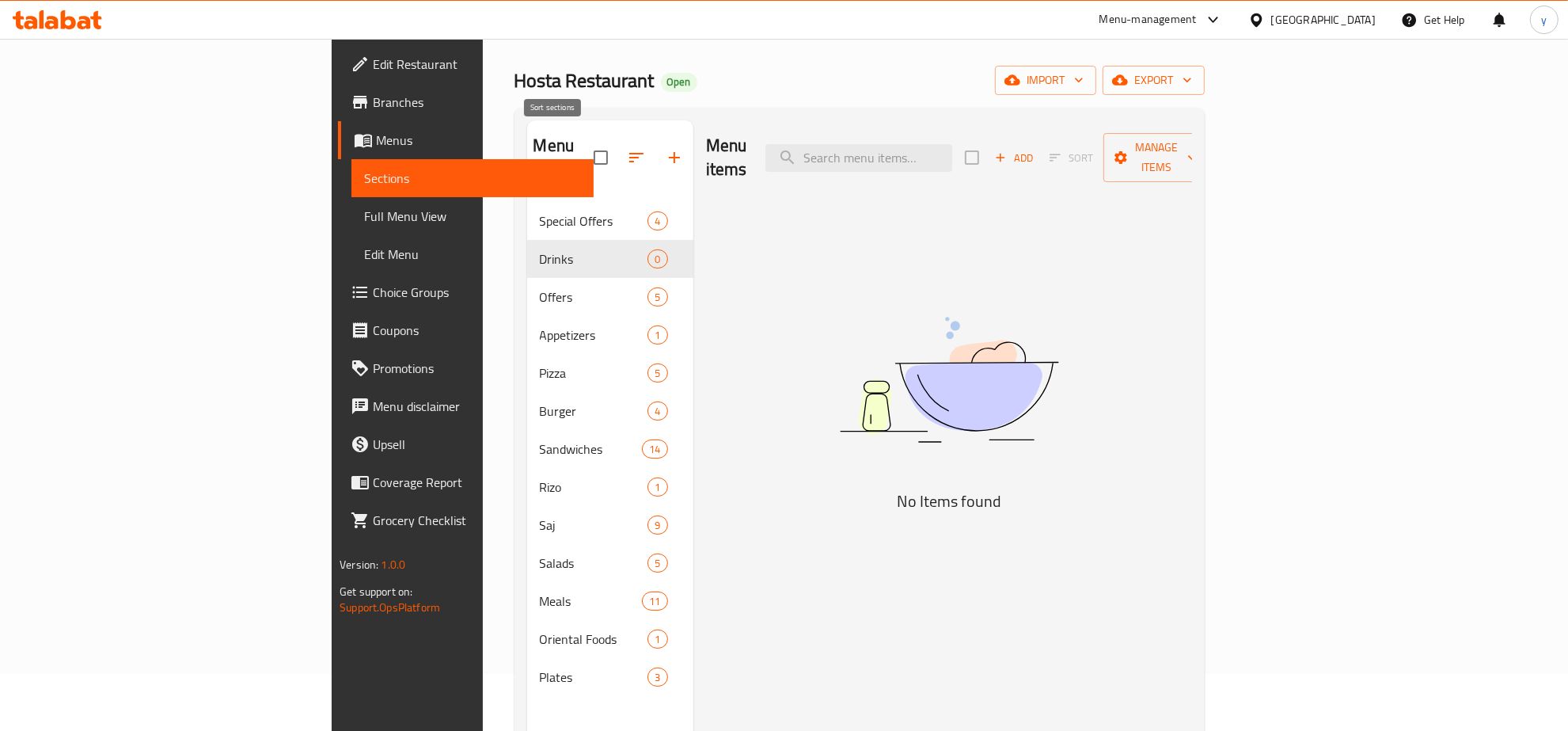
click at [627, 148] on icon "button" at bounding box center [637, 157] width 19 height 19
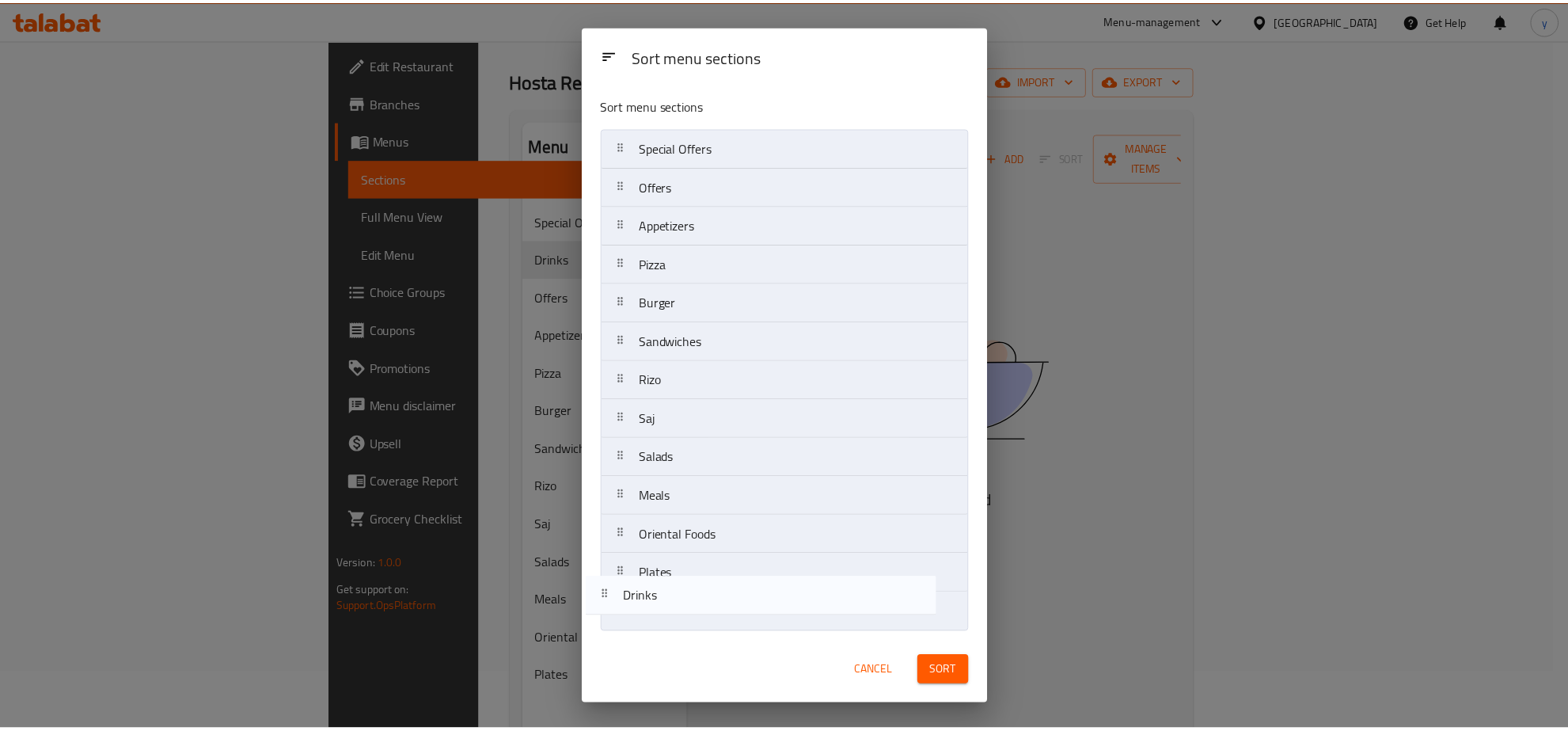
scroll to position [3, 0]
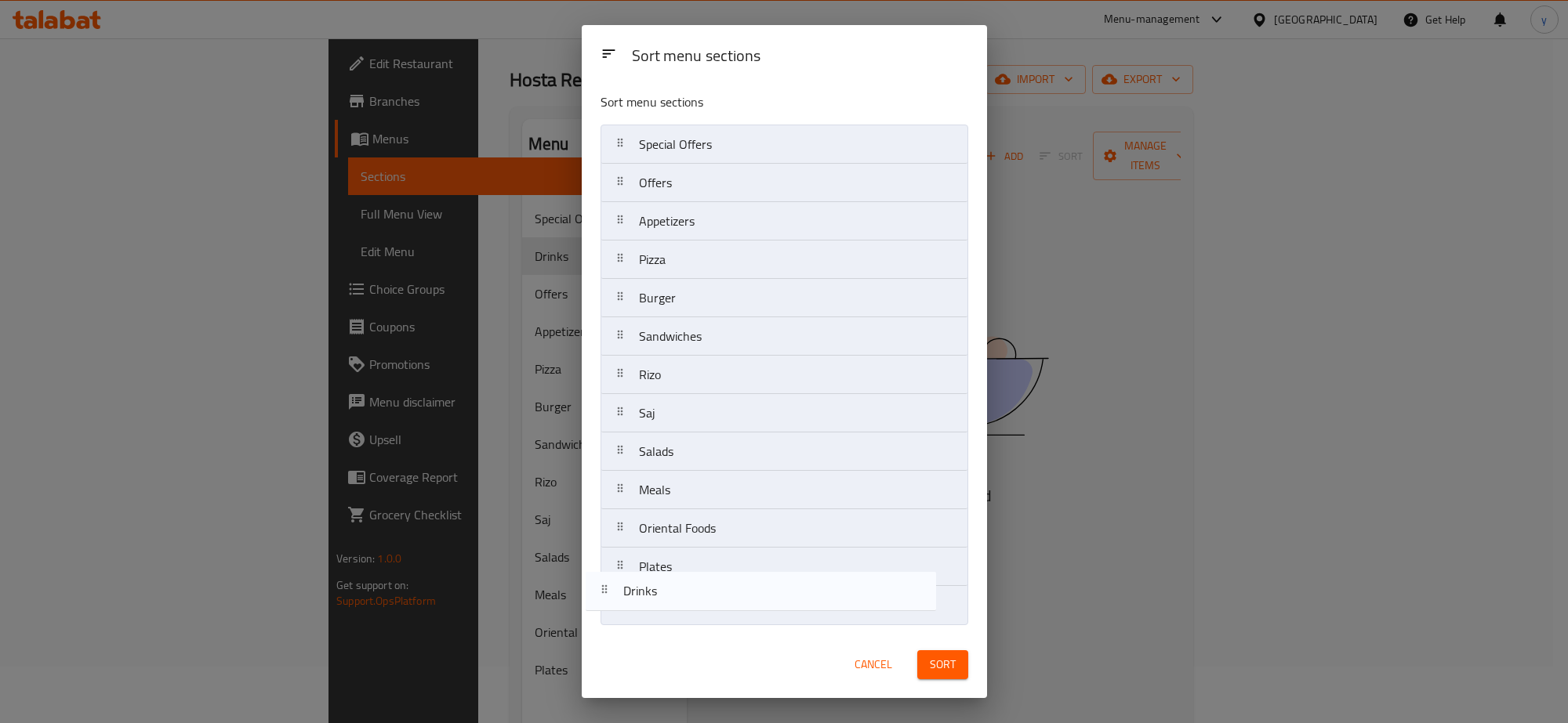
drag, startPoint x: 720, startPoint y: 186, endPoint x: 706, endPoint y: 627, distance: 441.2
click at [706, 627] on div "Sort menu sections Special Offers Drinks Offers Appetizers Pizza Burger Sandwic…" at bounding box center [784, 356] width 405 height 550
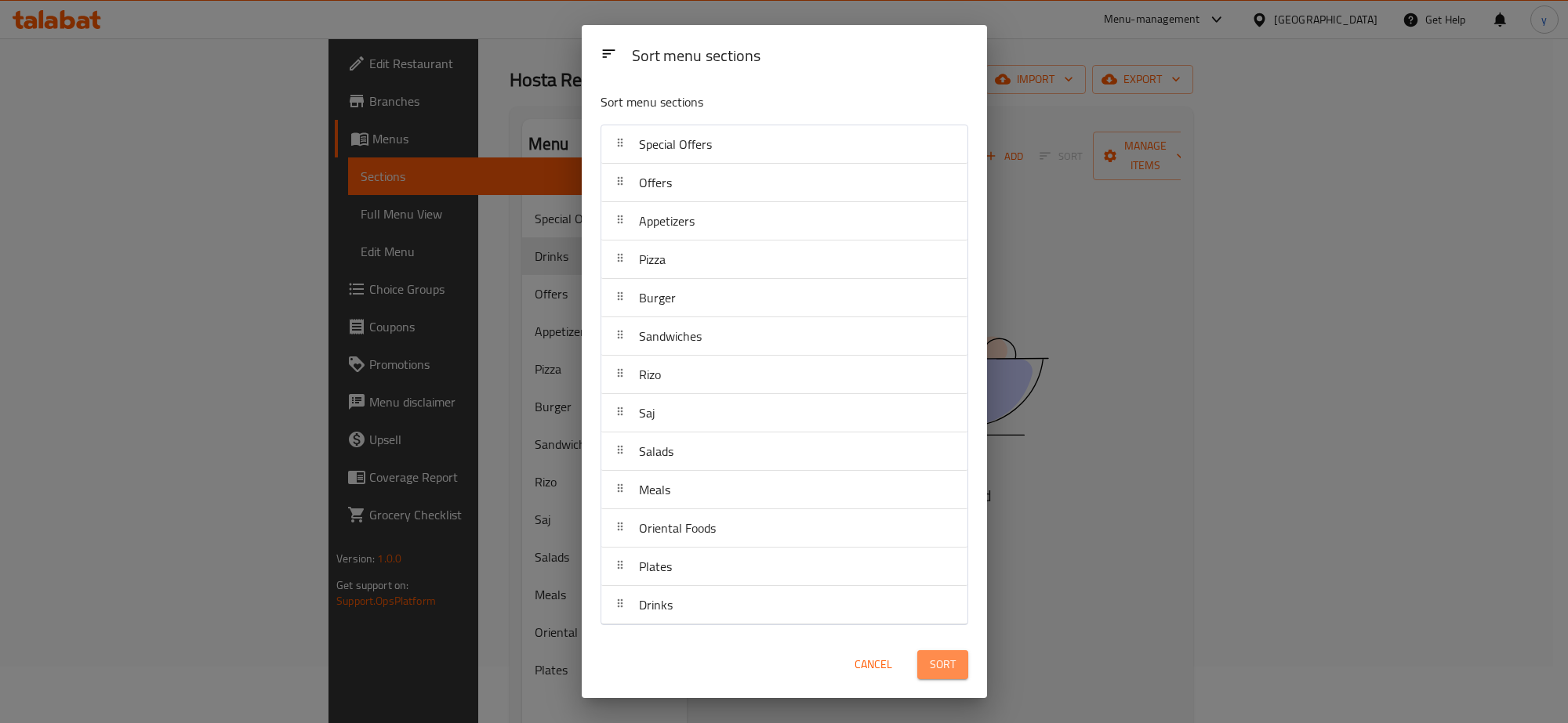
click at [956, 662] on button "Sort" at bounding box center [943, 665] width 51 height 29
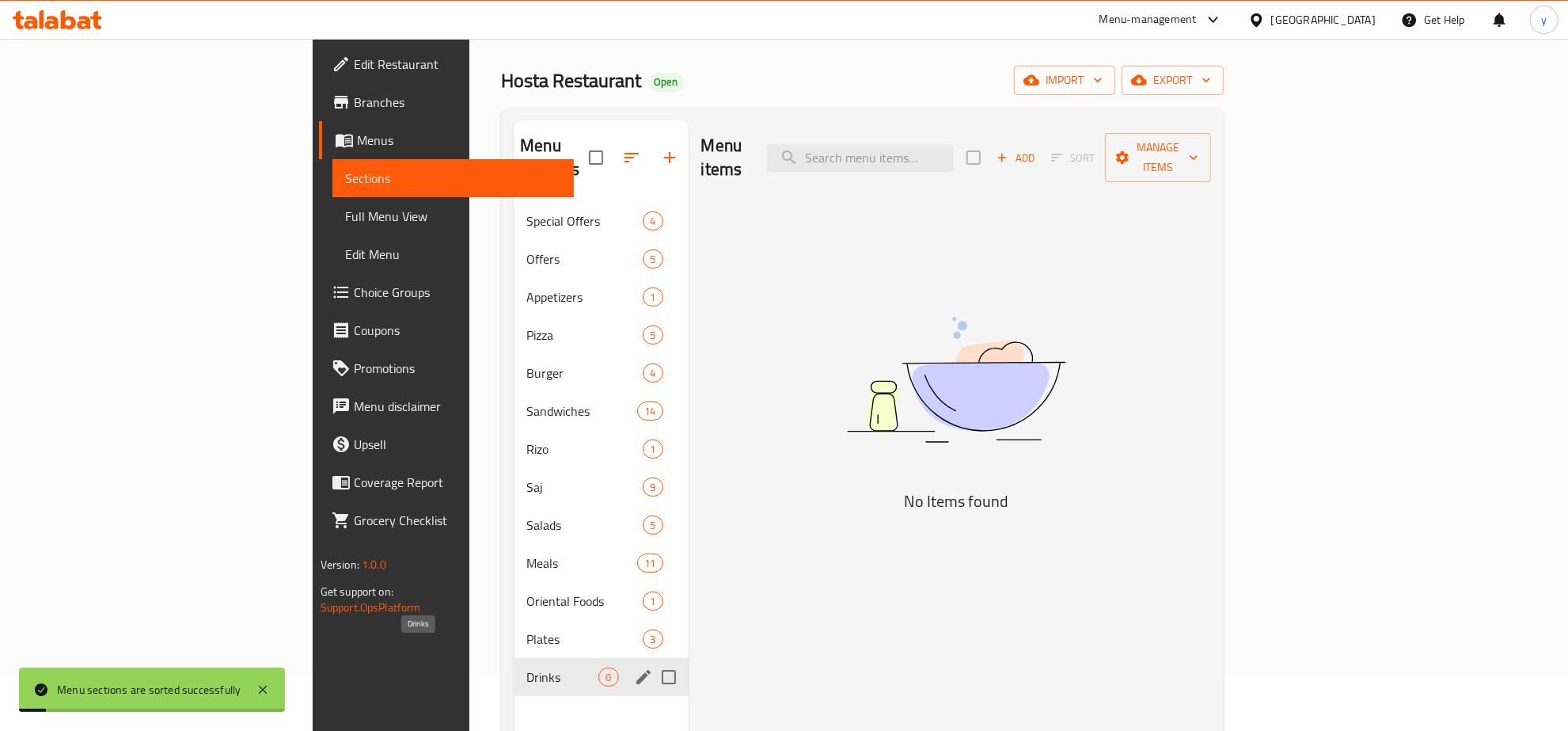
click at [526, 668] on span "Drinks" at bounding box center [562, 677] width 72 height 19
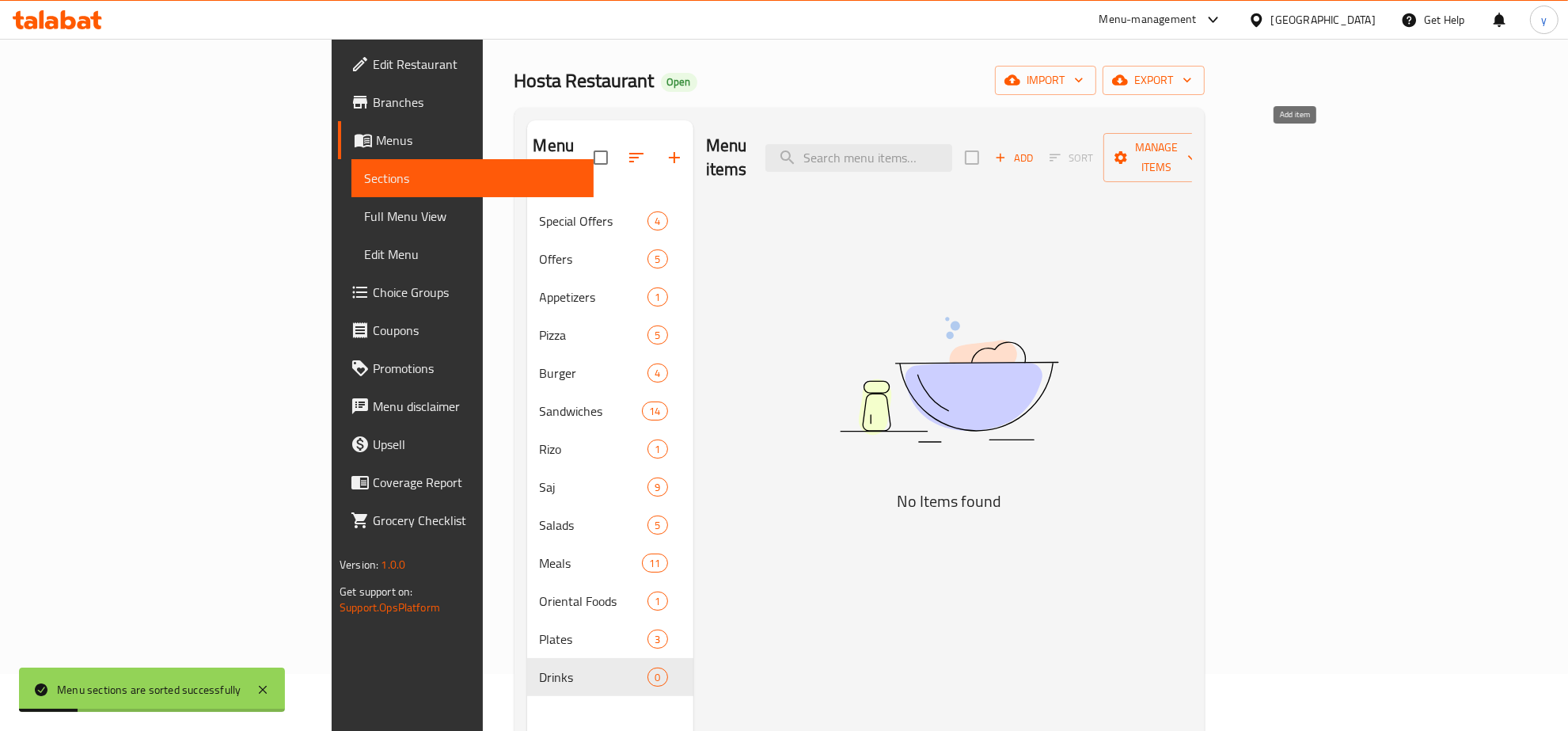
click at [1036, 151] on span "Add" at bounding box center [1014, 157] width 43 height 18
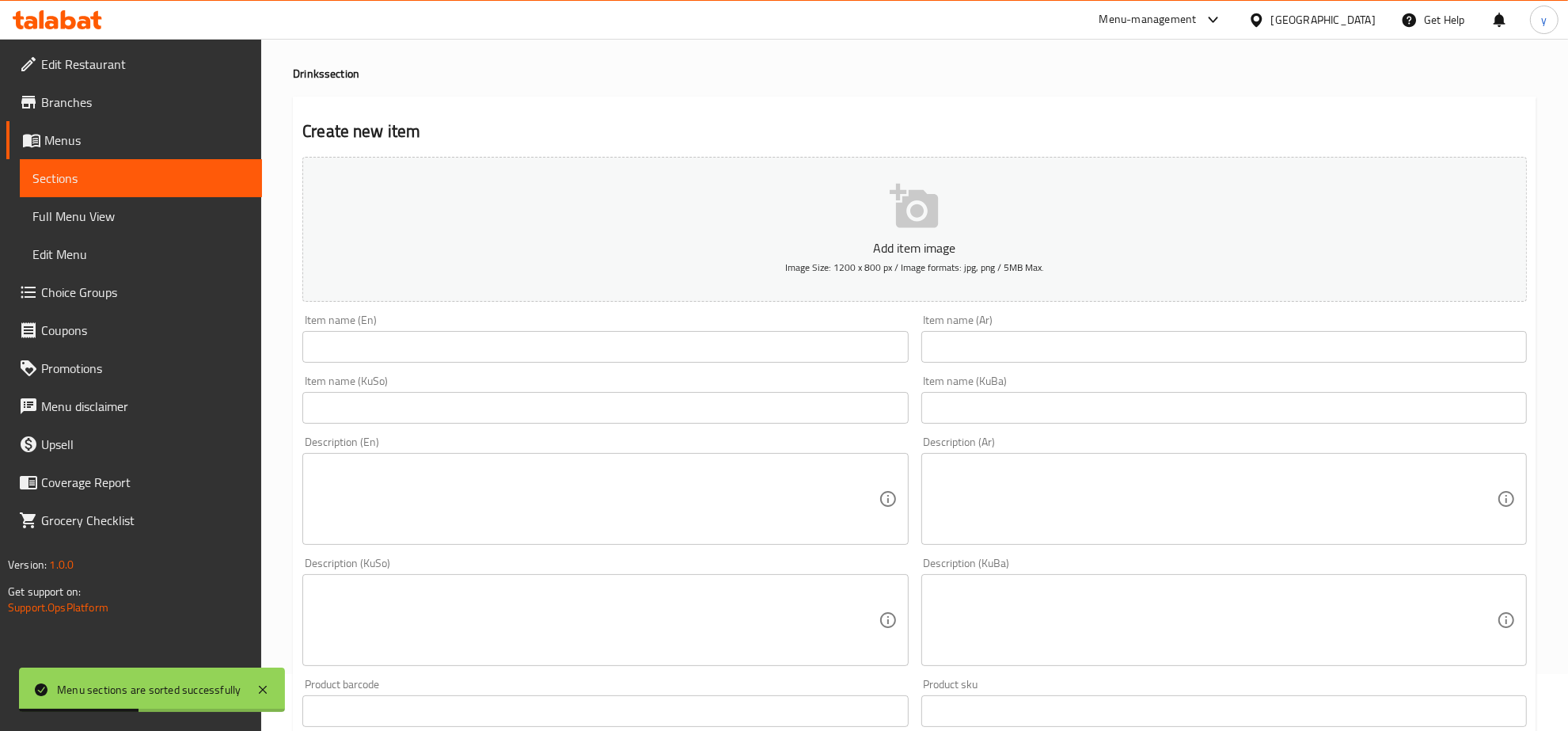
click at [648, 339] on input "text" at bounding box center [605, 346] width 606 height 32
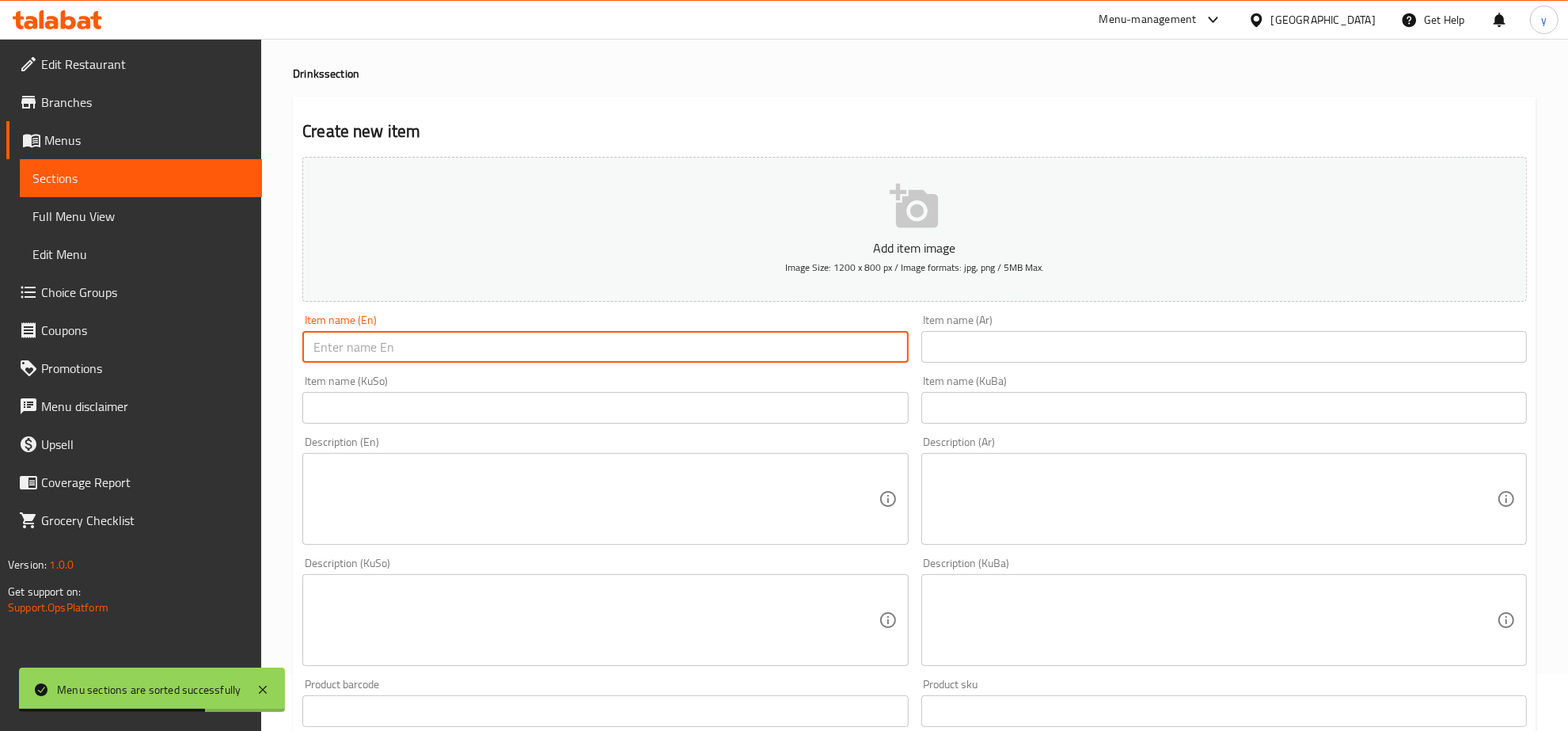
drag, startPoint x: 964, startPoint y: 351, endPoint x: 978, endPoint y: 355, distance: 14.6
click at [964, 351] on input "text" at bounding box center [1224, 346] width 606 height 32
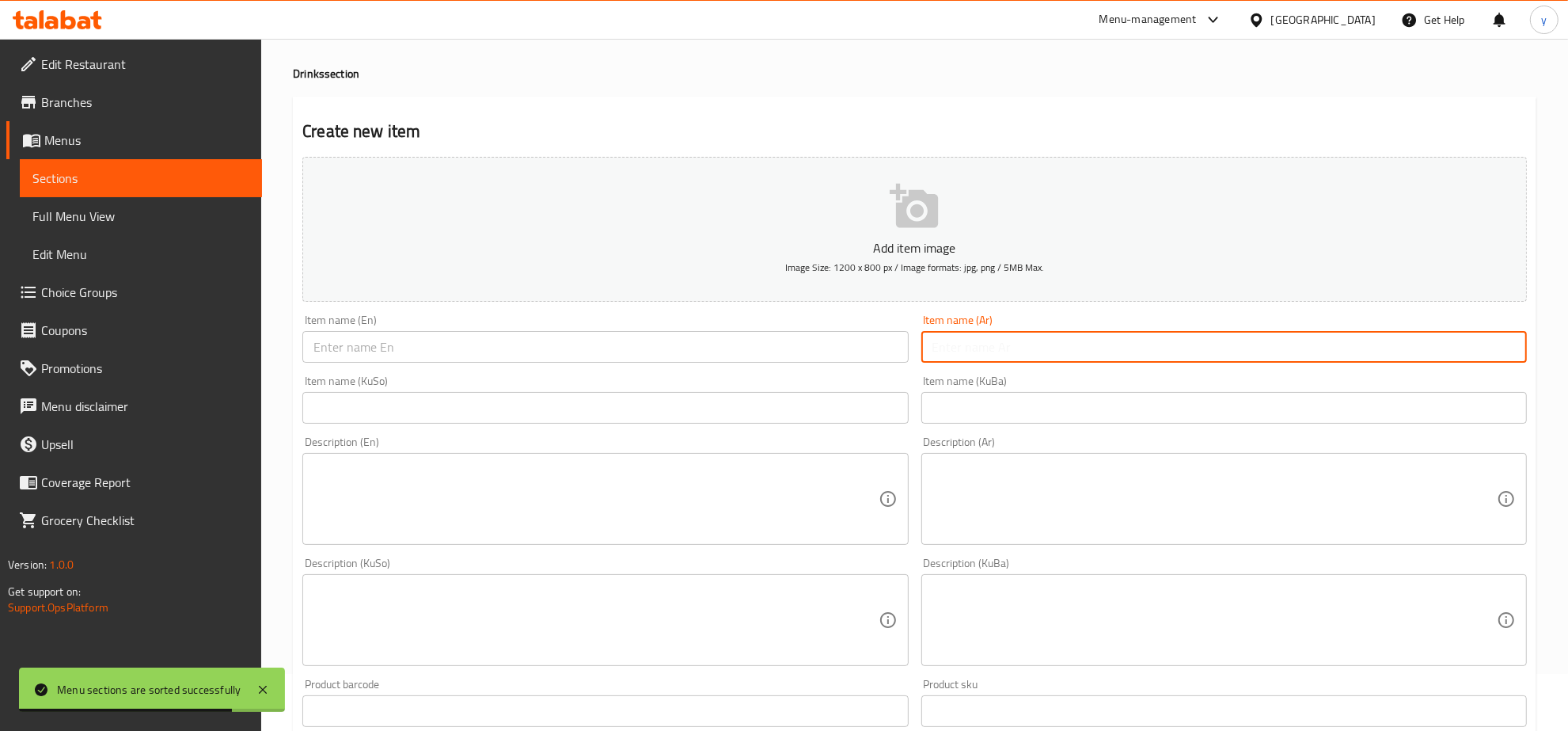
paste input "بيبسي 250 مل"
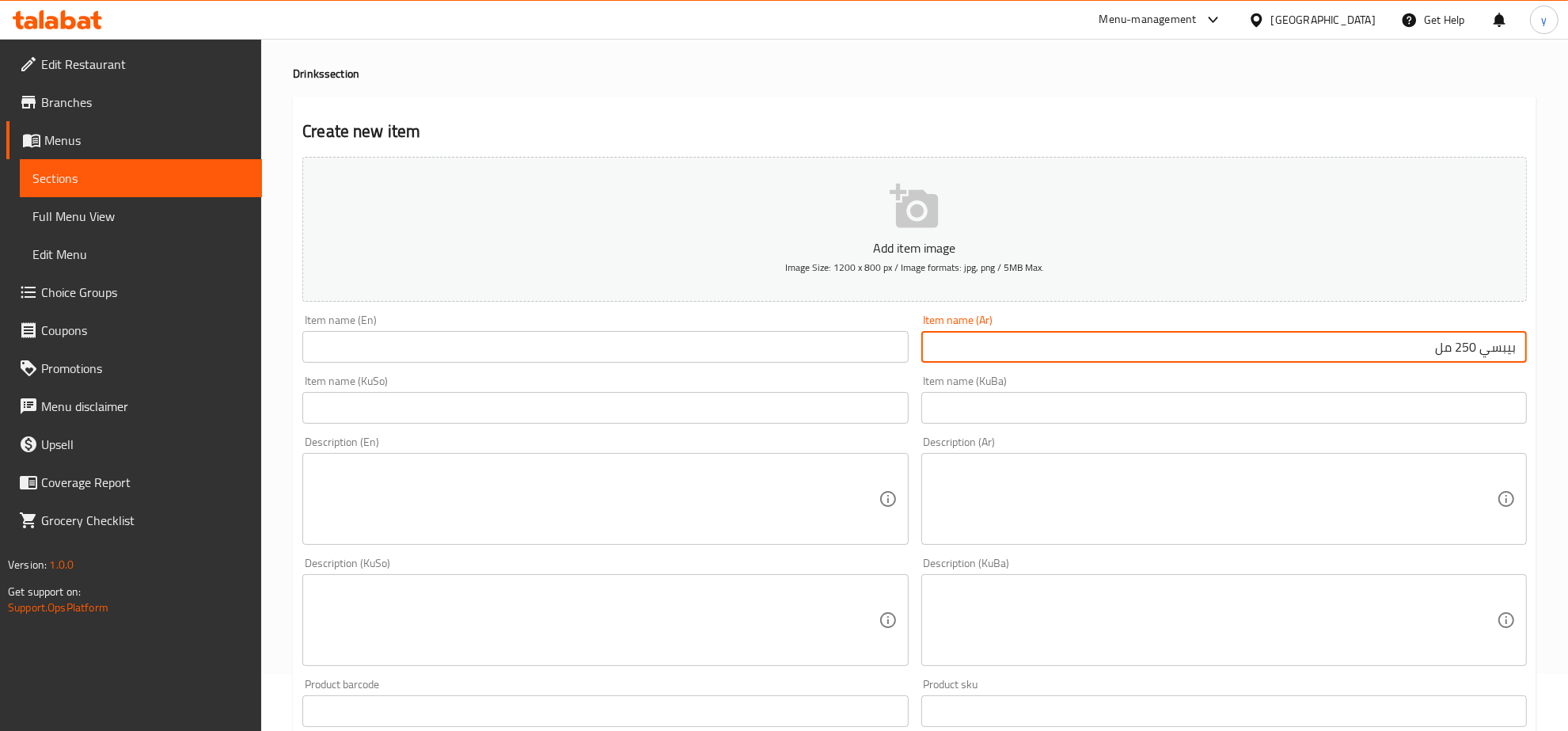
type input "بيبسي 250 مل"
click at [820, 346] on input "text" at bounding box center [605, 346] width 606 height 32
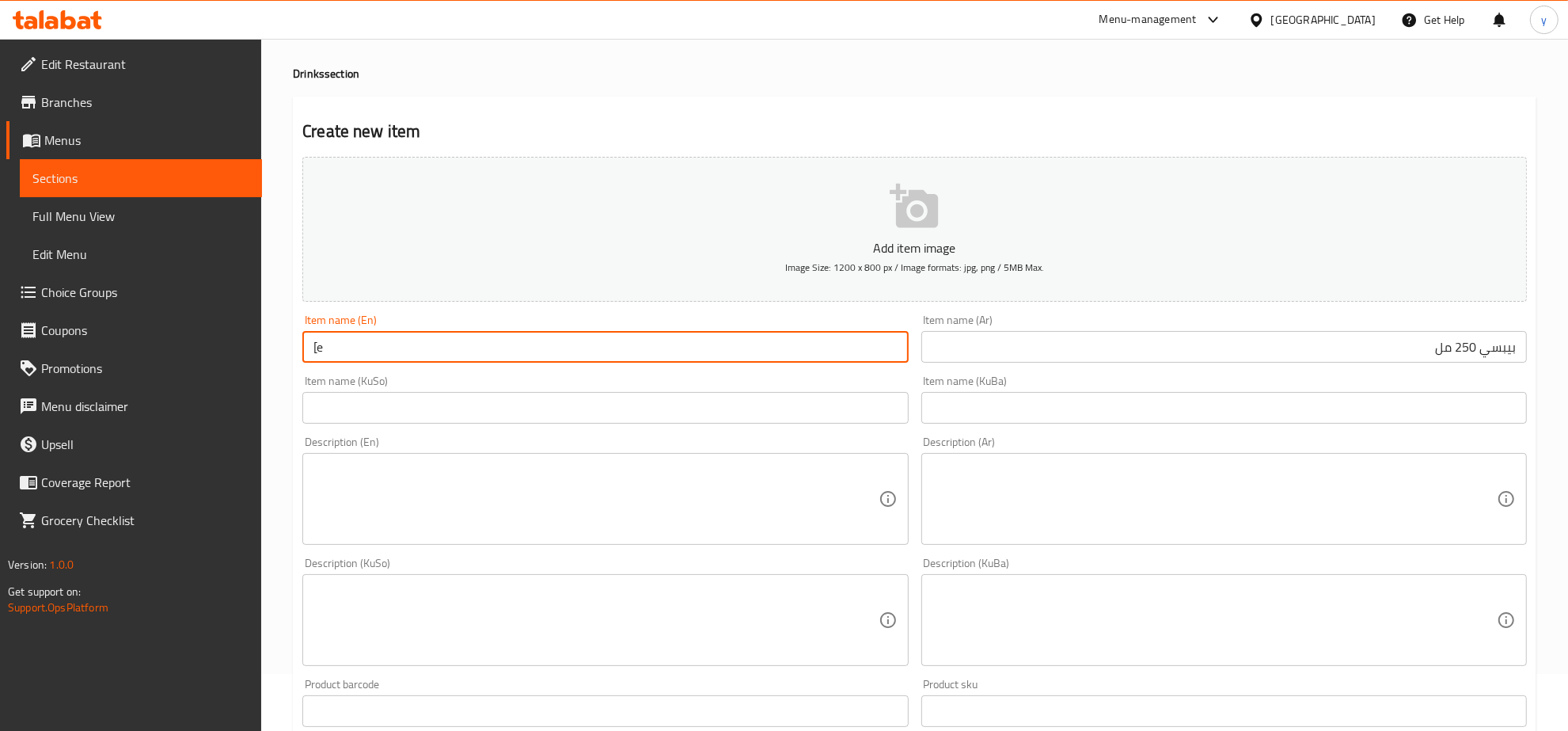
type input "["
type input "Pepsi 250 Ml"
click at [824, 402] on input "text" at bounding box center [605, 408] width 606 height 32
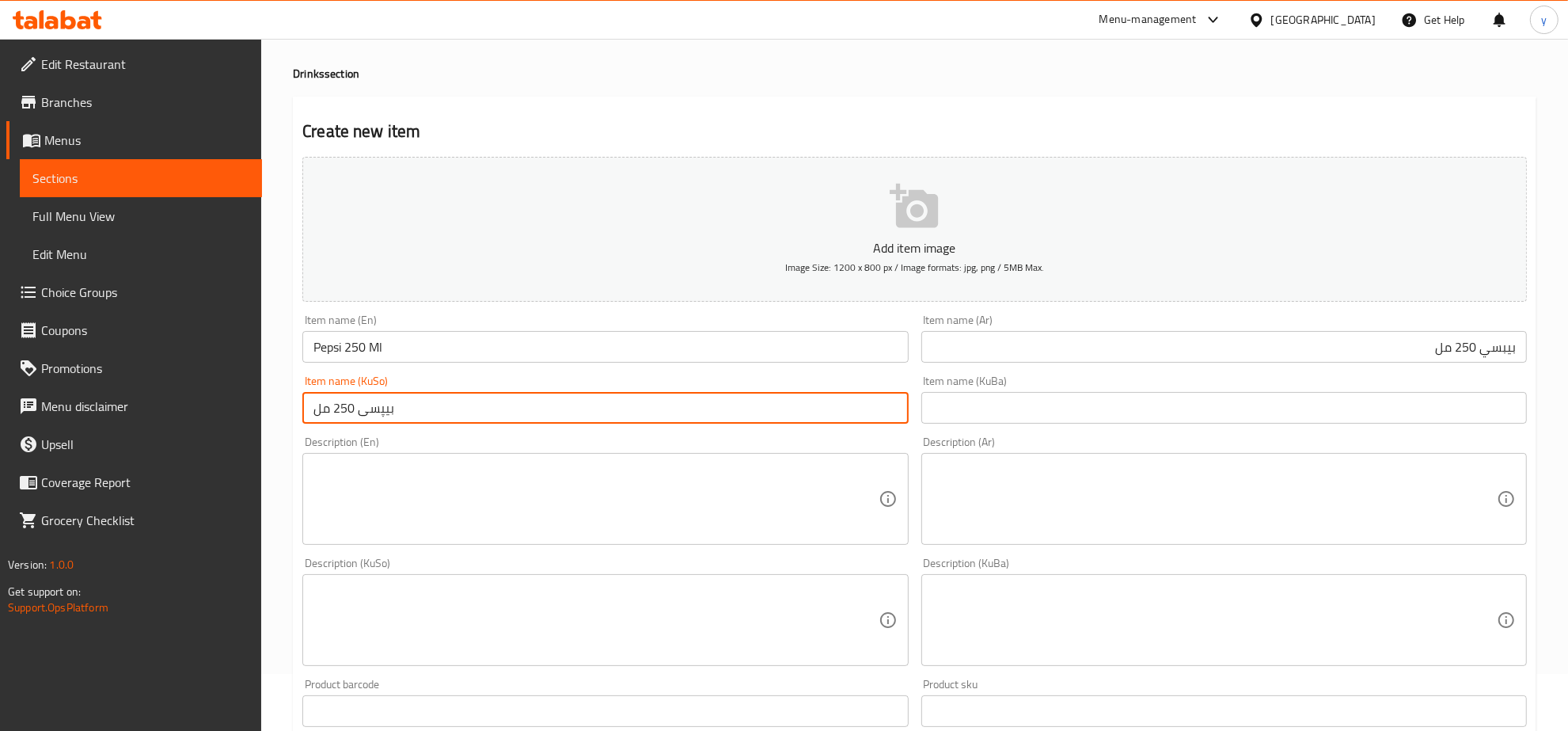
type input "بیپسی 250 مل"
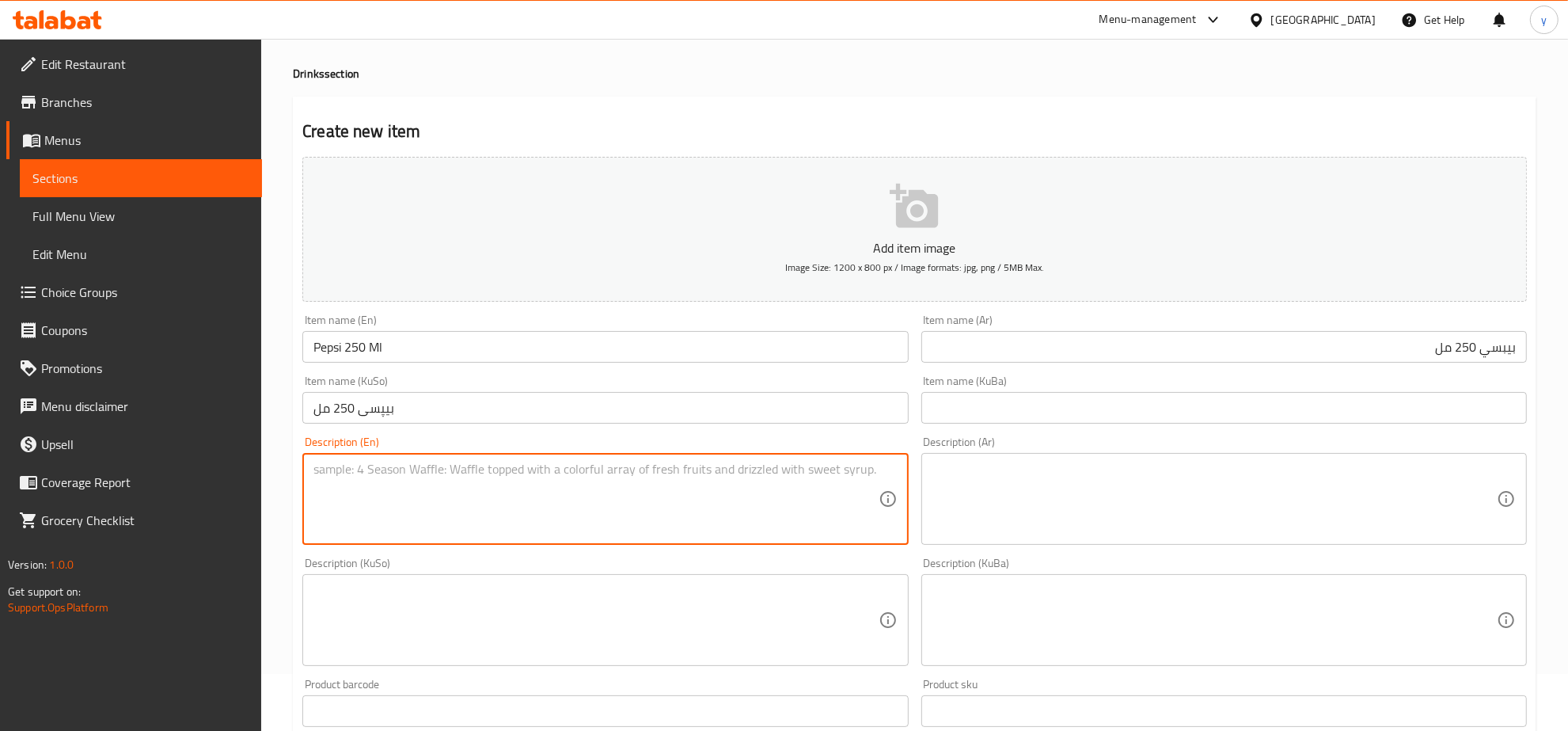
click at [849, 521] on textarea at bounding box center [596, 499] width 565 height 75
paste textarea "carbonated soft drink."
drag, startPoint x: 452, startPoint y: 469, endPoint x: 434, endPoint y: 472, distance: 18.2
click at [434, 472] on textarea "carbonated soft drink." at bounding box center [596, 499] width 565 height 75
click at [361, 469] on textarea "Carbonated soft drink" at bounding box center [596, 499] width 565 height 75
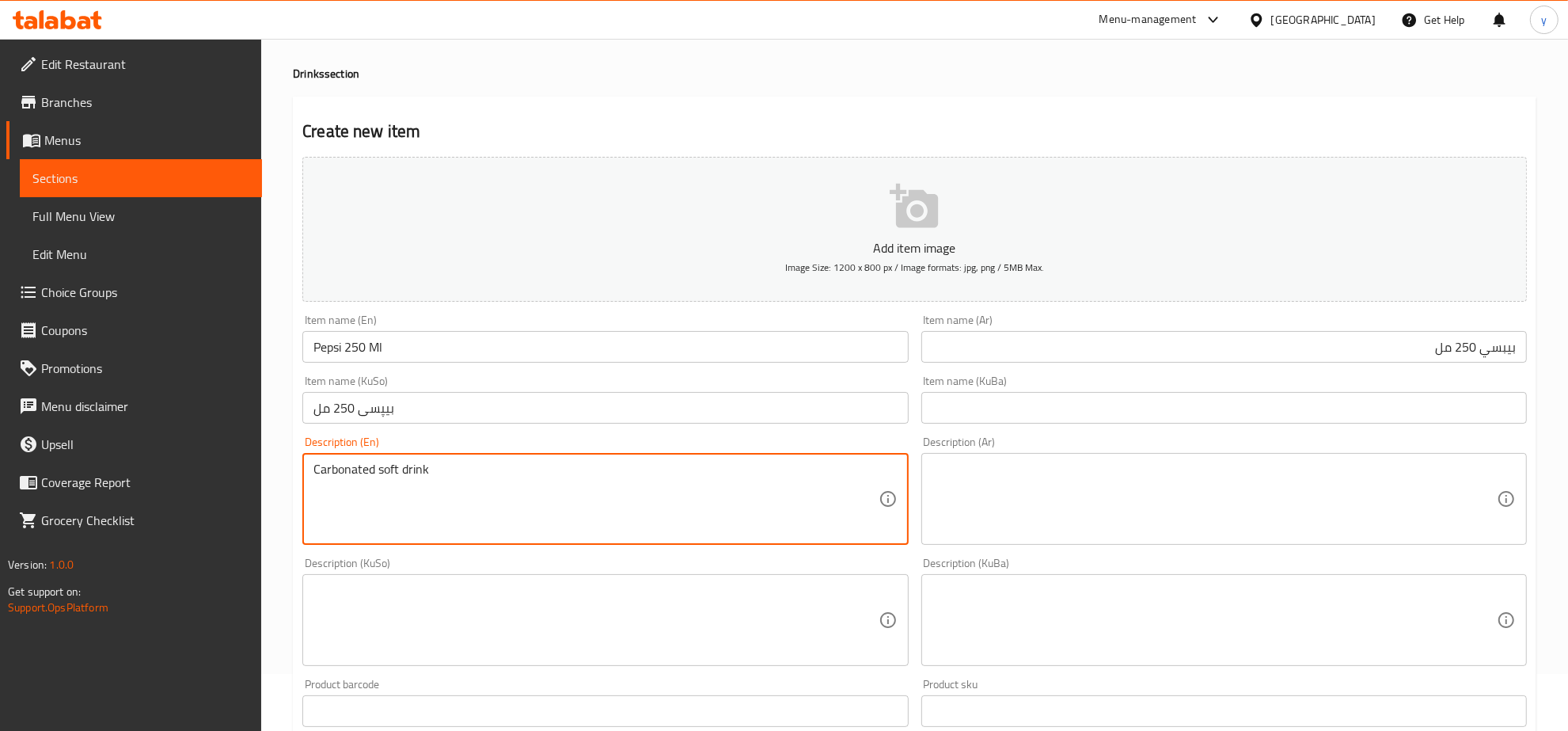
click at [361, 469] on textarea "Carbonated soft drink" at bounding box center [596, 499] width 565 height 75
type textarea "Carbonated soft drink"
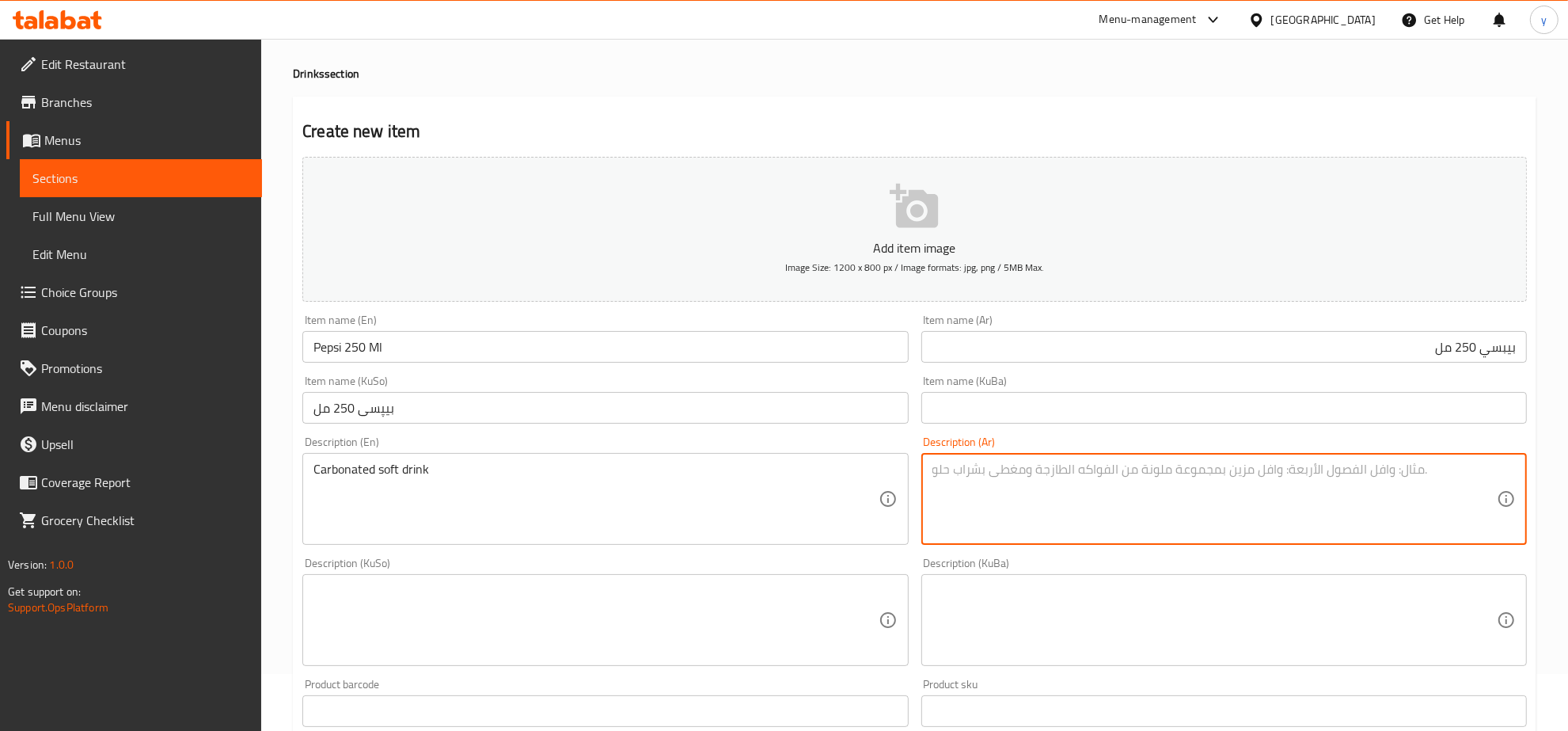
click at [999, 472] on textarea at bounding box center [1214, 499] width 565 height 75
paste textarea "مشروب غازي"
type textarea "مشروب غازي كارب"
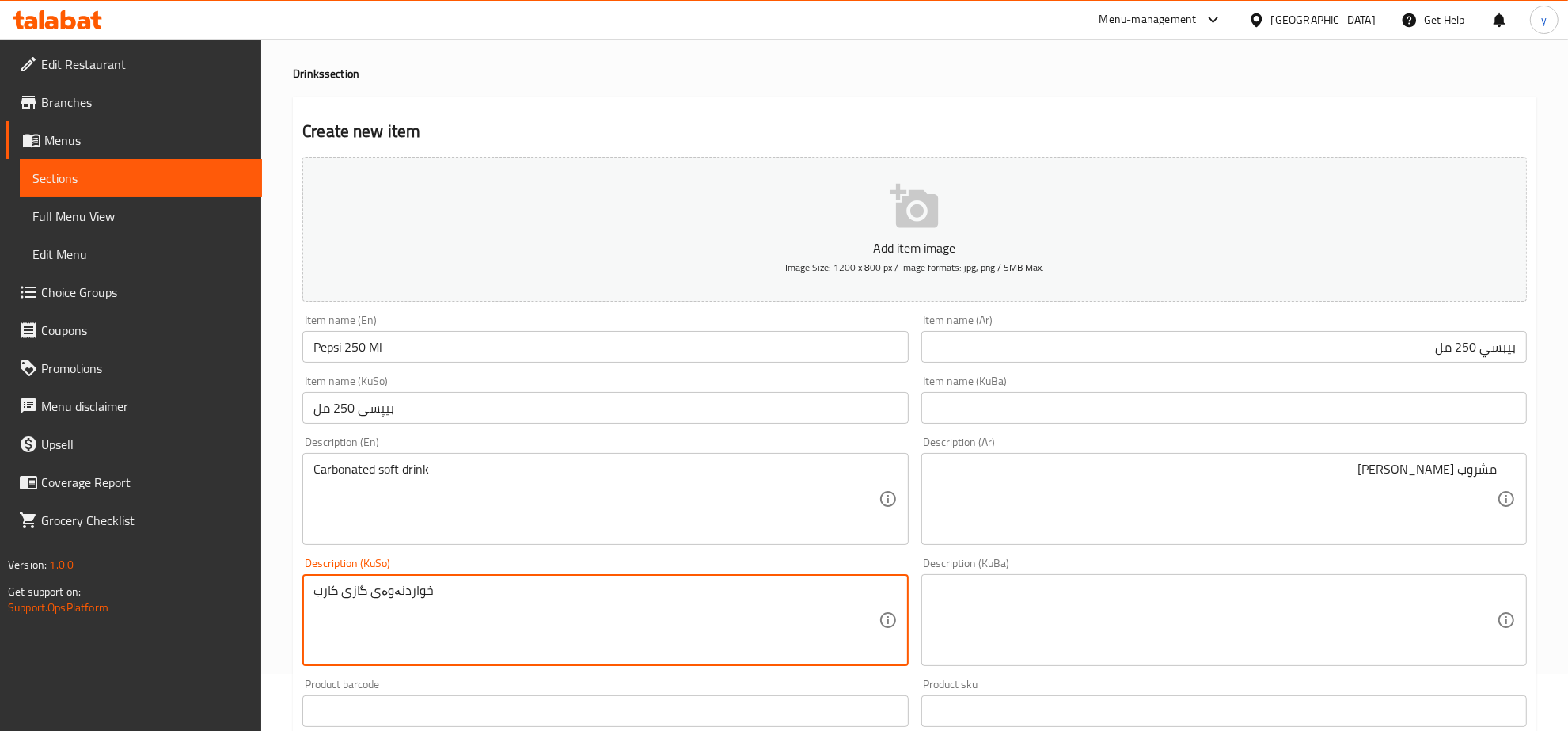
click at [406, 587] on textarea "خواردنەوەی گازی کارب" at bounding box center [596, 621] width 565 height 75
type textarea "خواردنەوەی گازی کارب"
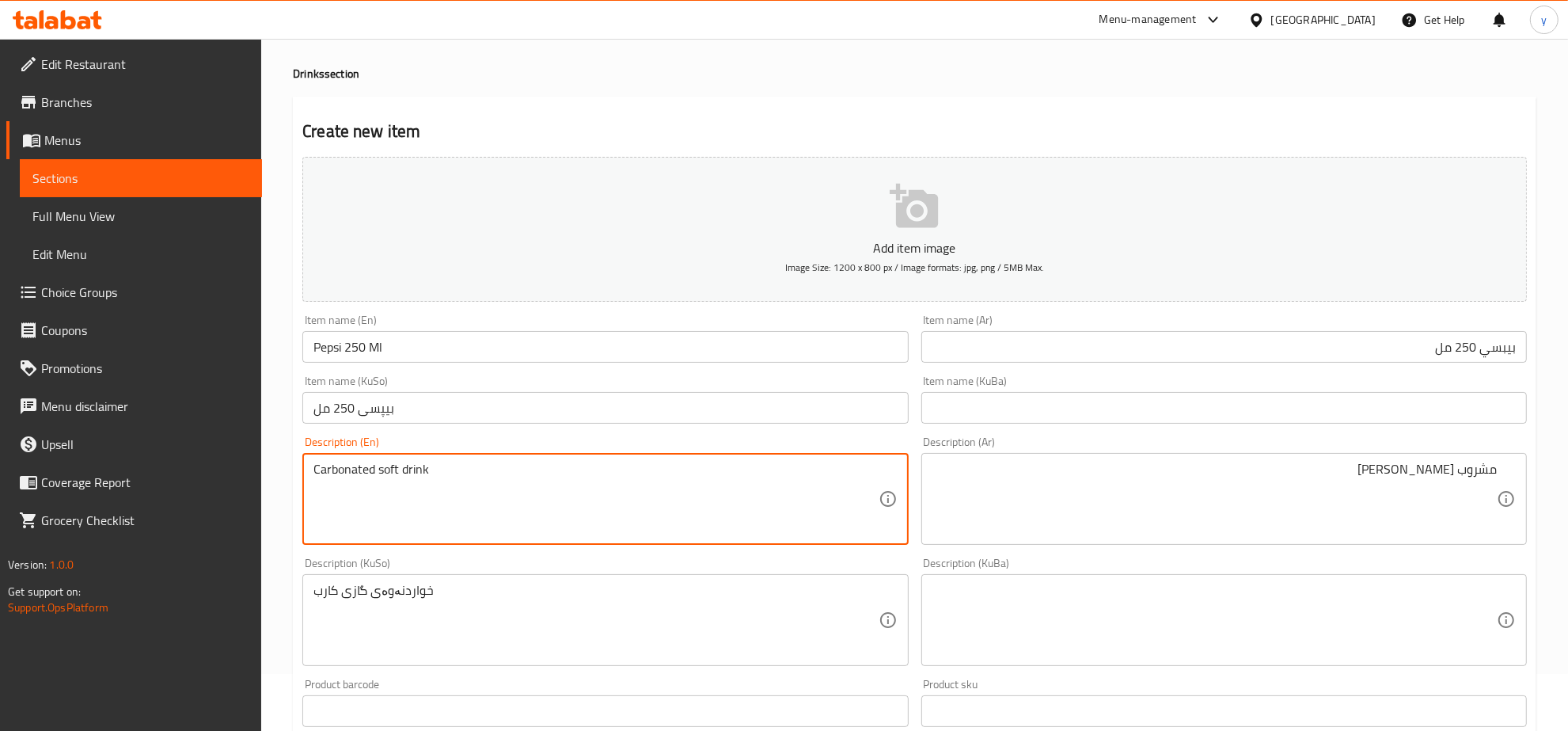
click at [398, 500] on textarea "Carbonated soft drink" at bounding box center [596, 499] width 565 height 75
click at [1125, 437] on div "Description (Ar) مشروب غازي كارب Description (Ar)" at bounding box center [1224, 491] width 606 height 109
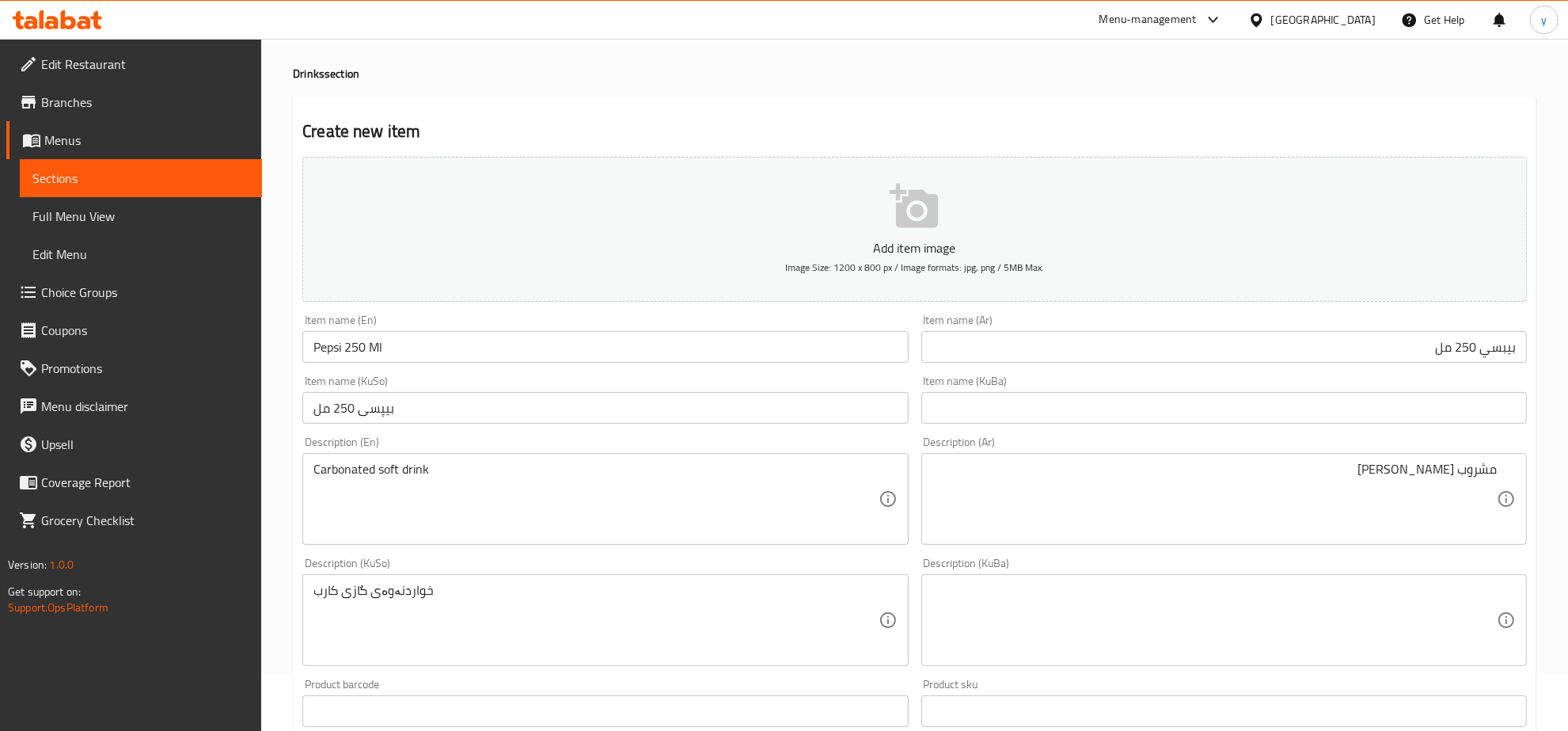
click at [1142, 447] on div "Description (Ar) مشروب غازي كارب Description (Ar)" at bounding box center [1224, 491] width 606 height 109
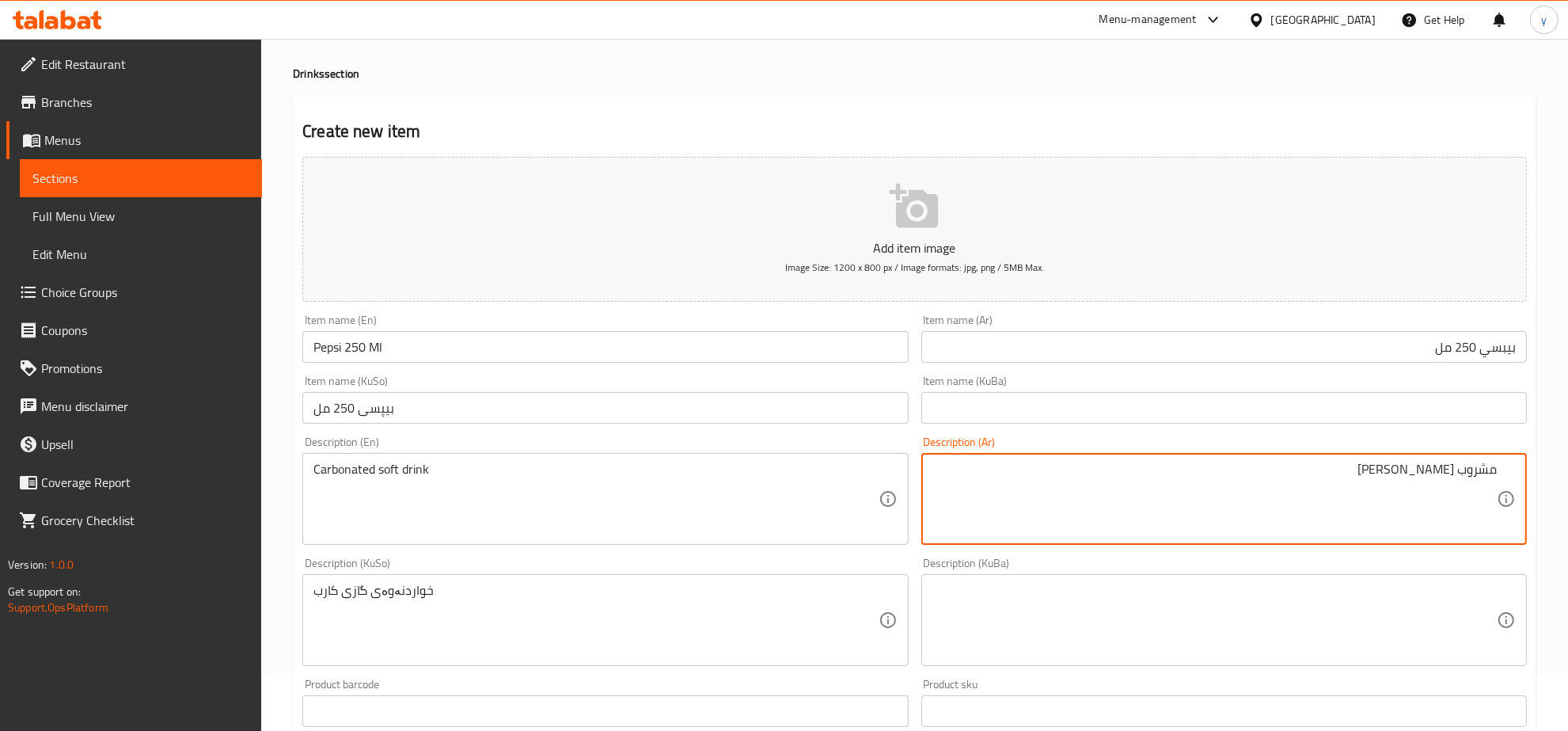
click at [1193, 464] on textarea "مشروب غازي كارب" at bounding box center [1214, 499] width 565 height 75
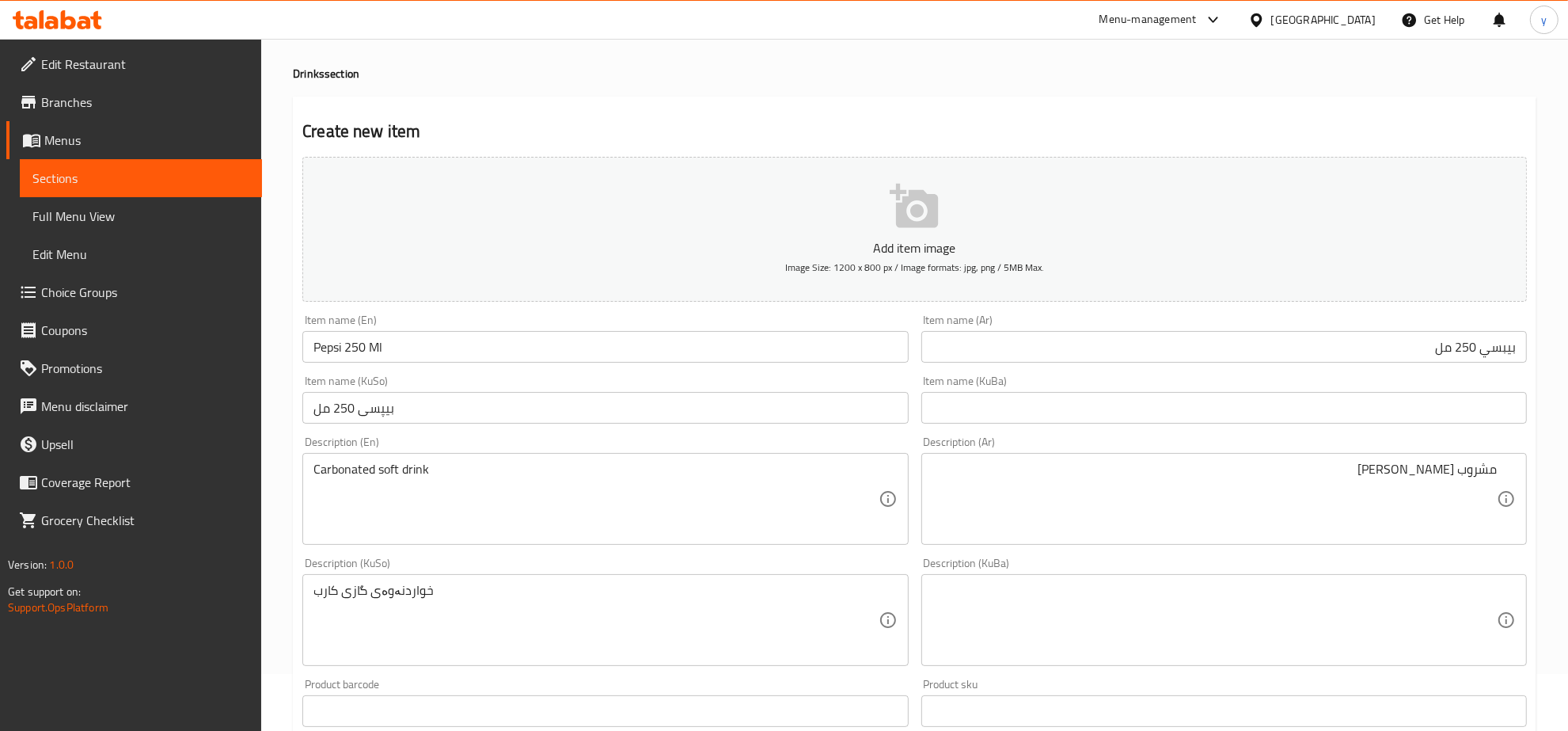
click at [800, 373] on div "Item name (KuSo) بیپسی 250 مل Item name (KuSo)" at bounding box center [606, 399] width 619 height 61
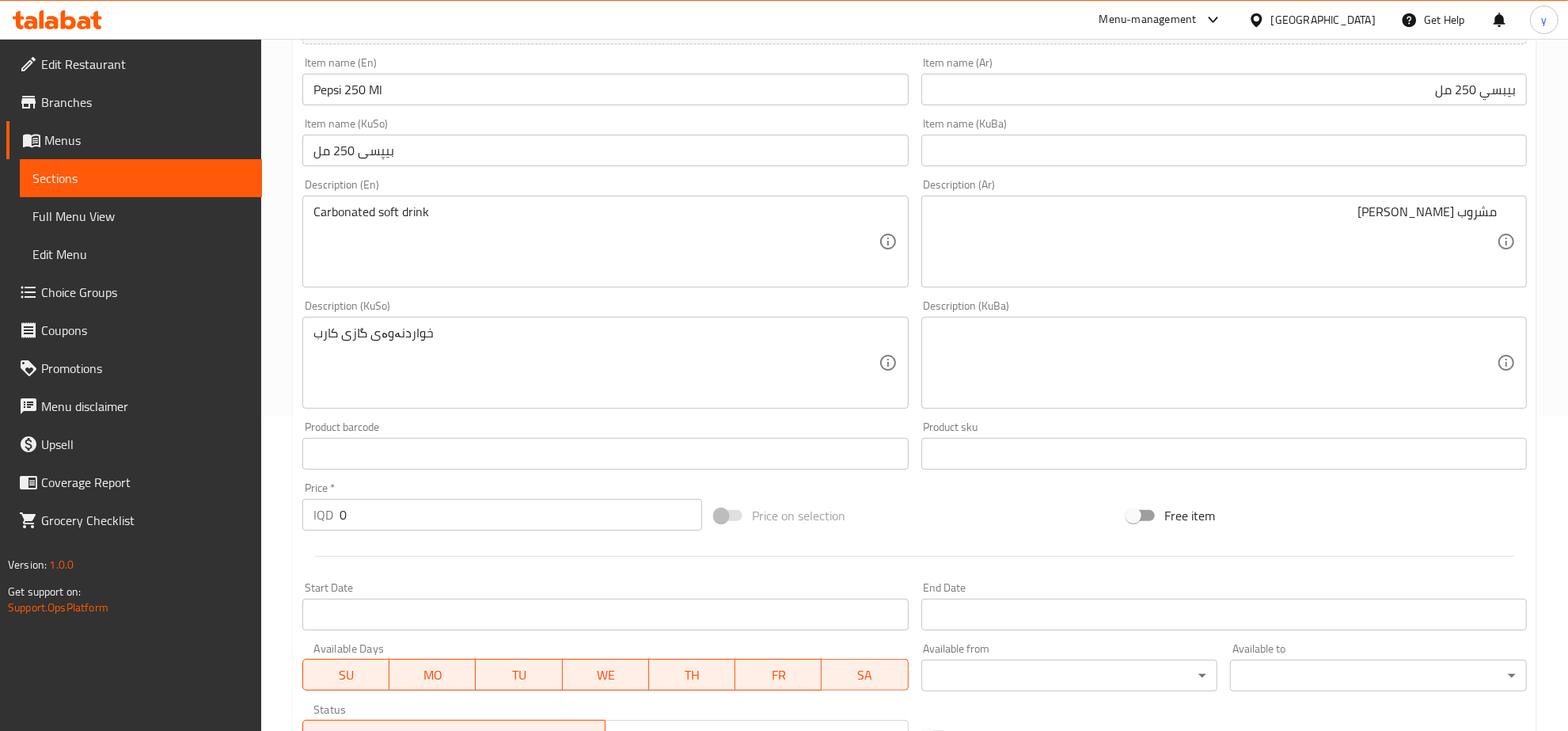
scroll to position [567, 0]
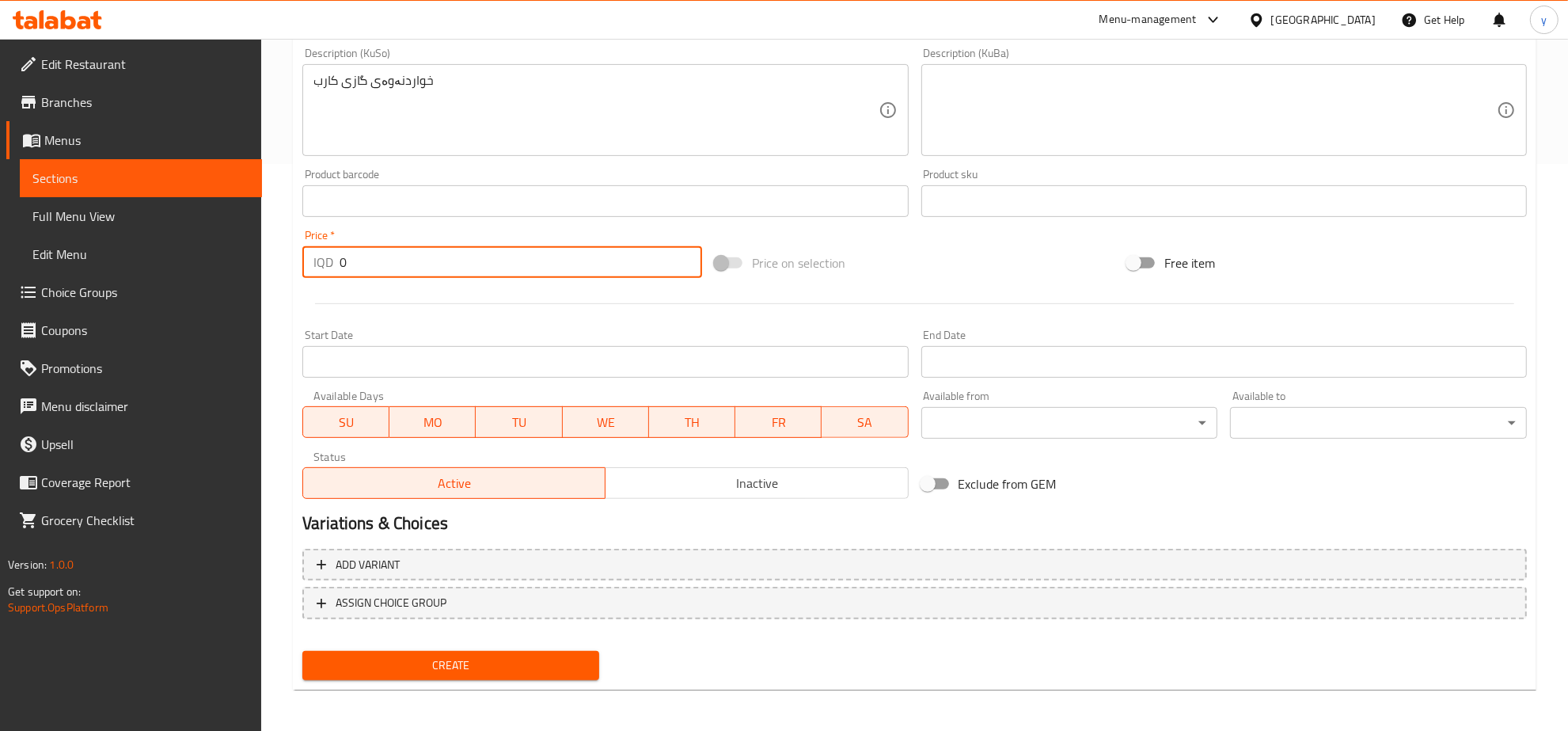
drag, startPoint x: 318, startPoint y: 266, endPoint x: 309, endPoint y: 275, distance: 12.7
click at [309, 275] on div "IQD 0 Price *" at bounding box center [502, 262] width 400 height 32
paste input "200"
type input "2000"
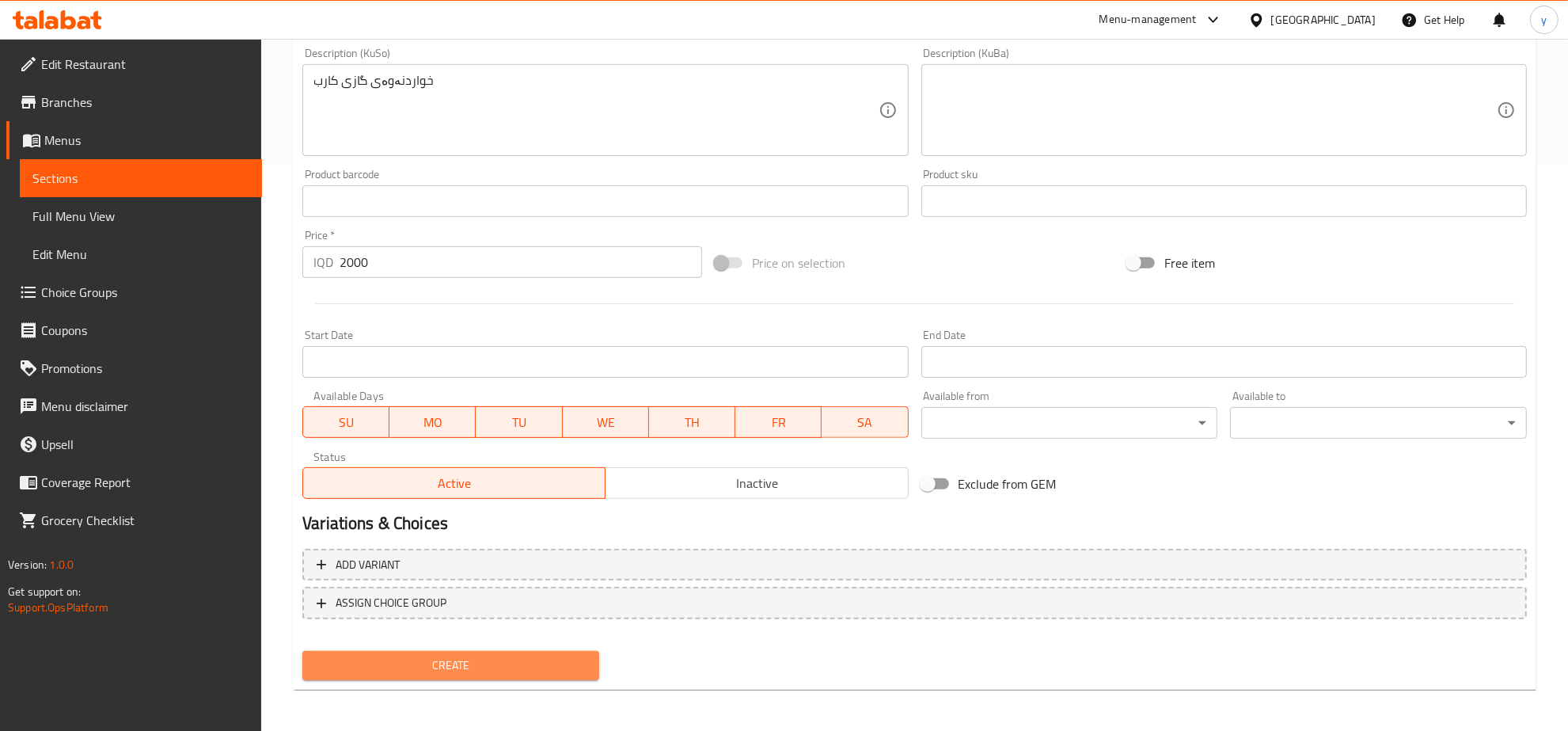
click at [438, 656] on span "Create" at bounding box center [451, 665] width 272 height 20
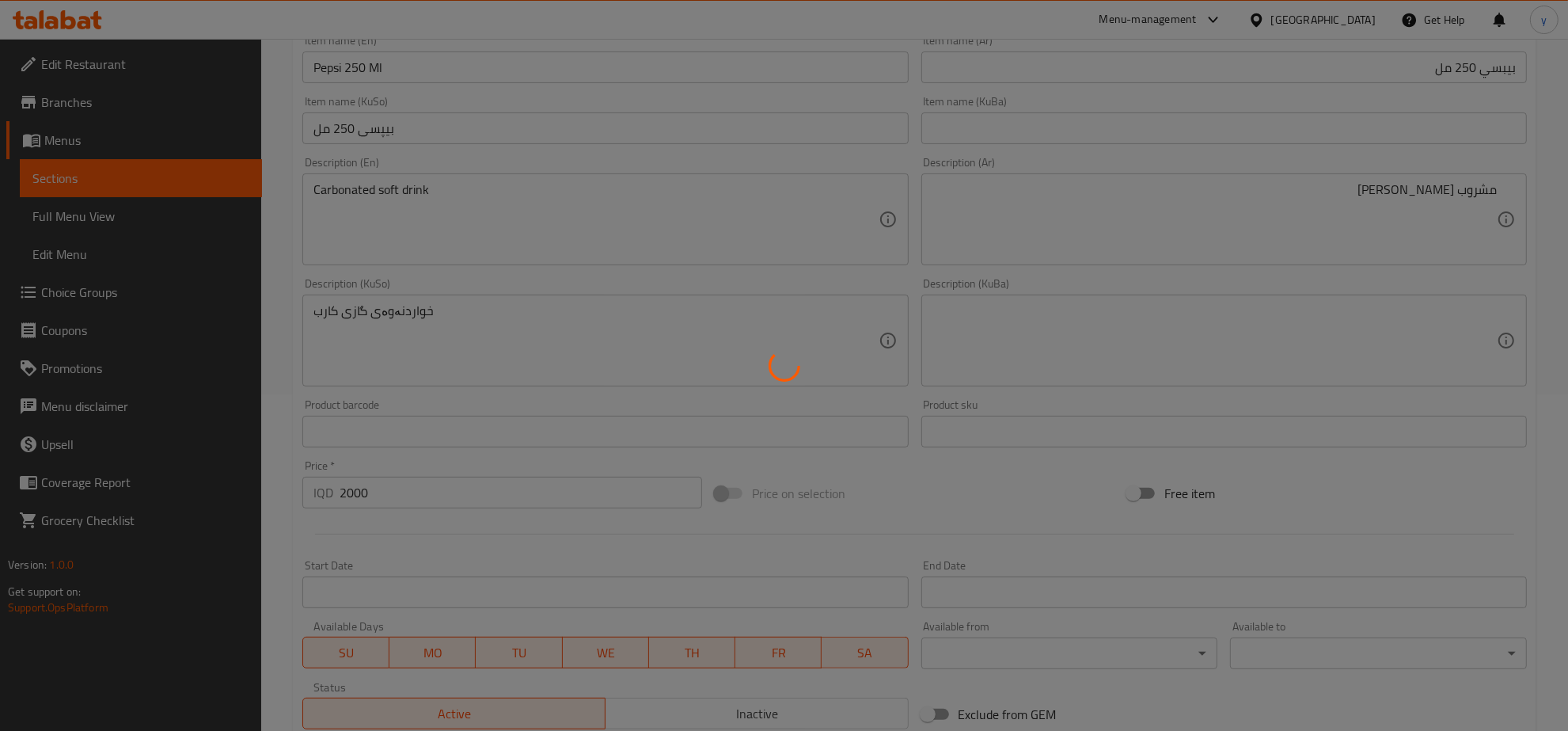
scroll to position [238, 0]
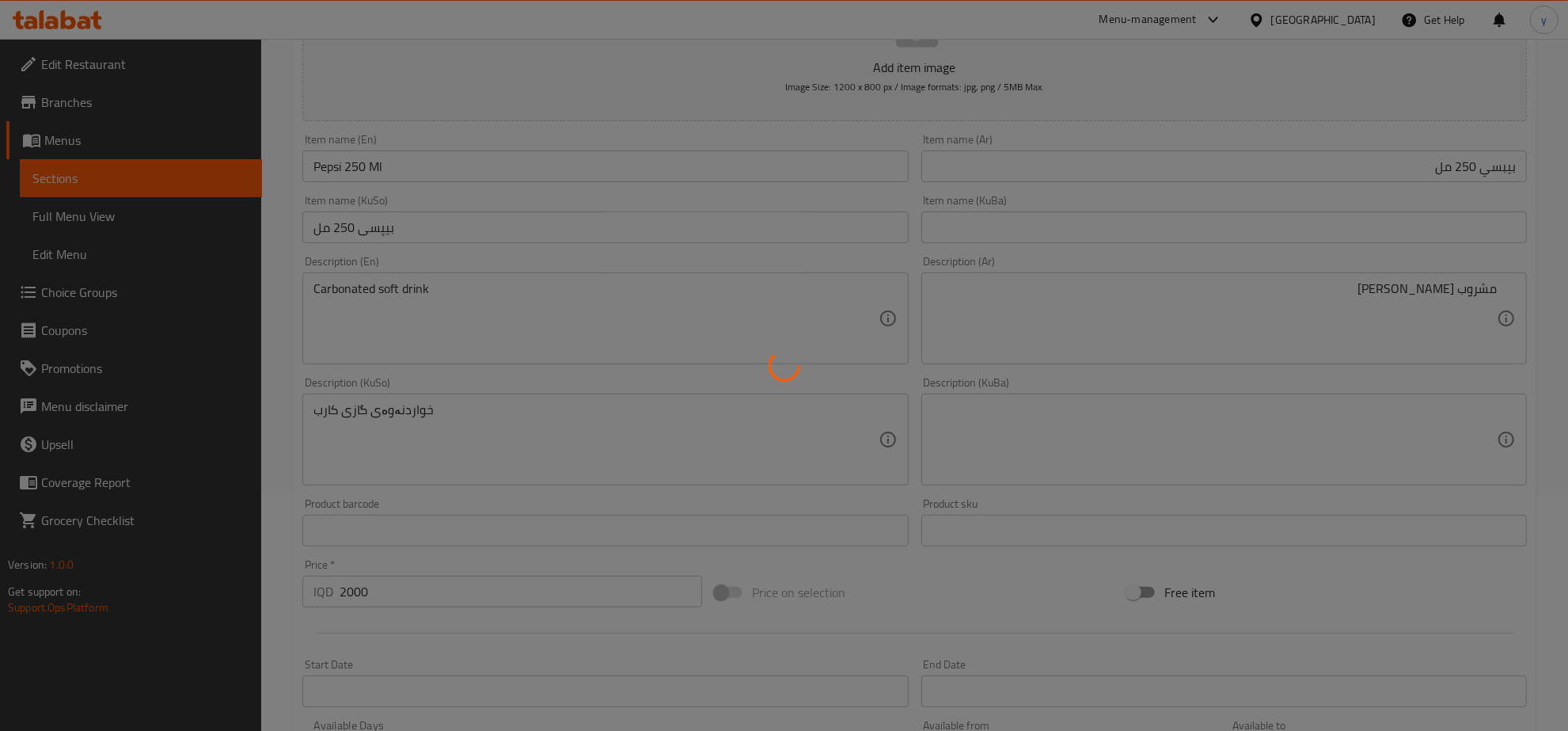
type input "0"
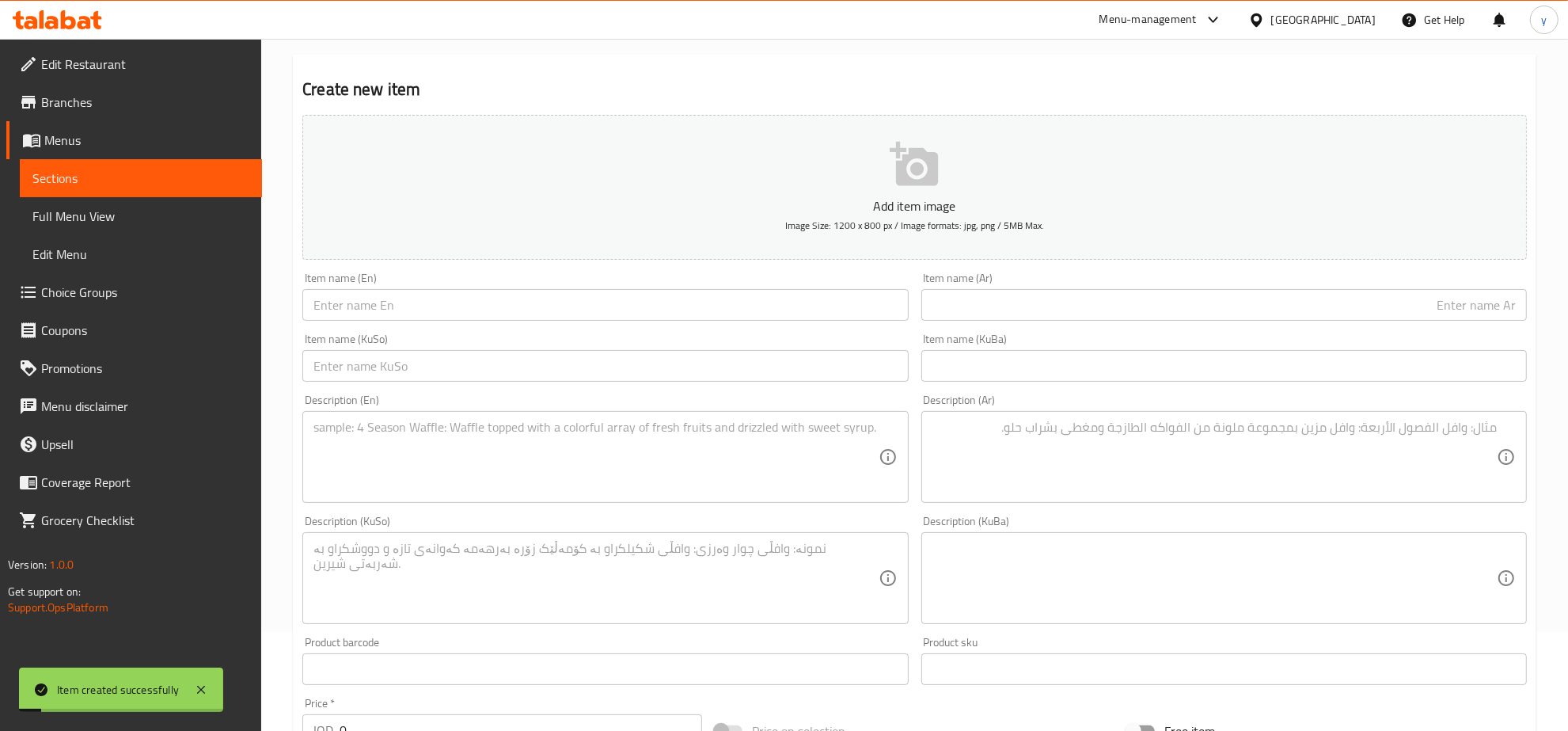
scroll to position [72, 0]
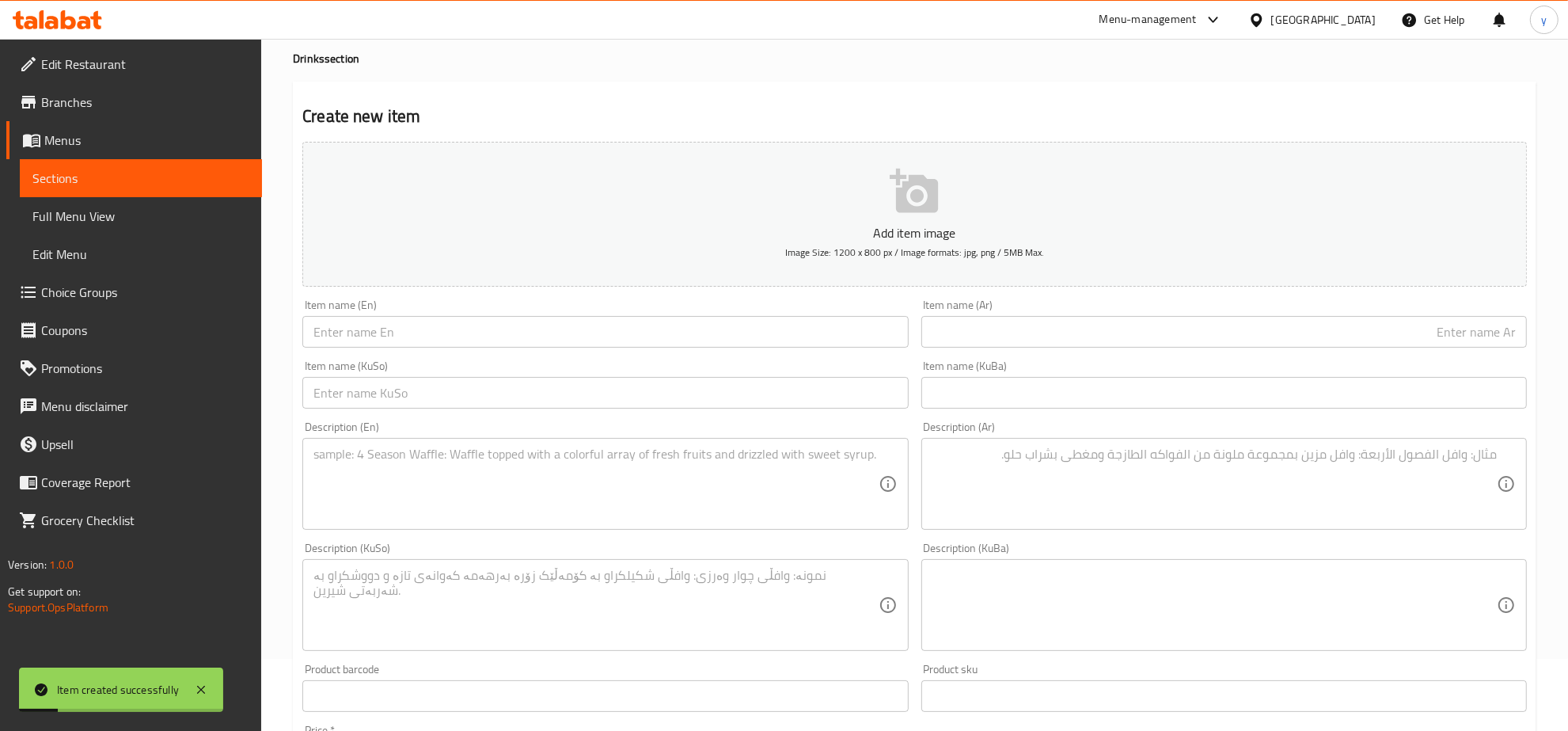
drag, startPoint x: 1003, startPoint y: 335, endPoint x: 964, endPoint y: 335, distance: 39.0
click at [1003, 335] on input "text" at bounding box center [1224, 332] width 606 height 32
paste input "بيبسي عائلي"
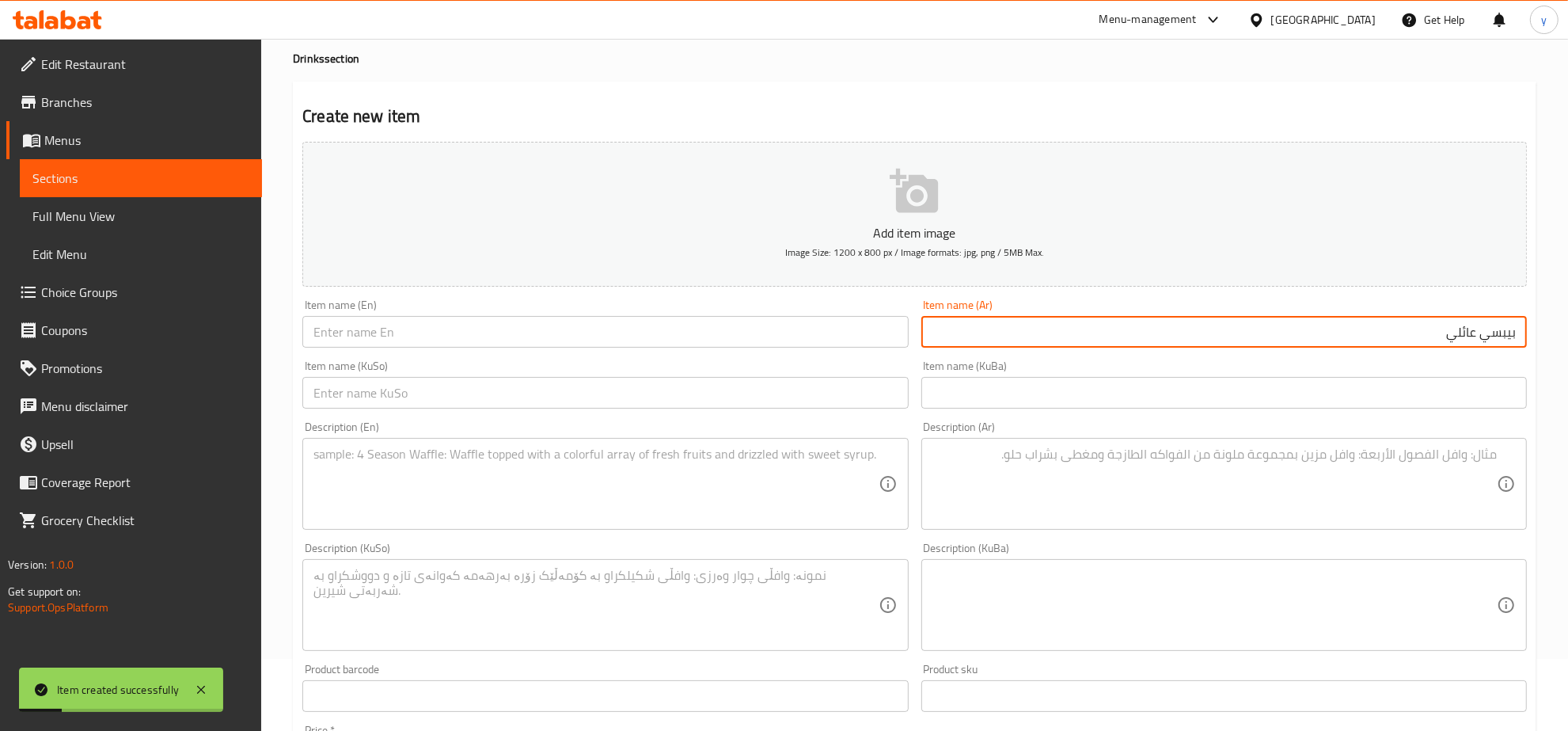
type input "بيبسي عائلي"
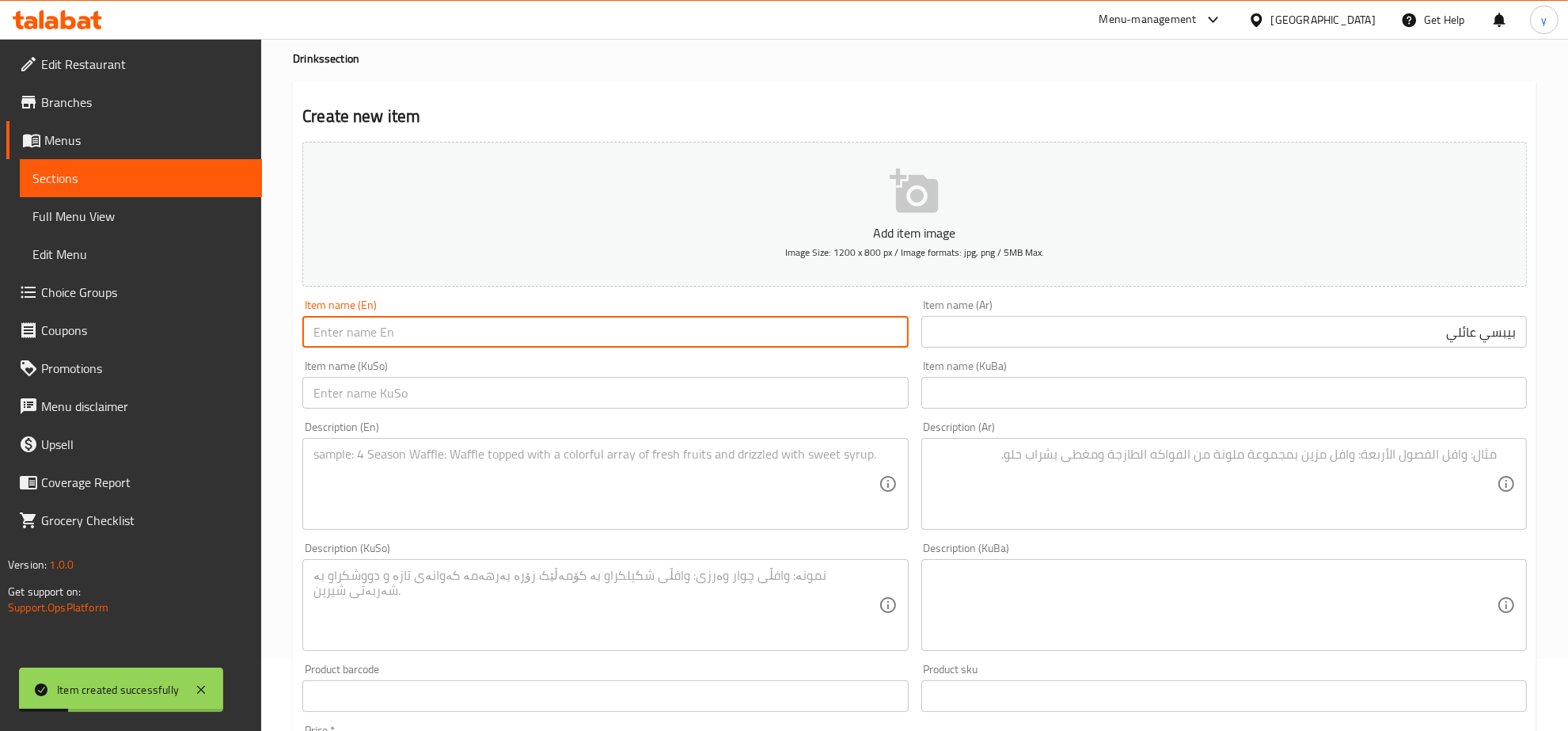
click at [727, 327] on input "text" at bounding box center [605, 332] width 606 height 32
type input "Family Pepsi"
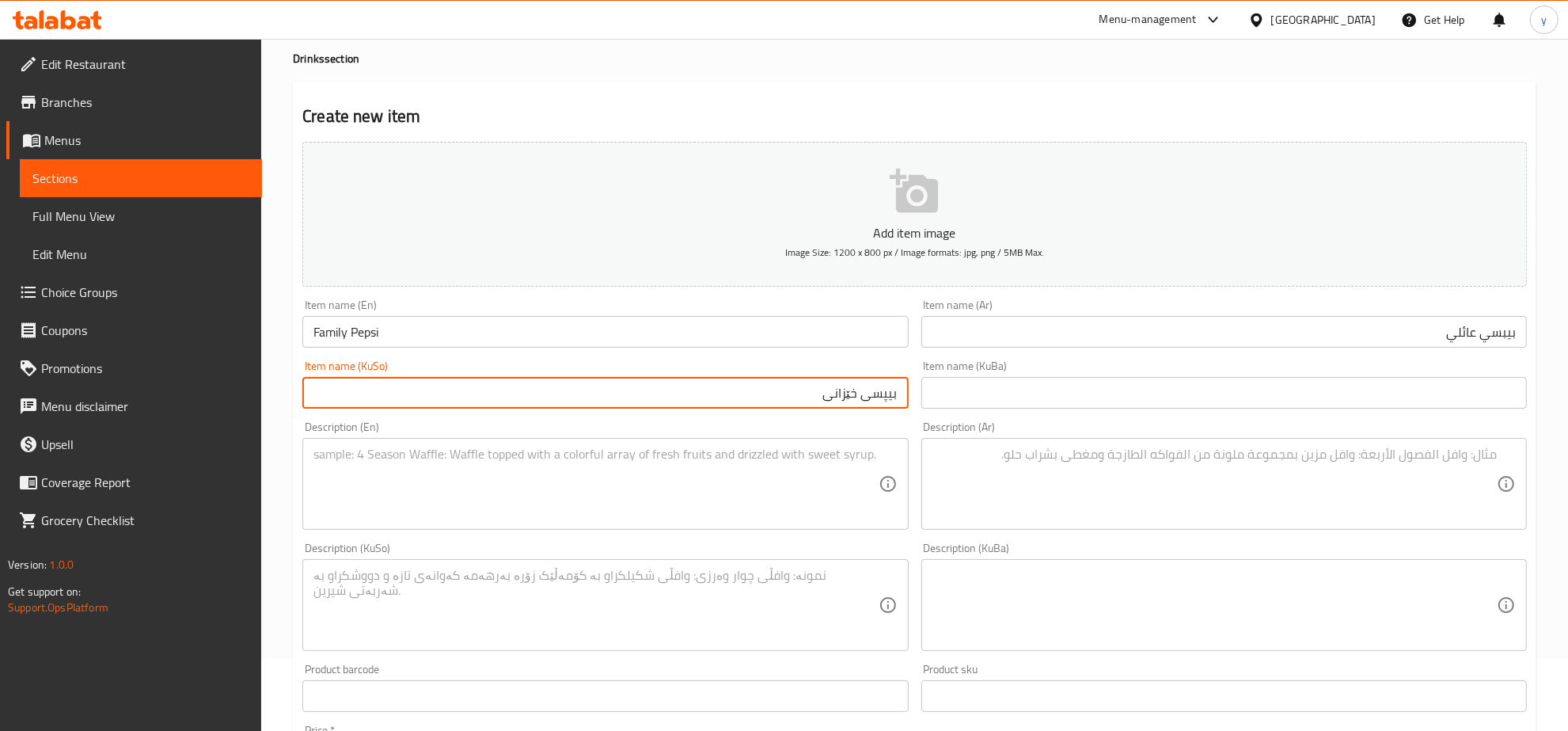
type input "بیپسی خێزانی"
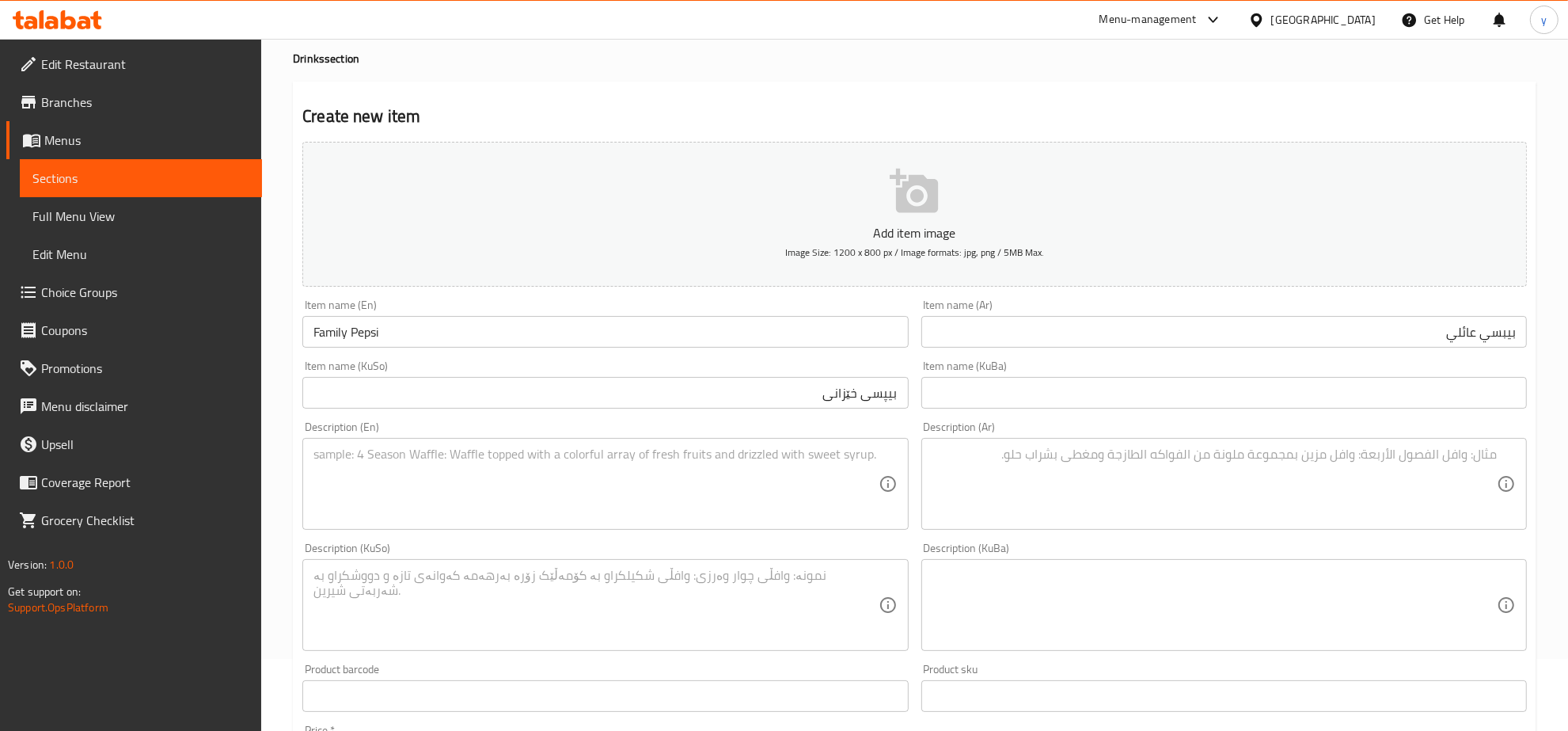
click at [672, 441] on div "Description (En)" at bounding box center [605, 483] width 606 height 91
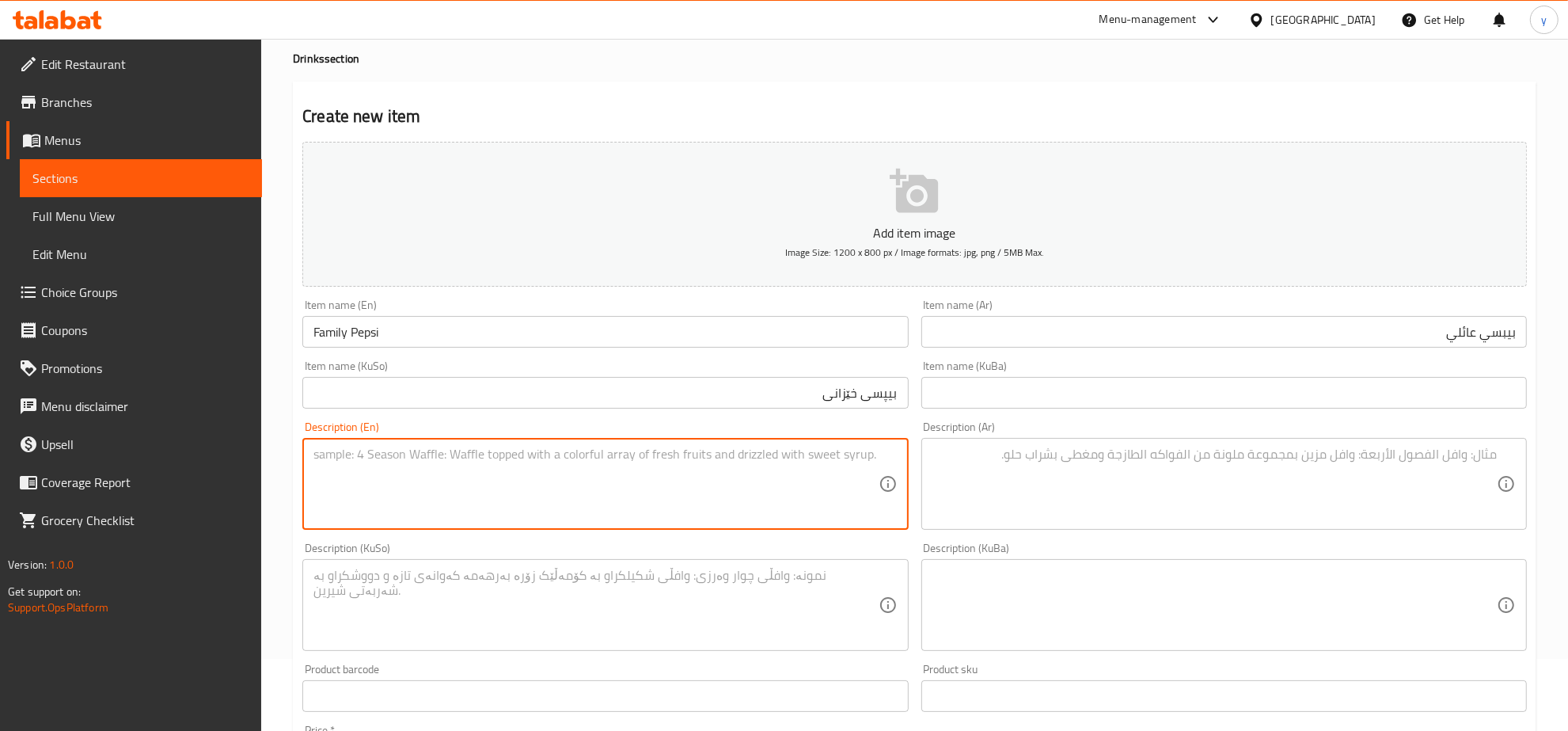
paste textarea "Carbonated soft drink"
type textarea "Carbonated soft drink"
click at [1031, 492] on textarea at bounding box center [1214, 485] width 565 height 75
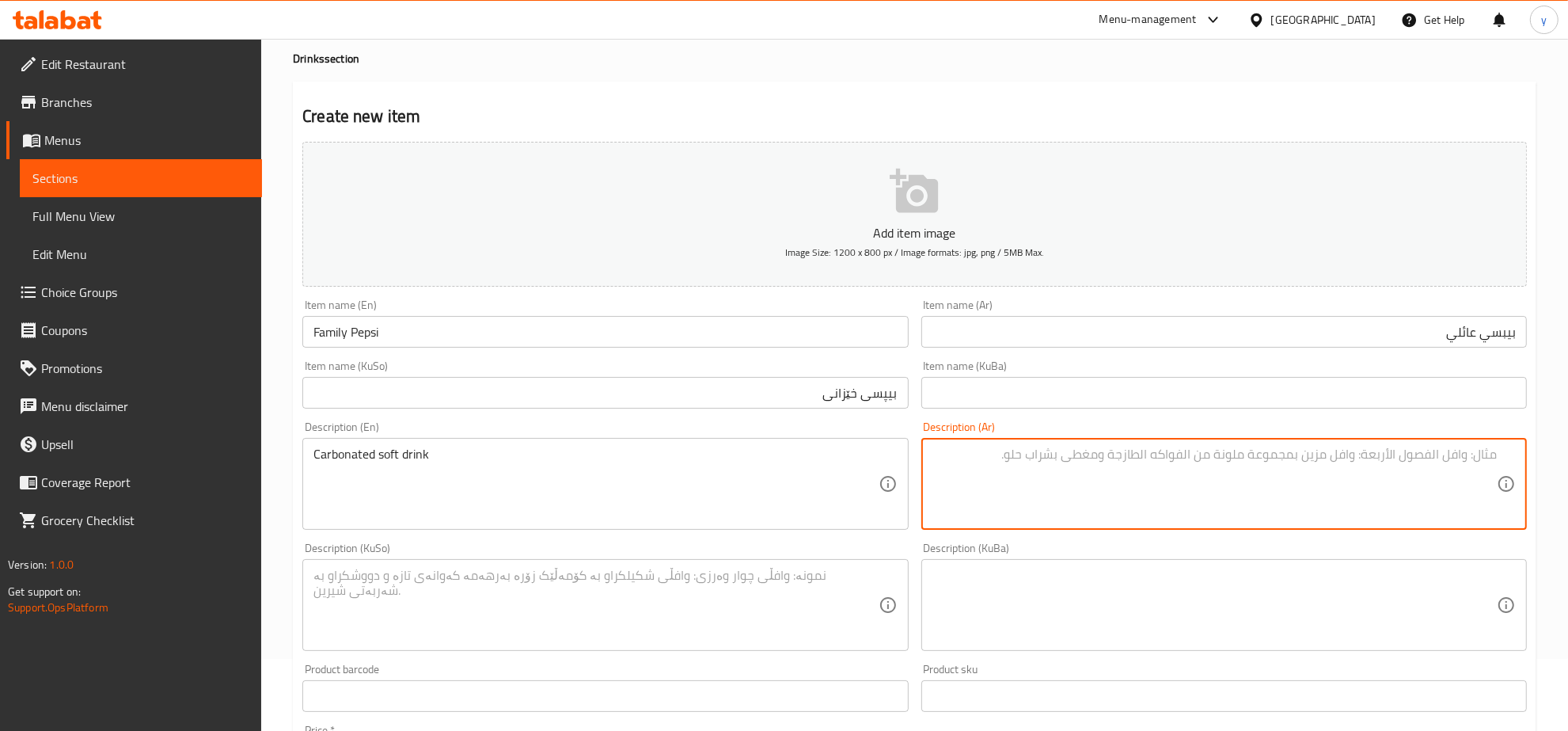
paste textarea "مشروب غازي كارب"
type textarea "مشروب غازي كارب"
click at [691, 608] on textarea at bounding box center [596, 605] width 565 height 75
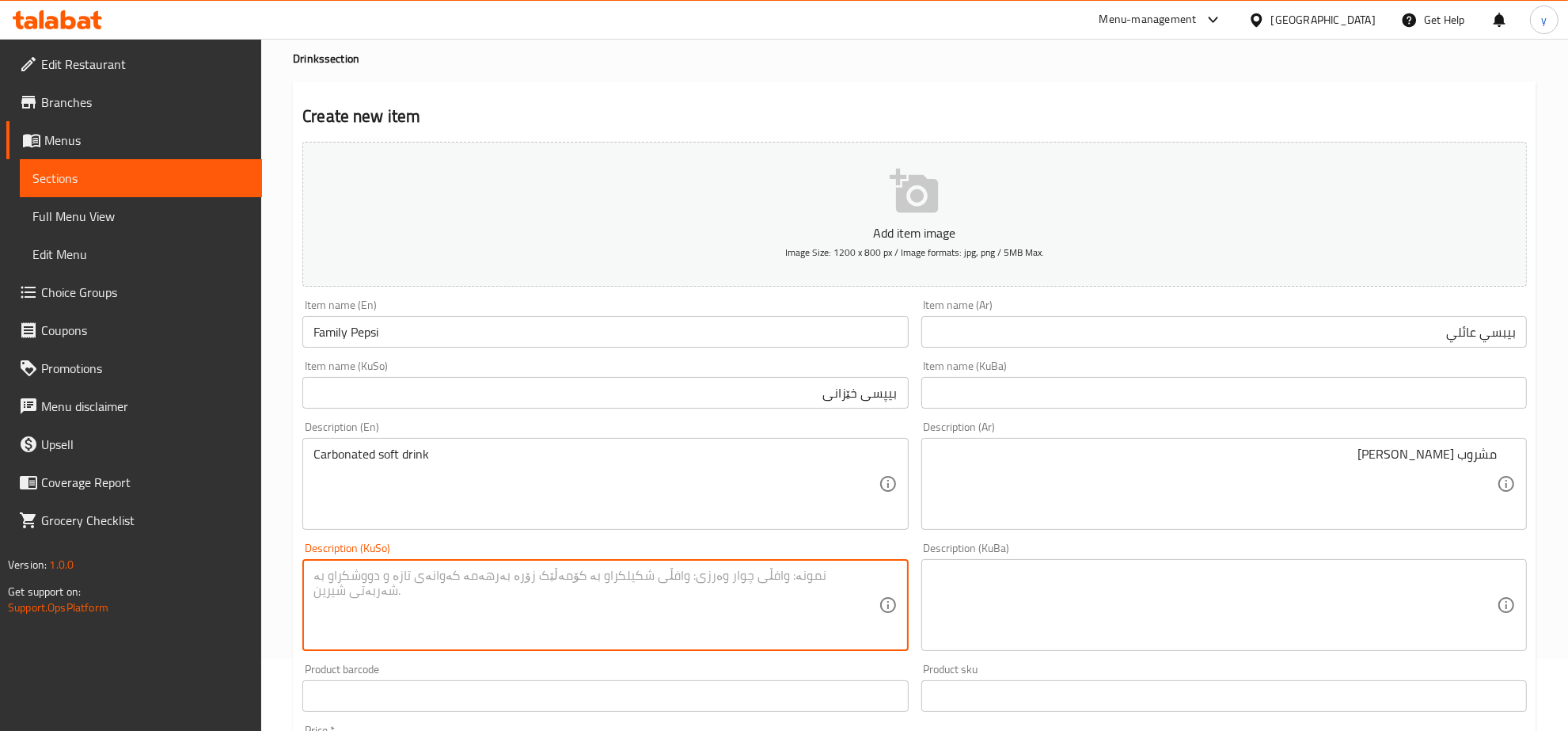
paste textarea "خواردنەوەی گازی کارب"
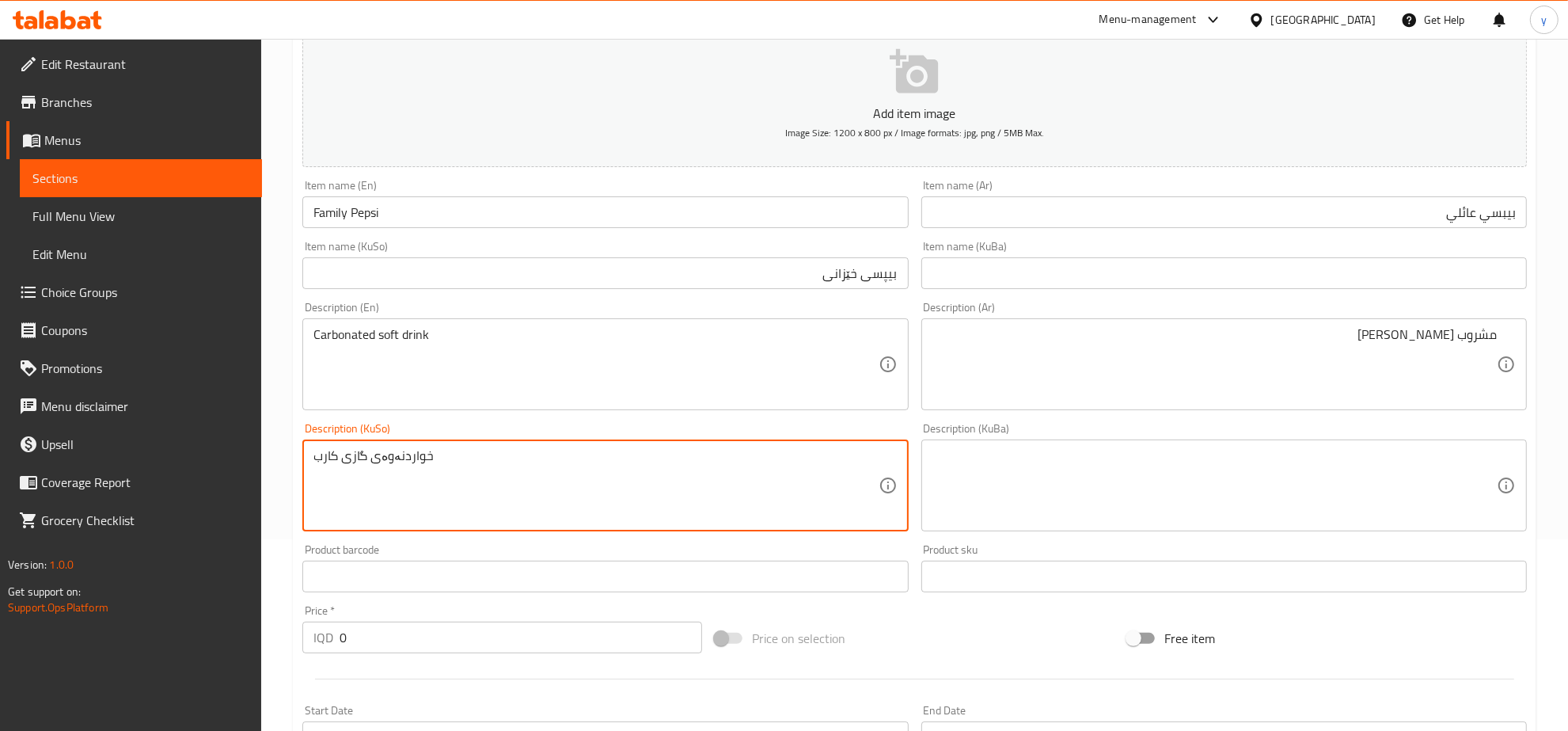
scroll to position [238, 0]
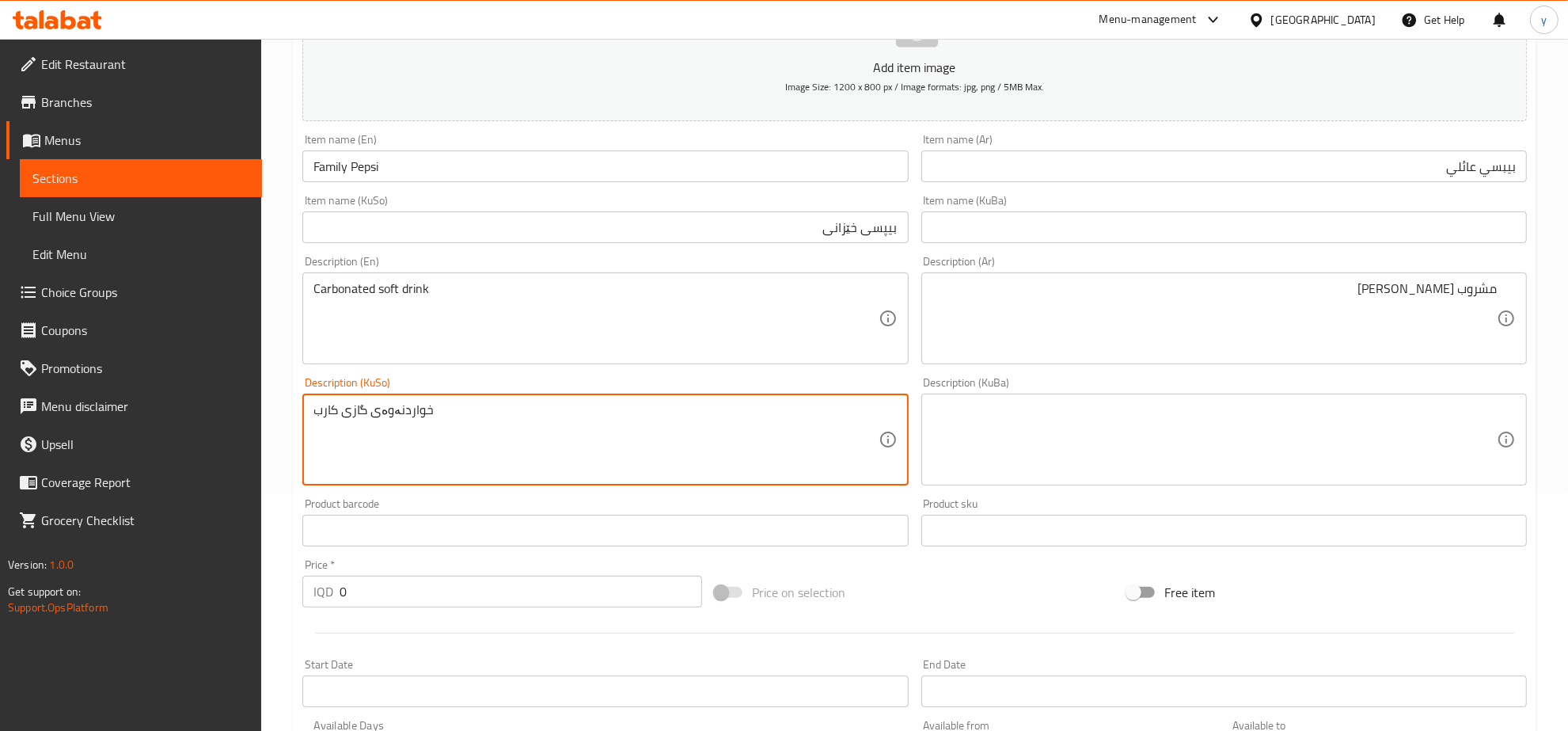
type textarea "خواردنەوەی گازی کارب"
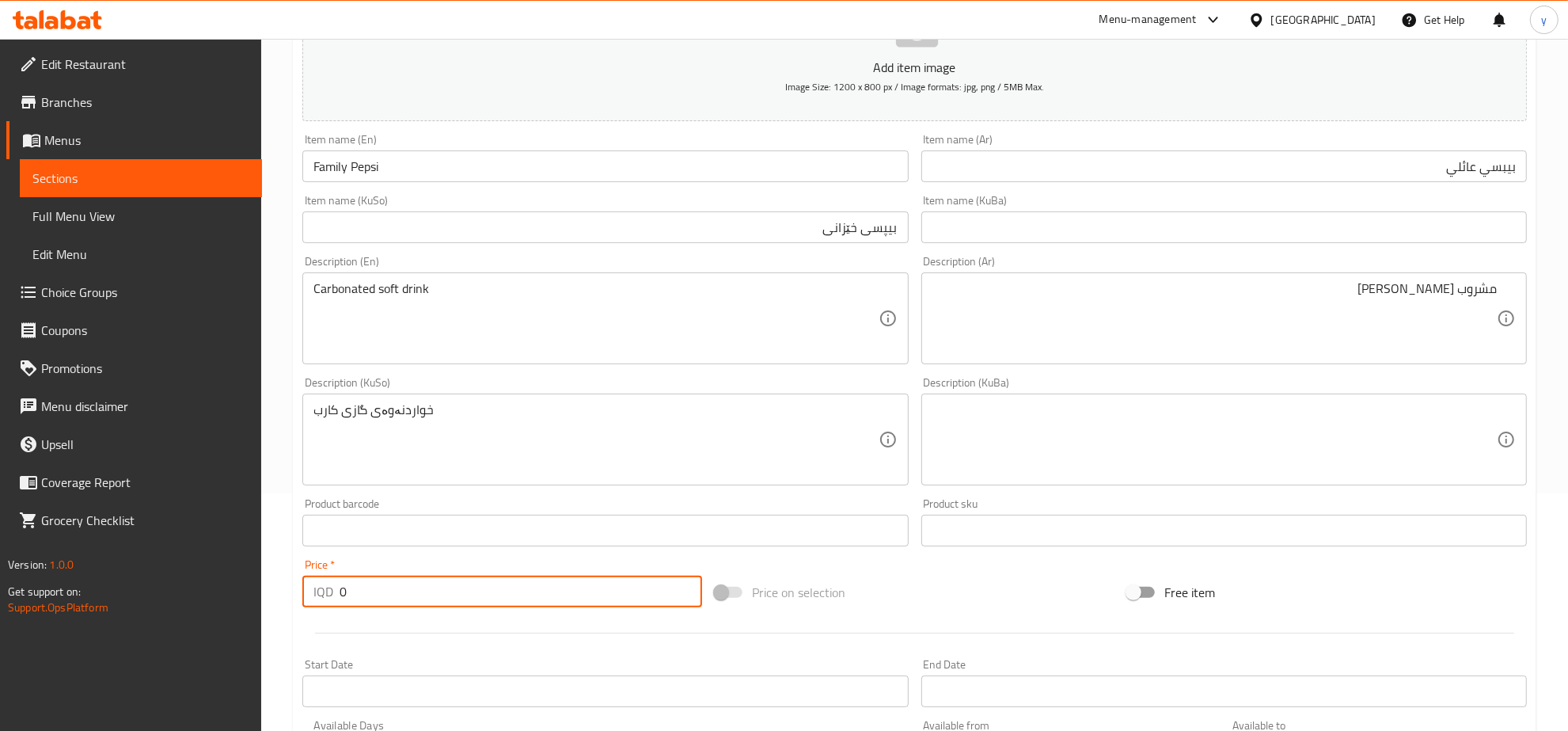
drag, startPoint x: 345, startPoint y: 595, endPoint x: 313, endPoint y: 592, distance: 32.1
click at [305, 604] on div "IQD 0 Price *" at bounding box center [502, 592] width 400 height 32
paste input "300"
type input "3000"
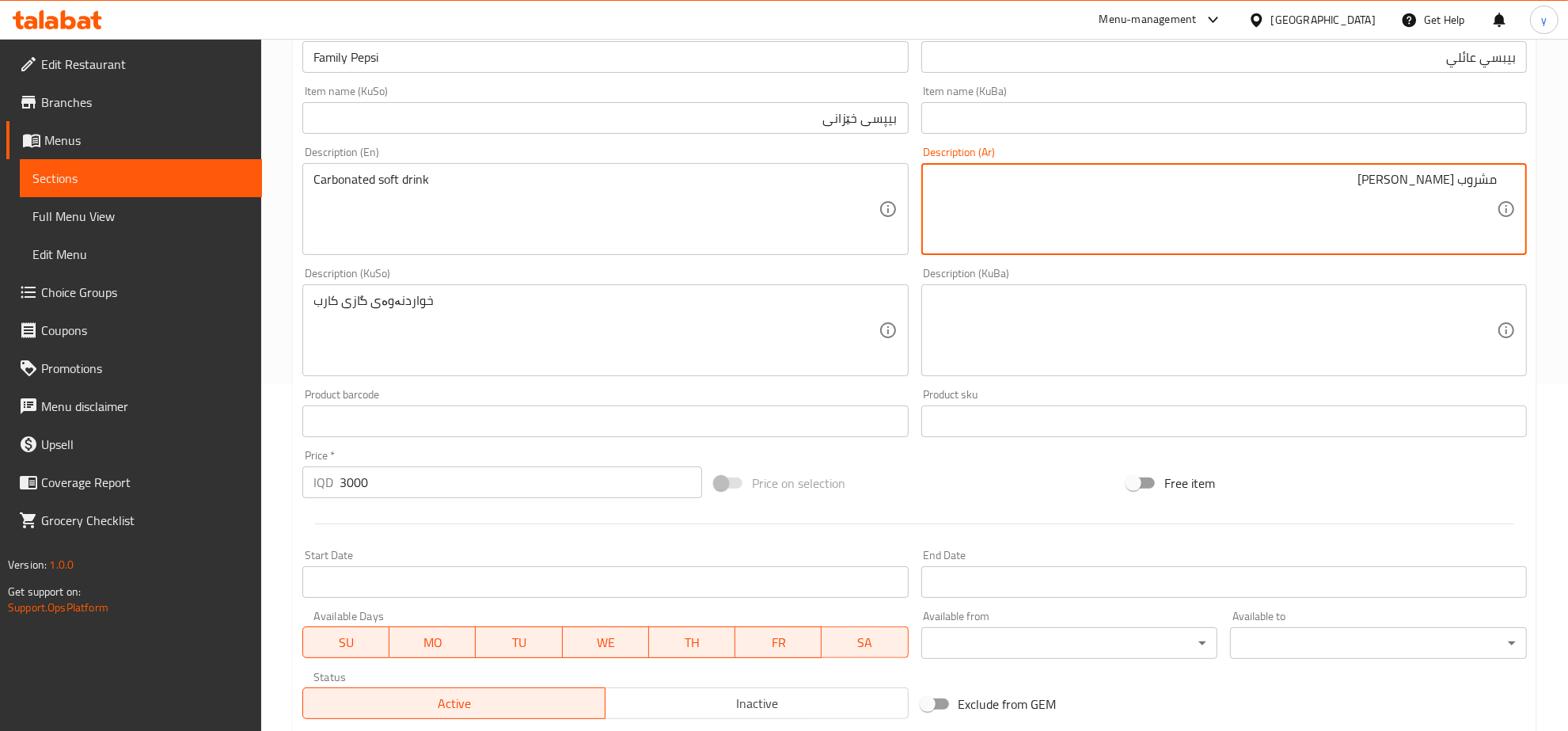
scroll to position [567, 0]
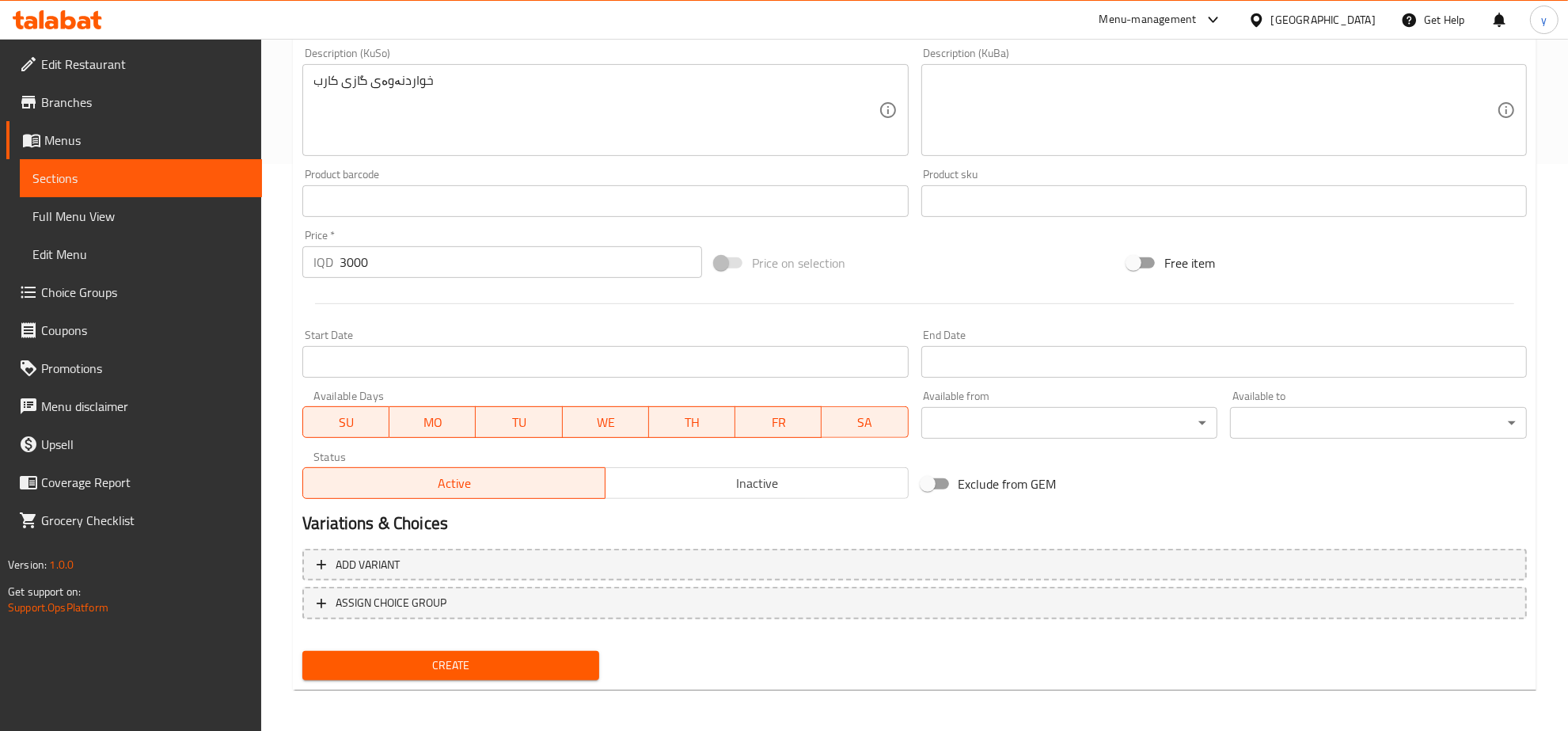
click at [440, 645] on div "Create" at bounding box center [451, 665] width 309 height 42
click at [446, 651] on button "Create" at bounding box center [450, 666] width 297 height 29
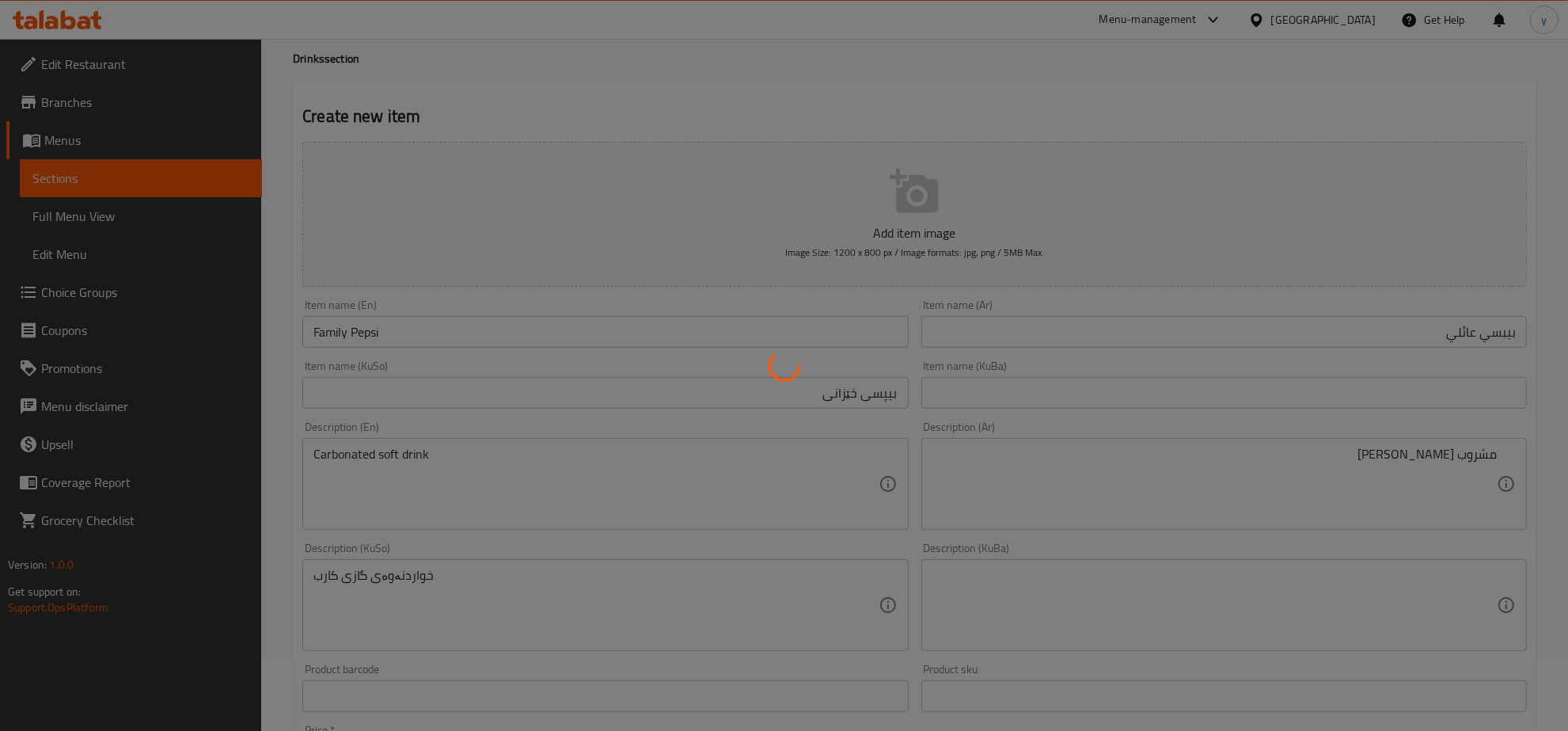
type input "0"
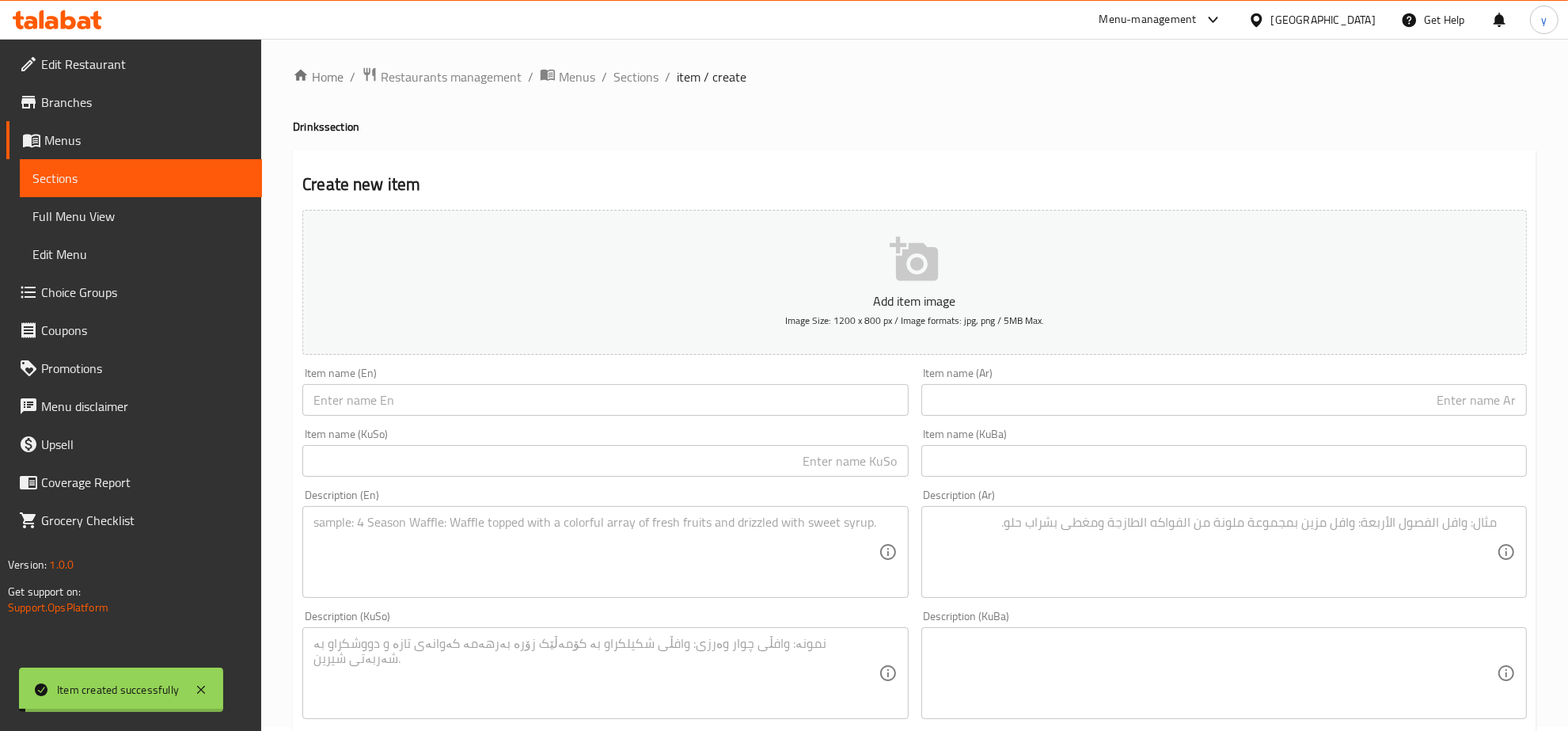
scroll to position [0, 0]
click at [630, 76] on span "Sections" at bounding box center [636, 80] width 45 height 19
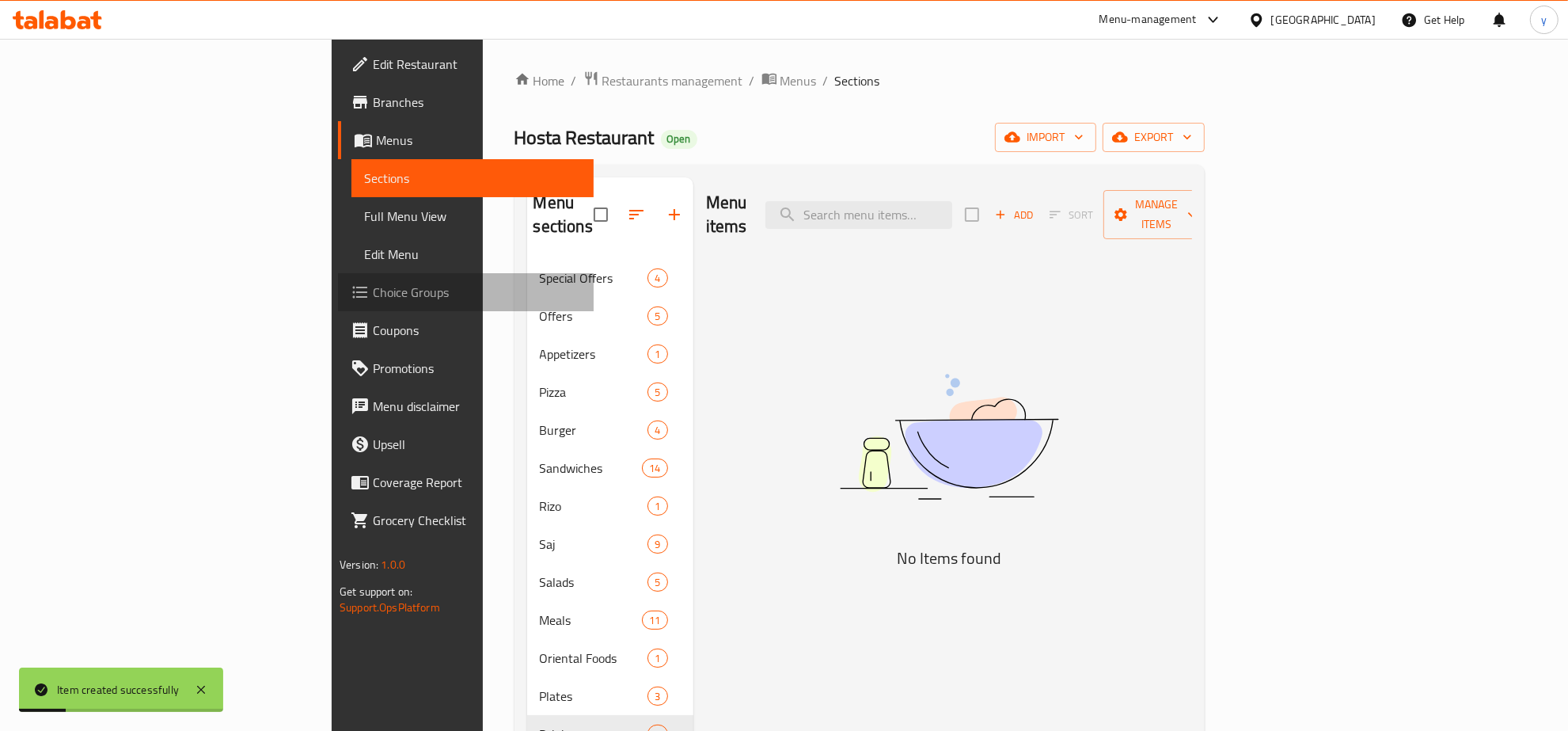
click at [373, 290] on span "Choice Groups" at bounding box center [477, 292] width 208 height 19
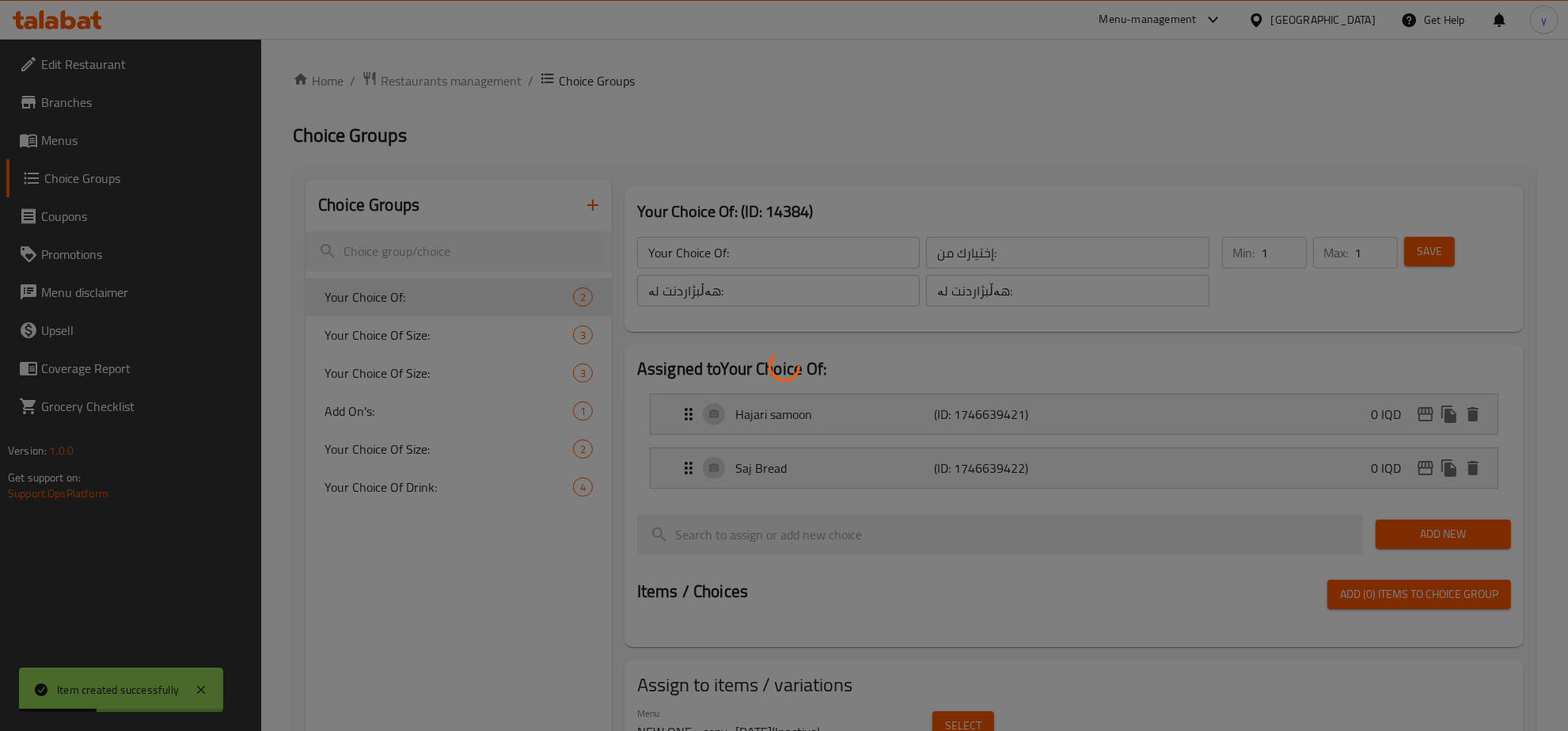
click at [119, 151] on div at bounding box center [784, 365] width 1568 height 731
click at [121, 151] on div at bounding box center [784, 365] width 1568 height 731
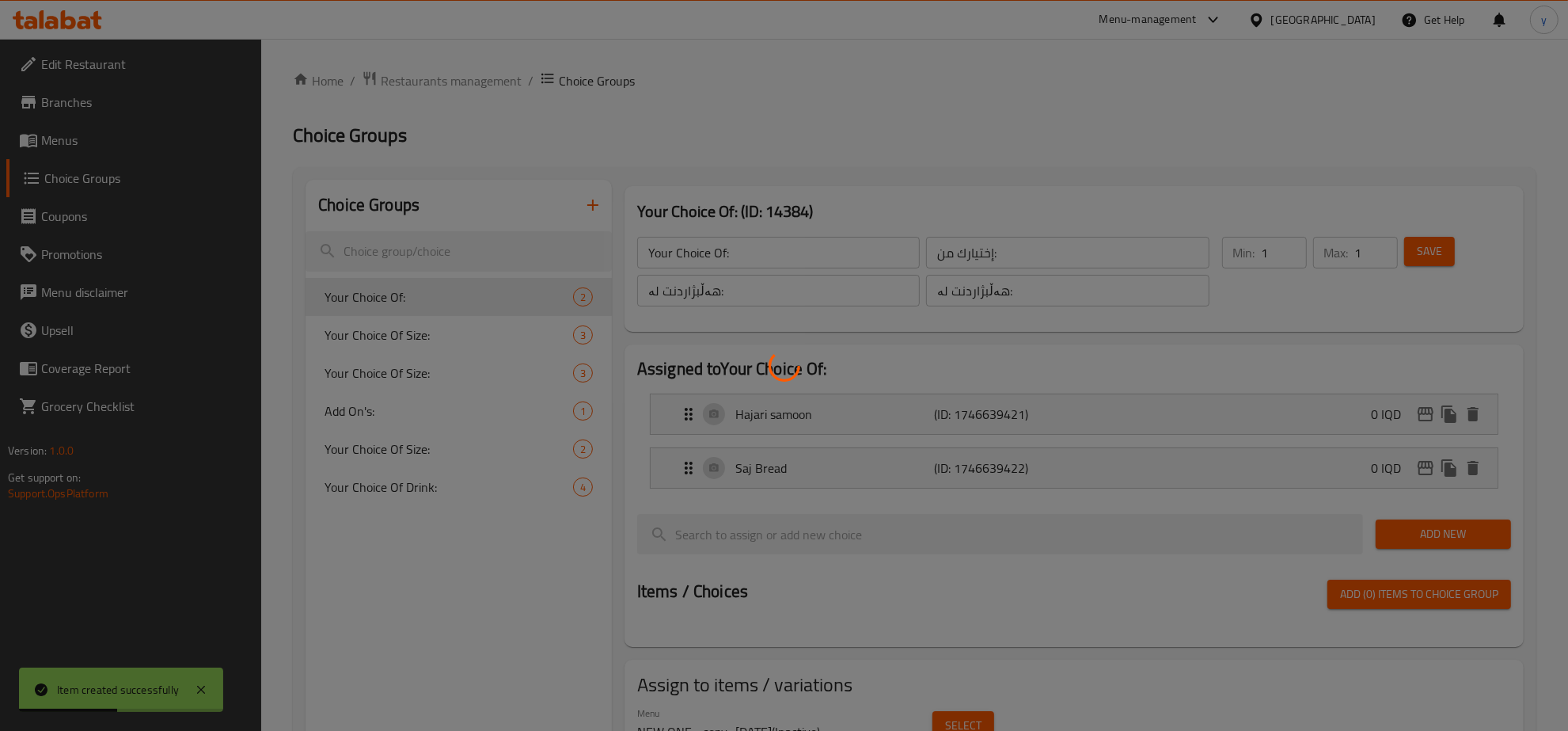
click at [140, 145] on div at bounding box center [784, 365] width 1568 height 731
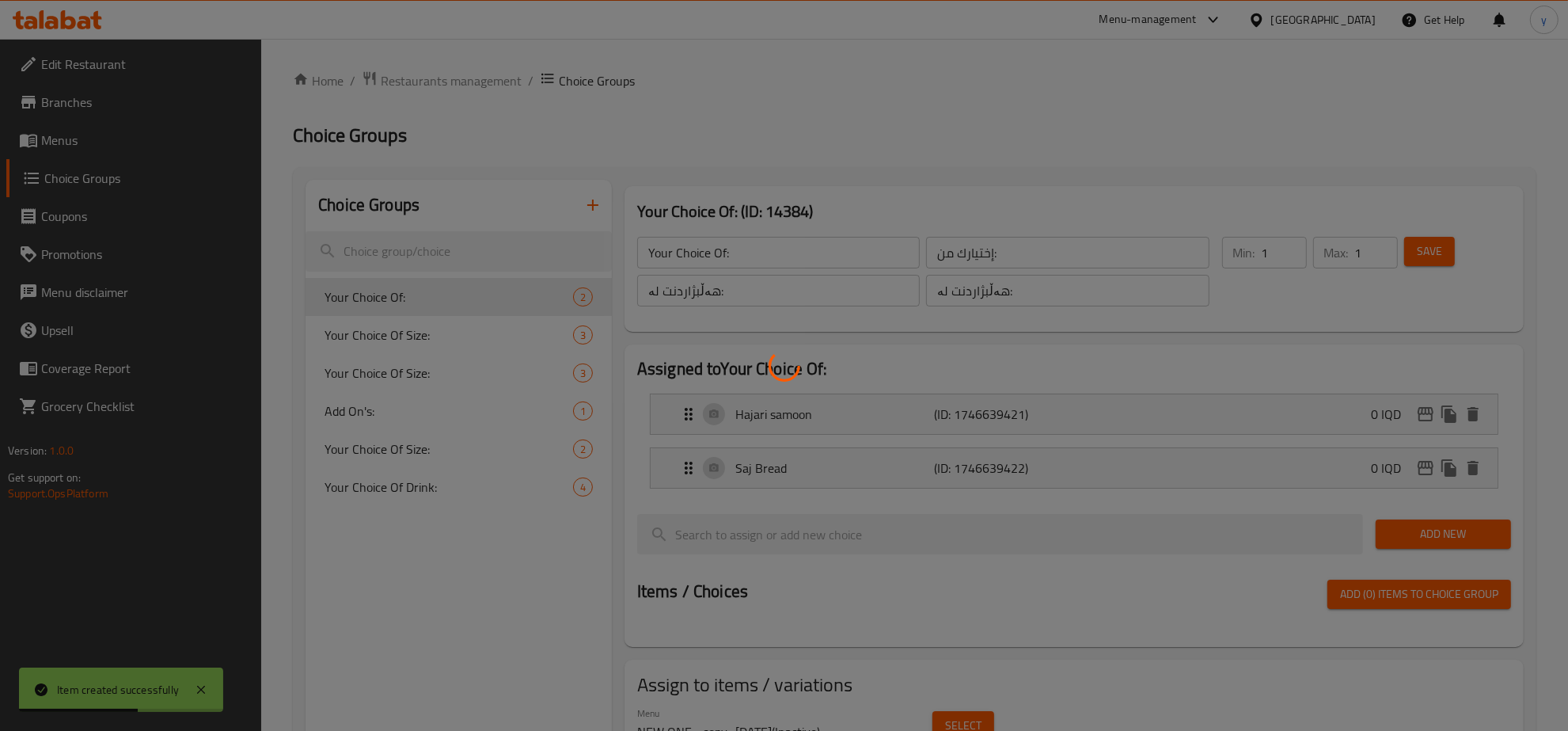
click at [140, 145] on div at bounding box center [784, 365] width 1568 height 731
click at [145, 144] on div at bounding box center [784, 365] width 1568 height 731
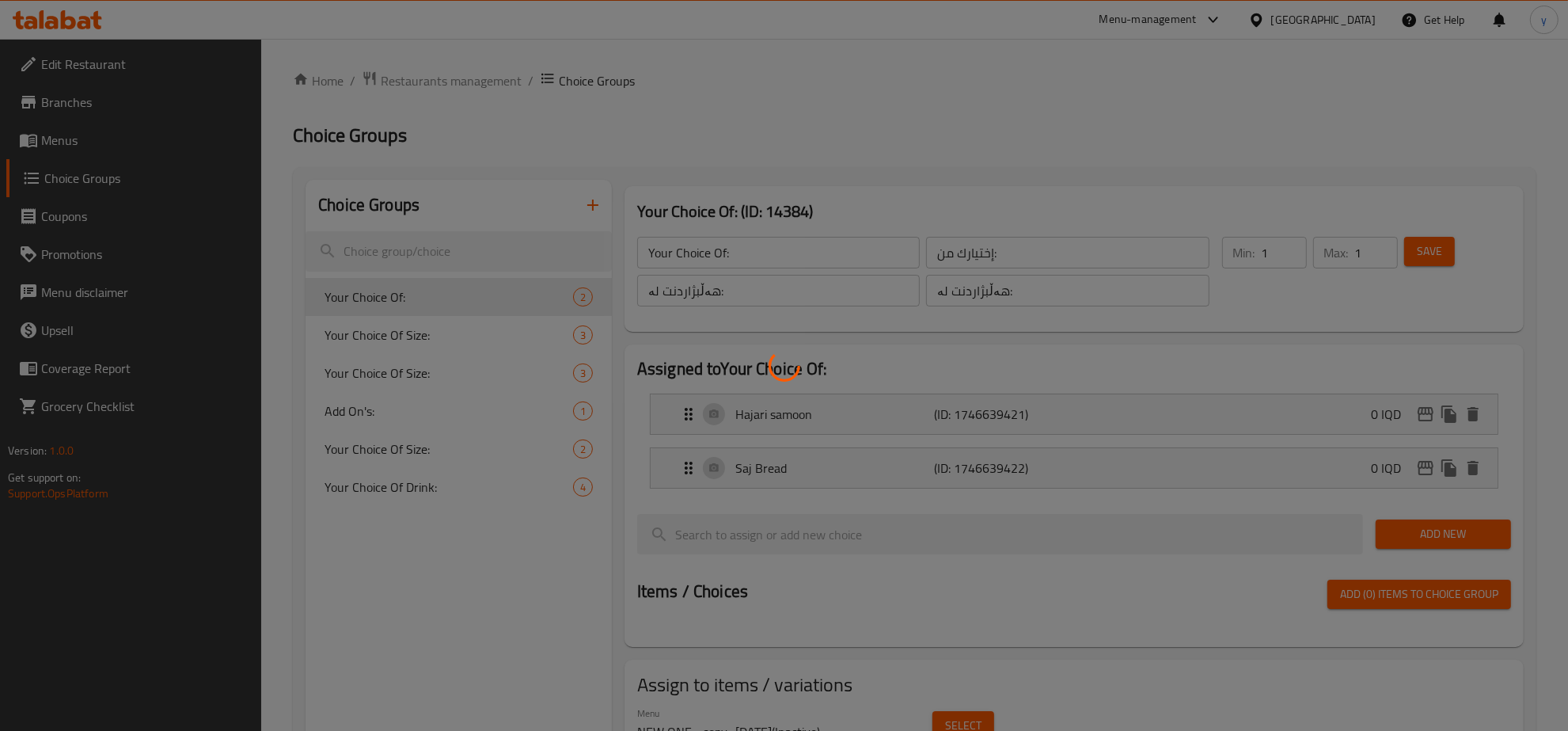
click at [145, 144] on div at bounding box center [784, 365] width 1568 height 731
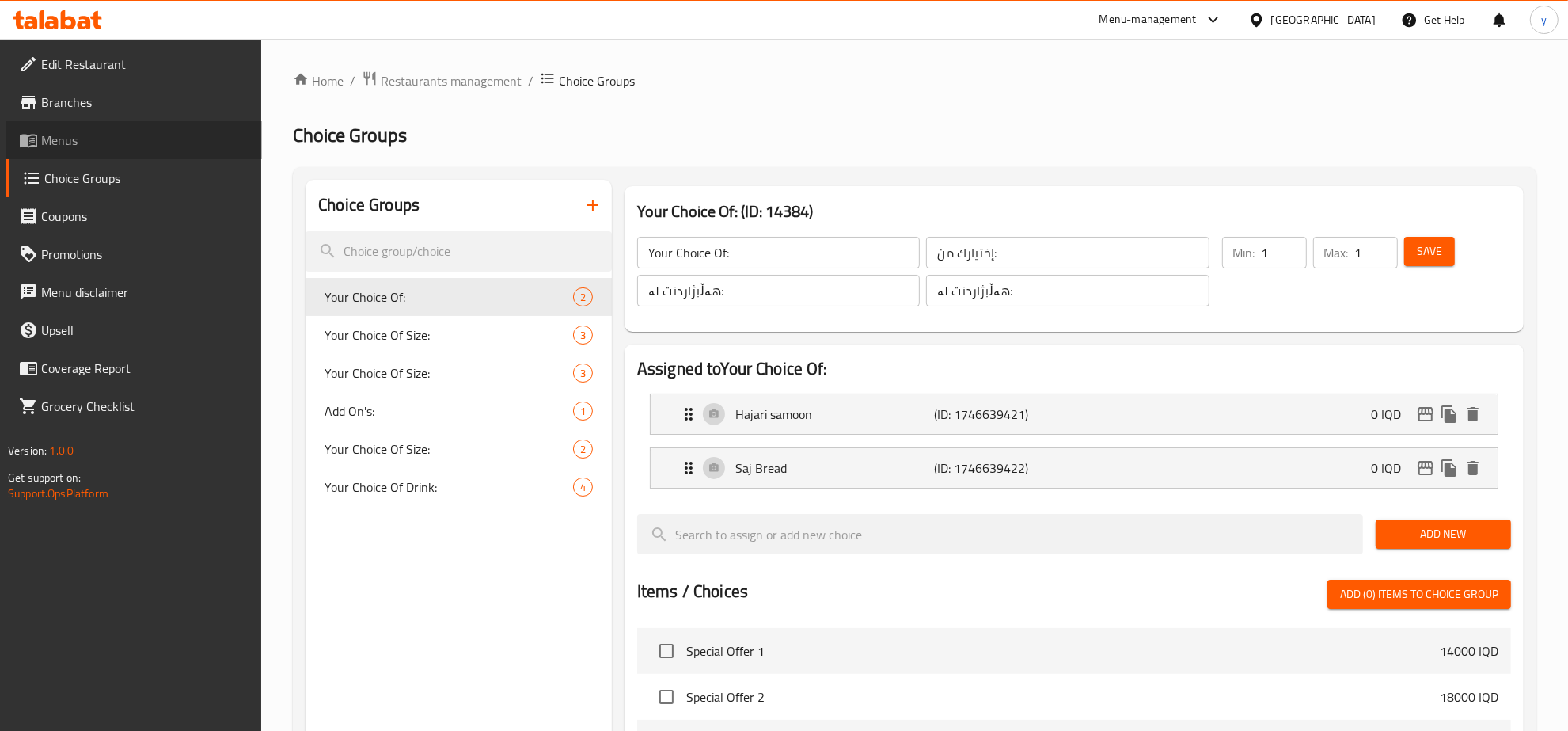
click at [148, 155] on link "Menus" at bounding box center [133, 140] width 255 height 38
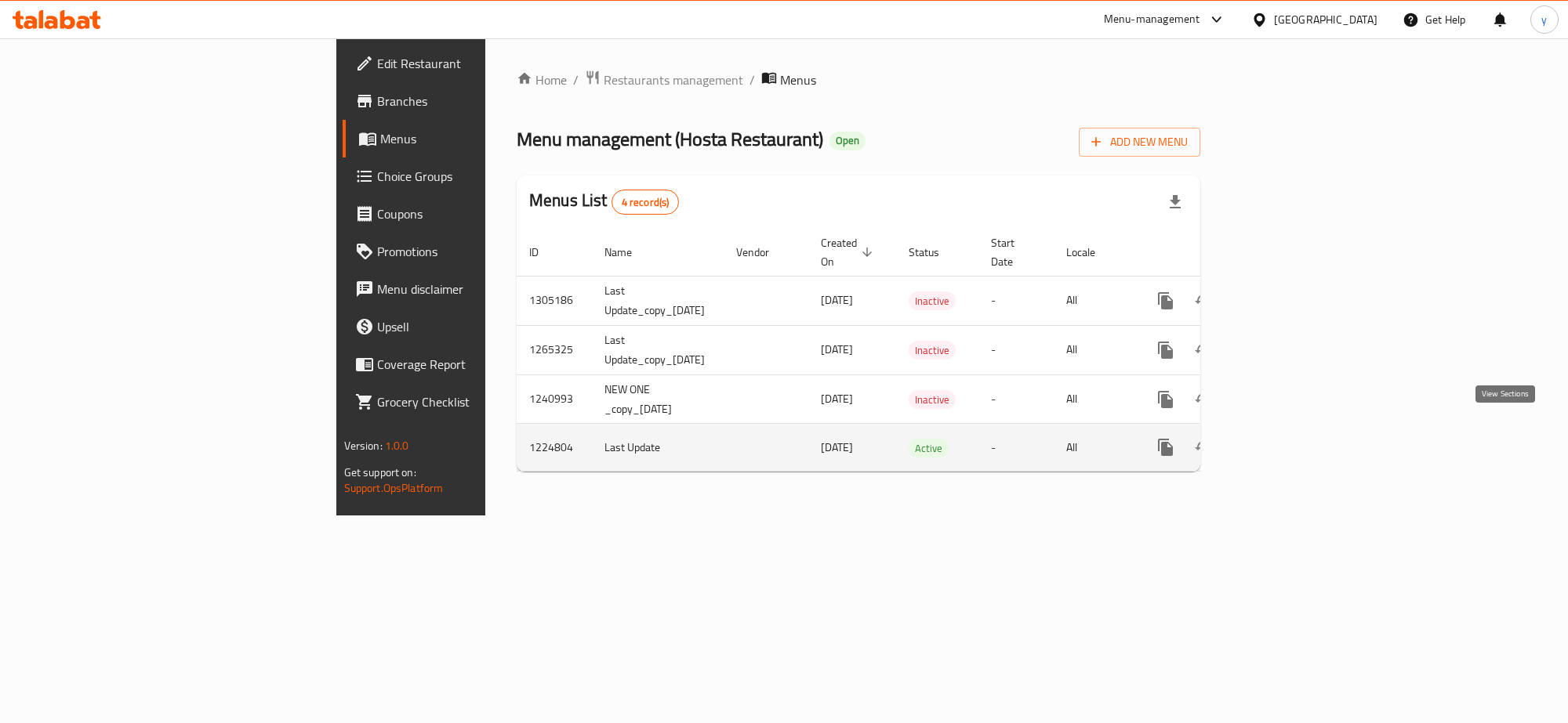
click at [1285, 441] on icon "enhanced table" at bounding box center [1279, 447] width 14 height 14
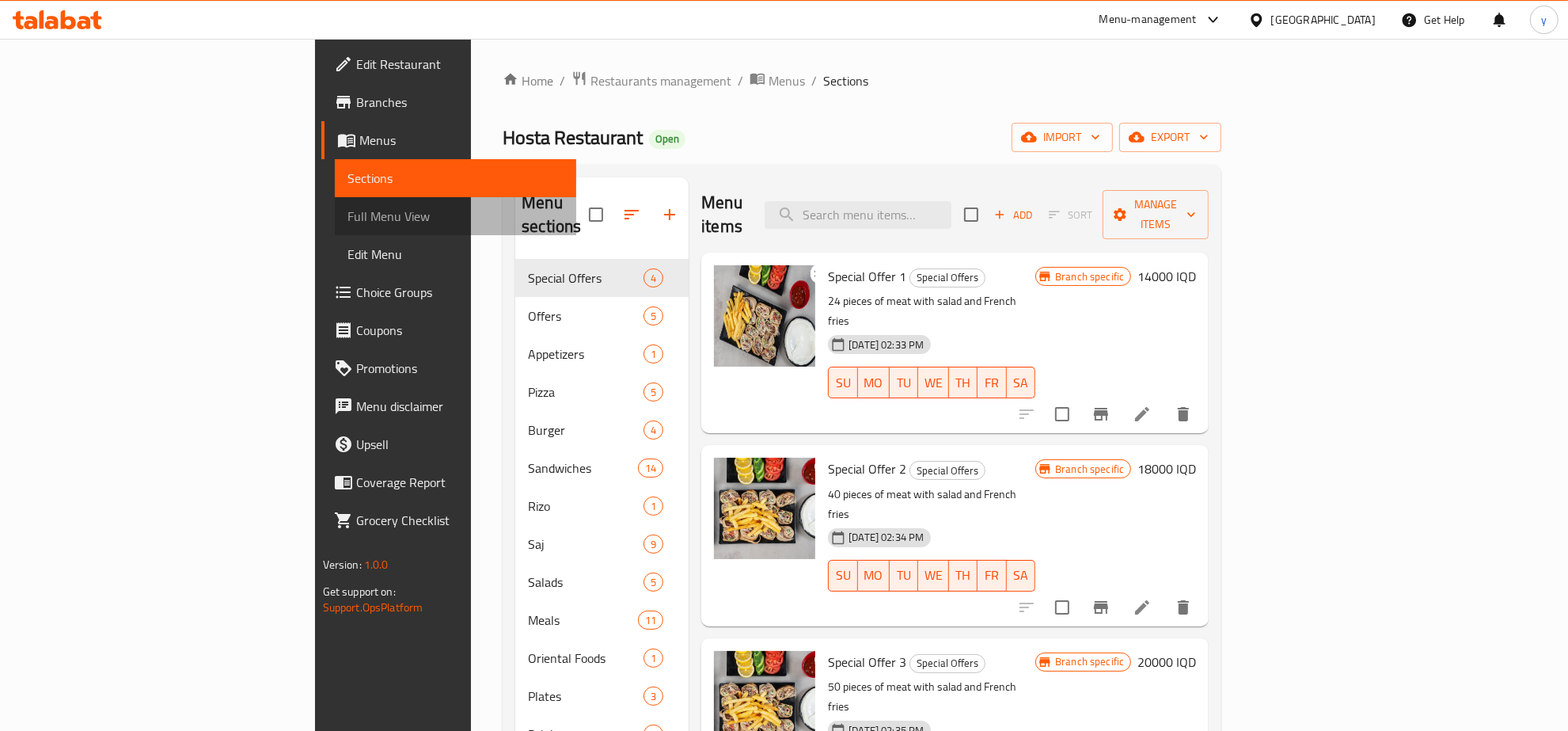
click at [335, 231] on link "Full Menu View" at bounding box center [456, 216] width 243 height 38
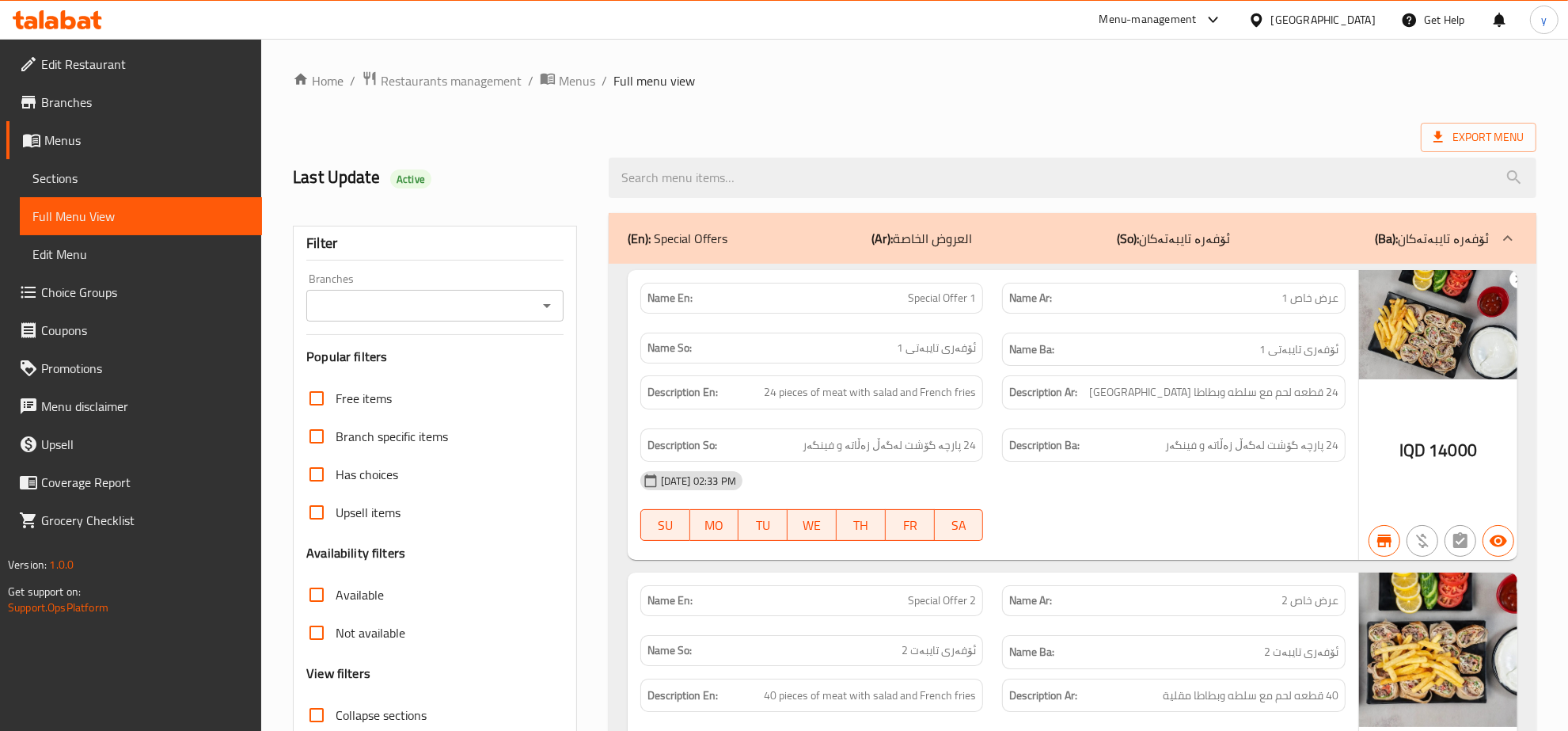
click at [170, 187] on span "Sections" at bounding box center [141, 178] width 217 height 19
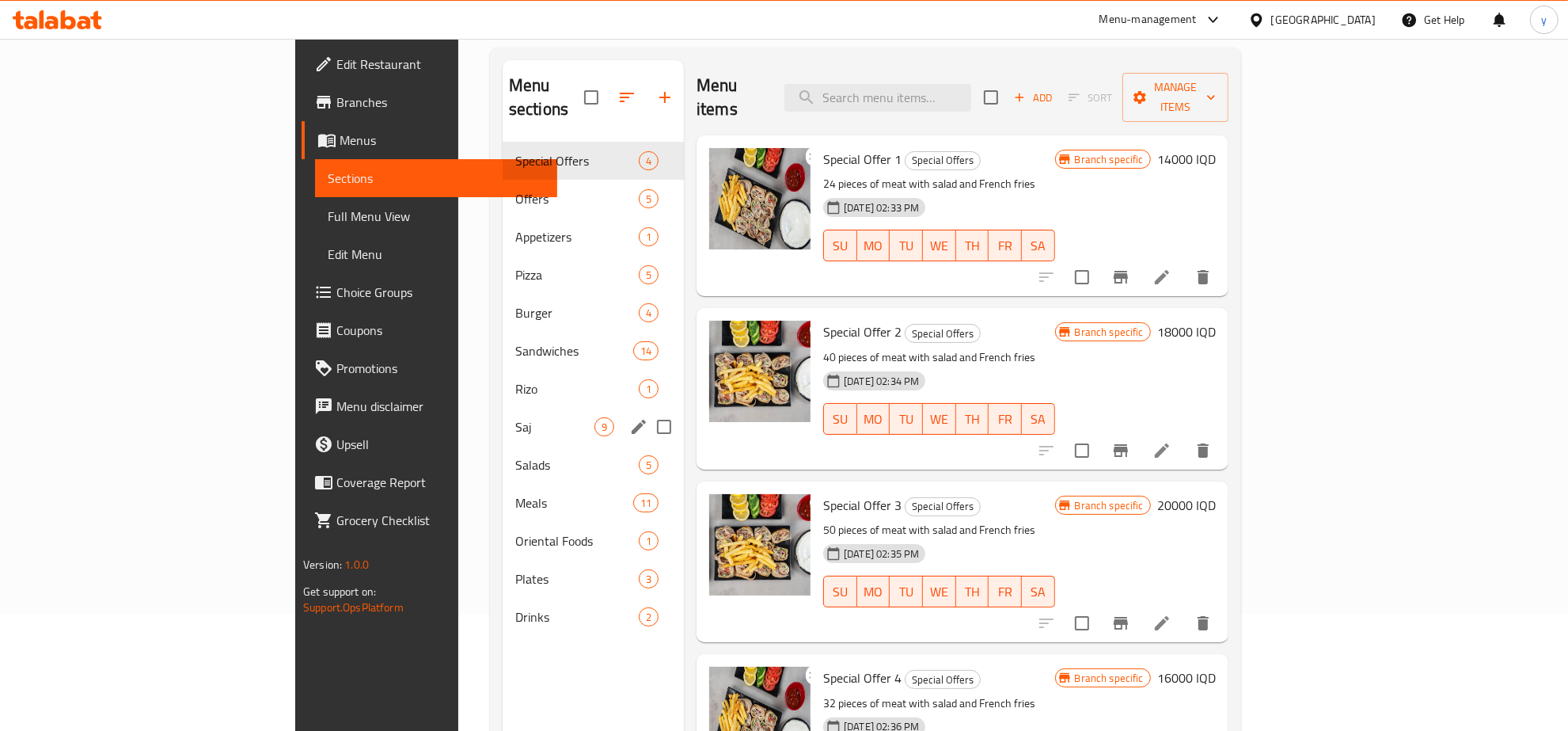
scroll to position [222, 0]
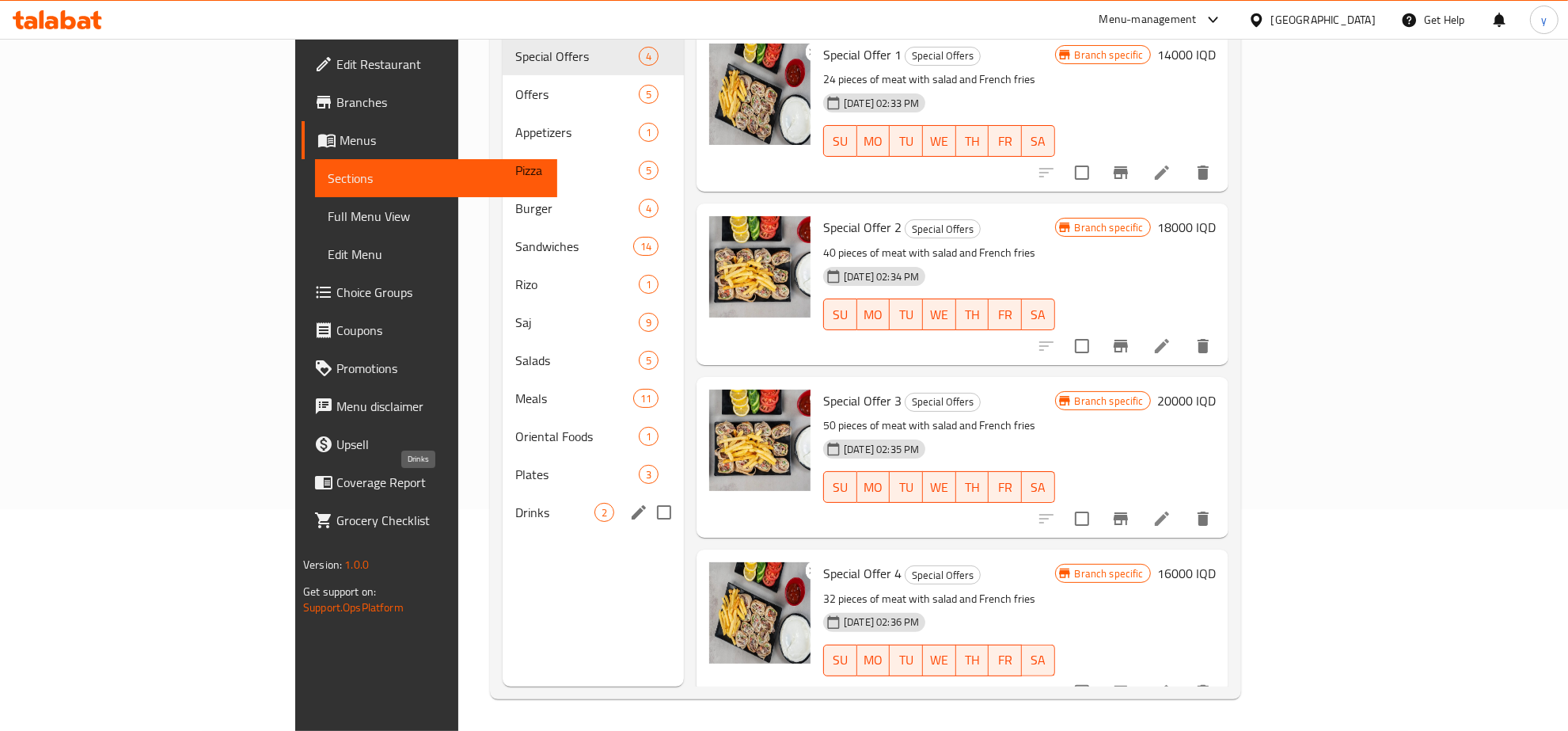
click at [515, 503] on span "Drinks" at bounding box center [555, 512] width 79 height 19
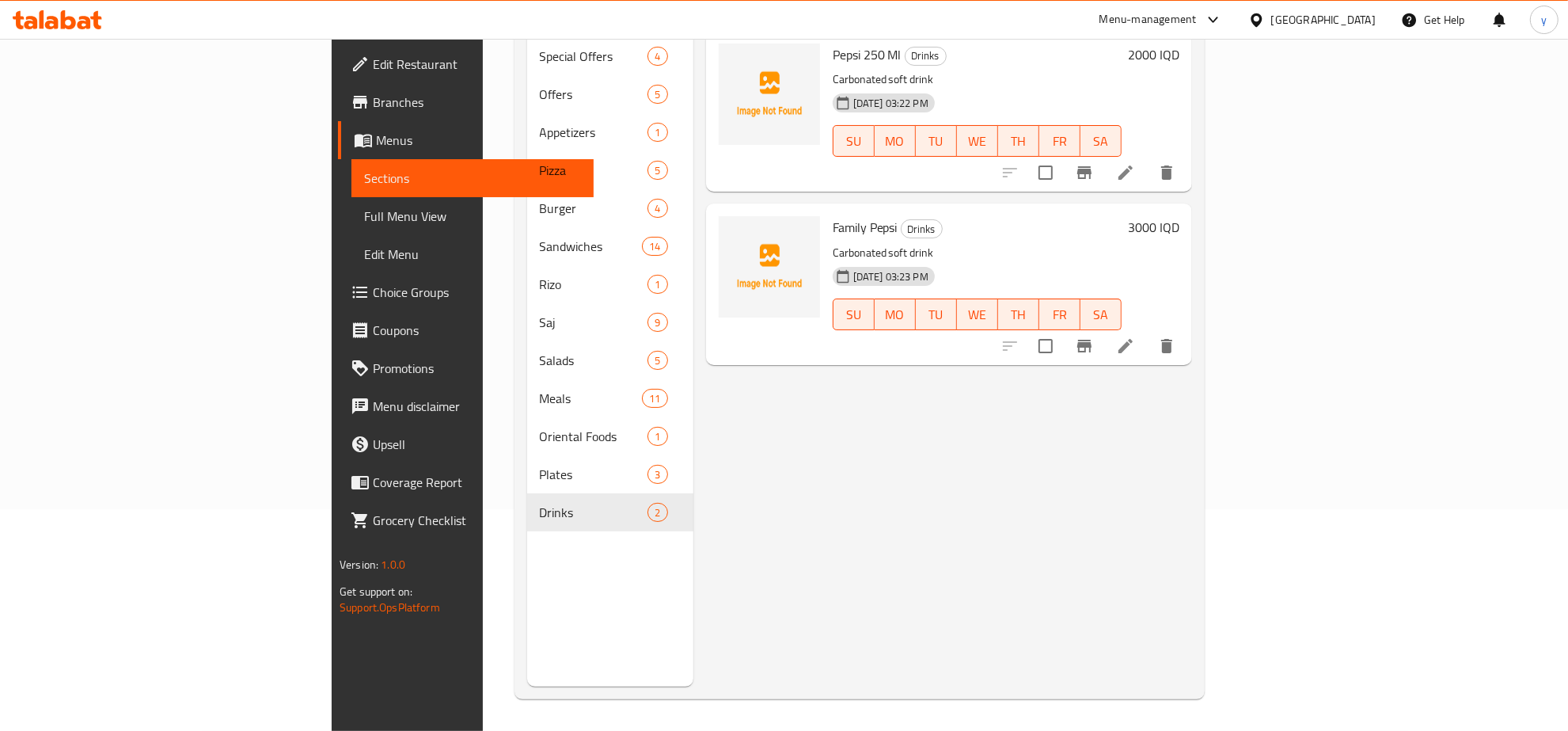
scroll to position [57, 0]
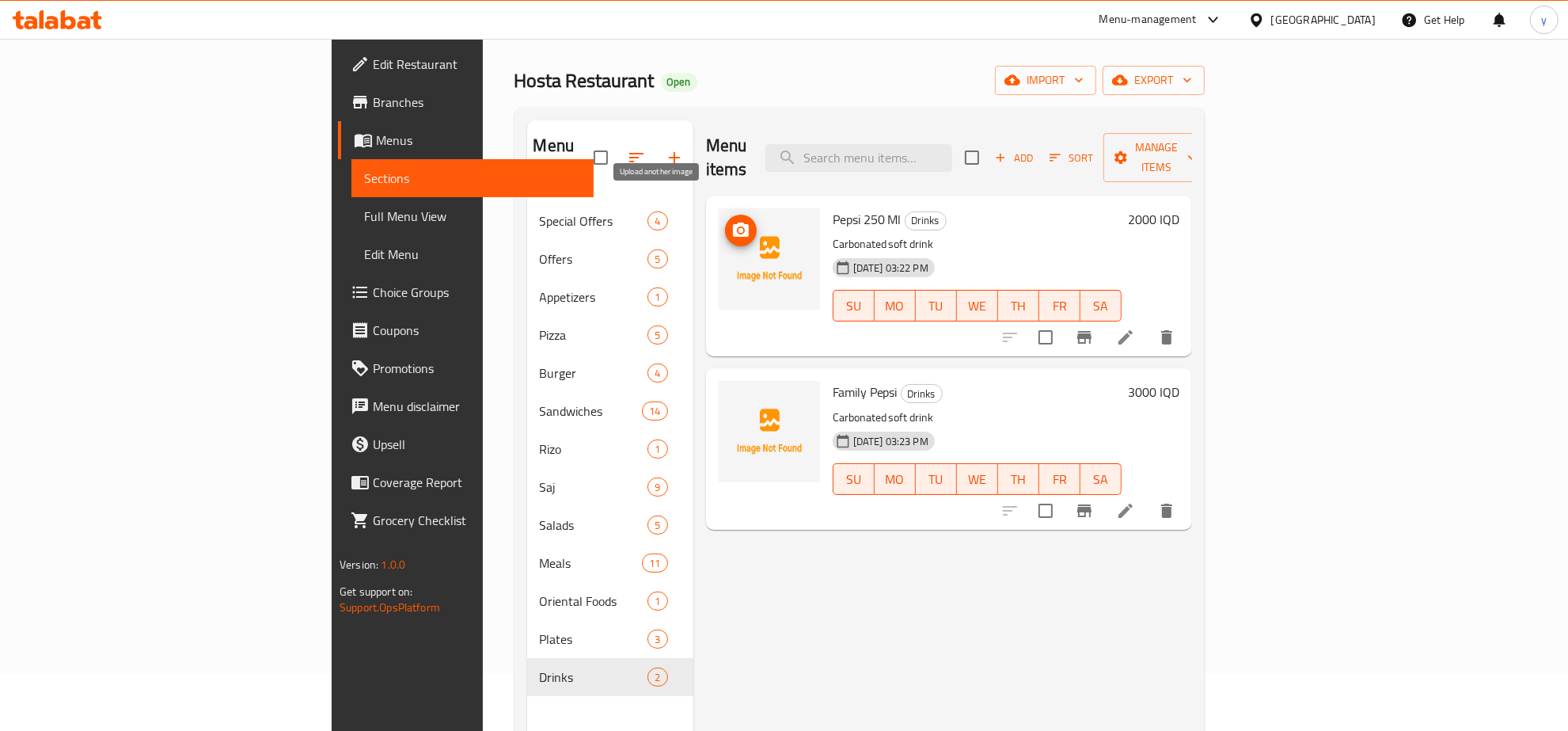
click at [733, 222] on icon "upload picture" at bounding box center [741, 229] width 16 height 15
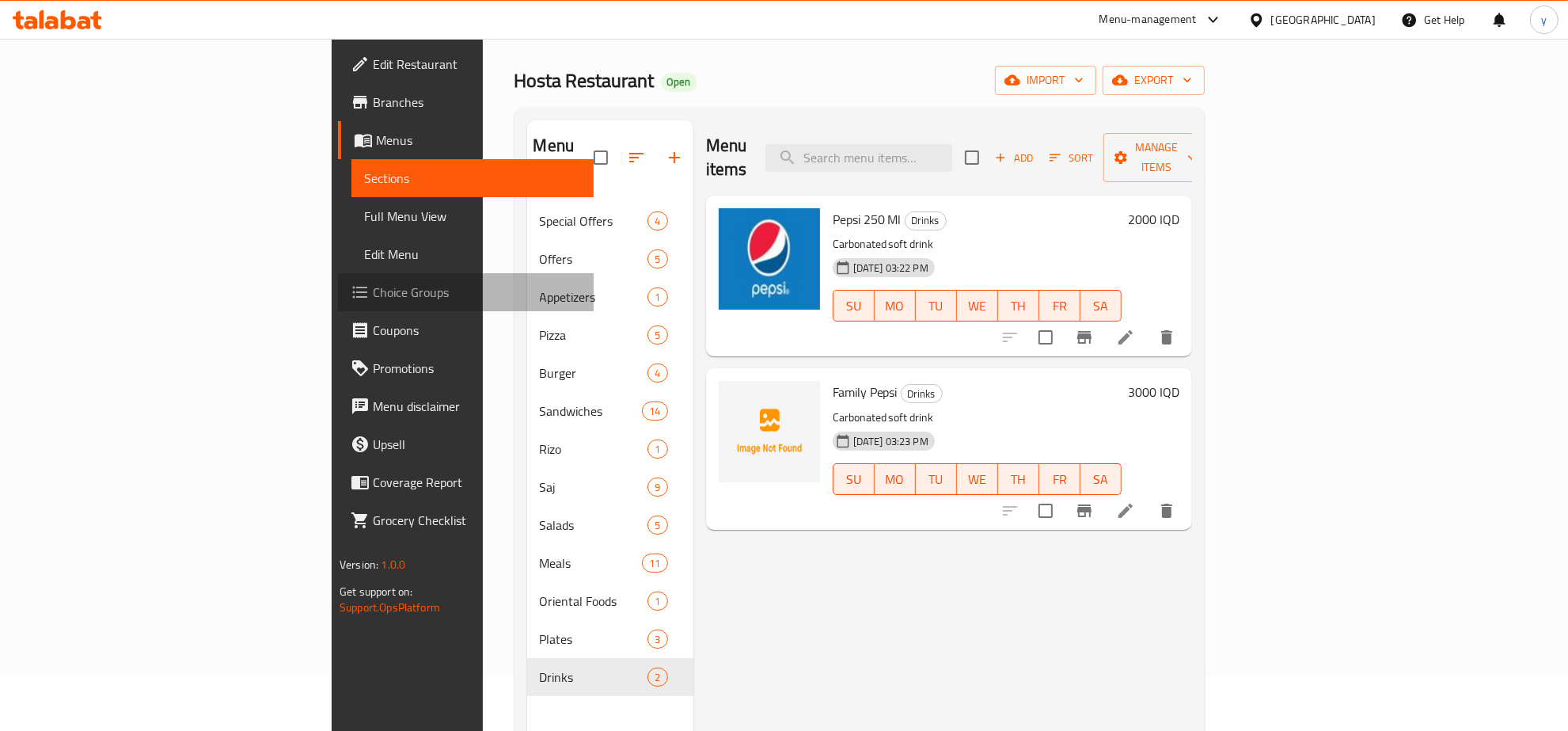
click at [373, 286] on span "Choice Groups" at bounding box center [477, 292] width 208 height 19
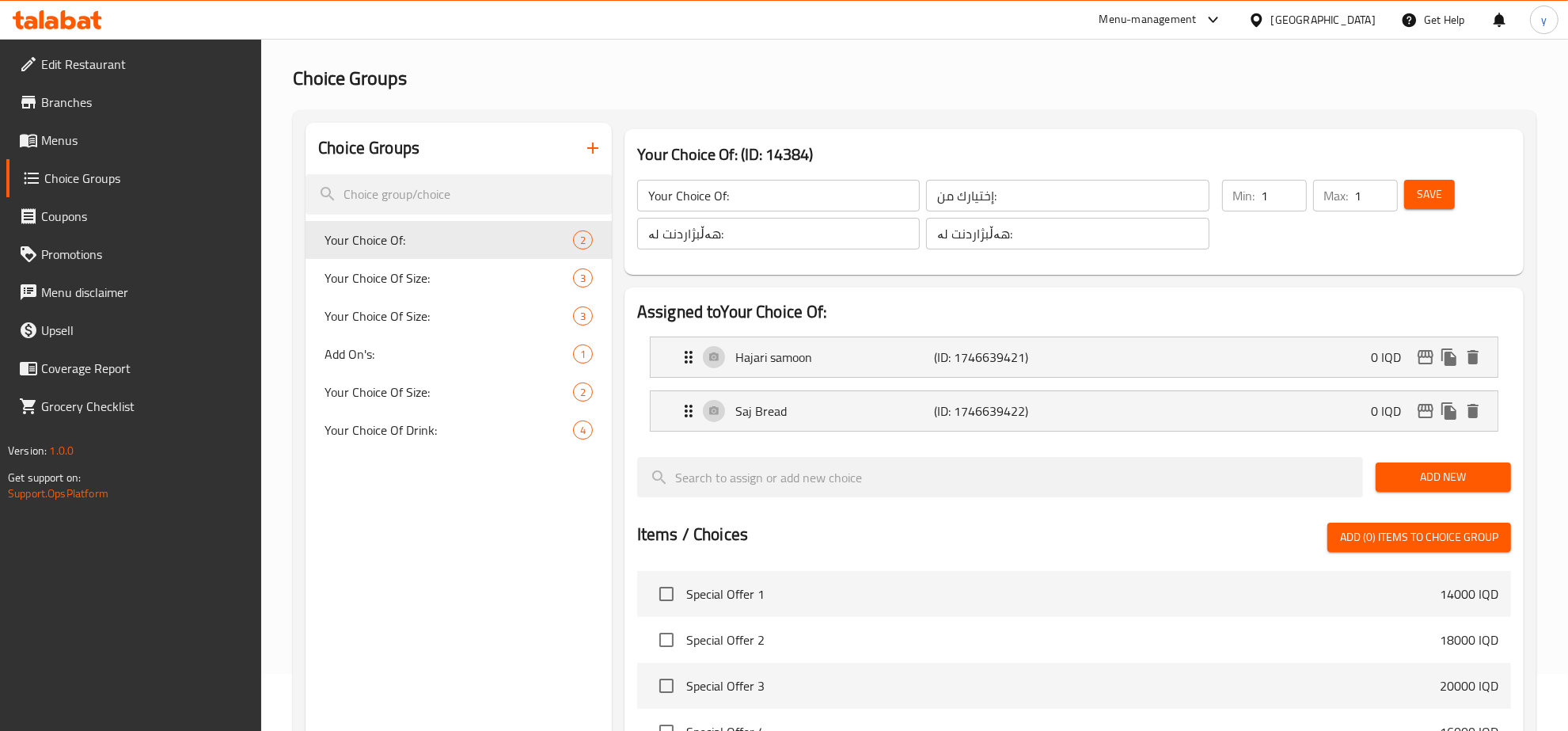
click at [151, 144] on span "Menus" at bounding box center [145, 140] width 208 height 19
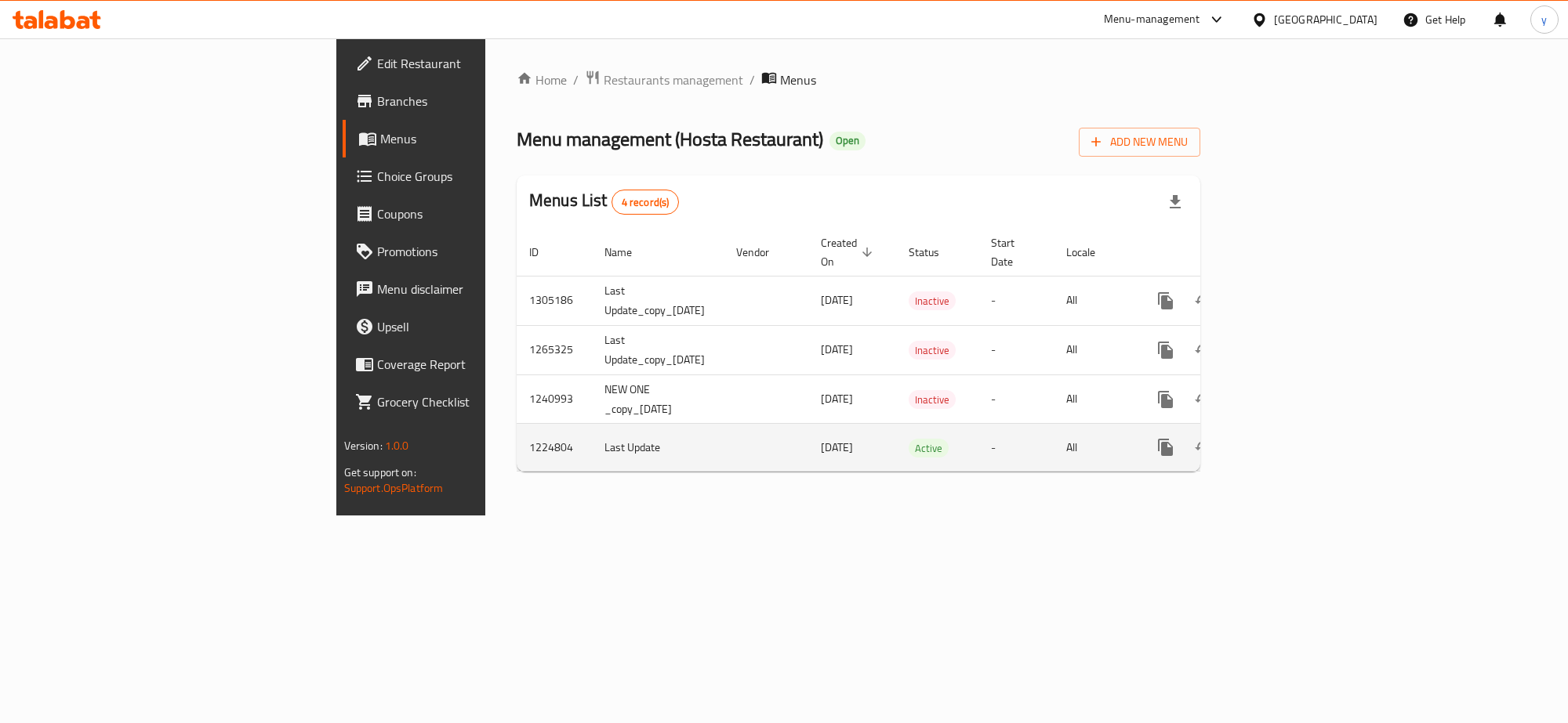
click at [1288, 440] on icon "enhanced table" at bounding box center [1279, 447] width 19 height 19
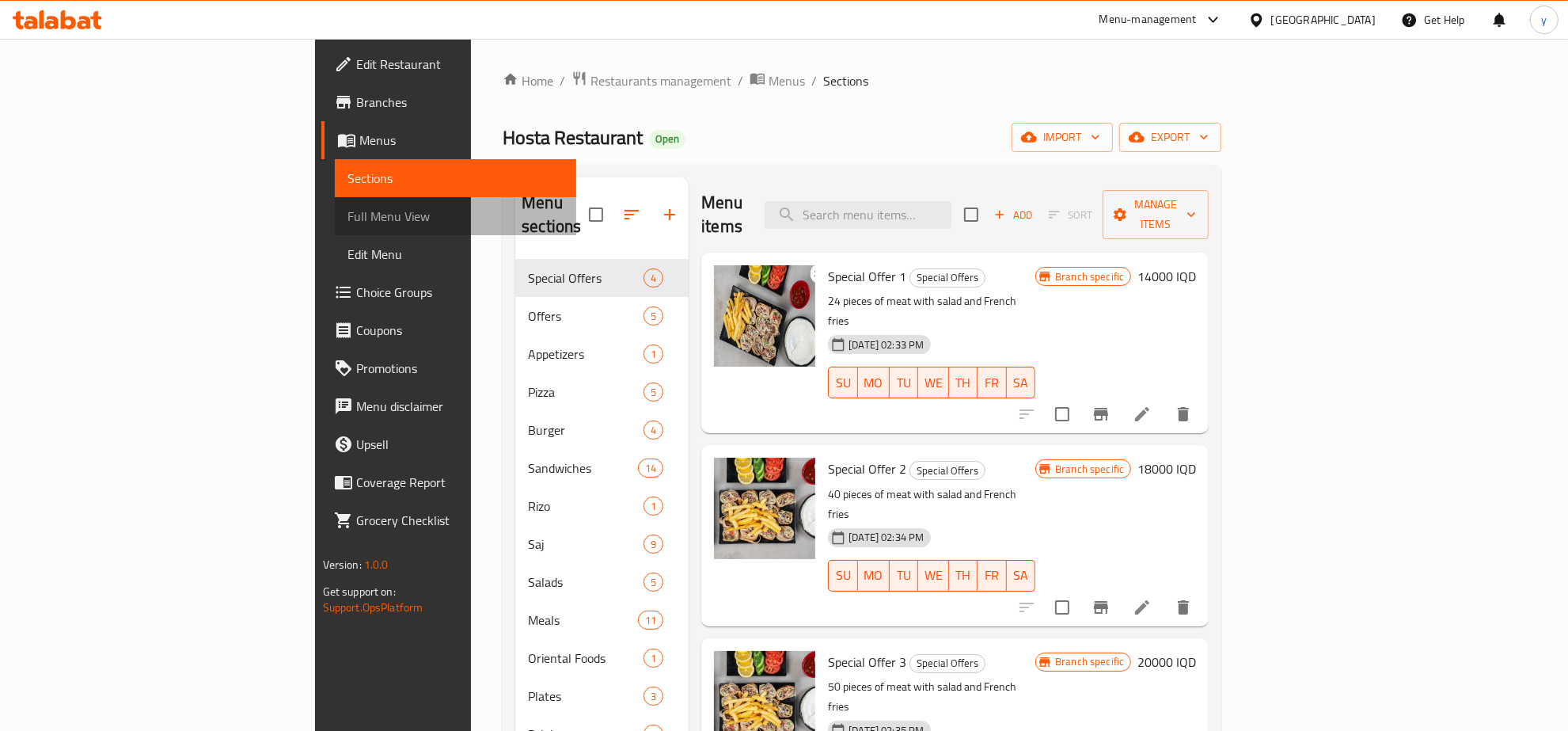
click at [335, 203] on link "Full Menu View" at bounding box center [456, 216] width 243 height 38
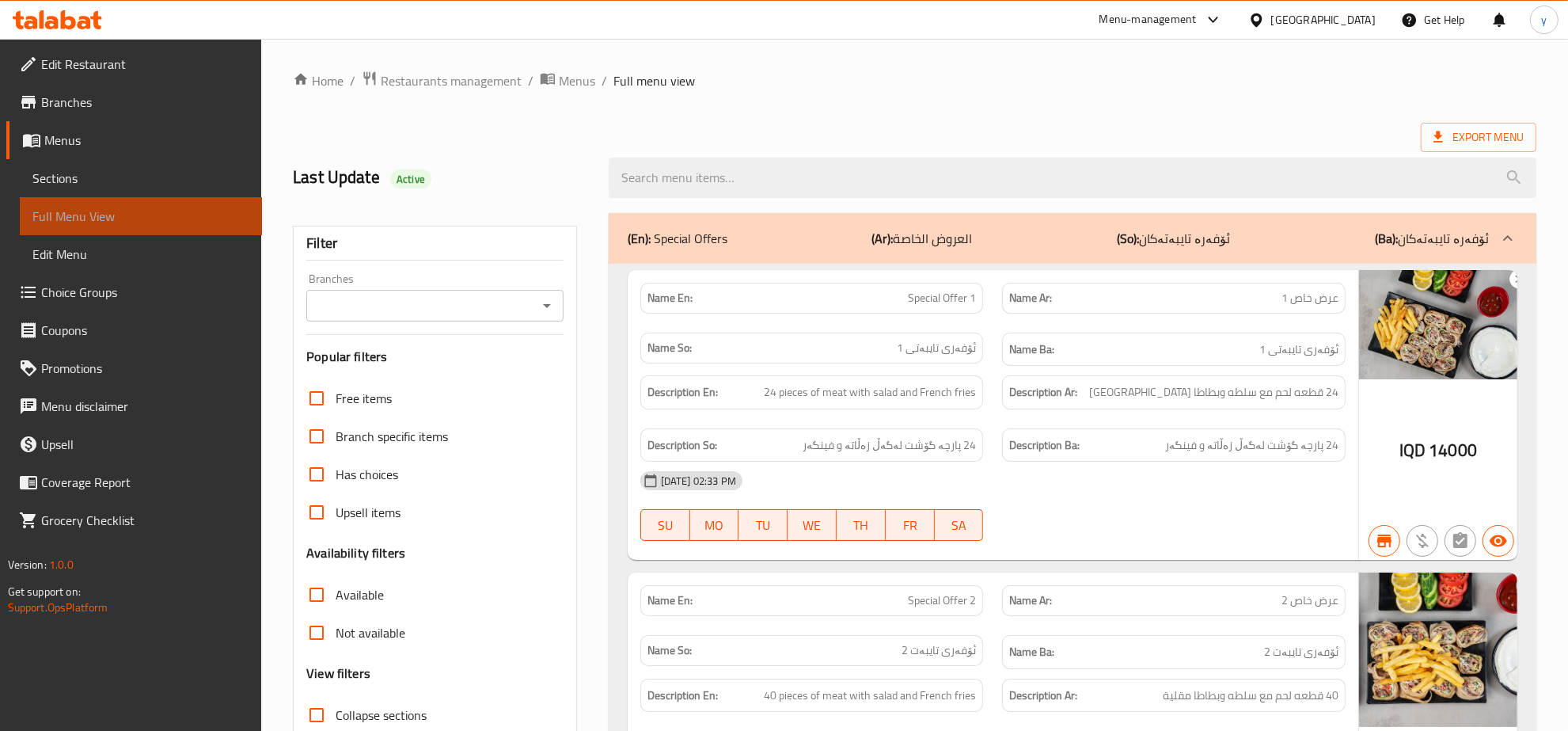
click at [196, 210] on span "Full Menu View" at bounding box center [141, 216] width 217 height 19
click at [546, 311] on icon "Open" at bounding box center [547, 306] width 19 height 19
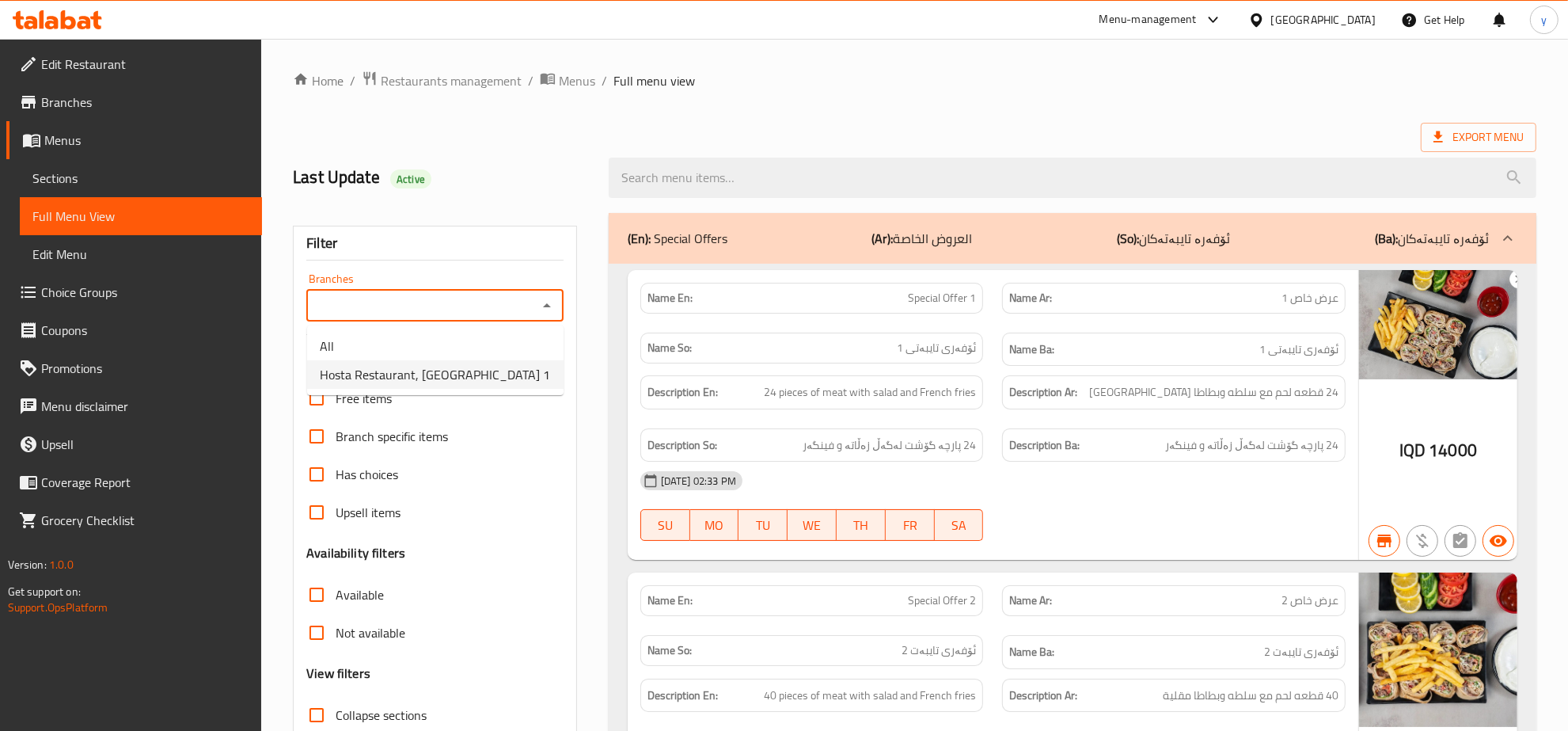
click at [445, 365] on span "Hosta Restaurant, Minara 1" at bounding box center [435, 374] width 231 height 19
type input "Hosta Restaurant, Minara 1"
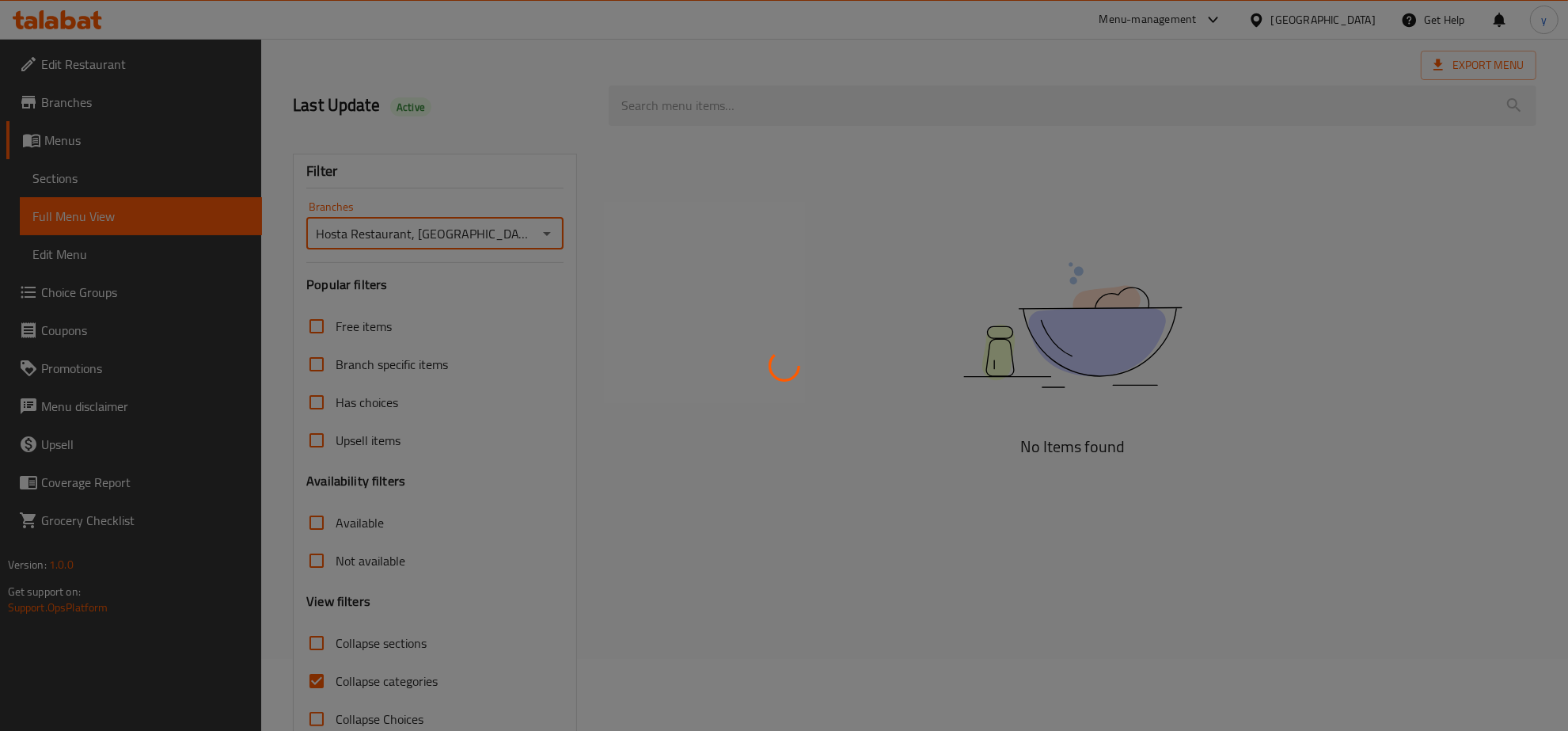
scroll to position [112, 0]
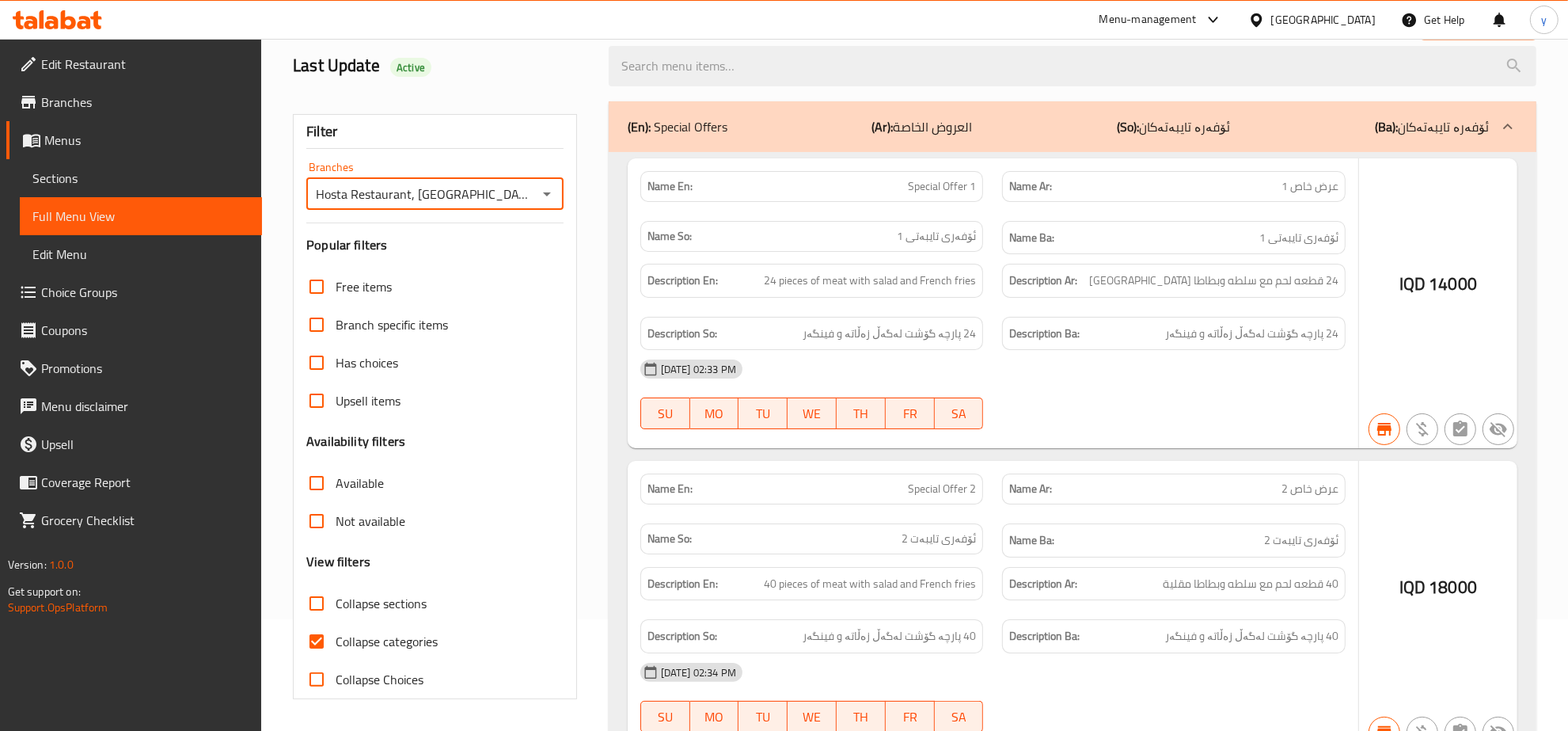
click at [318, 650] on div at bounding box center [784, 365] width 1568 height 731
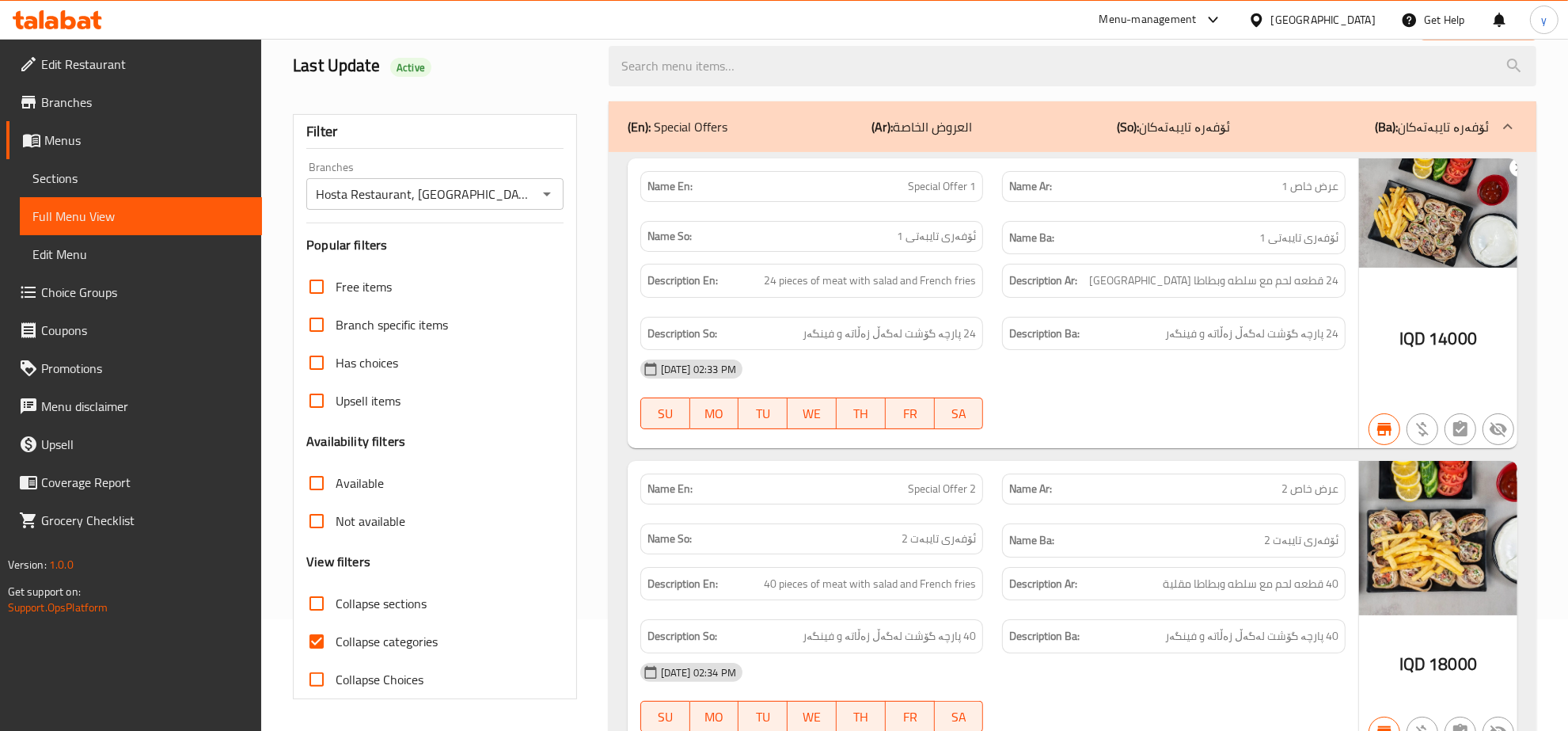
click at [320, 648] on input "Collapse categories" at bounding box center [316, 641] width 38 height 38
checkbox input "false"
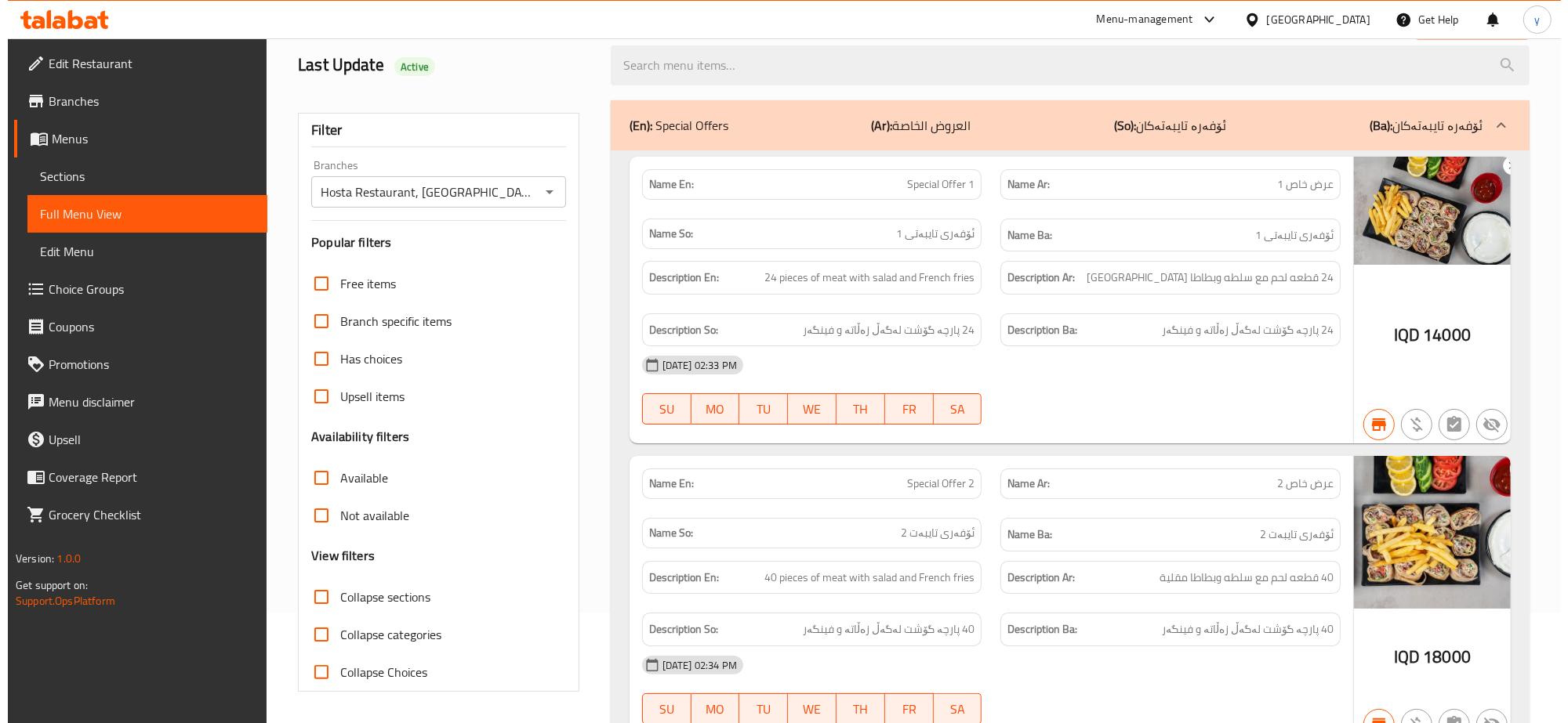
scroll to position [0, 0]
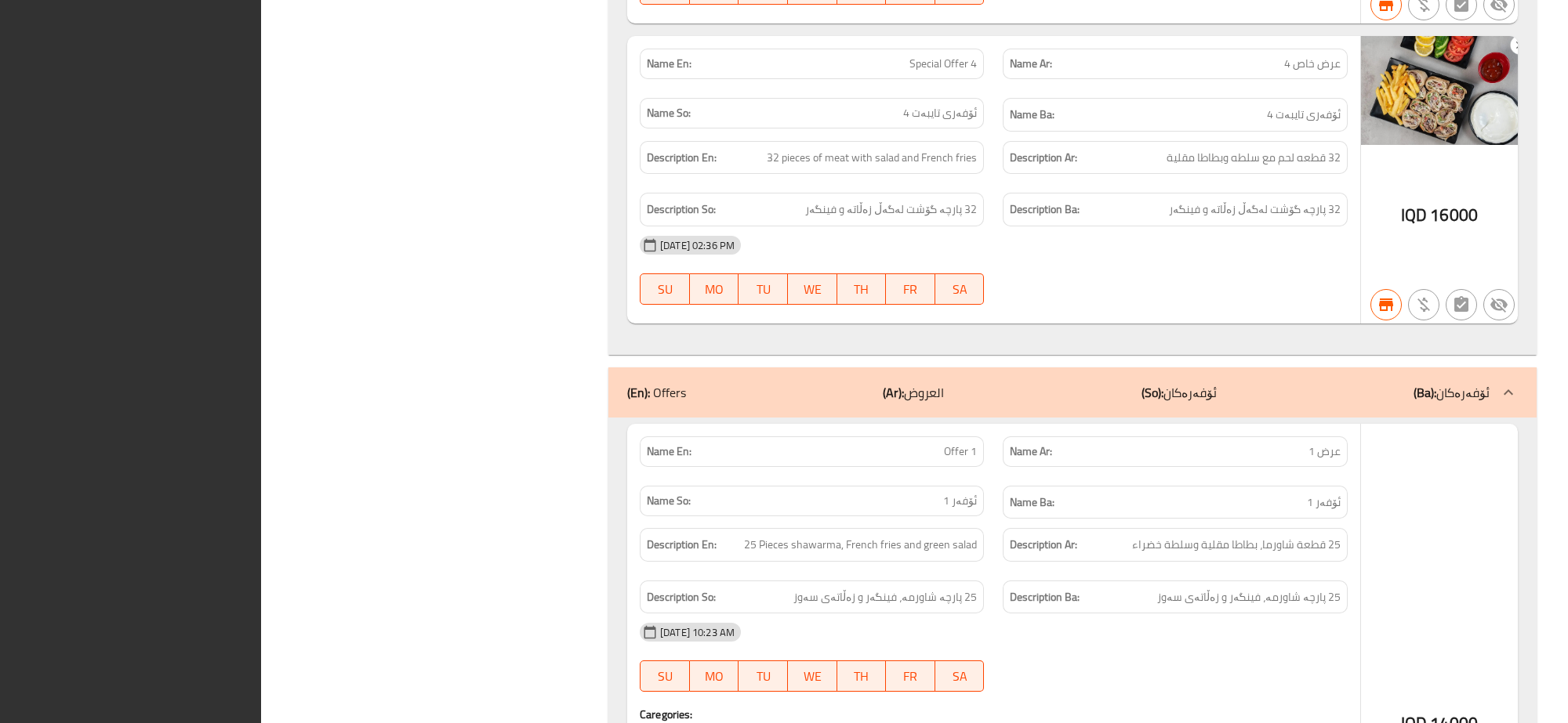
click at [1184, 219] on h6 "Description Ba: 32 پارچە گۆشت لەگەڵ زەڵاتە و فینگەر" at bounding box center [1175, 209] width 330 height 19
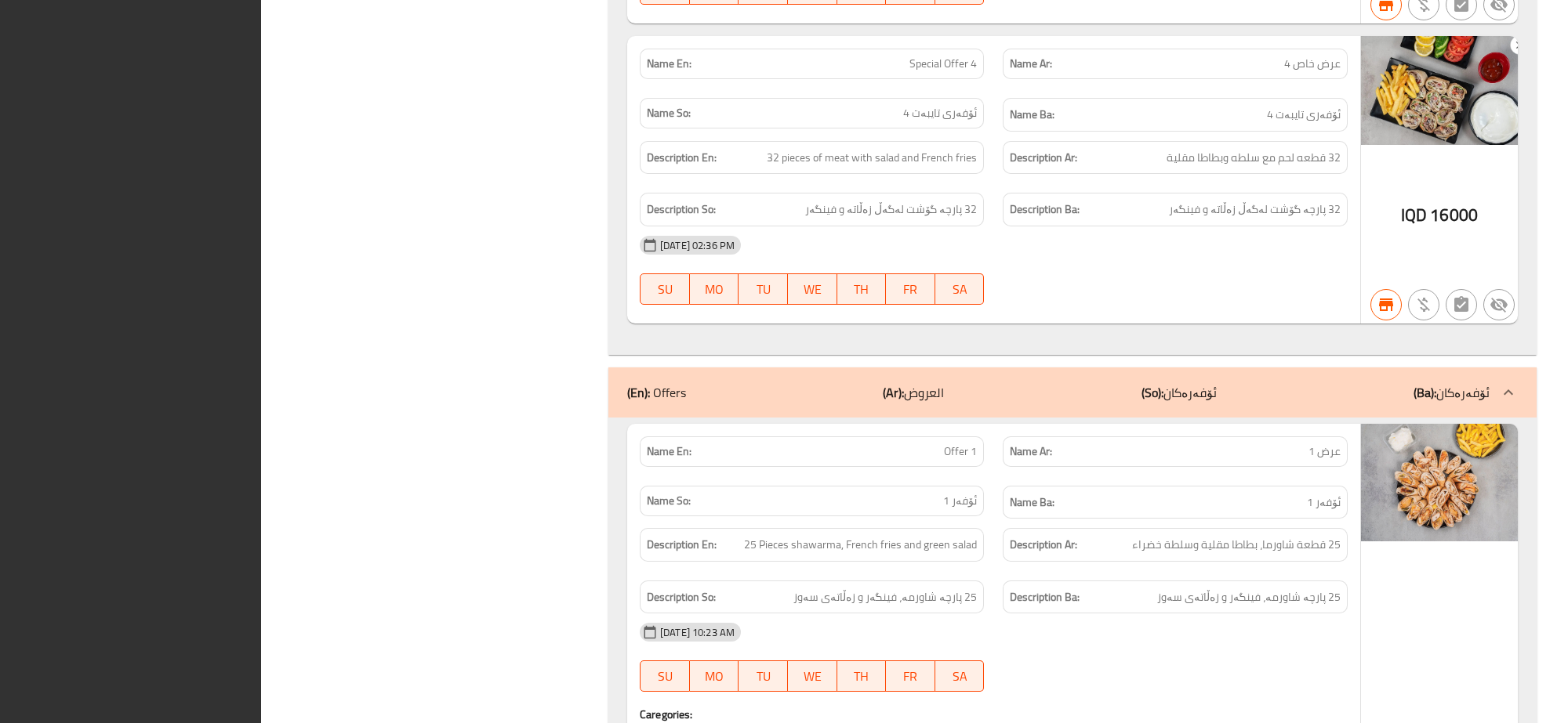
drag, startPoint x: 1184, startPoint y: 219, endPoint x: 1173, endPoint y: 224, distance: 12.1
click at [1184, 219] on h6 "Description Ba: 32 پارچە گۆشت لەگەڵ زەڵاتە و فینگەر" at bounding box center [1175, 209] width 330 height 19
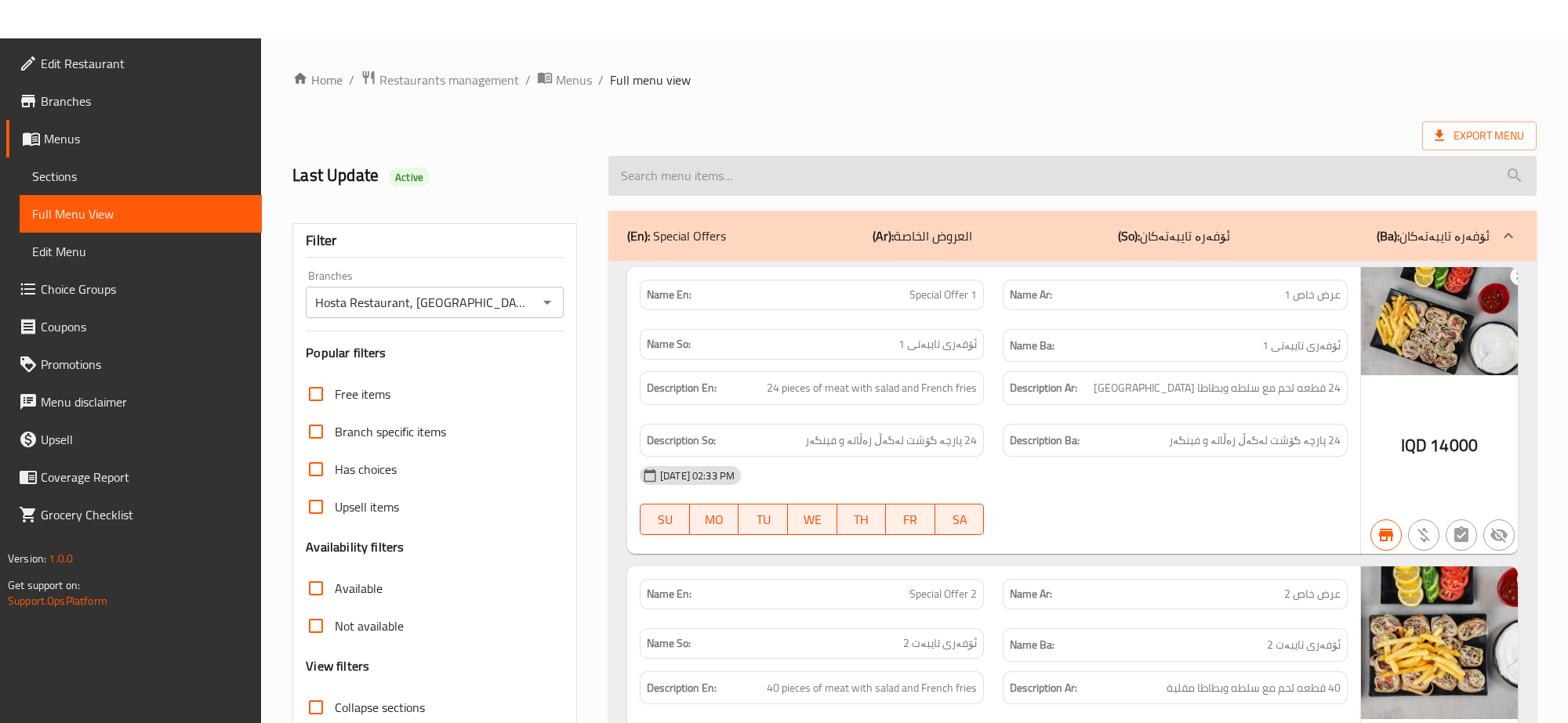
click at [1023, 170] on input "search" at bounding box center [1072, 175] width 928 height 40
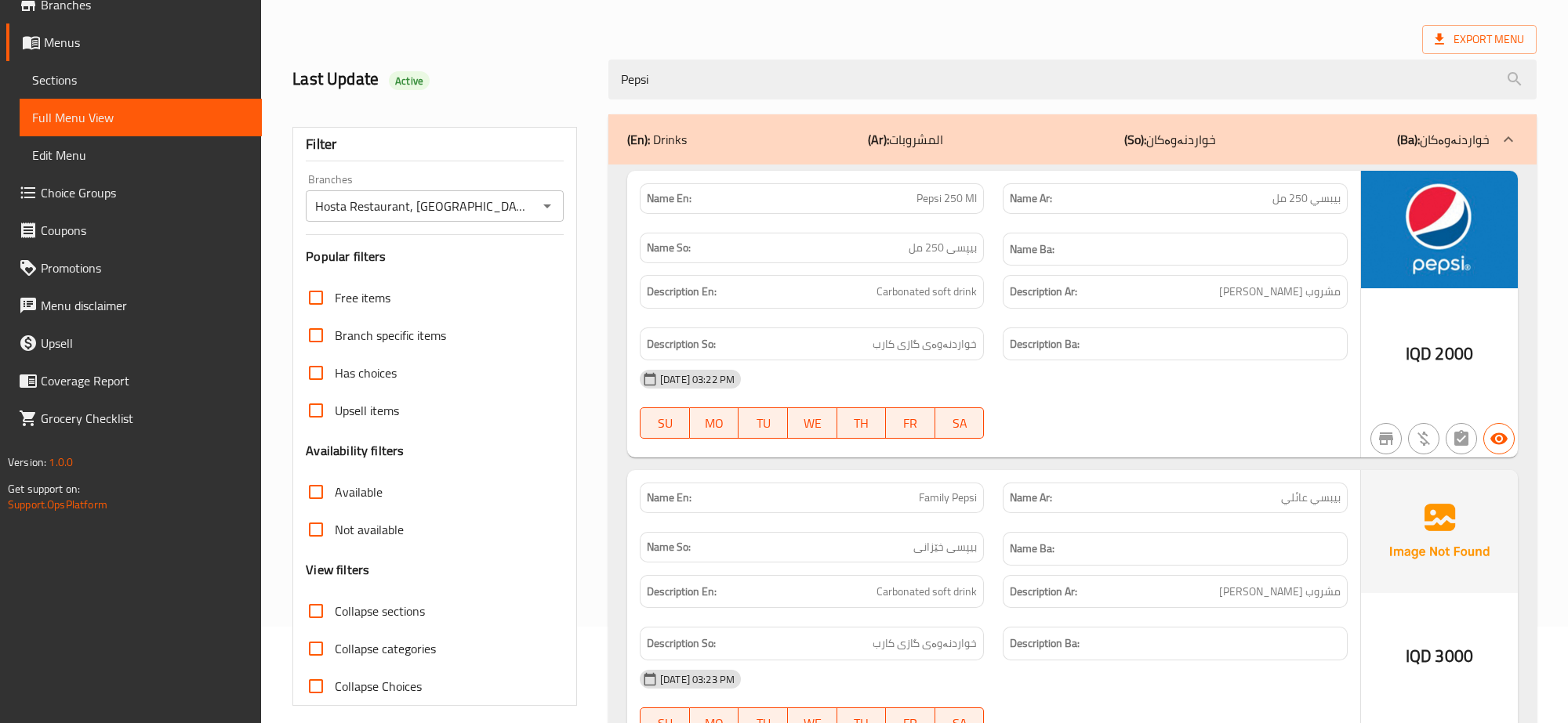
scroll to position [196, 0]
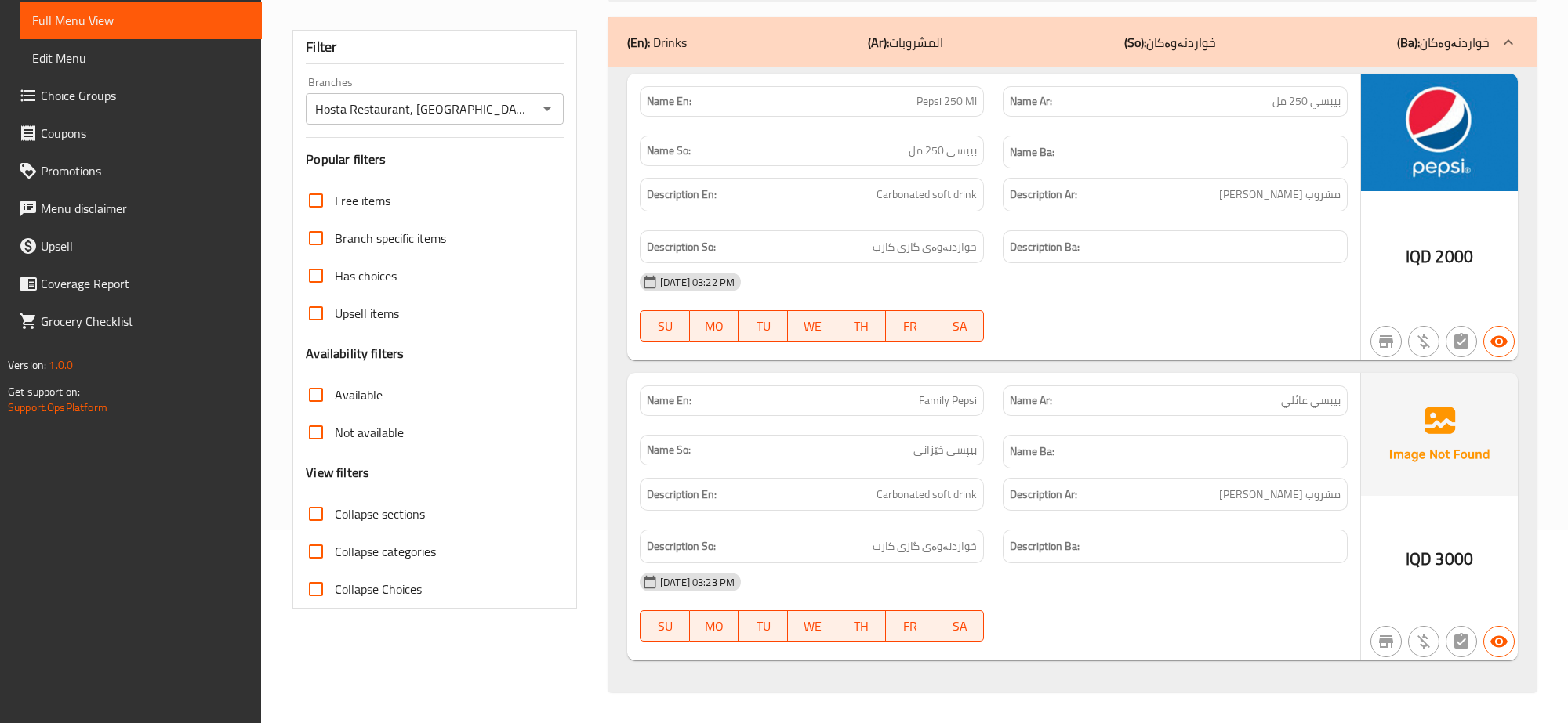
type input "Pepsi"
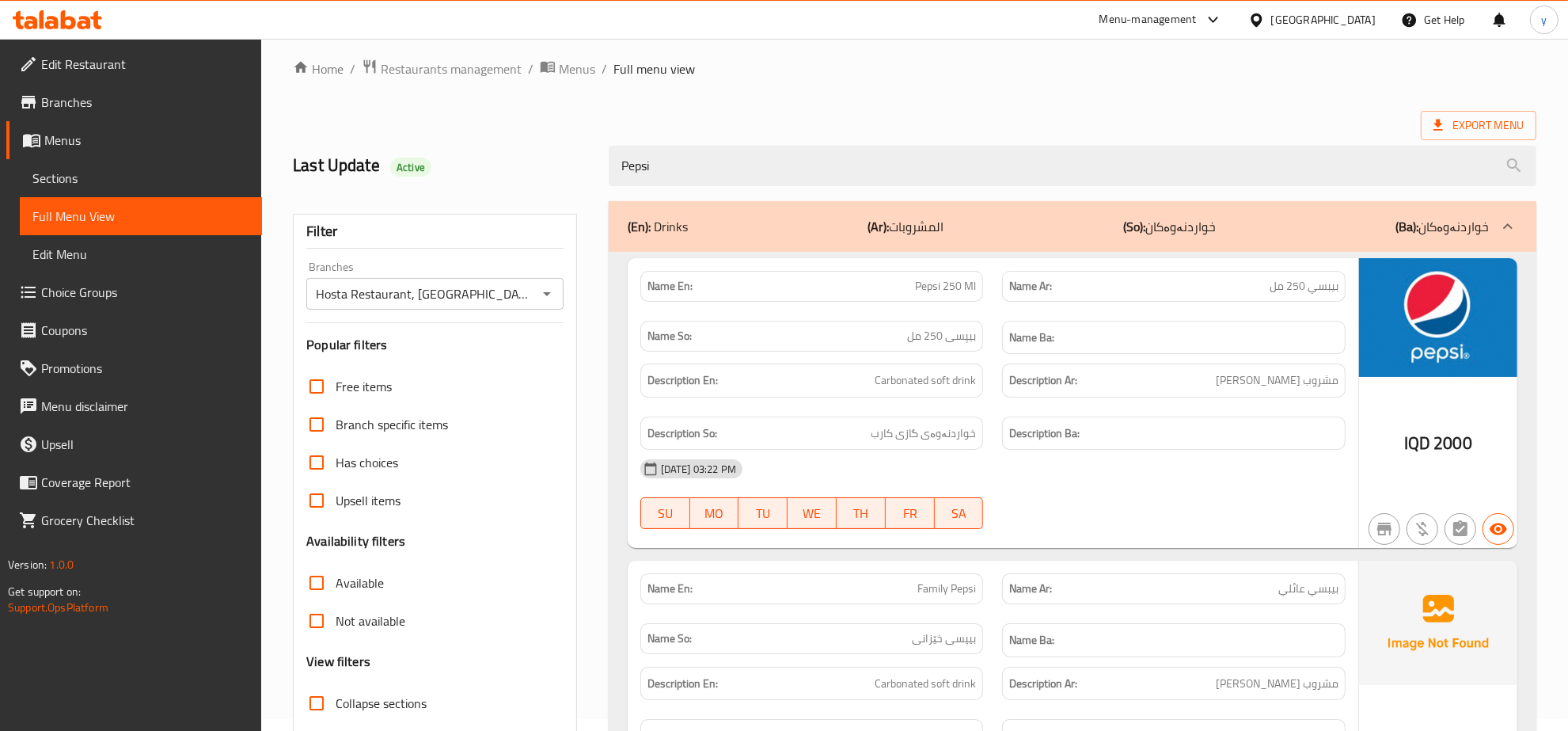
scroll to position [0, 0]
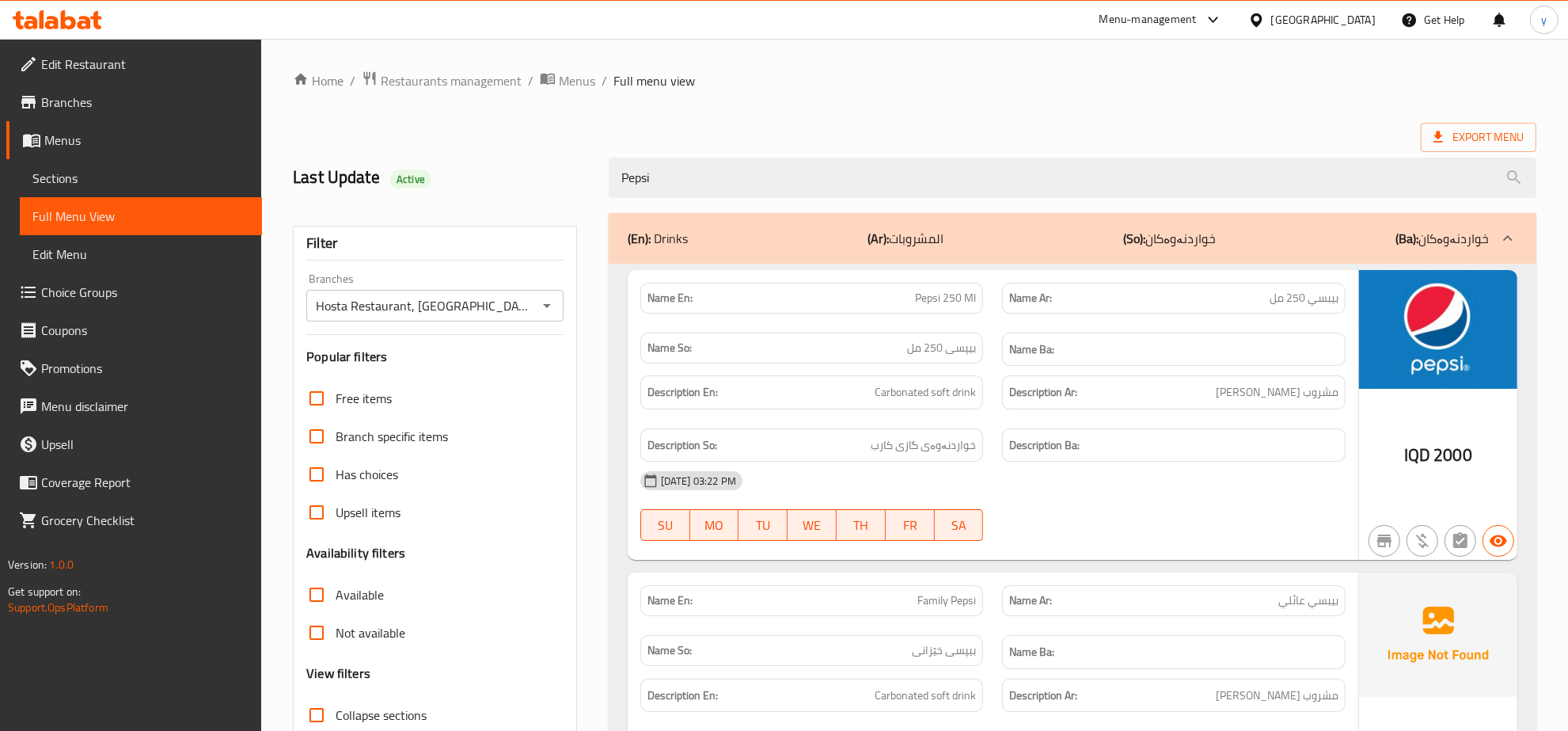
click at [60, 10] on icon at bounding box center [57, 20] width 90 height 19
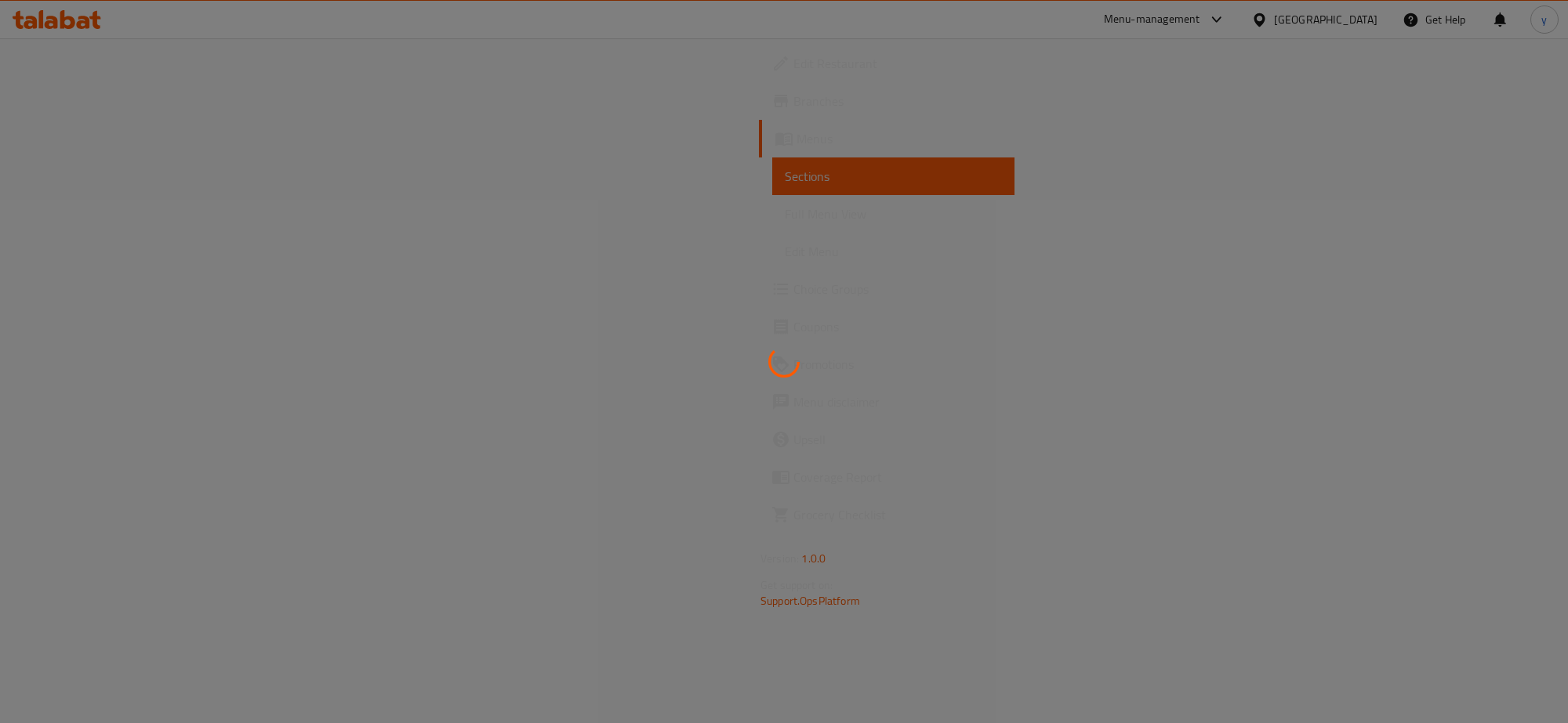
click at [85, 29] on div at bounding box center [784, 361] width 1568 height 723
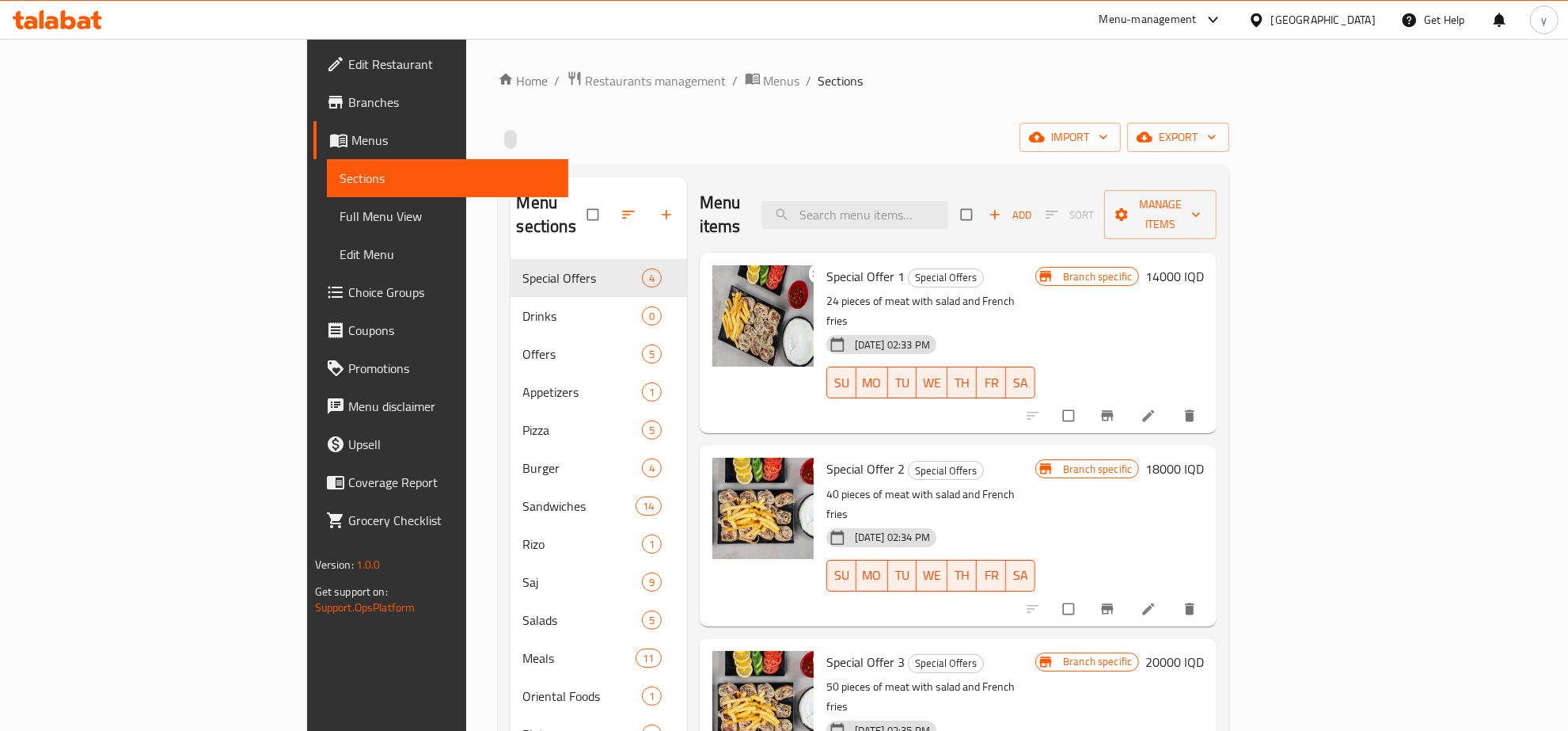
click at [88, 17] on icon at bounding box center [85, 23] width 14 height 14
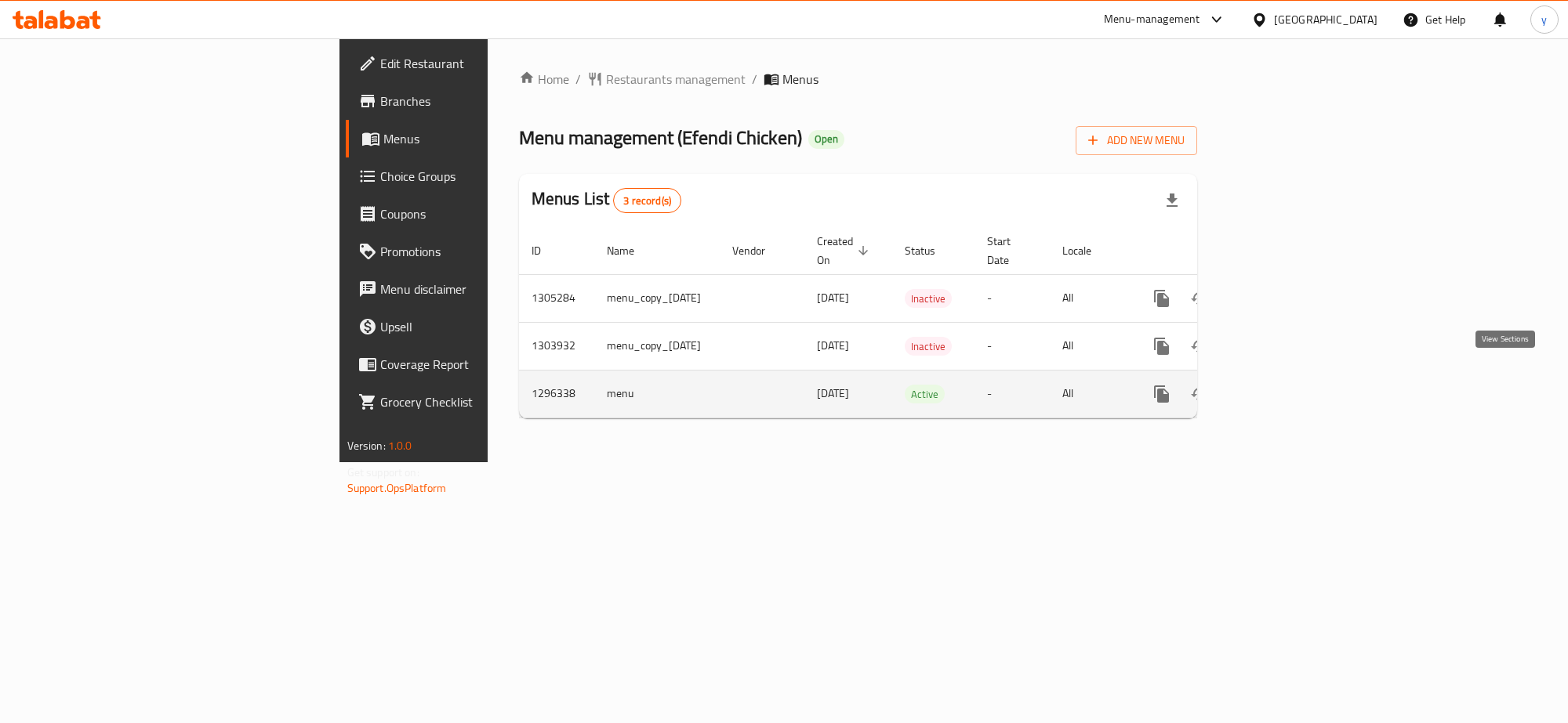
click at [1285, 386] on icon "enhanced table" at bounding box center [1274, 394] width 19 height 19
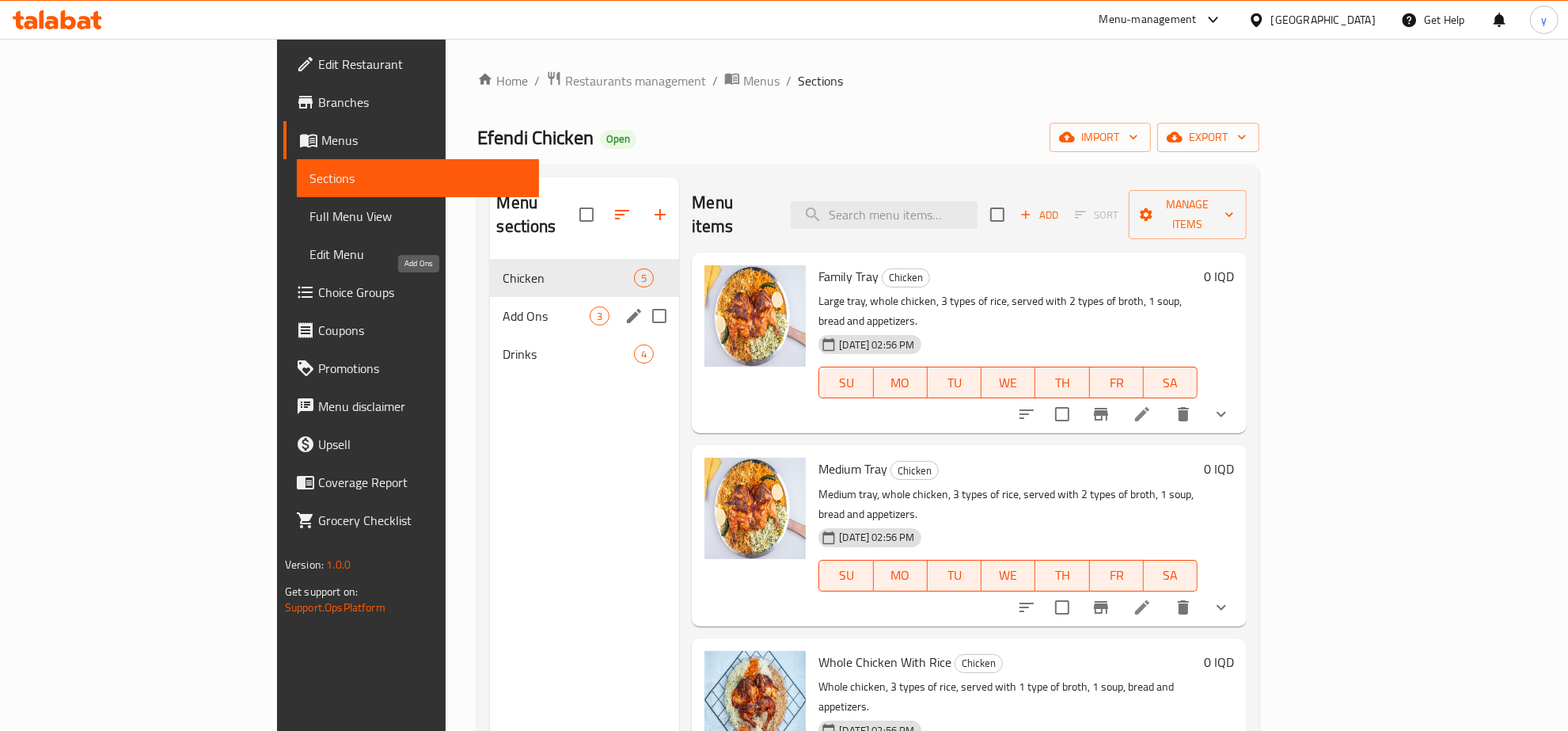
click at [502, 307] on span "Add Ons" at bounding box center [546, 316] width 87 height 19
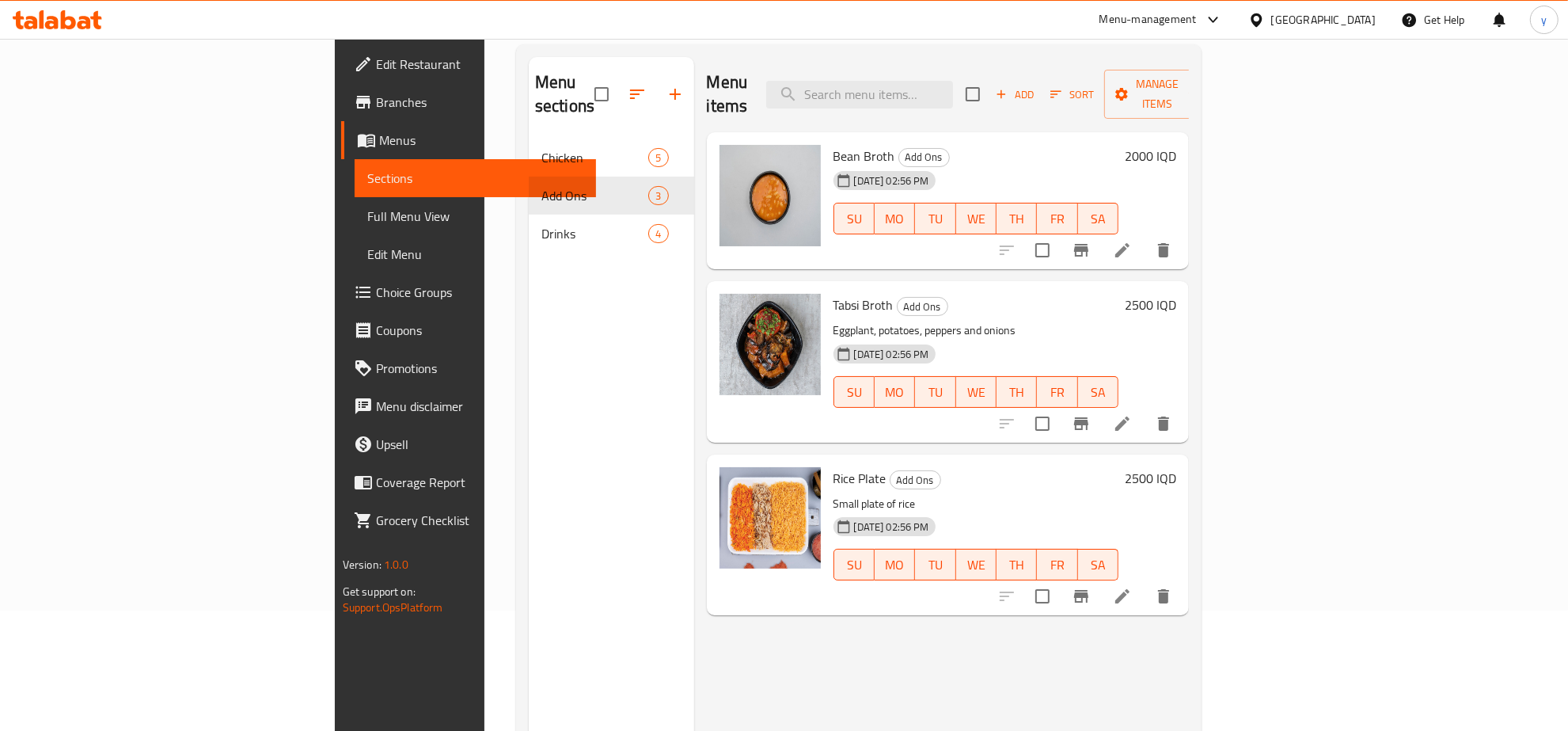
scroll to position [57, 0]
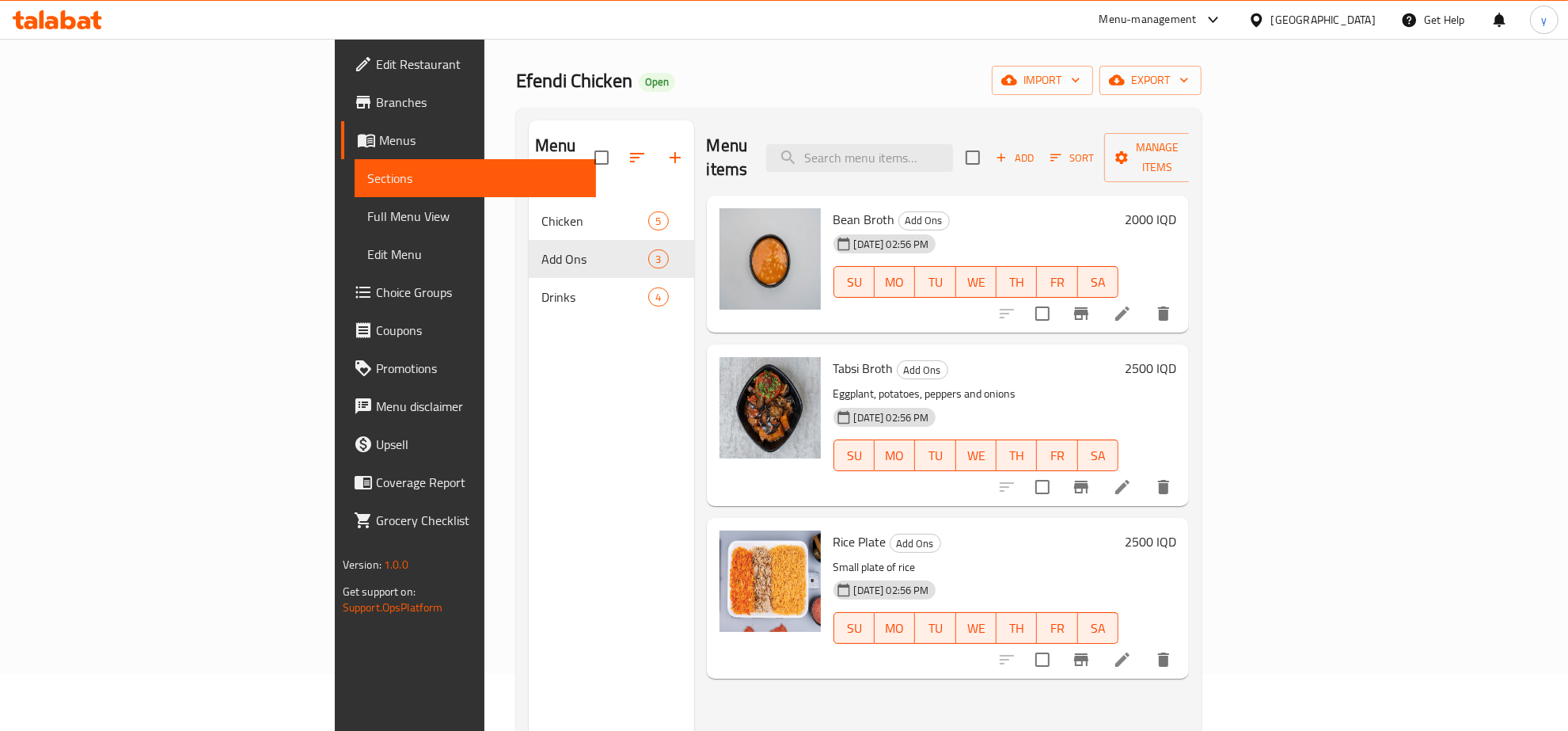
click at [834, 208] on span "Bean Broth" at bounding box center [865, 220] width 62 height 24
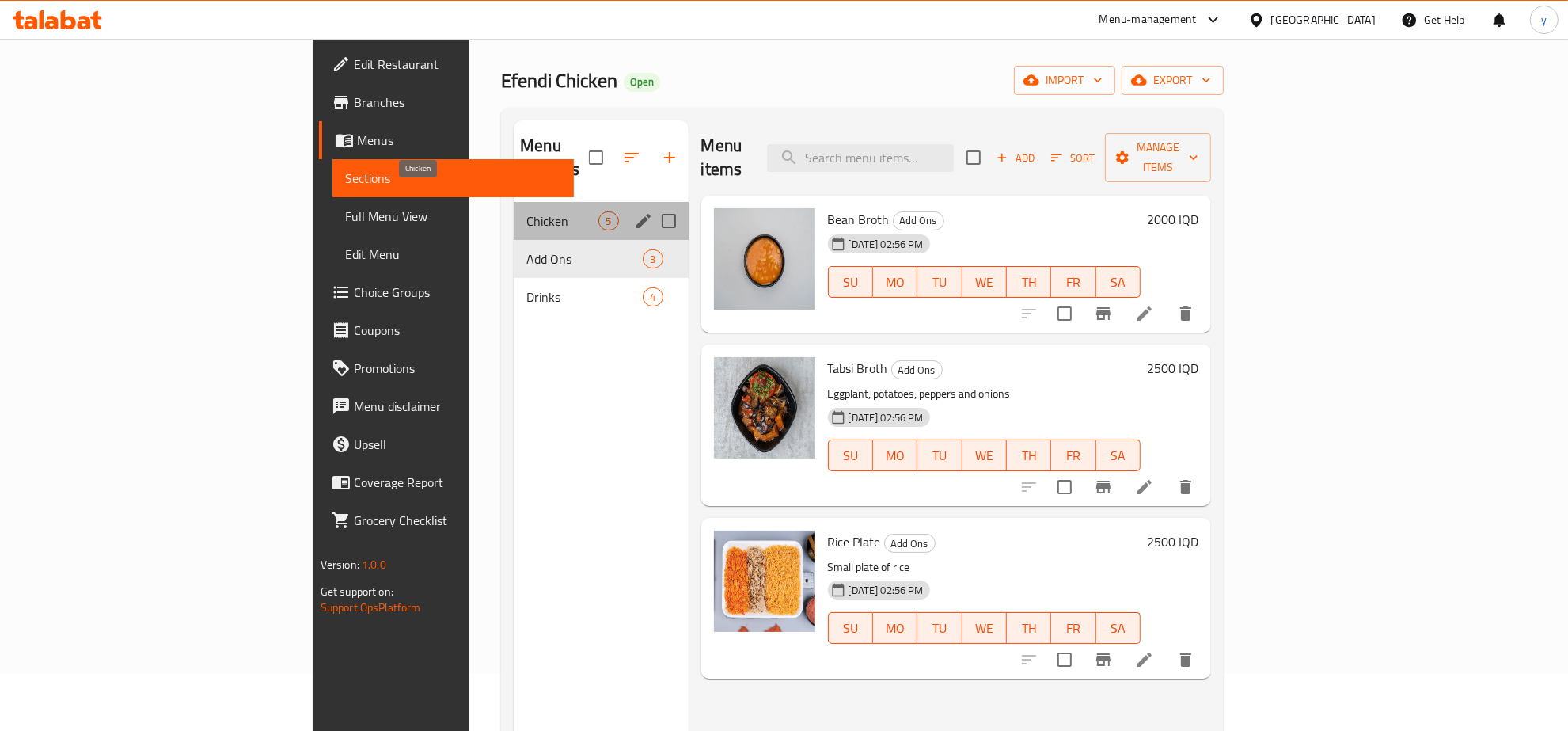
click at [526, 211] on span "Chicken" at bounding box center [562, 221] width 72 height 19
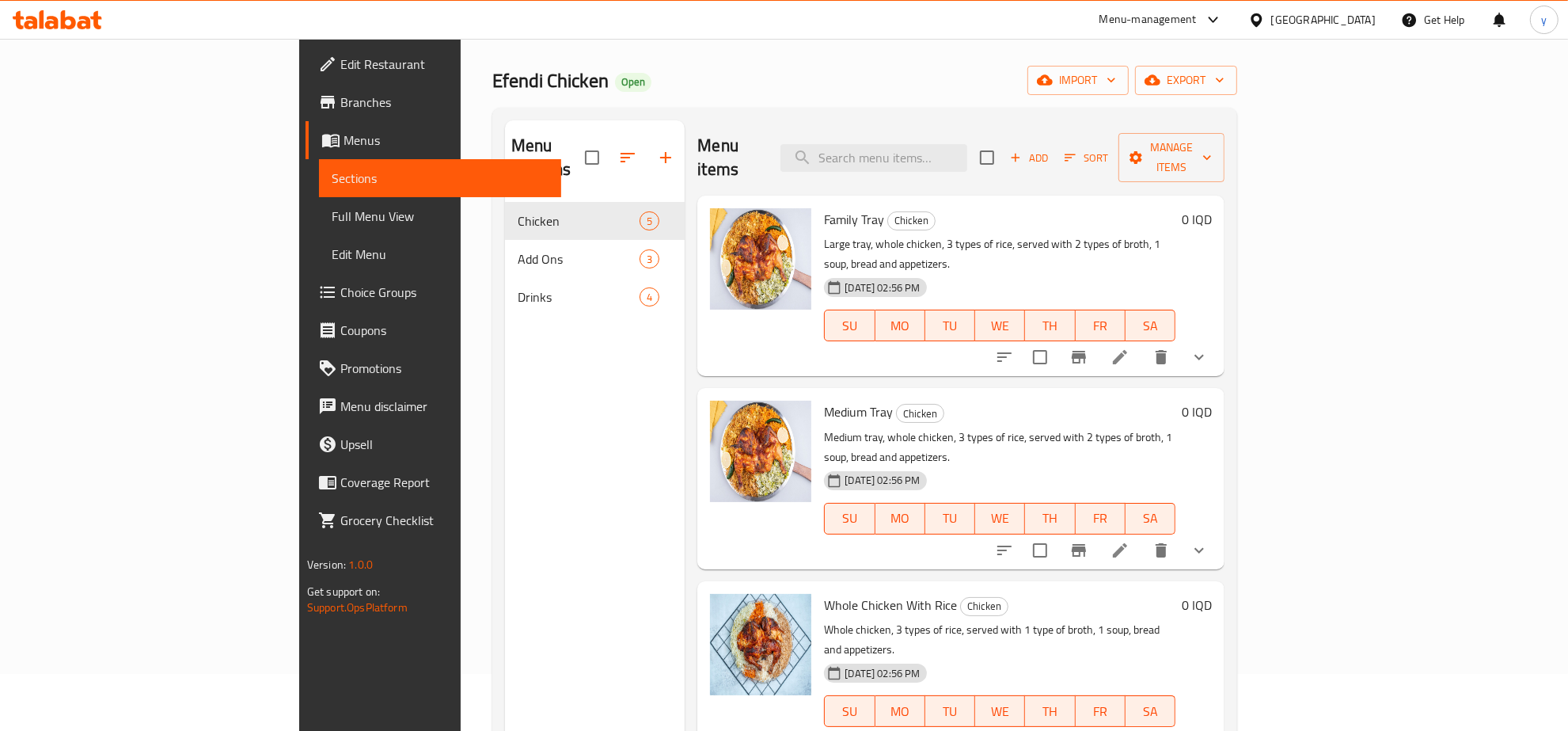
click at [1209, 348] on icon "show more" at bounding box center [1200, 357] width 19 height 19
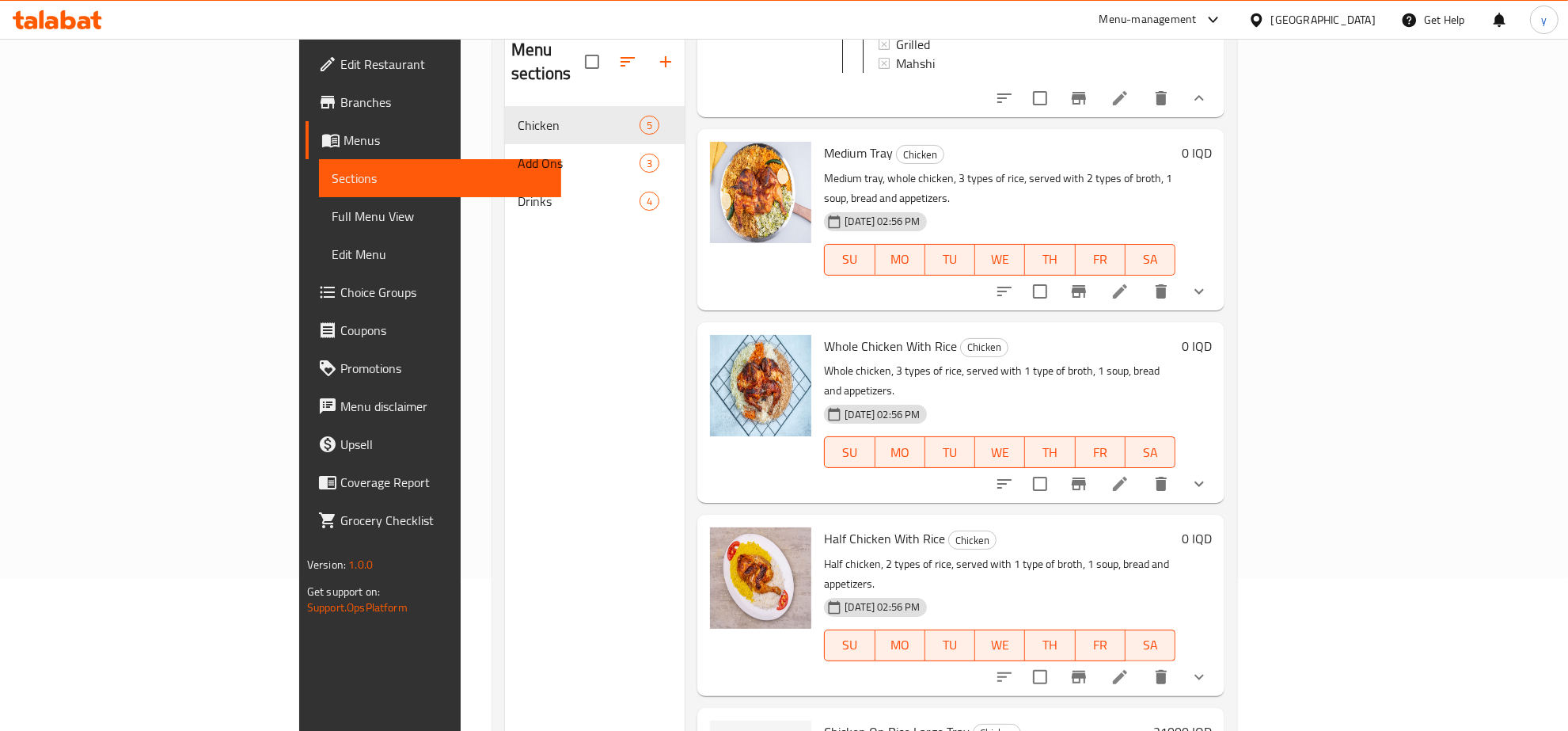
scroll to position [222, 0]
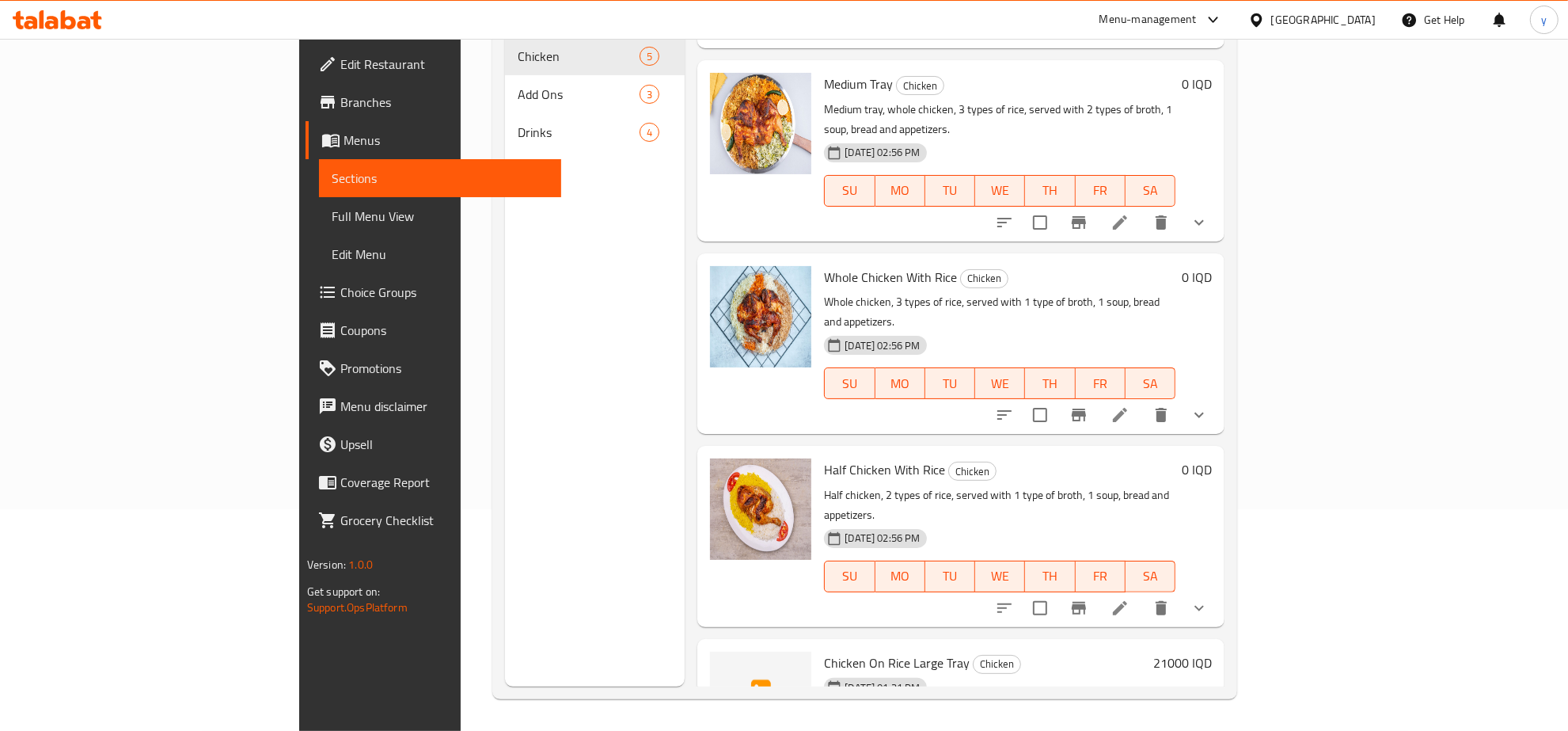
click at [889, 651] on span "Chicken On Rice Large Tray" at bounding box center [896, 663] width 145 height 24
drag, startPoint x: 891, startPoint y: 573, endPoint x: 749, endPoint y: 578, distance: 142.1
click at [824, 652] on h6 "Chicken On Rice Large Tray Chicken" at bounding box center [985, 663] width 323 height 22
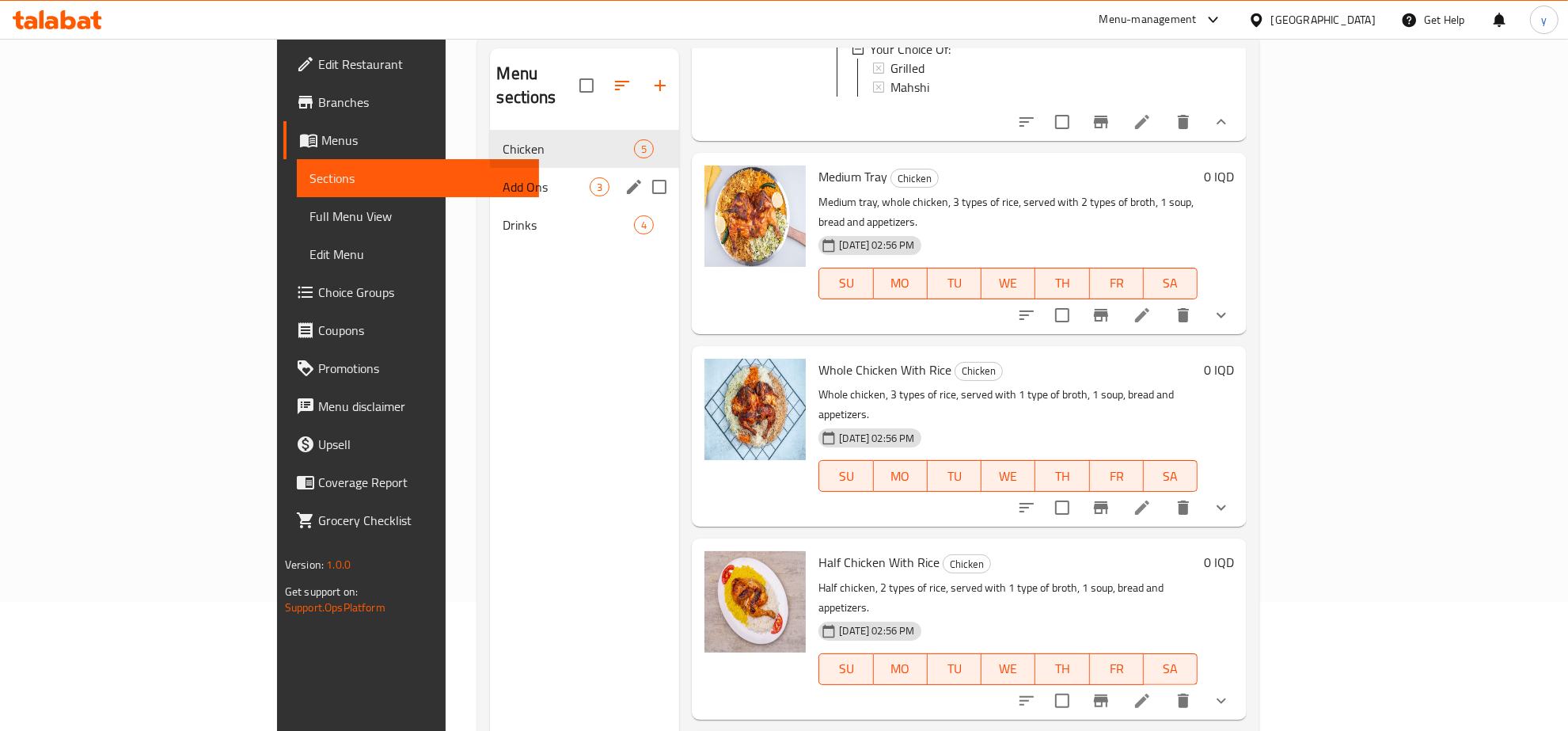
scroll to position [57, 0]
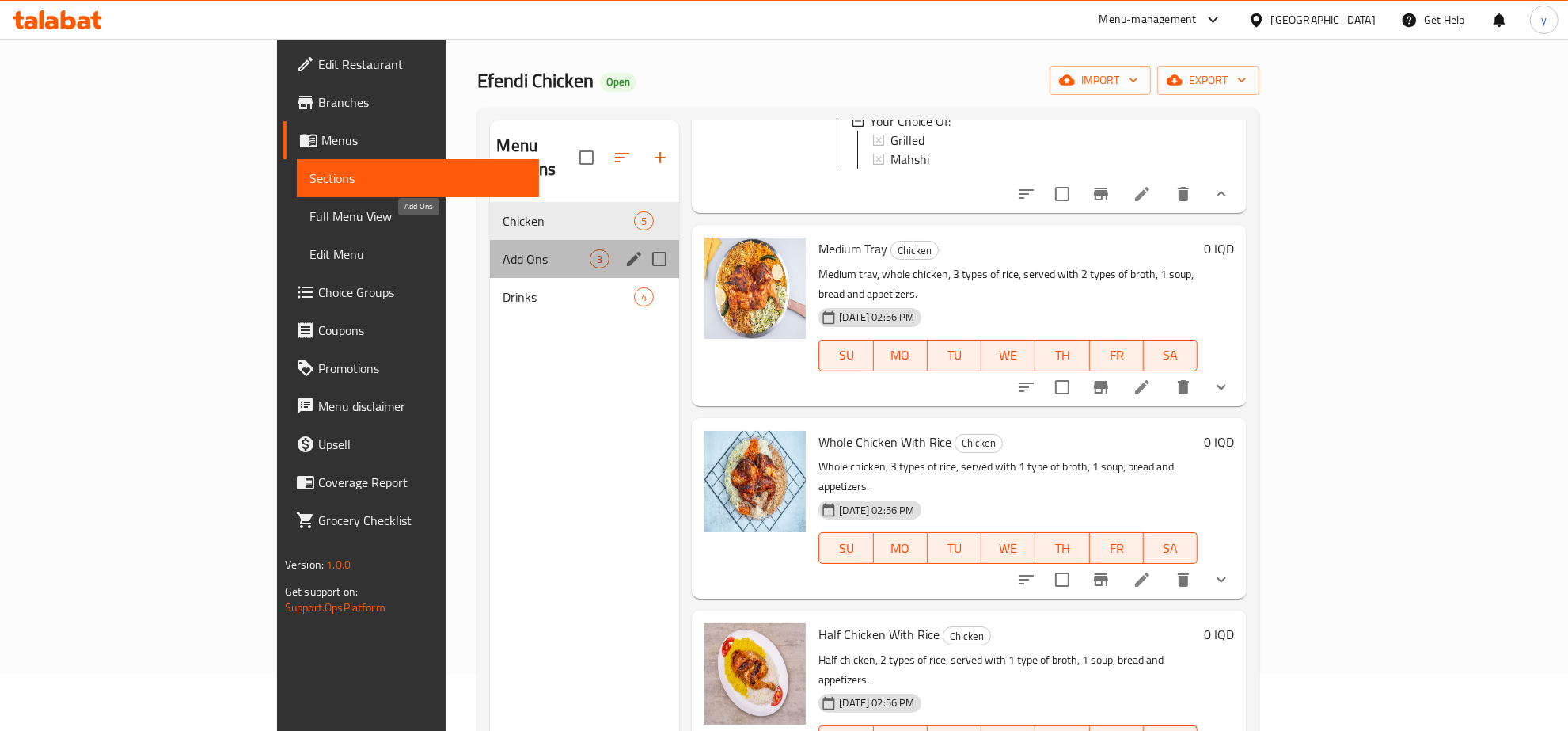
click at [502, 250] on span "Add Ons" at bounding box center [546, 259] width 87 height 19
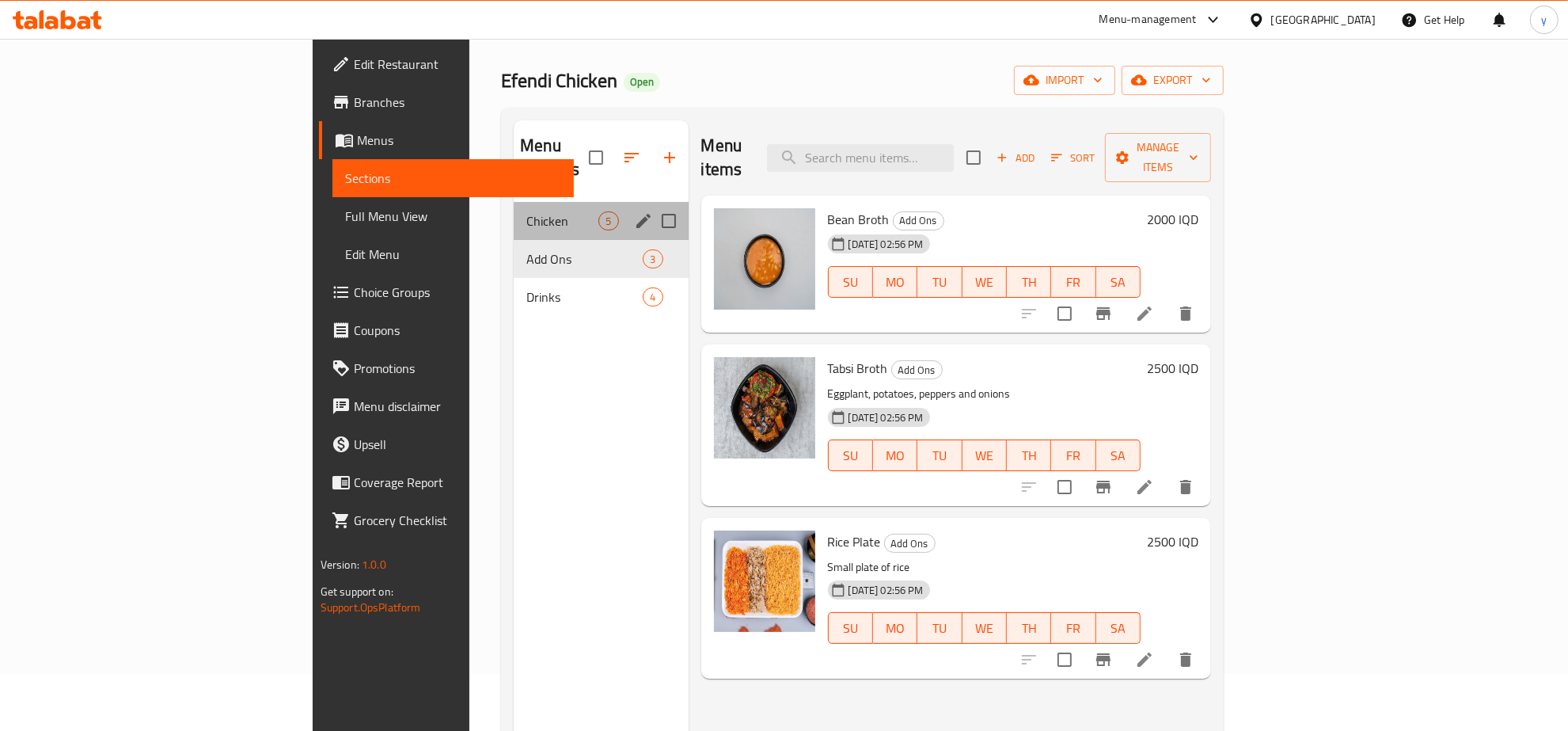
click at [514, 202] on div "Chicken 5" at bounding box center [601, 221] width 174 height 38
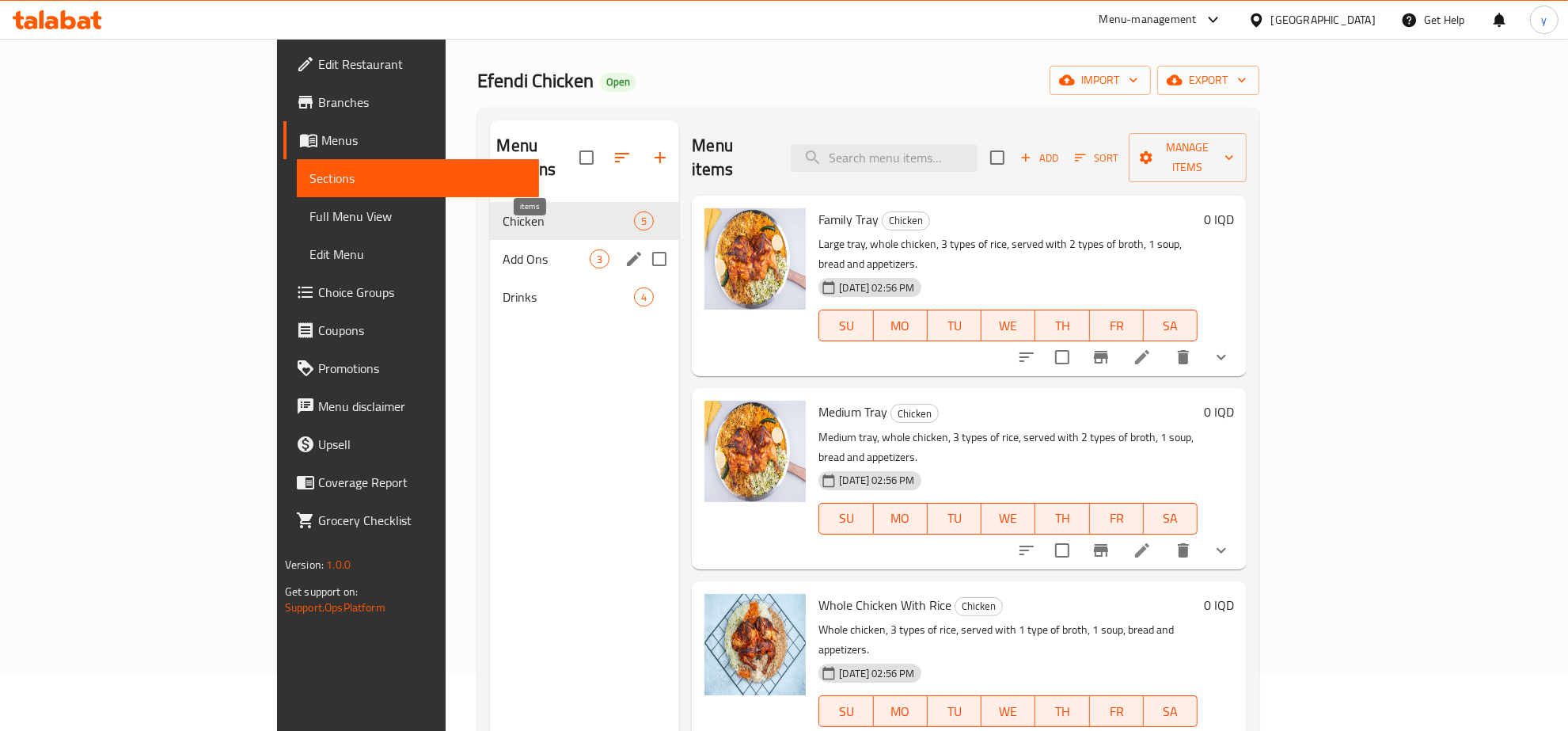
click at [590, 252] on span "3" at bounding box center [599, 260] width 18 height 15
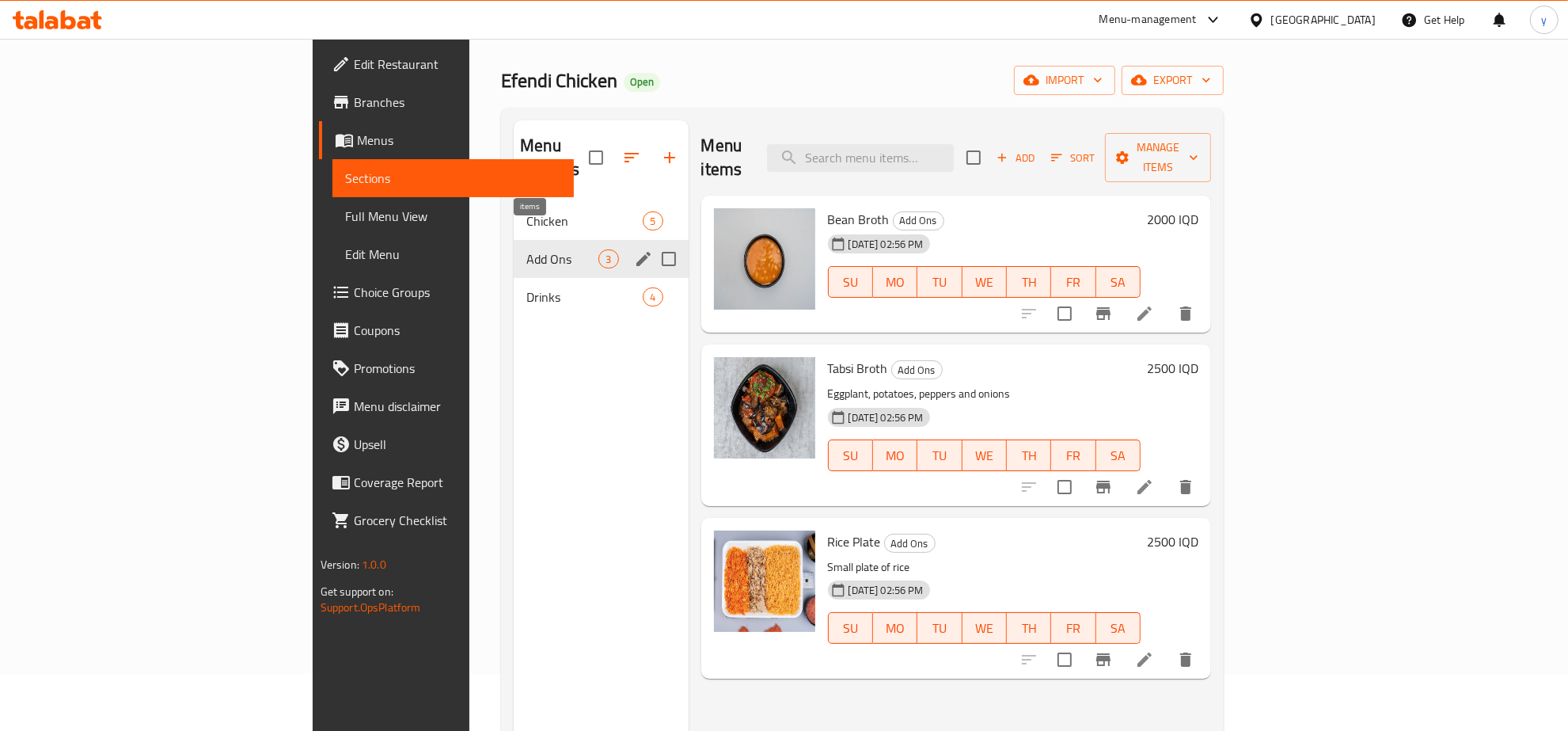
drag, startPoint x: 496, startPoint y: 209, endPoint x: 526, endPoint y: 233, distance: 38.4
click at [524, 236] on div "Chicken 5 Add Ons 3 Drinks 4" at bounding box center [601, 258] width 174 height 114
click at [598, 250] on div "3" at bounding box center [608, 259] width 20 height 19
click at [514, 202] on div "Chicken 5" at bounding box center [601, 221] width 174 height 38
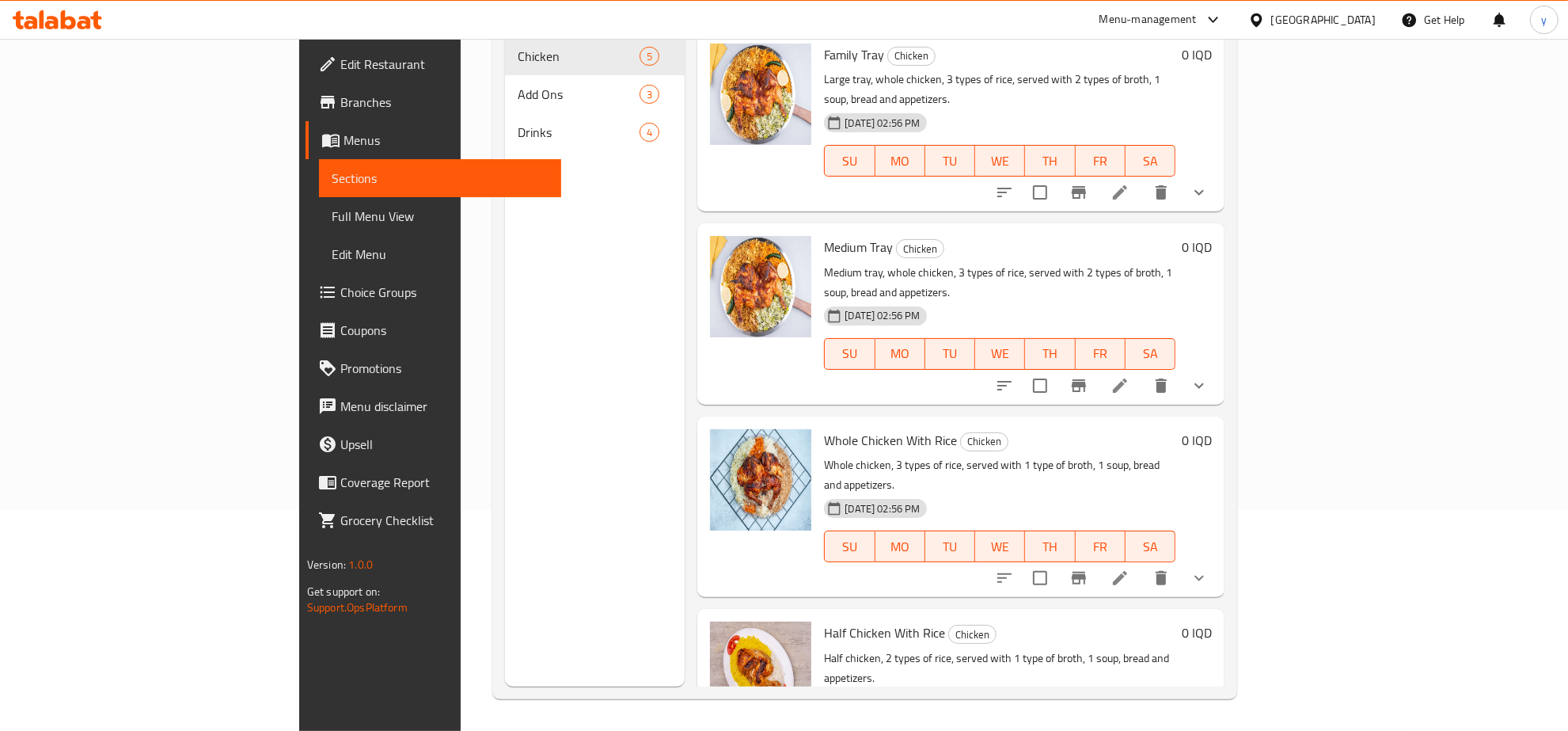
scroll to position [148, 0]
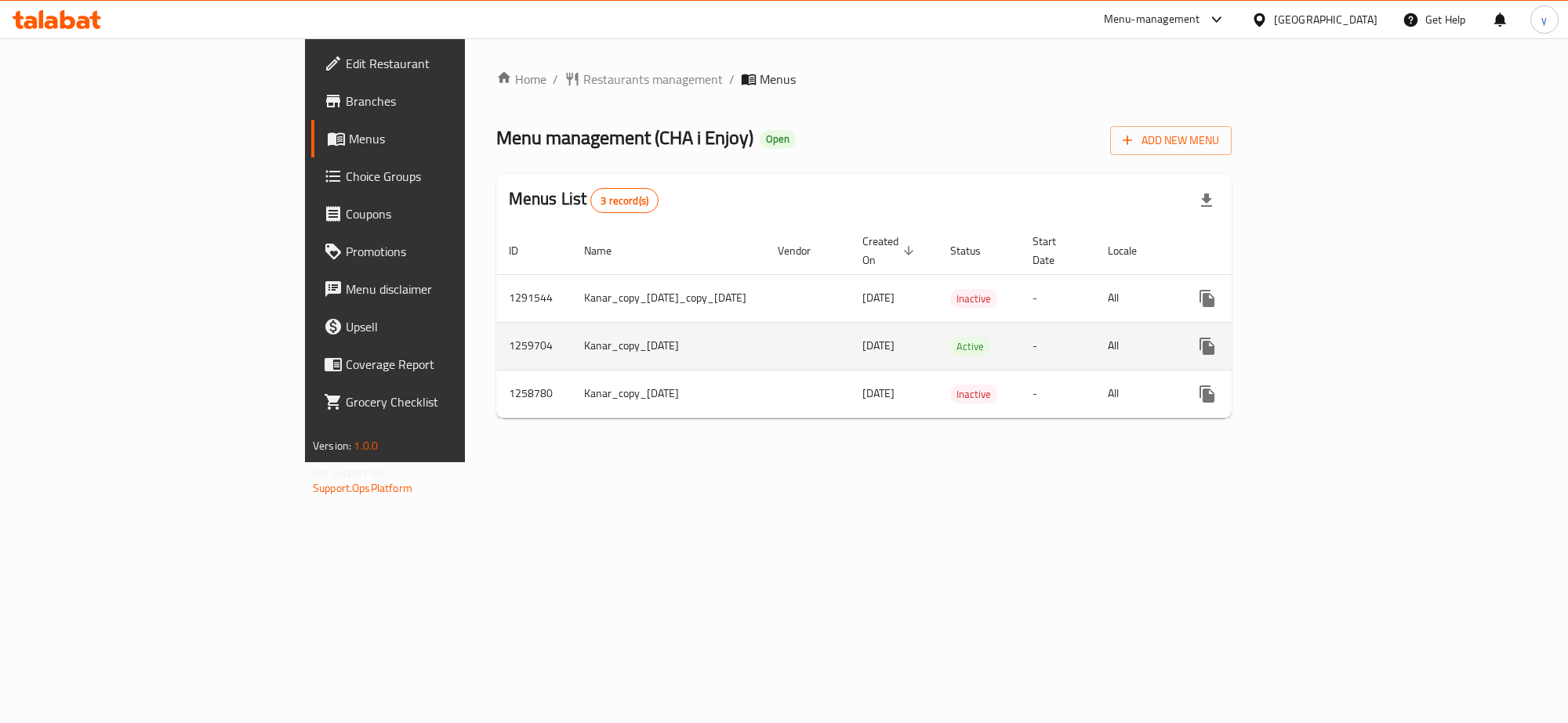
click at [1351, 322] on td "enhanced table" at bounding box center [1264, 346] width 176 height 48
click at [1329, 337] on icon "enhanced table" at bounding box center [1320, 346] width 19 height 19
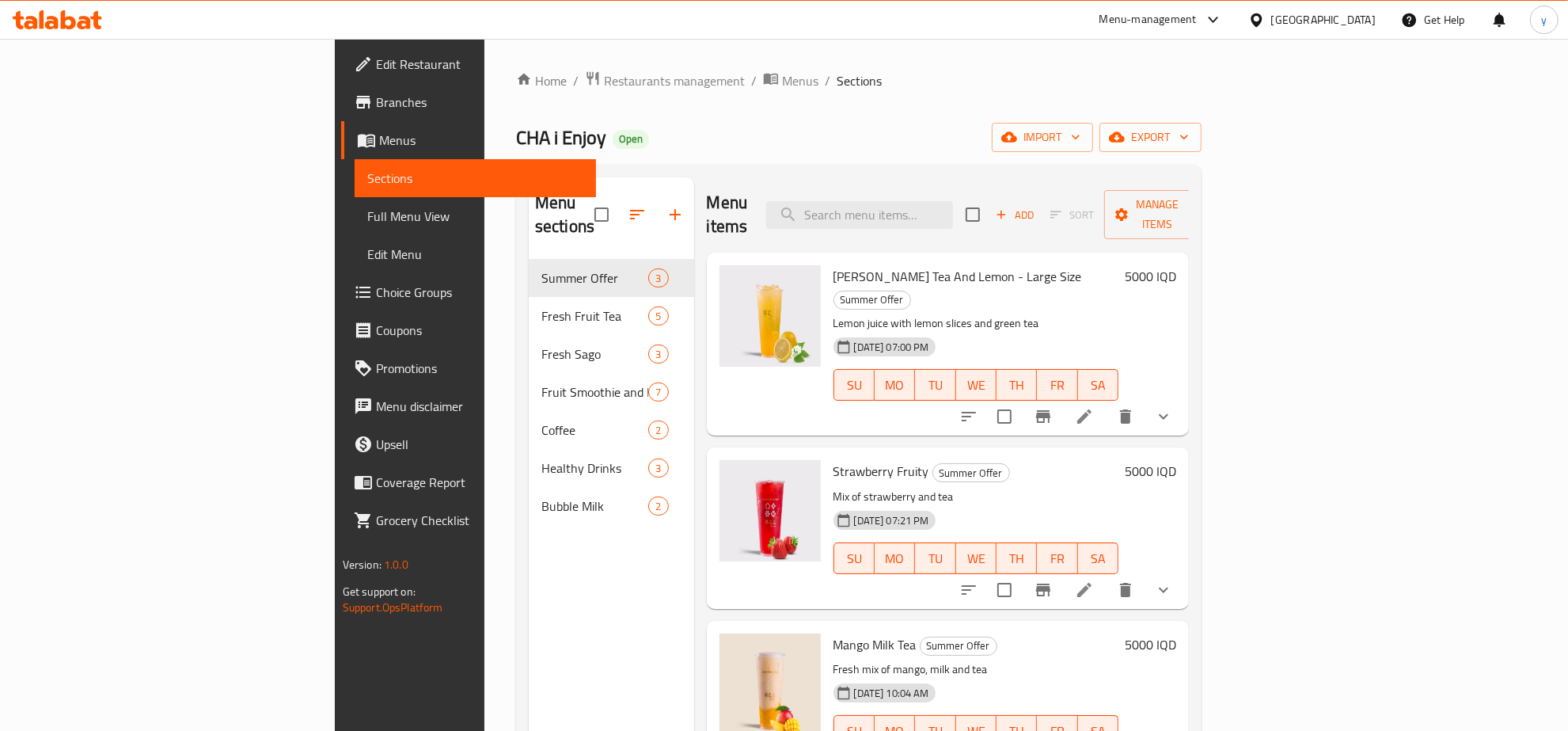
click at [367, 214] on span "Full Menu View" at bounding box center [476, 216] width 217 height 19
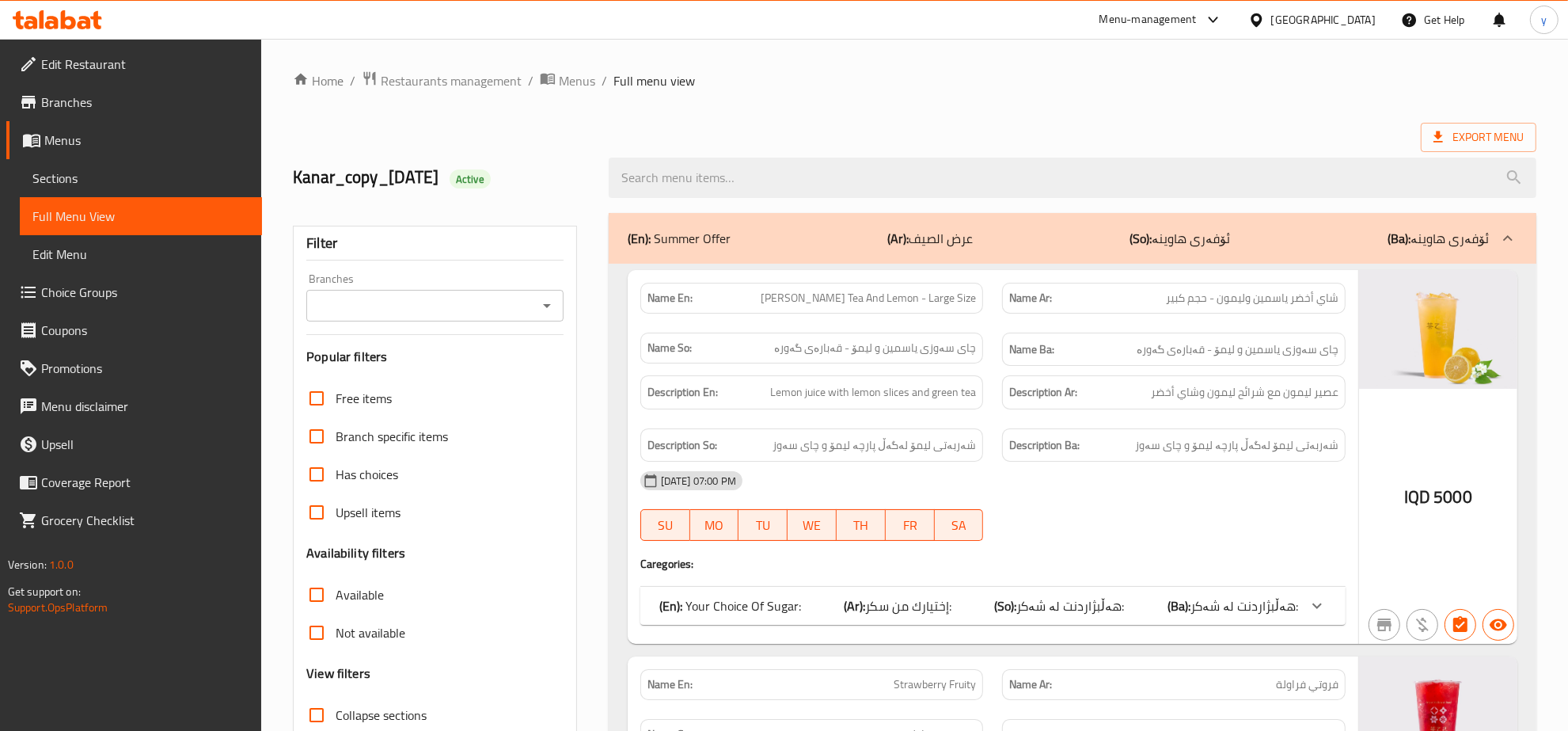
click at [832, 146] on div "Kanar_copy_[DATE] Active" at bounding box center [915, 178] width 1263 height 70
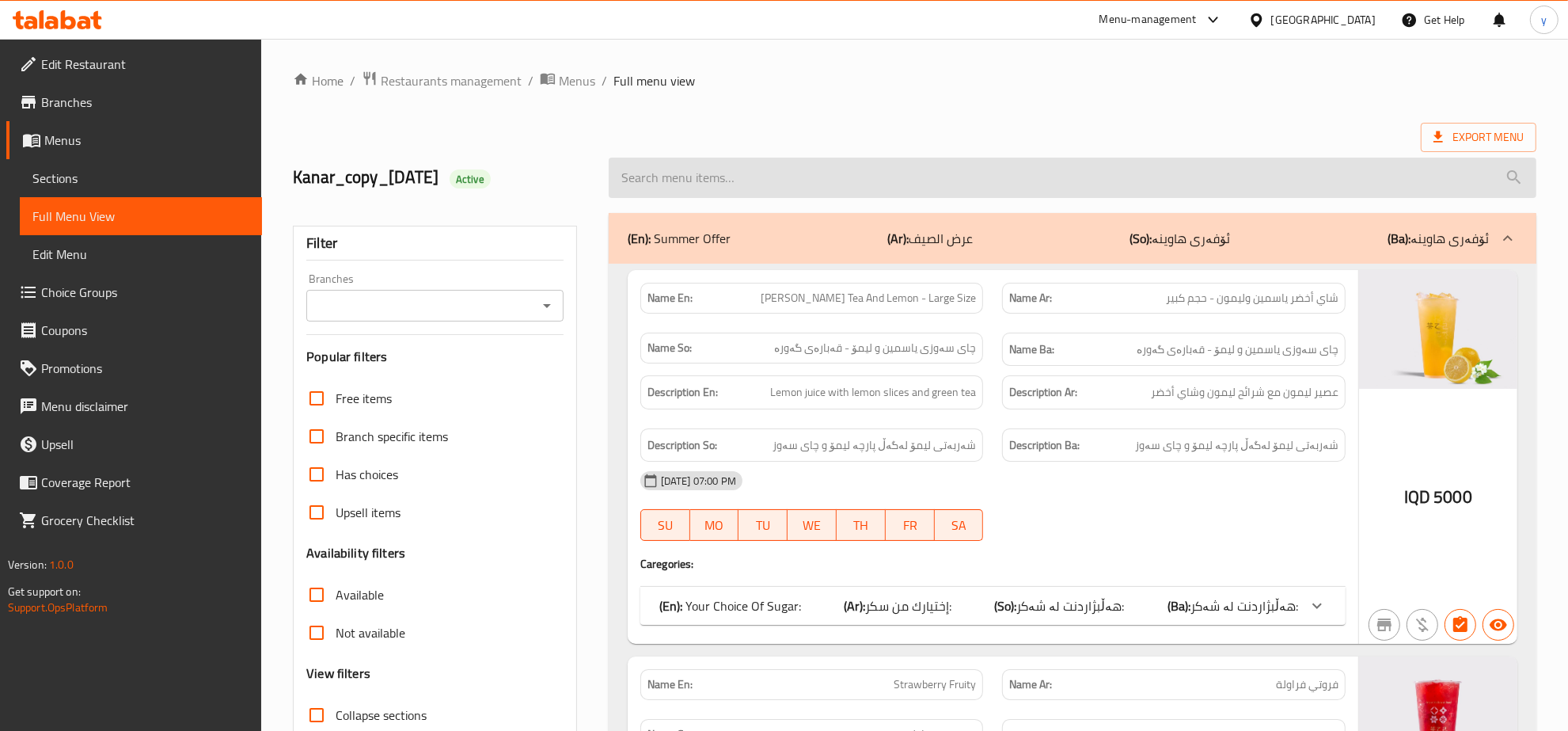
click at [824, 182] on input "search" at bounding box center [1072, 177] width 928 height 40
paste input "[PERSON_NAME] Tea And Lemon - XXL"
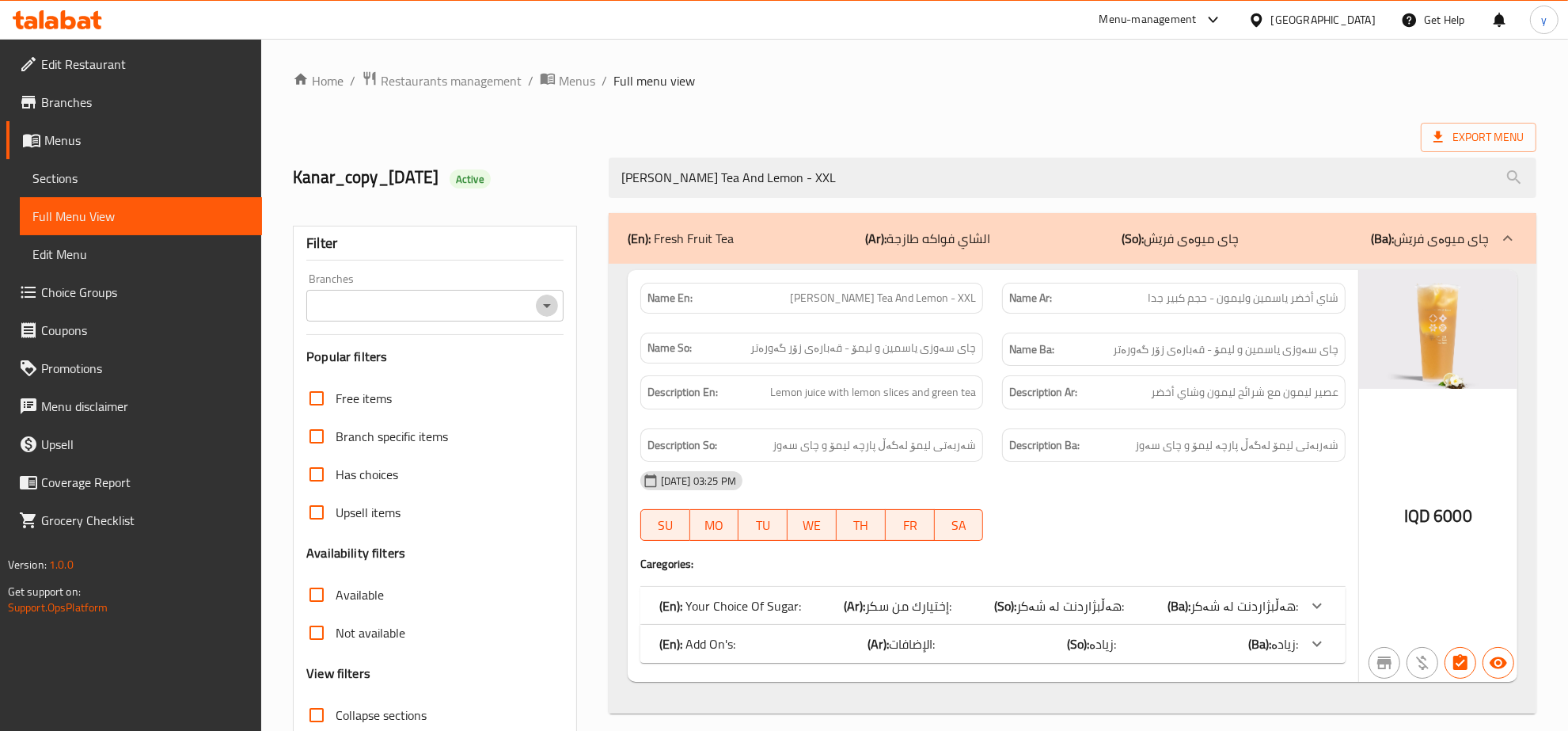
click at [556, 309] on button "Open" at bounding box center [547, 306] width 22 height 22
type input "[PERSON_NAME] Tea And Lemon - XXL"
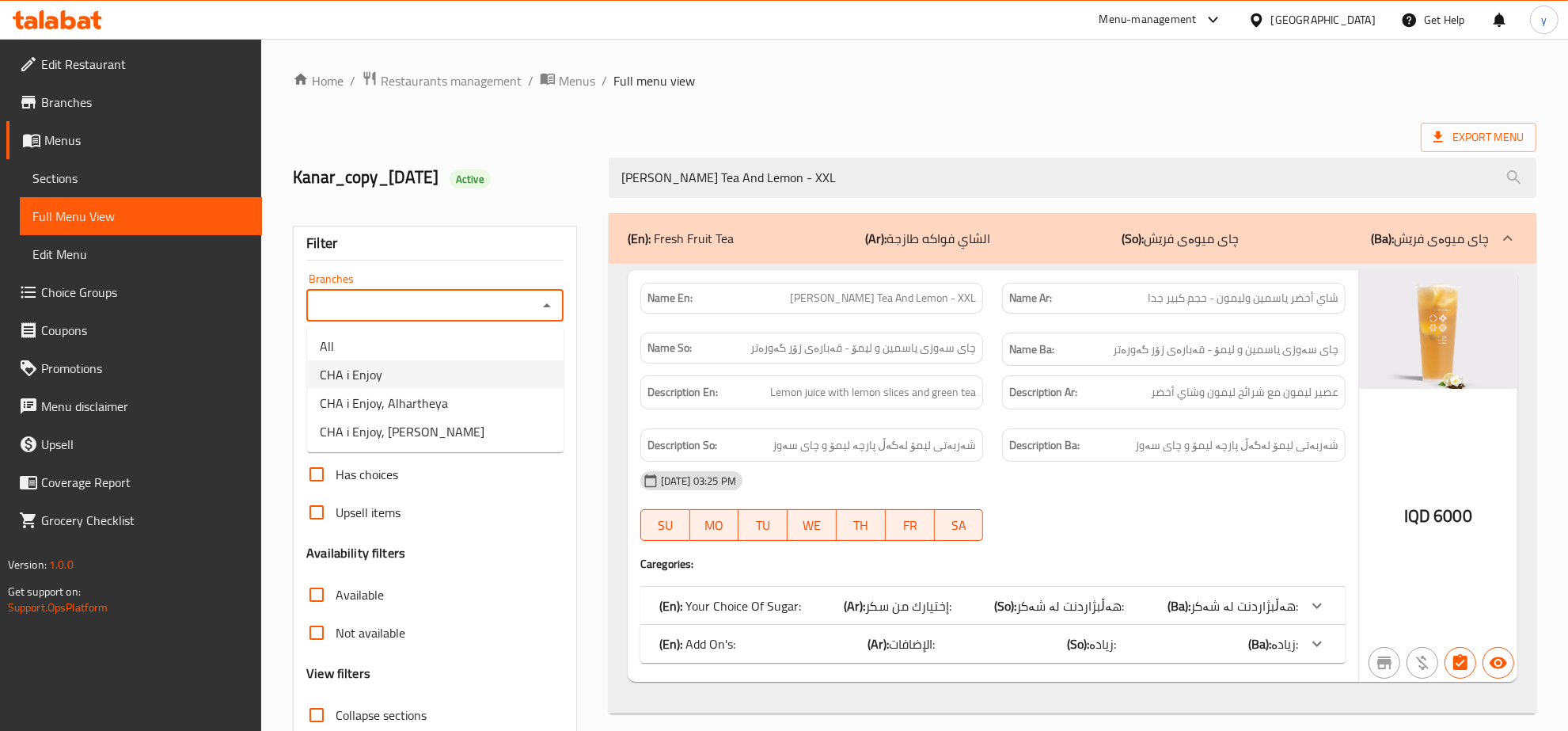
click at [500, 368] on li "CHA i Enjoy" at bounding box center [435, 374] width 256 height 28
type input "CHA i Enjoy"
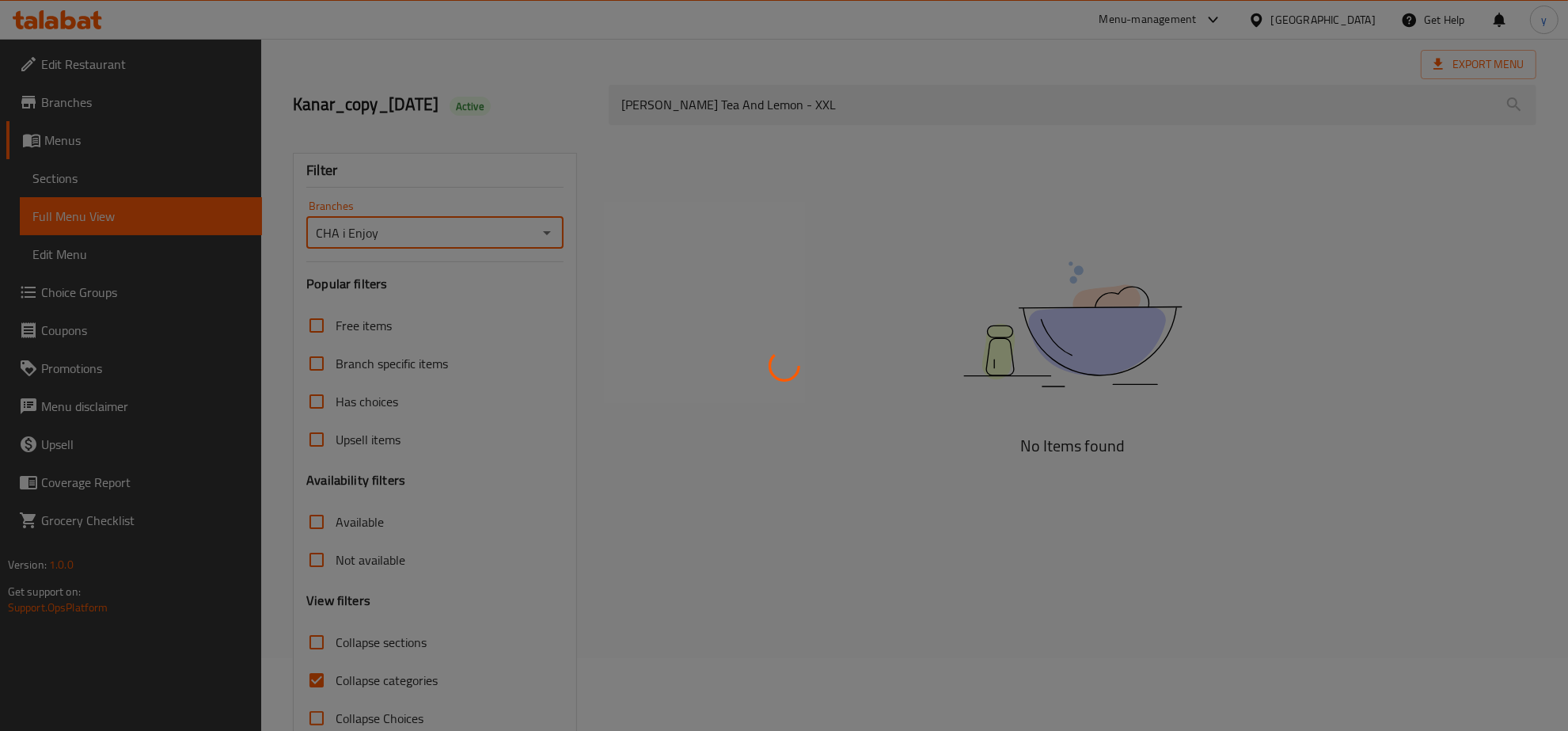
scroll to position [112, 0]
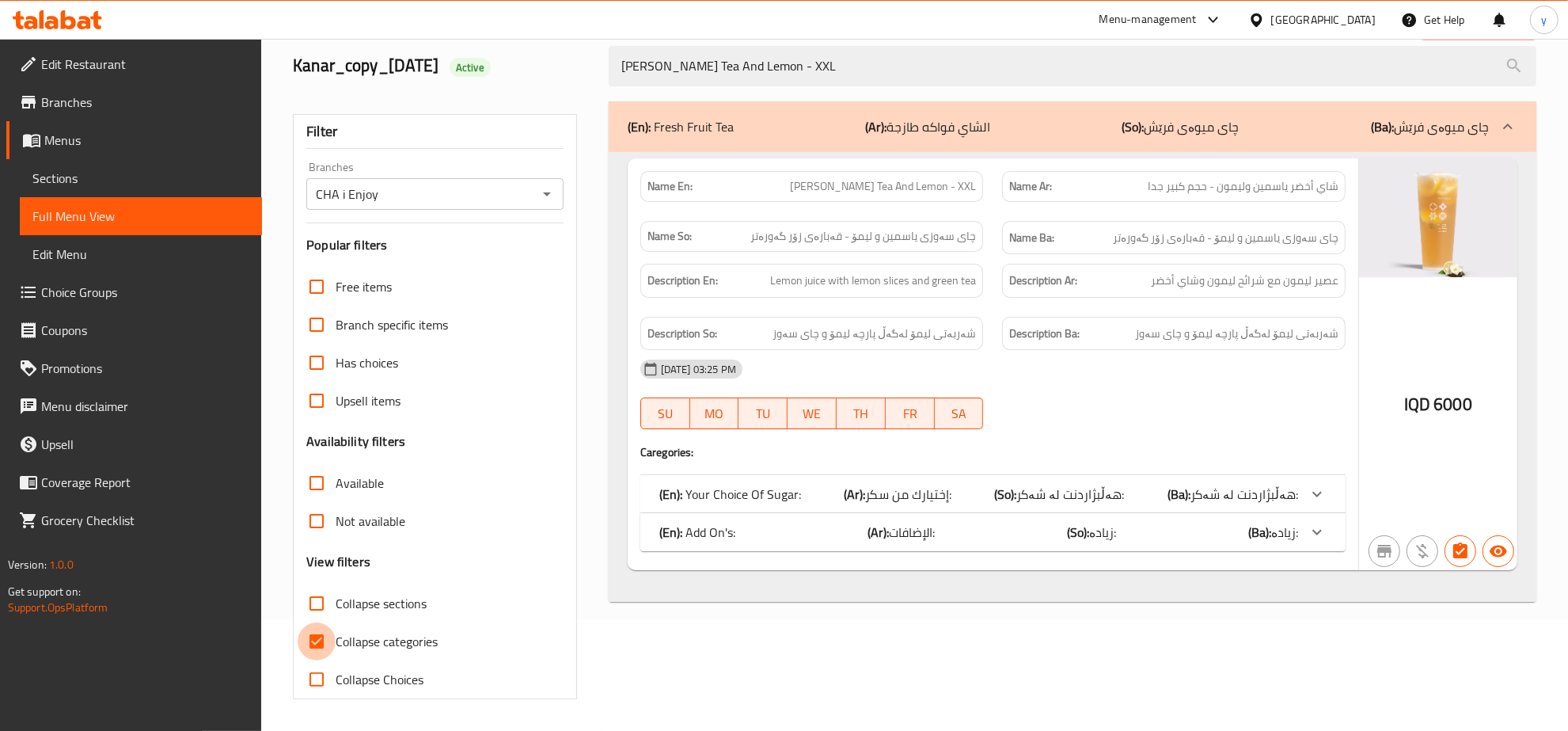
click at [329, 644] on input "Collapse categories" at bounding box center [316, 641] width 38 height 38
checkbox input "false"
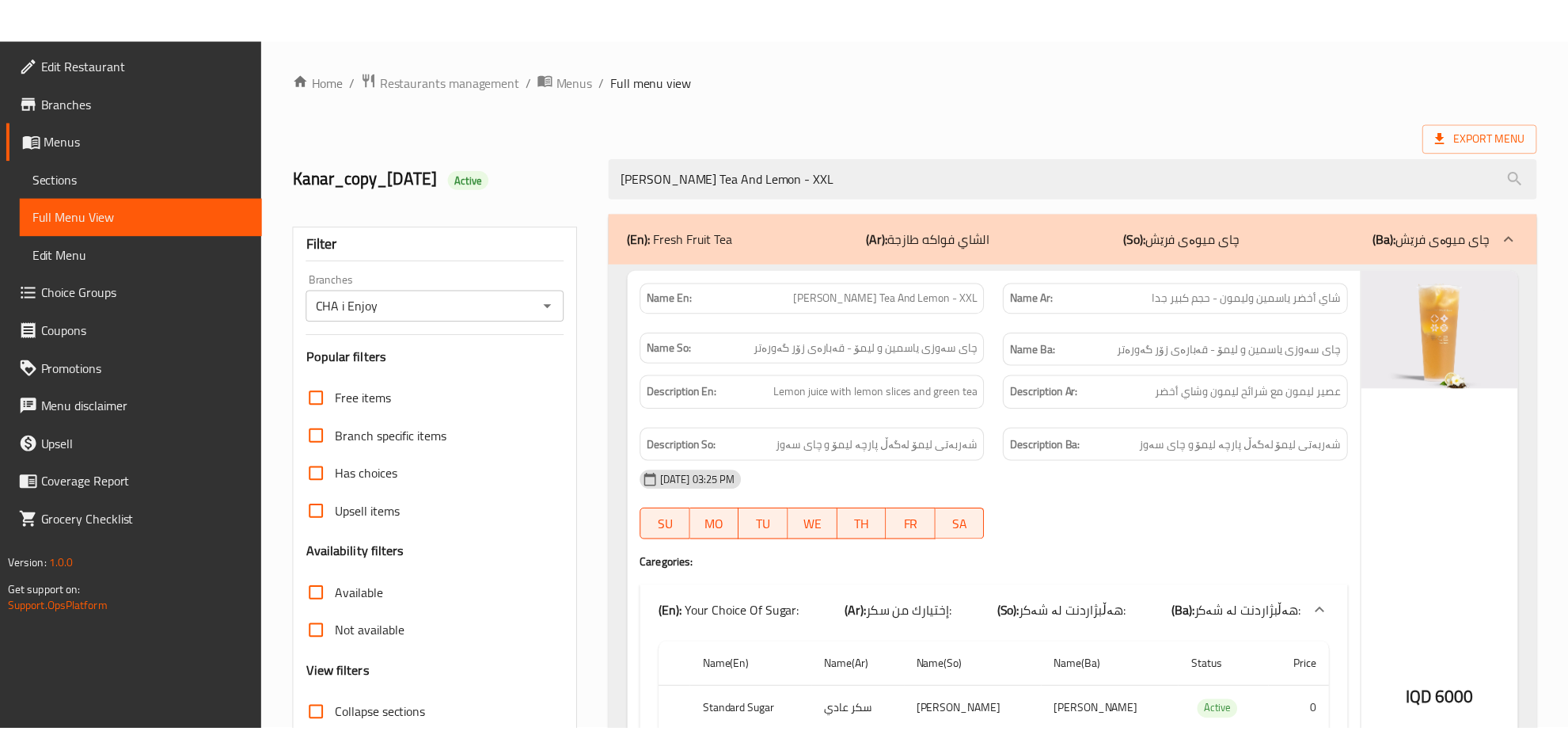
scroll to position [386, 0]
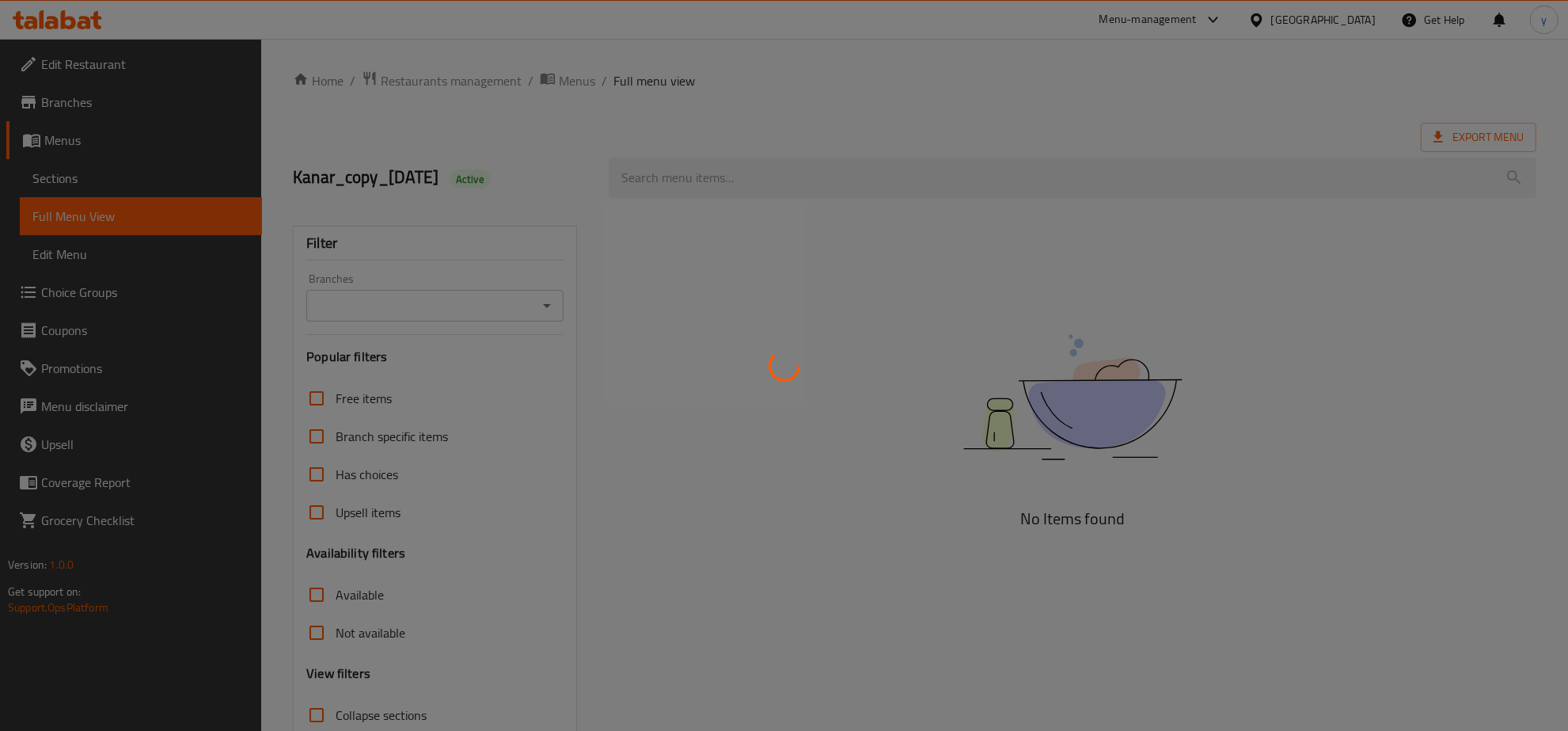
click at [855, 176] on div at bounding box center [784, 365] width 1568 height 731
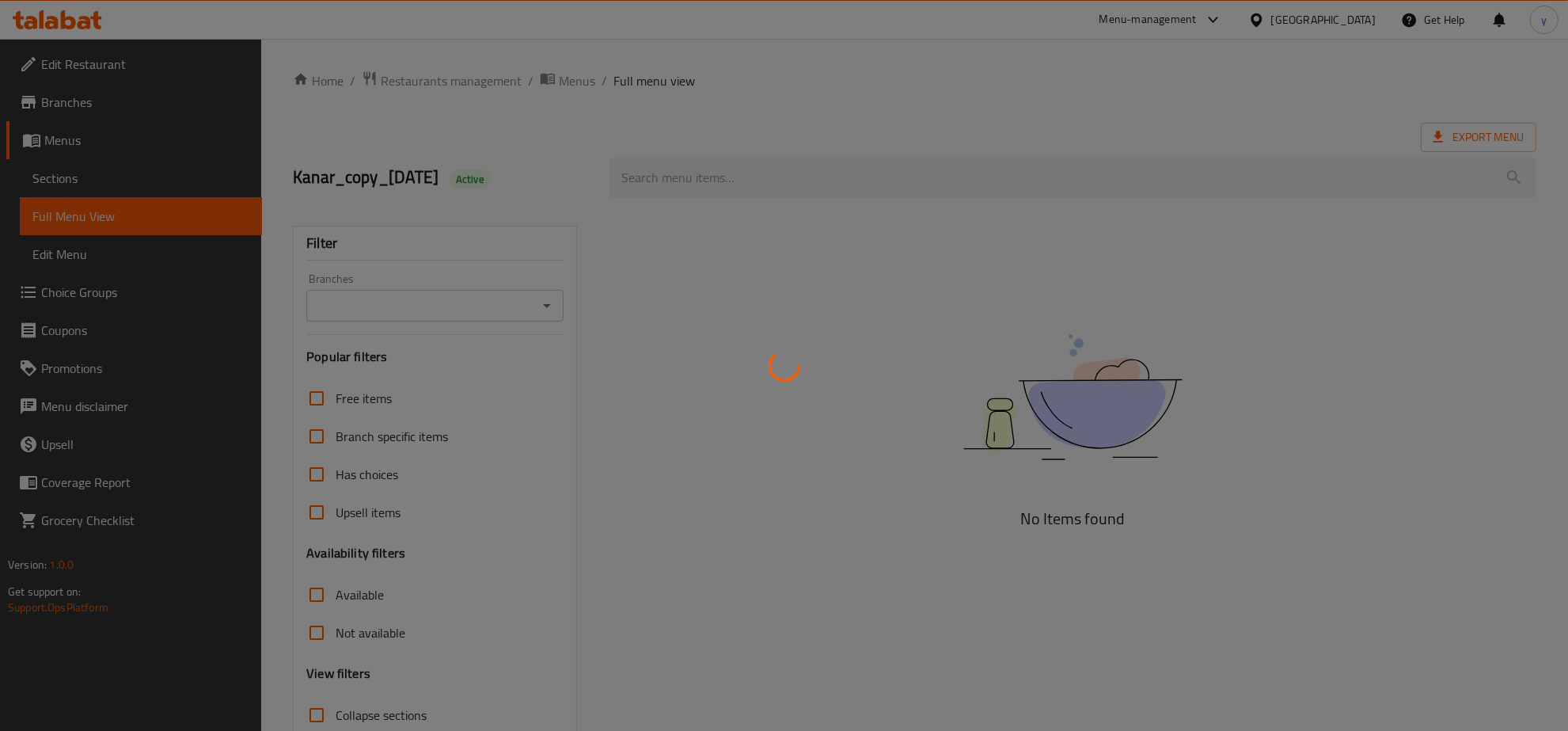
click at [855, 176] on div at bounding box center [784, 365] width 1568 height 731
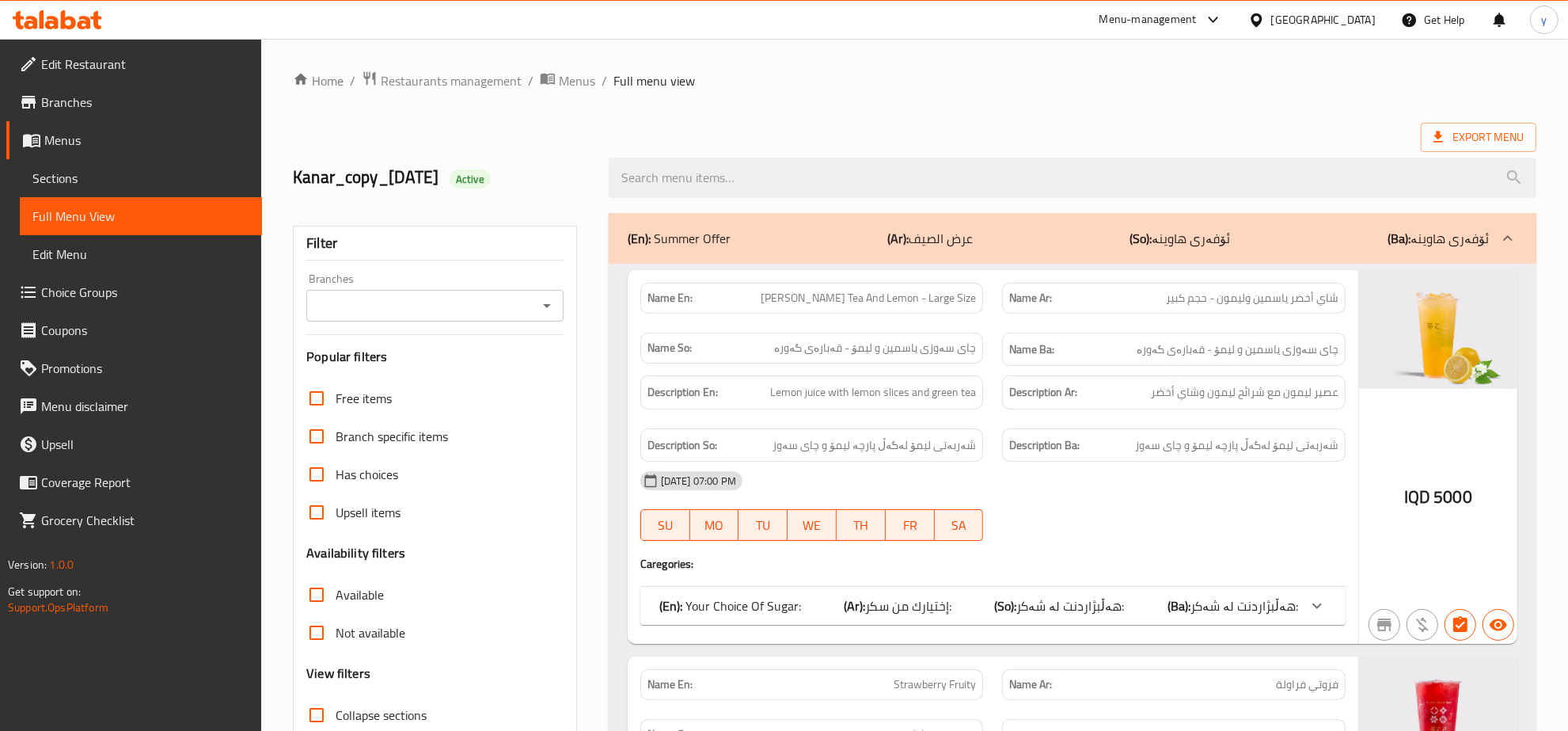
click at [786, 186] on input "search" at bounding box center [1072, 177] width 928 height 40
paste input "Spring Peach"
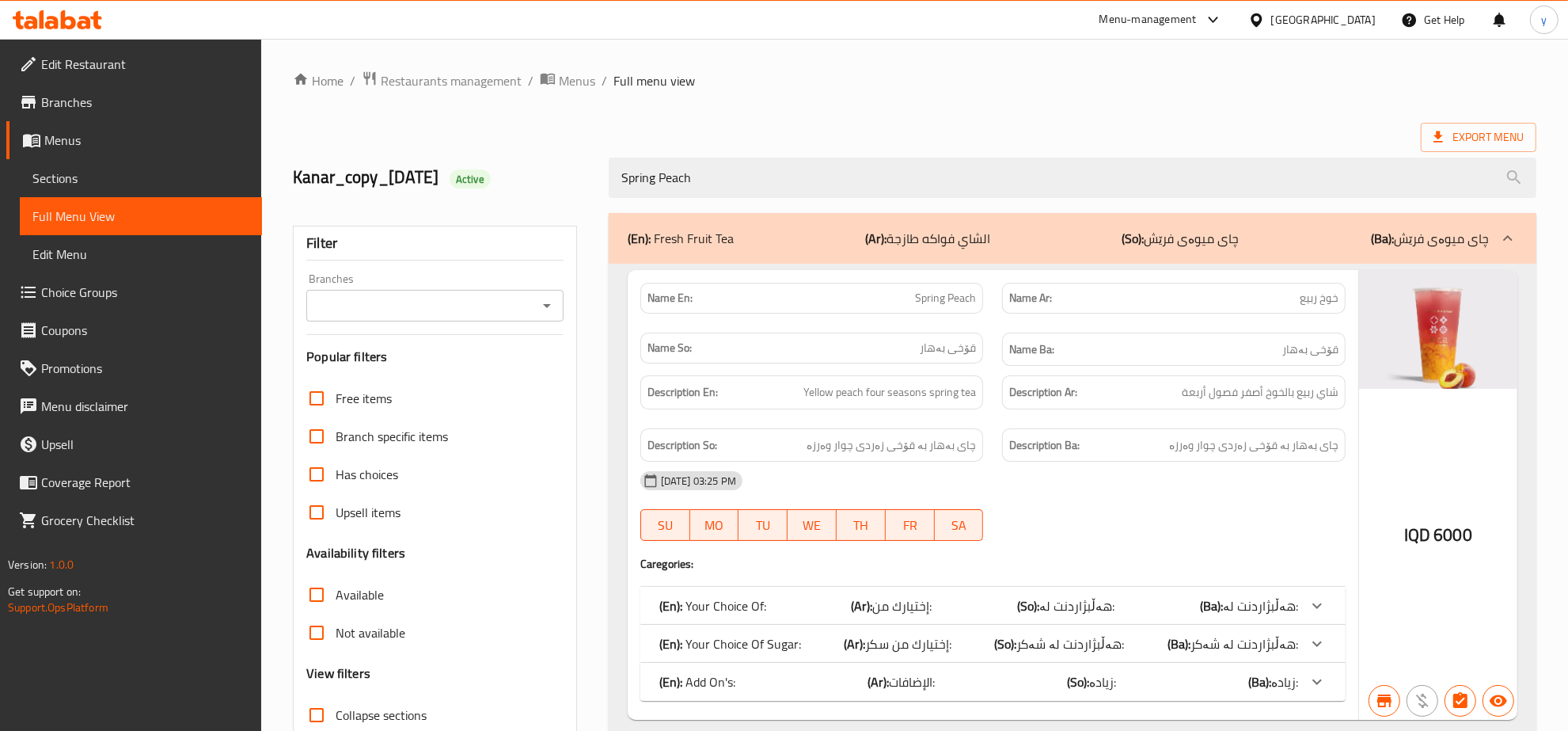
click at [536, 307] on button "Open" at bounding box center [547, 306] width 22 height 22
type input "Spring Peach"
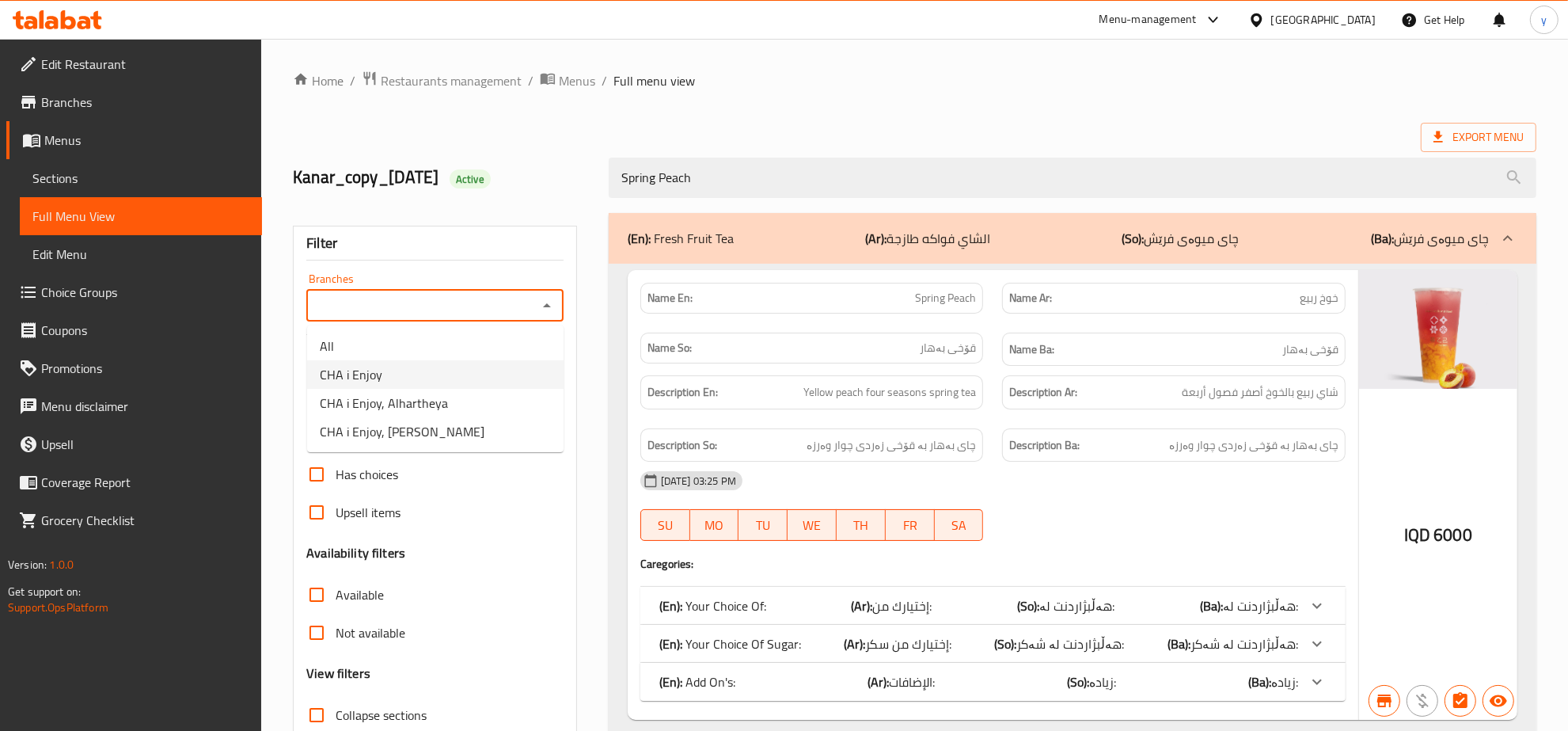
click at [484, 386] on li "CHA i Enjoy" at bounding box center [435, 374] width 256 height 28
type input "CHA i Enjoy"
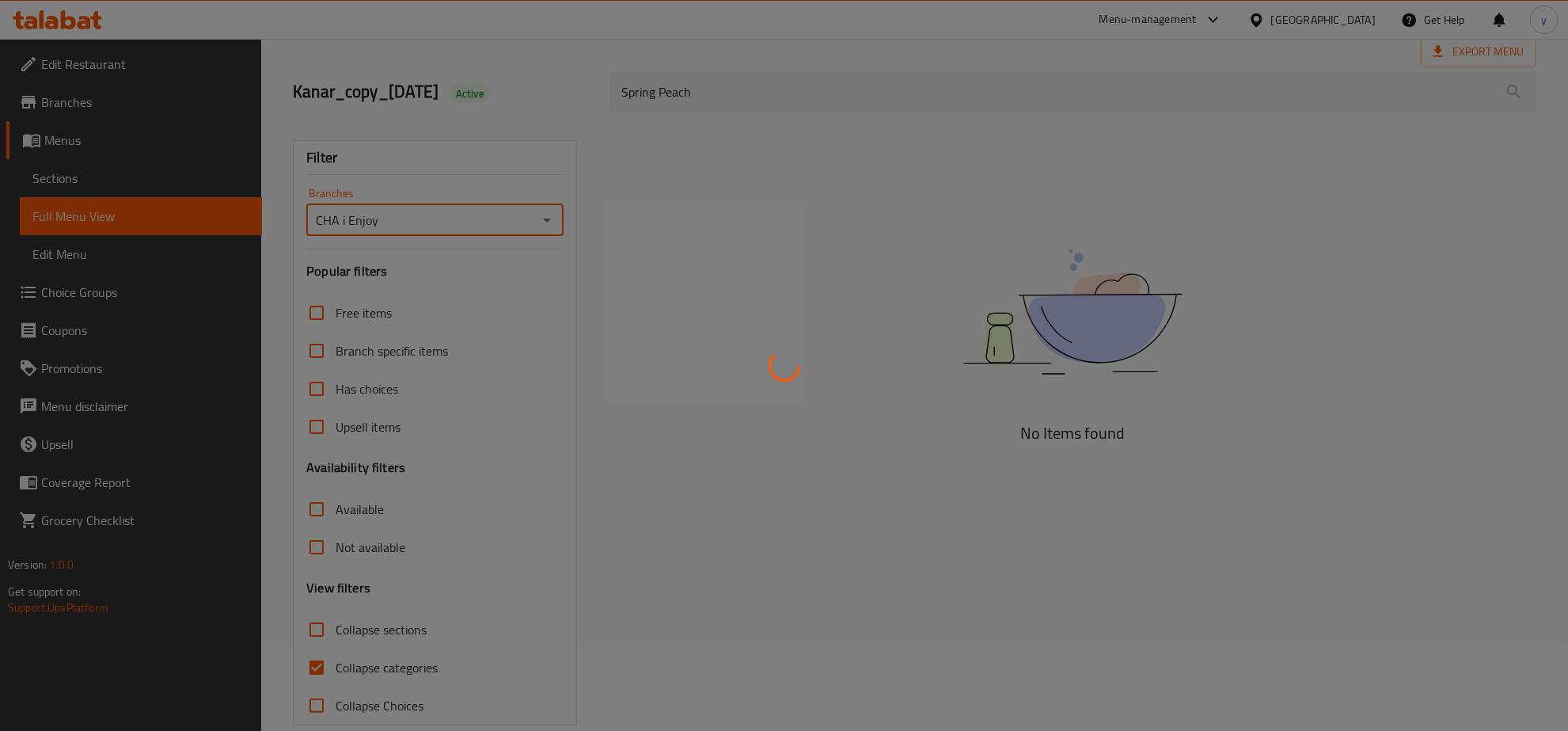
scroll to position [112, 0]
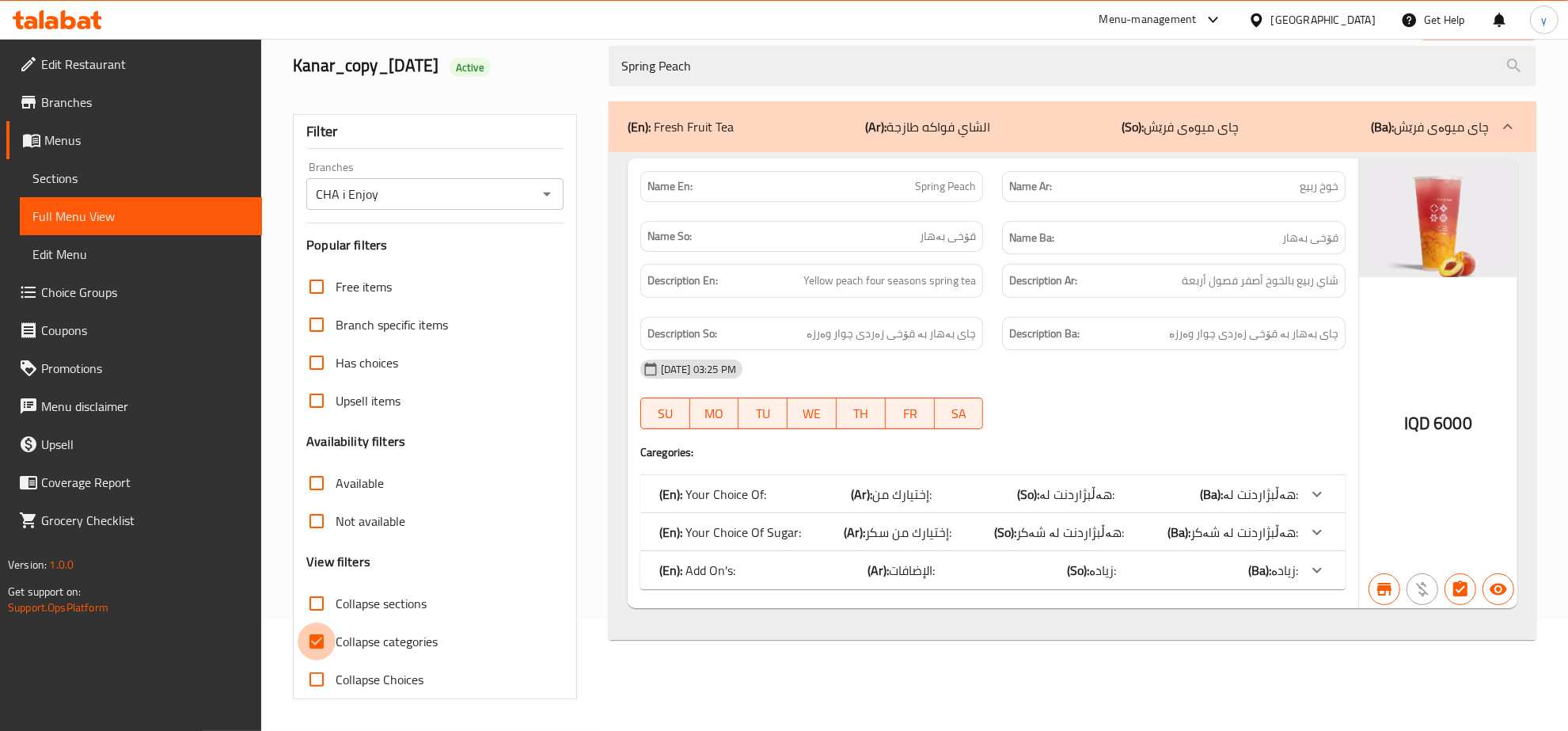
click at [323, 640] on input "Collapse categories" at bounding box center [316, 641] width 38 height 38
checkbox input "false"
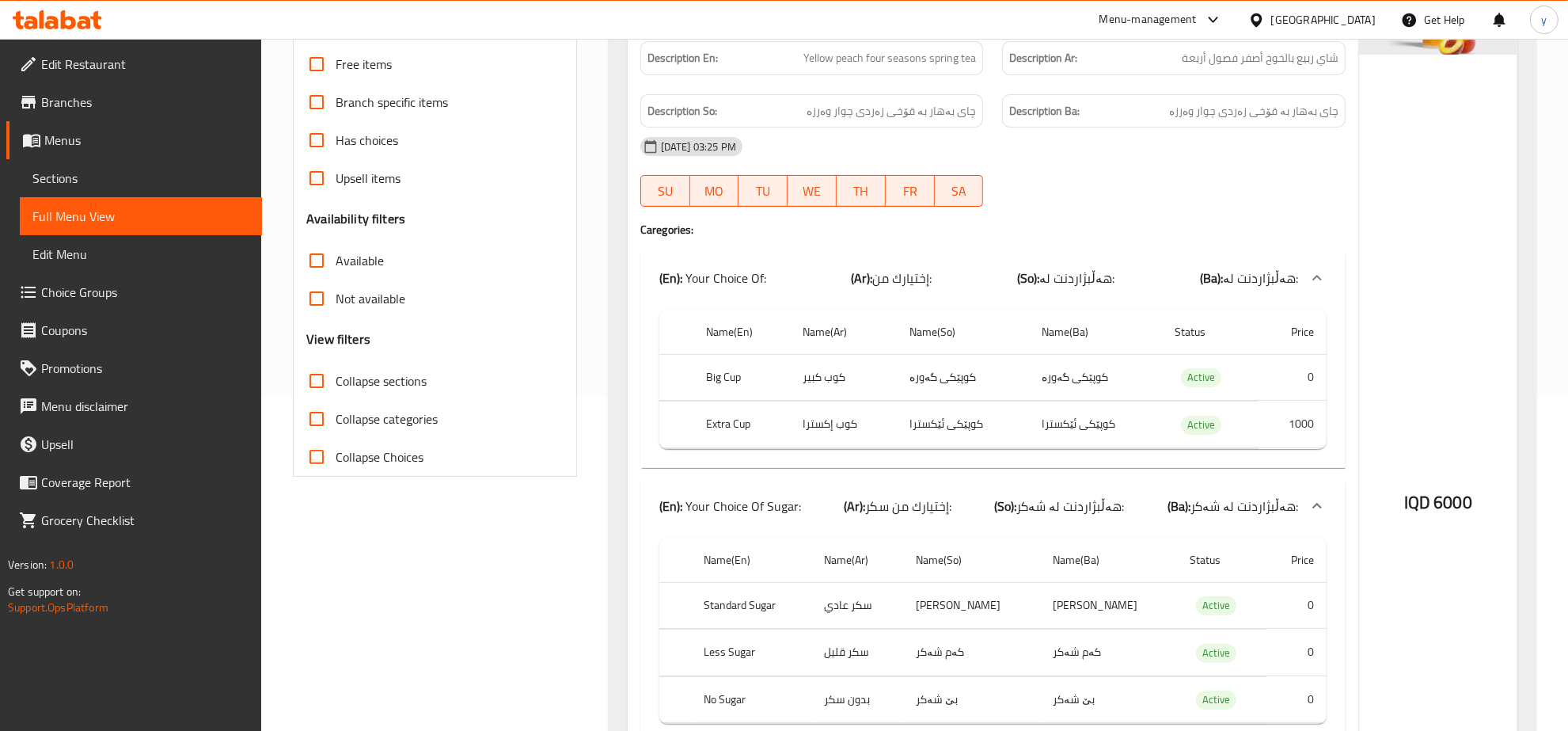
scroll to position [0, 0]
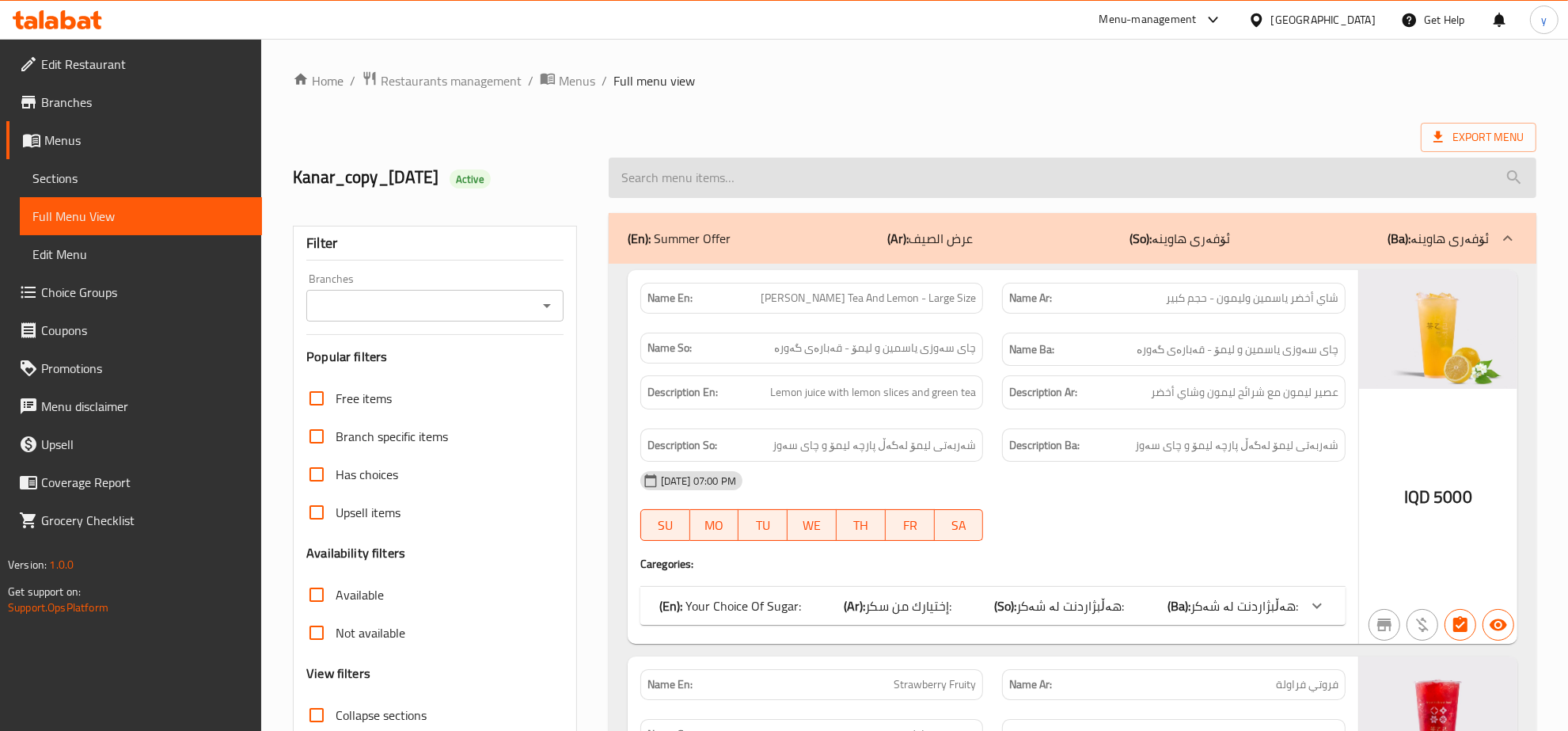
click at [895, 178] on input "search" at bounding box center [1072, 177] width 928 height 40
paste input "Mango Pomelo Sago"
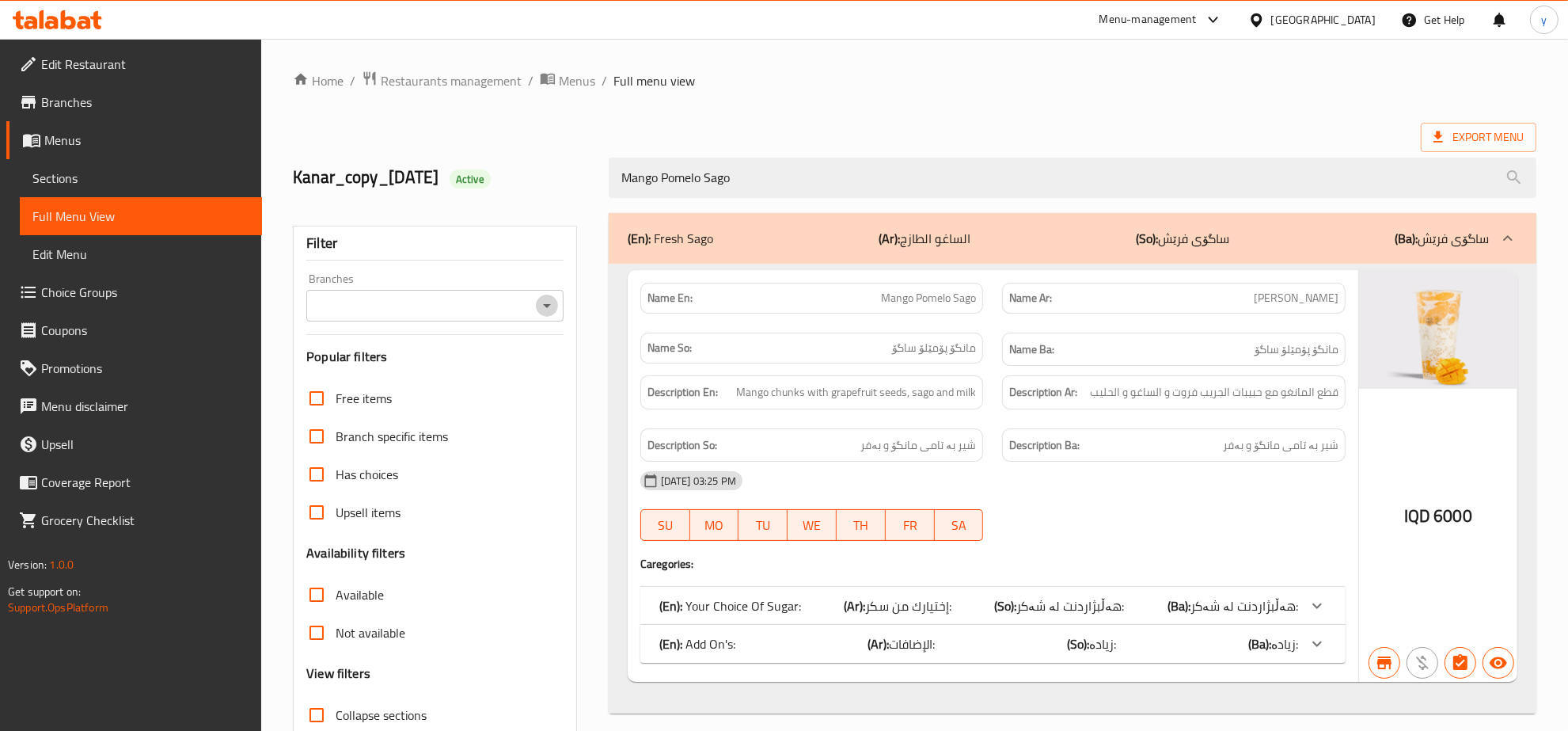
click at [543, 301] on icon "Open" at bounding box center [547, 306] width 19 height 19
type input "Mango Pomelo Sago"
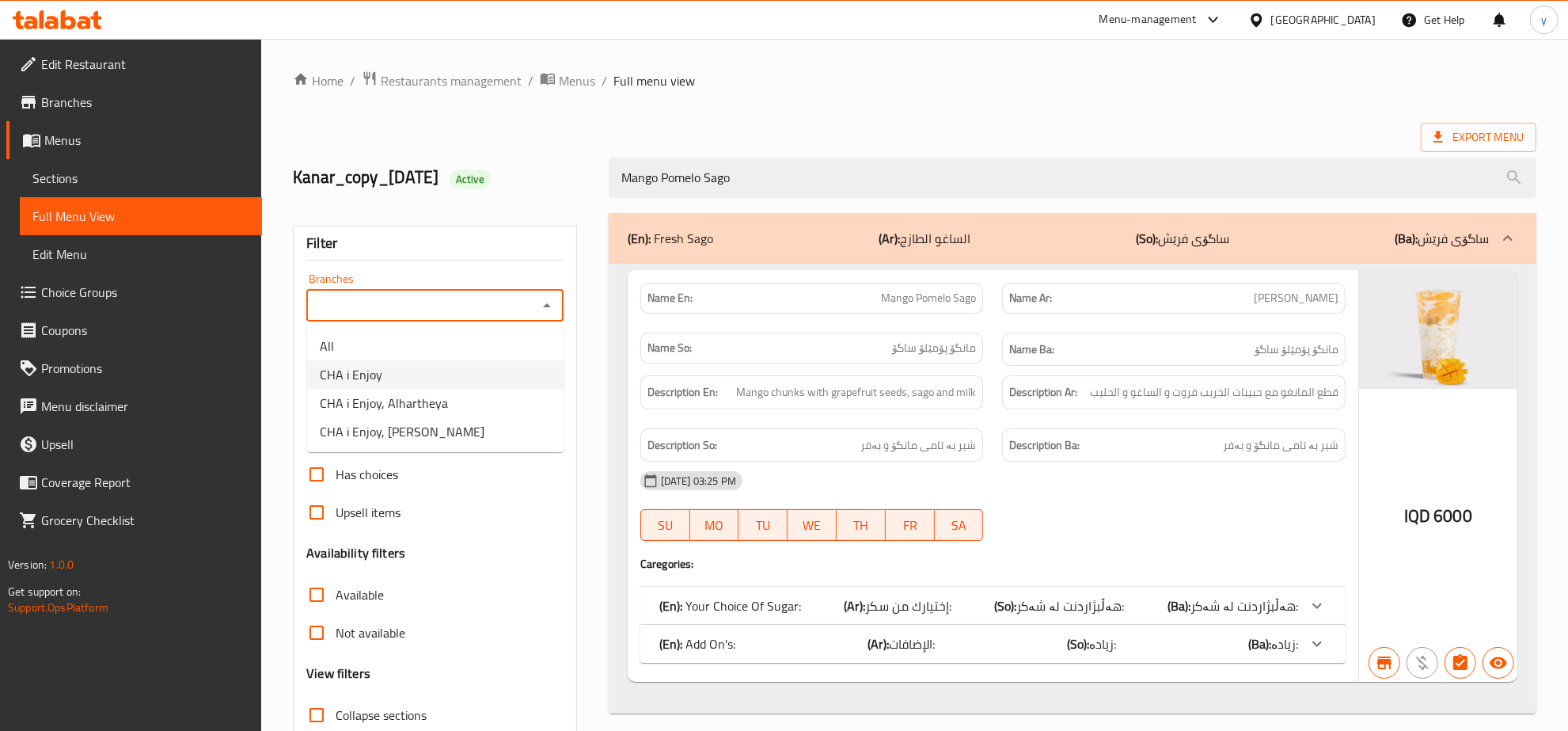
click at [490, 379] on li "CHA i Enjoy" at bounding box center [435, 374] width 256 height 28
type input "CHA i Enjoy"
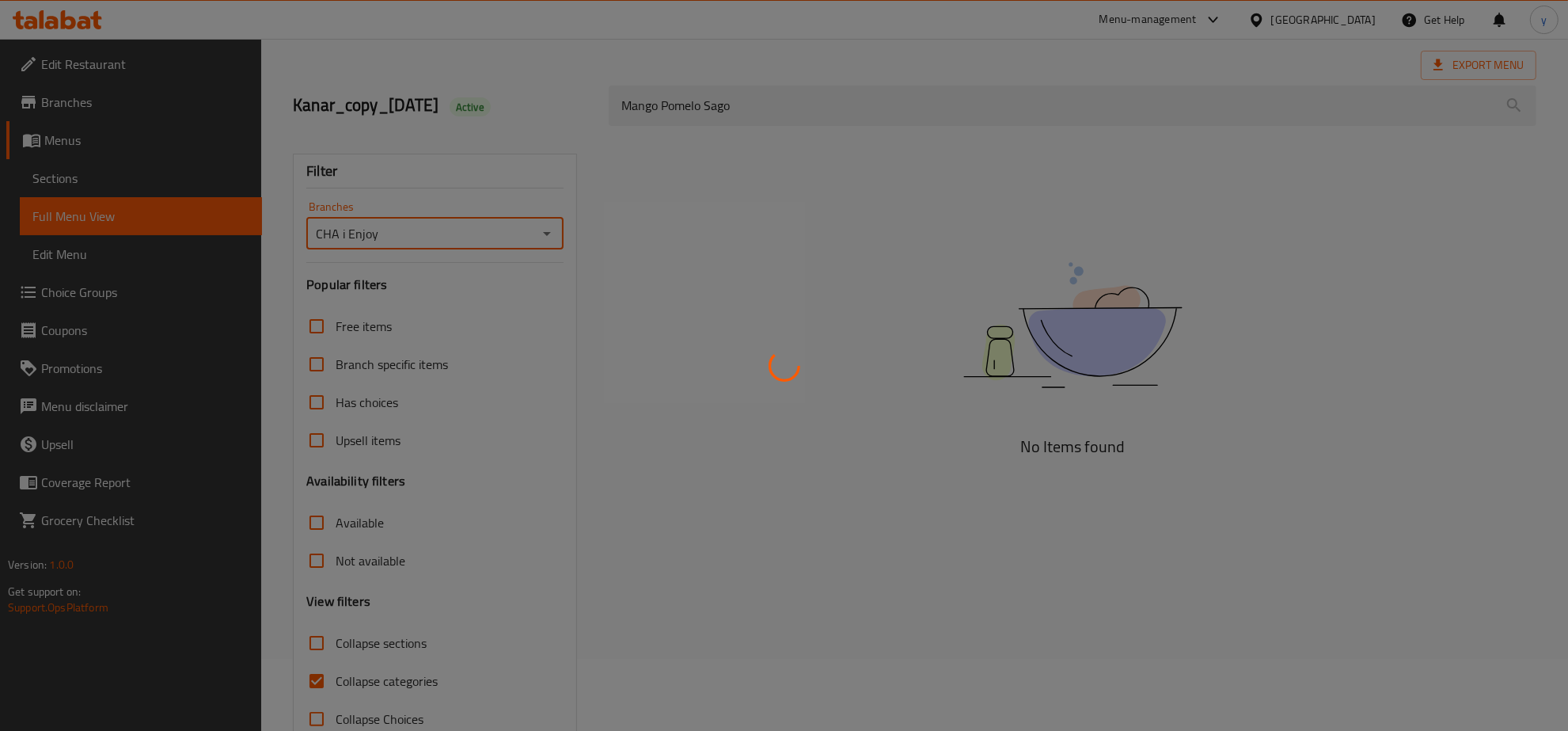
scroll to position [112, 0]
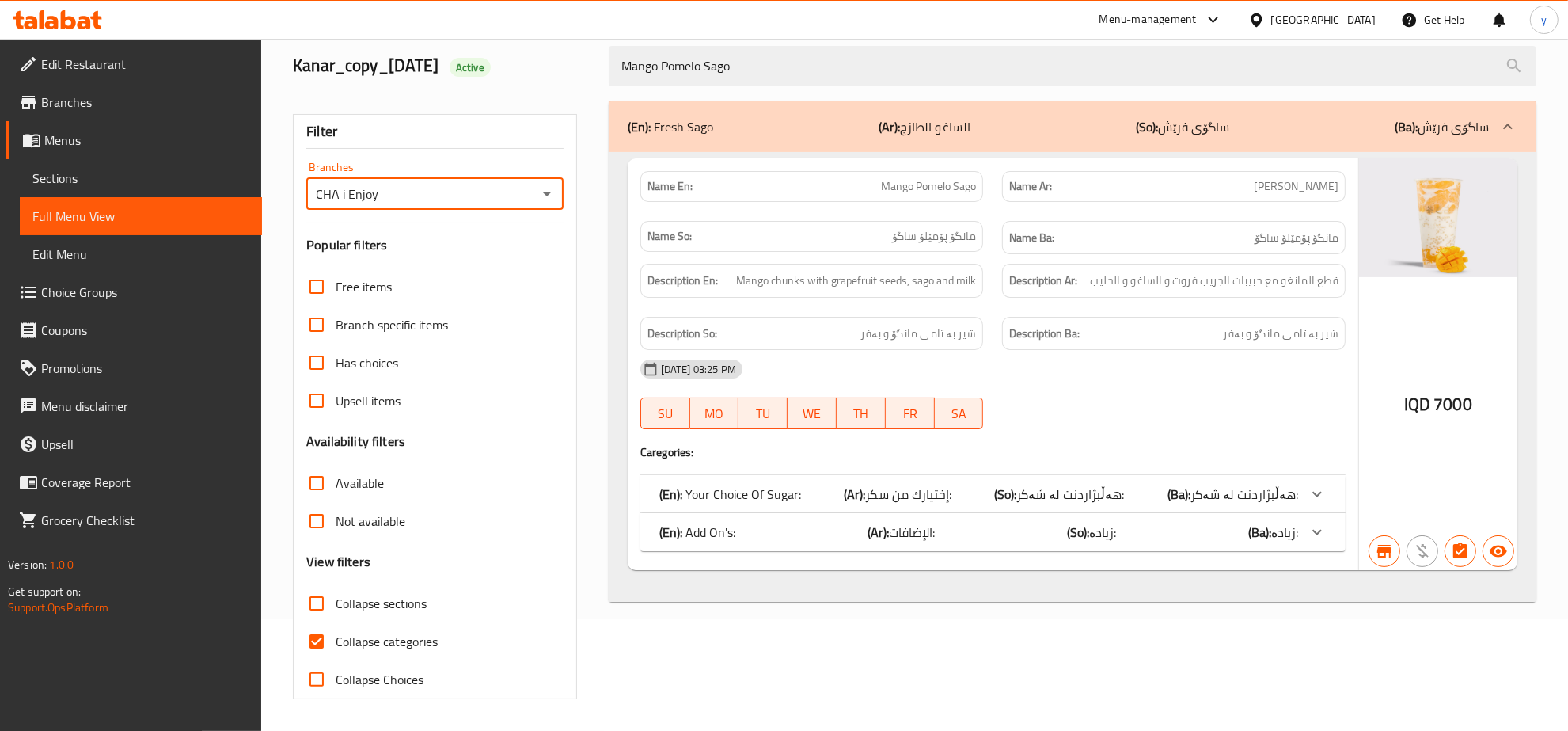
click at [325, 639] on input "Collapse categories" at bounding box center [316, 641] width 38 height 38
checkbox input "false"
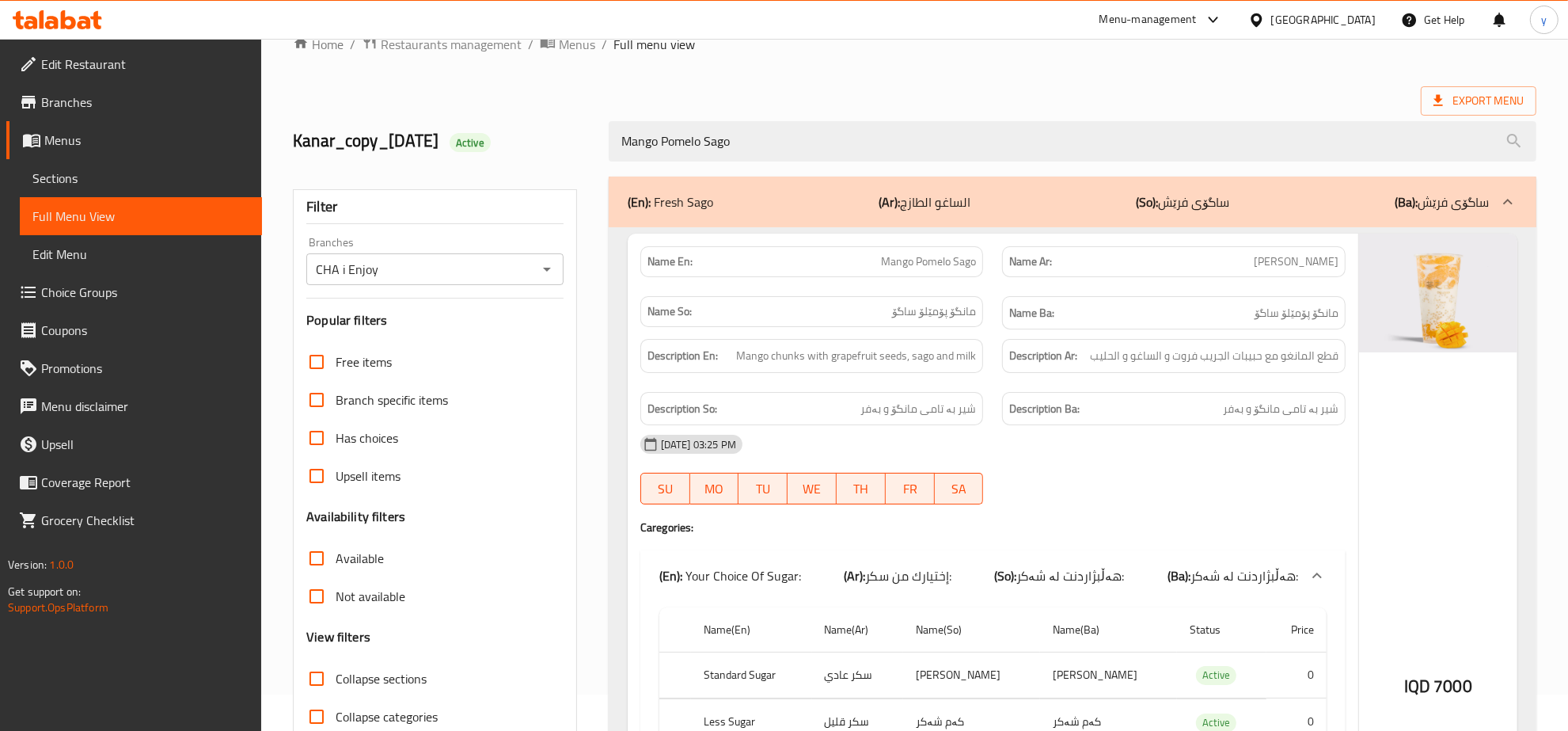
scroll to position [0, 0]
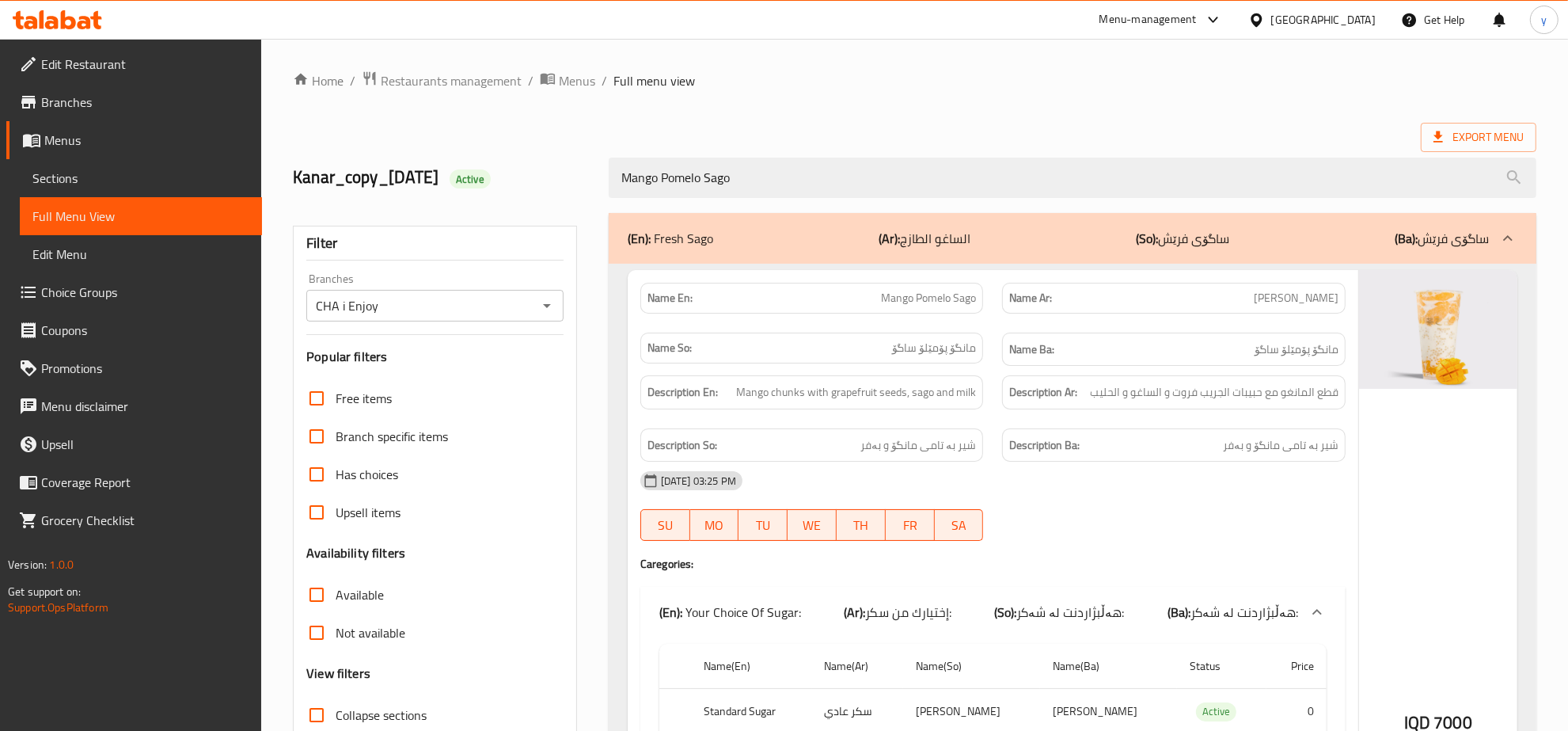
click at [768, 146] on div "Kanar_copy_02/10/2024 Active Mango Pomelo Sago" at bounding box center [915, 178] width 1263 height 70
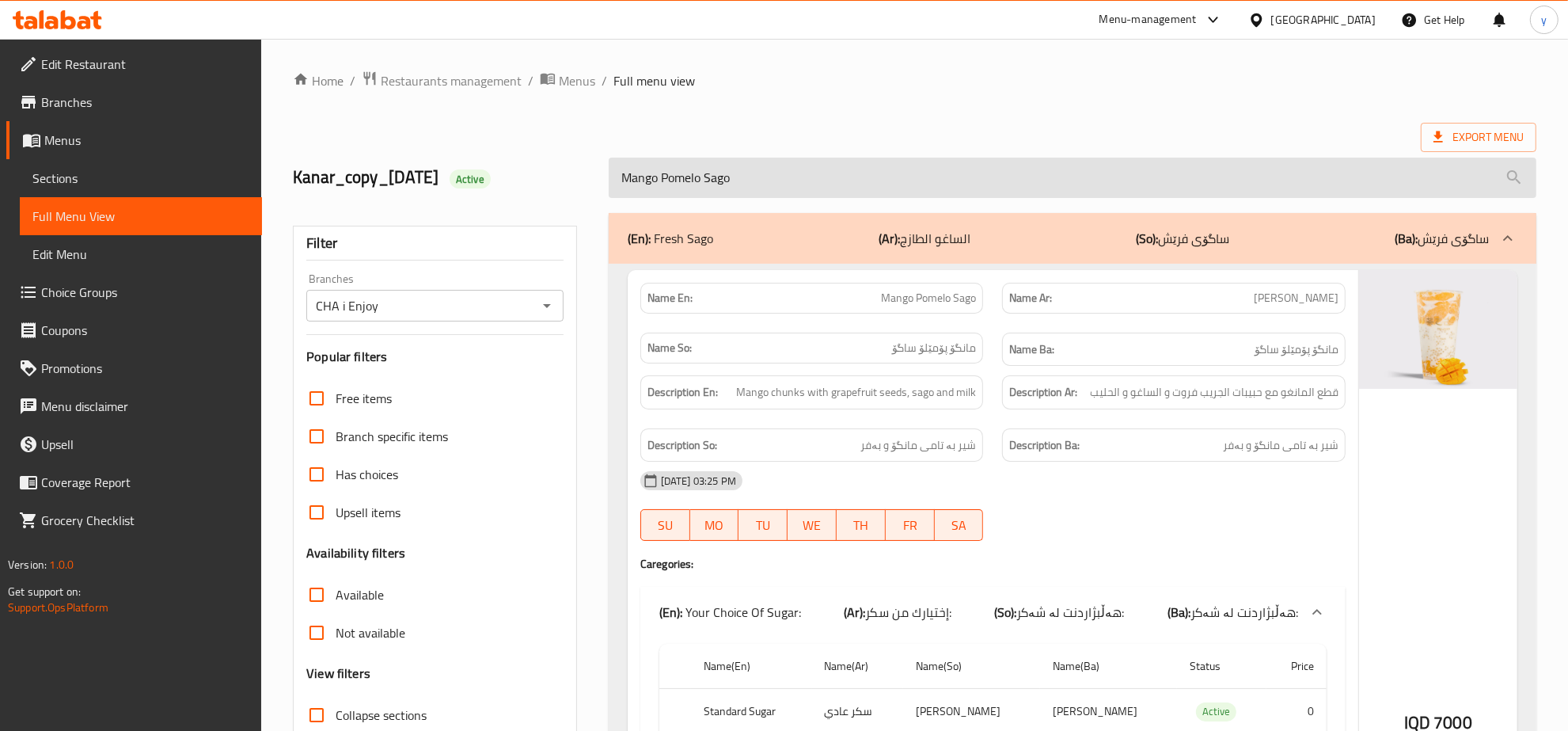
click at [778, 180] on input "Mango Pomelo Sago" at bounding box center [1072, 177] width 928 height 40
click at [782, 164] on input "Mango Pomelo Sago" at bounding box center [1072, 177] width 928 height 40
click at [784, 174] on input "Mango Pomelo Sago" at bounding box center [1072, 177] width 928 height 40
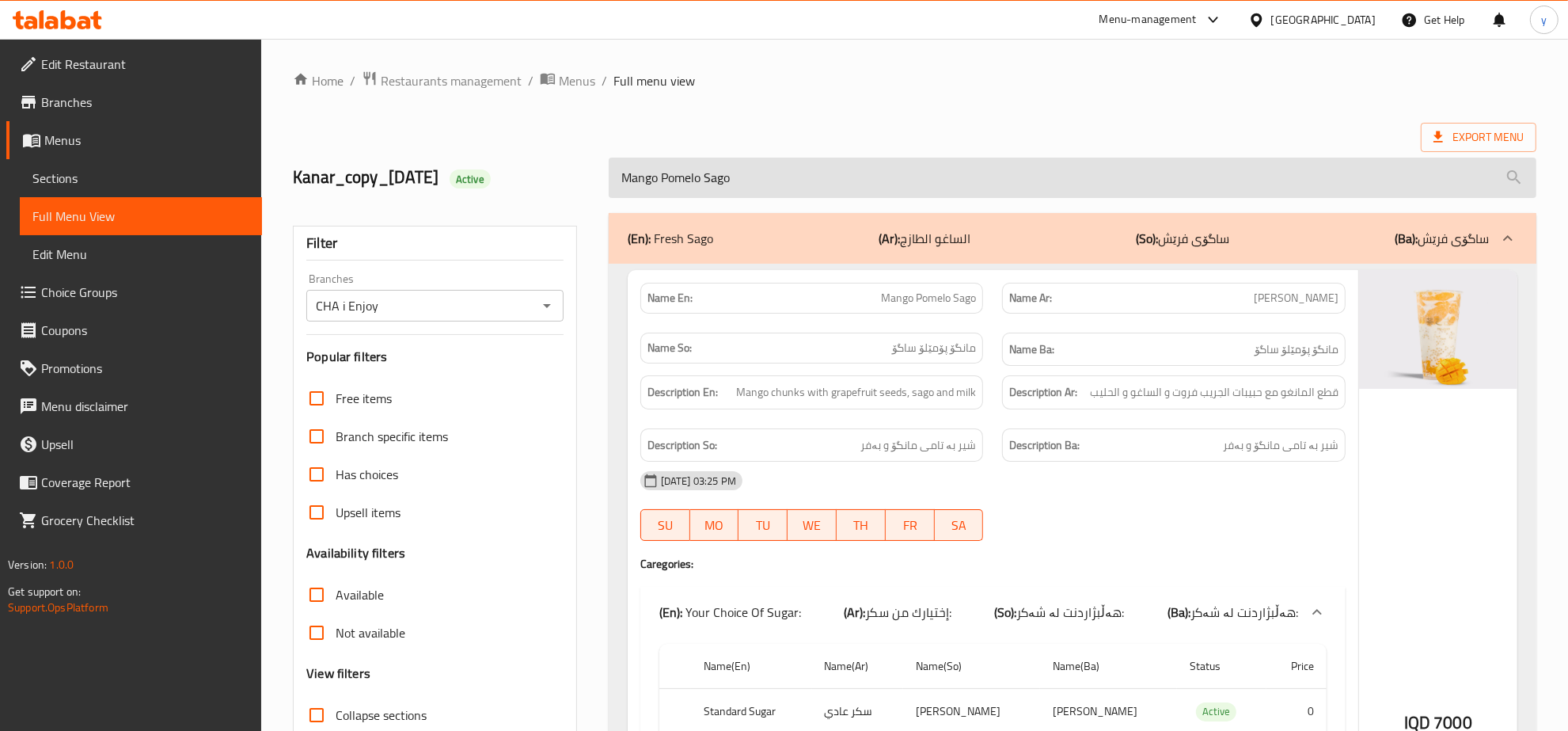
paste input "Grape Smoothie"
type input "Mango Pomelo Grape Smoothie"
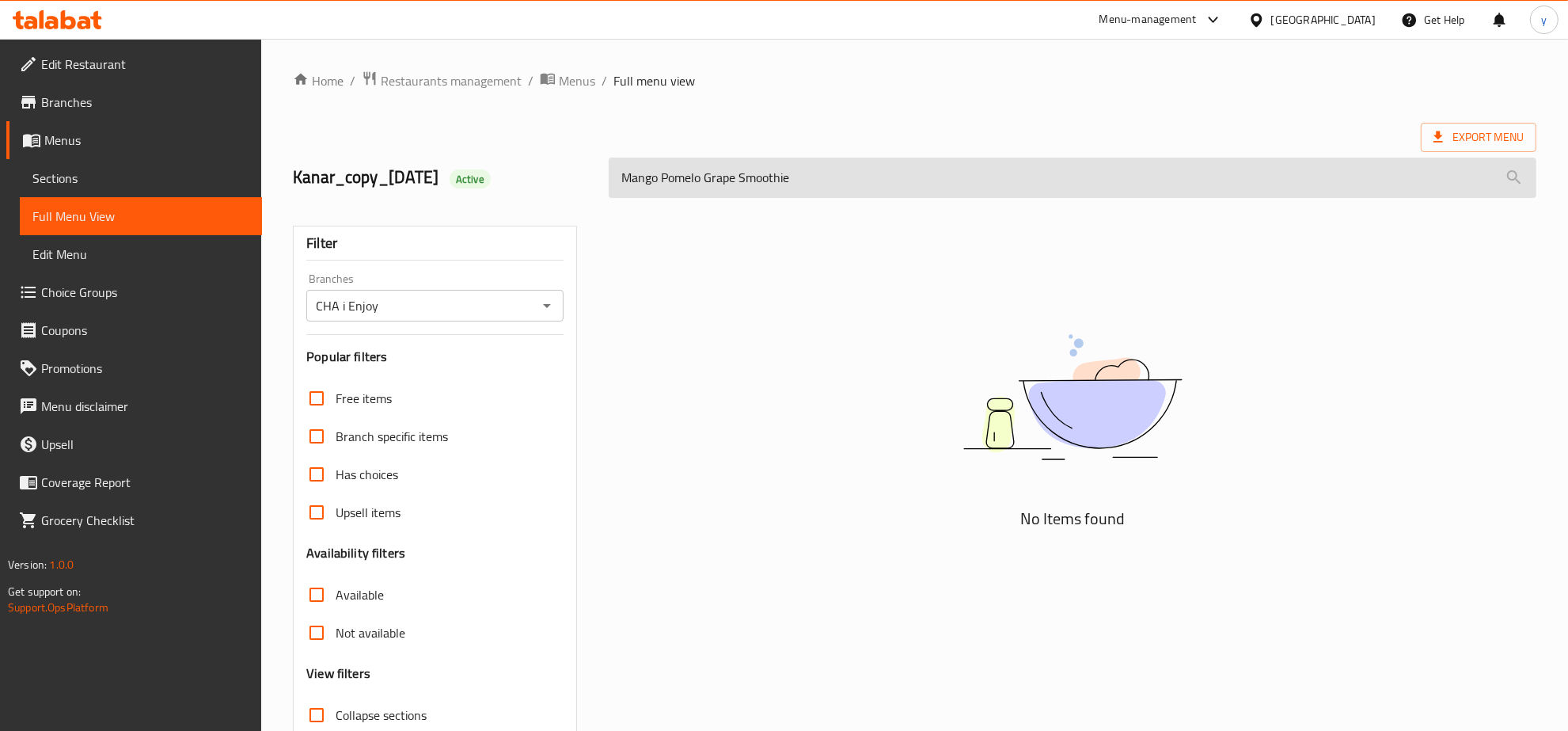
click at [784, 175] on input "Mango Pomelo Grape Smoothie" at bounding box center [1072, 177] width 928 height 40
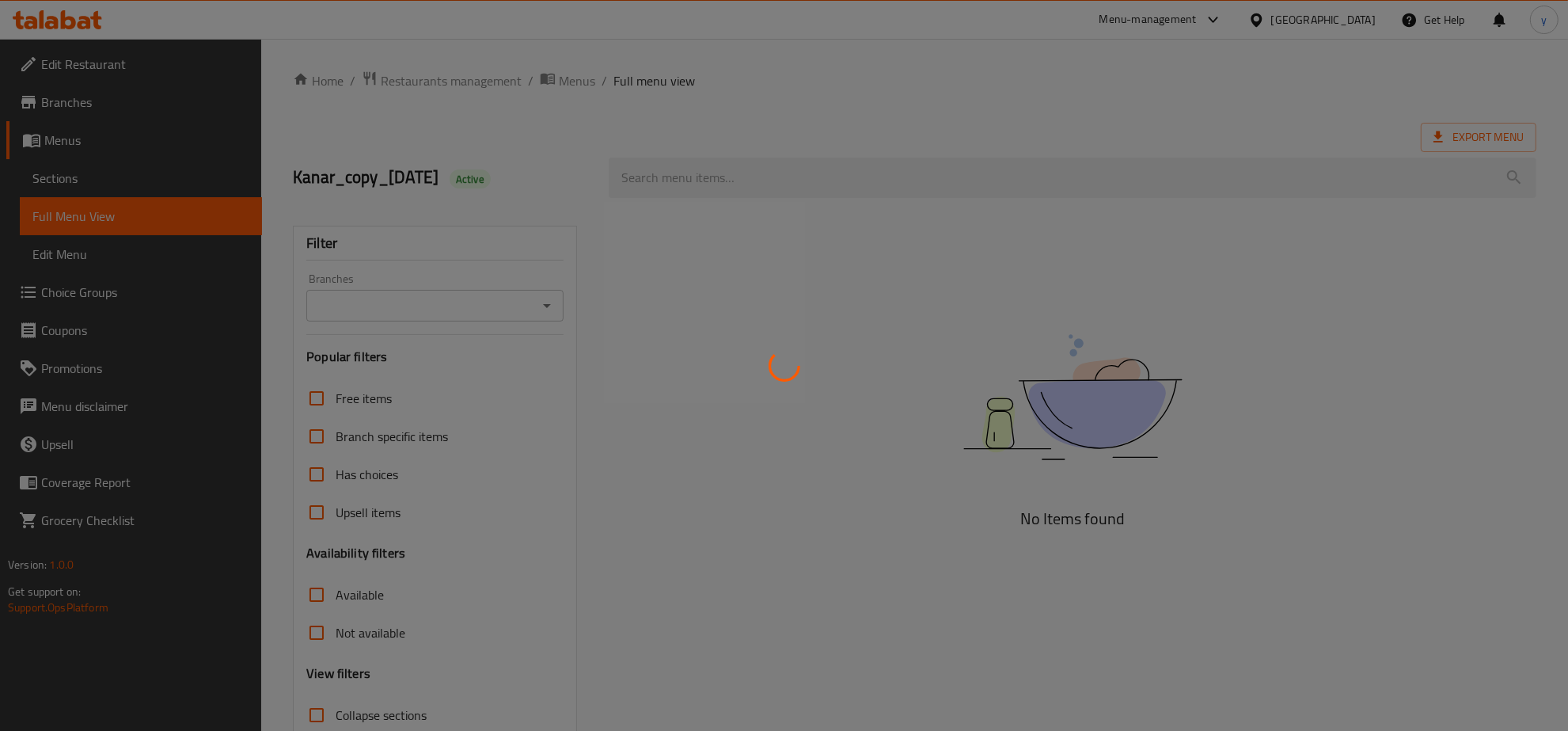
click at [737, 185] on div at bounding box center [784, 365] width 1568 height 731
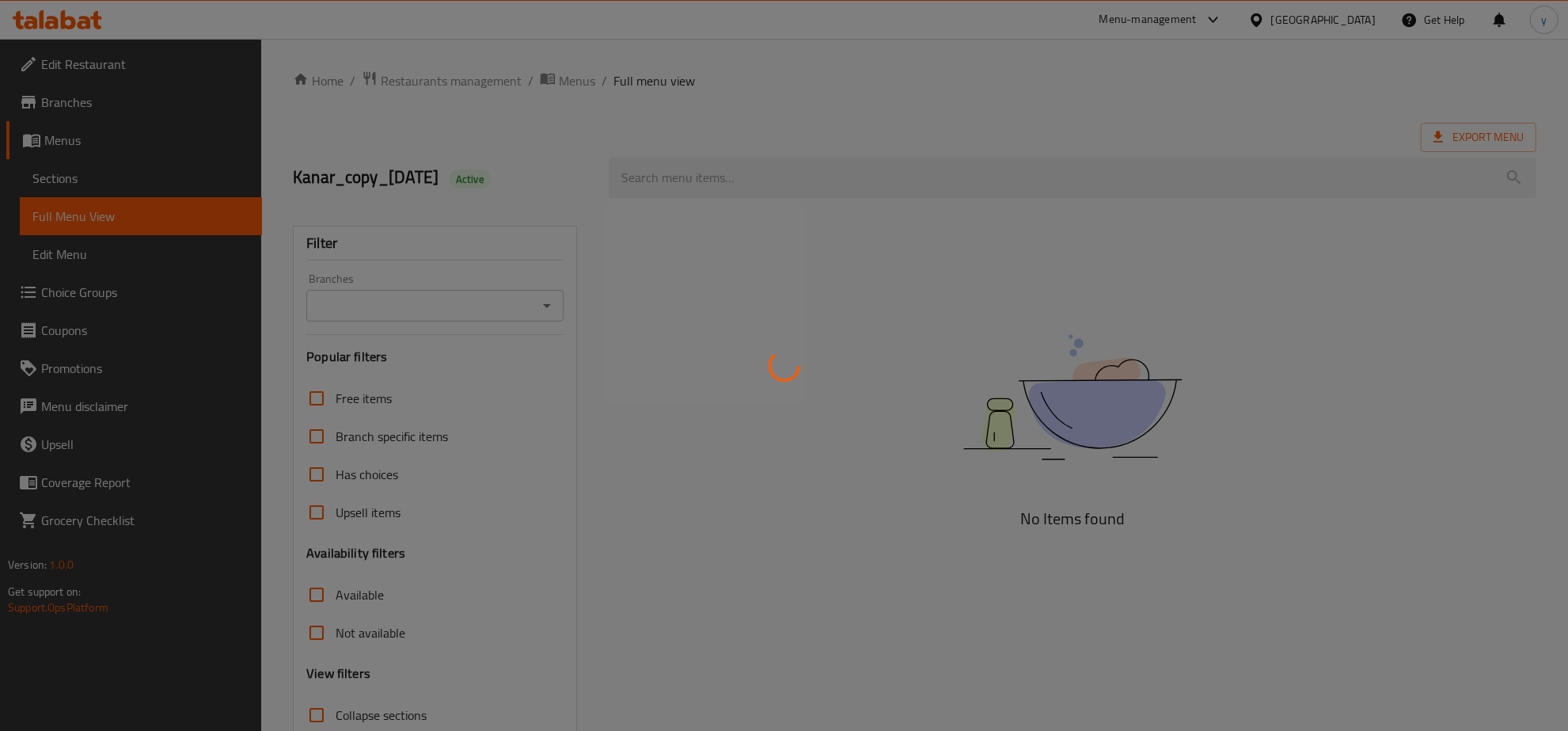
click at [737, 185] on div at bounding box center [784, 365] width 1568 height 731
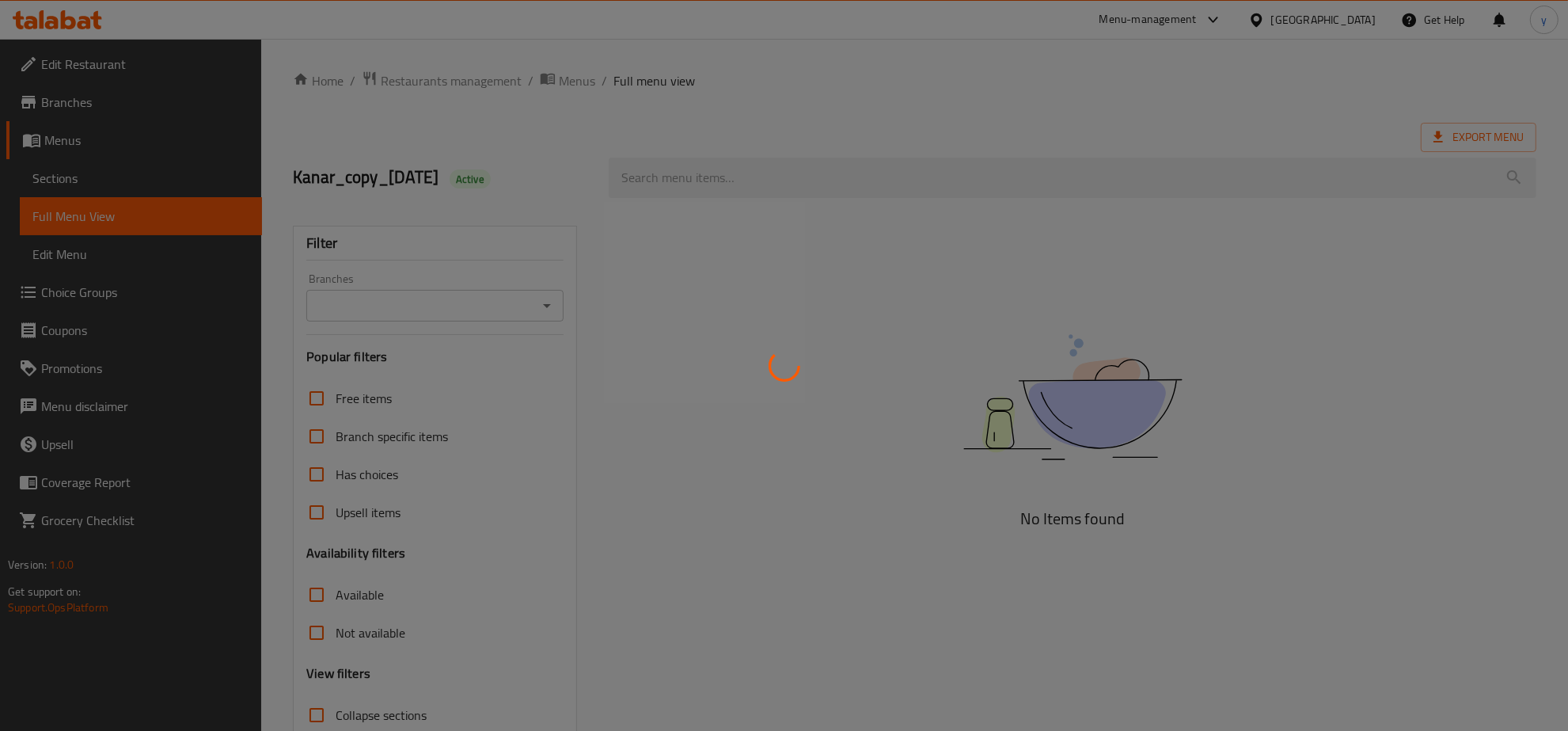
click at [737, 185] on div at bounding box center [784, 365] width 1568 height 731
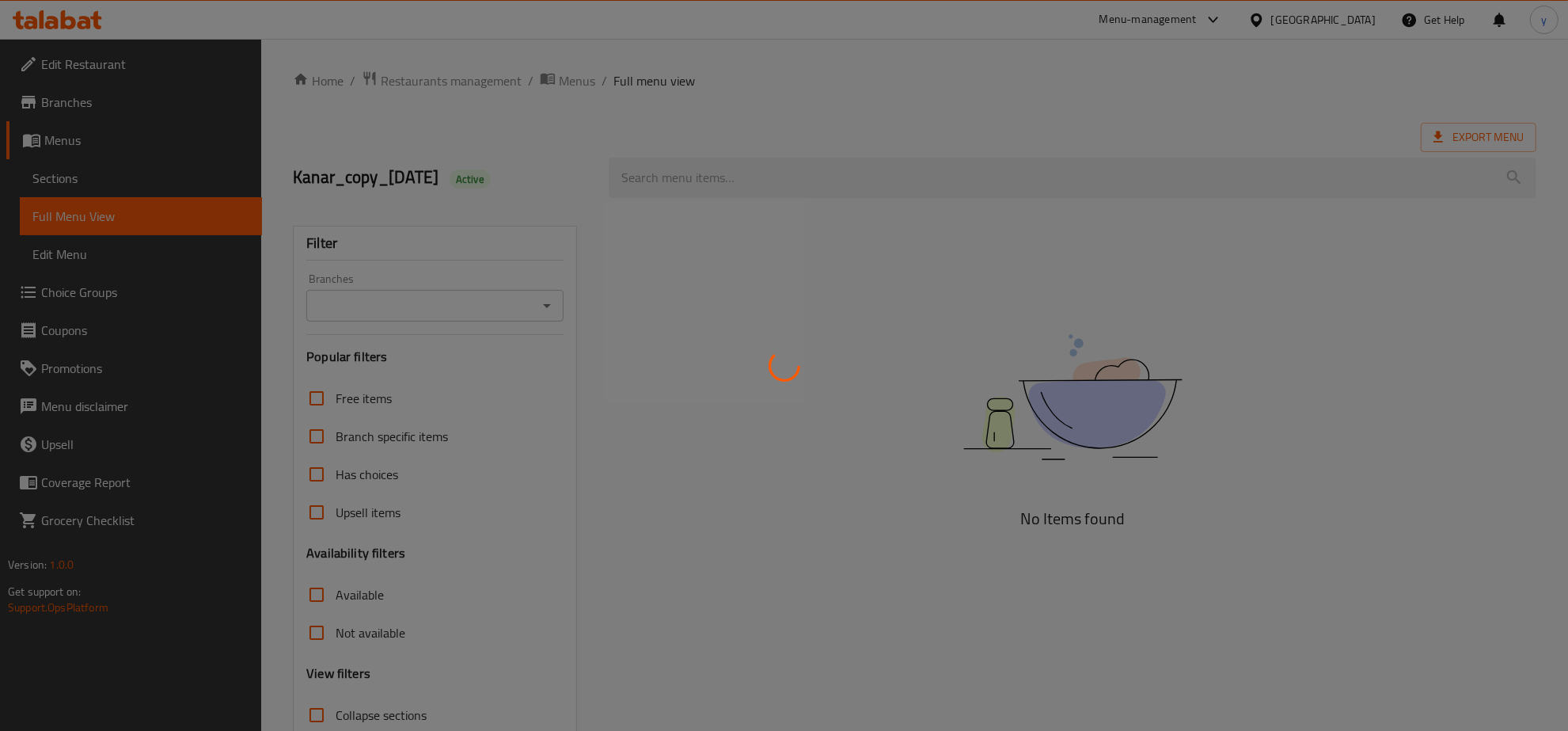
click at [737, 185] on div at bounding box center [784, 365] width 1568 height 731
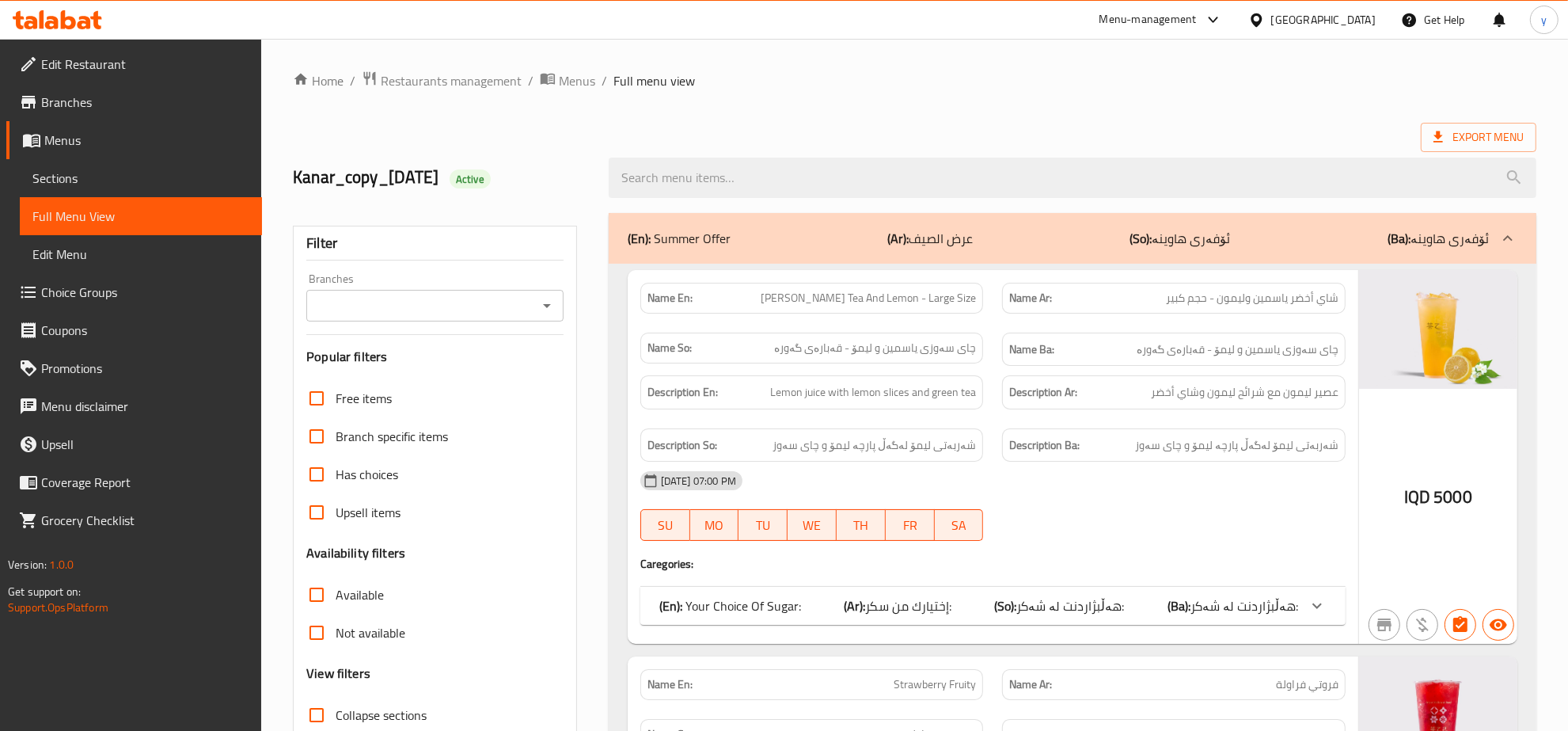
click at [737, 185] on input "search" at bounding box center [1072, 177] width 928 height 40
paste input "Grape Smoothie"
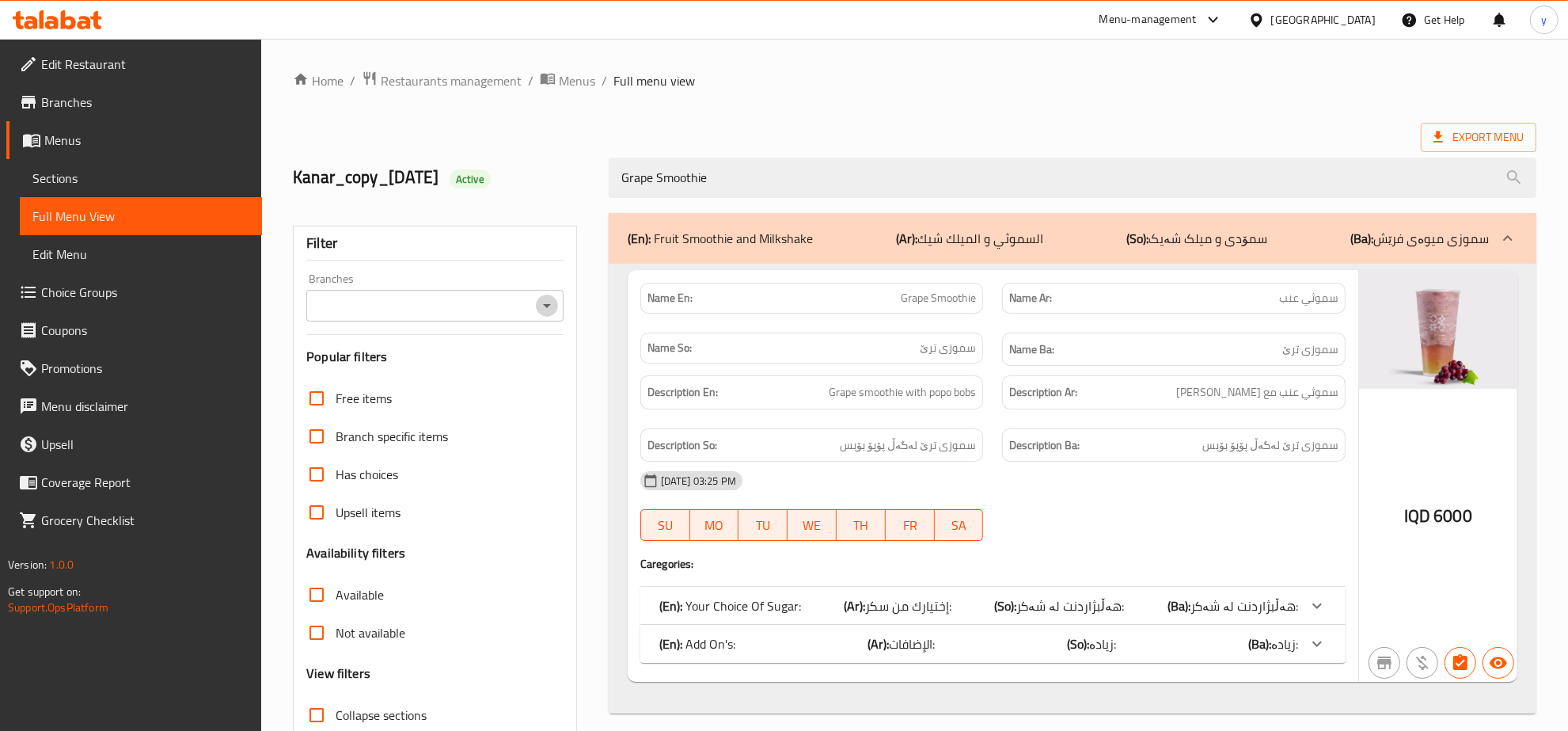
click at [547, 303] on icon "Open" at bounding box center [547, 306] width 19 height 19
type input "Grape Smoothie"
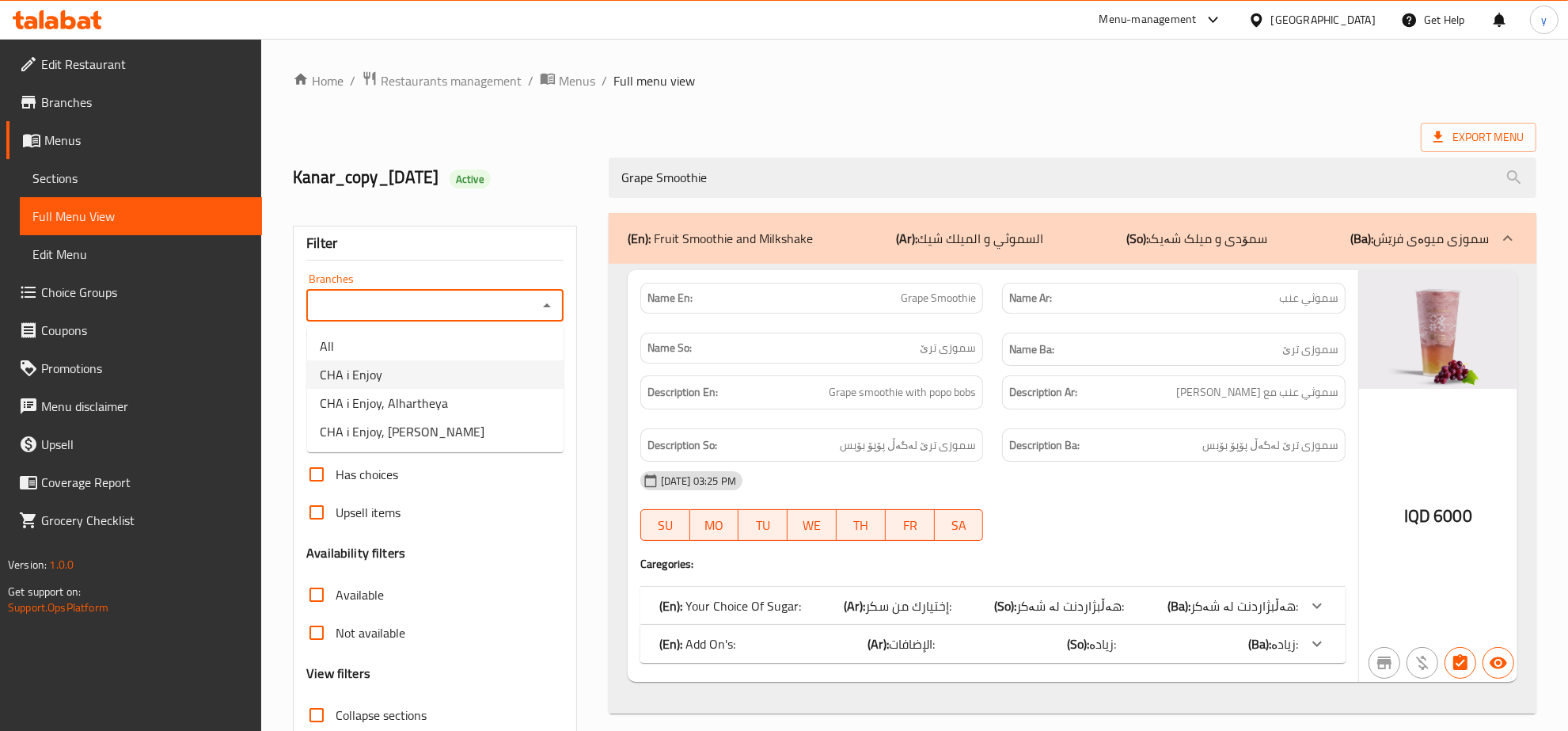
click at [446, 376] on li "CHA i Enjoy" at bounding box center [435, 374] width 256 height 28
type input "CHA i Enjoy"
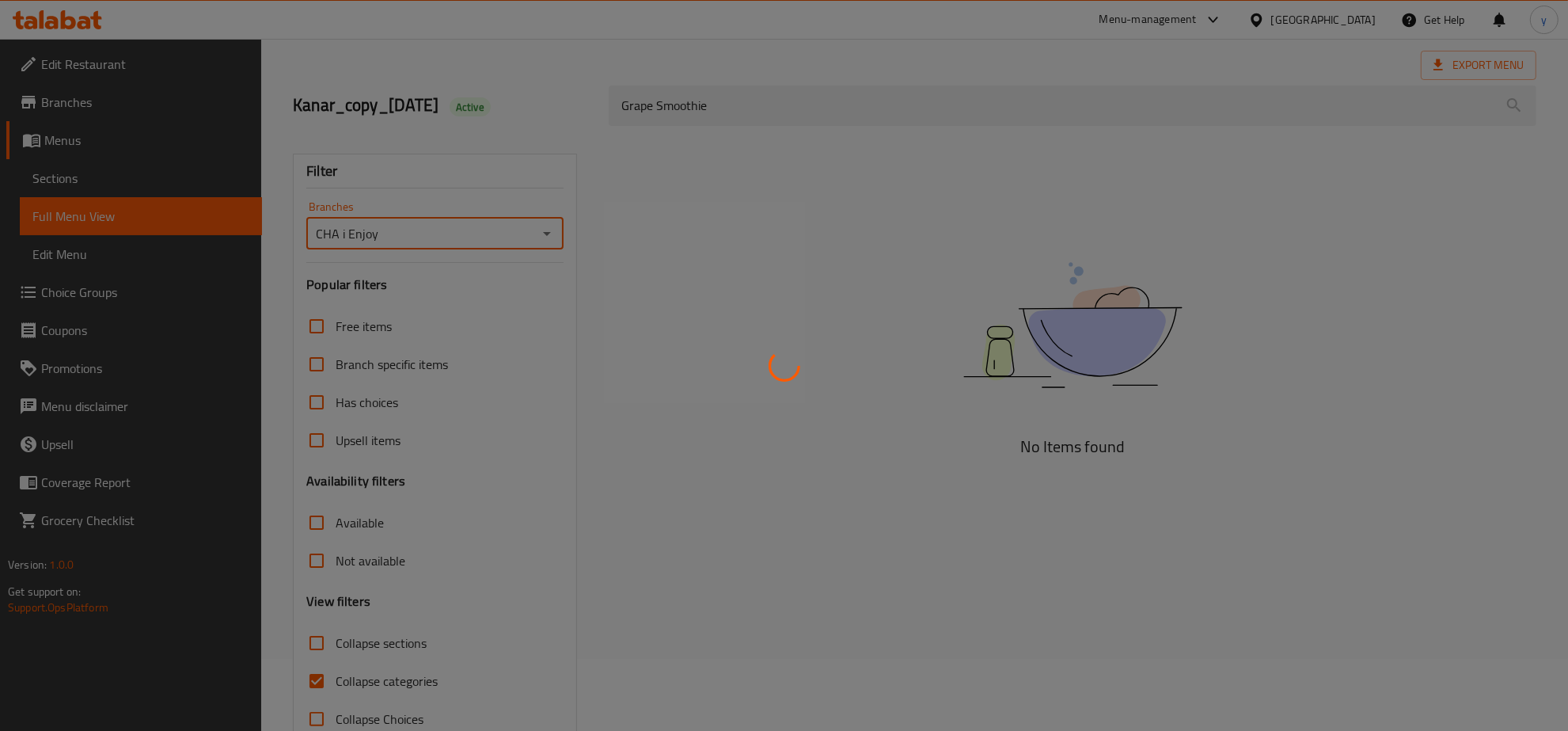
scroll to position [112, 0]
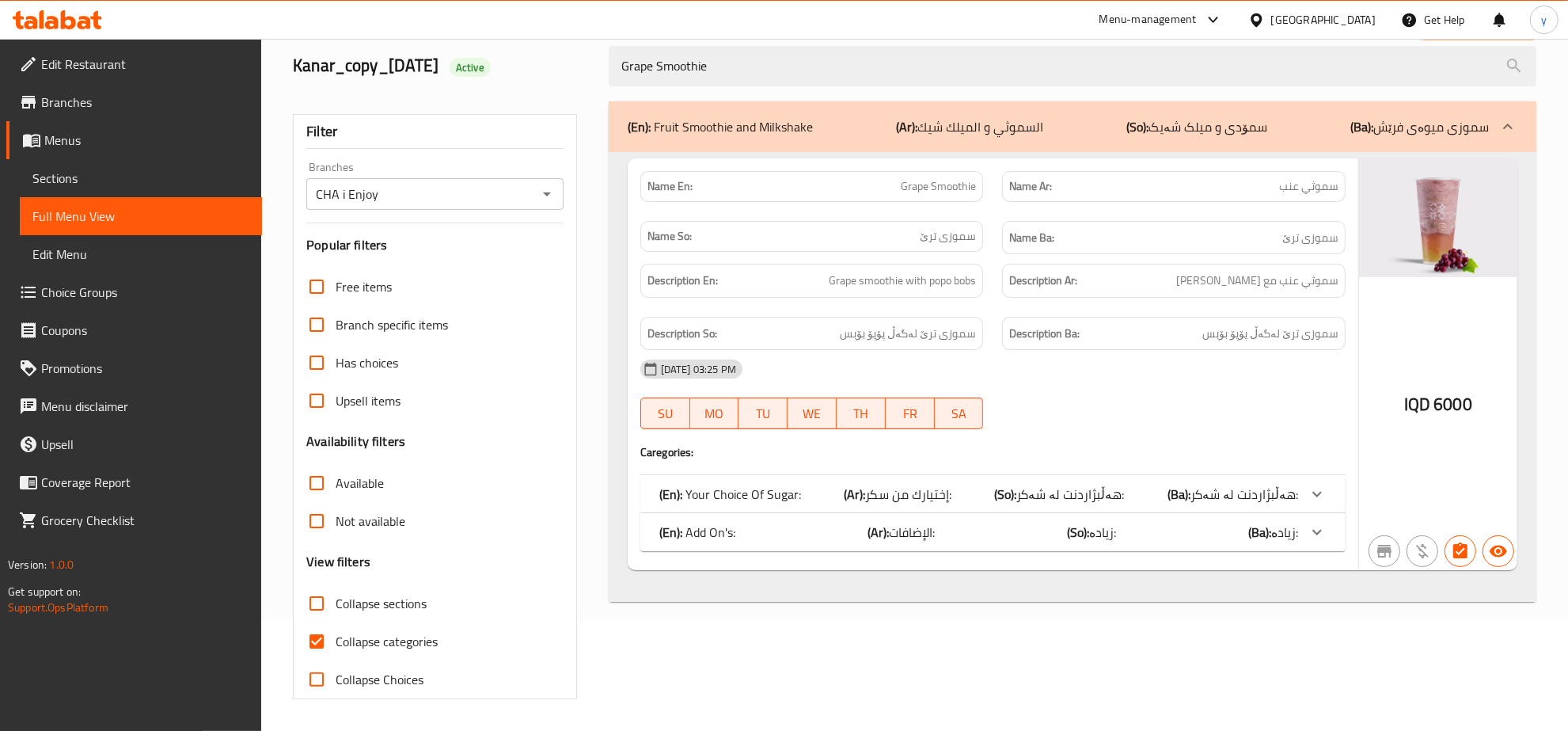
click at [323, 640] on div "Home / Restaurants management / Menus / Full menu view Export Menu Kanar_copy_0…" at bounding box center [915, 329] width 1244 height 740
click at [323, 640] on input "Collapse categories" at bounding box center [316, 641] width 38 height 38
checkbox input "false"
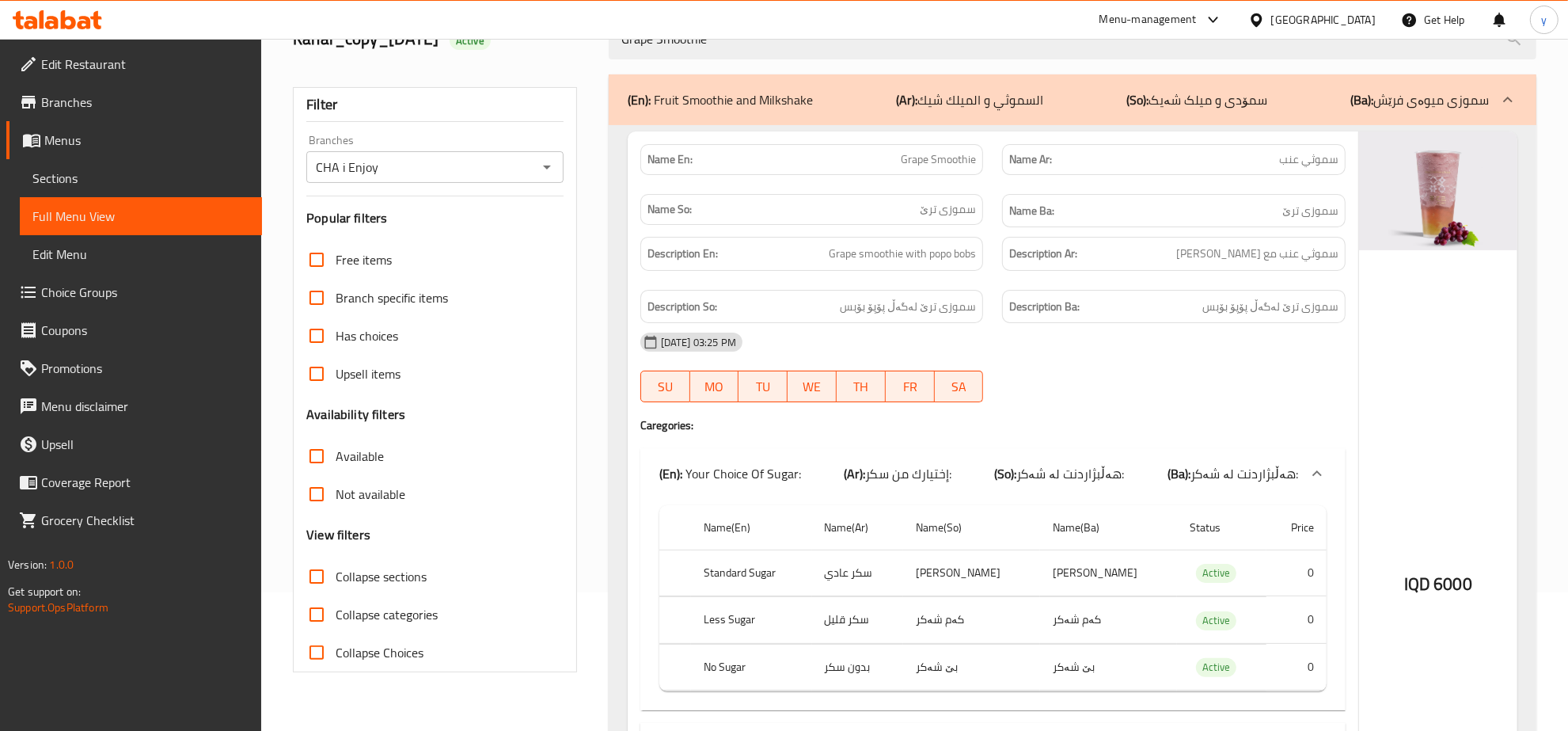
scroll to position [104, 0]
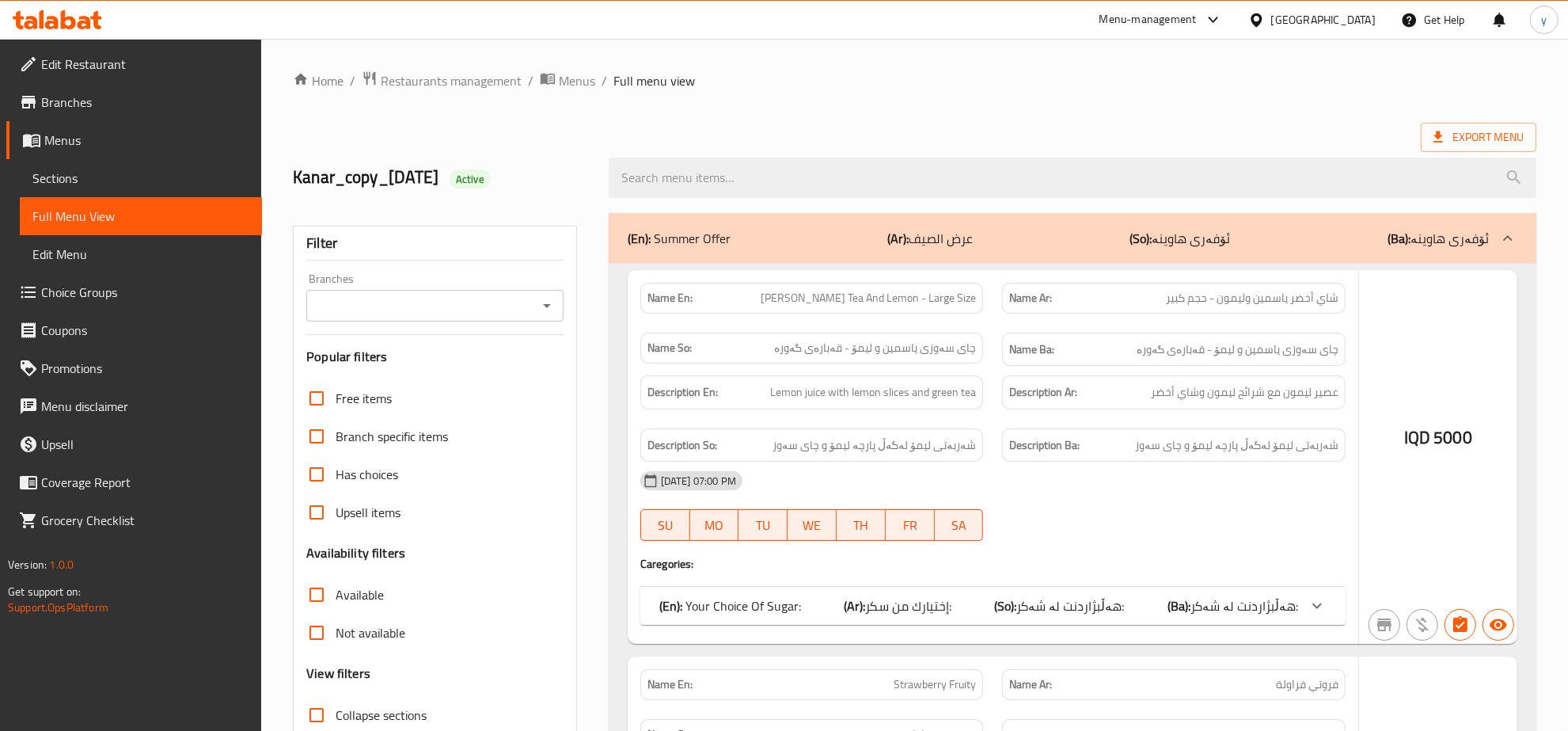
click at [780, 152] on div at bounding box center [784, 365] width 1568 height 731
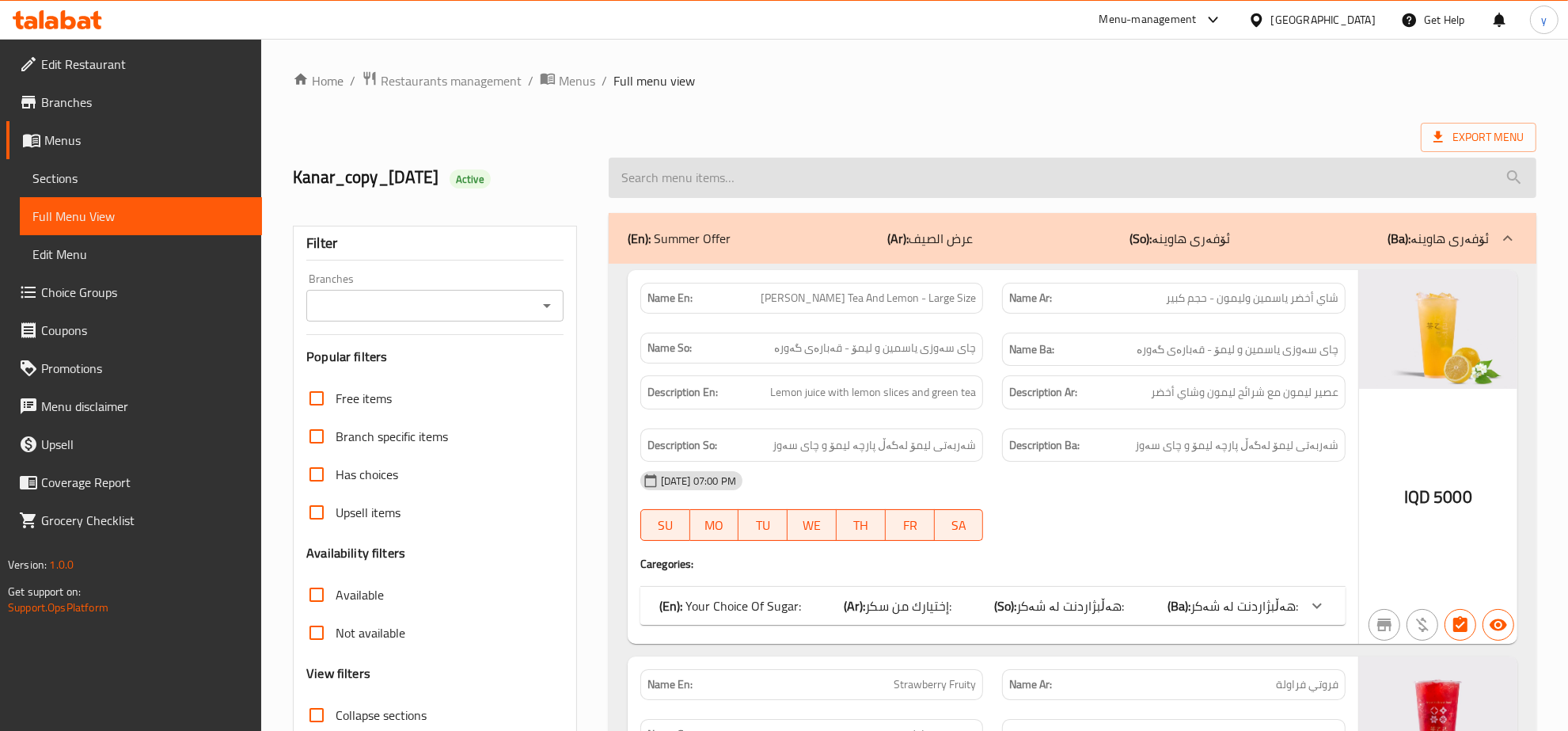
click at [784, 160] on input "search" at bounding box center [1072, 177] width 928 height 40
paste input "Strawberry Smoothie - Large Size"
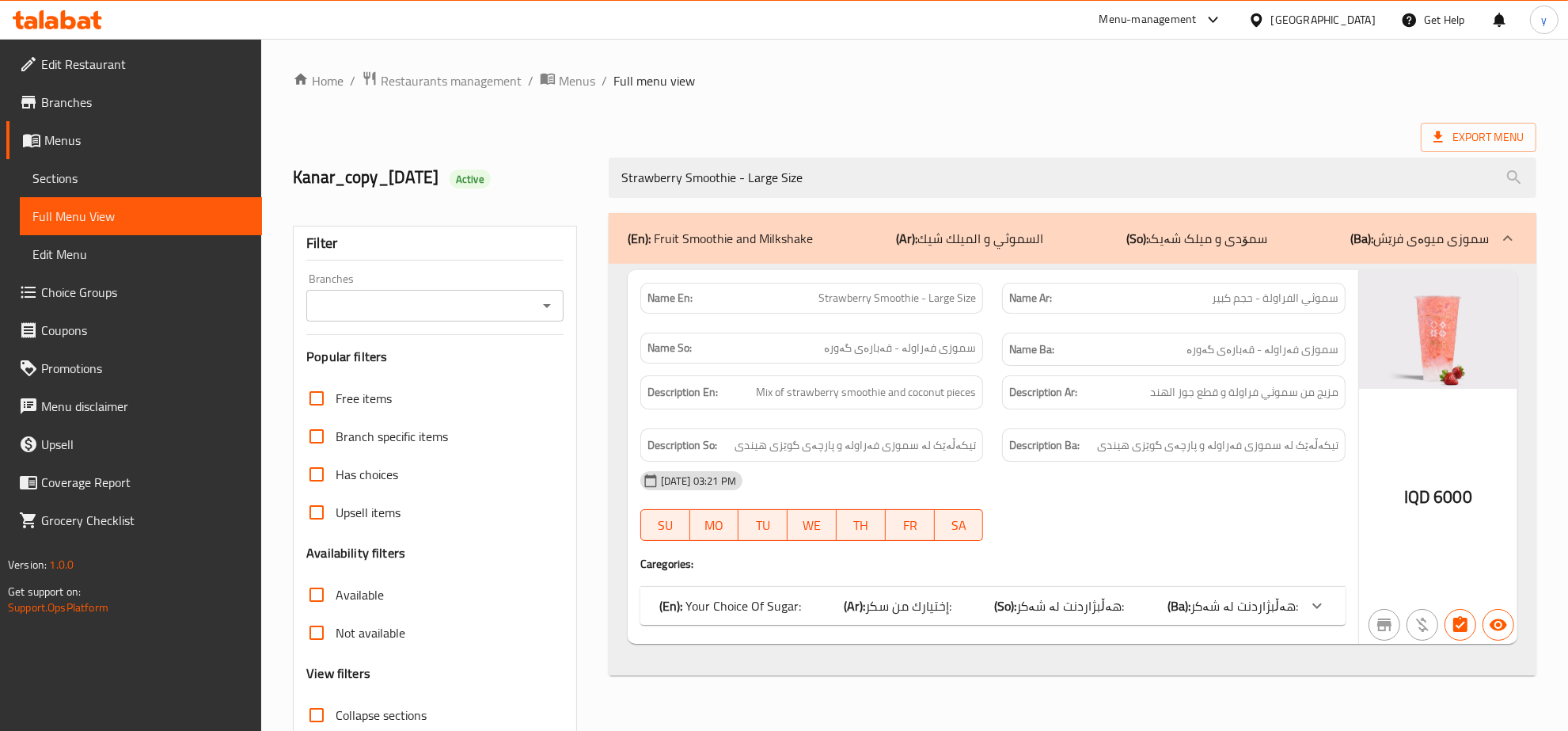
click at [563, 317] on div "Branches" at bounding box center [435, 305] width 257 height 32
type input "Strawberry Smoothie - Large Size"
click at [544, 307] on icon "Open" at bounding box center [547, 306] width 19 height 19
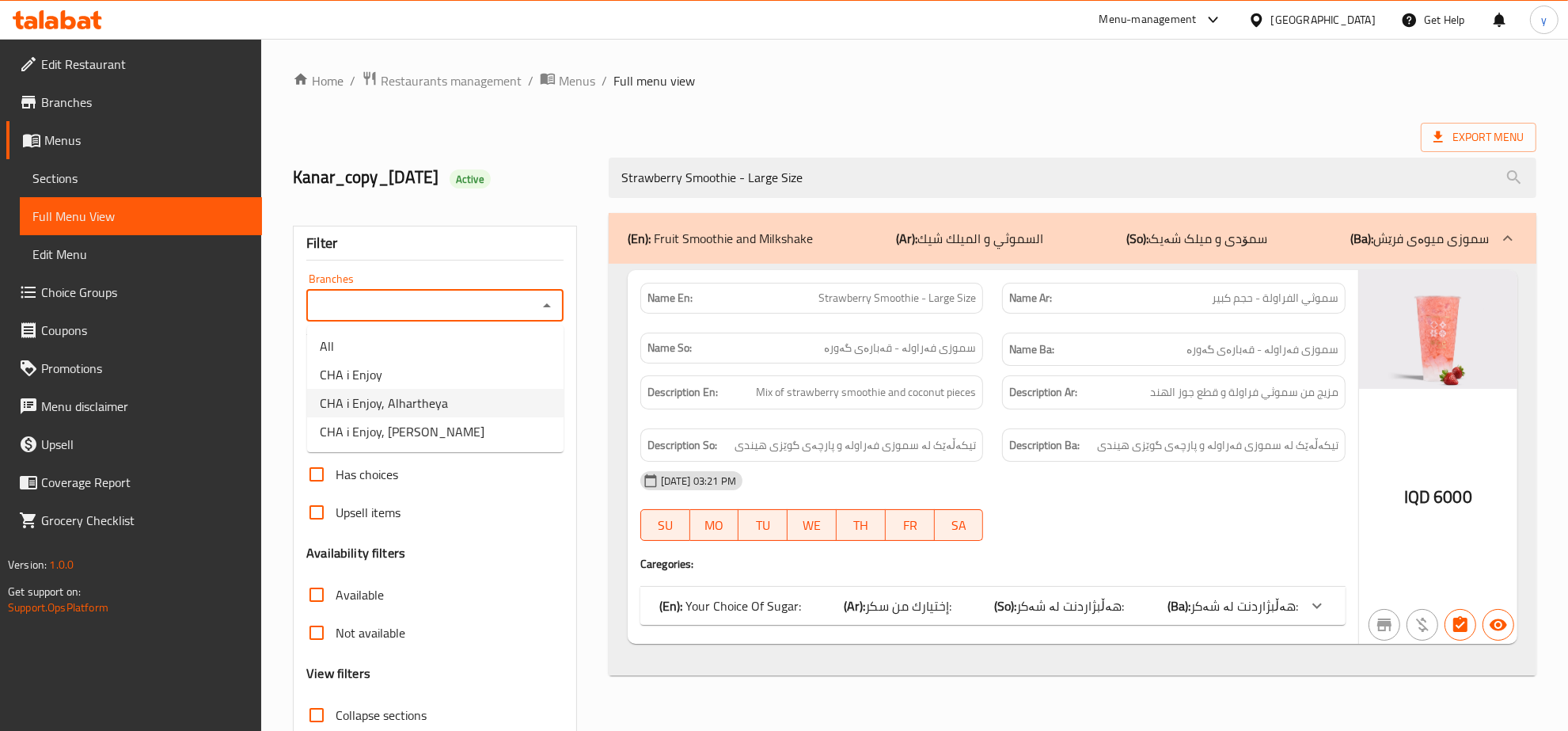
click at [412, 406] on span "CHA i Enjoy, Alhartheya" at bounding box center [384, 403] width 128 height 19
type input "CHA i Enjoy, Alhartheya"
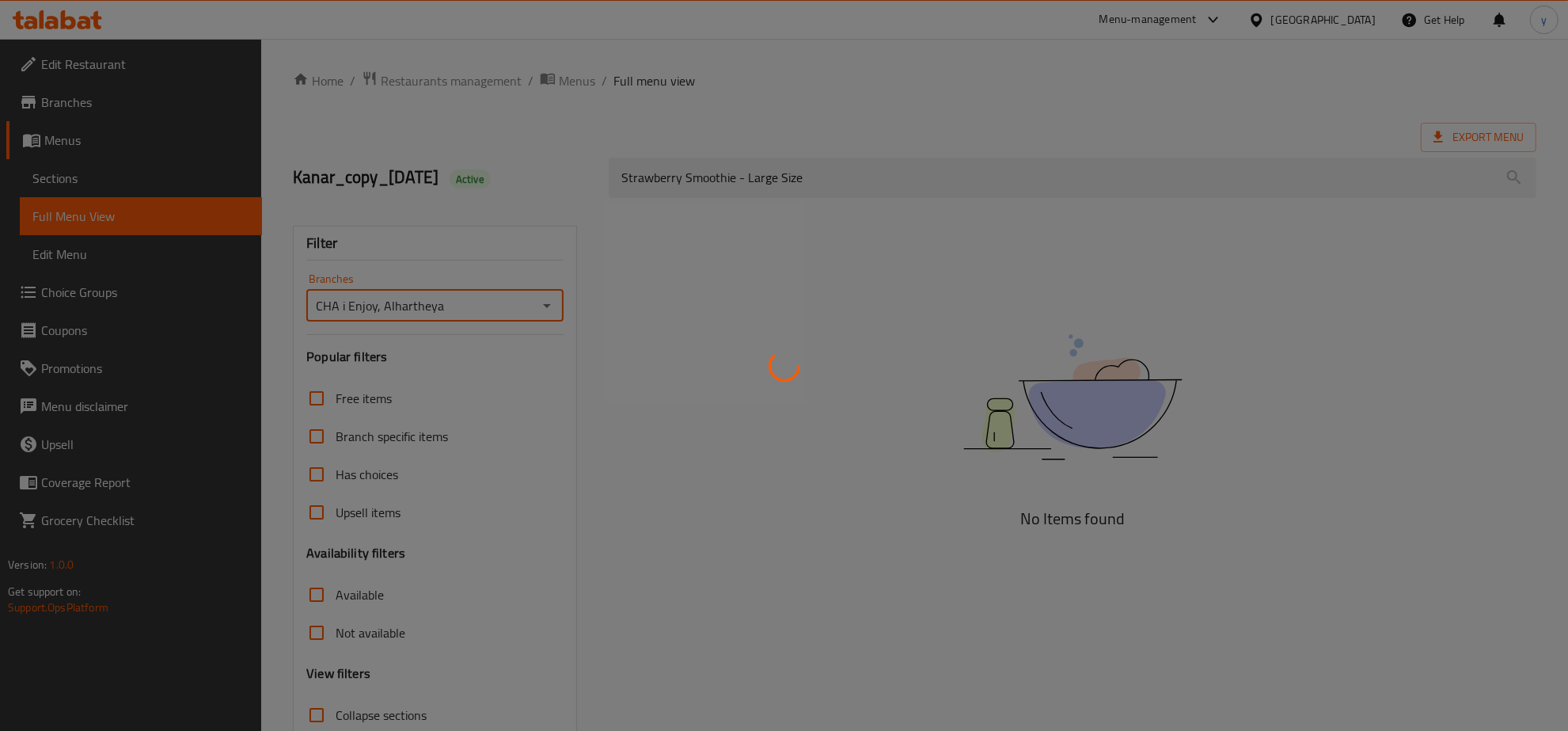
scroll to position [112, 0]
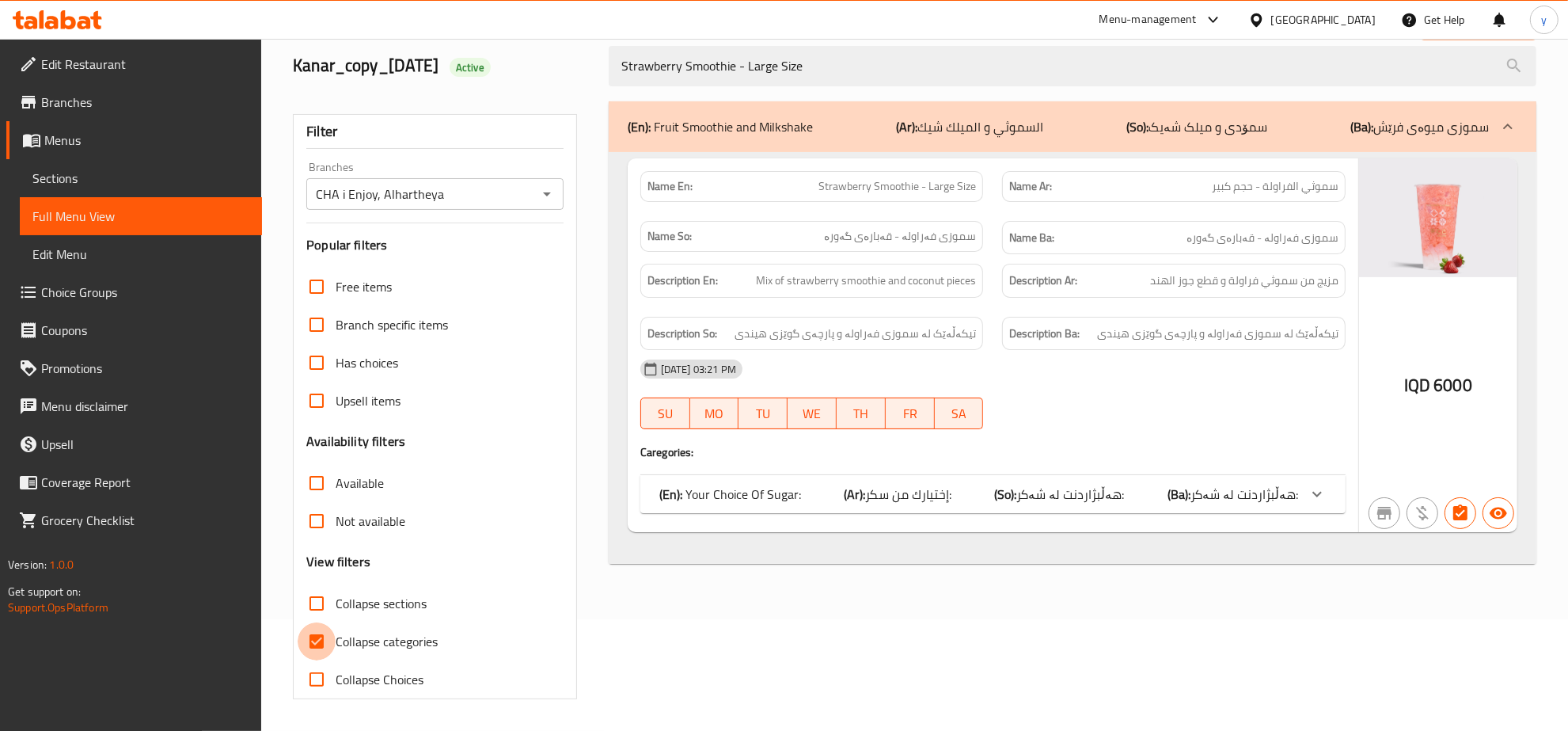
click at [314, 642] on input "Collapse categories" at bounding box center [316, 641] width 38 height 38
checkbox input "false"
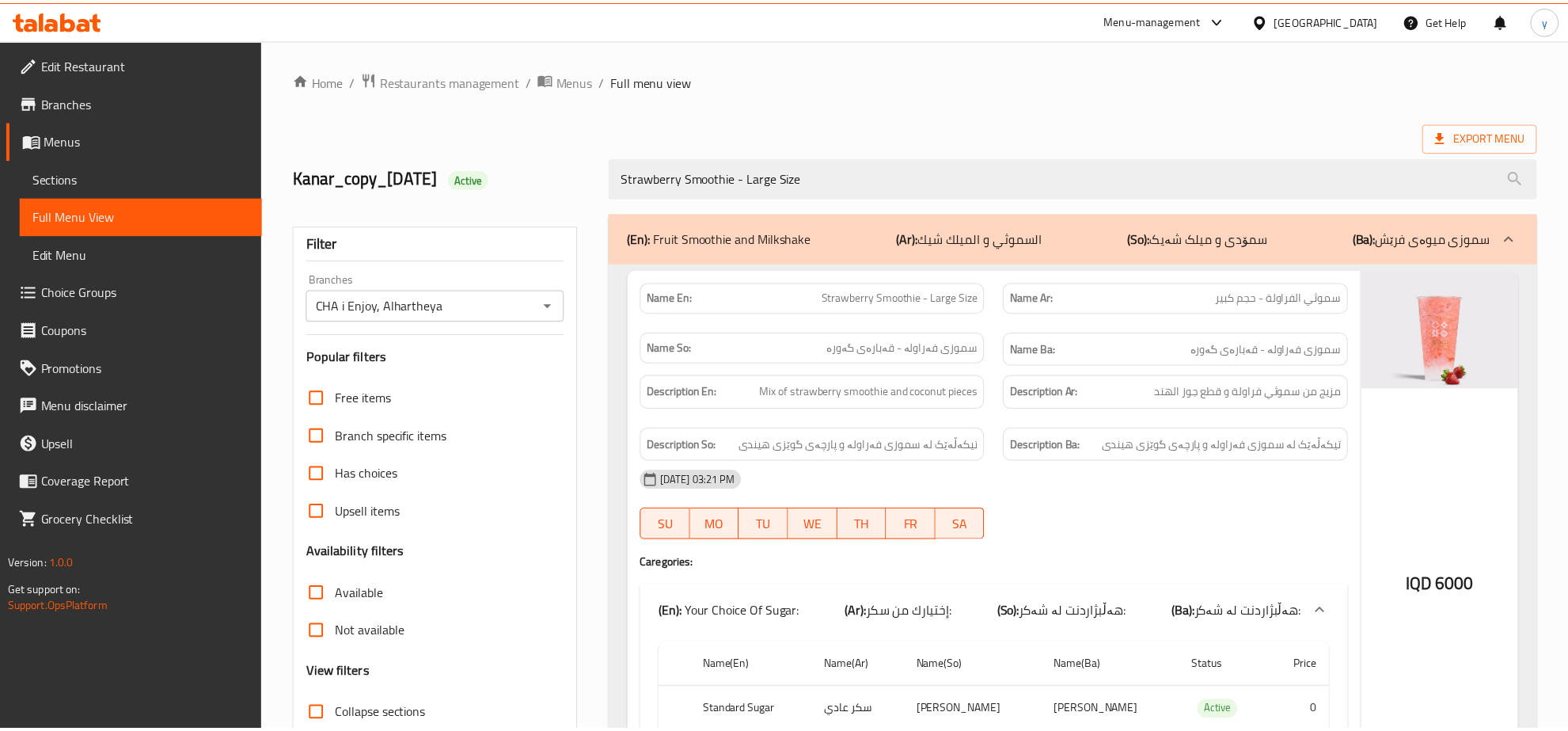
scroll to position [156, 0]
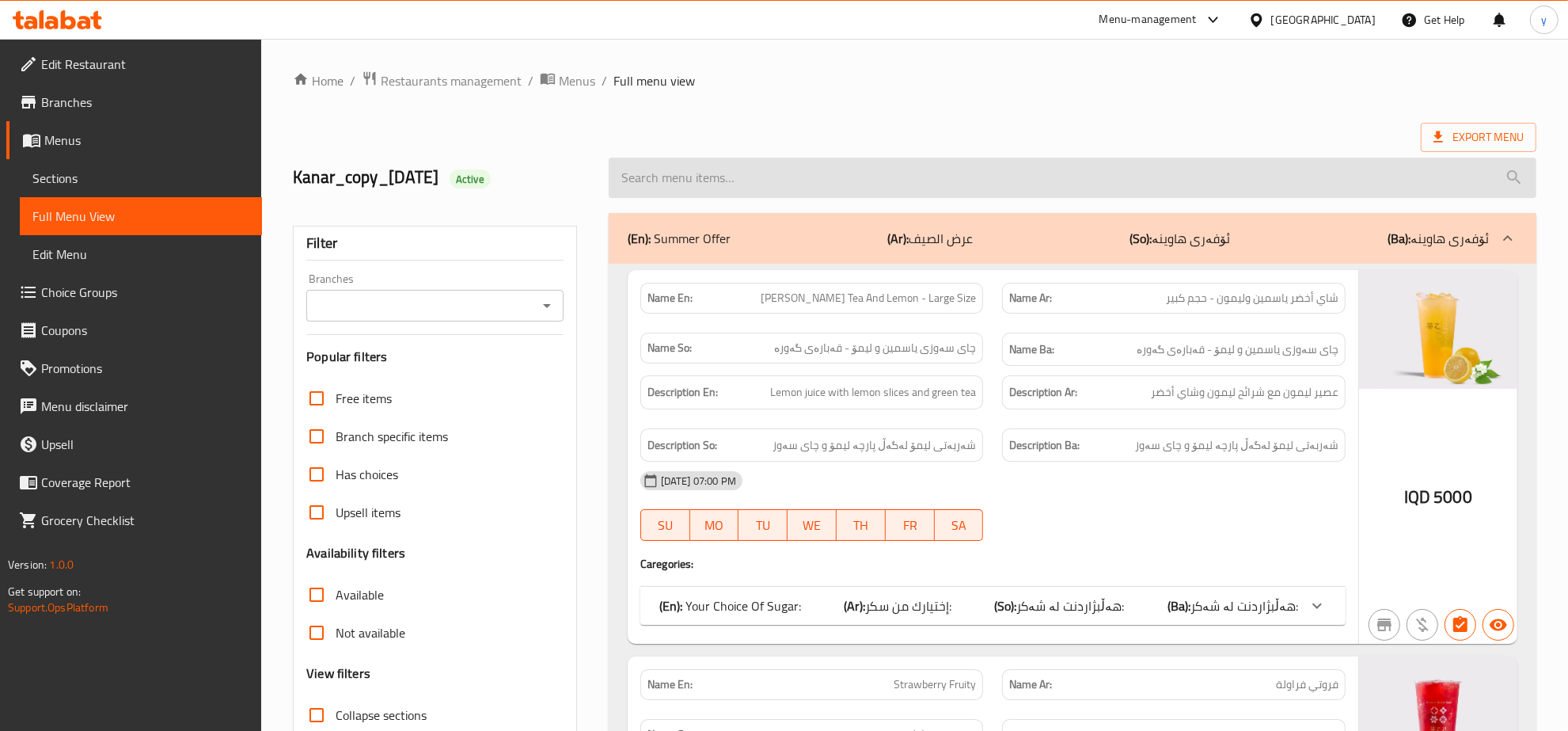
click at [831, 187] on input "search" at bounding box center [1072, 177] width 928 height 40
paste input "Yellow Peach Smoothie"
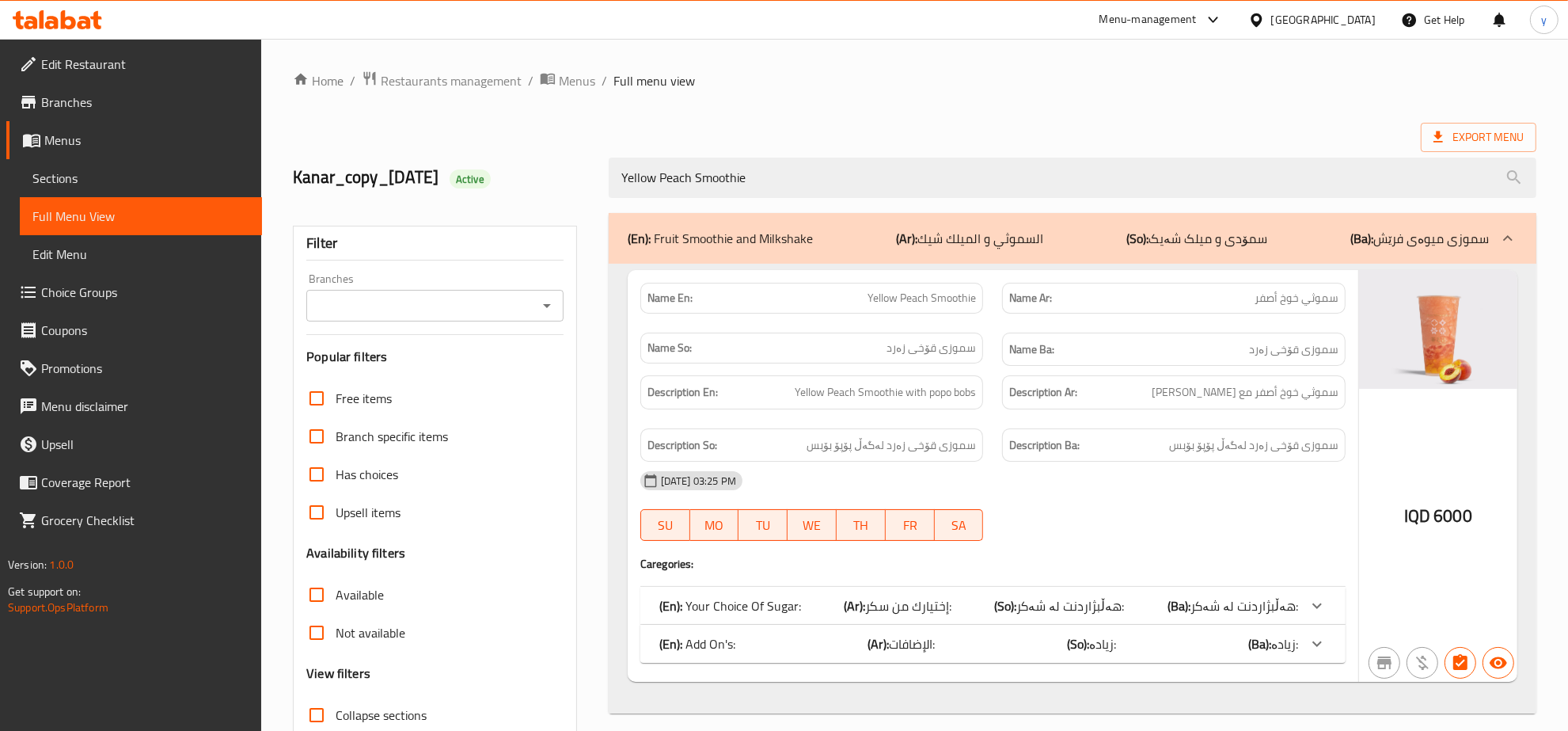
click at [547, 305] on icon "Open" at bounding box center [547, 306] width 8 height 4
type input "Yellow Peach Smoothie"
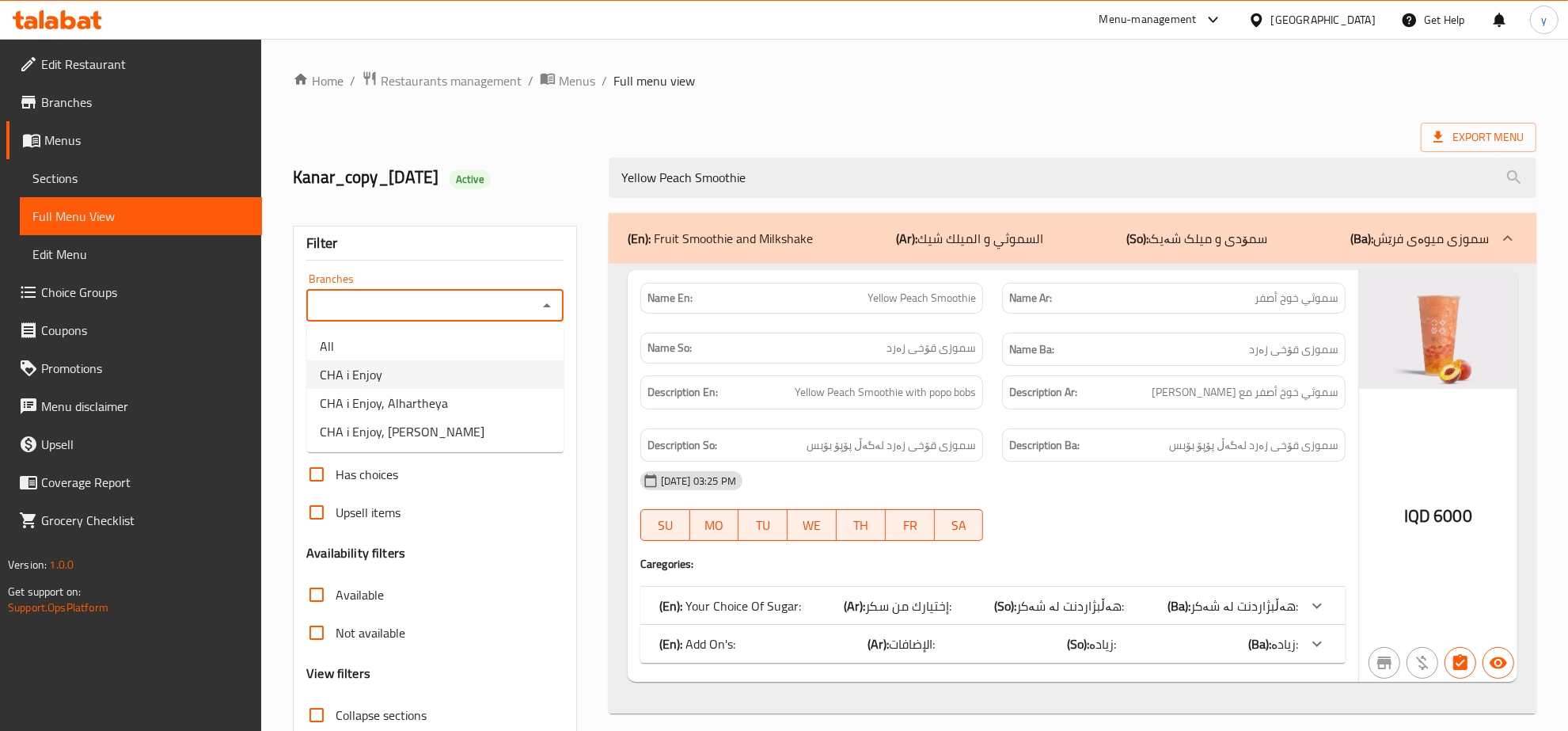
click at [438, 385] on li "CHA i Enjoy" at bounding box center [435, 374] width 256 height 28
type input "CHA i Enjoy"
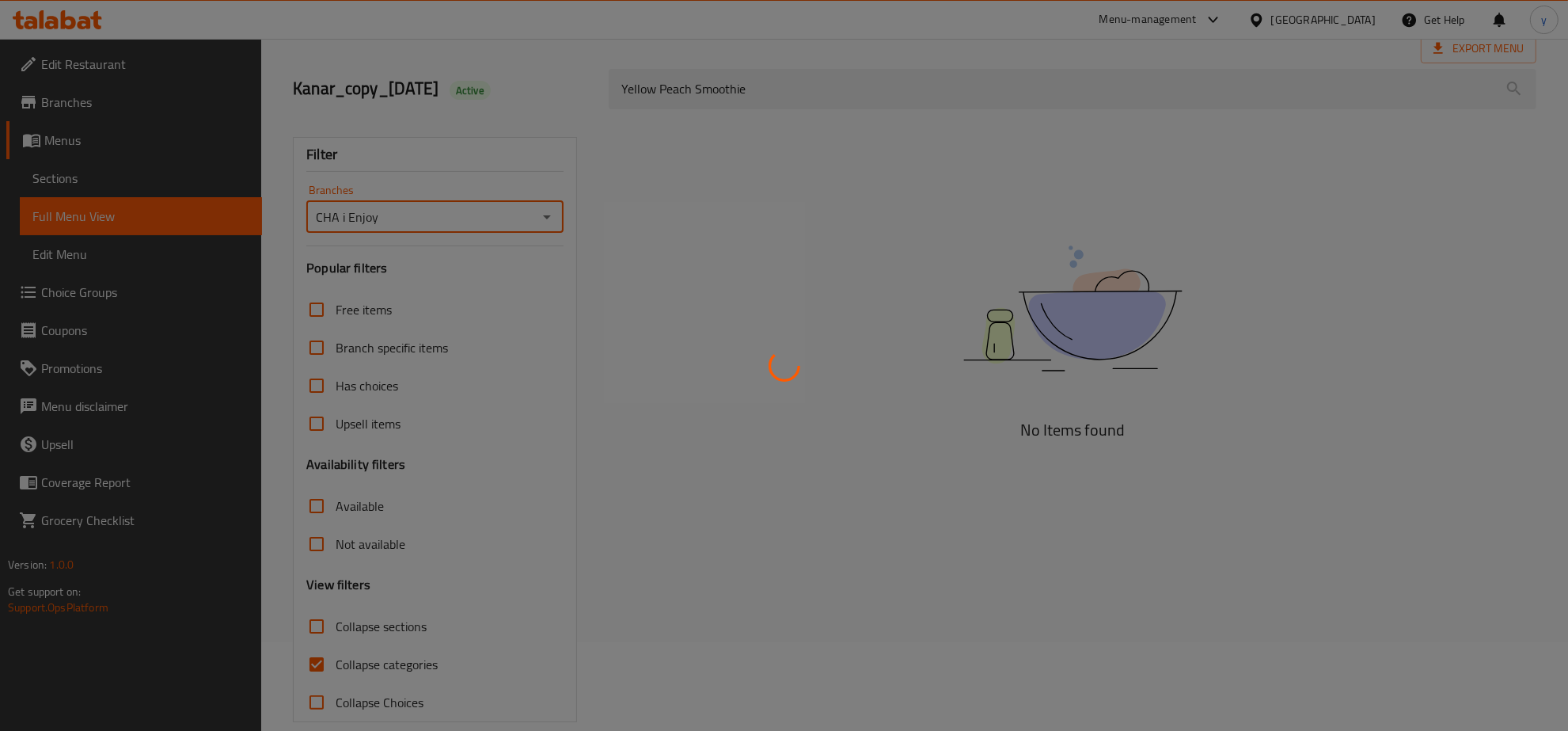
scroll to position [112, 0]
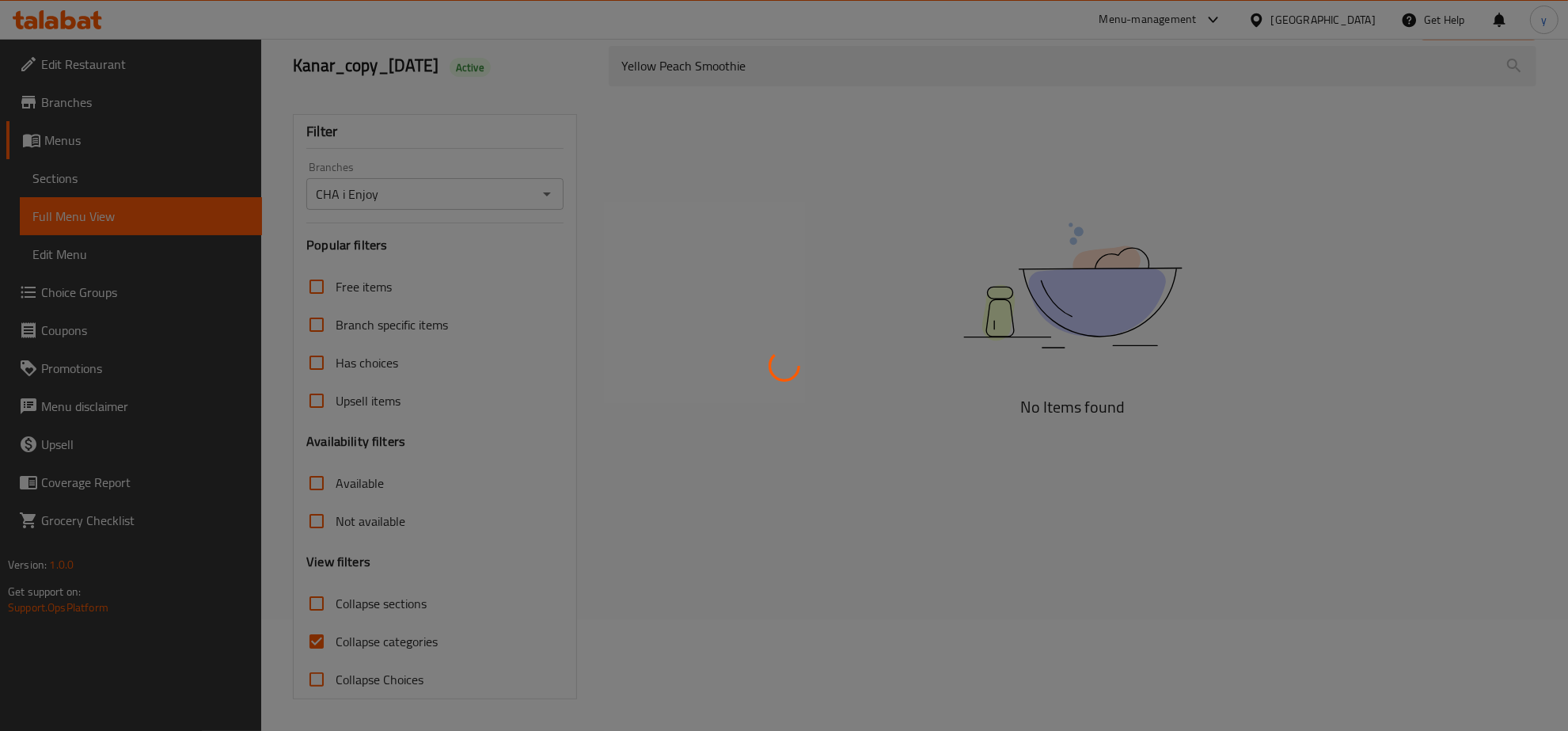
click at [314, 646] on div at bounding box center [784, 365] width 1568 height 731
click at [317, 643] on div at bounding box center [784, 365] width 1568 height 731
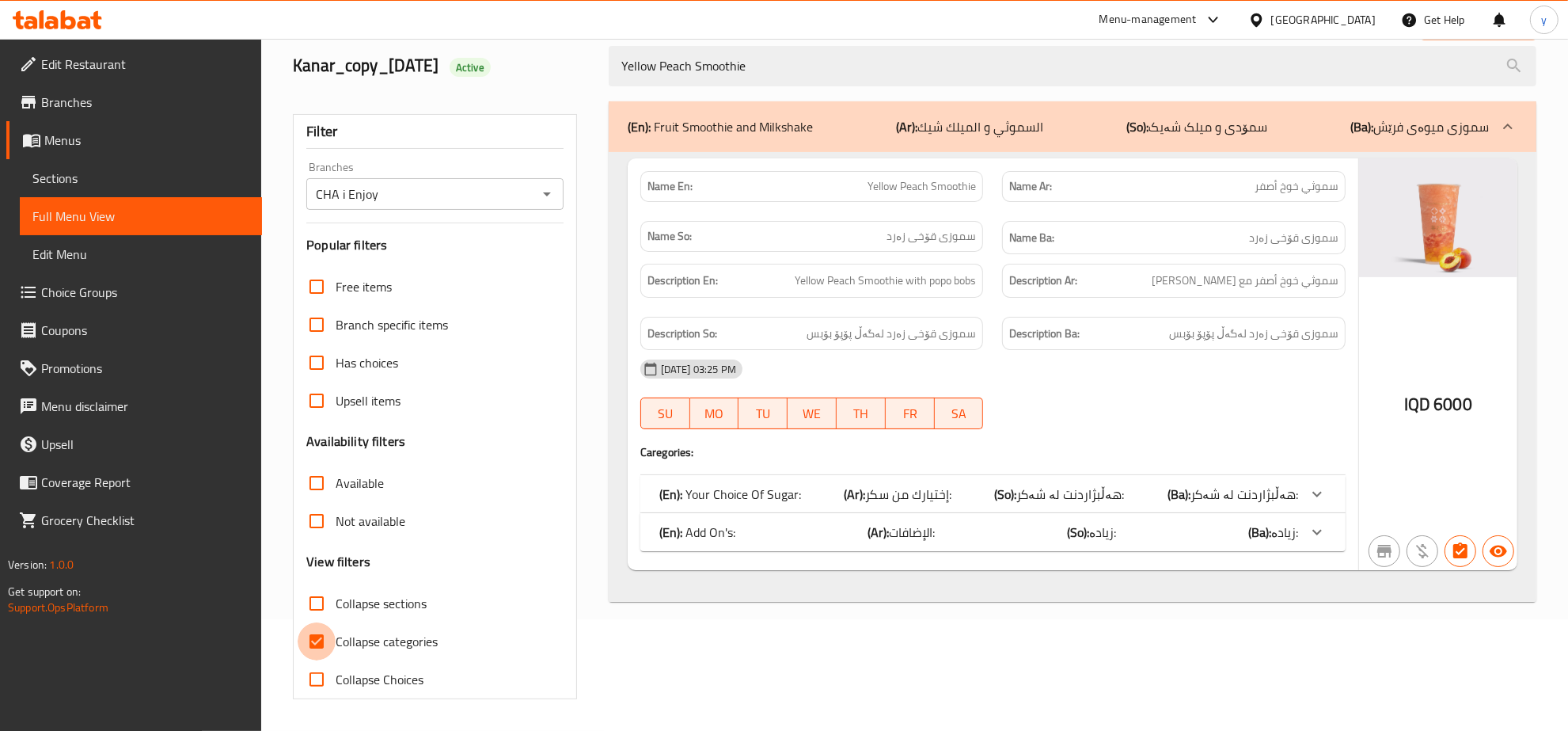
click at [317, 643] on input "Collapse categories" at bounding box center [316, 641] width 38 height 38
checkbox input "false"
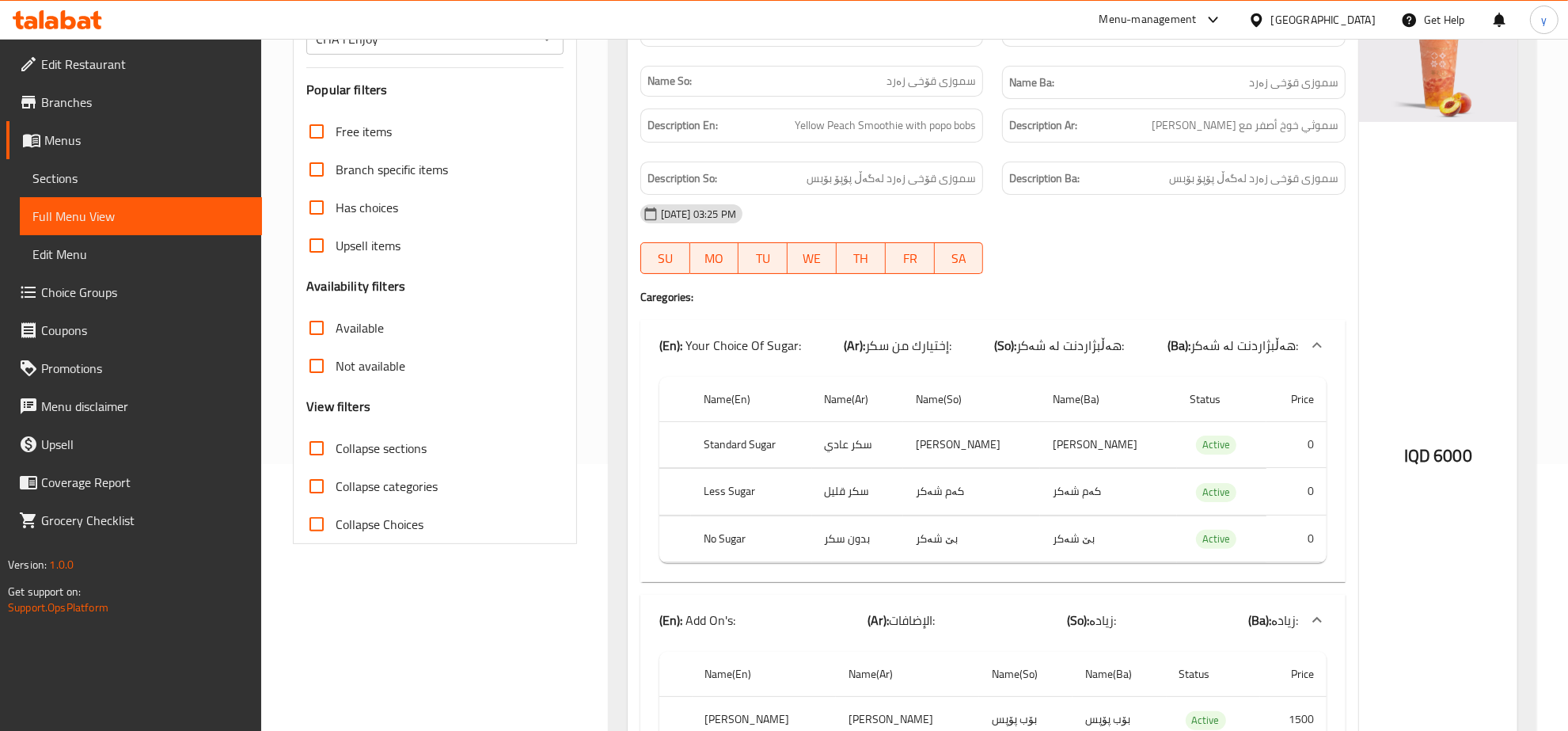
scroll to position [104, 0]
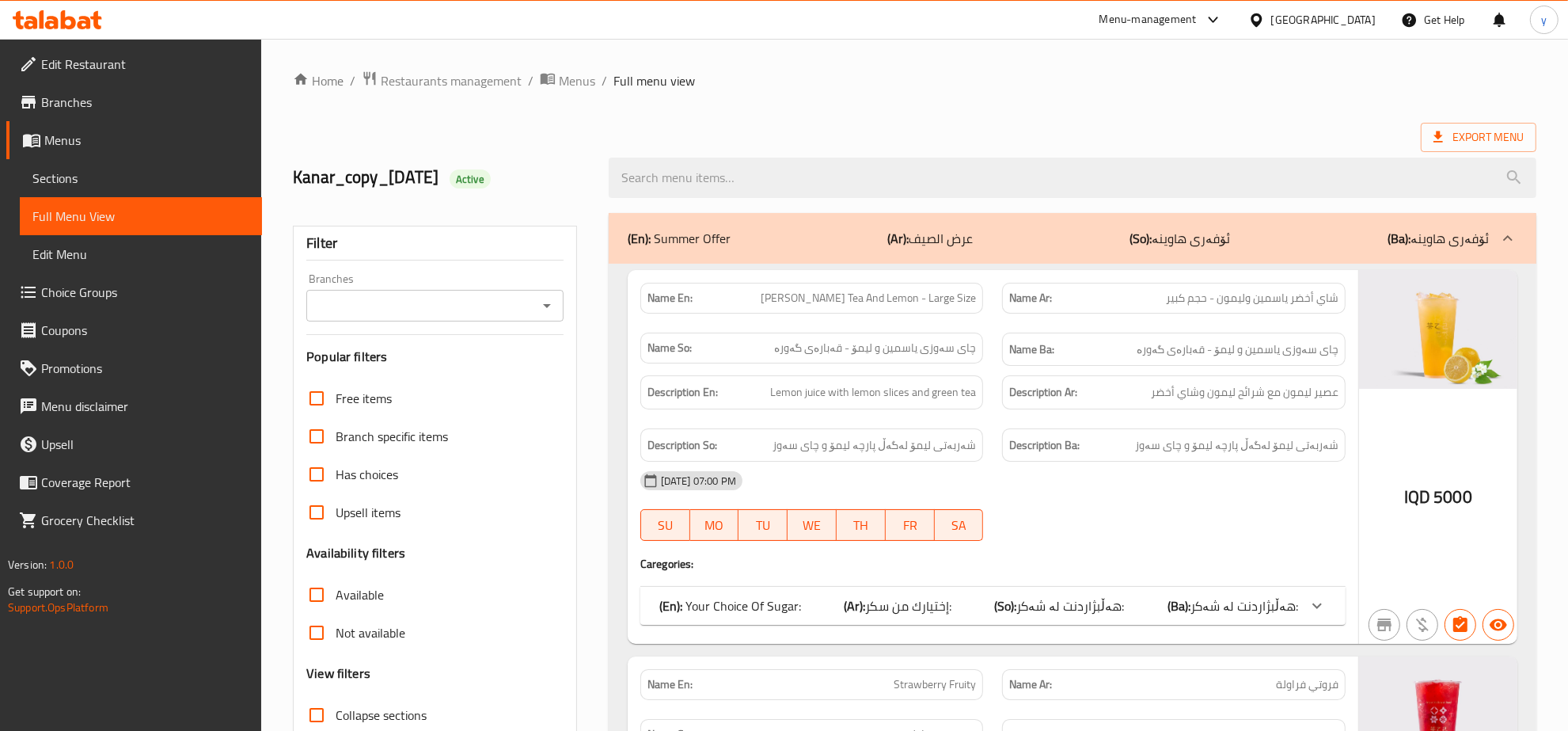
click at [766, 183] on input "search" at bounding box center [1072, 177] width 928 height 40
paste input "Strawberry Protein Energy - Large"
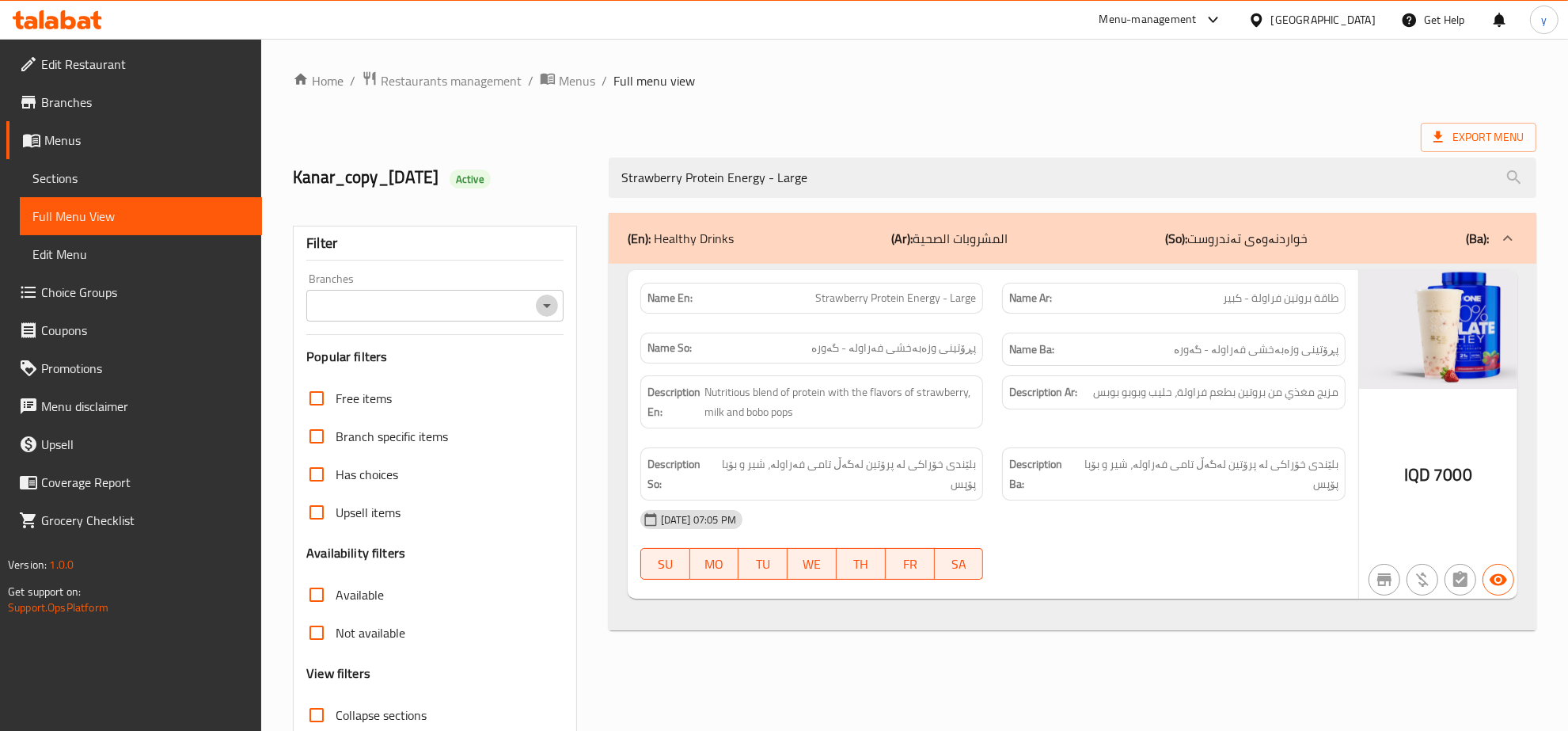
click at [541, 307] on icon "Open" at bounding box center [547, 306] width 19 height 19
type input "Strawberry Protein Energy - Large"
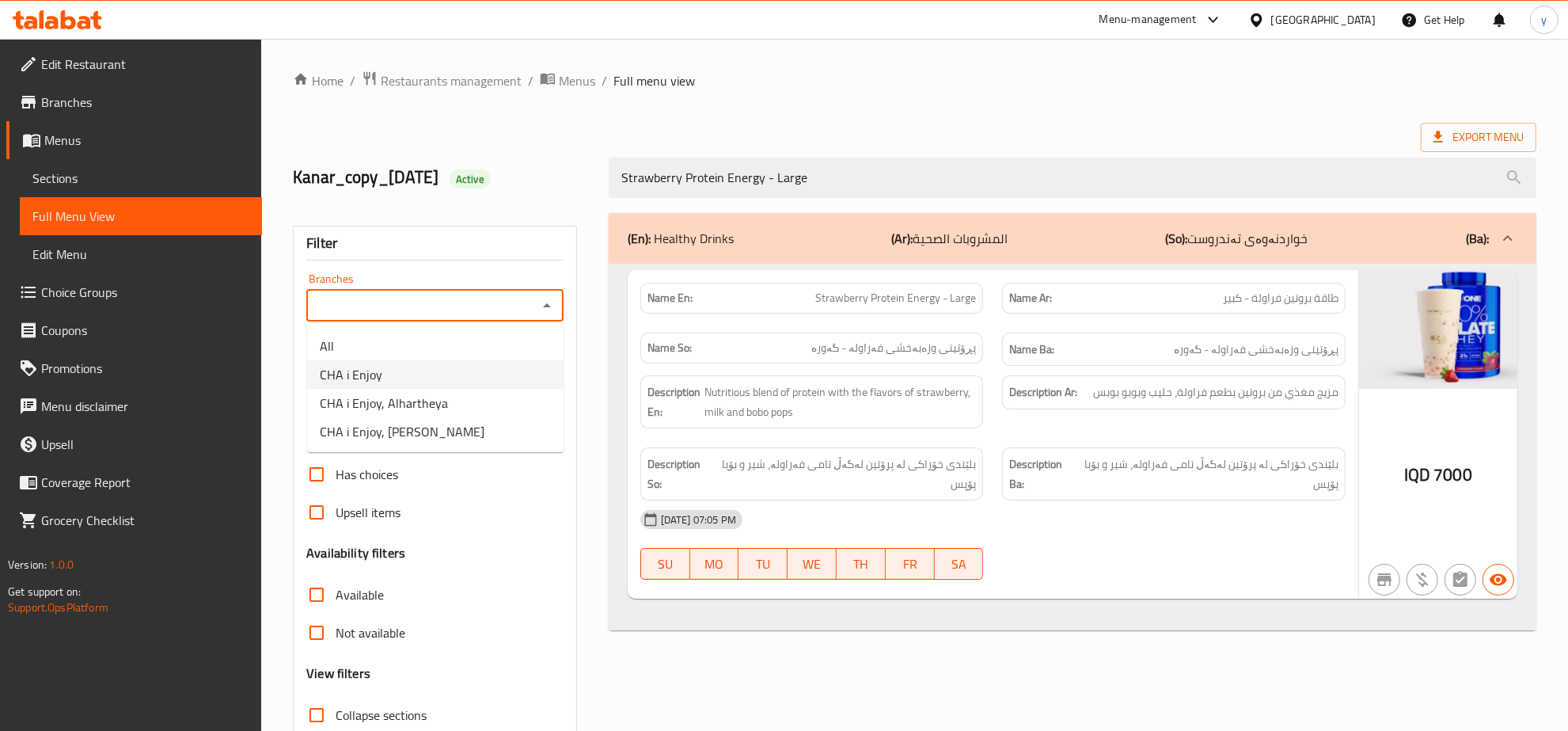
click at [446, 367] on li "CHA i Enjoy" at bounding box center [435, 374] width 256 height 28
type input "CHA i Enjoy"
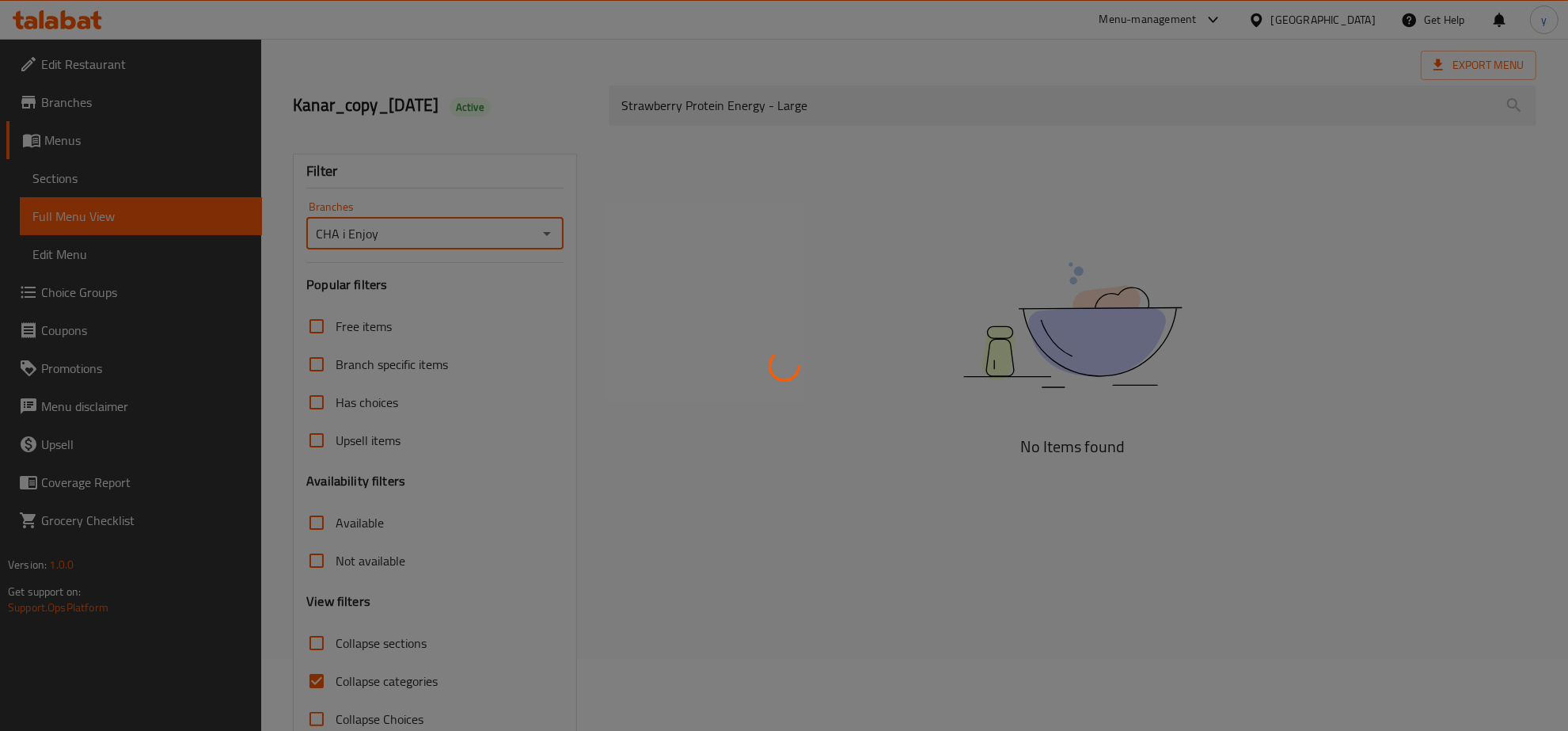
scroll to position [112, 0]
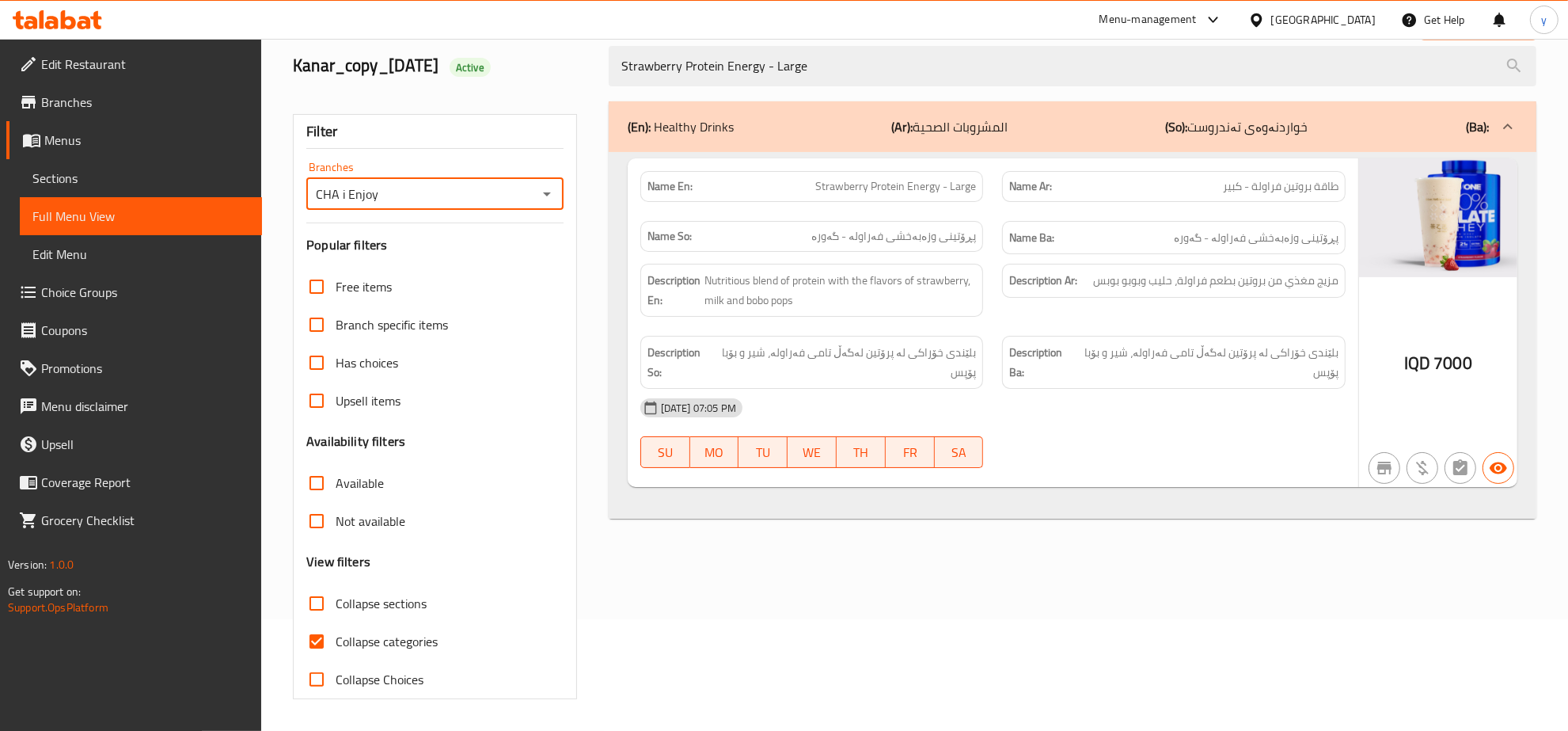
click at [321, 640] on input "Collapse categories" at bounding box center [316, 641] width 38 height 38
checkbox input "false"
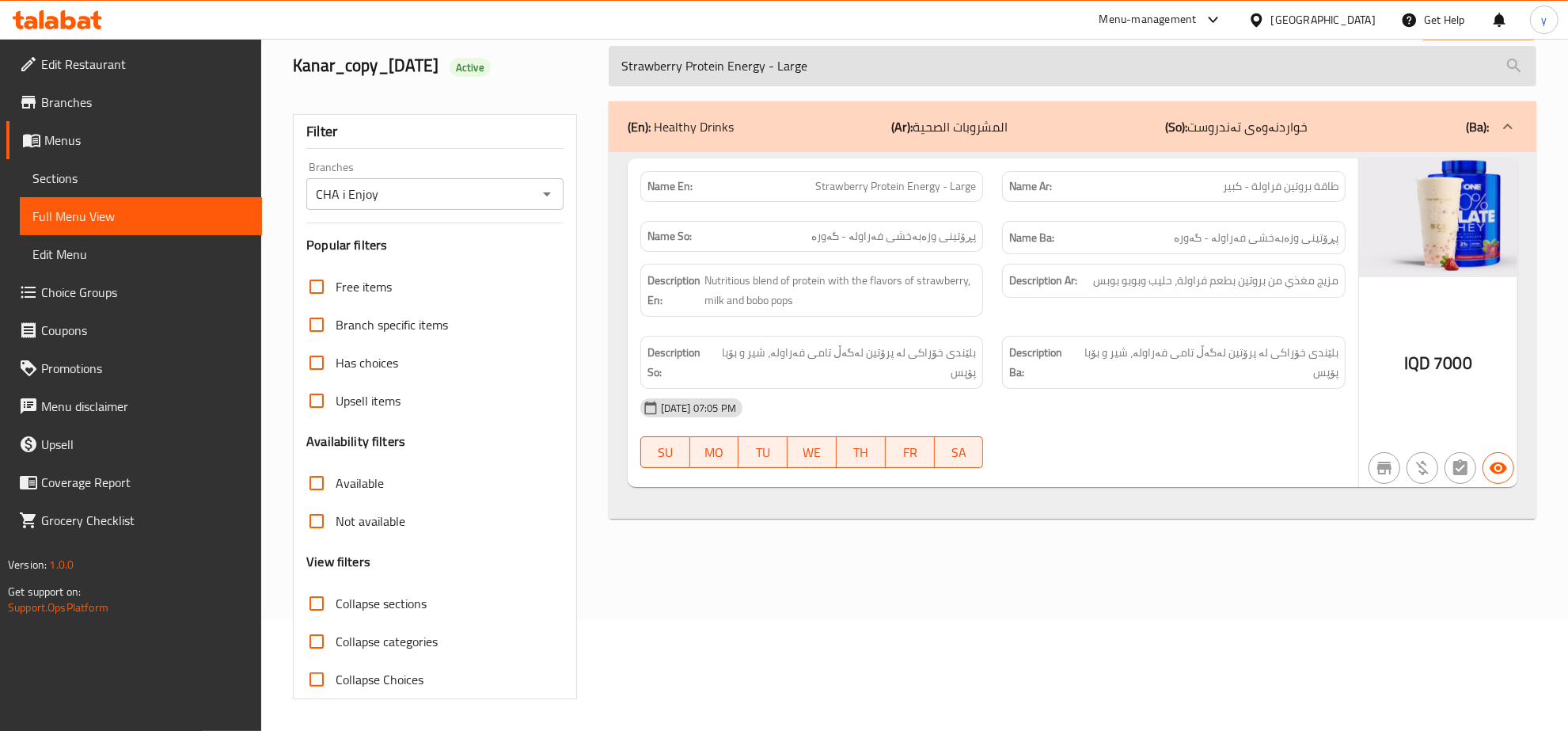
click at [714, 66] on input "Strawberry Protein Energy - Large" at bounding box center [1072, 66] width 928 height 40
paste input "Caramel Bubble Milk"
type input "Caramel Bubble Milk"
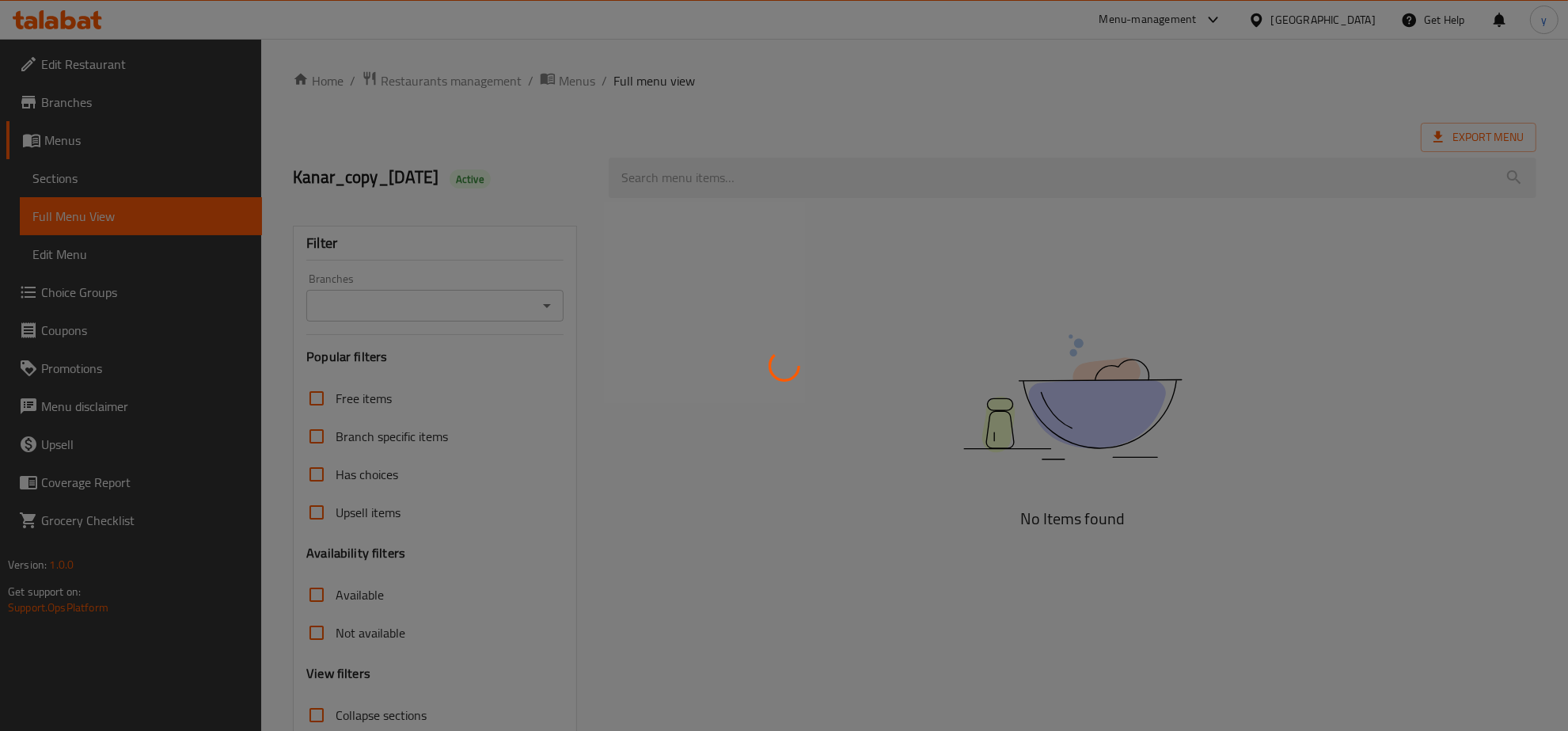
click at [720, 178] on div at bounding box center [784, 365] width 1568 height 731
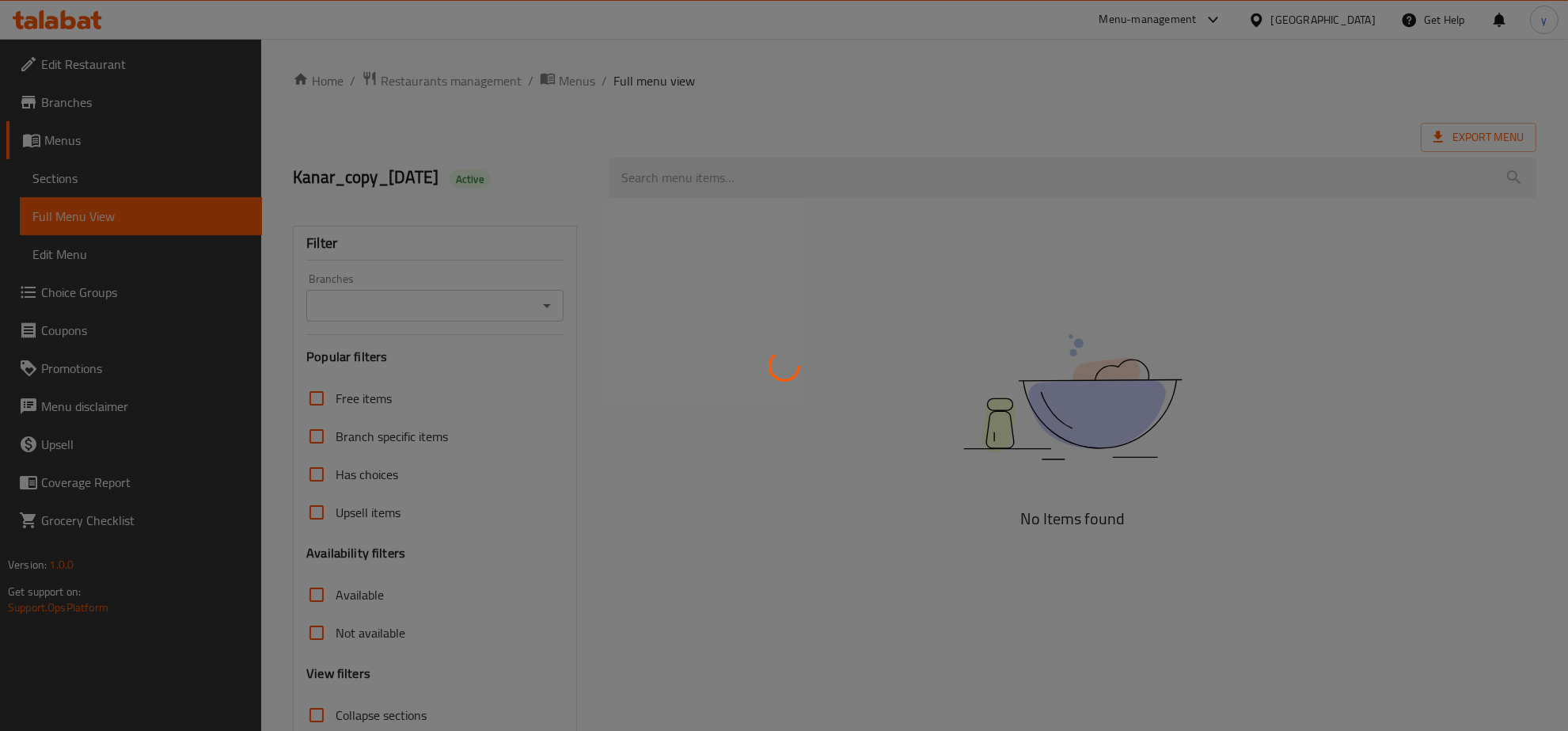
click at [720, 178] on div at bounding box center [784, 365] width 1568 height 731
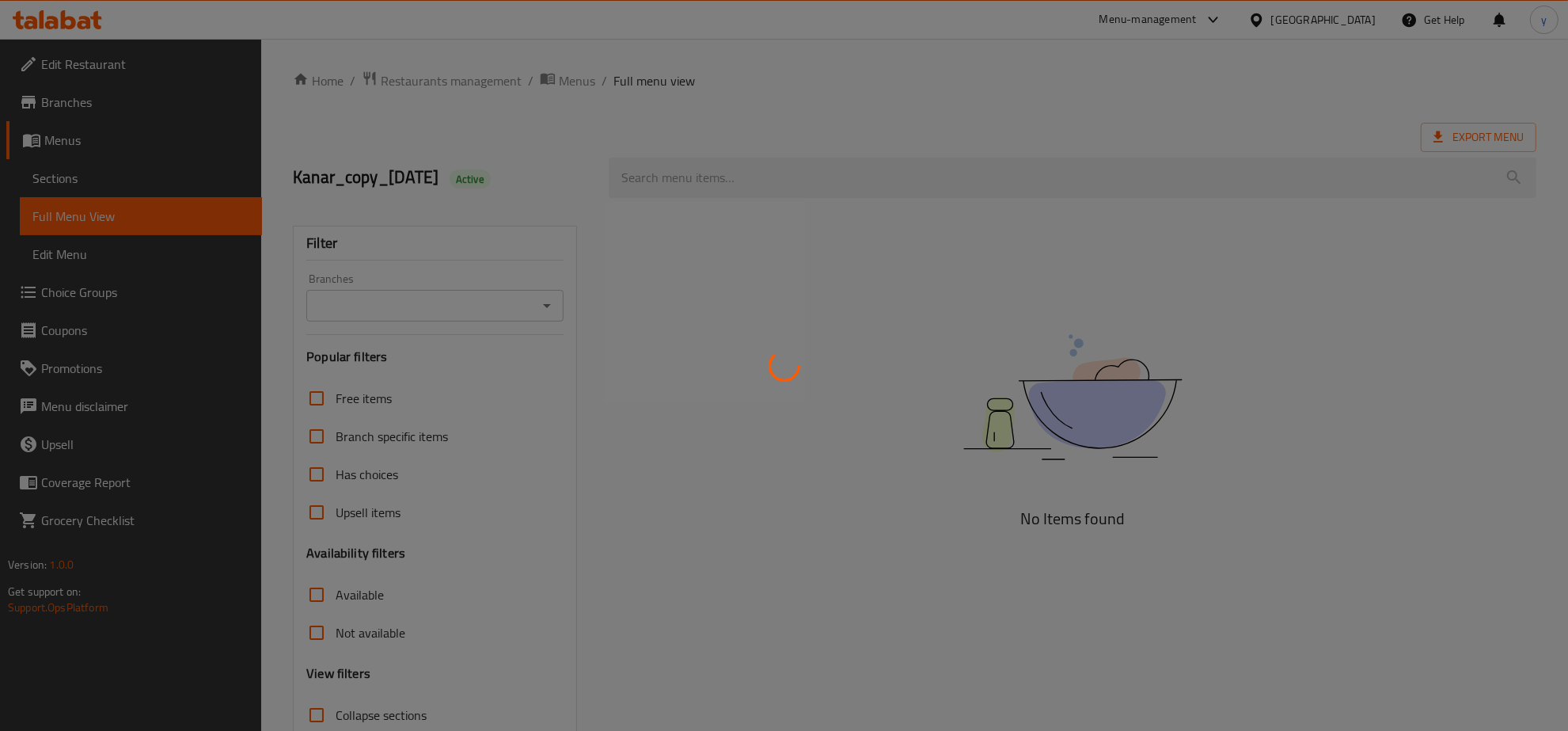
click at [734, 186] on div at bounding box center [784, 365] width 1568 height 731
click at [733, 186] on div at bounding box center [784, 365] width 1568 height 731
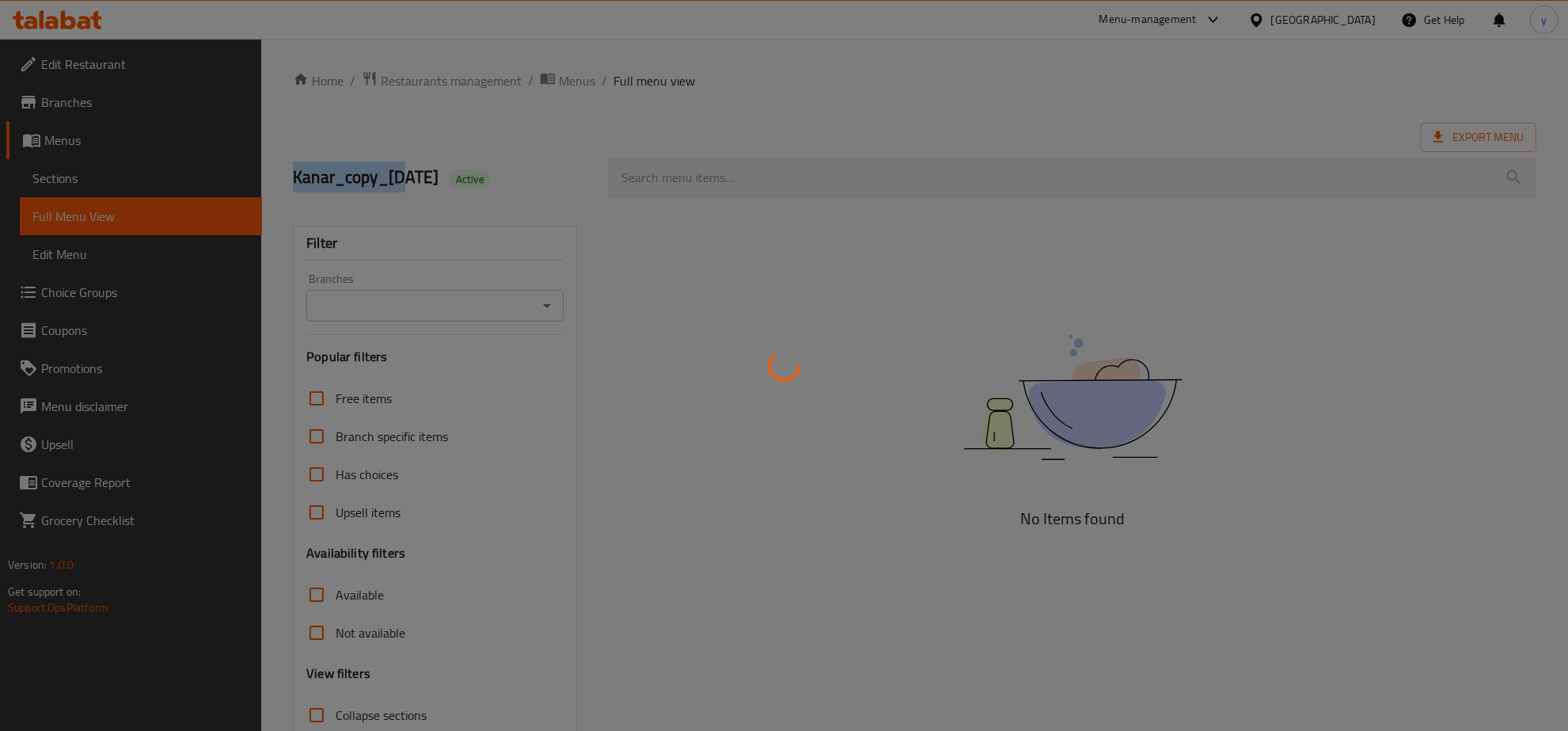
click at [733, 186] on div at bounding box center [784, 365] width 1568 height 731
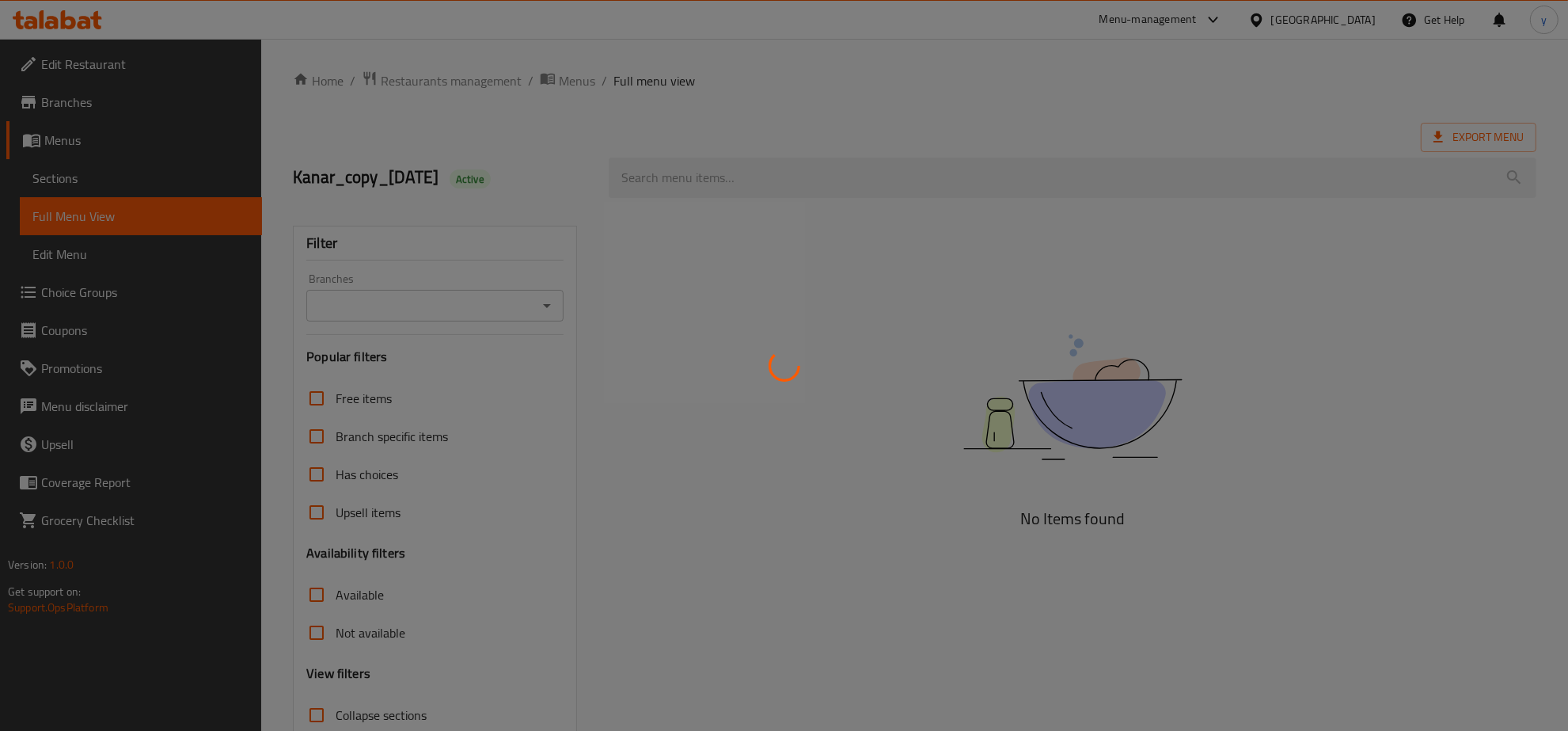
click at [733, 186] on div at bounding box center [784, 365] width 1568 height 731
click at [731, 180] on div at bounding box center [784, 365] width 1568 height 731
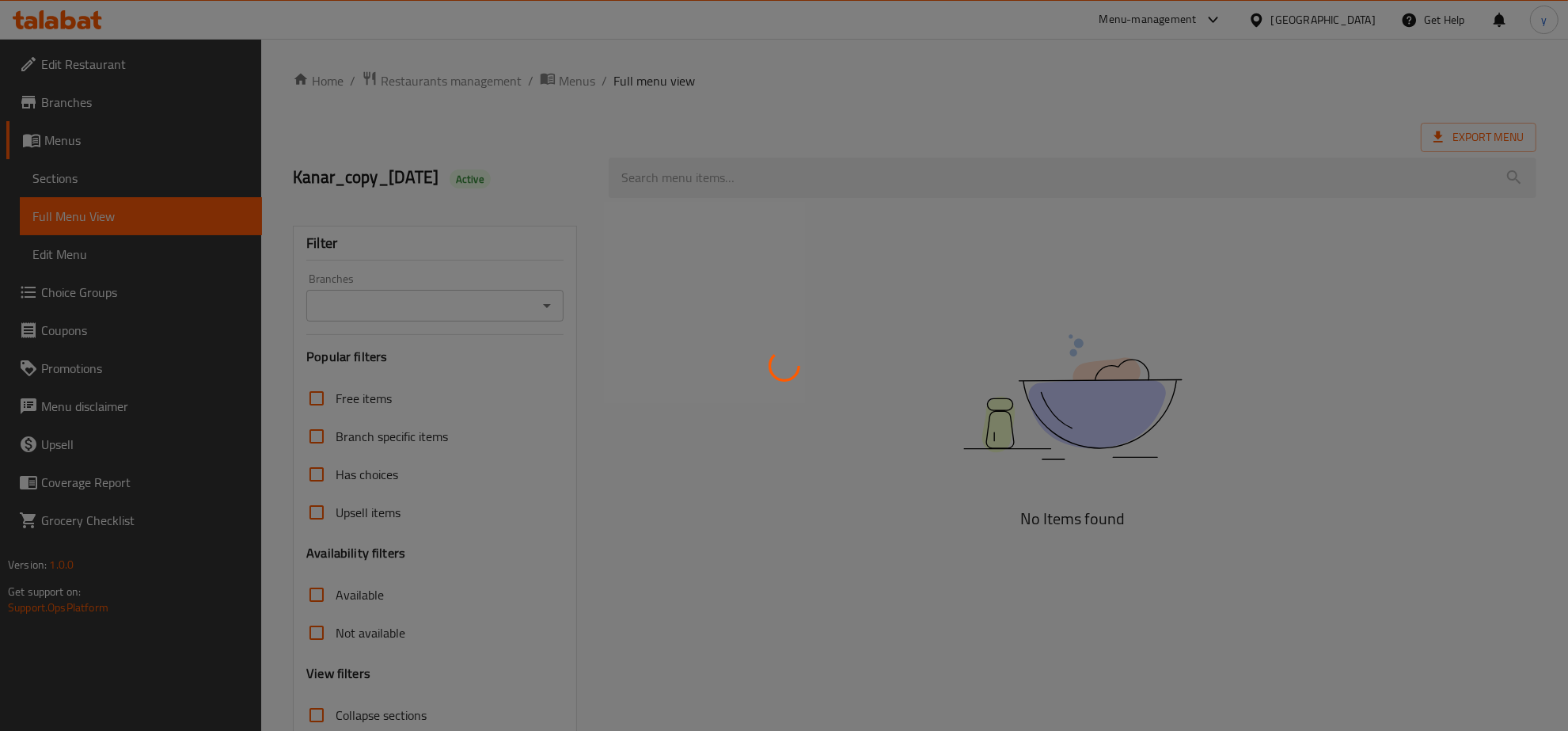
click at [731, 180] on div at bounding box center [784, 365] width 1568 height 731
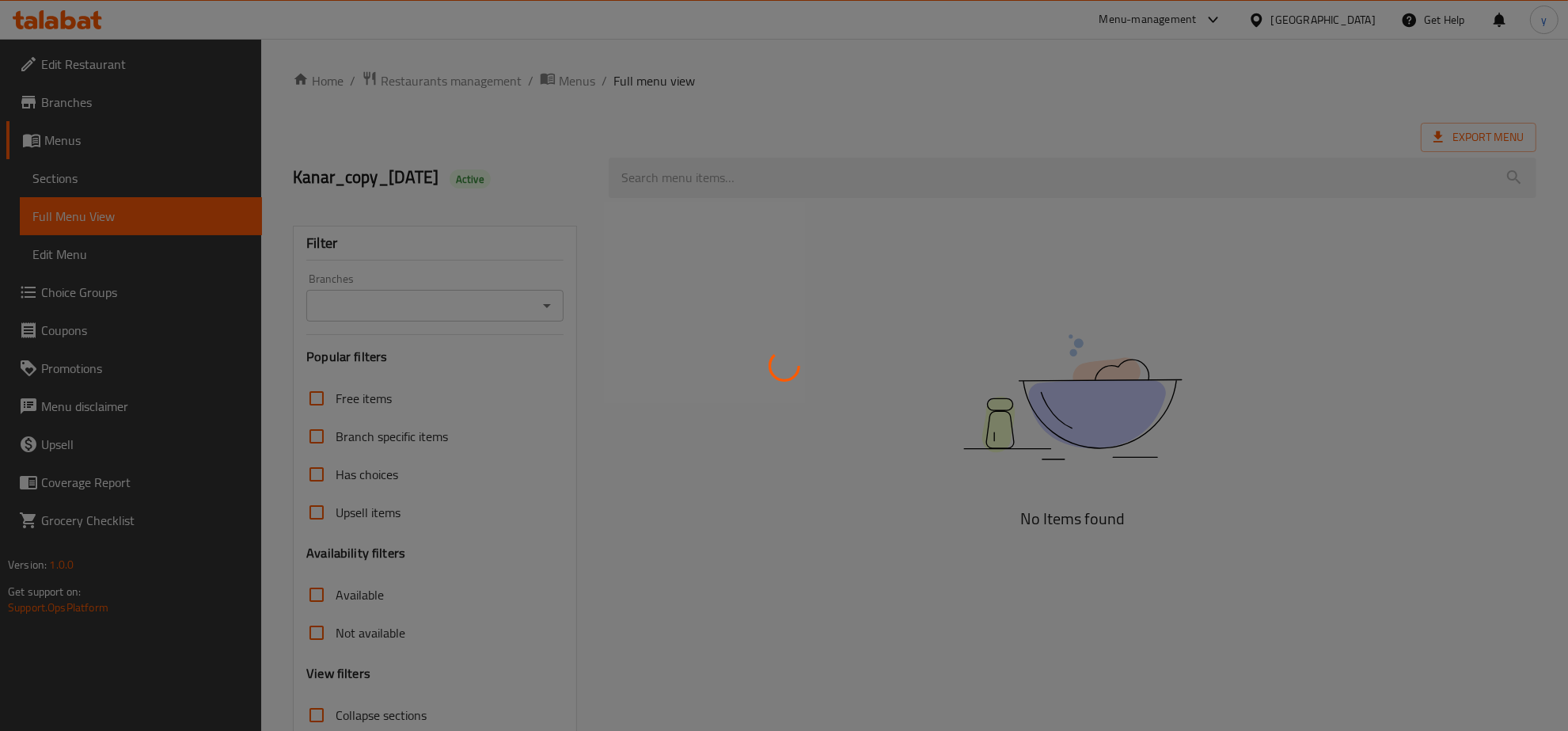
click at [731, 180] on div at bounding box center [784, 365] width 1568 height 731
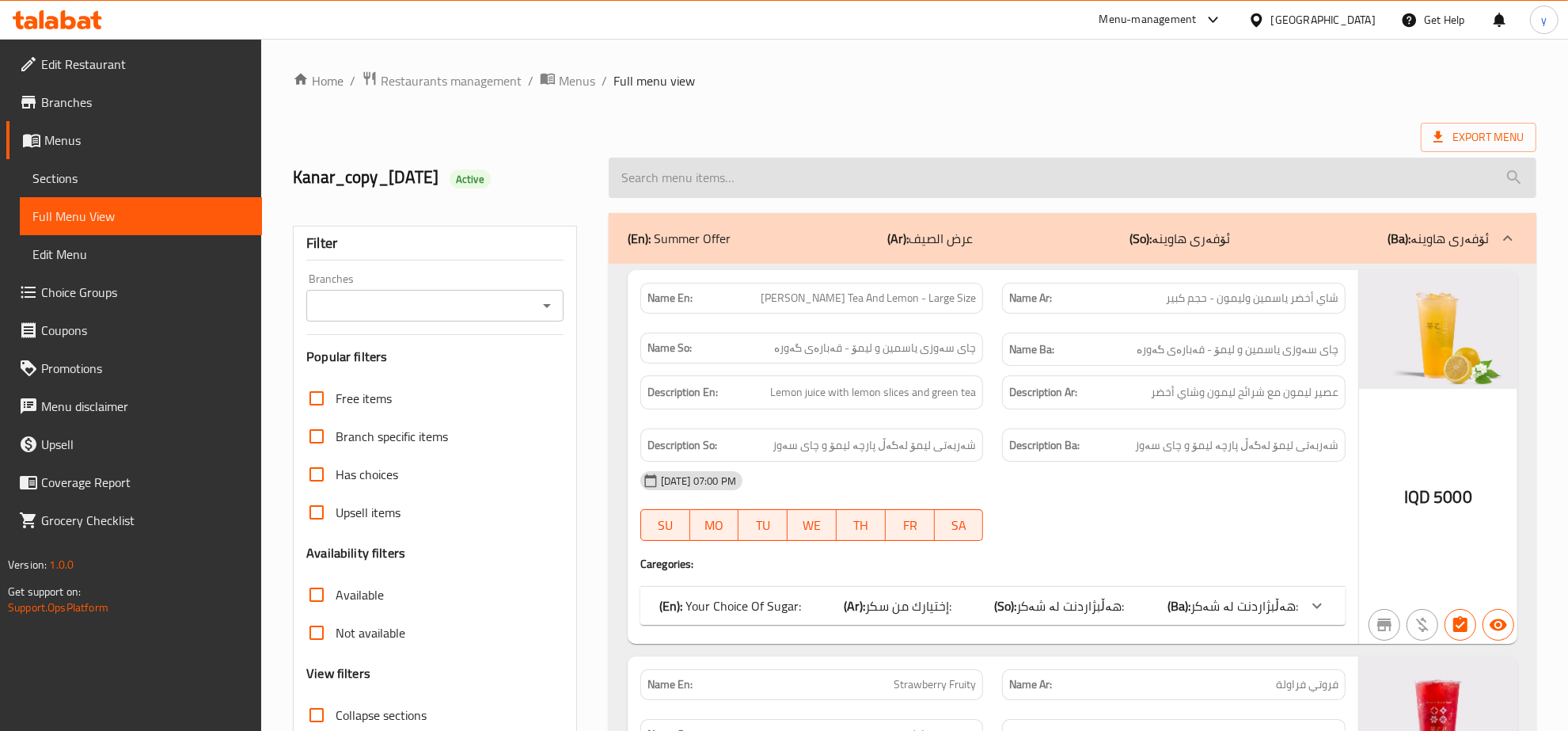
click at [733, 179] on input "search" at bounding box center [1072, 177] width 928 height 40
paste input "Caramel Bubble Milk"
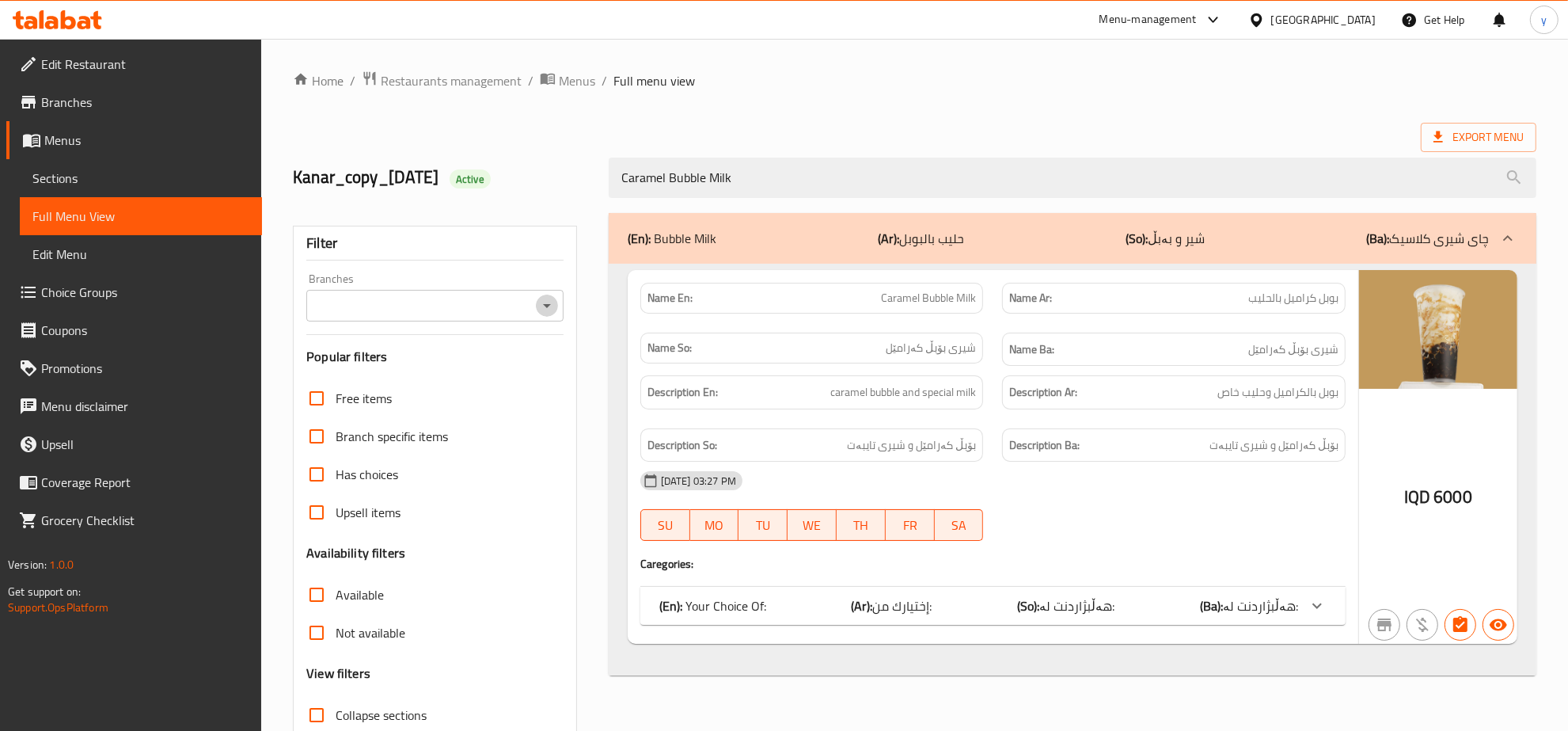
click at [538, 298] on icon "Open" at bounding box center [547, 306] width 19 height 19
type input "Caramel Bubble Milk"
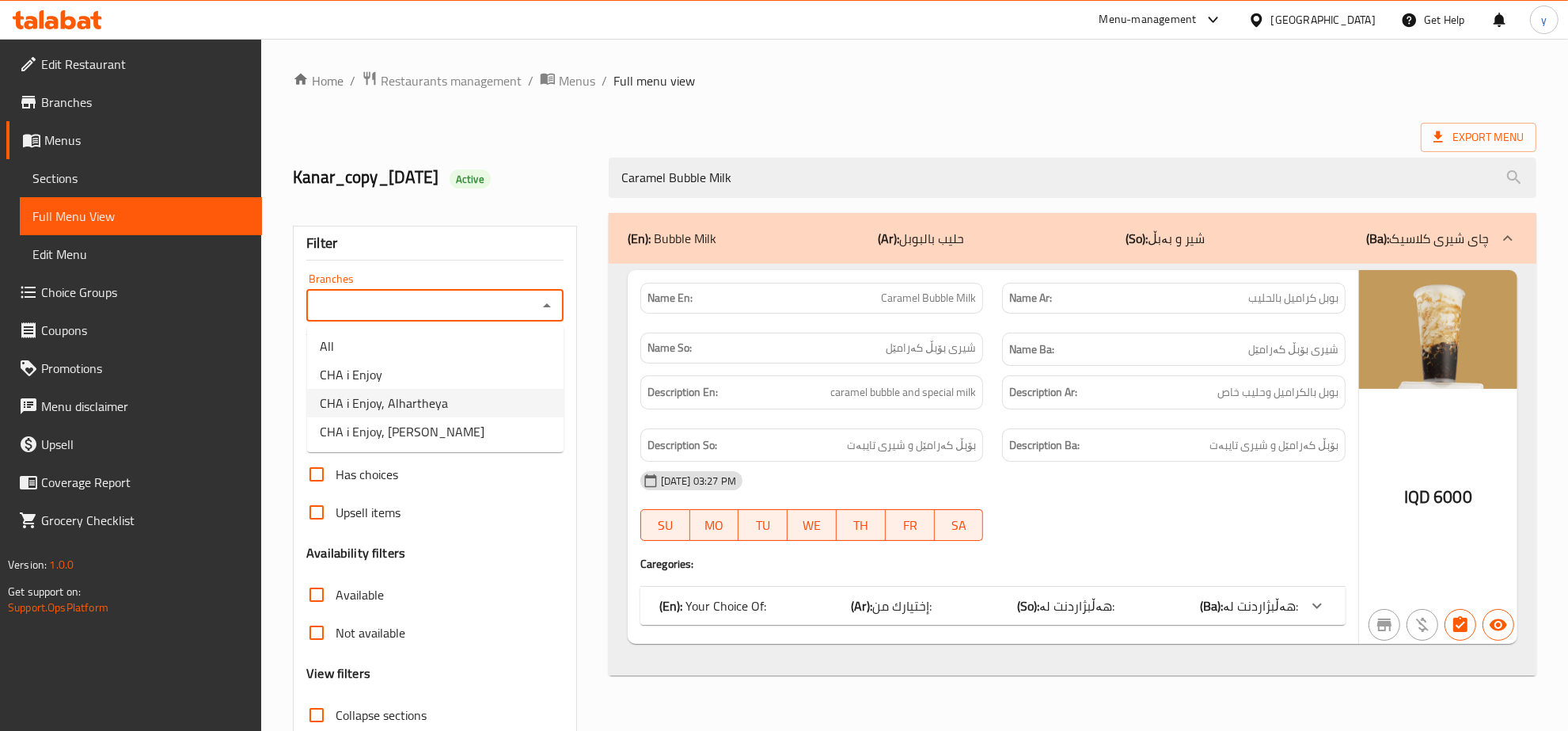
click at [489, 390] on li "CHA i Enjoy, Alhartheya" at bounding box center [435, 403] width 256 height 28
type input "CHA i Enjoy, Alhartheya"
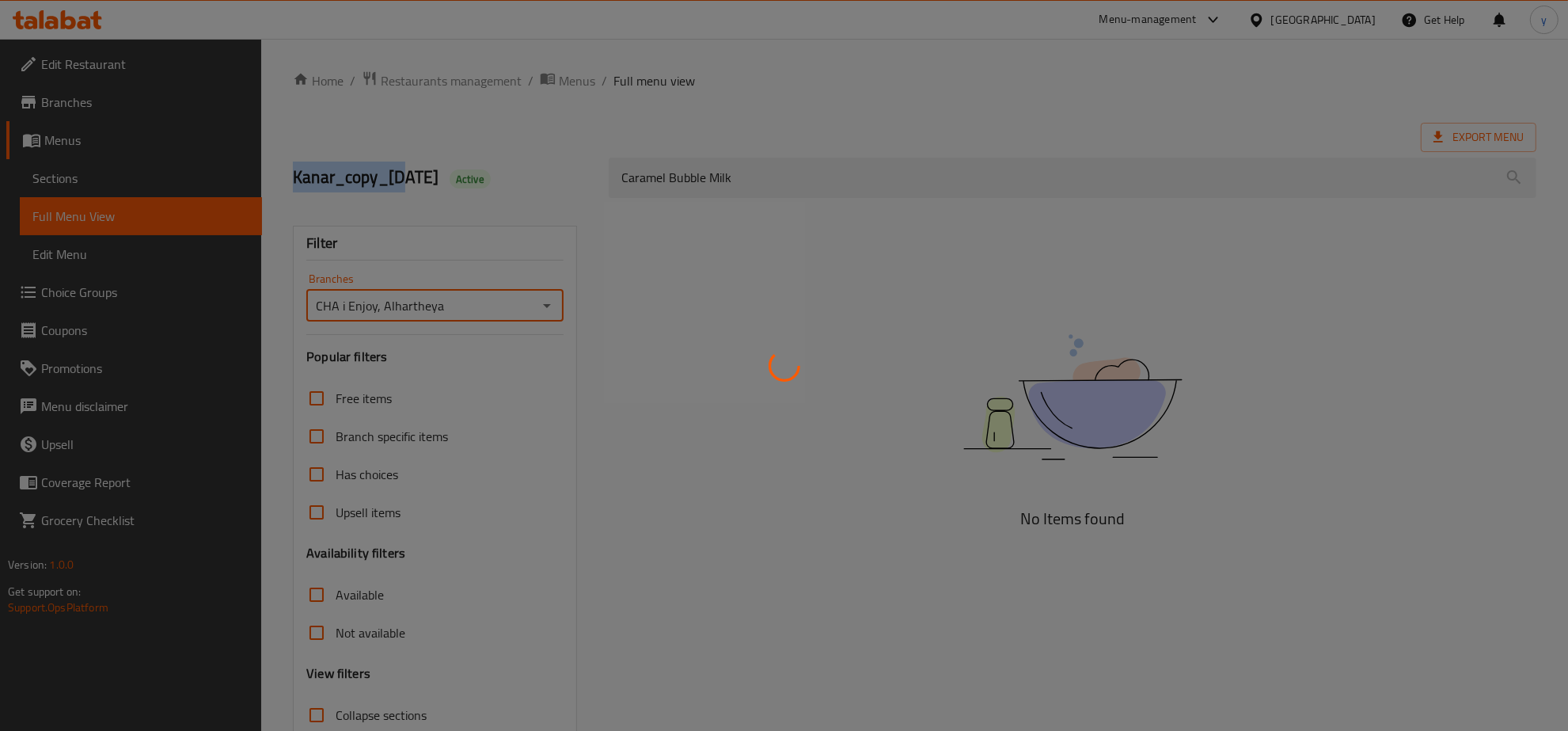
click at [489, 390] on div at bounding box center [784, 365] width 1568 height 731
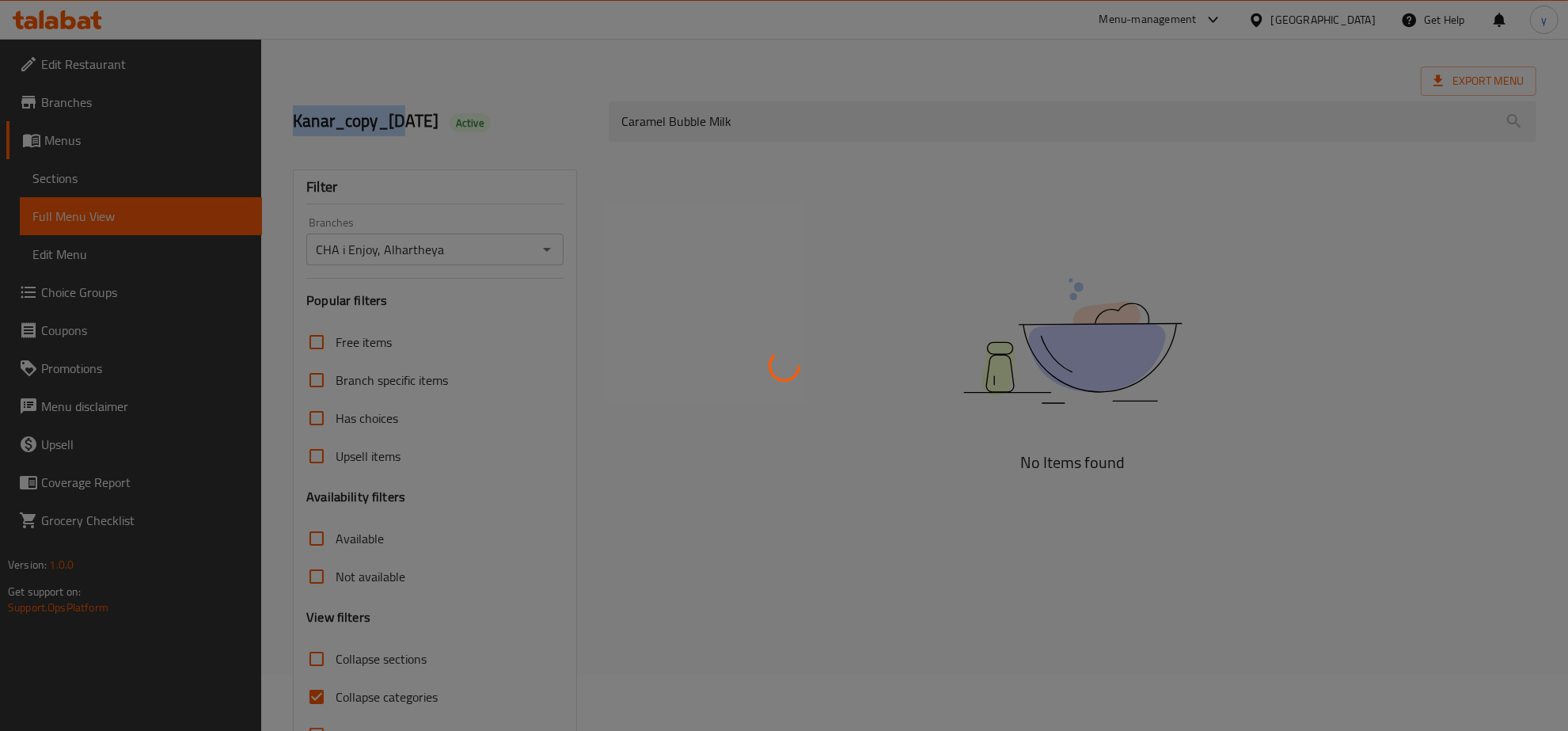
scroll to position [112, 0]
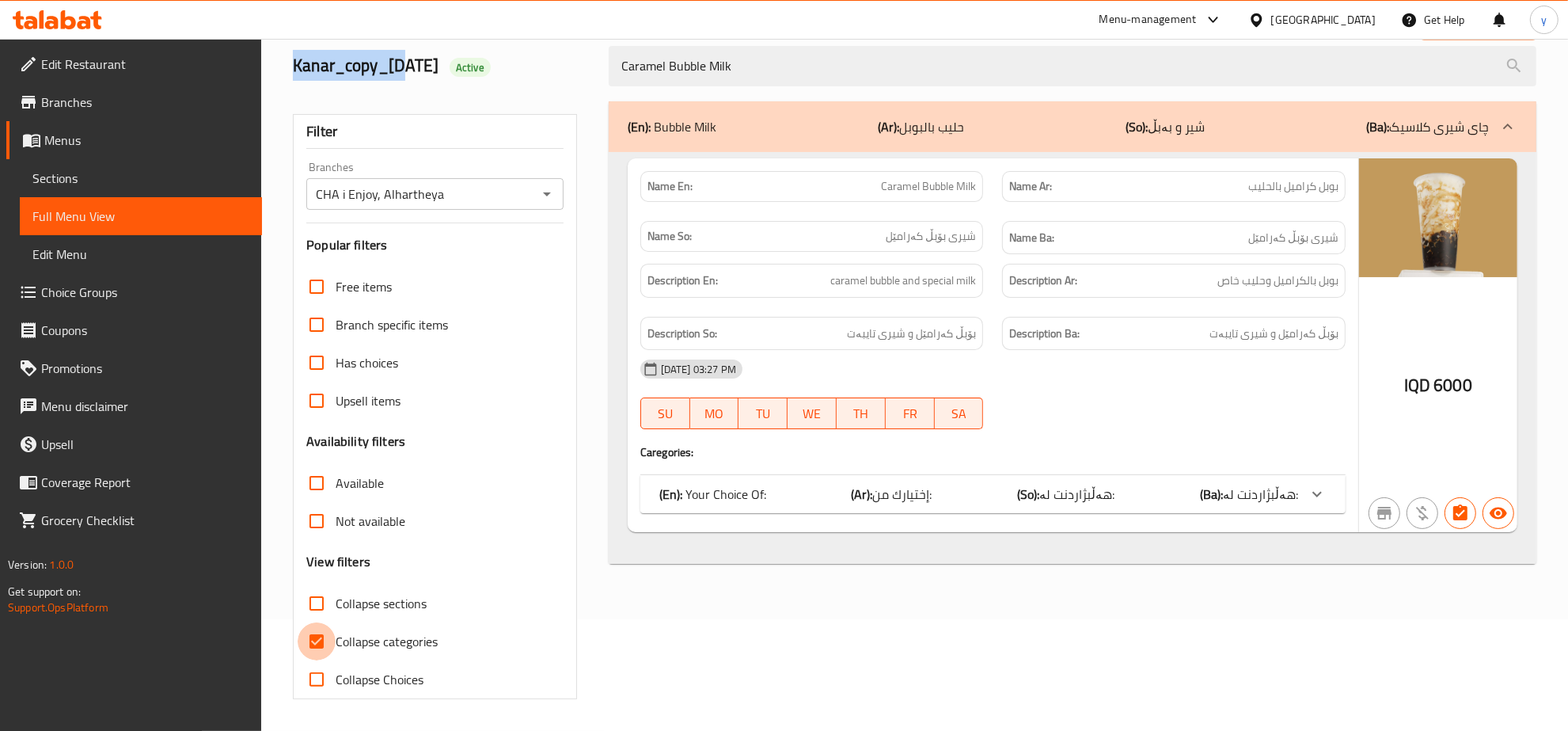
drag, startPoint x: 318, startPoint y: 631, endPoint x: 331, endPoint y: 622, distance: 15.8
click at [318, 632] on input "Collapse categories" at bounding box center [316, 641] width 38 height 38
checkbox input "false"
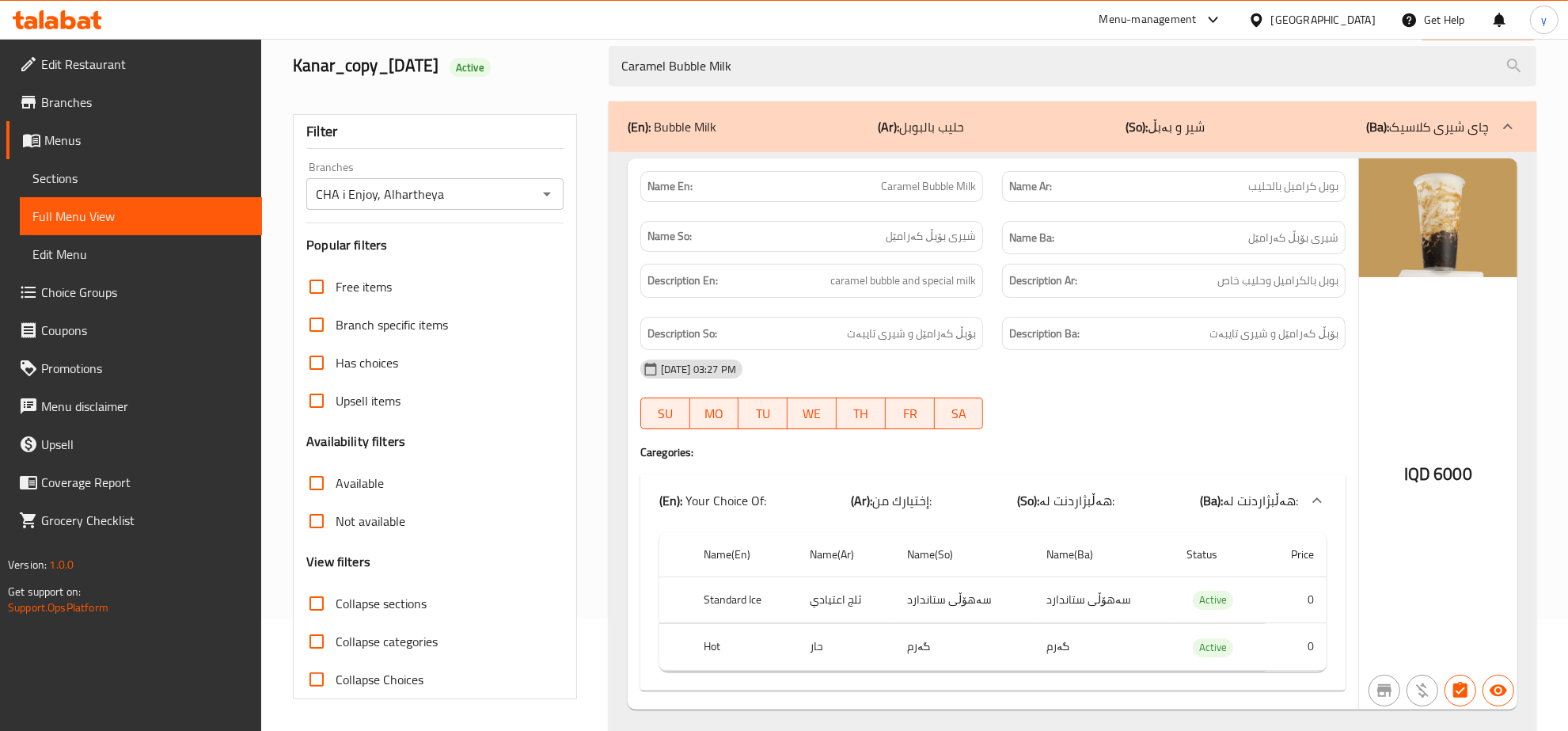
click at [1041, 318] on div "Description Ba: بۆبڵ کەرامێل و شیری تایبەت" at bounding box center [1174, 334] width 344 height 34
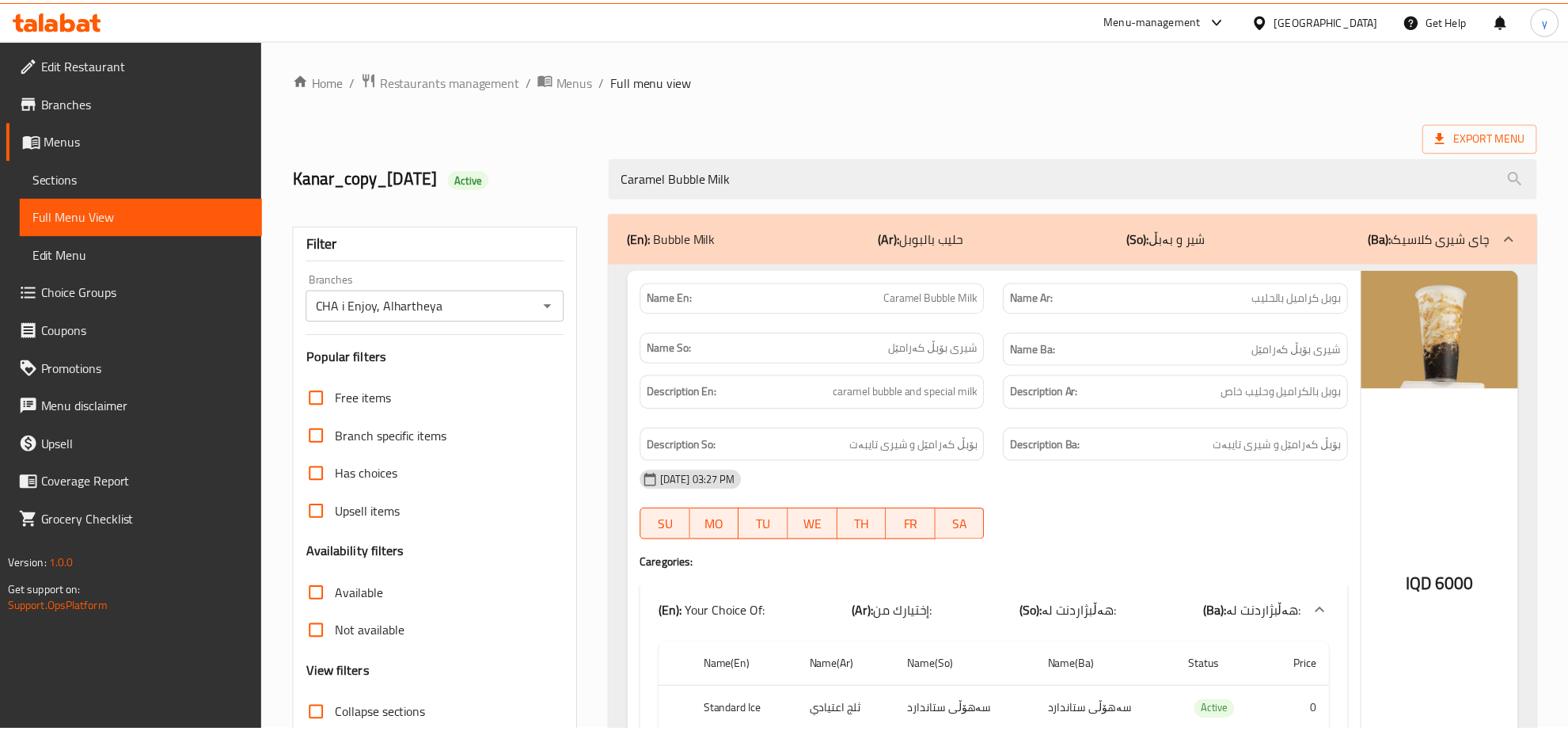
scroll to position [156, 0]
